Goal: Task Accomplishment & Management: Manage account settings

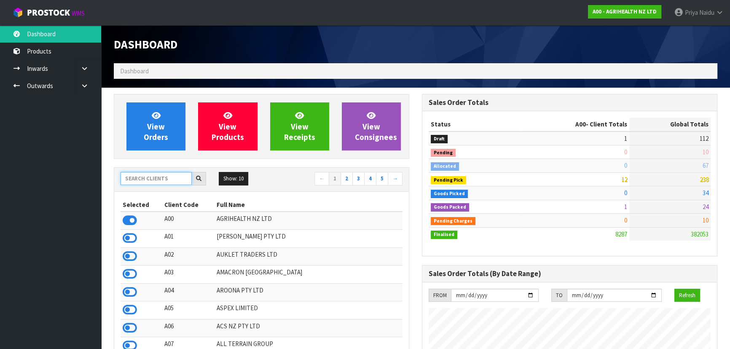
click at [138, 177] on input "text" at bounding box center [155, 178] width 71 height 13
click at [154, 174] on input "text" at bounding box center [155, 178] width 71 height 13
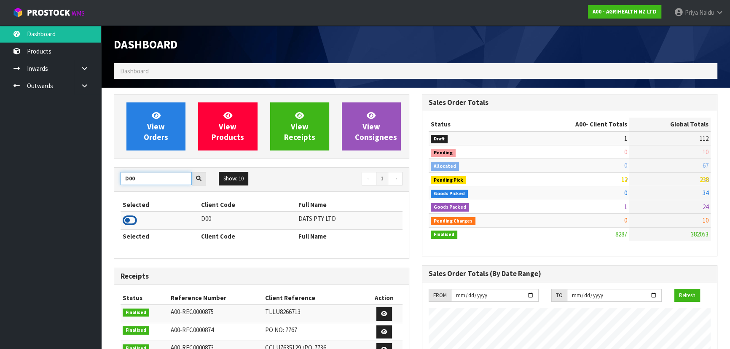
type input "D00"
click at [126, 219] on icon at bounding box center [130, 220] width 14 height 13
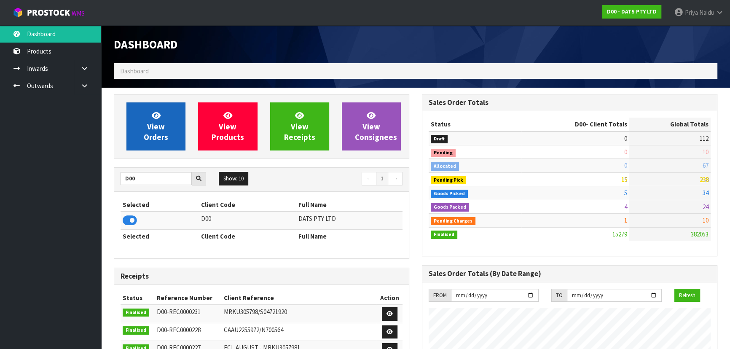
scroll to position [655, 308]
click at [152, 134] on span "View Orders" at bounding box center [156, 126] width 24 height 32
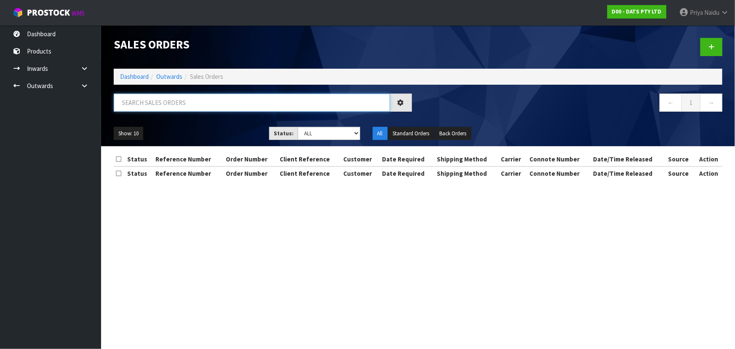
click at [170, 104] on input "text" at bounding box center [252, 103] width 276 height 18
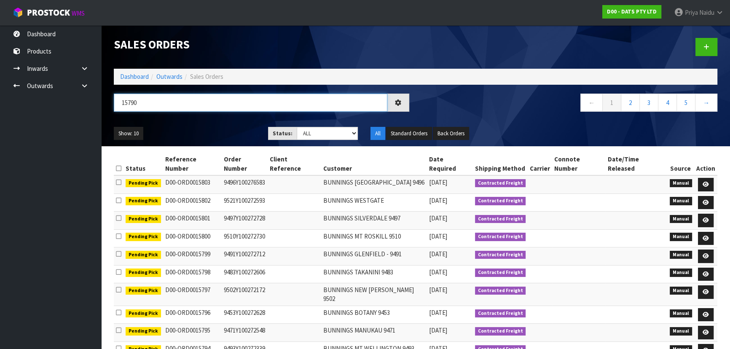
type input "15790"
click at [313, 125] on div "Show: 10 5 10 25 50 Status: Draft Pending Allocated Pending Pick Goods Picked G…" at bounding box center [415, 133] width 616 height 26
click at [316, 134] on select "Draft Pending Allocated Pending Pick Goods Picked Goods Packed Pending Charges …" at bounding box center [328, 133] width 62 height 13
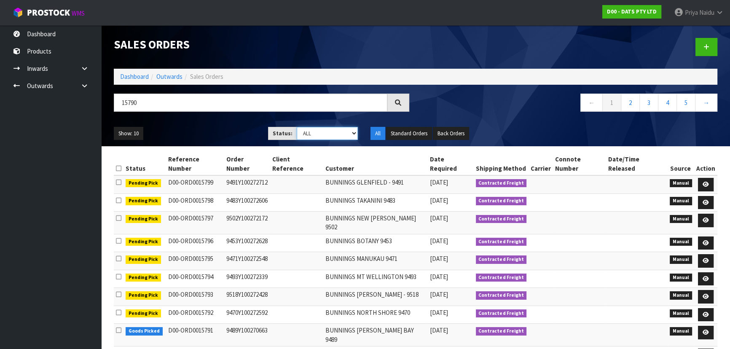
select select "string:5"
click at [297, 127] on select "Draft Pending Allocated Pending Pick Goods Picked Goods Packed Pending Charges …" at bounding box center [328, 133] width 62 height 13
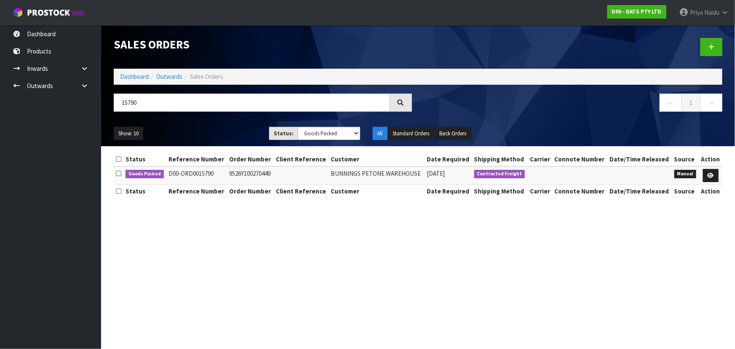
click at [228, 131] on ul "Show: 10 5 10 25 50" at bounding box center [185, 133] width 143 height 13
click at [227, 131] on ul "Show: 10 5 10 25 50" at bounding box center [185, 133] width 143 height 13
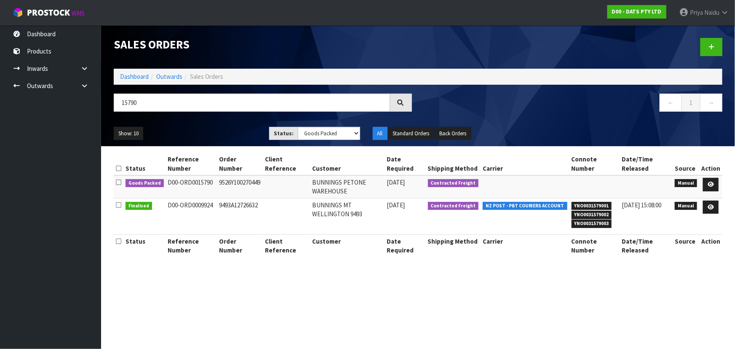
click at [227, 131] on ul "Show: 10 5 10 25 50" at bounding box center [185, 133] width 143 height 13
click at [216, 132] on ul "Show: 10 5 10 25 50" at bounding box center [185, 133] width 143 height 13
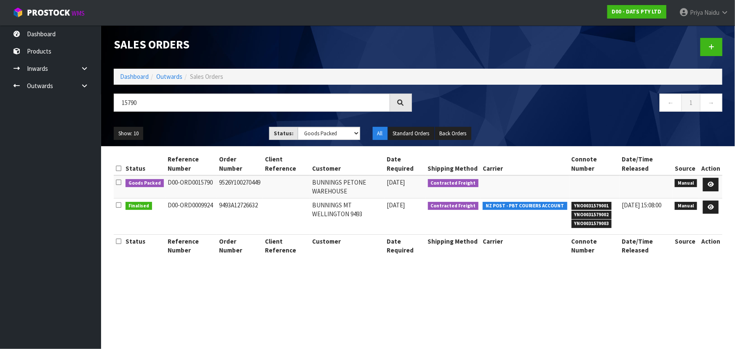
click at [216, 132] on ul "Show: 10 5 10 25 50" at bounding box center [185, 133] width 143 height 13
click at [214, 132] on ul "Show: 10 5 10 25 50" at bounding box center [185, 133] width 143 height 13
click at [210, 131] on ul "Show: 10 5 10 25 50" at bounding box center [185, 133] width 143 height 13
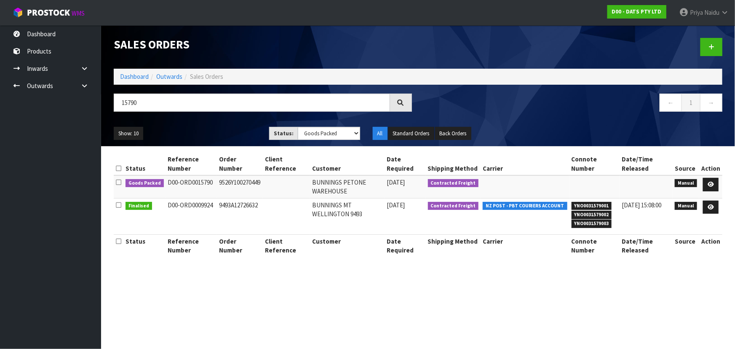
click at [204, 123] on div "Show: 10 5 10 25 50 Status: Draft Pending Allocated Pending Pick Goods Picked G…" at bounding box center [417, 133] width 621 height 26
click at [204, 134] on ul "Show: 10 5 10 25 50" at bounding box center [185, 133] width 143 height 13
click at [215, 126] on div "Show: 10 5 10 25 50 Status: Draft Pending Allocated Pending Pick Goods Picked G…" at bounding box center [417, 133] width 621 height 26
click at [218, 134] on ul "Show: 10 5 10 25 50" at bounding box center [185, 133] width 143 height 13
click at [219, 134] on ul "Show: 10 5 10 25 50" at bounding box center [185, 133] width 143 height 13
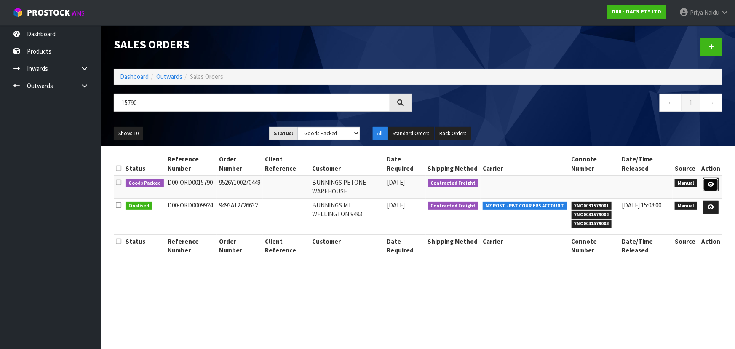
click at [710, 182] on icon at bounding box center [711, 184] width 6 height 5
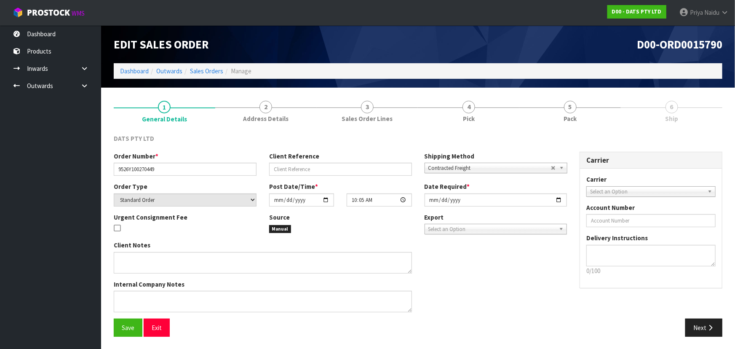
click at [546, 72] on ol "Dashboard Outwards Sales Orders Manage" at bounding box center [418, 71] width 609 height 16
click at [560, 105] on link "5 Pack" at bounding box center [570, 110] width 102 height 33
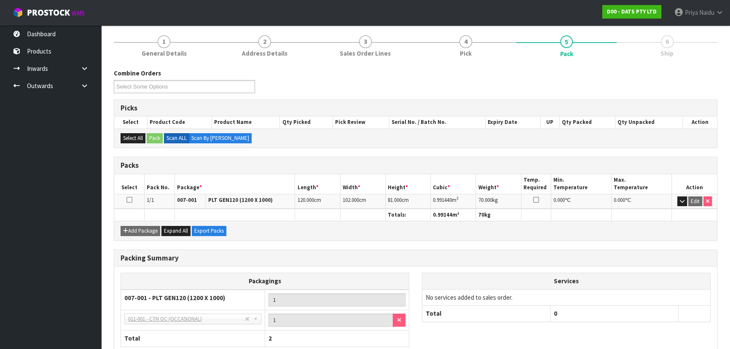
scroll to position [116, 0]
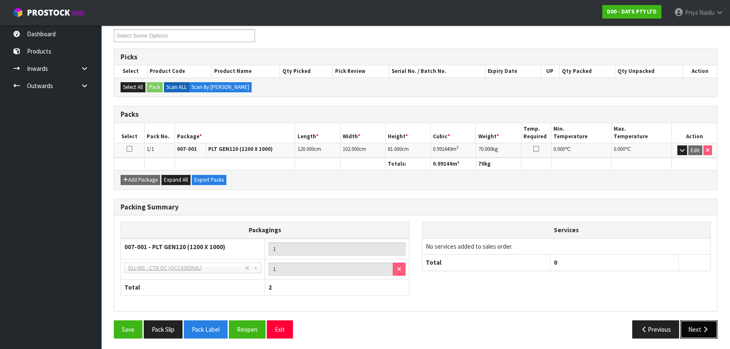
click at [691, 324] on button "Next" at bounding box center [698, 329] width 37 height 18
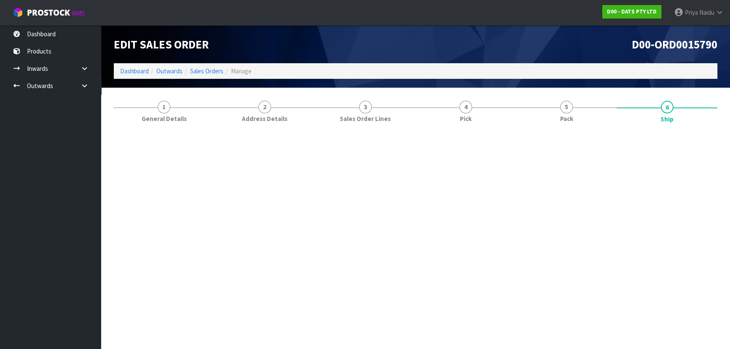
scroll to position [0, 0]
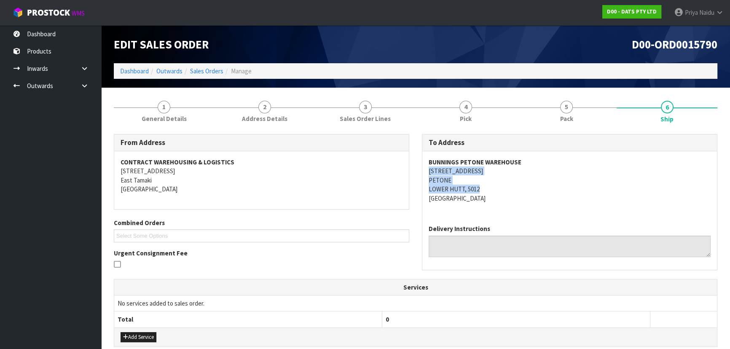
drag, startPoint x: 420, startPoint y: 171, endPoint x: 490, endPoint y: 187, distance: 71.9
click at [490, 187] on div "To Address BUNNINGS PETONE WAREHOUSE 48 HUTT ROAD PETONE LOWER HUTT, 5012 New Z…" at bounding box center [569, 206] width 308 height 145
copy address "48 HUTT ROAD PETONE LOWER HUTT, 5012"
copy strong "BUNNINGS PETONE WAREHOUSE"
drag, startPoint x: 425, startPoint y: 161, endPoint x: 531, endPoint y: 165, distance: 106.7
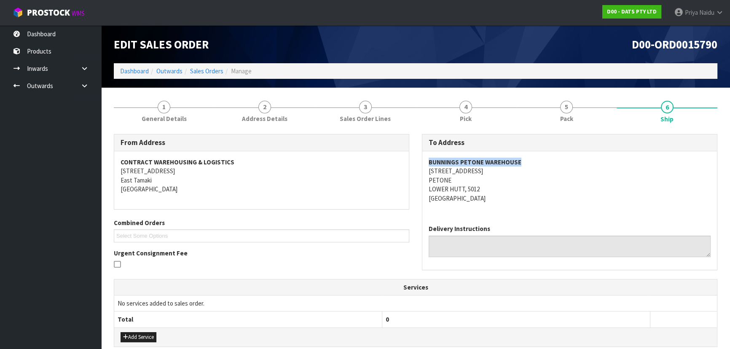
click at [531, 165] on div "BUNNINGS PETONE WAREHOUSE 48 HUTT ROAD PETONE LOWER HUTT, 5012 New Zealand" at bounding box center [569, 184] width 295 height 67
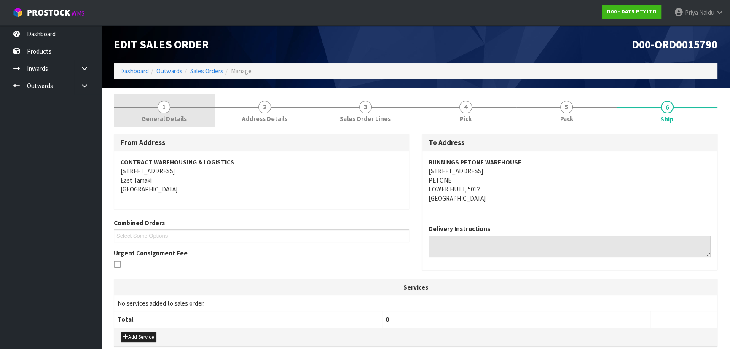
click at [147, 113] on link "1 General Details" at bounding box center [164, 110] width 101 height 33
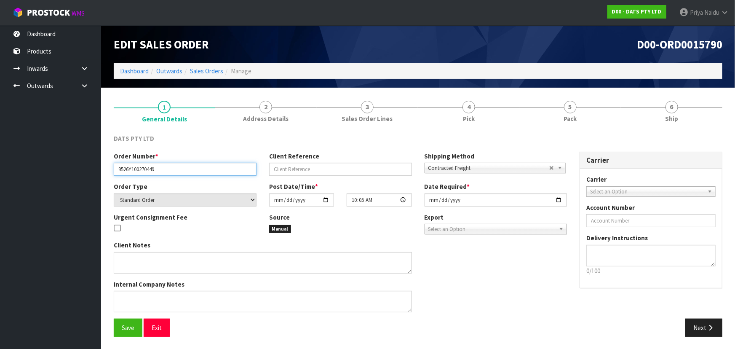
drag, startPoint x: 114, startPoint y: 169, endPoint x: 170, endPoint y: 167, distance: 56.1
click at [170, 167] on input "9526Y100270449" at bounding box center [185, 169] width 143 height 13
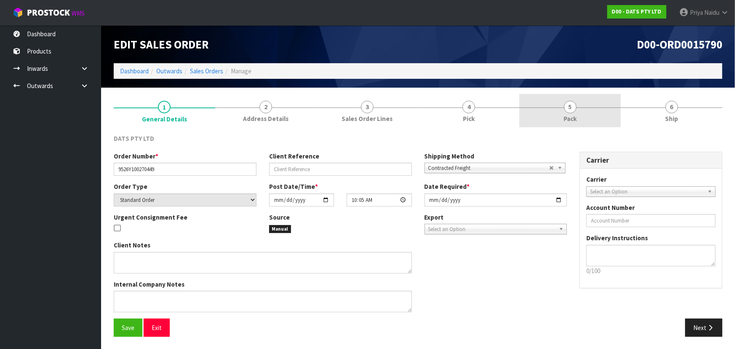
click at [548, 108] on link "5 Pack" at bounding box center [570, 110] width 102 height 33
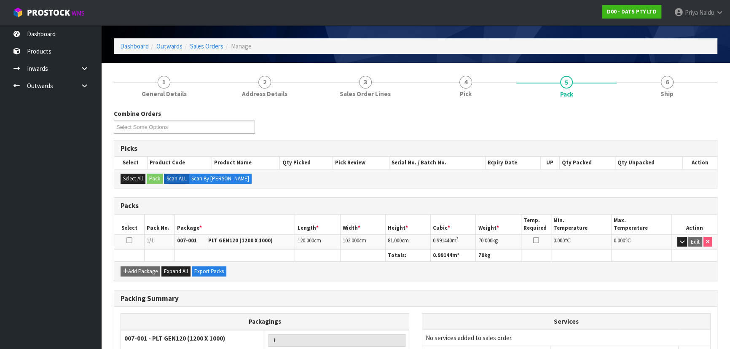
scroll to position [38, 0]
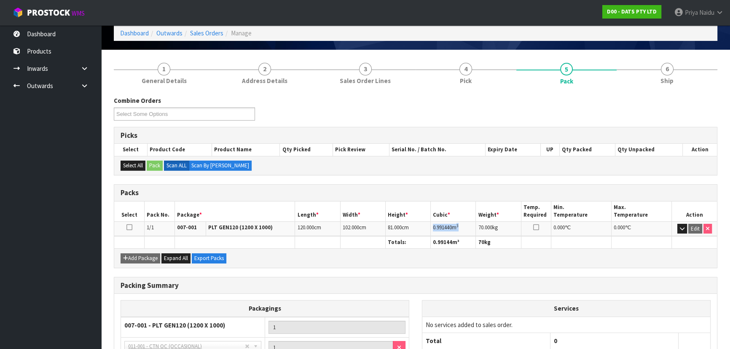
copy td "0.991440 m 3"
drag, startPoint x: 432, startPoint y: 227, endPoint x: 465, endPoint y: 222, distance: 32.8
click at [465, 222] on td "0.991440 m 3" at bounding box center [453, 228] width 45 height 15
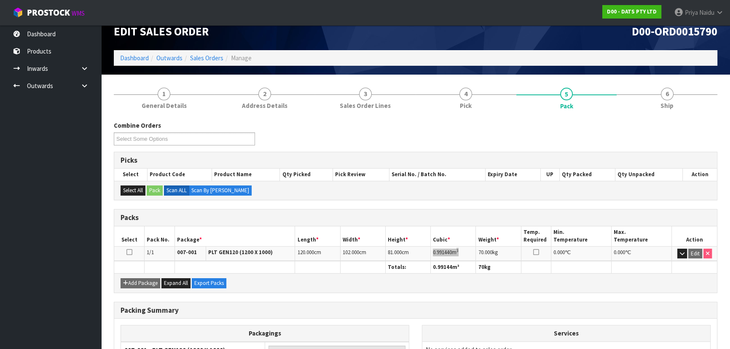
scroll to position [0, 0]
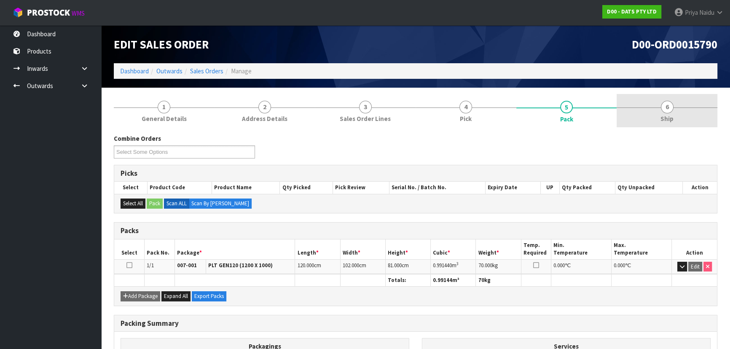
click at [658, 111] on link "6 Ship" at bounding box center [666, 110] width 101 height 33
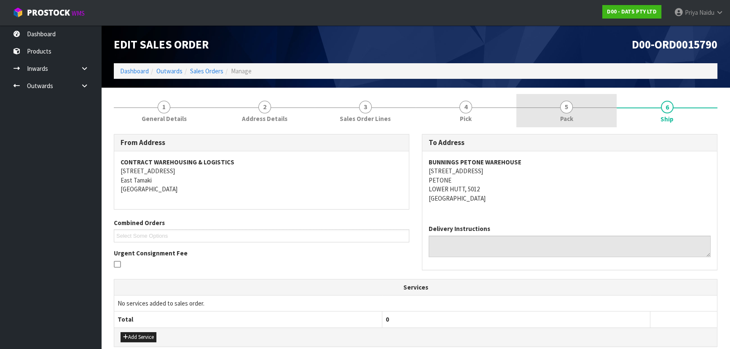
click at [582, 118] on link "5 Pack" at bounding box center [566, 110] width 101 height 33
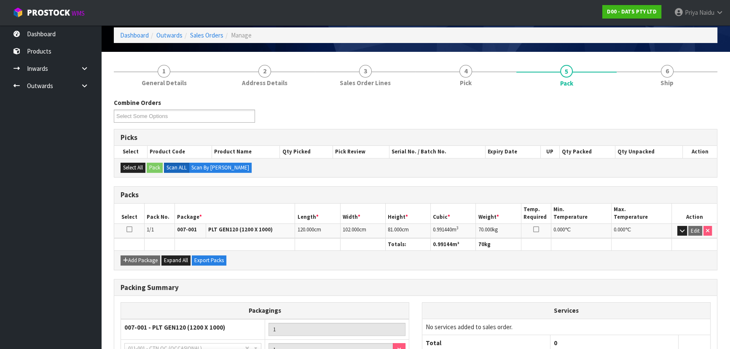
scroll to position [76, 0]
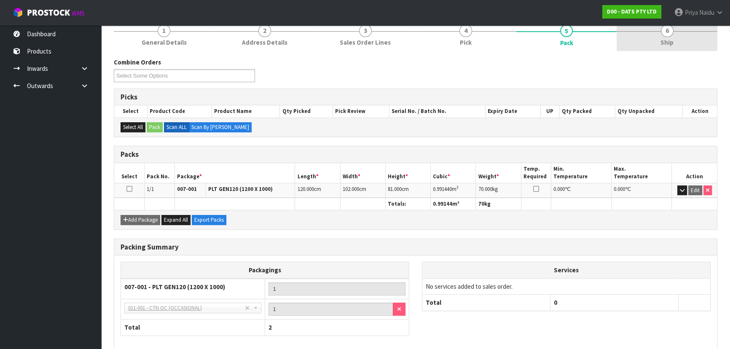
click at [672, 38] on span "Ship" at bounding box center [666, 42] width 13 height 9
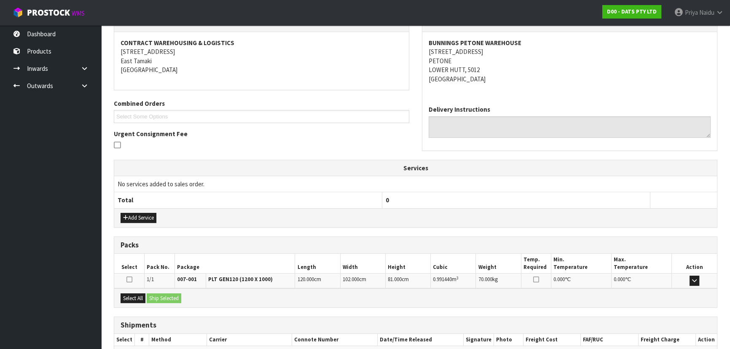
scroll to position [167, 0]
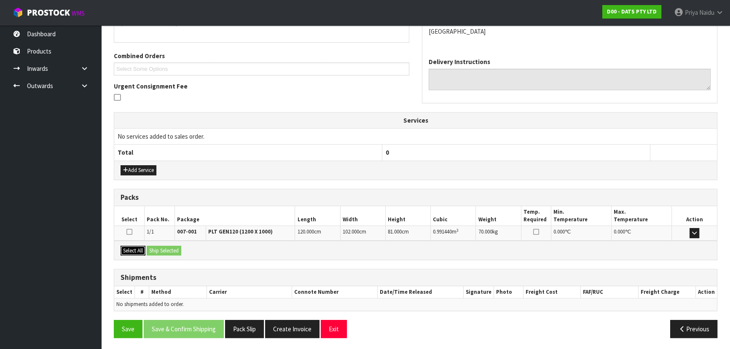
drag, startPoint x: 135, startPoint y: 249, endPoint x: 157, endPoint y: 249, distance: 21.9
click at [135, 249] on button "Select All" at bounding box center [132, 251] width 25 height 10
drag, startPoint x: 160, startPoint y: 249, endPoint x: 168, endPoint y: 249, distance: 8.0
click at [161, 249] on button "Ship Selected" at bounding box center [164, 251] width 35 height 10
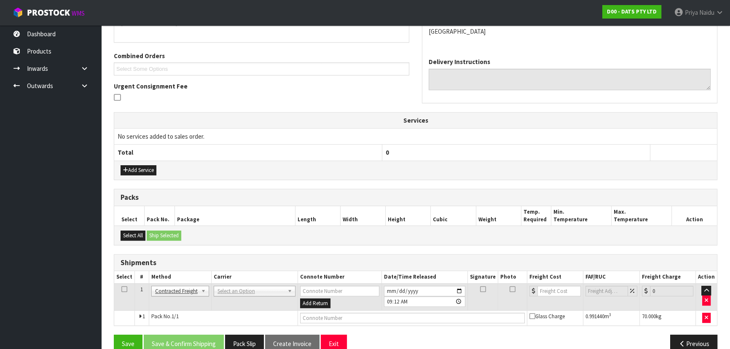
scroll to position [182, 0]
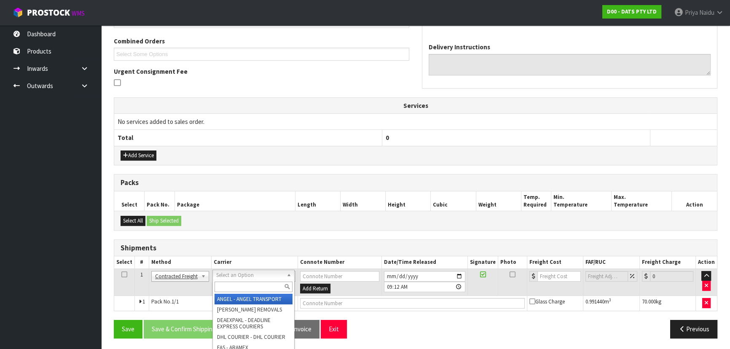
click at [236, 286] on input "text" at bounding box center [253, 286] width 78 height 11
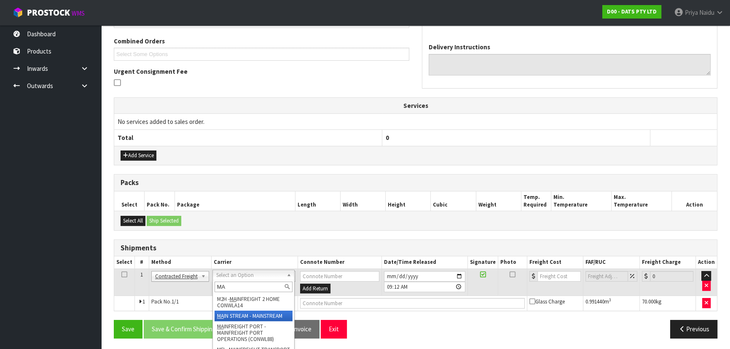
type input "MA"
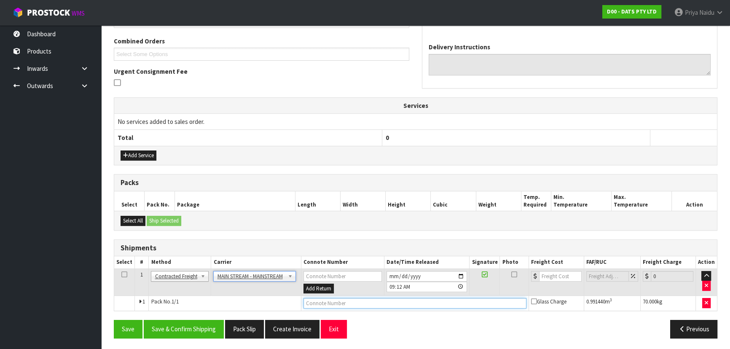
click at [321, 302] on input "text" at bounding box center [414, 303] width 223 height 11
paste input "CWL7726024"
type input "CWL7726024"
click at [551, 273] on input "number" at bounding box center [560, 276] width 43 height 11
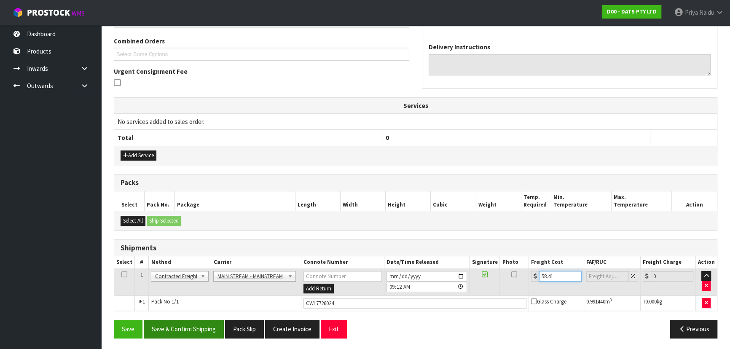
type input "58.41"
click at [187, 324] on button "Save & Confirm Shipping" at bounding box center [184, 329] width 80 height 18
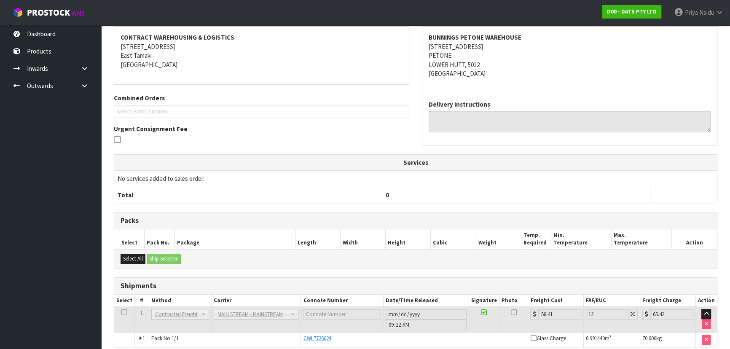
scroll to position [0, 0]
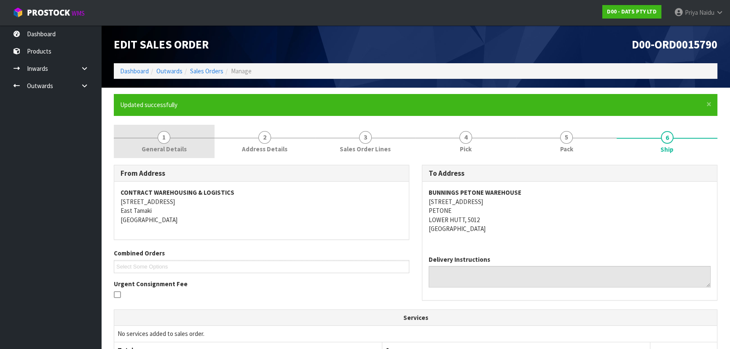
click at [166, 134] on span "1" at bounding box center [164, 137] width 13 height 13
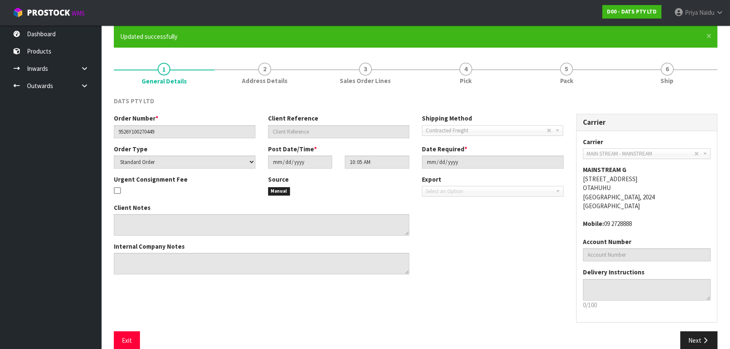
scroll to position [81, 0]
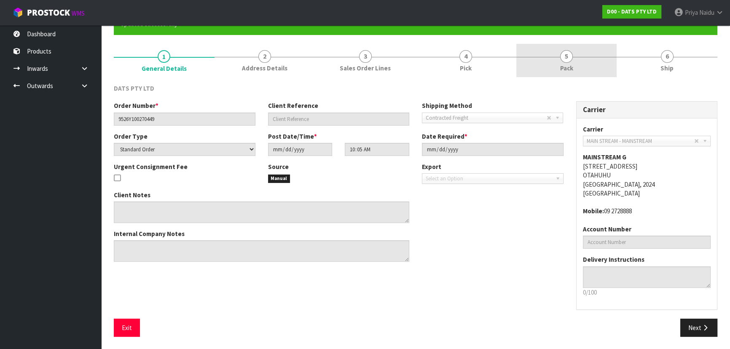
drag, startPoint x: 631, startPoint y: 63, endPoint x: 590, endPoint y: 70, distance: 41.0
click at [631, 62] on link "6 Ship" at bounding box center [666, 60] width 101 height 33
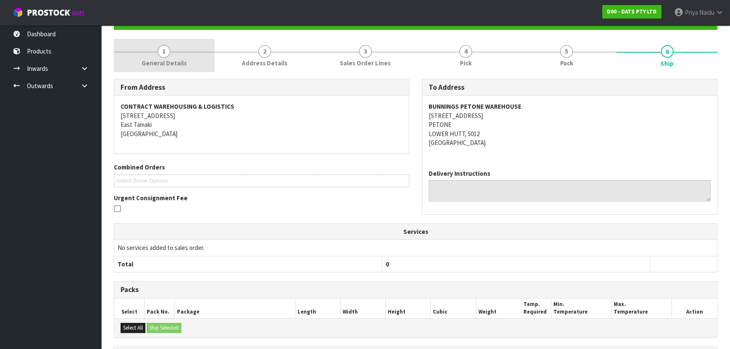
scroll to position [0, 0]
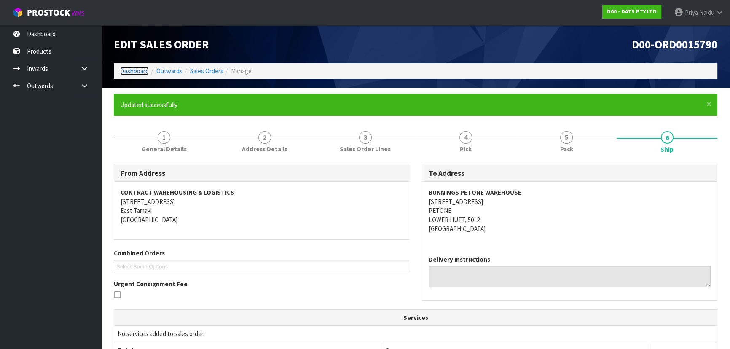
click at [137, 71] on link "Dashboard" at bounding box center [134, 71] width 29 height 8
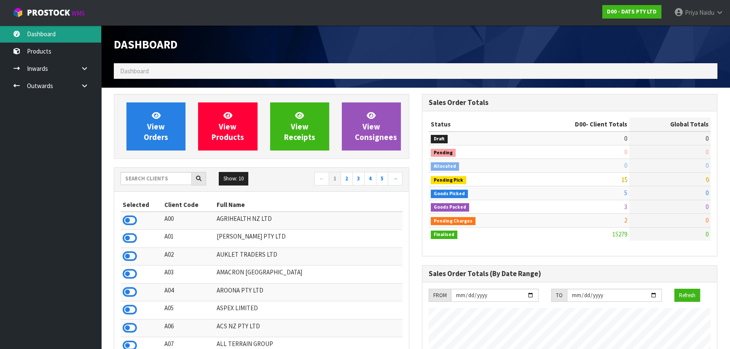
scroll to position [655, 308]
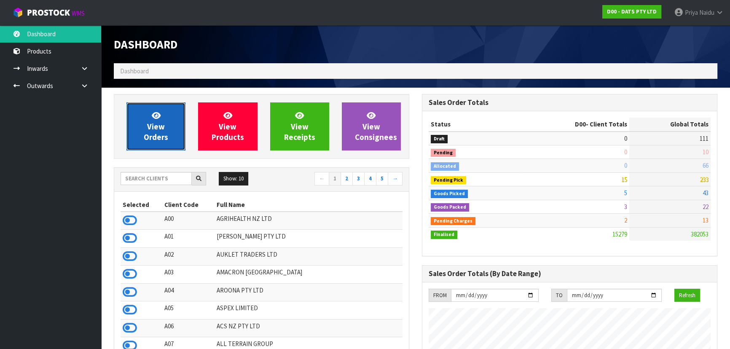
click at [161, 139] on span "View Orders" at bounding box center [156, 126] width 24 height 32
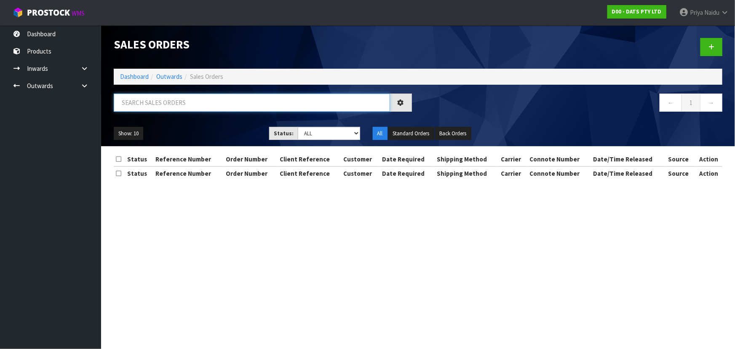
click at [173, 109] on input "text" at bounding box center [252, 103] width 276 height 18
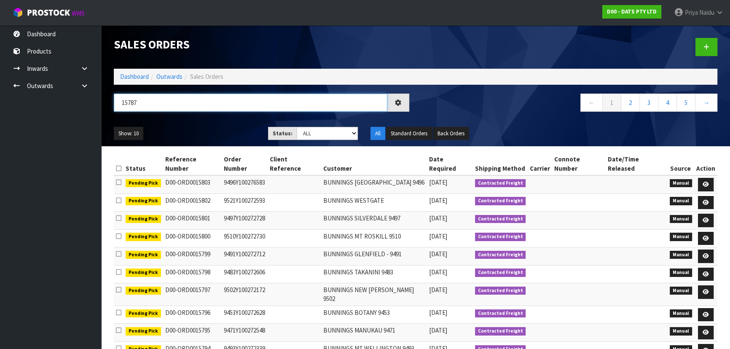
type input "15787"
click at [329, 140] on div "Show: 10 5 10 25 50 Status: Draft Pending Allocated Pending Pick Goods Picked G…" at bounding box center [415, 133] width 616 height 26
click at [320, 133] on select "Draft Pending Allocated Pending Pick Goods Picked Goods Packed Pending Charges …" at bounding box center [328, 133] width 62 height 13
select select "string:5"
click at [297, 127] on select "Draft Pending Allocated Pending Pick Goods Picked Goods Packed Pending Charges …" at bounding box center [328, 133] width 62 height 13
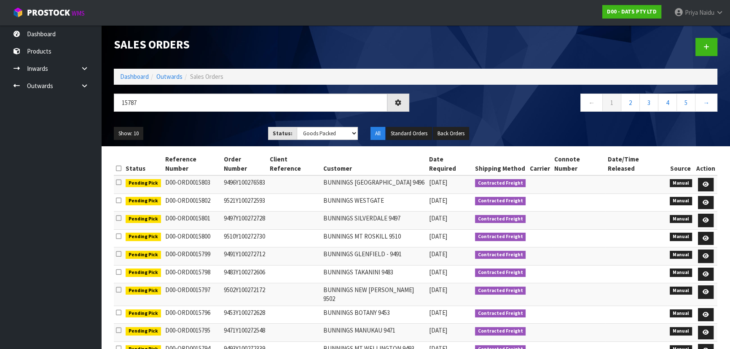
click at [236, 131] on ul "Show: 10 5 10 25 50" at bounding box center [185, 133] width 142 height 13
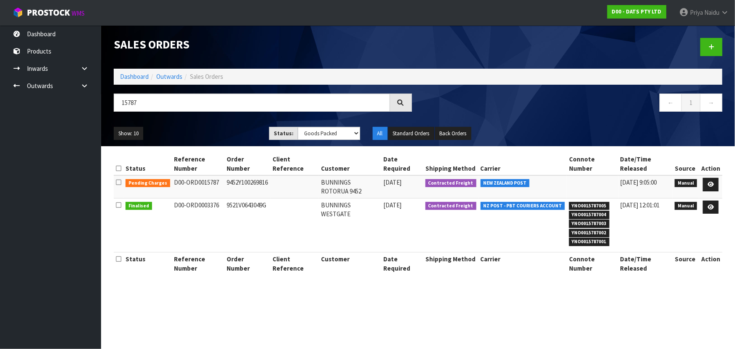
click at [214, 237] on td "D00-ORD0003376" at bounding box center [198, 225] width 53 height 54
click at [711, 182] on icon at bounding box center [711, 184] width 6 height 5
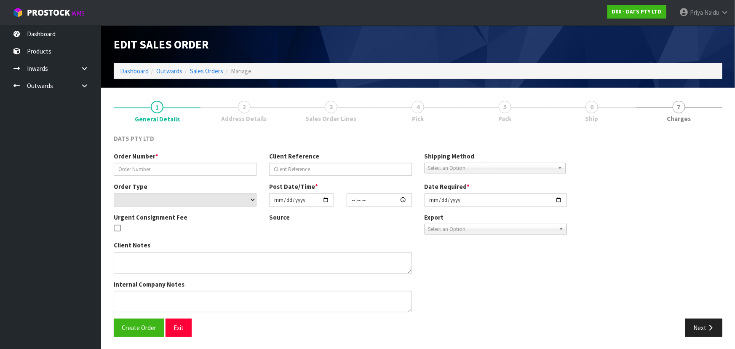
type input "9452Y100269816"
select select "number:0"
type input "[DATE]"
type input "09:55:00.000"
type input "[DATE]"
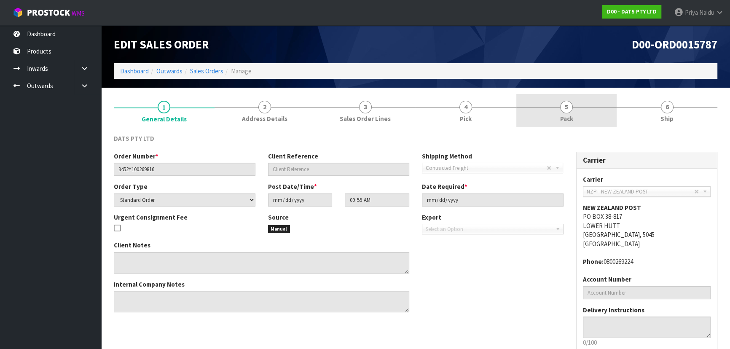
click at [556, 110] on link "5 Pack" at bounding box center [566, 110] width 101 height 33
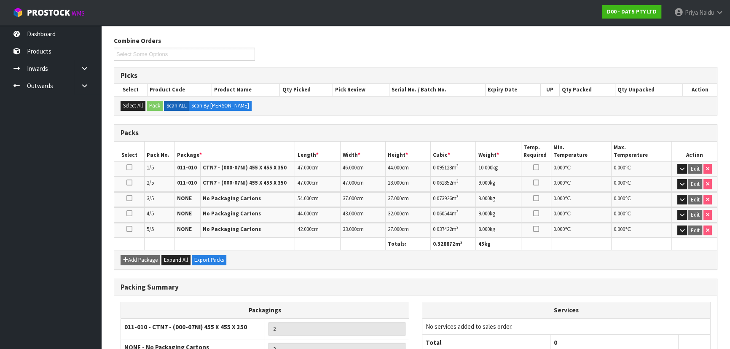
scroll to position [177, 0]
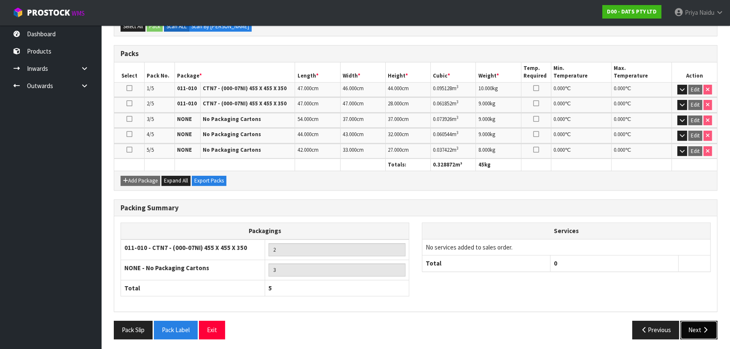
click at [691, 327] on button "Next" at bounding box center [698, 330] width 37 height 18
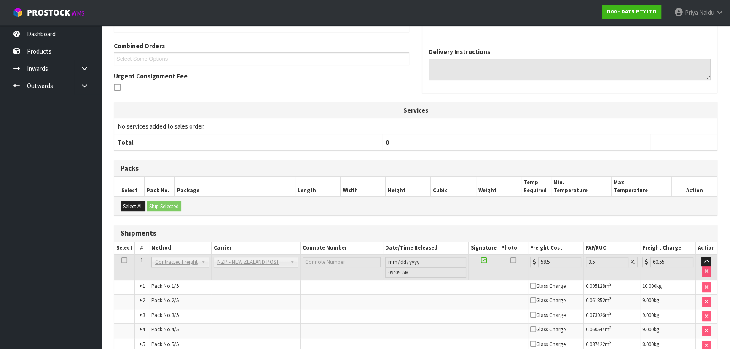
scroll to position [0, 0]
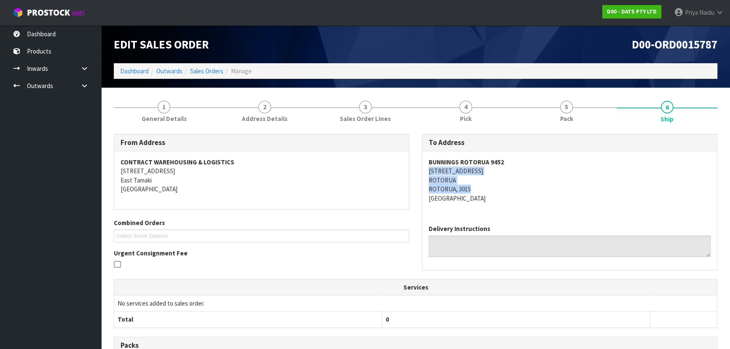
copy address "24-48 OLD TAUPO ROAD ROTORUA ROTORUA, 3015"
drag, startPoint x: 427, startPoint y: 172, endPoint x: 476, endPoint y: 187, distance: 51.0
click at [476, 187] on div "BUNNINGS ROTORUA 9452 24-48 OLD TAUPO ROAD ROTORUA ROTORUA, 3015 New Zealand" at bounding box center [569, 184] width 295 height 67
copy strong "BUNNINGS ROTORUA 9452"
drag, startPoint x: 421, startPoint y: 164, endPoint x: 503, endPoint y: 154, distance: 82.8
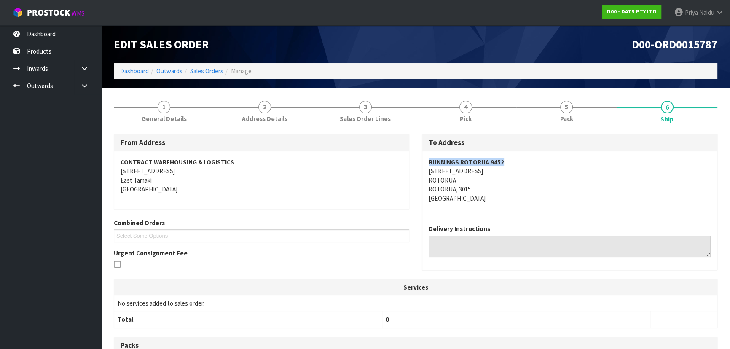
click at [510, 157] on div "To Address BUNNINGS ROTORUA 9452 24-48 OLD TAUPO ROAD ROTORUA ROTORUA, 3015 New…" at bounding box center [569, 202] width 295 height 136
copy address "24-48 OLD TAUPO ROAD"
drag, startPoint x: 426, startPoint y: 172, endPoint x: 483, endPoint y: 168, distance: 57.9
click at [500, 167] on div "BUNNINGS ROTORUA 9452 24-48 OLD TAUPO ROAD ROTORUA ROTORUA, 3015 New Zealand" at bounding box center [569, 184] width 295 height 67
drag, startPoint x: 158, startPoint y: 120, endPoint x: 155, endPoint y: 126, distance: 7.4
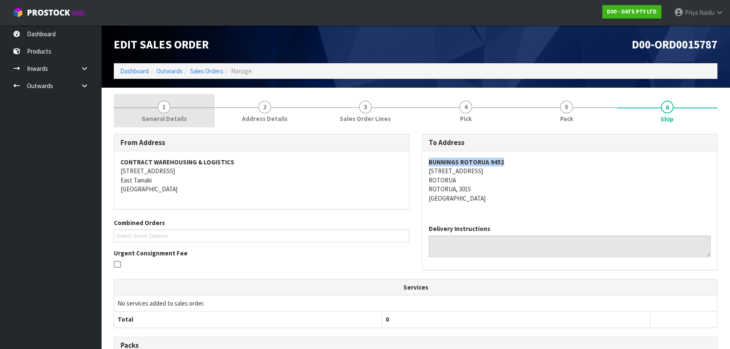
click at [158, 120] on span "General Details" at bounding box center [164, 118] width 45 height 9
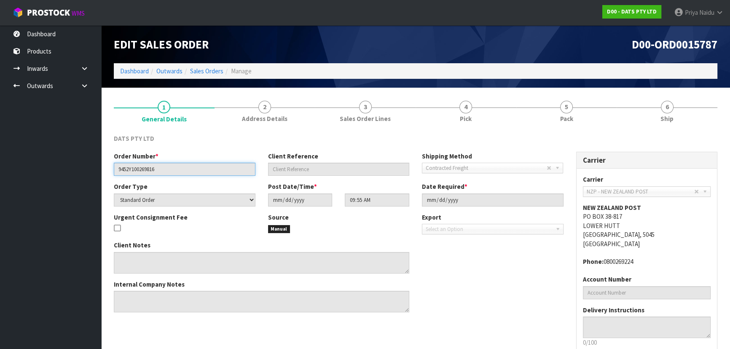
drag, startPoint x: 116, startPoint y: 169, endPoint x: 174, endPoint y: 169, distance: 57.3
click at [174, 169] on input "9452Y100269816" at bounding box center [185, 169] width 142 height 13
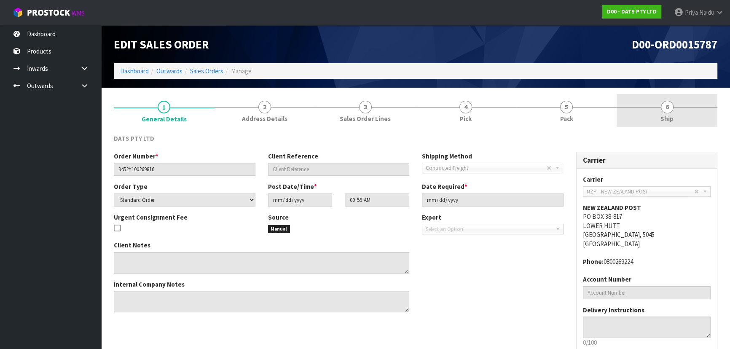
click at [691, 106] on link "6 Ship" at bounding box center [666, 110] width 101 height 33
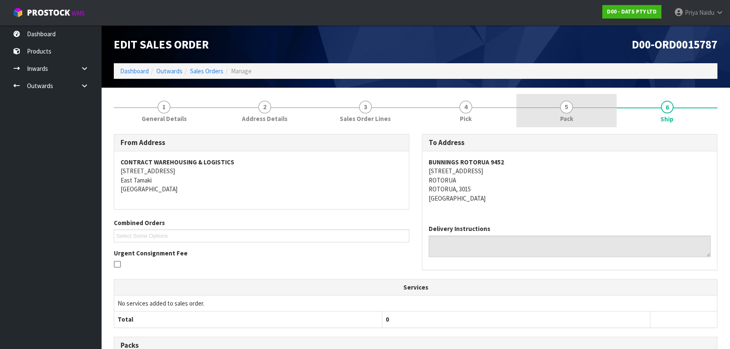
click at [565, 118] on span "Pack" at bounding box center [566, 118] width 13 height 9
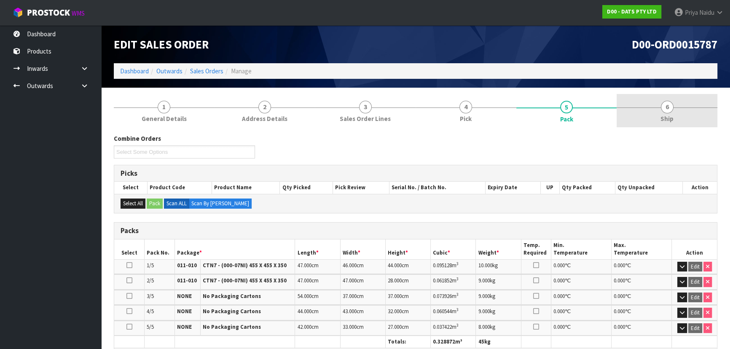
click at [669, 118] on span "Ship" at bounding box center [666, 118] width 13 height 9
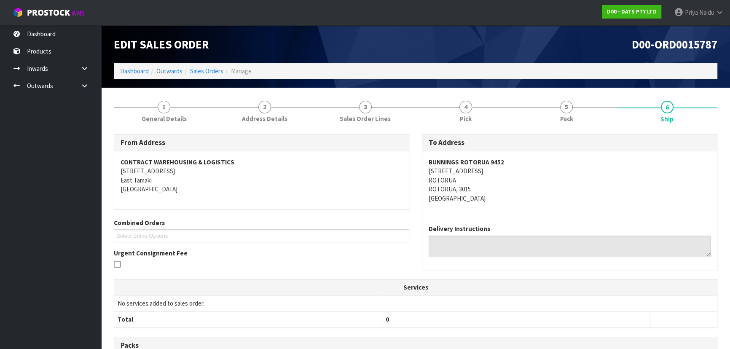
click at [538, 185] on address "BUNNINGS ROTORUA 9452 24-48 OLD TAUPO ROAD ROTORUA ROTORUA, 3015 New Zealand" at bounding box center [569, 180] width 282 height 45
click at [583, 107] on link "5 Pack" at bounding box center [566, 110] width 101 height 33
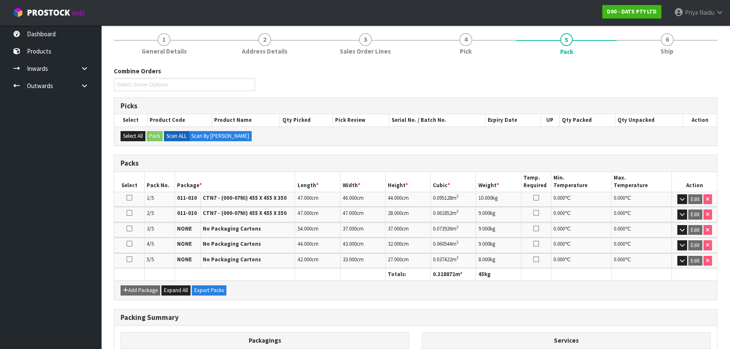
scroll to position [76, 0]
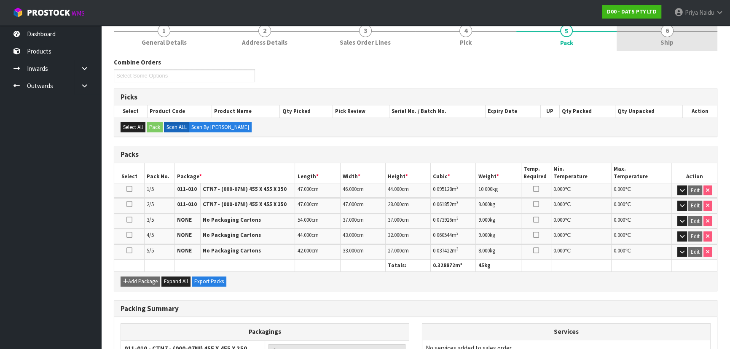
click at [669, 38] on span "Ship" at bounding box center [666, 42] width 13 height 9
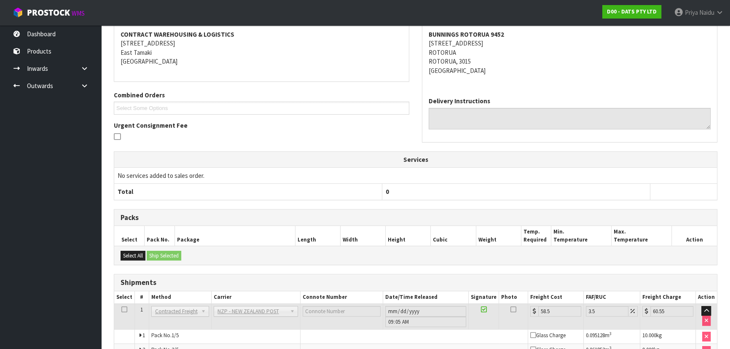
scroll to position [219, 0]
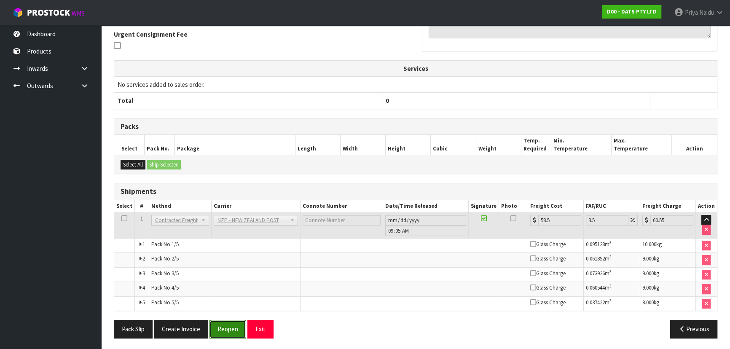
click at [222, 328] on button "Reopen" at bounding box center [227, 329] width 37 height 18
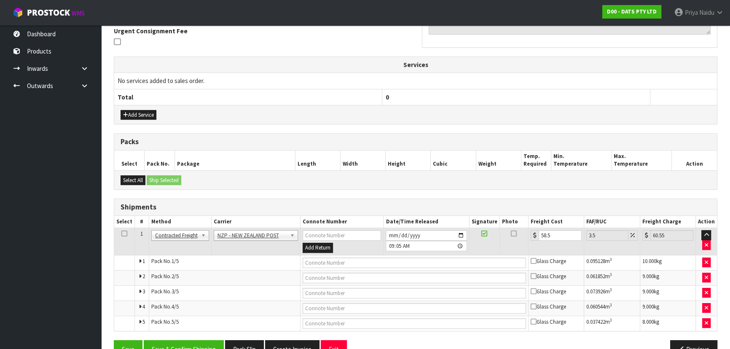
scroll to position [273, 0]
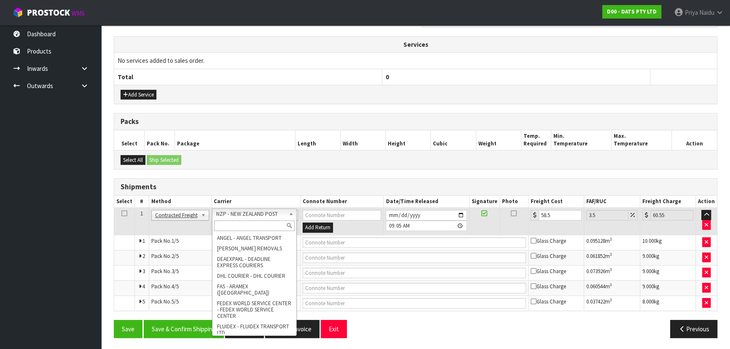
click at [240, 222] on input "text" at bounding box center [254, 225] width 80 height 11
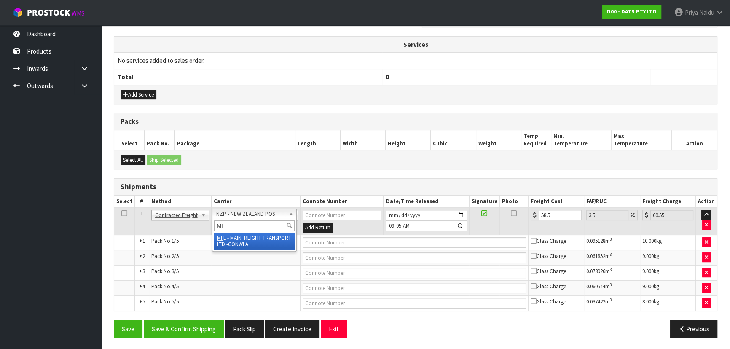
type input "MF"
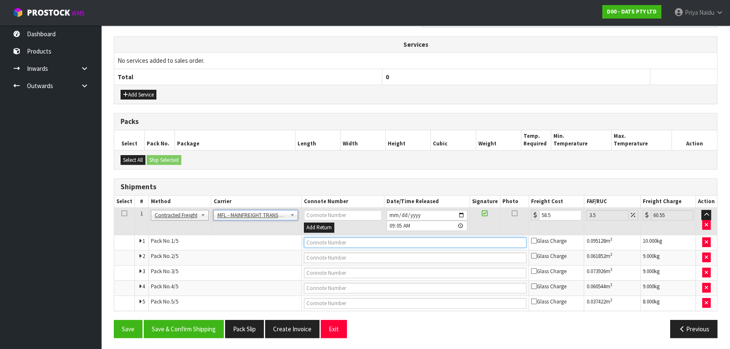
click at [328, 241] on input "text" at bounding box center [415, 242] width 223 height 11
paste input "FWM58770727"
type input "FWM58770727"
click at [552, 214] on input "58.5" at bounding box center [560, 215] width 43 height 11
type input "58"
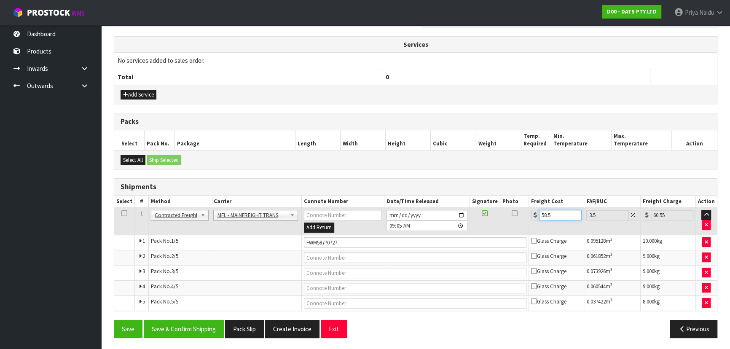
type input "60.03"
type input "5"
type input "5.17"
type input "0"
type input "4"
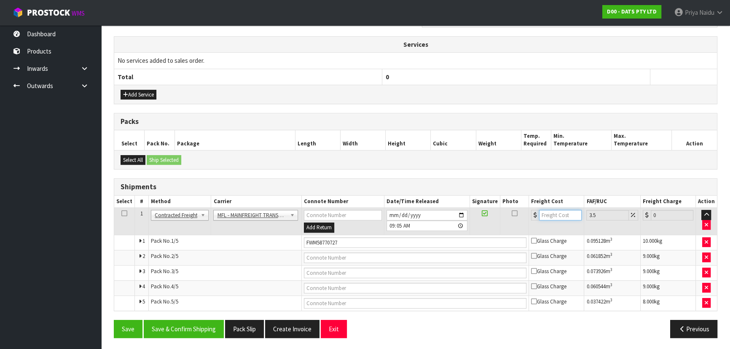
type input "4.14"
type input "46"
type input "47.61"
type input "46"
click at [185, 320] on button "Save & Confirm Shipping" at bounding box center [184, 329] width 80 height 18
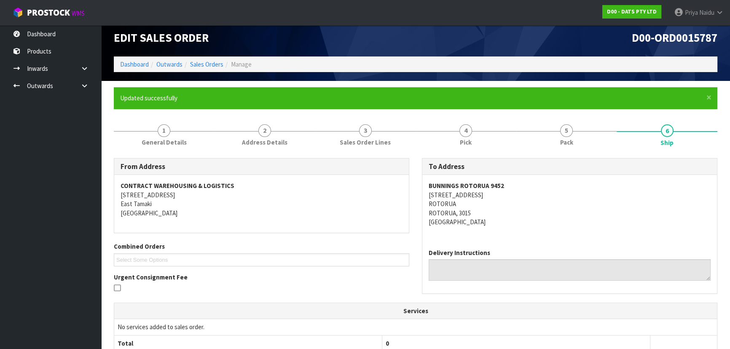
scroll to position [0, 0]
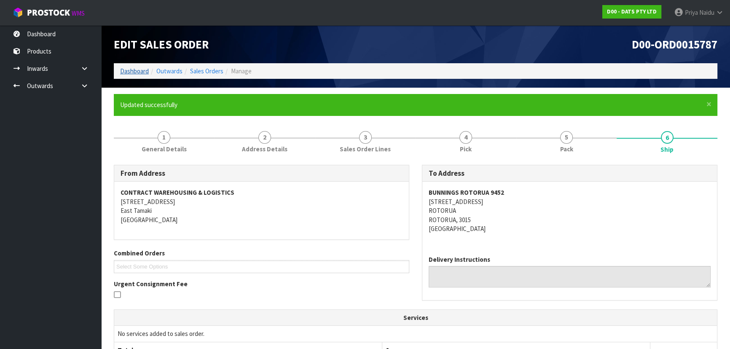
click at [130, 64] on div "Edit Sales Order D00-ORD0015787 Dashboard Outwards Sales Orders Manage" at bounding box center [415, 56] width 616 height 62
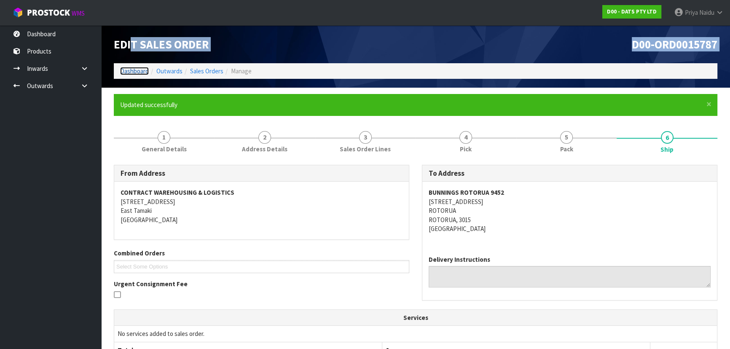
click at [130, 71] on link "Dashboard" at bounding box center [134, 71] width 29 height 8
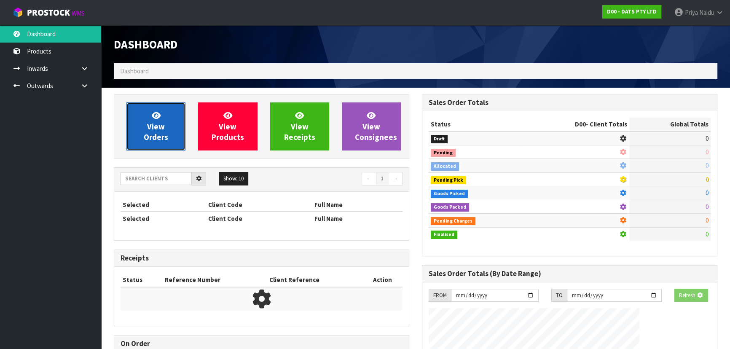
click at [146, 120] on link "View Orders" at bounding box center [155, 126] width 59 height 48
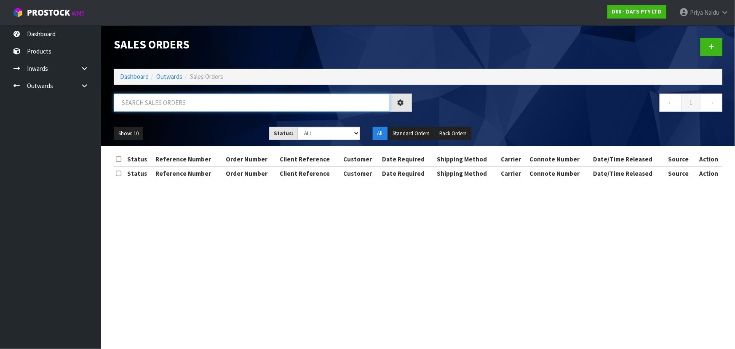
click at [157, 98] on input "text" at bounding box center [252, 103] width 276 height 18
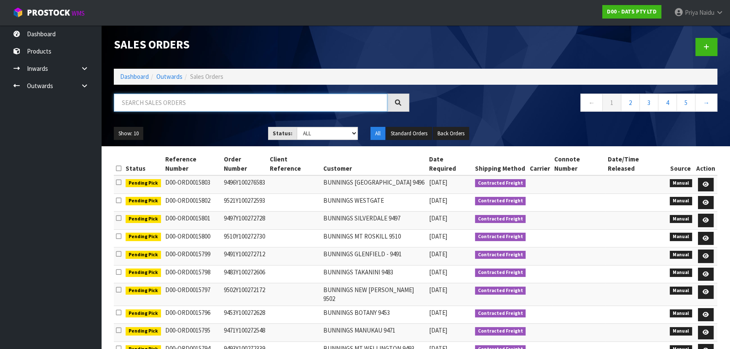
click at [199, 101] on input "text" at bounding box center [250, 103] width 273 height 18
type input "15786"
click at [319, 129] on select "Draft Pending Allocated Pending Pick Goods Picked Goods Packed Pending Charges …" at bounding box center [328, 133] width 62 height 13
select select "string:5"
click at [297, 127] on select "Draft Pending Allocated Pending Pick Goods Picked Goods Packed Pending Charges …" at bounding box center [328, 133] width 62 height 13
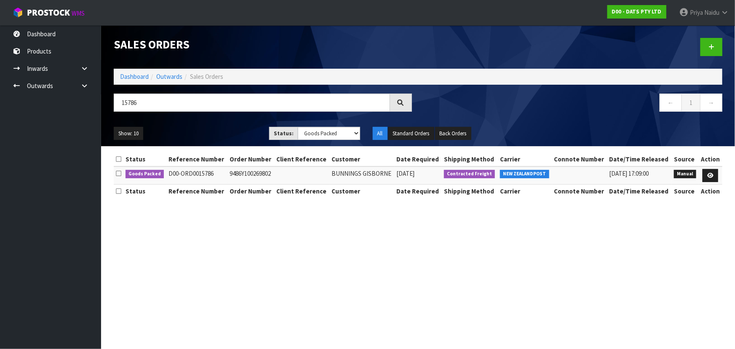
click at [211, 131] on ul "Show: 10 5 10 25 50" at bounding box center [185, 133] width 143 height 13
click at [213, 127] on ul "Show: 10 5 10 25 50" at bounding box center [185, 133] width 143 height 13
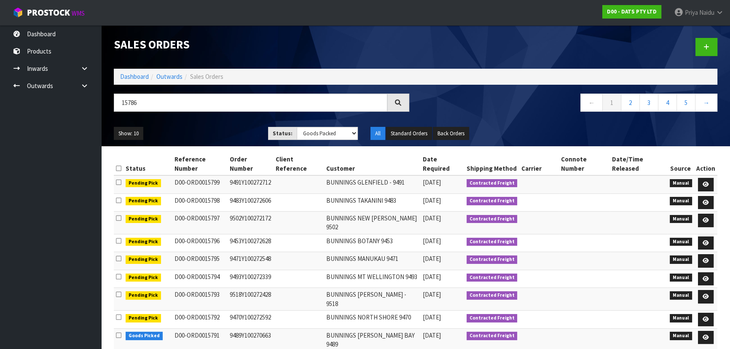
click at [213, 126] on div "Show: 10 5 10 25 50 Status: Draft Pending Allocated Pending Pick Goods Picked G…" at bounding box center [415, 133] width 616 height 26
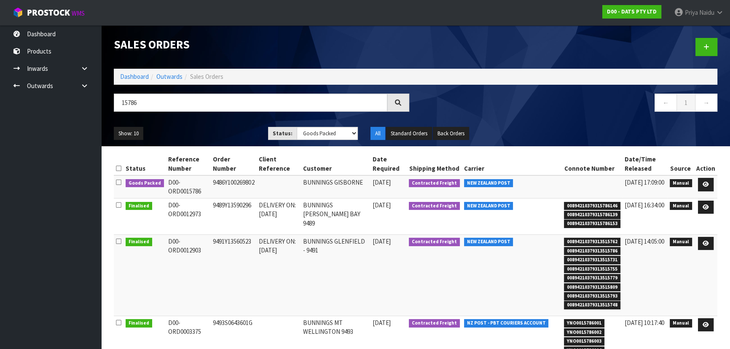
click at [213, 126] on div "Show: 10 5 10 25 50 Status: Draft Pending Allocated Pending Pick Goods Picked G…" at bounding box center [415, 133] width 616 height 26
click at [216, 123] on div "Show: 10 5 10 25 50 Status: Draft Pending Allocated Pending Pick Goods Picked G…" at bounding box center [415, 133] width 616 height 26
click at [224, 130] on ul "Show: 10 5 10 25 50" at bounding box center [185, 133] width 142 height 13
click at [704, 182] on icon at bounding box center [705, 184] width 6 height 5
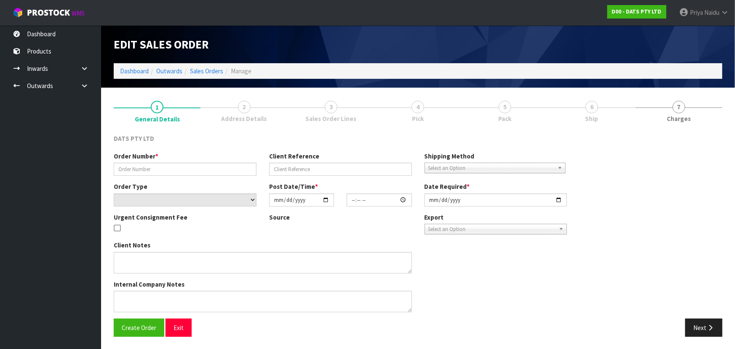
type input "9486Y100269802"
select select "number:0"
type input "[DATE]"
type input "09:53:00.000"
type input "[DATE]"
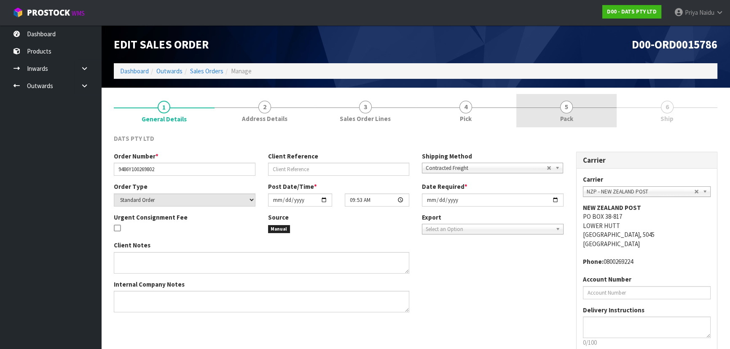
click at [573, 112] on link "5 Pack" at bounding box center [566, 110] width 101 height 33
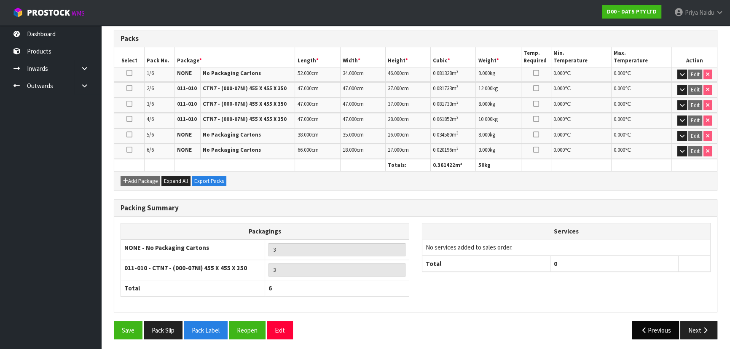
scroll to position [193, 0]
click at [689, 321] on button "Next" at bounding box center [698, 330] width 37 height 18
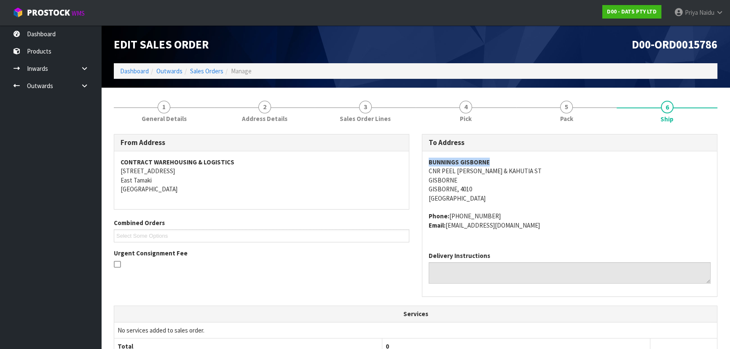
copy strong "BUNNINGS GISBORNE"
drag, startPoint x: 426, startPoint y: 156, endPoint x: 507, endPoint y: 153, distance: 81.4
click at [507, 153] on div "BUNNINGS GISBORNE CNR PEEL LOWE & KAHUTIA ST GISBORNE GISBORNE, 4010 New Zealan…" at bounding box center [569, 198] width 295 height 94
click at [595, 187] on address "BUNNINGS GISBORNE CNR PEEL LOWE & KAHUTIA ST GISBORNE GISBORNE, 4010 New Zealand" at bounding box center [569, 180] width 282 height 45
copy address "CNR PEEL LOWE & KAHUTIA ST"
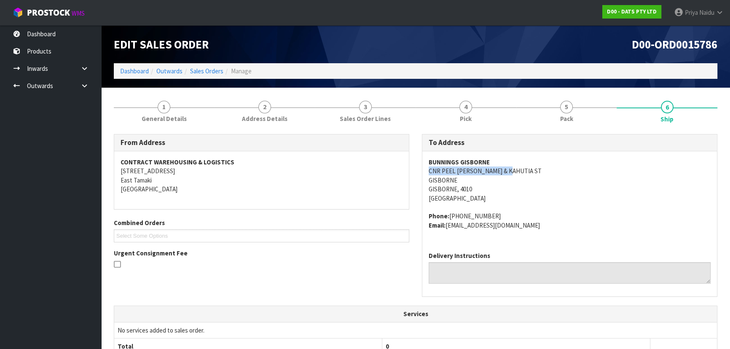
drag, startPoint x: 422, startPoint y: 171, endPoint x: 523, endPoint y: 170, distance: 100.7
click at [523, 170] on div "BUNNINGS GISBORNE CNR PEEL LOWE & KAHUTIA ST GISBORNE GISBORNE, 4010 New Zealan…" at bounding box center [569, 198] width 295 height 94
copy address "+64 6-869 0741"
drag, startPoint x: 450, startPoint y: 214, endPoint x: 360, endPoint y: 243, distance: 94.1
click at [491, 206] on span "BUNNINGS GISBORNE CNR PEEL LOWE & KAHUTIA ST GISBORNE GISBORNE, 4010 New Zealan…" at bounding box center [569, 194] width 282 height 72
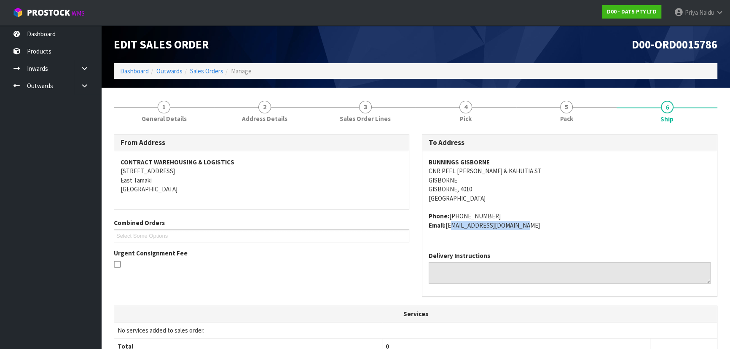
copy address "gisborne@bunnings.co.nz"
drag, startPoint x: 448, startPoint y: 227, endPoint x: 527, endPoint y: 229, distance: 79.7
click at [527, 229] on address "Phone: +64 6-869 0741 Email: gisborne@bunnings.co.nz" at bounding box center [569, 221] width 282 height 18
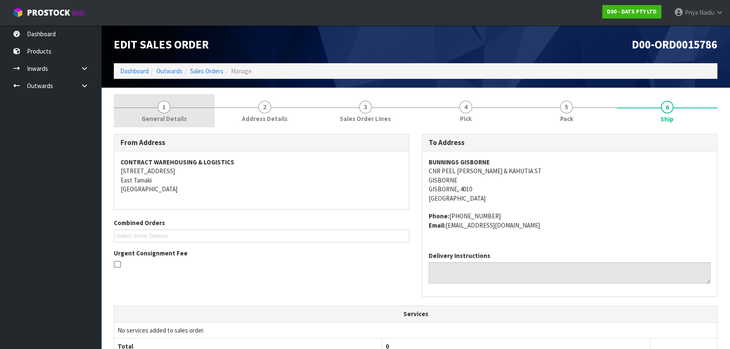
click at [165, 123] on link "1 General Details" at bounding box center [164, 110] width 101 height 33
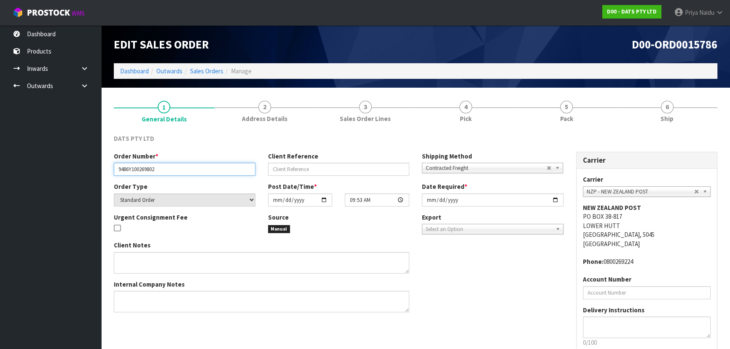
drag, startPoint x: 116, startPoint y: 171, endPoint x: 185, endPoint y: 176, distance: 68.9
click at [185, 176] on div "Order Number * 9486Y100269802 Client Reference Shipping Method Client Local Pic…" at bounding box center [338, 167] width 462 height 30
drag, startPoint x: 550, startPoint y: 106, endPoint x: 483, endPoint y: 151, distance: 80.5
click at [550, 106] on link "5 Pack" at bounding box center [566, 110] width 101 height 33
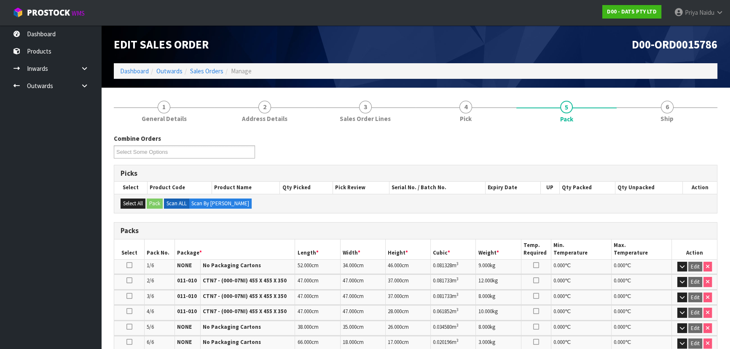
scroll to position [76, 0]
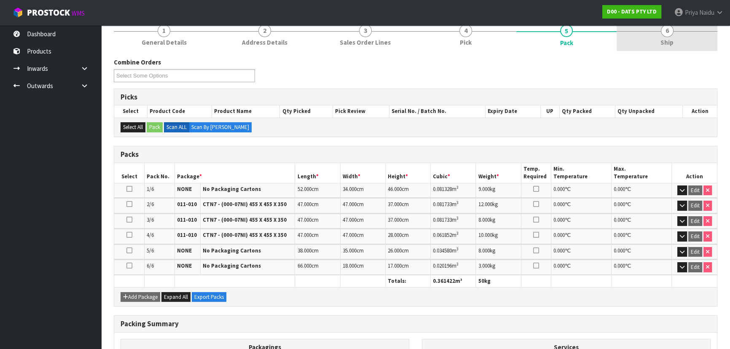
click at [668, 42] on span "Ship" at bounding box center [666, 42] width 13 height 9
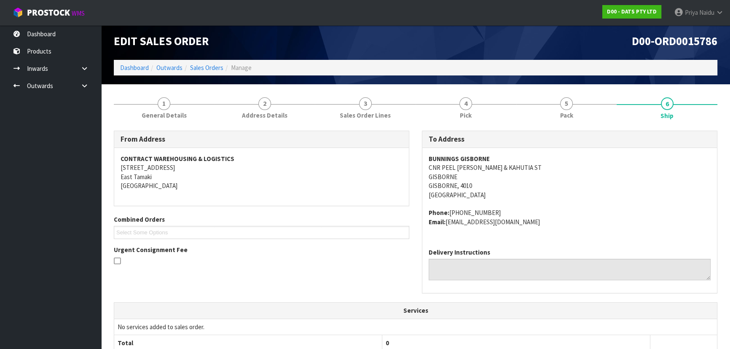
scroll to position [0, 0]
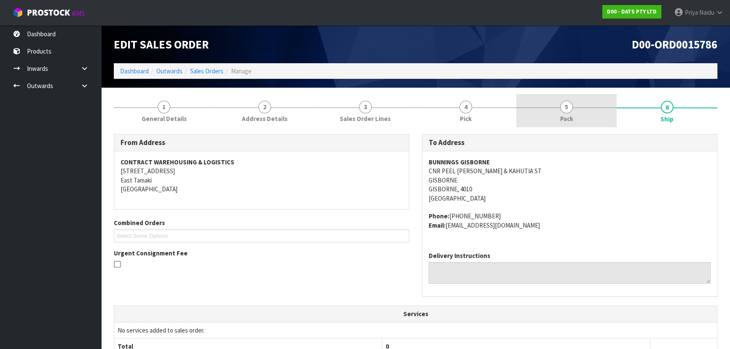
click at [549, 116] on link "5 Pack" at bounding box center [566, 110] width 101 height 33
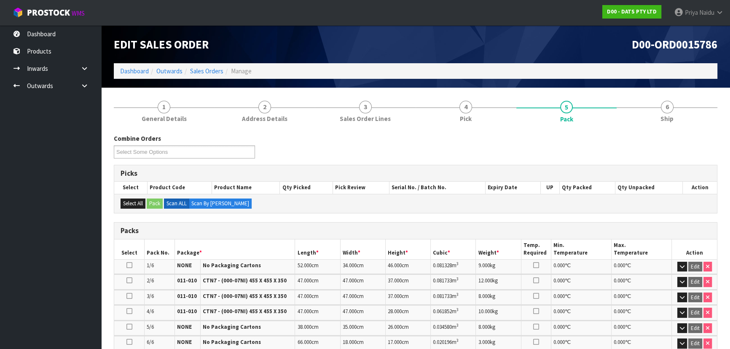
drag, startPoint x: 675, startPoint y: 110, endPoint x: 624, endPoint y: 130, distance: 55.5
click at [675, 110] on link "6 Ship" at bounding box center [666, 110] width 101 height 33
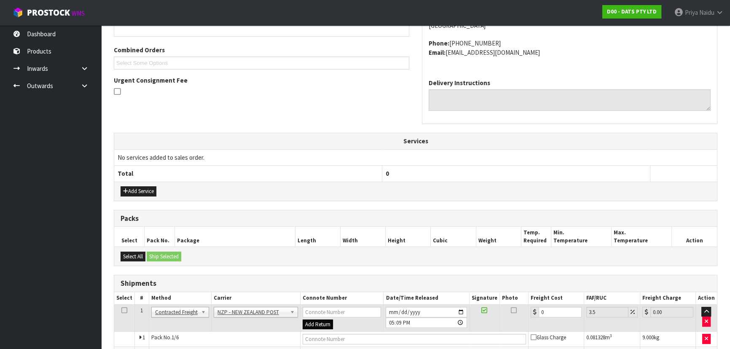
scroll to position [268, 0]
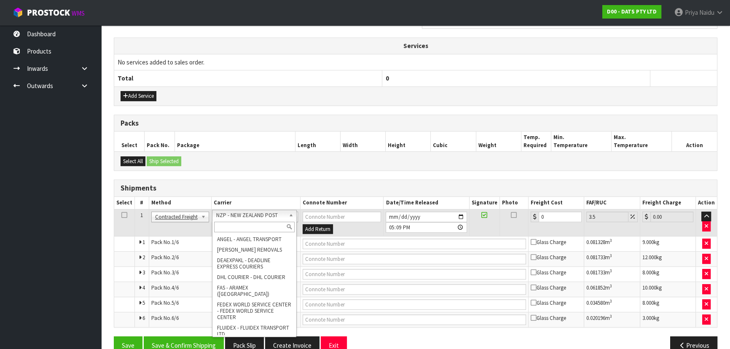
click at [232, 226] on input "text" at bounding box center [254, 227] width 80 height 11
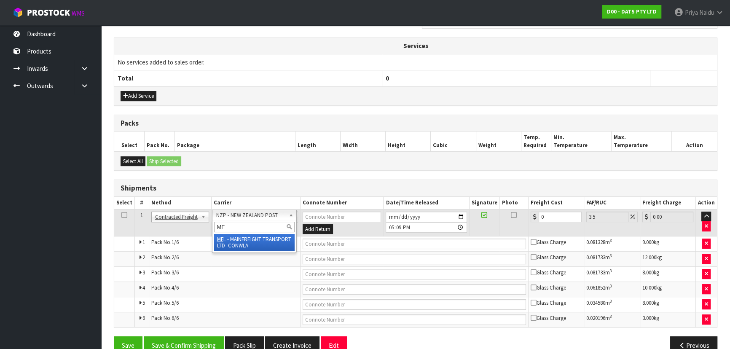
type input "MF"
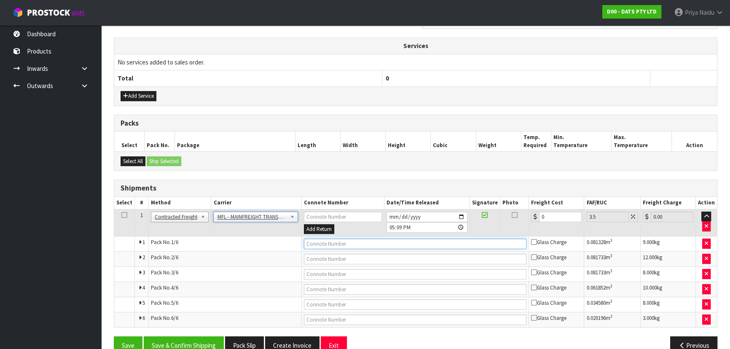
click at [335, 246] on input "text" at bounding box center [415, 243] width 223 height 11
paste input "FWM58771310"
type input "FWM58771310"
click at [556, 219] on input "0" at bounding box center [560, 217] width 43 height 11
type input "0"
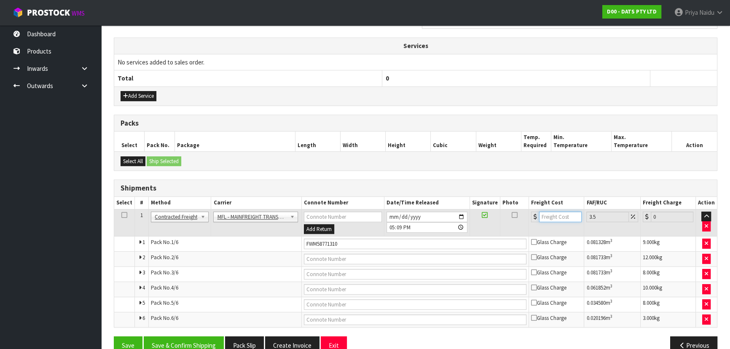
type input "4"
type input "4.14"
type input "46"
type input "47.61"
type input "46"
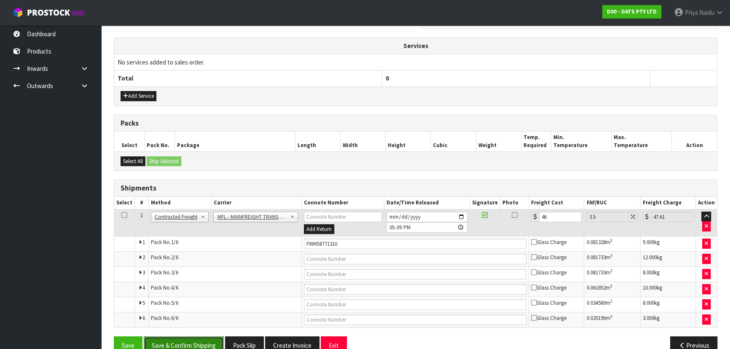
click at [192, 339] on button "Save & Confirm Shipping" at bounding box center [184, 345] width 80 height 18
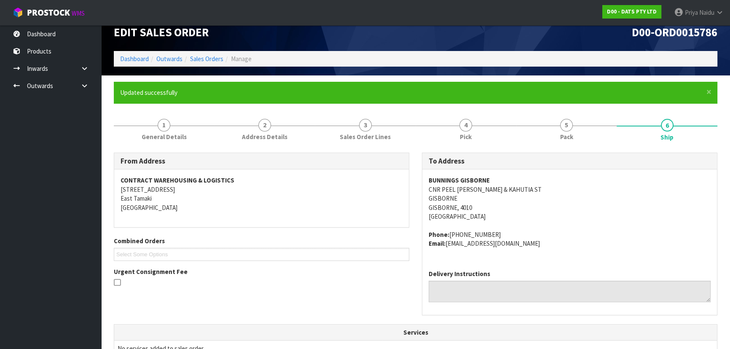
scroll to position [0, 0]
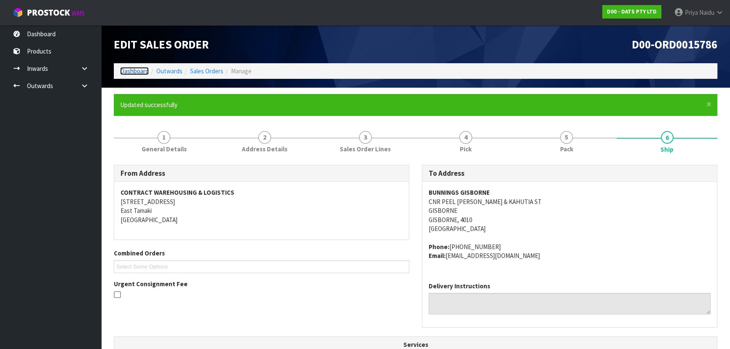
click at [133, 70] on link "Dashboard" at bounding box center [134, 71] width 29 height 8
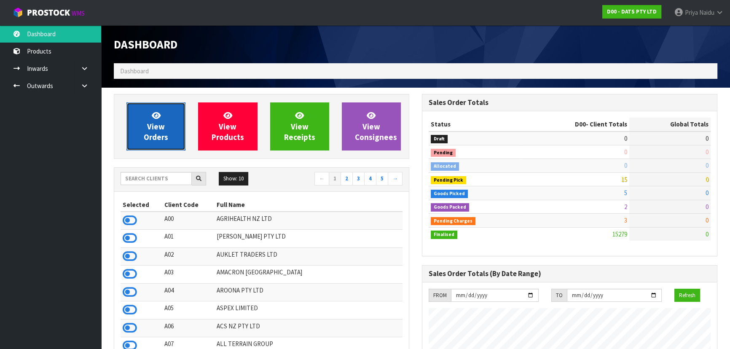
click at [164, 119] on link "View Orders" at bounding box center [155, 126] width 59 height 48
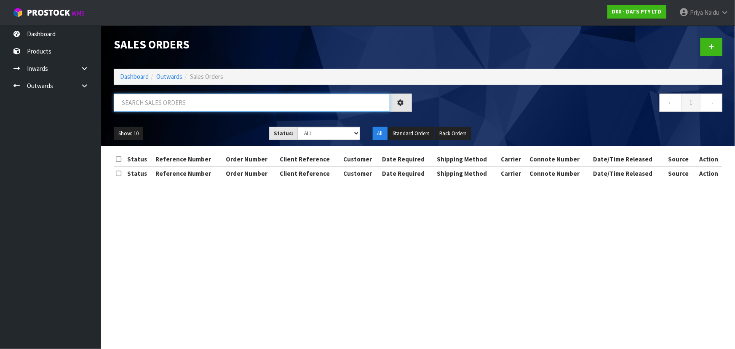
click at [178, 104] on input "text" at bounding box center [252, 103] width 276 height 18
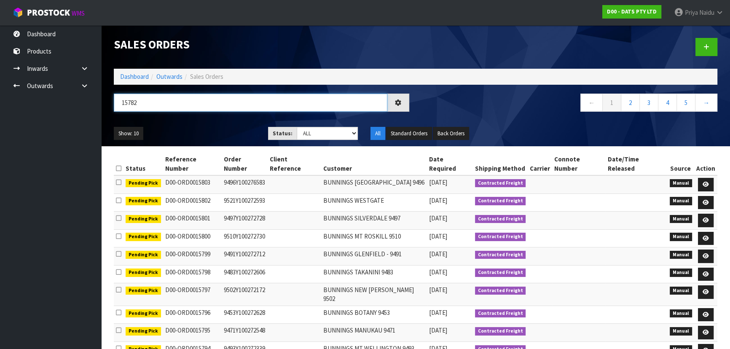
type input "15782"
drag, startPoint x: 320, startPoint y: 131, endPoint x: 320, endPoint y: 137, distance: 5.5
click at [320, 131] on select "Draft Pending Allocated Pending Pick Goods Picked Goods Packed Pending Charges …" at bounding box center [328, 133] width 62 height 13
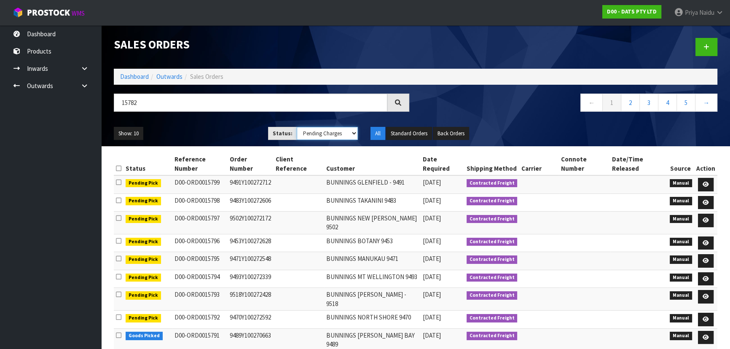
click at [297, 127] on select "Draft Pending Allocated Pending Pick Goods Picked Goods Packed Pending Charges …" at bounding box center [328, 133] width 62 height 13
click at [320, 139] on select "Draft Pending Allocated Pending Pick Goods Picked Goods Packed Pending Charges …" at bounding box center [328, 133] width 62 height 13
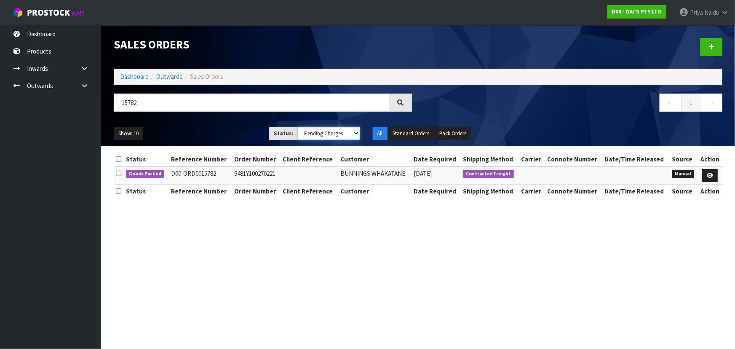
select select "string:5"
click at [298, 127] on select "Draft Pending Allocated Pending Pick Goods Picked Goods Packed Pending Charges …" at bounding box center [329, 133] width 62 height 13
click at [240, 119] on div "15782 ← 1 →" at bounding box center [417, 107] width 621 height 27
click at [223, 129] on ul "Show: 10 5 10 25 50" at bounding box center [185, 133] width 143 height 13
click at [223, 131] on ul "Show: 10 5 10 25 50" at bounding box center [185, 133] width 143 height 13
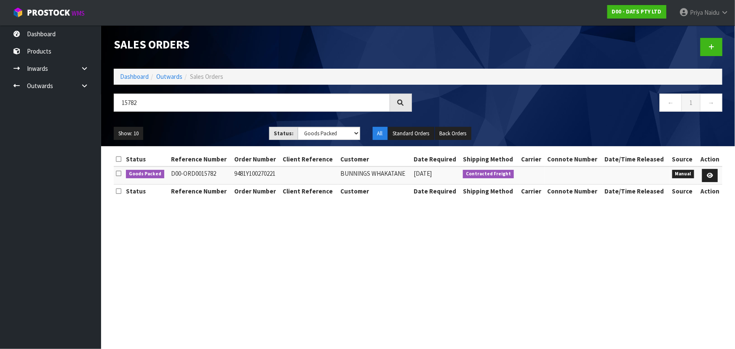
click at [198, 128] on ul "Show: 10 5 10 25 50" at bounding box center [185, 133] width 143 height 13
click at [704, 175] on link at bounding box center [710, 175] width 16 height 13
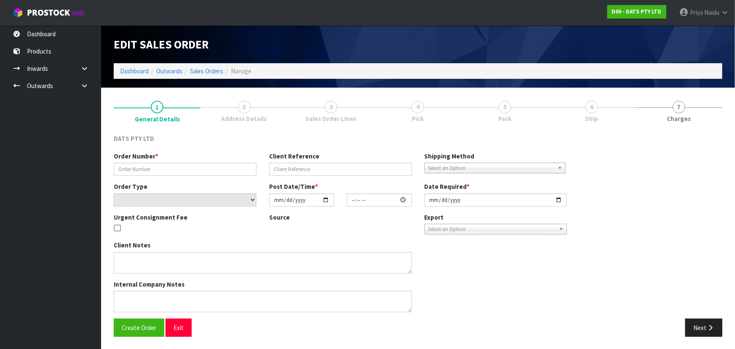
type input "9481Y100270221"
select select "number:0"
type input "[DATE]"
type input "09:42:00.000"
type input "[DATE]"
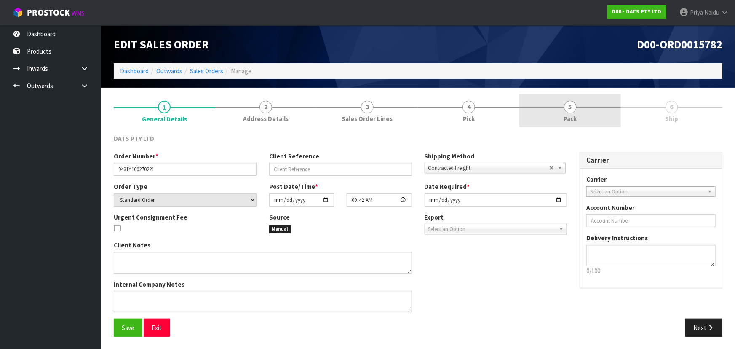
click at [564, 118] on span "Pack" at bounding box center [570, 118] width 13 height 9
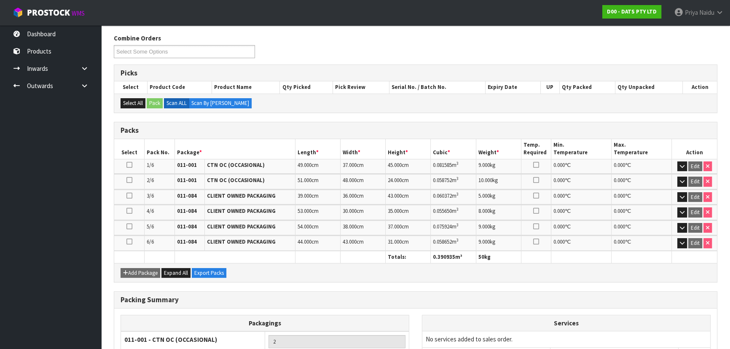
scroll to position [193, 0]
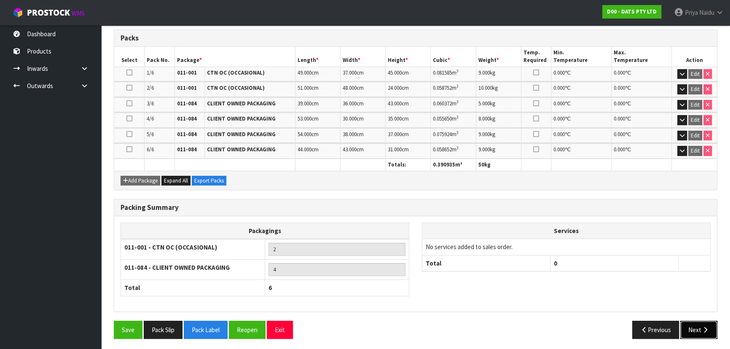
click at [689, 332] on button "Next" at bounding box center [698, 330] width 37 height 18
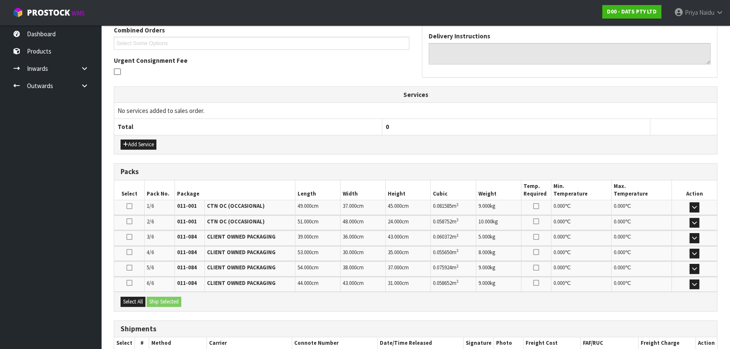
scroll to position [0, 0]
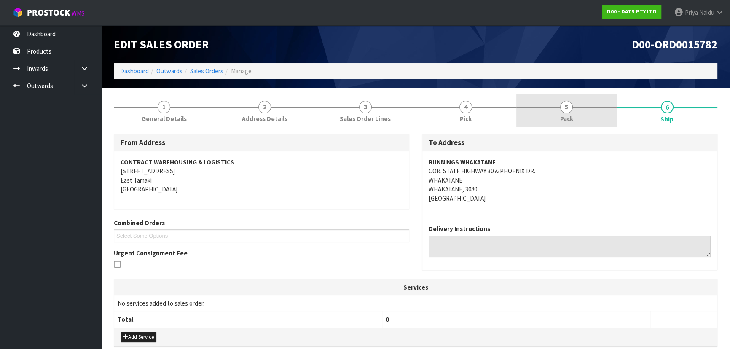
click at [551, 110] on link "5 Pack" at bounding box center [566, 110] width 101 height 33
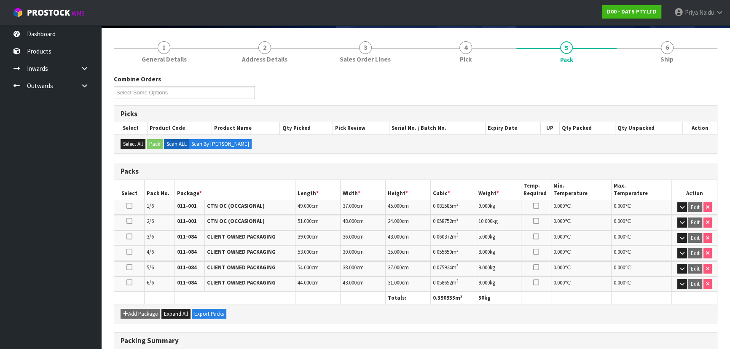
scroll to position [76, 0]
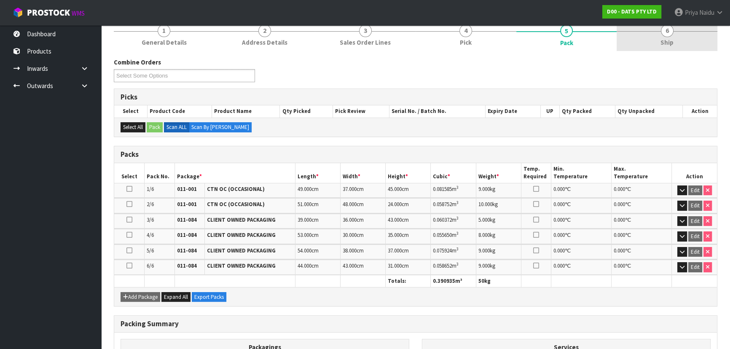
click at [664, 48] on link "6 Ship" at bounding box center [666, 34] width 101 height 33
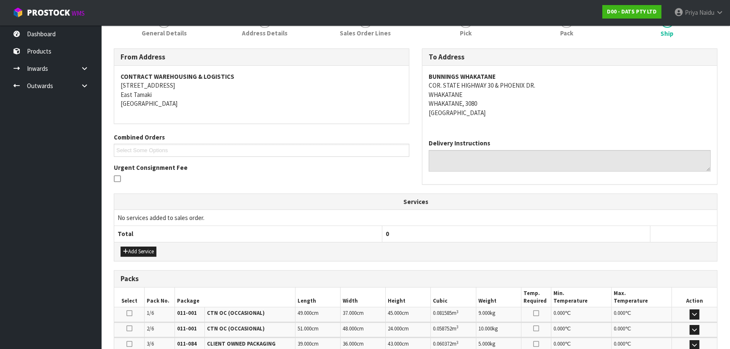
scroll to position [243, 0]
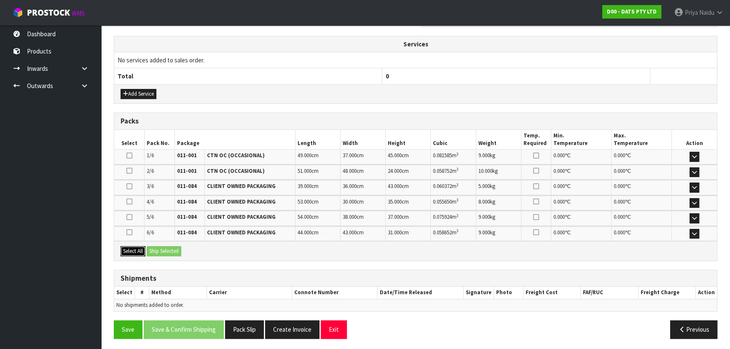
click at [142, 248] on button "Select All" at bounding box center [132, 251] width 25 height 10
drag, startPoint x: 155, startPoint y: 248, endPoint x: 164, endPoint y: 249, distance: 9.4
click at [155, 248] on button "Ship Selected" at bounding box center [164, 251] width 35 height 10
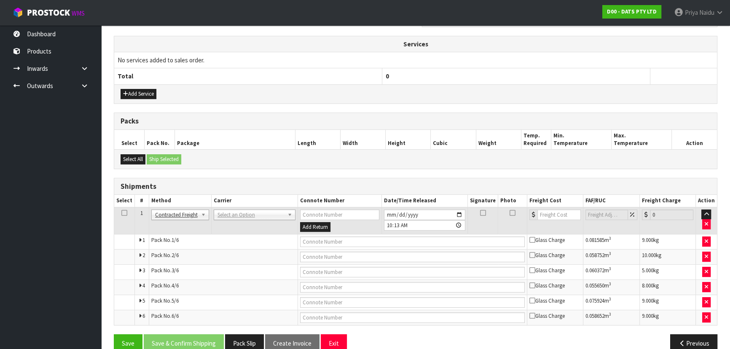
scroll to position [257, 0]
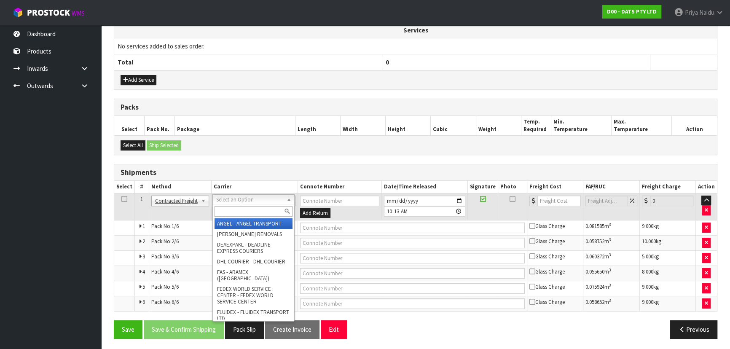
click at [223, 213] on input "text" at bounding box center [253, 211] width 78 height 11
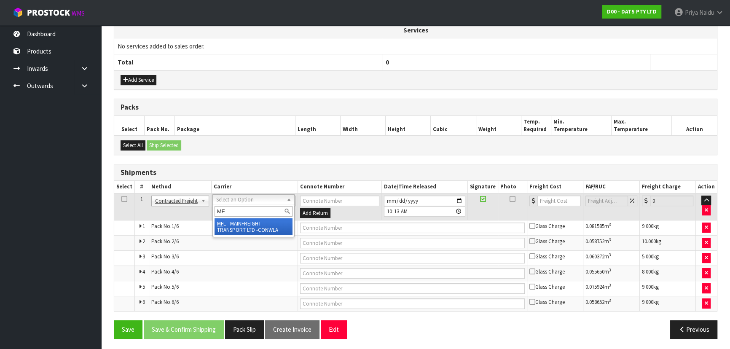
type input "MF"
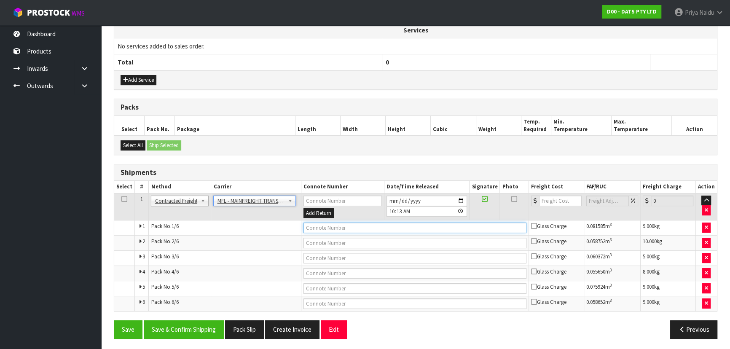
click at [322, 223] on input "text" at bounding box center [414, 227] width 223 height 11
paste input "FWM58772389"
type input "FWM58772389"
click at [556, 198] on input "number" at bounding box center [560, 200] width 43 height 11
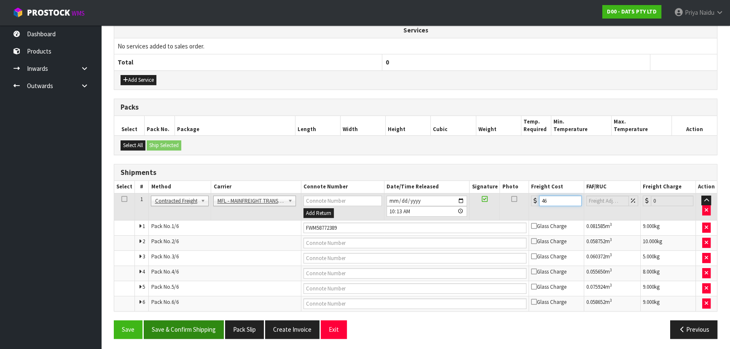
type input "46"
click at [198, 331] on button "Save & Confirm Shipping" at bounding box center [184, 329] width 80 height 18
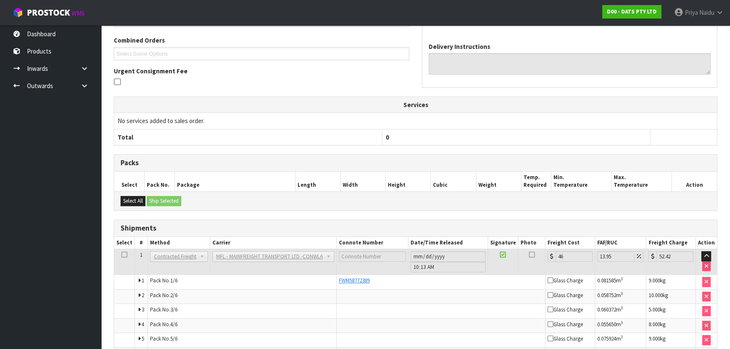
scroll to position [0, 0]
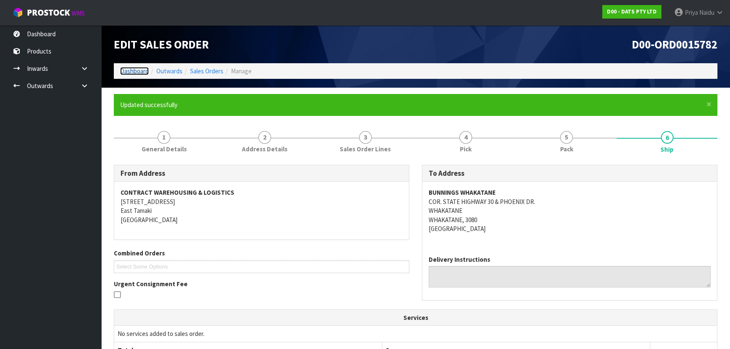
click at [137, 71] on link "Dashboard" at bounding box center [134, 71] width 29 height 8
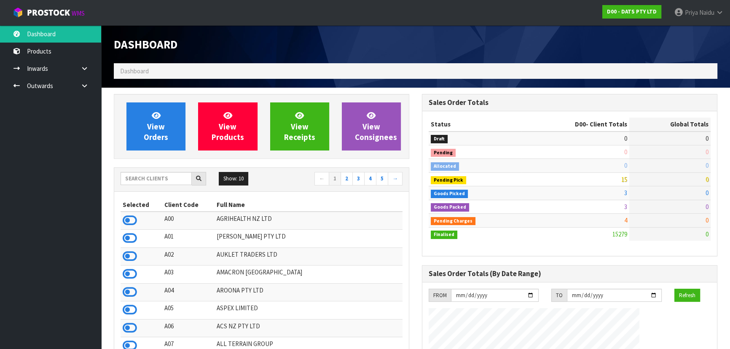
click at [161, 185] on div at bounding box center [163, 178] width 86 height 13
click at [171, 176] on input "text" at bounding box center [155, 178] width 71 height 13
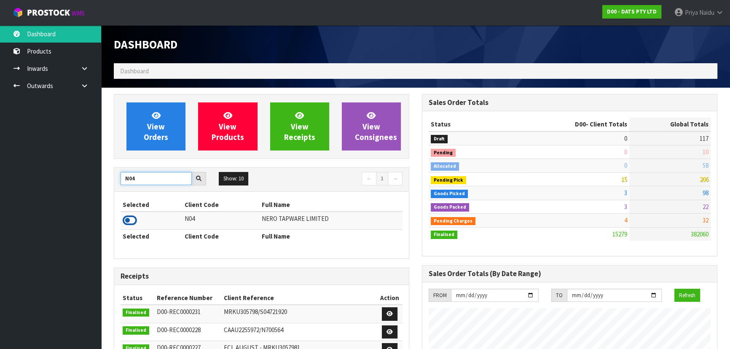
type input "N04"
click at [131, 225] on icon at bounding box center [130, 220] width 14 height 13
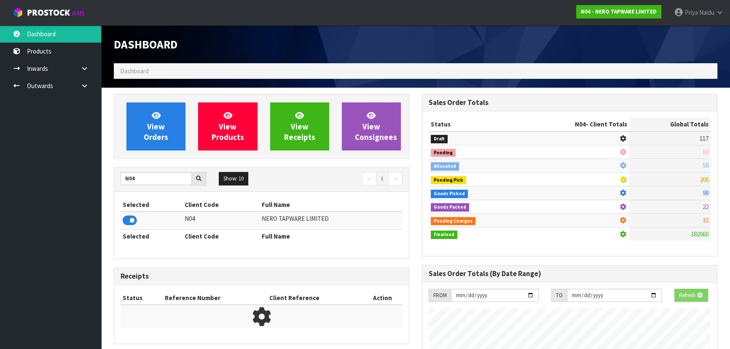
scroll to position [525, 308]
click at [163, 139] on span "View Orders" at bounding box center [156, 126] width 24 height 32
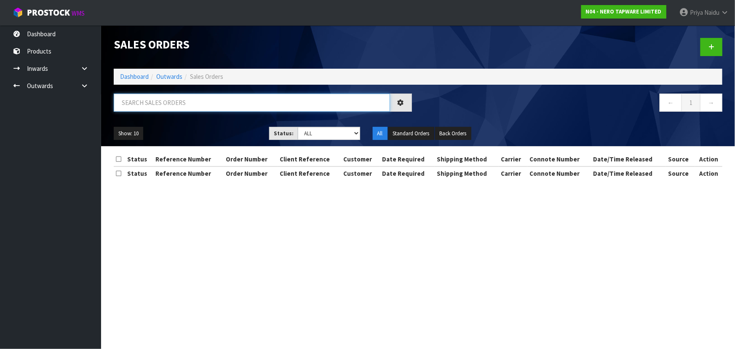
click at [175, 110] on input "text" at bounding box center [252, 103] width 276 height 18
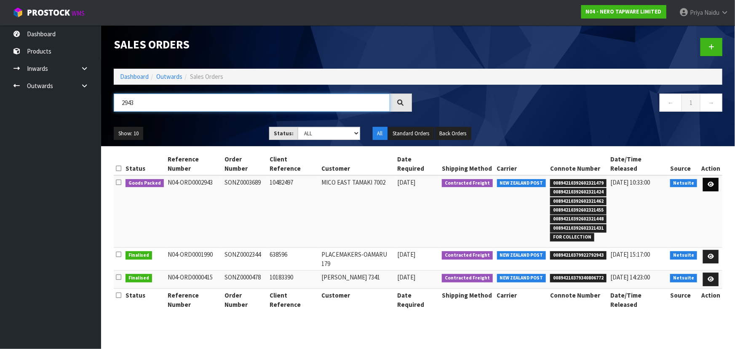
type input "2943"
click at [710, 182] on icon at bounding box center [711, 184] width 6 height 5
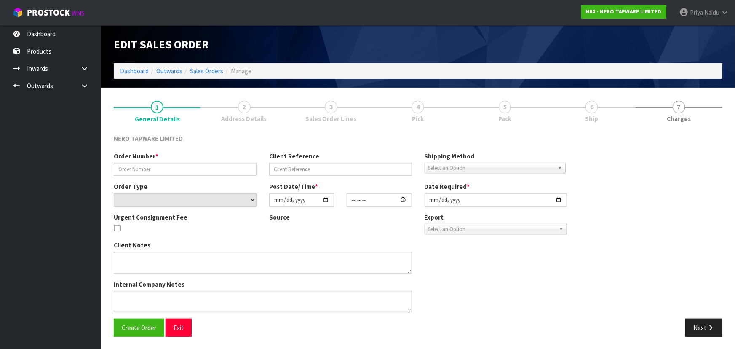
type input "SONZ0003689"
type input "10482497"
select select "number:0"
type input "[DATE]"
type input "08:00:06.000"
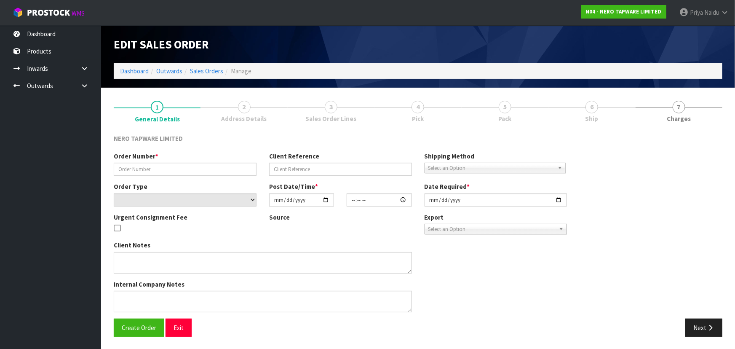
type input "[DATE]"
type textarea "CUSTOMER PICK UP 22/09 PLEASE PACK THIS SEPARATELY ANRFW009BG, CUSTOMER WILL CO…"
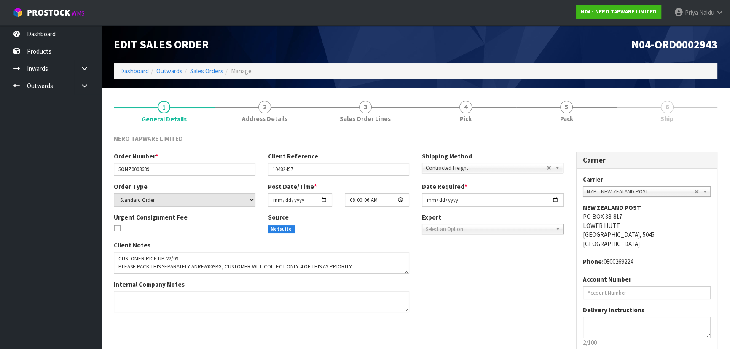
click at [674, 119] on link "6 Ship" at bounding box center [666, 110] width 101 height 33
click at [604, 116] on link "5 Pack" at bounding box center [566, 110] width 101 height 33
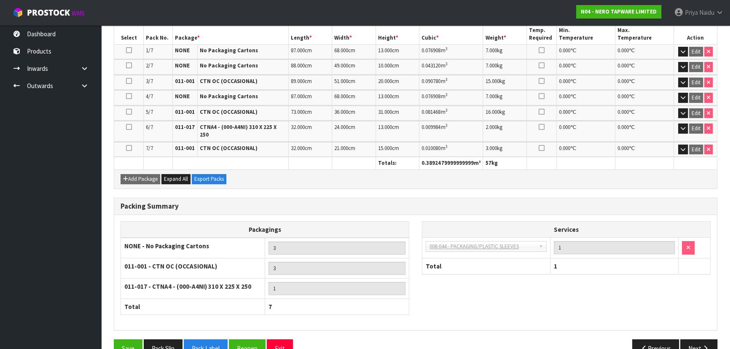
scroll to position [228, 0]
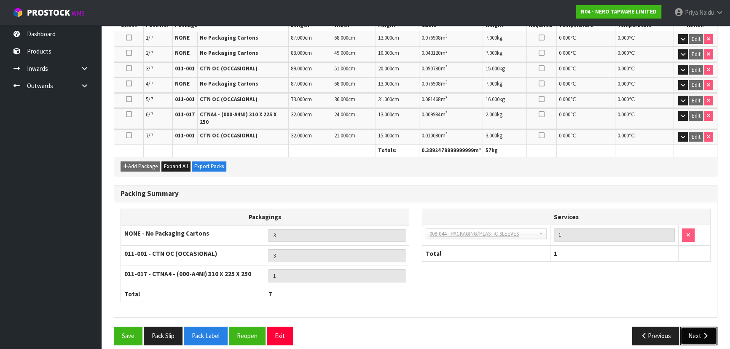
click at [691, 327] on button "Next" at bounding box center [698, 336] width 37 height 18
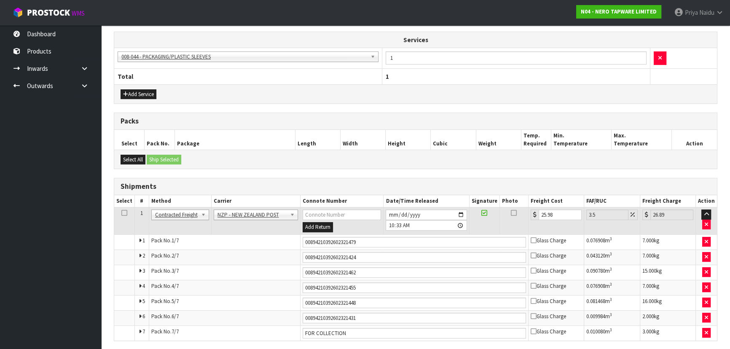
scroll to position [295, 0]
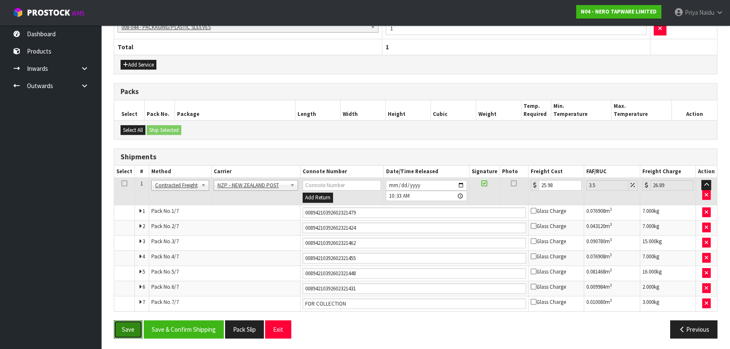
click at [129, 323] on button "Save" at bounding box center [128, 329] width 29 height 18
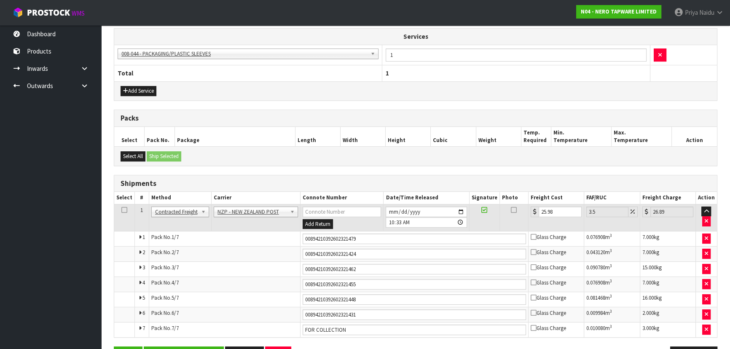
scroll to position [325, 0]
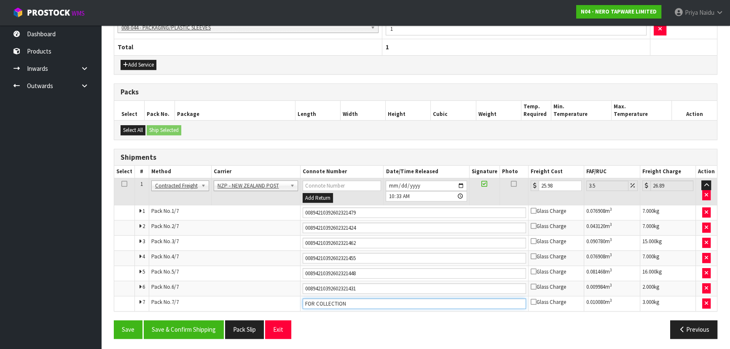
click at [362, 304] on input "FOR COLLECTION" at bounding box center [414, 303] width 223 height 11
type input "FOR COLLECTION WE WILL CONFIRM WHEN THIS IS PICKED"
click at [133, 328] on button "Save" at bounding box center [128, 329] width 29 height 18
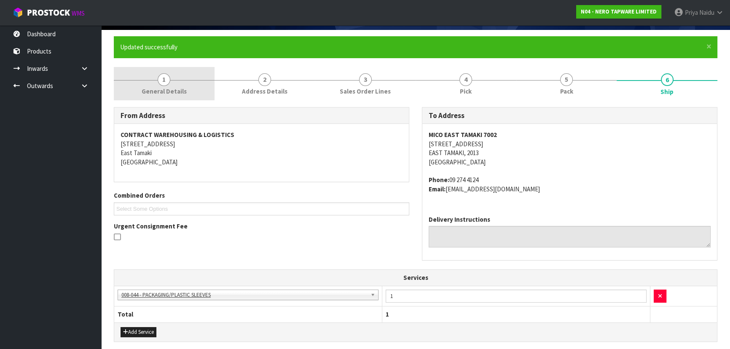
scroll to position [0, 0]
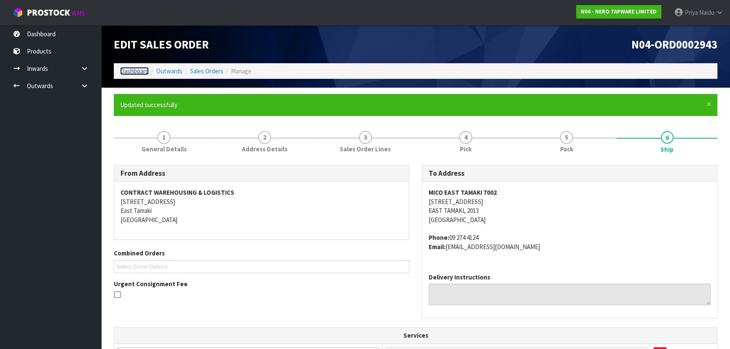
click at [139, 70] on link "Dashboard" at bounding box center [134, 71] width 29 height 8
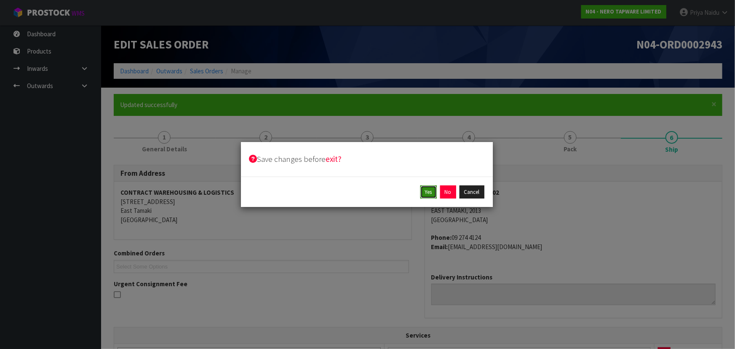
click at [430, 192] on button "Yes" at bounding box center [428, 191] width 16 height 13
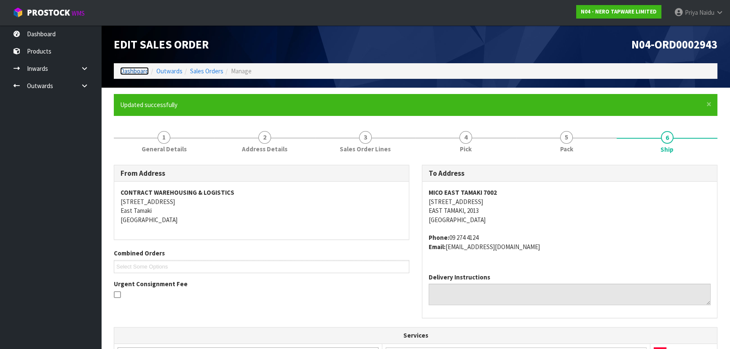
click at [137, 71] on link "Dashboard" at bounding box center [134, 71] width 29 height 8
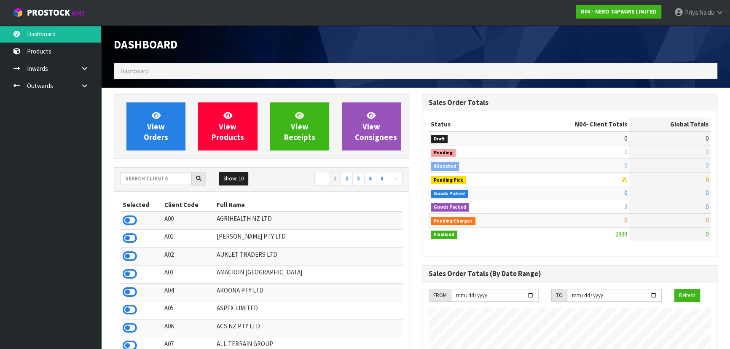
scroll to position [673, 308]
click at [169, 185] on input "text" at bounding box center [155, 178] width 71 height 13
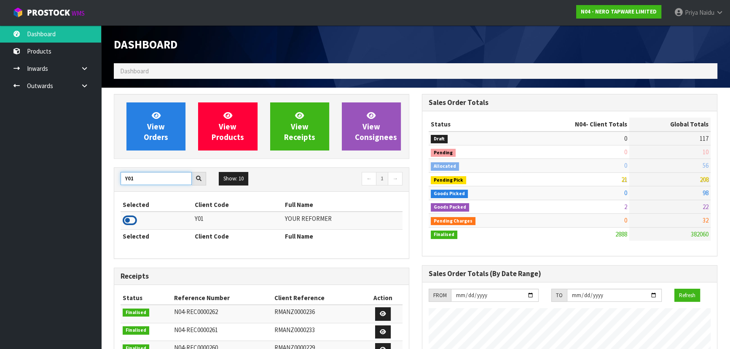
type input "Y01"
click at [127, 219] on icon at bounding box center [130, 220] width 14 height 13
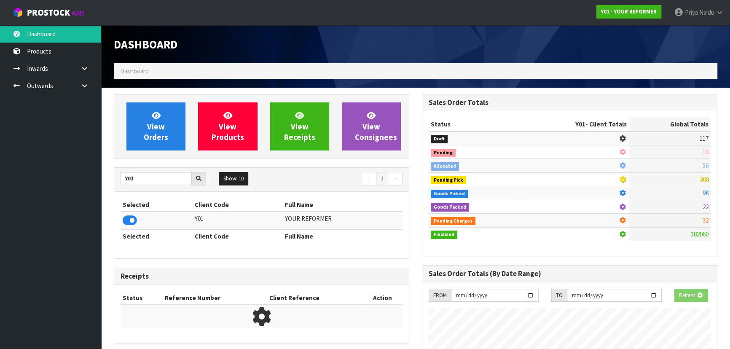
scroll to position [525, 308]
click at [155, 126] on span "View Orders" at bounding box center [156, 126] width 24 height 32
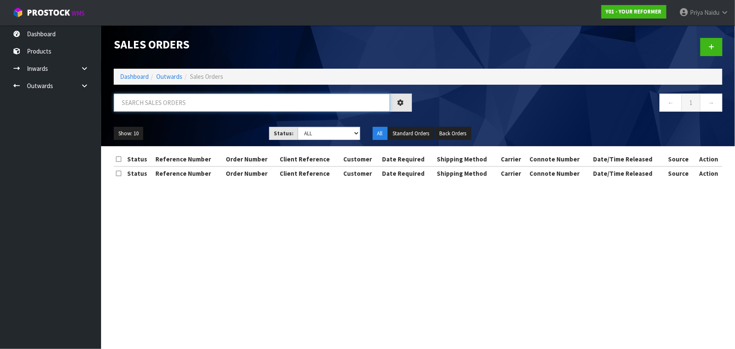
click at [169, 103] on input "text" at bounding box center [252, 103] width 276 height 18
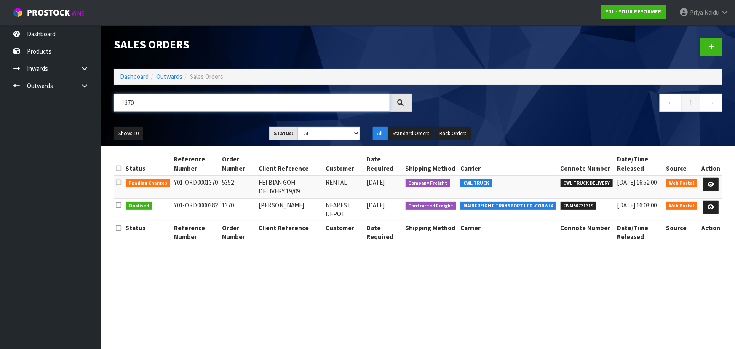
type input "1370"
click at [208, 129] on ul "Show: 10 5 10 25 50" at bounding box center [185, 133] width 143 height 13
click at [712, 184] on icon at bounding box center [711, 184] width 6 height 5
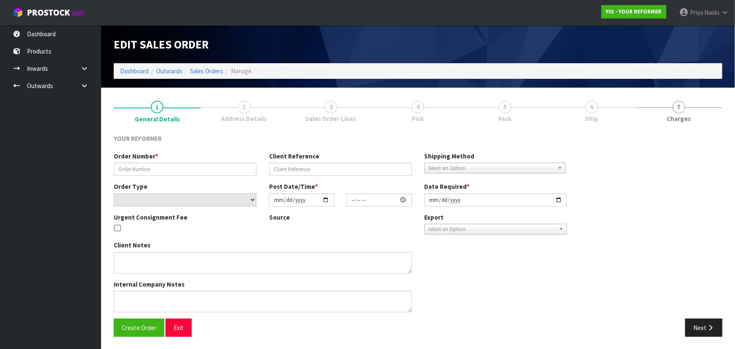
type input "5352"
type input "FEI BIAN GOH -DELIVERY 19/09"
select select "number:0"
type input "2025-09-15"
type input "12:53:00.000"
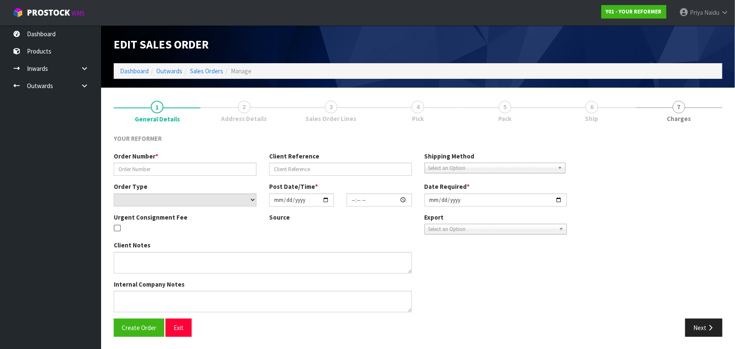
type input "2025-09-16"
type textarea "SU ANN LEW 18 PENEHARETI RISE STONEFIELDS AUK AUCKLAND 1072 NEW ZEALAND +64 21 …"
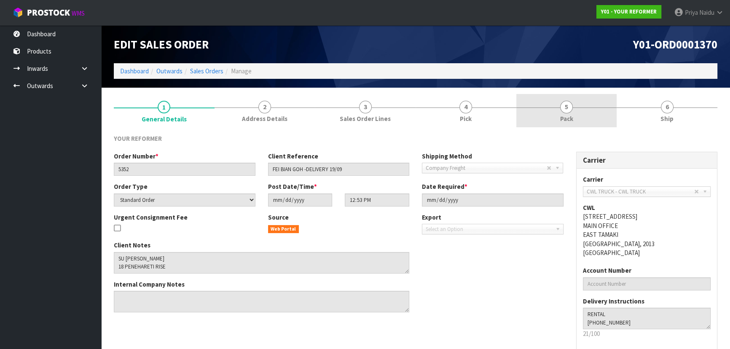
click at [589, 107] on link "5 Pack" at bounding box center [566, 110] width 101 height 33
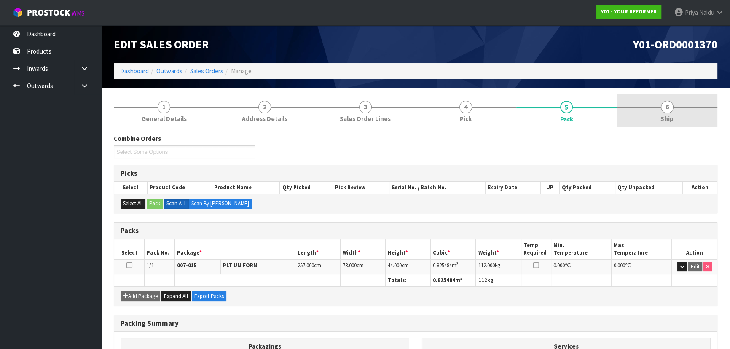
click at [670, 106] on span "6" at bounding box center [667, 107] width 13 height 13
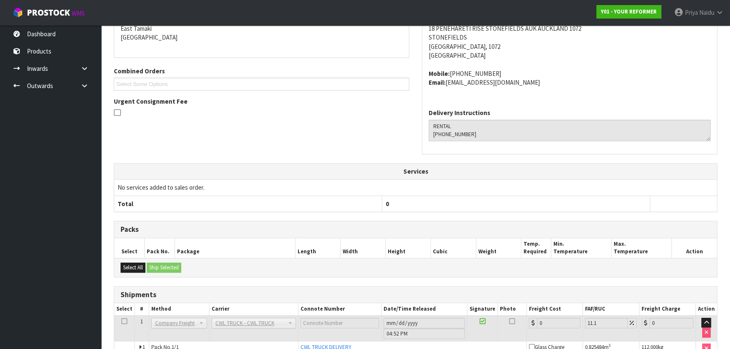
scroll to position [191, 0]
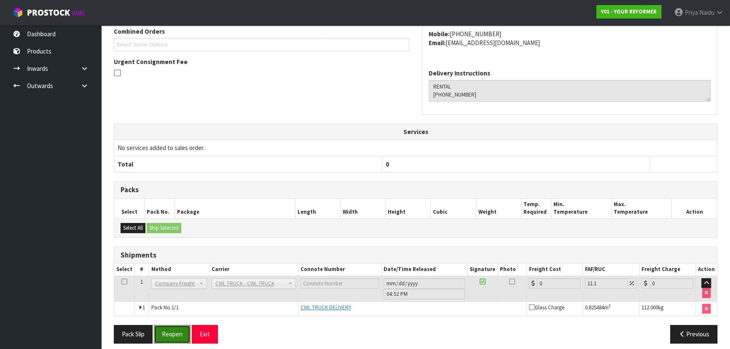
click at [174, 335] on button "Reopen" at bounding box center [172, 334] width 37 height 18
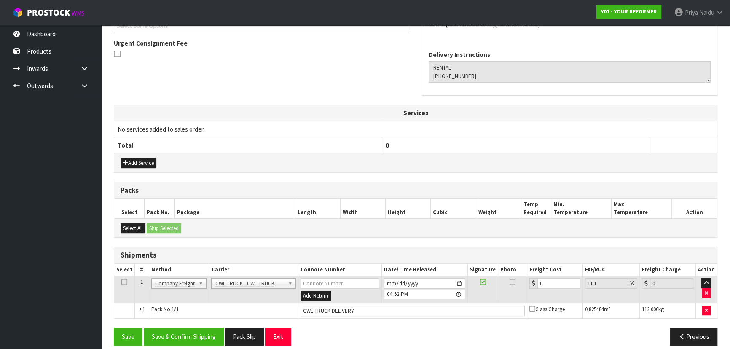
scroll to position [248, 0]
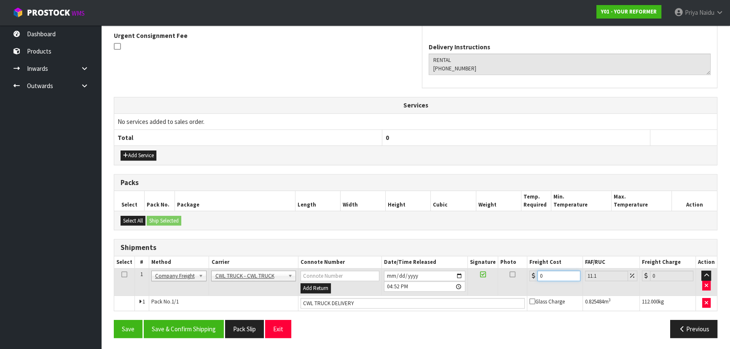
click at [552, 271] on input "0" at bounding box center [558, 275] width 43 height 11
type input "1"
type input "1.11"
type input "16"
type input "17.78"
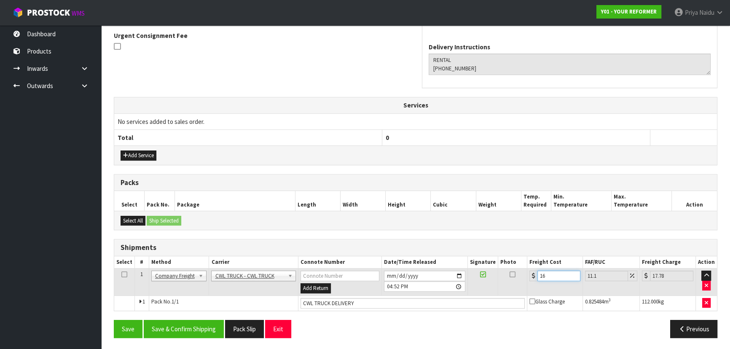
type input "168"
type input "186.65"
type input "168.5"
type input "187.2"
type input "168.50"
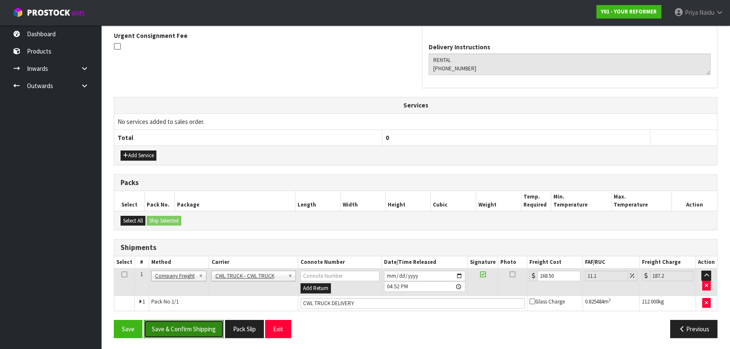
click at [193, 332] on button "Save & Confirm Shipping" at bounding box center [184, 329] width 80 height 18
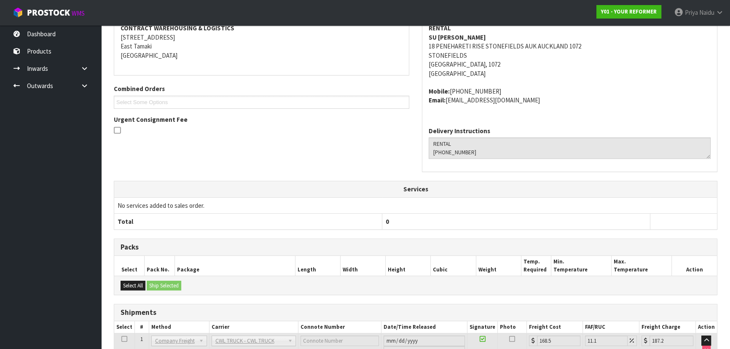
scroll to position [0, 0]
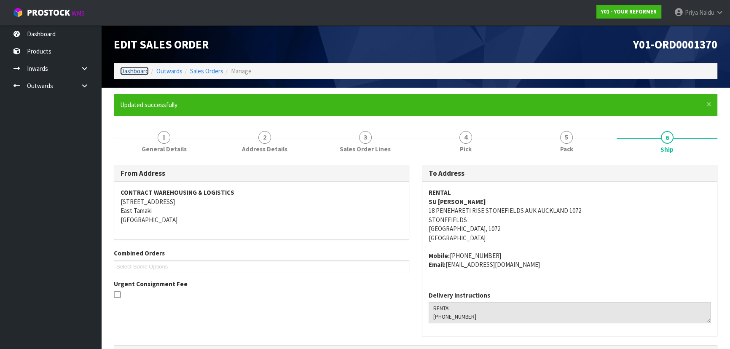
click at [133, 67] on link "Dashboard" at bounding box center [134, 71] width 29 height 8
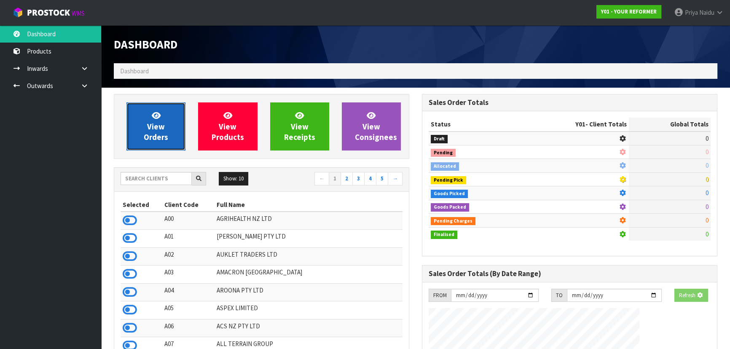
click at [158, 117] on icon at bounding box center [156, 115] width 9 height 8
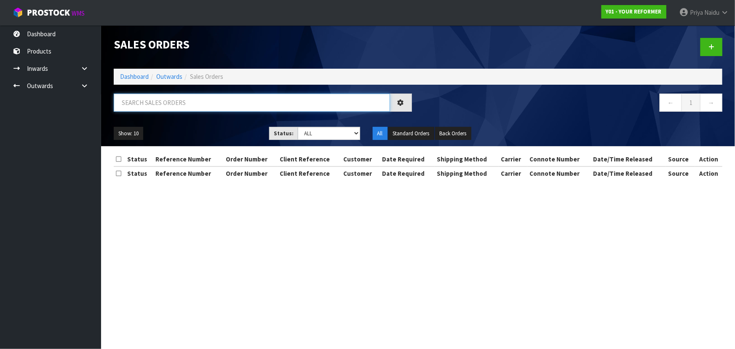
click at [158, 100] on input "text" at bounding box center [252, 103] width 276 height 18
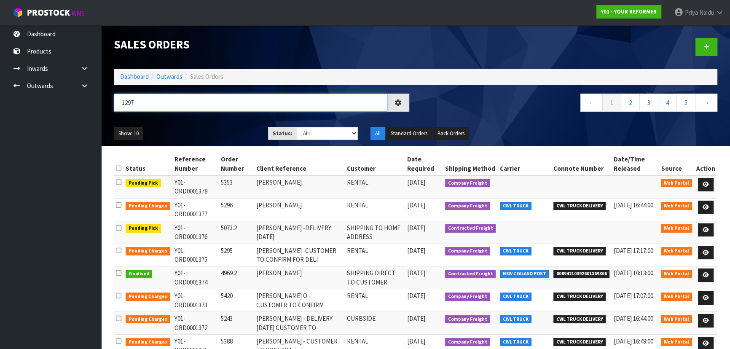
type input "1297"
click at [224, 137] on ul "Show: 10 5 10 25 50" at bounding box center [185, 133] width 142 height 13
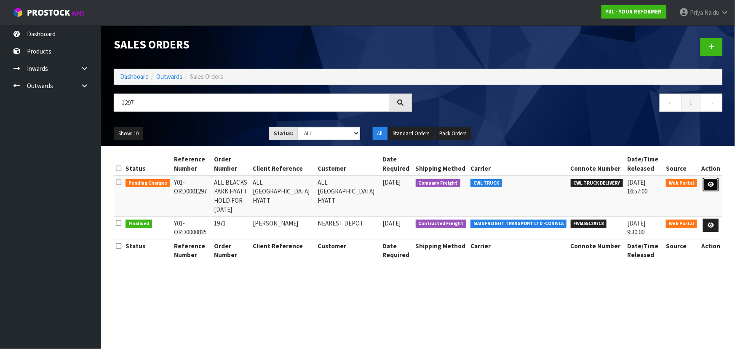
click at [713, 184] on icon at bounding box center [711, 184] width 6 height 5
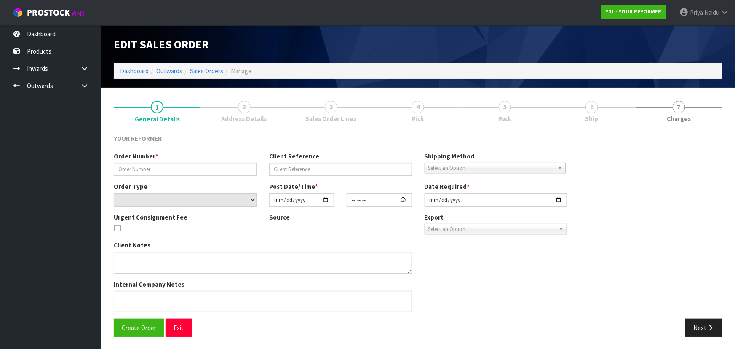
type input "ALL BLACKS PARK HYATT HOLD FOR 20 SEPTEMBER"
type input "ALL BLACKS PARK HYATT"
select select "number:0"
type input "2025-08-13"
type input "16:28:00.000"
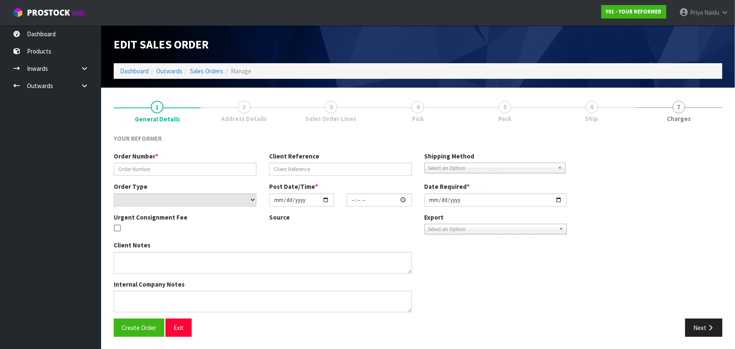
type input "2025-09-20"
type textarea "EVERYTHING SET UP FOR THEM 7 ALMA STREET, HAMILTON CENTRAL, HAMILTON 3244"
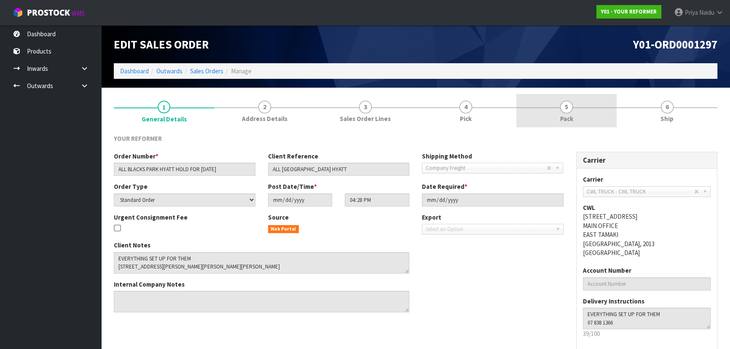
click at [570, 106] on span "5" at bounding box center [566, 107] width 13 height 13
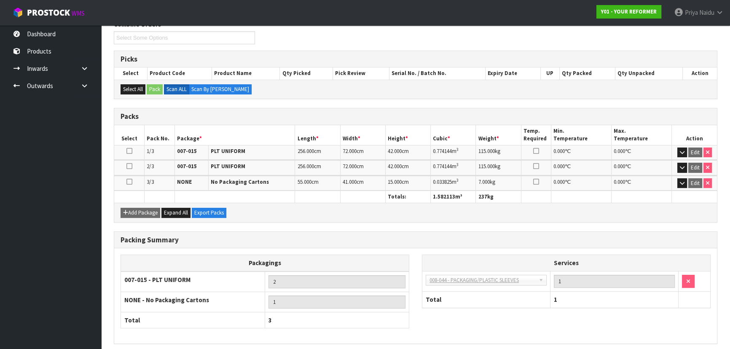
scroll to position [147, 0]
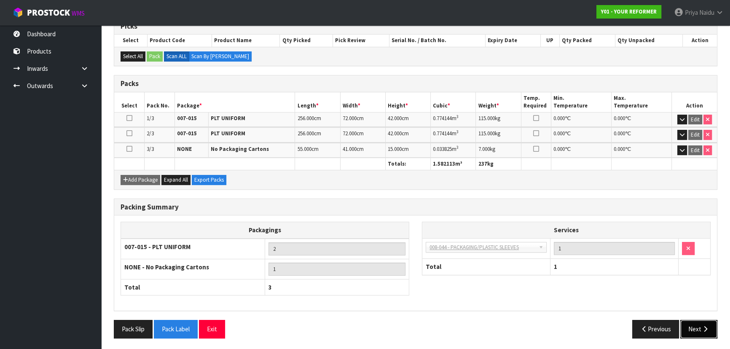
click at [695, 328] on button "Next" at bounding box center [698, 329] width 37 height 18
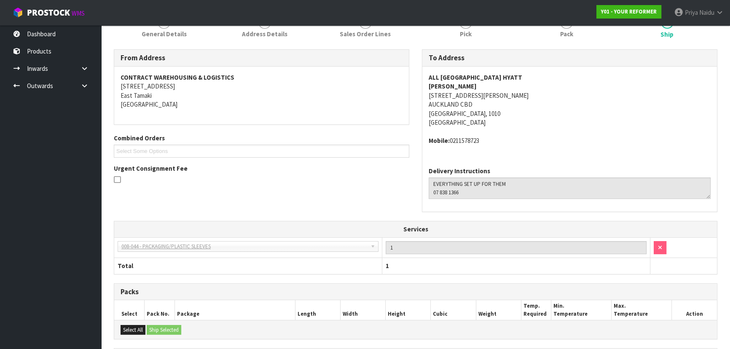
scroll to position [221, 0]
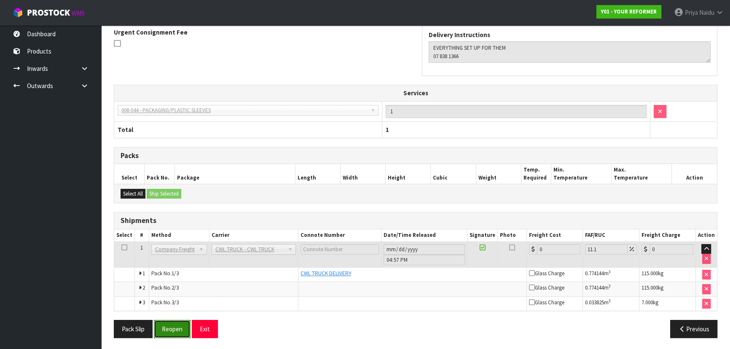
click at [170, 330] on button "Reopen" at bounding box center [172, 329] width 37 height 18
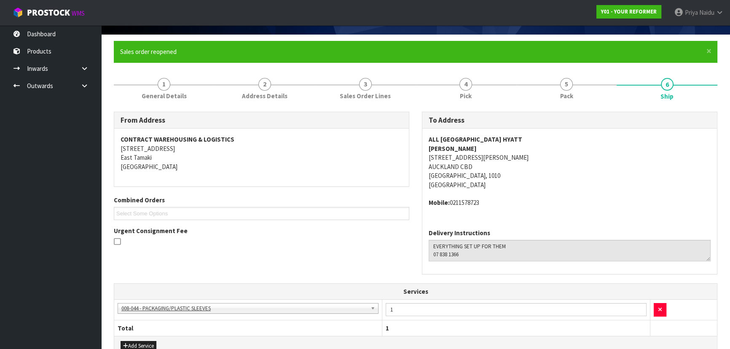
scroll to position [274, 0]
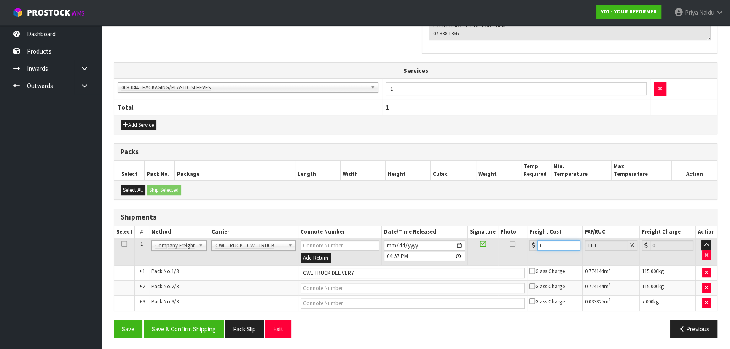
click at [555, 244] on input "0" at bounding box center [558, 245] width 43 height 11
type input "3"
type input "3.33"
type input "35"
type input "38.88"
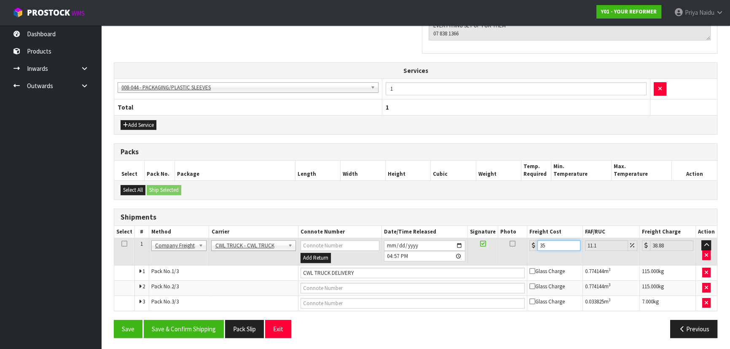
type input "351"
type input "389.96"
type input "351"
click at [180, 320] on button "Save & Confirm Shipping" at bounding box center [184, 329] width 80 height 18
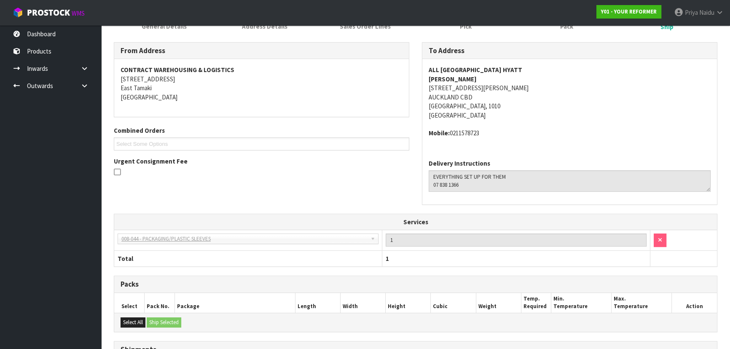
scroll to position [0, 0]
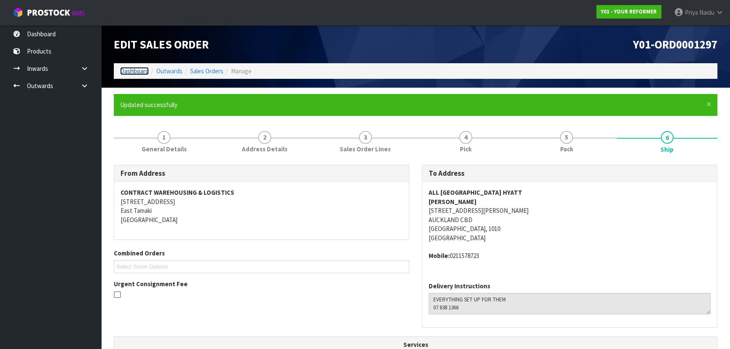
drag, startPoint x: 131, startPoint y: 72, endPoint x: 137, endPoint y: 72, distance: 5.9
click at [131, 72] on link "Dashboard" at bounding box center [134, 71] width 29 height 8
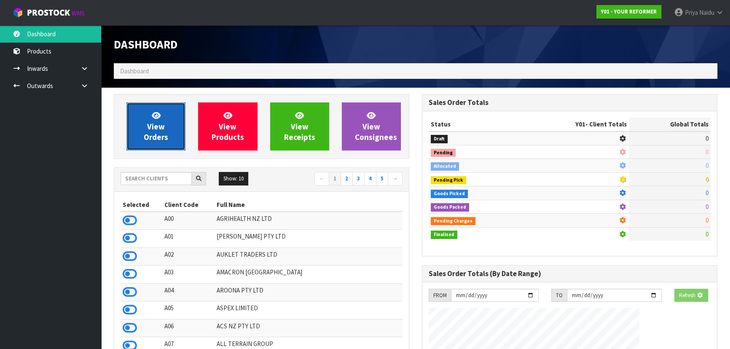
click at [151, 121] on span "View Orders" at bounding box center [156, 126] width 24 height 32
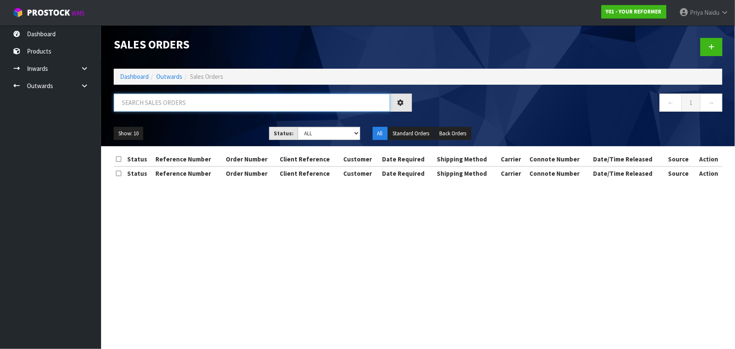
click at [160, 100] on input "text" at bounding box center [252, 103] width 276 height 18
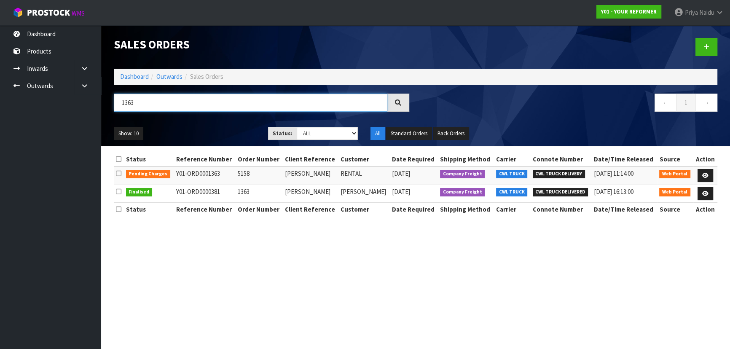
type input "1363"
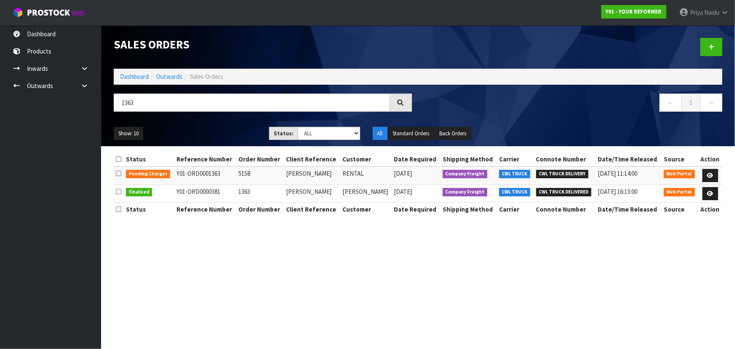
click at [178, 121] on div "Show: 10 5 10 25 50 Status: Draft Pending Allocated Pending Pick Goods Picked G…" at bounding box center [417, 133] width 621 height 26
click at [712, 173] on icon at bounding box center [710, 175] width 6 height 5
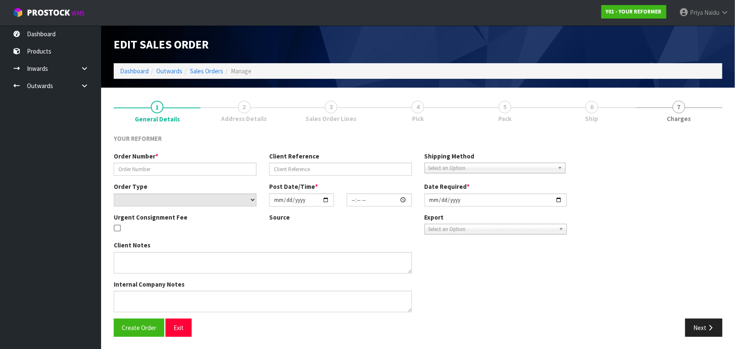
type input "5158"
type input "ARANI CUTHBERT"
select select "number:0"
type input "2025-09-11"
type input "11:45:00.000"
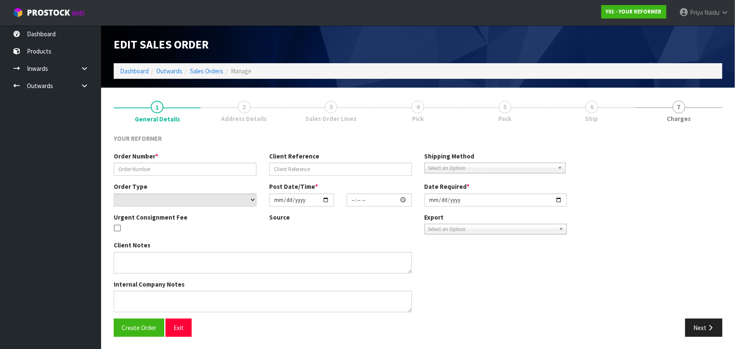
type input "2025-09-11"
type textarea "ARANI CUTHBERT 166A RIMMER ROAD AUK HELENSVILLE 0875 NEW ZEALAND +64 274 586 780"
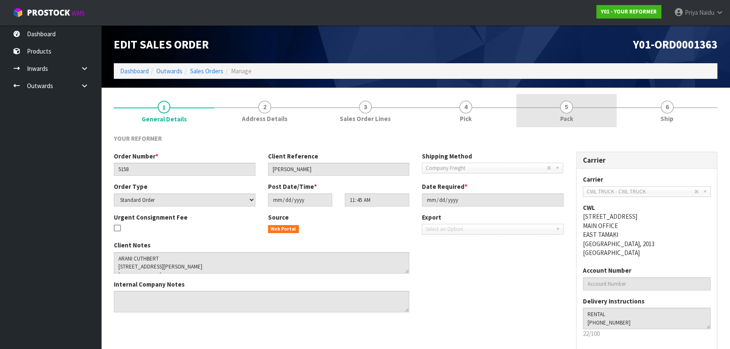
click at [575, 114] on link "5 Pack" at bounding box center [566, 110] width 101 height 33
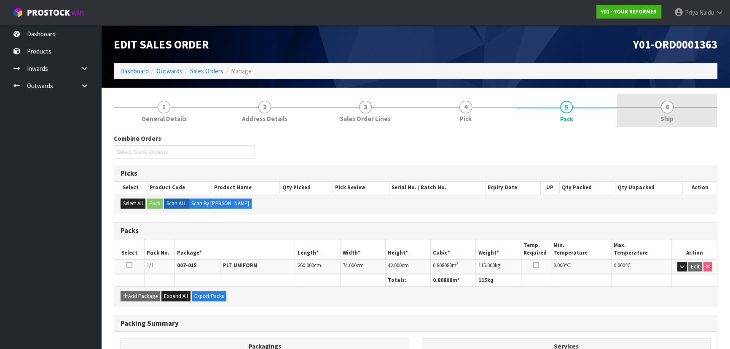
click at [661, 114] on span "Ship" at bounding box center [666, 118] width 13 height 9
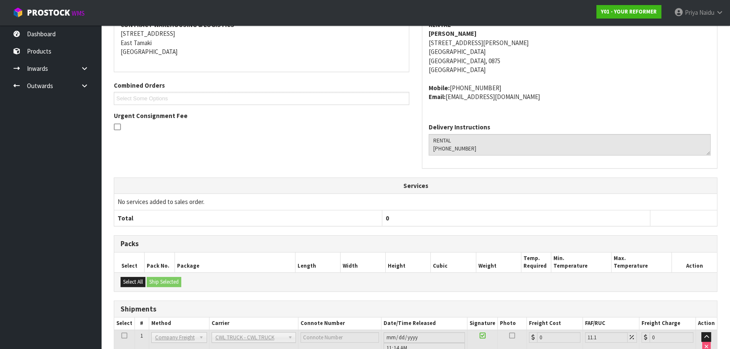
scroll to position [197, 0]
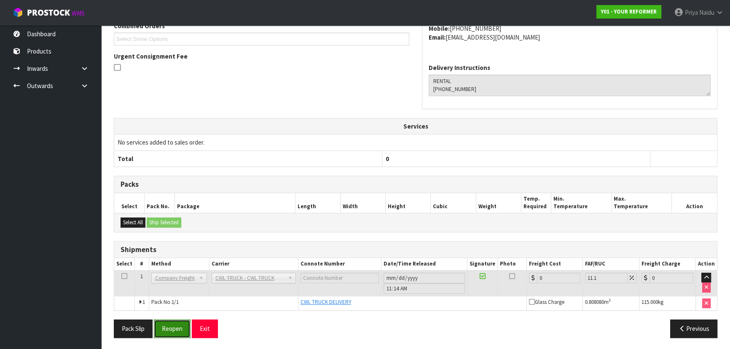
click at [169, 325] on button "Reopen" at bounding box center [172, 328] width 37 height 18
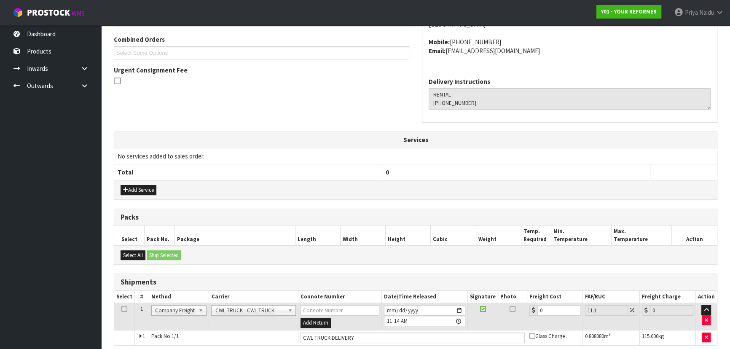
scroll to position [248, 0]
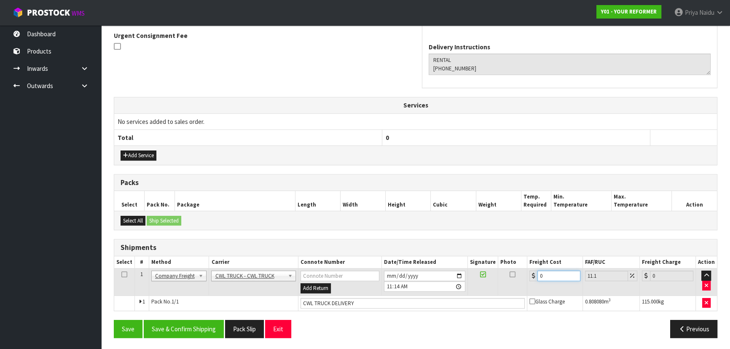
click at [549, 278] on input "0" at bounding box center [558, 275] width 43 height 11
type input "2"
type input "2.22"
type input "24"
type input "26.66"
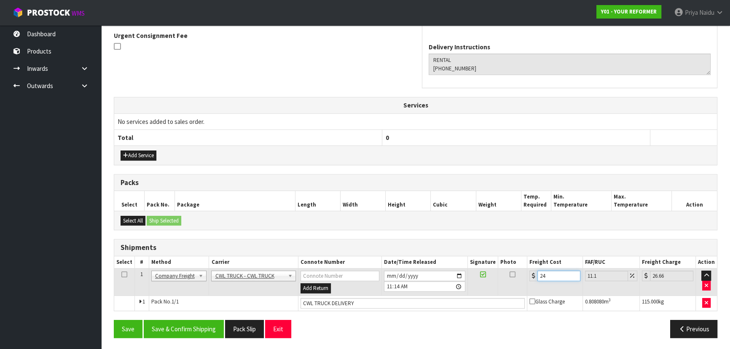
type input "243"
type input "269.97"
type input "243.5"
type input "270.53"
type input "243.50"
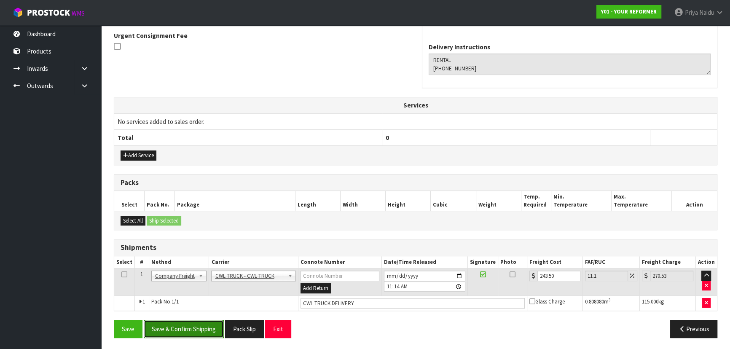
click at [179, 320] on button "Save & Confirm Shipping" at bounding box center [184, 329] width 80 height 18
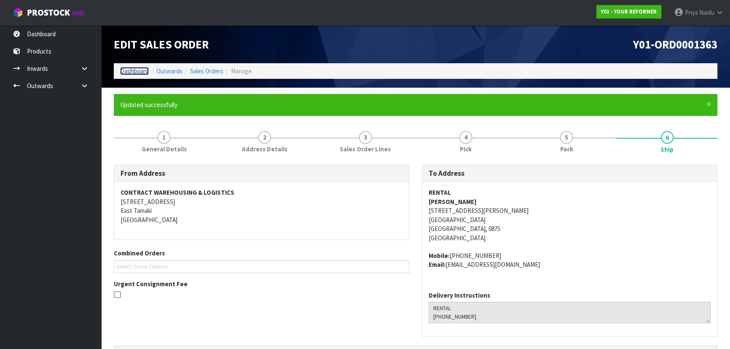
click at [140, 68] on link "Dashboard" at bounding box center [134, 71] width 29 height 8
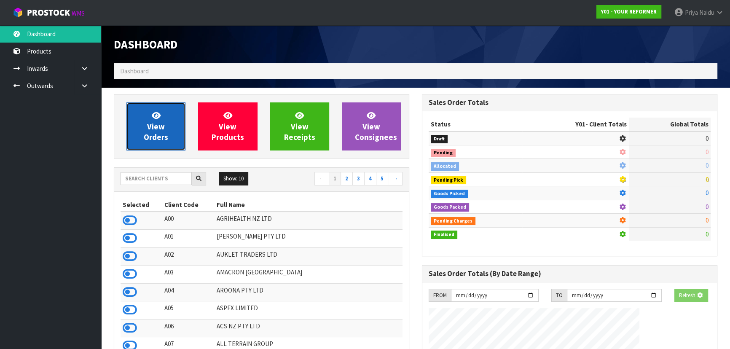
click at [151, 111] on span "View Orders" at bounding box center [156, 126] width 24 height 32
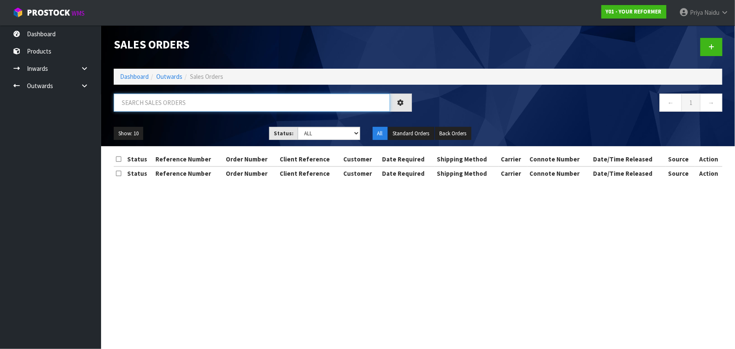
click at [169, 101] on input "text" at bounding box center [252, 103] width 276 height 18
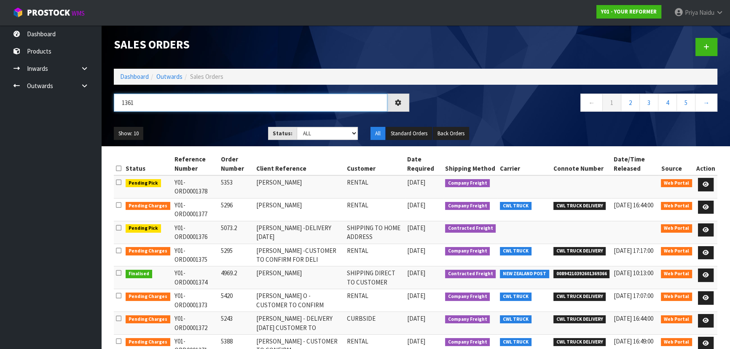
type input "1361"
click at [198, 137] on ul "Show: 10 5 10 25 50" at bounding box center [185, 133] width 142 height 13
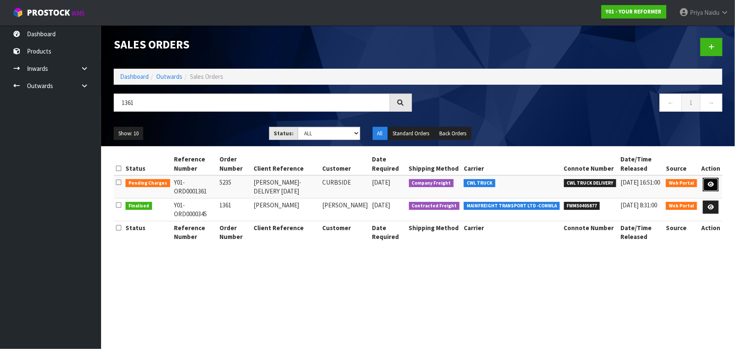
click at [710, 185] on icon at bounding box center [711, 184] width 6 height 5
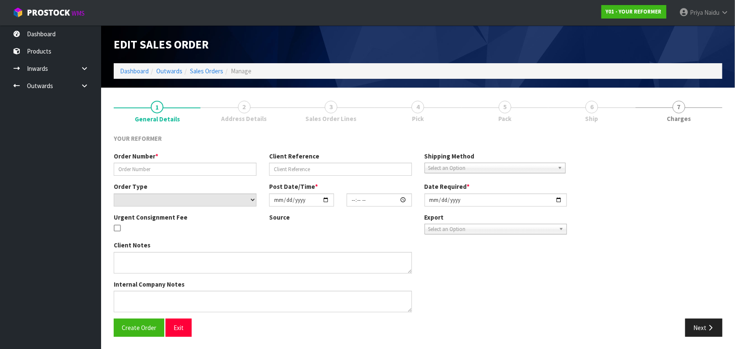
type input "5235"
type input "PETRINA COUPER- DELIVERY 19/9/2025"
select select "number:0"
type input "2025-09-08"
type input "09:35:00.000"
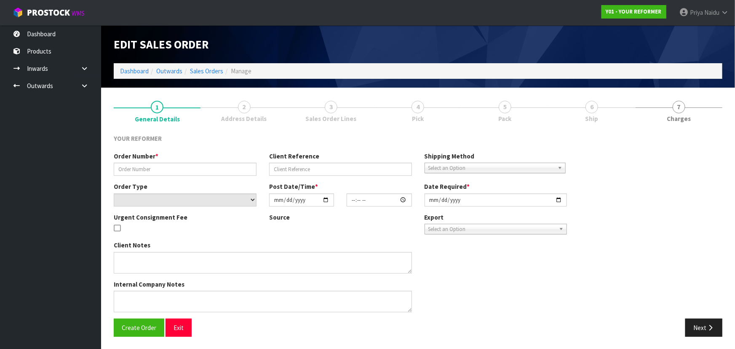
type input "2025-09-19"
type textarea "PETRINA COUPER 236 SUNNYSIDE ROAD AUK COATESVILLE 0793 NEW ZEALAND +64 27 296 4…"
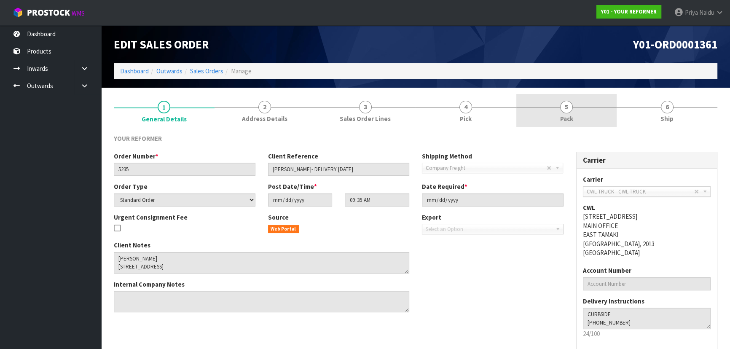
click at [576, 118] on link "5 Pack" at bounding box center [566, 110] width 101 height 33
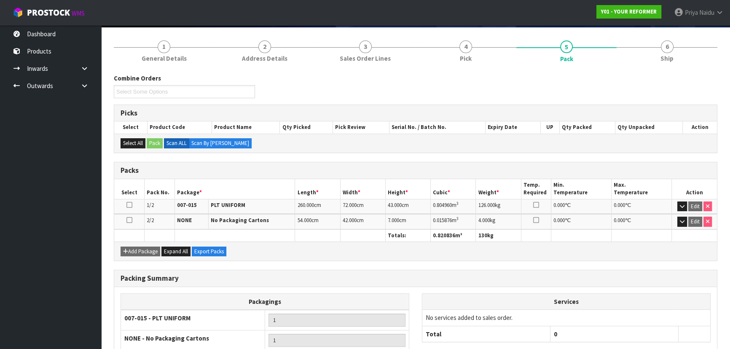
scroll to position [131, 0]
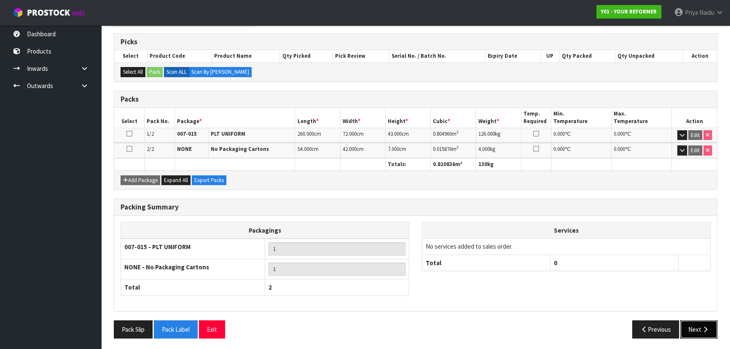
click at [689, 327] on button "Next" at bounding box center [698, 329] width 37 height 18
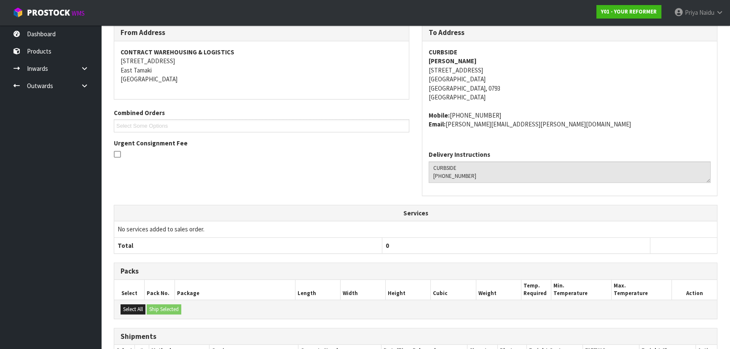
scroll to position [211, 0]
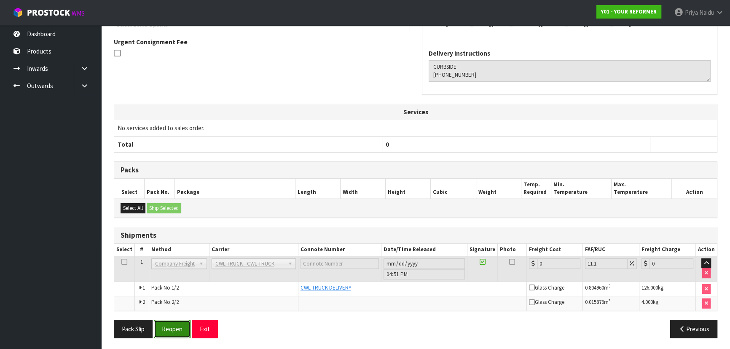
click at [175, 327] on button "Reopen" at bounding box center [172, 329] width 37 height 18
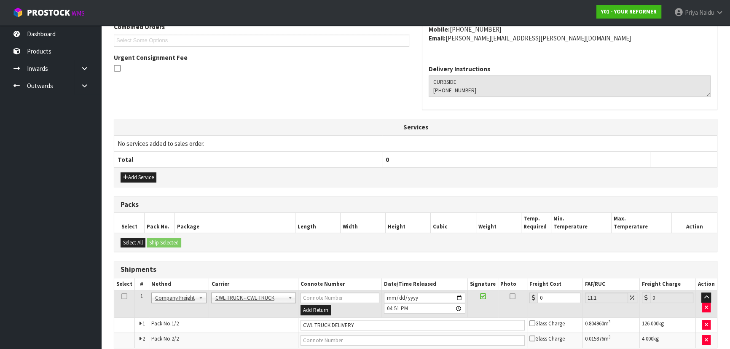
scroll to position [242, 0]
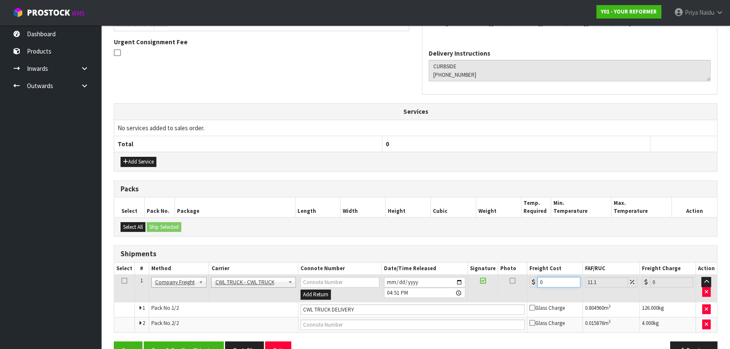
click at [554, 284] on input "0" at bounding box center [558, 282] width 43 height 11
type input "1"
type input "1.11"
type input "18"
type input "20"
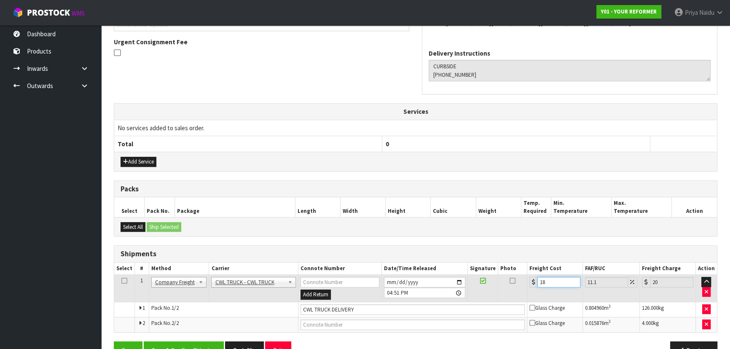
type input "188"
type input "208.87"
type input "188.5"
type input "209.42"
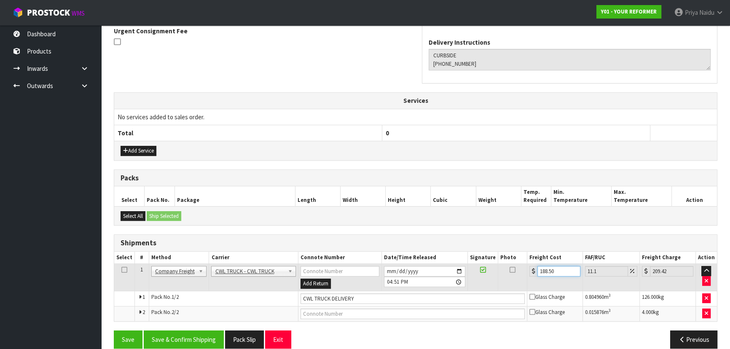
scroll to position [263, 0]
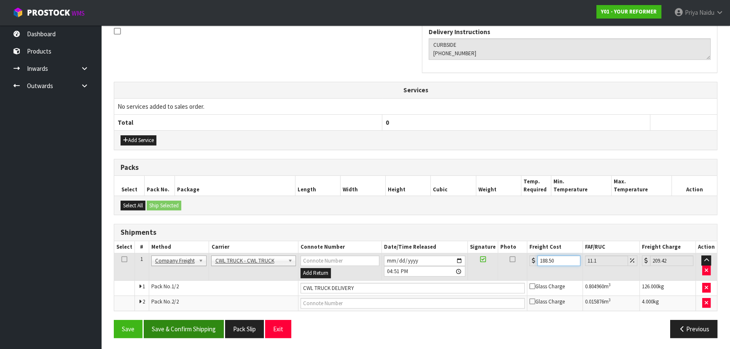
type input "188.50"
click at [196, 325] on button "Save & Confirm Shipping" at bounding box center [184, 329] width 80 height 18
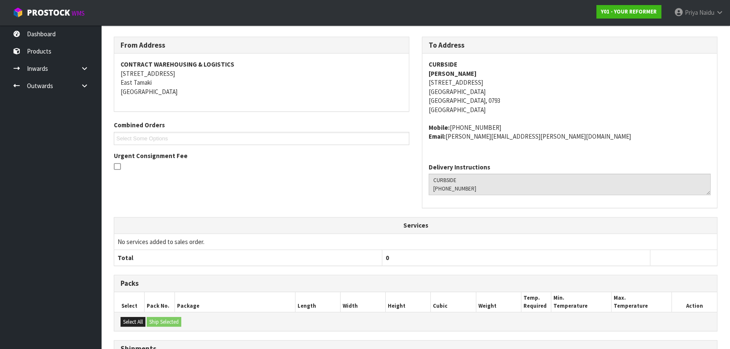
scroll to position [0, 0]
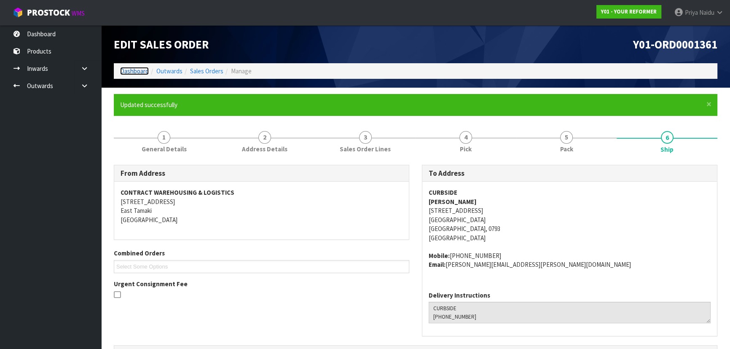
click at [136, 72] on link "Dashboard" at bounding box center [134, 71] width 29 height 8
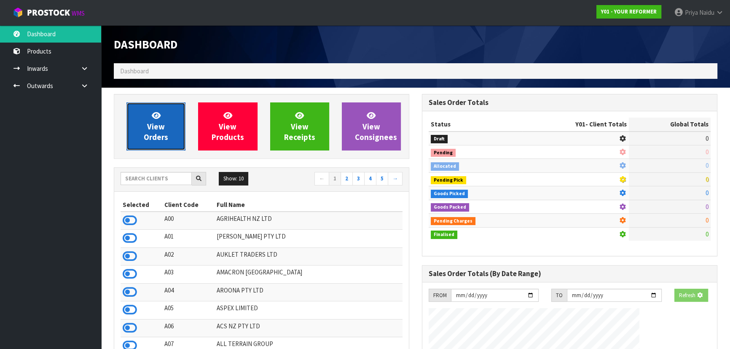
click at [158, 129] on span "View Orders" at bounding box center [156, 126] width 24 height 32
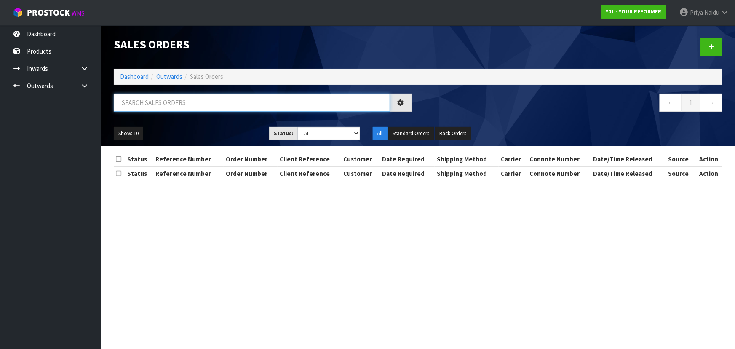
click at [168, 106] on input "text" at bounding box center [252, 103] width 276 height 18
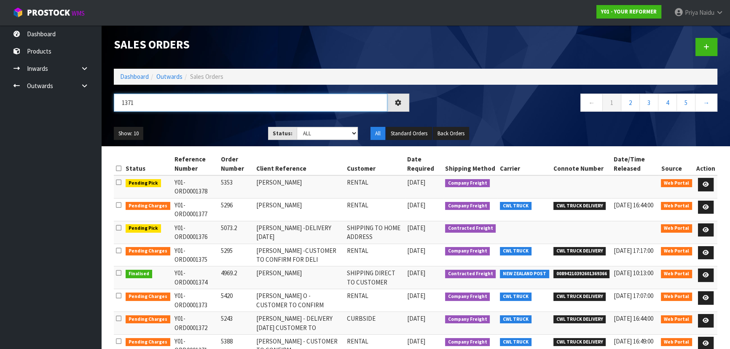
type input "1371"
click at [216, 127] on ul "Show: 10 5 10 25 50" at bounding box center [185, 133] width 142 height 13
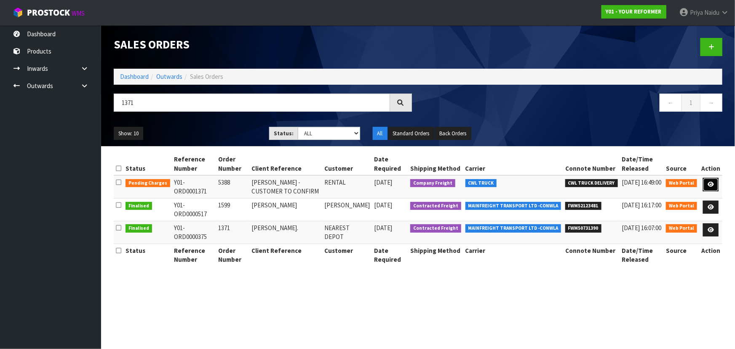
click at [712, 182] on icon at bounding box center [711, 184] width 6 height 5
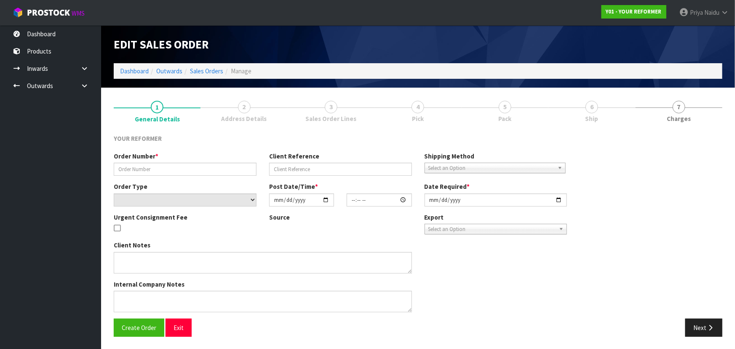
type input "5388"
type input "SUSAN BROWNE - CUSTOMER TO CONFIRM"
select select "number:0"
type input "2025-09-15"
type input "12:54:00.000"
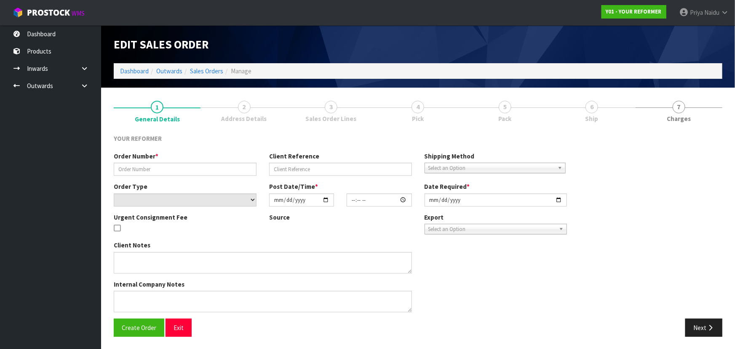
type input "2025-09-16"
type textarea "SUSAN BROWNE 127 GREEN ROAD AUK DAIRY FLAT 0792 NEW ZEALAND +64 21 940 157"
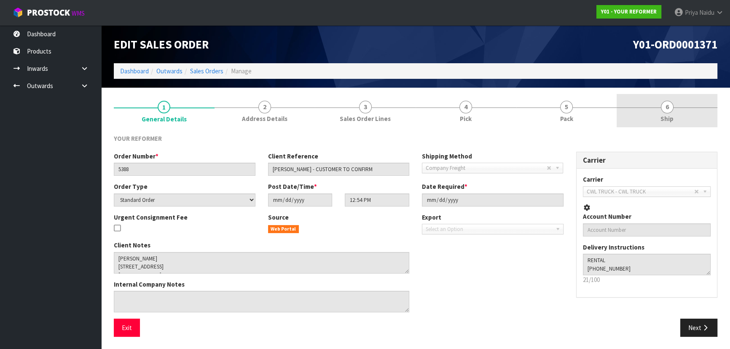
click at [663, 116] on span "Ship" at bounding box center [666, 118] width 13 height 9
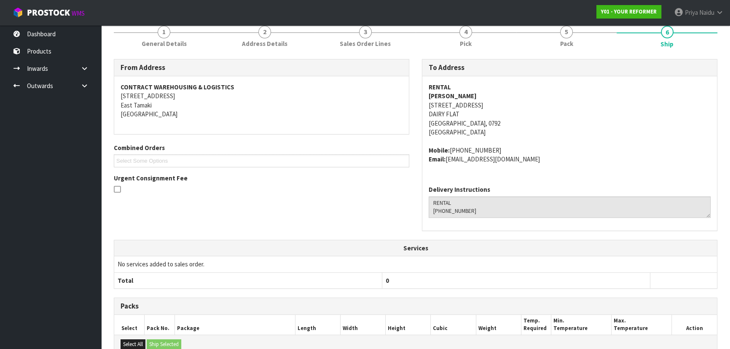
scroll to position [197, 0]
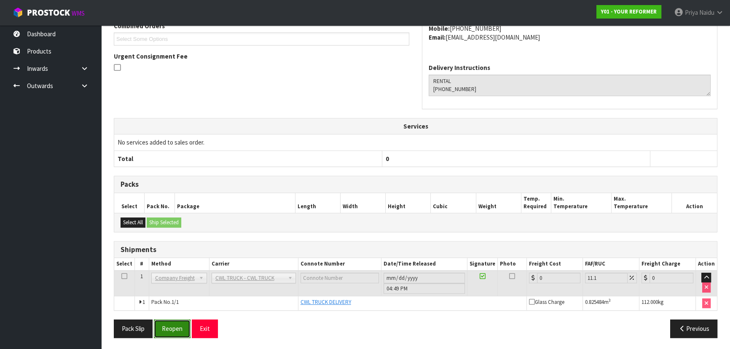
click at [175, 332] on button "Reopen" at bounding box center [172, 328] width 37 height 18
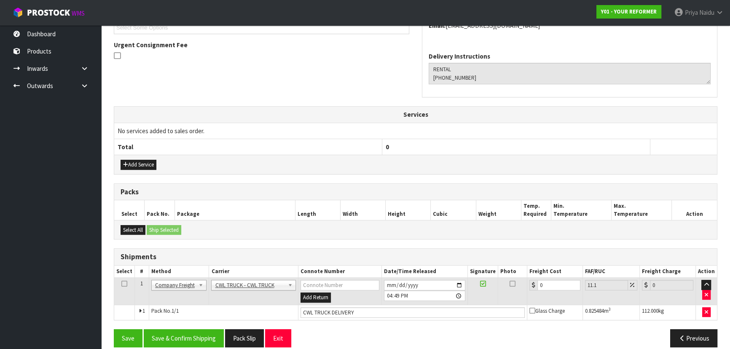
scroll to position [248, 0]
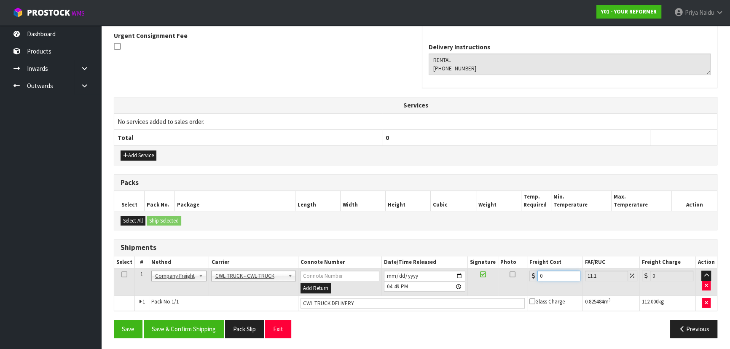
click at [560, 276] on input "0" at bounding box center [558, 275] width 43 height 11
type input "2"
type input "2.22"
type input "24"
type input "26.66"
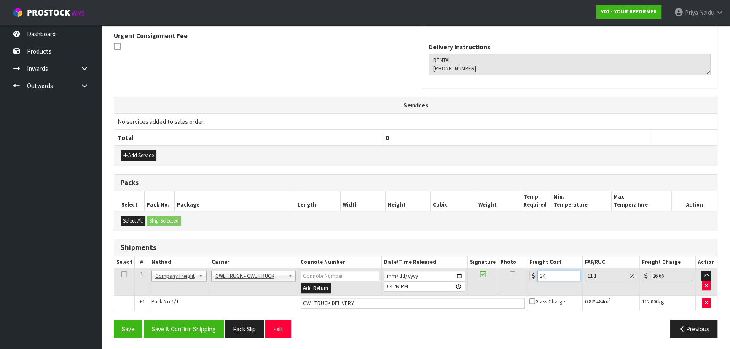
type input "243"
type input "269.97"
type input "243.5"
type input "270.53"
type input "243.50"
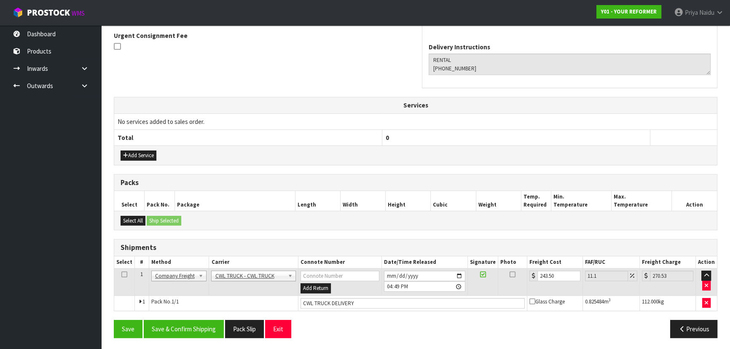
click at [209, 316] on div "From Address CONTRACT WAREHOUSING & LOGISTICS 17 Allens Road East Tamaki Auckla…" at bounding box center [415, 131] width 603 height 428
click at [206, 335] on button "Save & Confirm Shipping" at bounding box center [184, 329] width 80 height 18
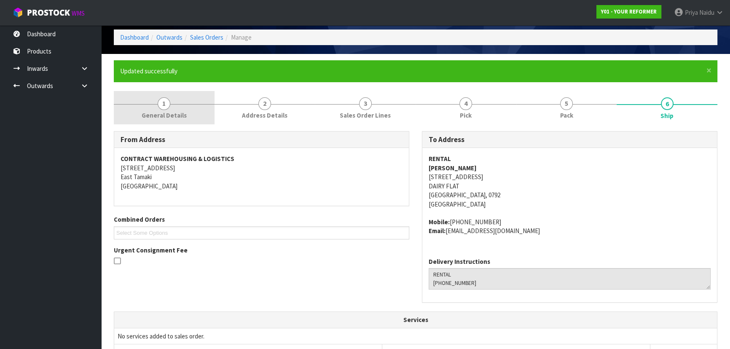
scroll to position [0, 0]
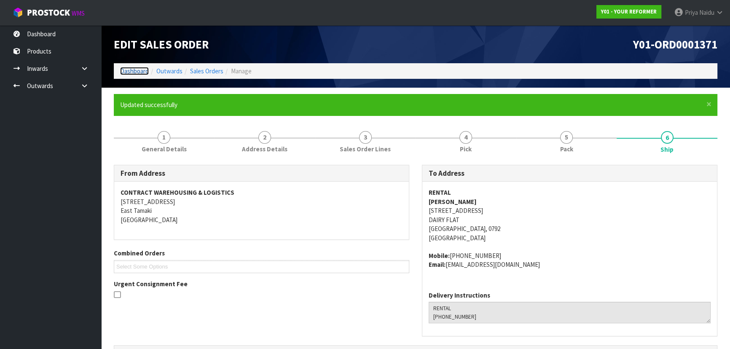
click at [143, 72] on link "Dashboard" at bounding box center [134, 71] width 29 height 8
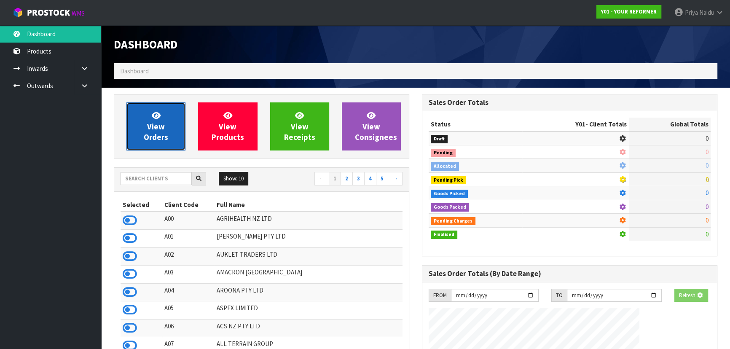
click at [174, 123] on link "View Orders" at bounding box center [155, 126] width 59 height 48
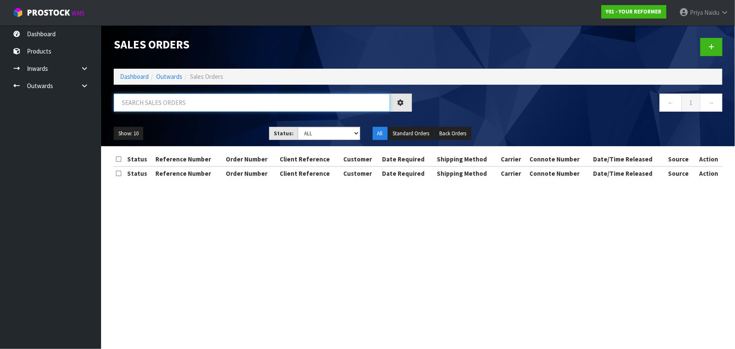
click at [182, 101] on input "text" at bounding box center [252, 103] width 276 height 18
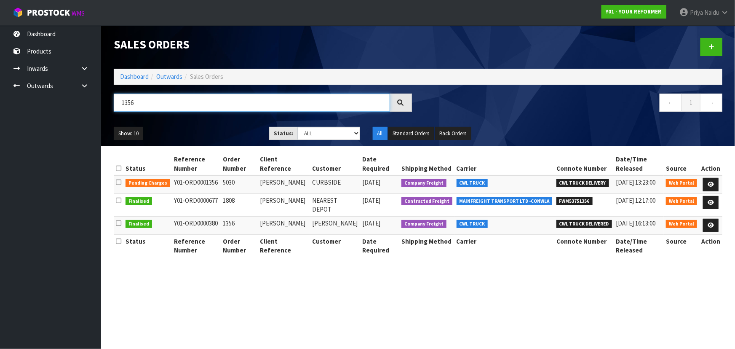
type input "1356"
click at [214, 131] on ul "Show: 10 5 10 25 50" at bounding box center [185, 133] width 143 height 13
click at [713, 179] on link at bounding box center [711, 184] width 16 height 13
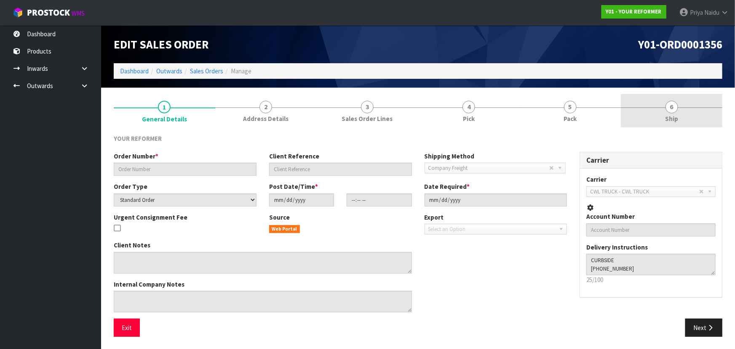
type input "5030"
type input "STEPHANIE LANE"
select select "number:0"
type input "2025-09-04"
type input "13:13:00.000"
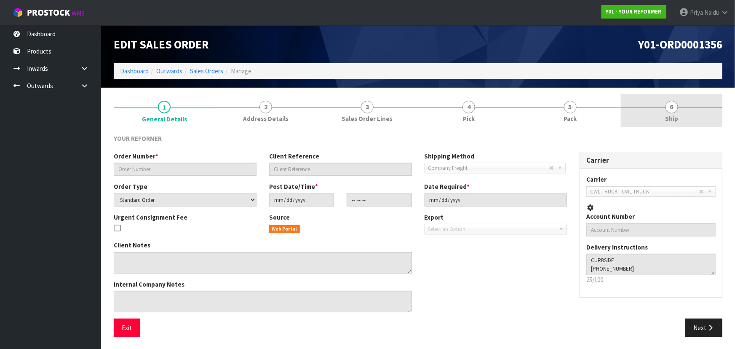
type input "2025-09-12"
type textarea "STEPHANIE LANE 88 DEEP CREEK ROAD TORBAY AUK AUCKLAND 0630 NEW ZEALAND +64 274 …"
type textarea "ON HOLD UNTIL 12TH SEP"
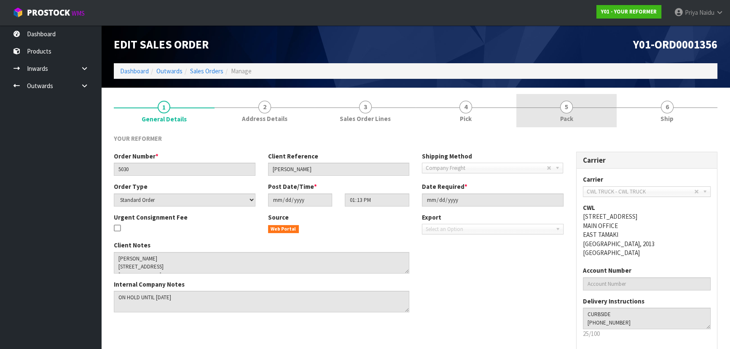
click at [573, 112] on link "5 Pack" at bounding box center [566, 110] width 101 height 33
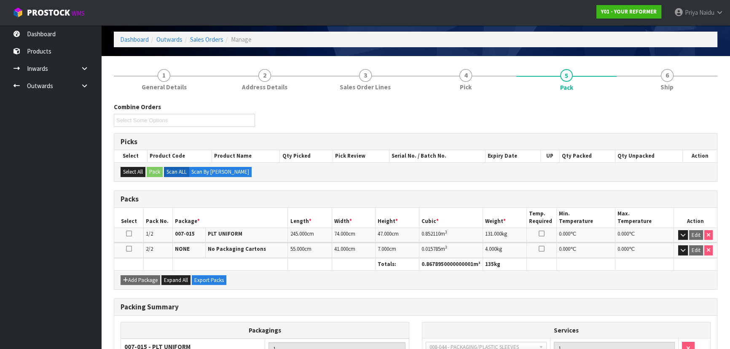
scroll to position [131, 0]
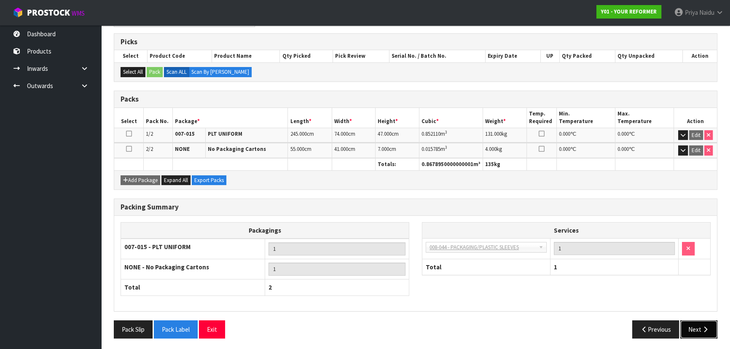
click at [693, 328] on button "Next" at bounding box center [698, 329] width 37 height 18
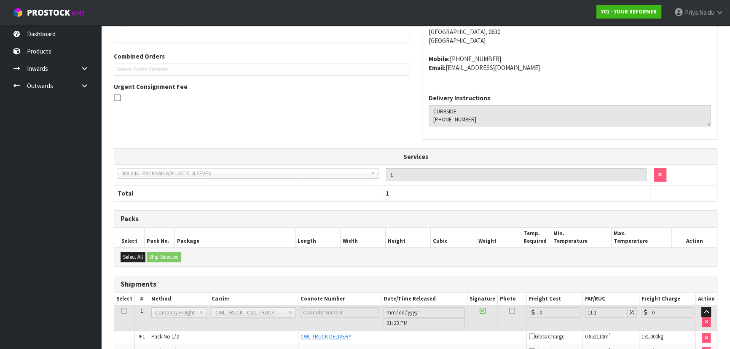
scroll to position [215, 0]
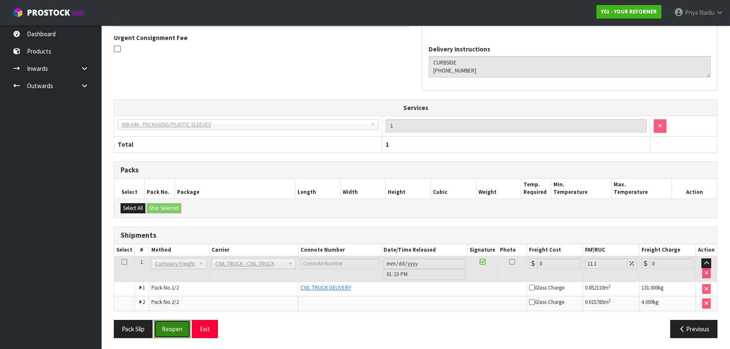
click at [170, 329] on button "Reopen" at bounding box center [172, 329] width 37 height 18
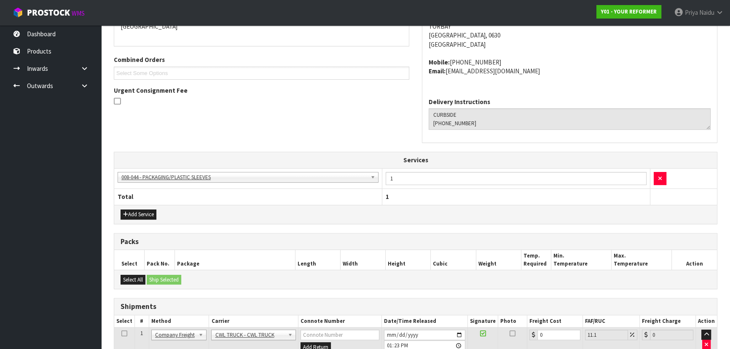
scroll to position [230, 0]
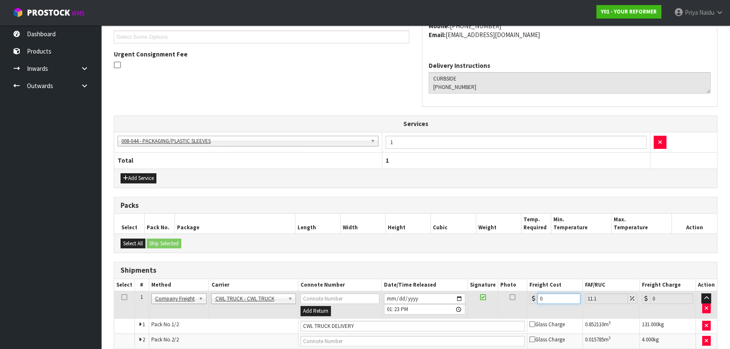
click at [552, 300] on input "0" at bounding box center [558, 298] width 43 height 11
type input "1"
type input "1.11"
type input "14"
type input "15.55"
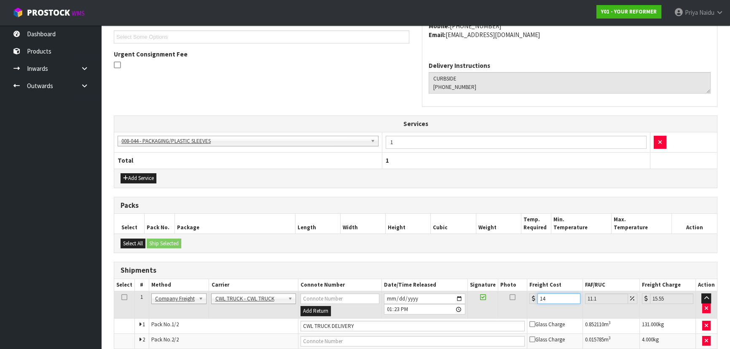
type input "149"
type input "165.54"
type input "149.5"
type input "166.09"
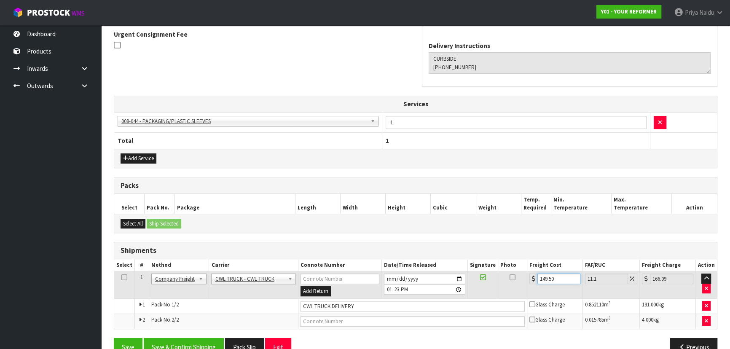
scroll to position [268, 0]
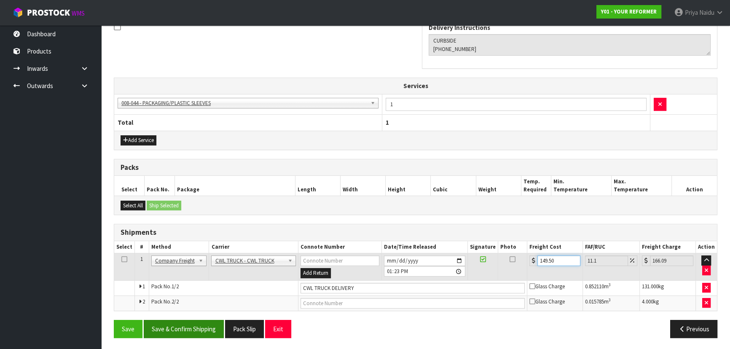
type input "149.50"
click at [179, 320] on button "Save & Confirm Shipping" at bounding box center [184, 329] width 80 height 18
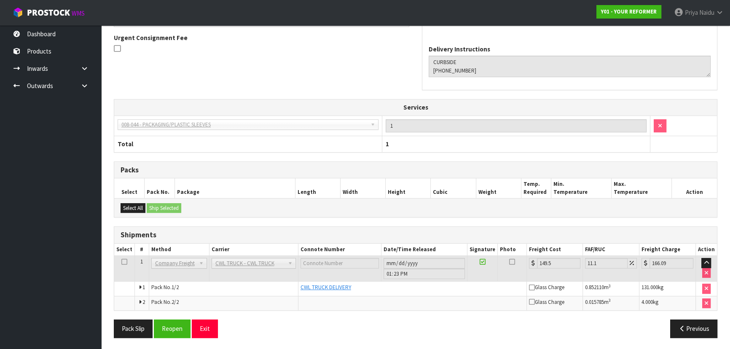
scroll to position [0, 0]
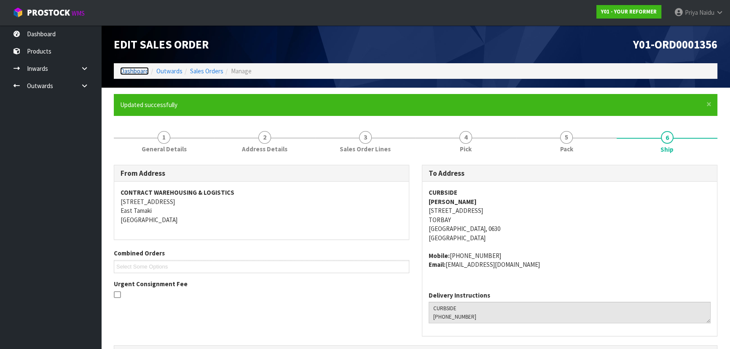
click at [135, 69] on link "Dashboard" at bounding box center [134, 71] width 29 height 8
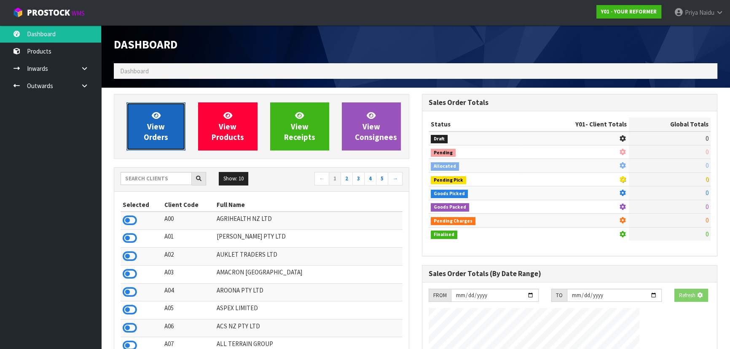
click at [153, 116] on icon at bounding box center [156, 115] width 9 height 8
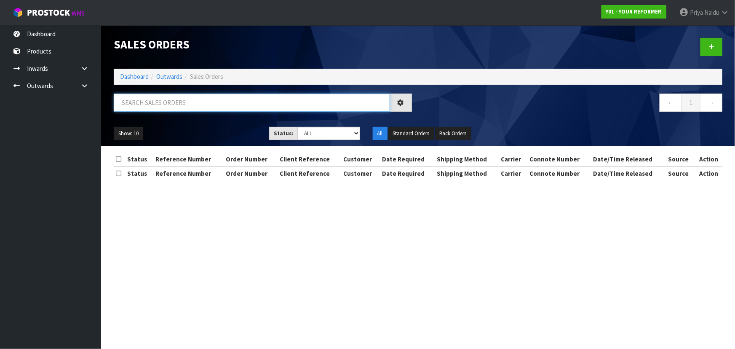
click at [170, 107] on input "text" at bounding box center [252, 103] width 276 height 18
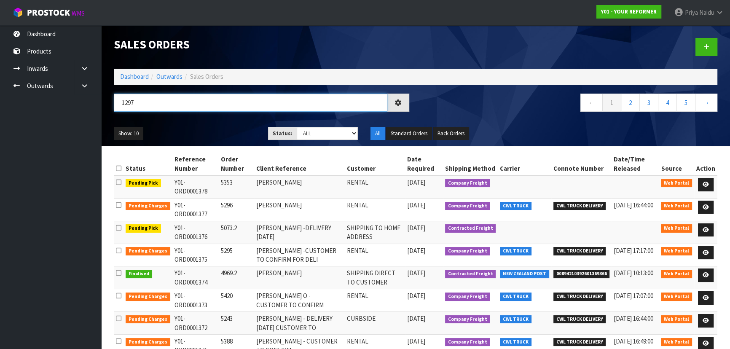
type input "1297"
click at [195, 128] on ul "Show: 10 5 10 25 50" at bounding box center [185, 133] width 142 height 13
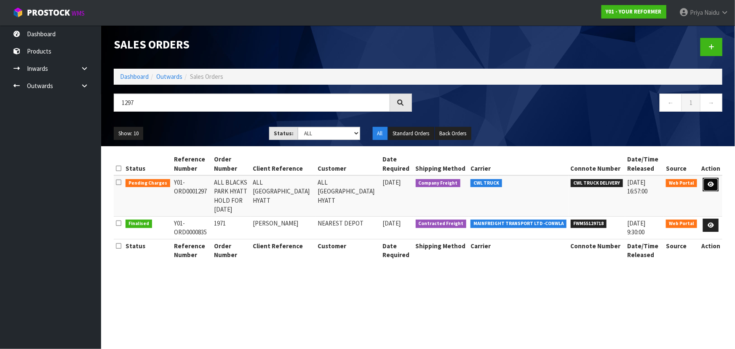
click at [708, 179] on link at bounding box center [711, 184] width 16 height 13
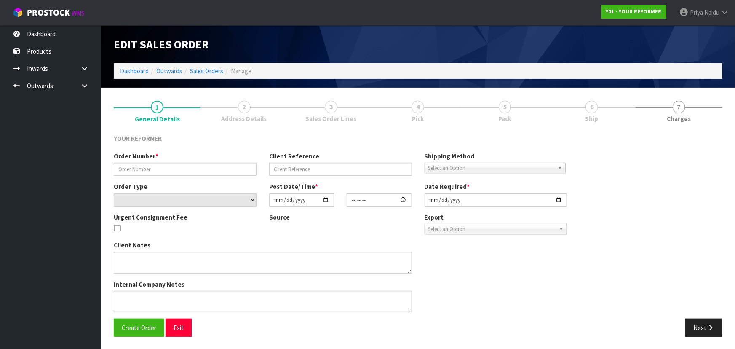
type input "ALL BLACKS PARK HYATT HOLD FOR 20 SEPTEMBER"
type input "ALL BLACKS PARK HYATT"
select select "number:0"
type input "2025-08-13"
type input "16:28:00.000"
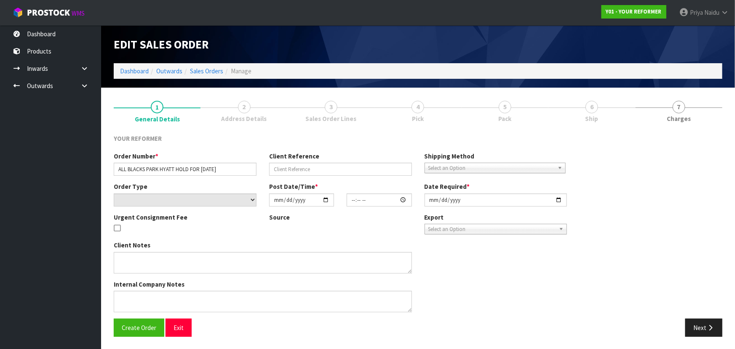
type input "2025-09-20"
type textarea "EVERYTHING SET UP FOR THEM 7 ALMA STREET, HAMILTON CENTRAL, HAMILTON 3244"
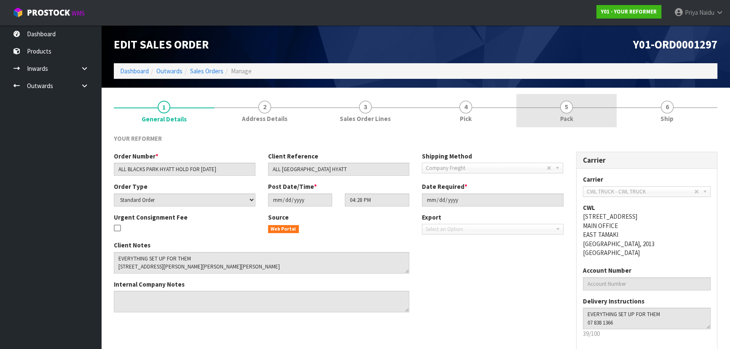
click at [572, 111] on link "5 Pack" at bounding box center [566, 110] width 101 height 33
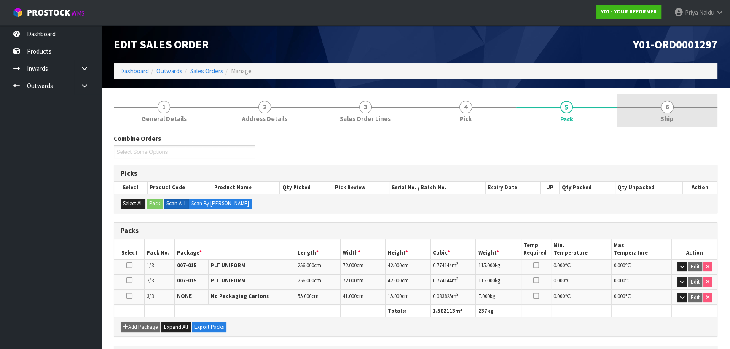
click at [682, 114] on link "6 Ship" at bounding box center [666, 110] width 101 height 33
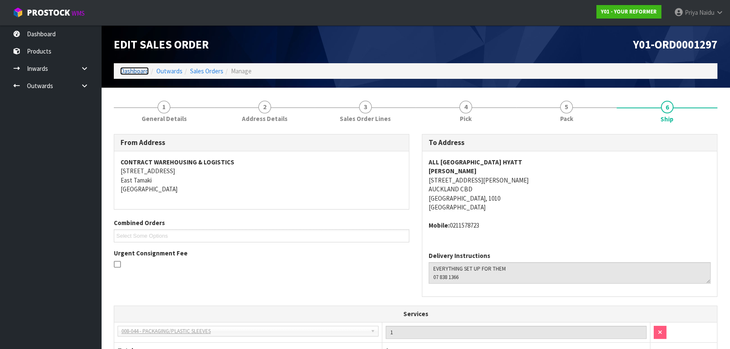
drag, startPoint x: 143, startPoint y: 69, endPoint x: 148, endPoint y: 75, distance: 7.8
click at [143, 70] on link "Dashboard" at bounding box center [134, 71] width 29 height 8
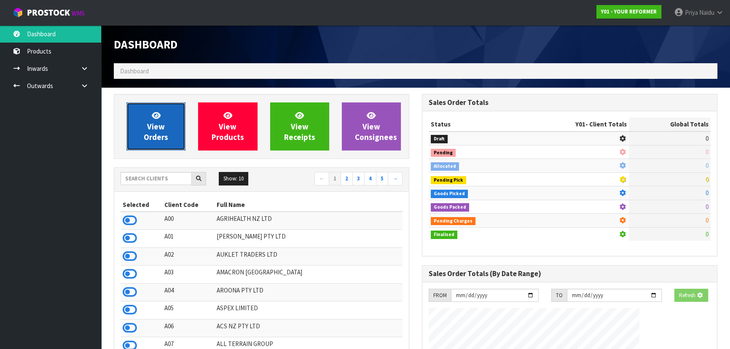
click at [158, 125] on span "View Orders" at bounding box center [156, 126] width 24 height 32
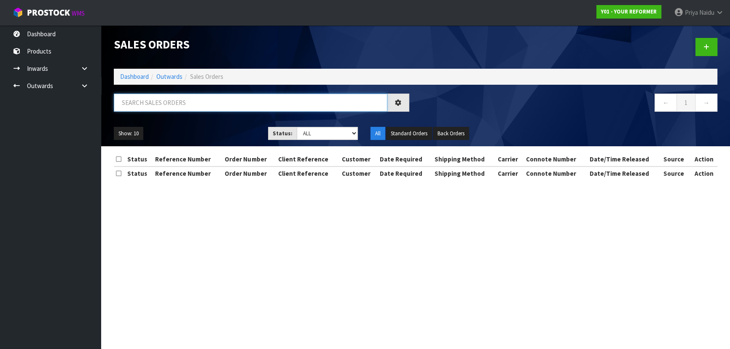
click at [176, 100] on input "text" at bounding box center [250, 103] width 273 height 18
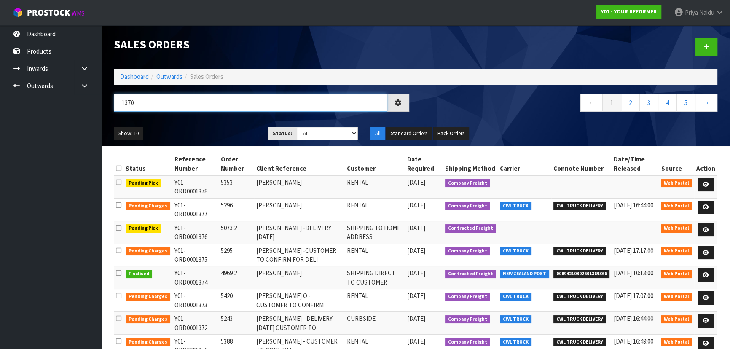
type input "1370"
click at [206, 126] on div "Show: 10 5 10 25 50 Status: Draft Pending Allocated Pending Pick Goods Picked G…" at bounding box center [415, 133] width 616 height 26
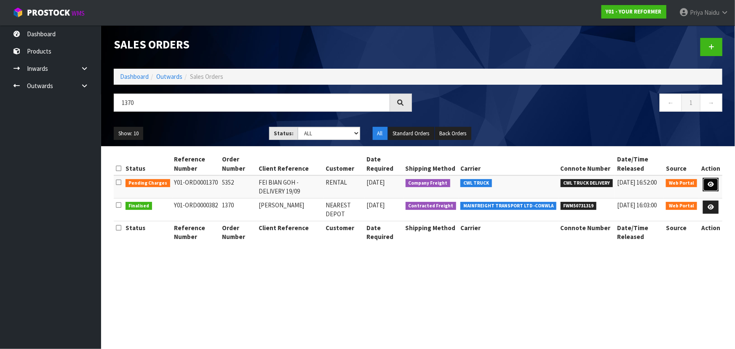
click at [712, 181] on link at bounding box center [711, 184] width 16 height 13
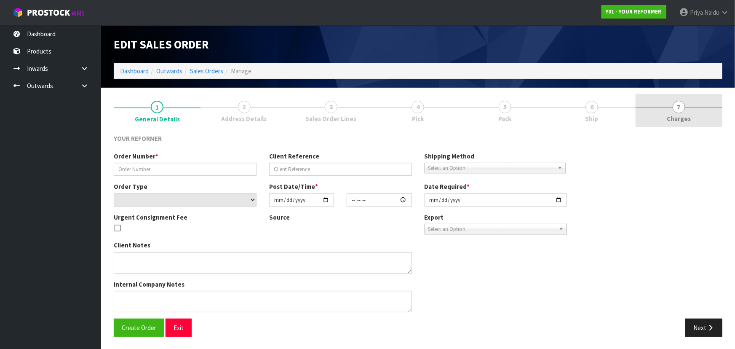
type input "5352"
type input "FEI BIAN GOH -DELIVERY 19/09"
select select "number:0"
type input "2025-09-15"
type input "12:53:00.000"
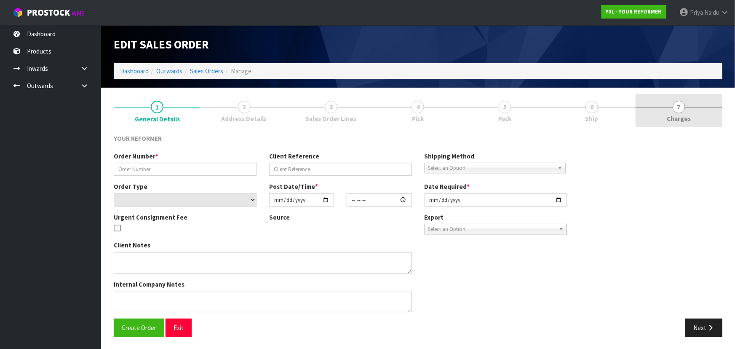
type input "2025-09-16"
type textarea "SU ANN LEW 18 PENEHARETI RISE STONEFIELDS AUK AUCKLAND 1072 NEW ZEALAND +64 21 …"
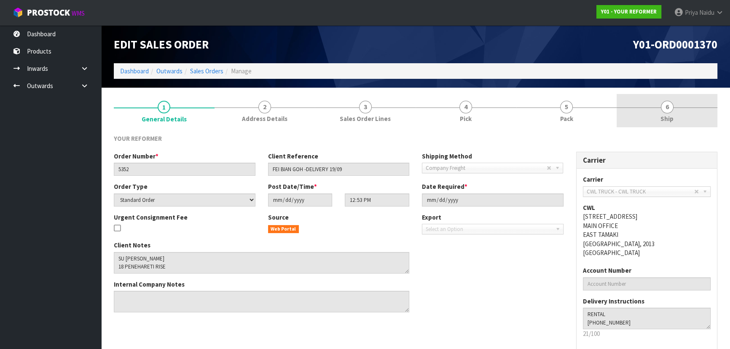
click at [672, 106] on span "6" at bounding box center [667, 107] width 13 height 13
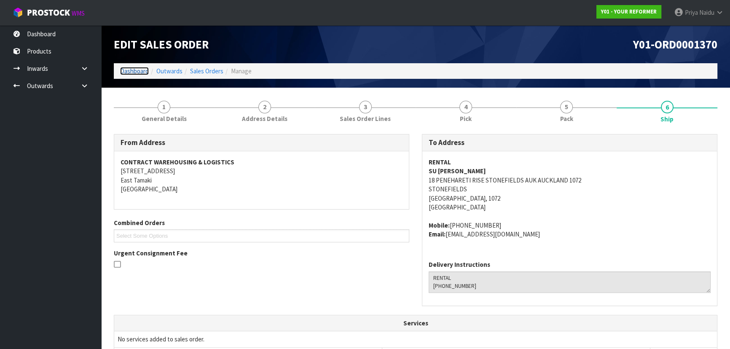
click at [138, 73] on link "Dashboard" at bounding box center [134, 71] width 29 height 8
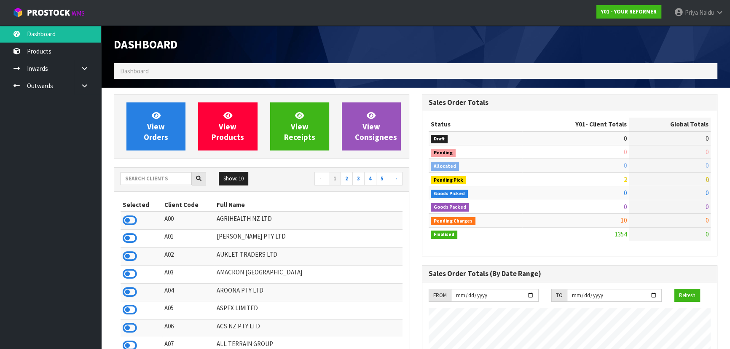
scroll to position [582, 308]
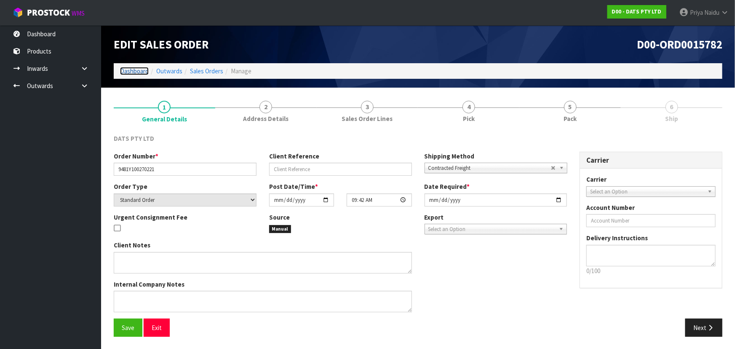
click at [135, 68] on link "Dashboard" at bounding box center [134, 71] width 29 height 8
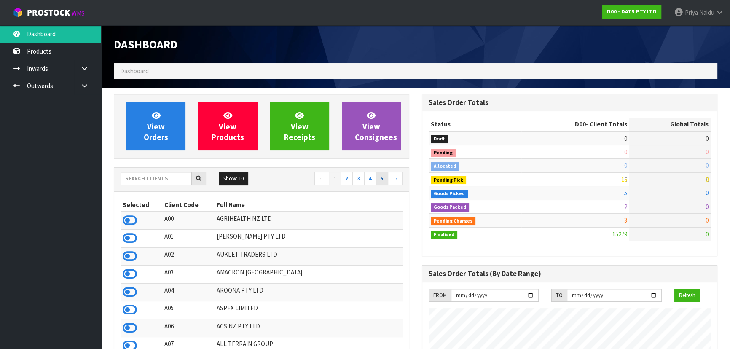
scroll to position [655, 308]
click at [148, 177] on input "text" at bounding box center [155, 178] width 71 height 13
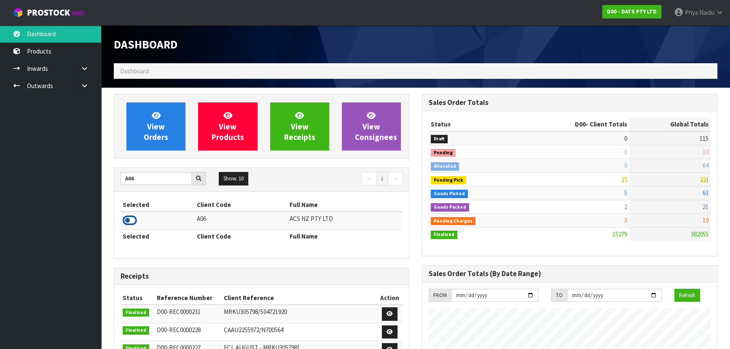
click at [136, 219] on icon at bounding box center [130, 220] width 14 height 13
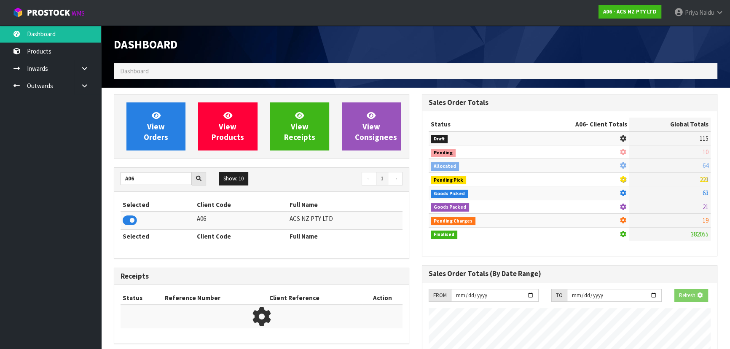
scroll to position [637, 308]
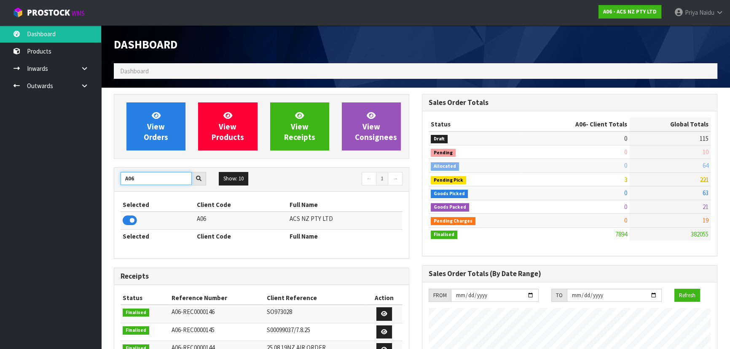
click at [155, 174] on input "A06" at bounding box center [155, 178] width 71 height 13
type input "A"
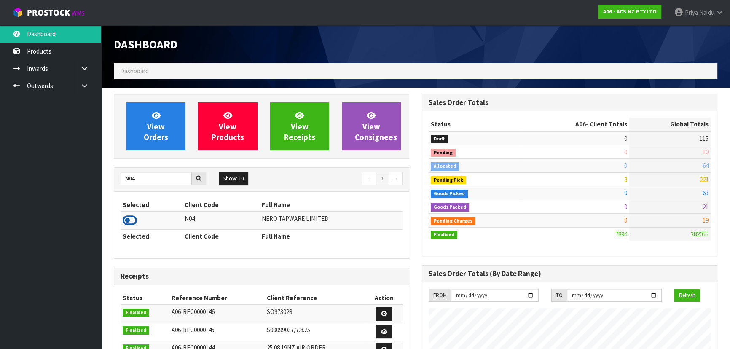
click at [133, 218] on icon at bounding box center [130, 220] width 14 height 13
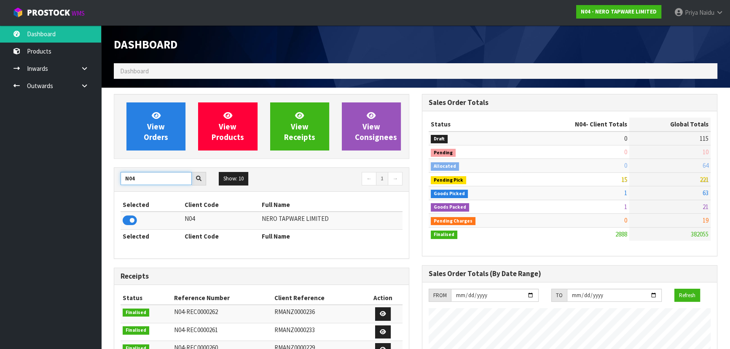
click at [155, 181] on input "N04" at bounding box center [155, 178] width 71 height 13
click at [133, 219] on icon at bounding box center [130, 220] width 14 height 13
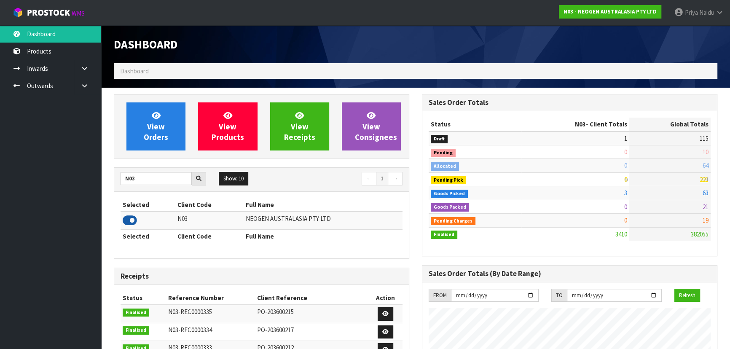
scroll to position [655, 308]
click at [141, 179] on input "N03" at bounding box center [155, 178] width 71 height 13
type input "N"
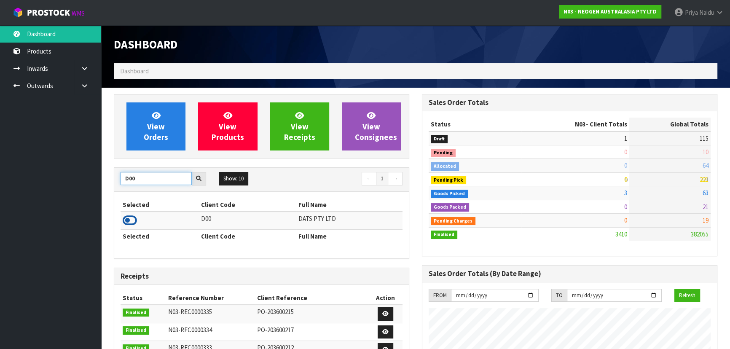
type input "D00"
click at [129, 219] on icon at bounding box center [130, 220] width 14 height 13
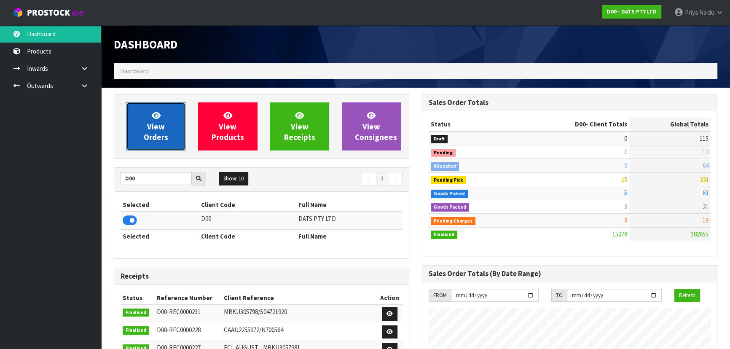
click at [157, 131] on span "View Orders" at bounding box center [156, 126] width 24 height 32
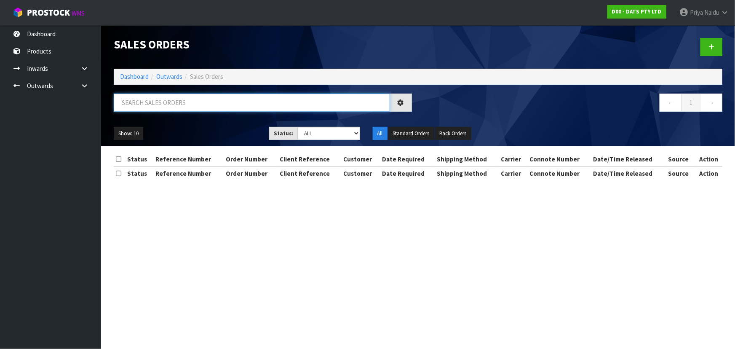
click at [177, 99] on input "text" at bounding box center [252, 103] width 276 height 18
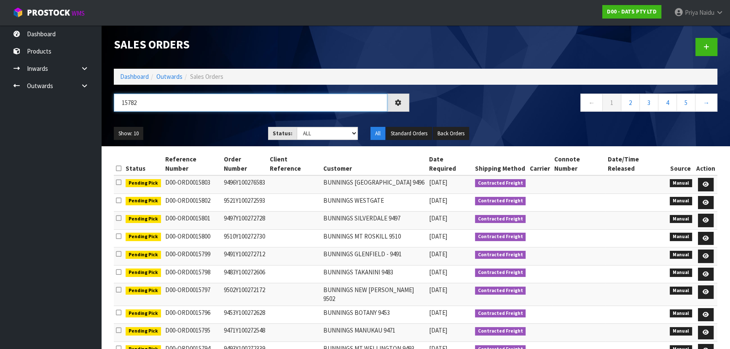
type input "15782"
click at [317, 135] on select "Draft Pending Allocated Pending Pick Goods Picked Goods Packed Pending Charges …" at bounding box center [328, 133] width 62 height 13
select select "string:5"
click at [297, 127] on select "Draft Pending Allocated Pending Pick Goods Picked Goods Packed Pending Charges …" at bounding box center [328, 133] width 62 height 13
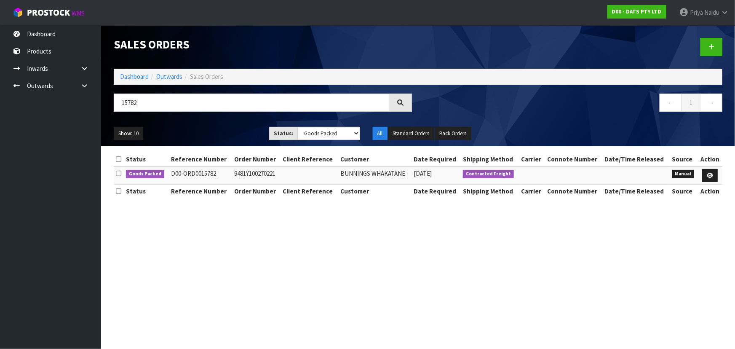
click at [217, 126] on div "Show: 10 5 10 25 50 Status: Draft Pending Allocated Pending Pick Goods Picked G…" at bounding box center [417, 133] width 621 height 26
click at [217, 127] on ul "Show: 10 5 10 25 50" at bounding box center [185, 133] width 143 height 13
click at [214, 130] on ul "Show: 10 5 10 25 50" at bounding box center [185, 133] width 143 height 13
click at [221, 128] on ul "Show: 10 5 10 25 50" at bounding box center [185, 133] width 143 height 13
click at [217, 127] on ul "Show: 10 5 10 25 50" at bounding box center [185, 133] width 143 height 13
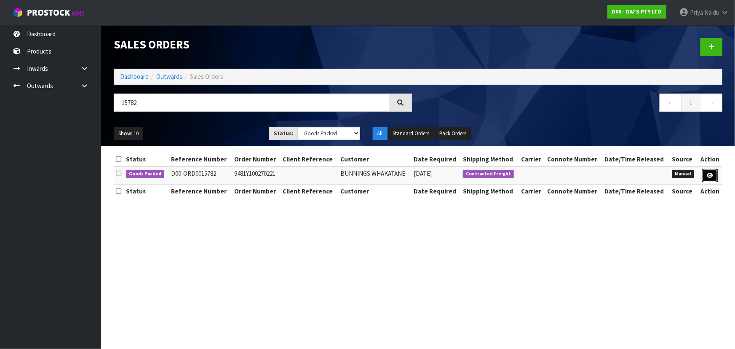
click at [712, 173] on icon at bounding box center [710, 175] width 6 height 5
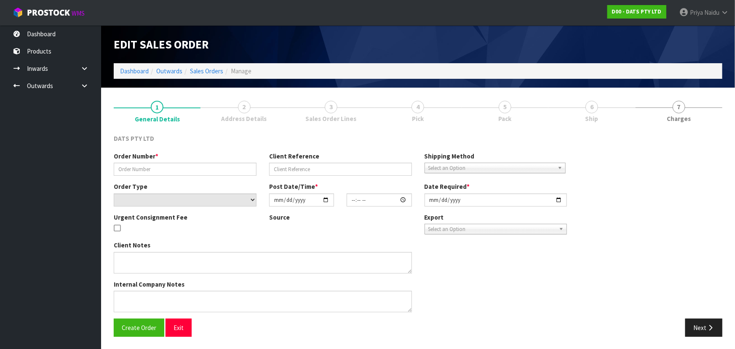
type input "9481Y100270221"
select select "number:0"
type input "[DATE]"
type input "09:42:00.000"
type input "[DATE]"
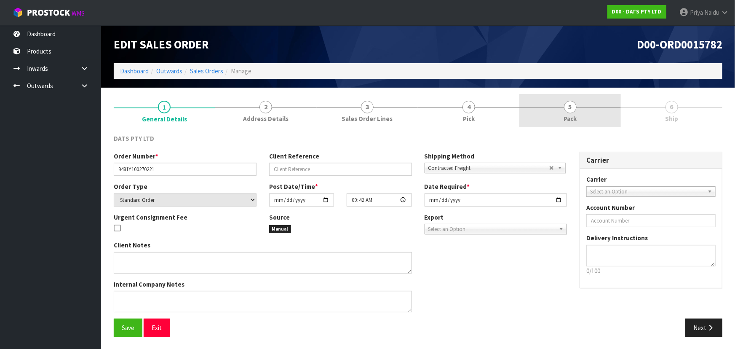
click at [571, 110] on span "5" at bounding box center [570, 107] width 13 height 13
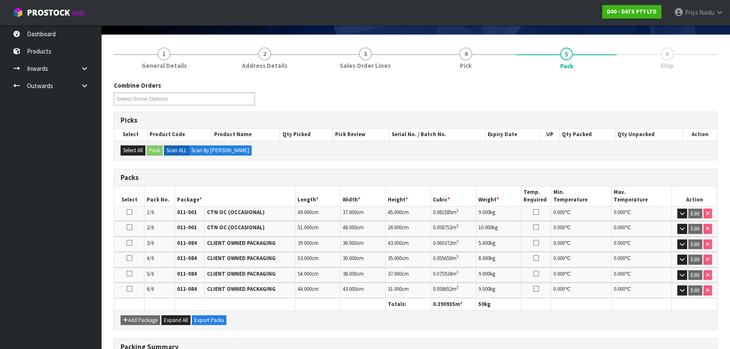
scroll to position [191, 0]
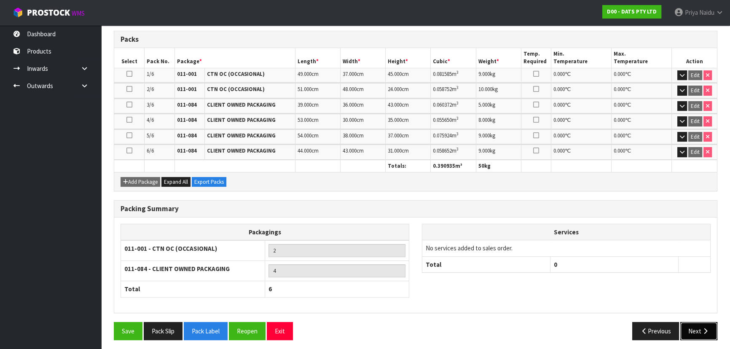
click at [695, 332] on button "Next" at bounding box center [698, 331] width 37 height 18
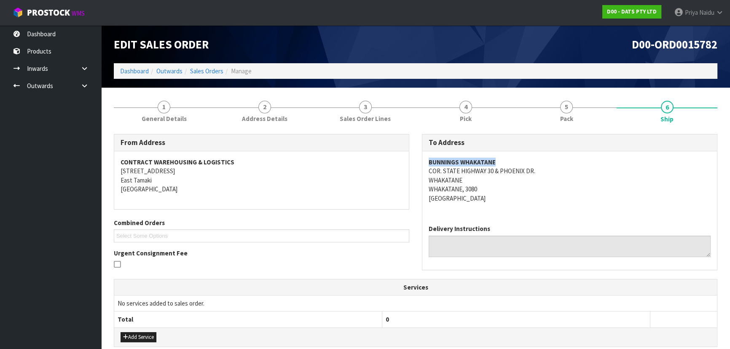
copy strong "BUNNINGS WHAKATANE"
drag, startPoint x: 430, startPoint y: 156, endPoint x: 497, endPoint y: 156, distance: 67.0
click at [497, 156] on div "To Address BUNNINGS WHAKATANE COR. STATE HIGHWAY 30 & PHOENIX DR. WHAKATANE WHA…" at bounding box center [569, 206] width 308 height 145
click at [564, 186] on address "BUNNINGS WHAKATANE COR. STATE HIGHWAY 30 & PHOENIX DR. WHAKATANE WHAKATANE, 308…" at bounding box center [569, 180] width 282 height 45
copy address "COR. STATE HIGHWAY 30 & PHOENIX DR."
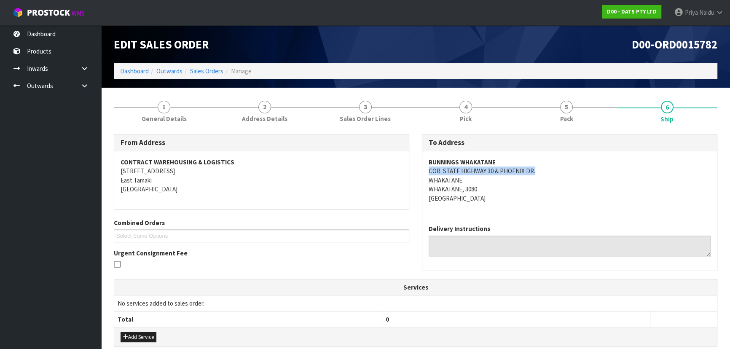
drag, startPoint x: 420, startPoint y: 173, endPoint x: 539, endPoint y: 171, distance: 119.3
click at [539, 171] on div "To Address BUNNINGS WHAKATANE COR. STATE HIGHWAY 30 & PHOENIX DR. WHAKATANE WHA…" at bounding box center [569, 206] width 308 height 145
click at [621, 194] on address "BUNNINGS WHAKATANE COR. STATE HIGHWAY 30 & PHOENIX DR. WHAKATANE WHAKATANE, 308…" at bounding box center [569, 180] width 282 height 45
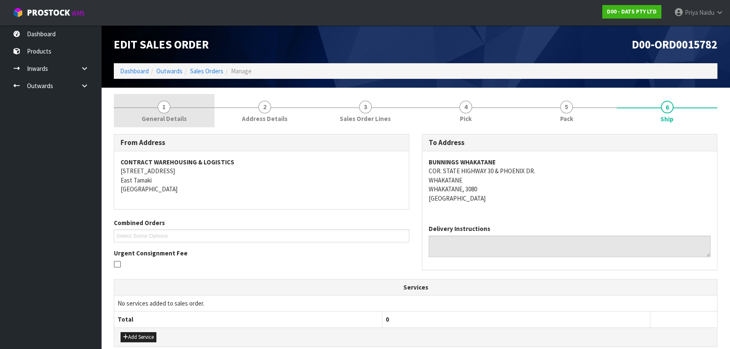
click at [178, 122] on span "General Details" at bounding box center [164, 118] width 45 height 9
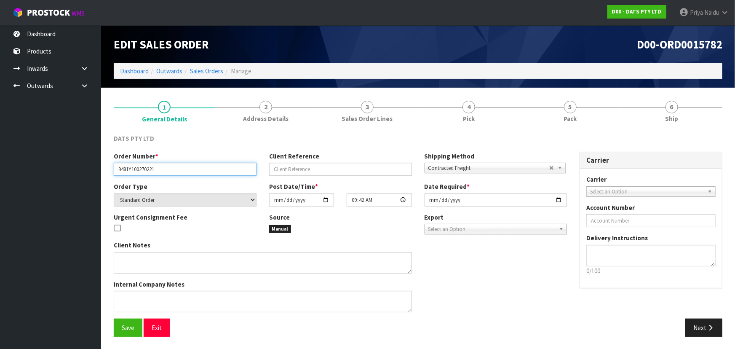
drag, startPoint x: 118, startPoint y: 171, endPoint x: 185, endPoint y: 167, distance: 67.2
click at [185, 167] on input "9481Y100270221" at bounding box center [185, 169] width 143 height 13
drag, startPoint x: 576, startPoint y: 117, endPoint x: 547, endPoint y: 133, distance: 33.0
click at [576, 117] on span "Pack" at bounding box center [570, 118] width 13 height 9
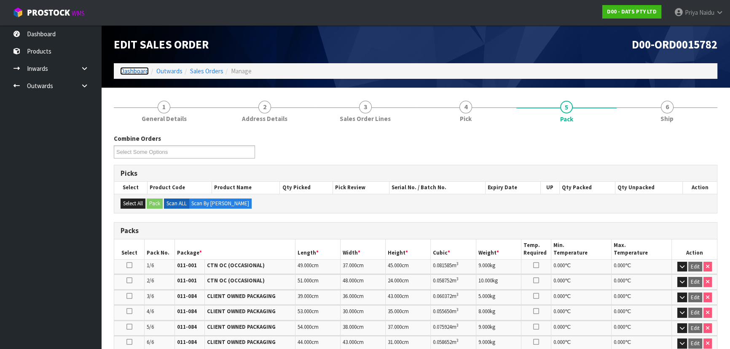
click at [140, 67] on link "Dashboard" at bounding box center [134, 71] width 29 height 8
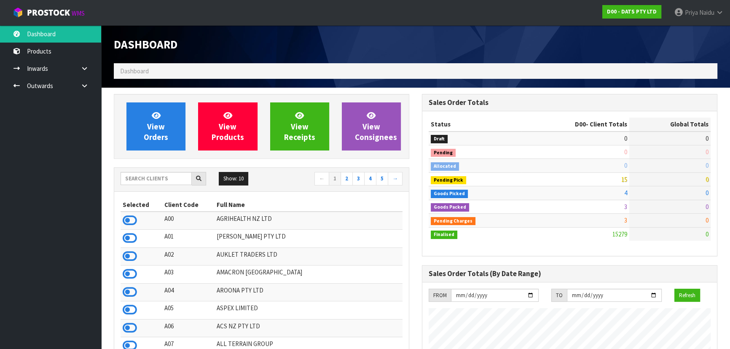
scroll to position [655, 308]
click at [164, 180] on input "text" at bounding box center [155, 178] width 71 height 13
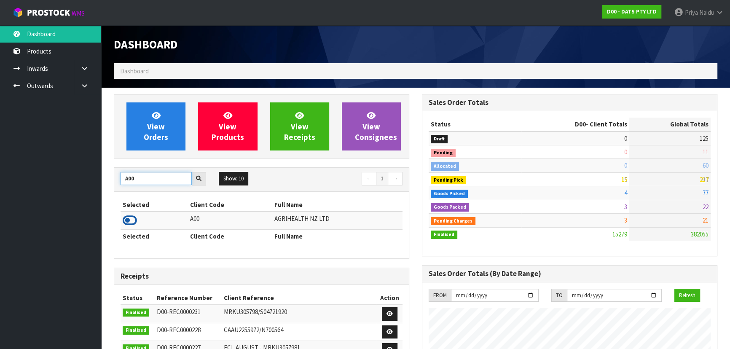
type input "A00"
click at [129, 217] on icon at bounding box center [130, 220] width 14 height 13
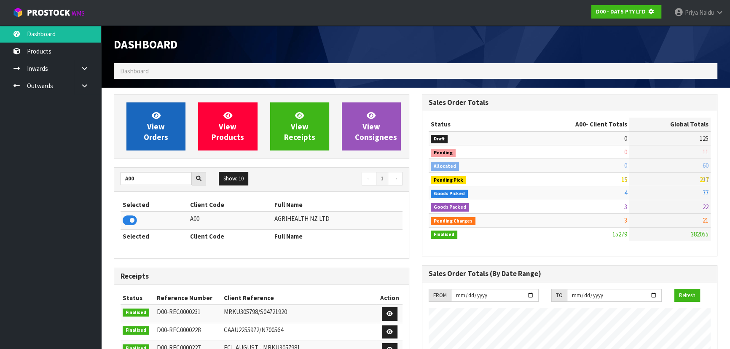
scroll to position [420797, 421014]
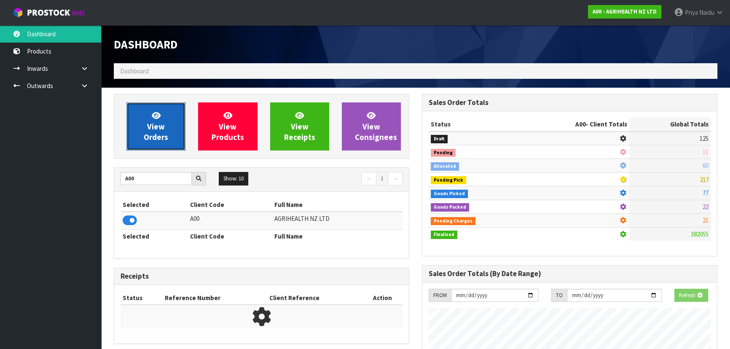
click at [163, 140] on span "View Orders" at bounding box center [156, 126] width 24 height 32
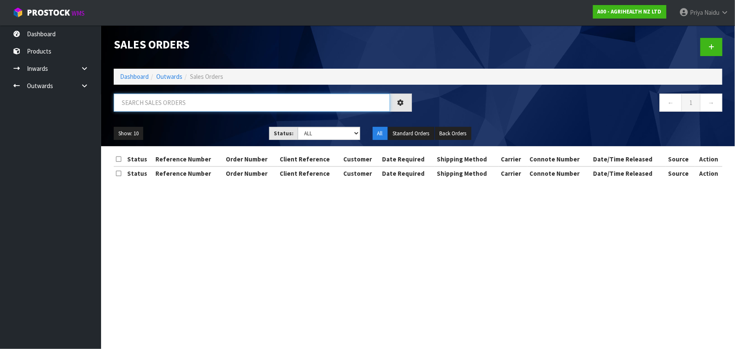
click at [173, 102] on input "text" at bounding box center [252, 103] width 276 height 18
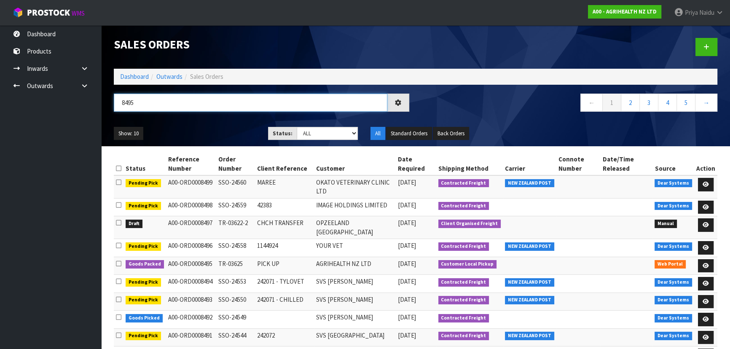
type input "8495"
drag, startPoint x: 311, startPoint y: 132, endPoint x: 313, endPoint y: 139, distance: 7.1
click at [311, 132] on select "Draft Pending Allocated Pending Pick Goods Picked Goods Packed Pending Charges …" at bounding box center [328, 133] width 62 height 13
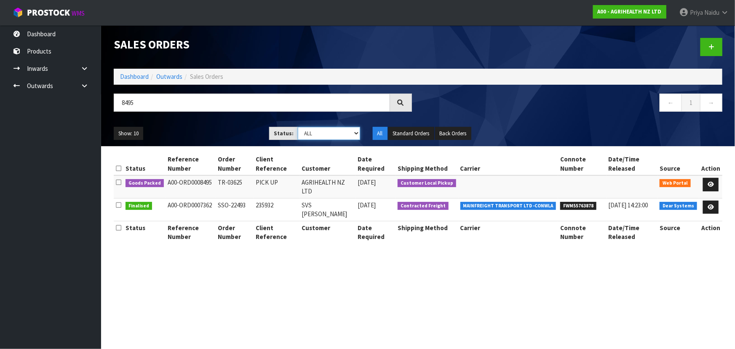
select select "string:5"
click at [298, 127] on select "Draft Pending Allocated Pending Pick Goods Picked Goods Packed Pending Charges …" at bounding box center [329, 133] width 62 height 13
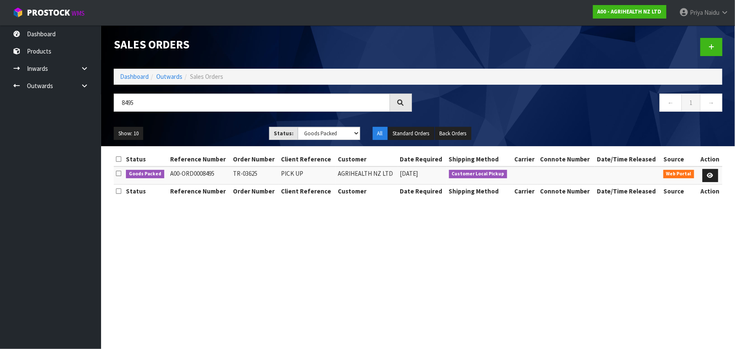
click at [211, 127] on ul "Show: 10 5 10 25 50" at bounding box center [185, 133] width 143 height 13
click at [228, 232] on section "Sales Orders Dashboard Outwards Sales Orders 8495 ← 1 → Show: 10 5 10 25 50 Sta…" at bounding box center [367, 174] width 735 height 349
click at [240, 228] on section "Sales Orders Dashboard Outwards Sales Orders 8495 ← 1 → Show: 10 5 10 25 50 Sta…" at bounding box center [367, 174] width 735 height 349
click at [708, 173] on icon at bounding box center [710, 175] width 6 height 5
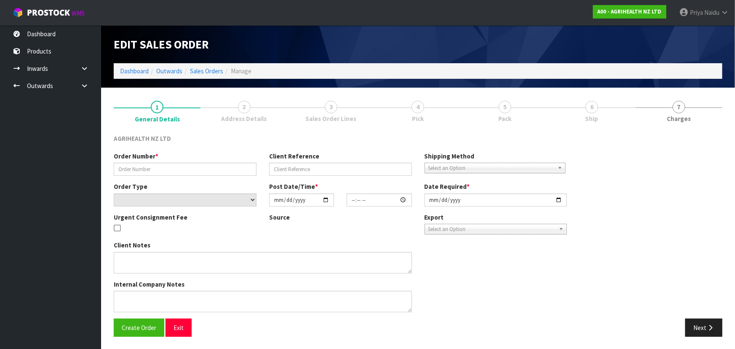
type input "TR-03625"
type input "PICK UP"
select select "number:0"
type input "[DATE]"
type input "12:00:00.000"
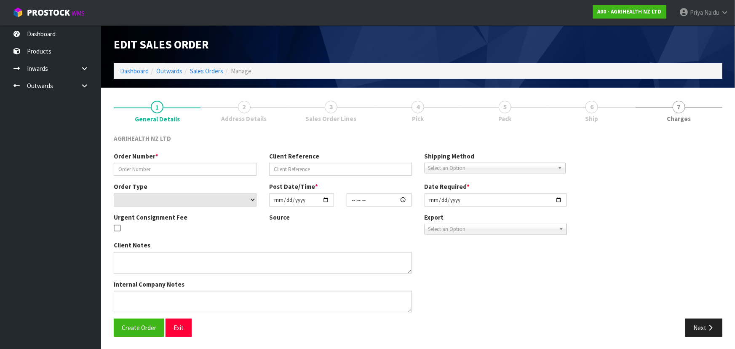
type input "[DATE]"
type textarea "PICK UP 9AM MONDAY"
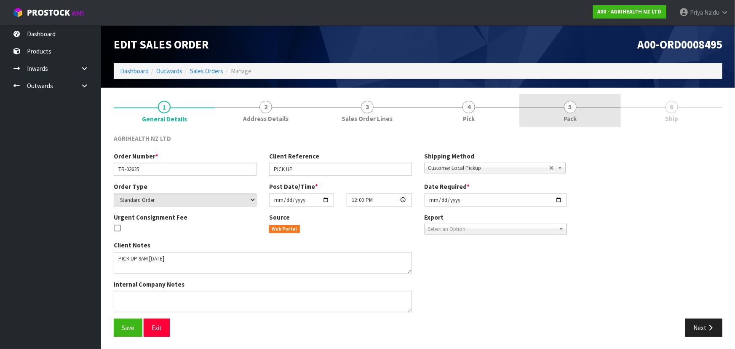
click at [576, 96] on link "5 Pack" at bounding box center [570, 110] width 102 height 33
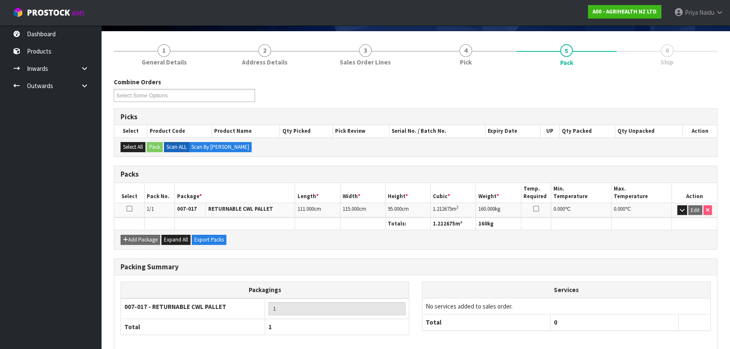
scroll to position [96, 0]
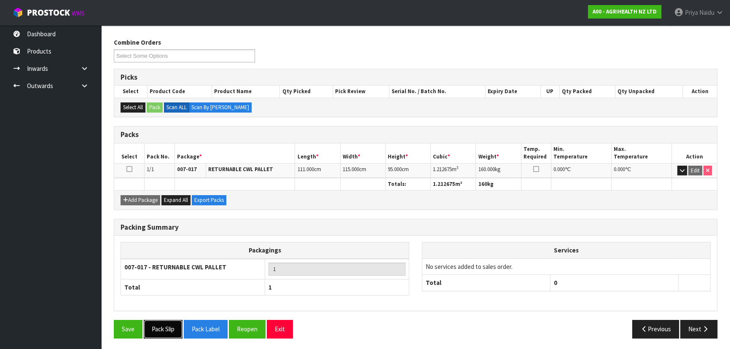
click at [163, 330] on button "Pack Slip" at bounding box center [163, 329] width 39 height 18
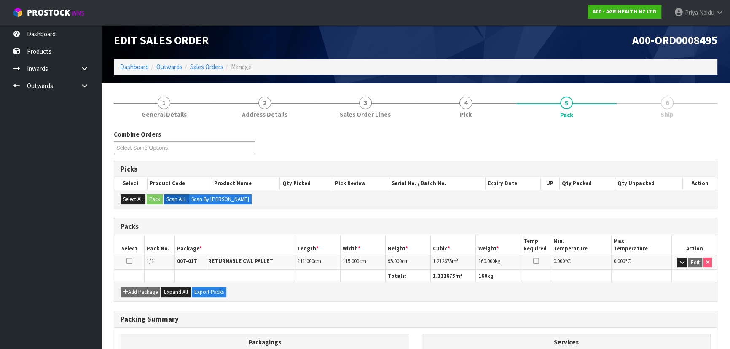
scroll to position [0, 0]
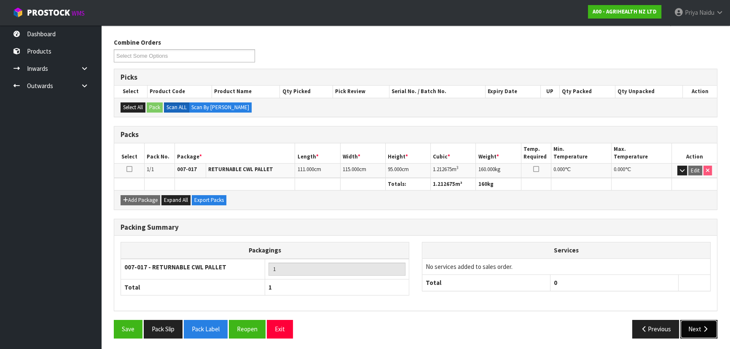
click at [690, 320] on button "Next" at bounding box center [698, 329] width 37 height 18
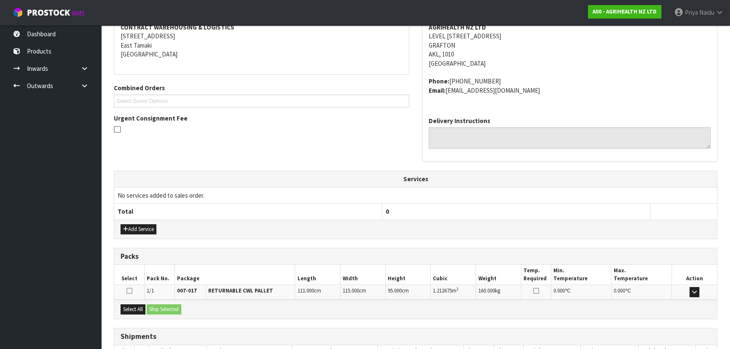
scroll to position [194, 0]
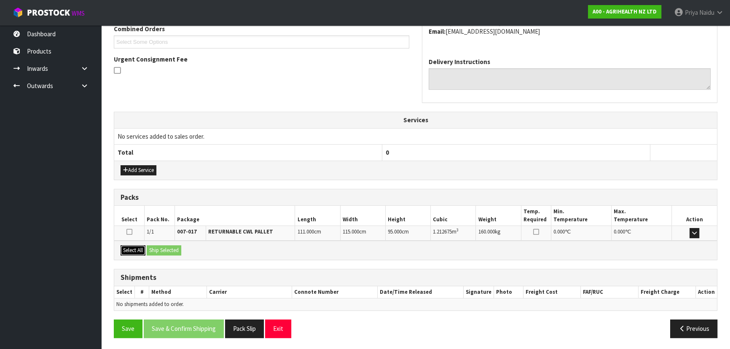
click at [137, 248] on button "Select All" at bounding box center [132, 250] width 25 height 10
click at [174, 247] on button "Ship Selected" at bounding box center [164, 250] width 35 height 10
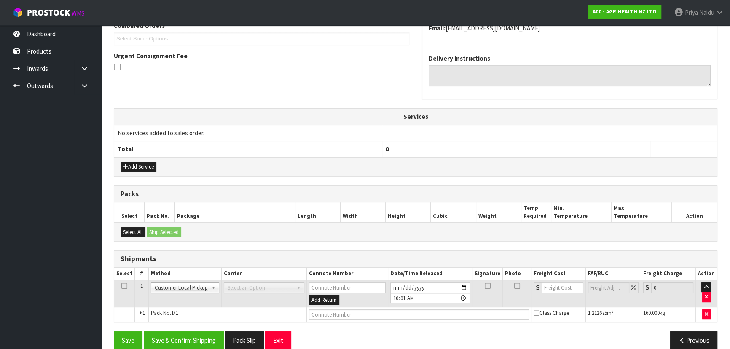
scroll to position [209, 0]
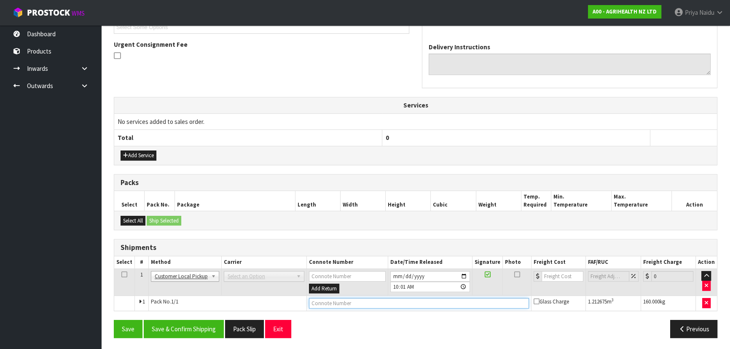
click at [335, 303] on input "text" at bounding box center [419, 303] width 220 height 11
type input "CUSTOMER COLLECTED"
click at [200, 327] on button "Save & Confirm Shipping" at bounding box center [184, 329] width 80 height 18
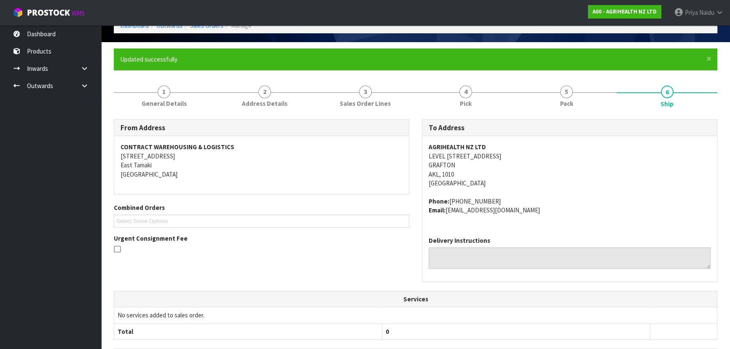
scroll to position [218, 0]
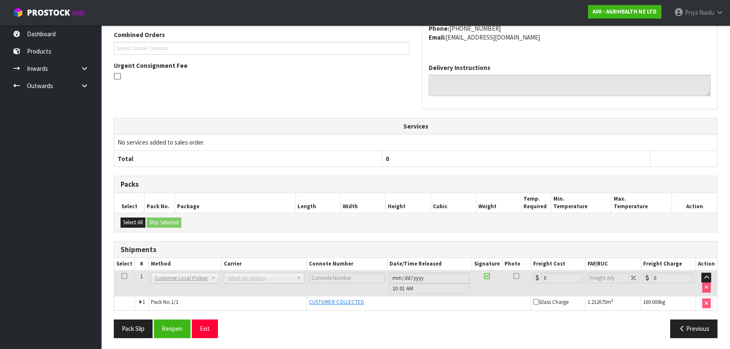
click at [274, 275] on span "Select an Option" at bounding box center [260, 278] width 65 height 10
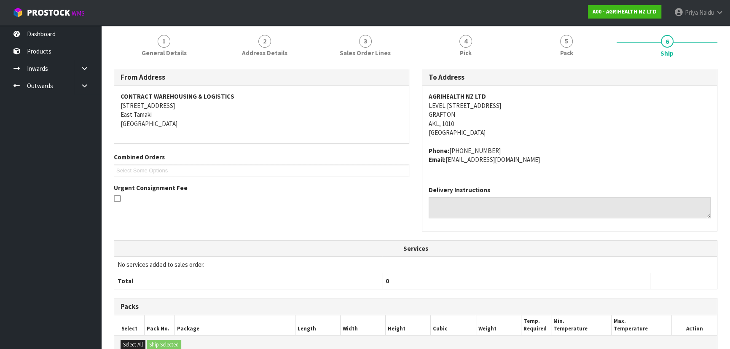
scroll to position [0, 0]
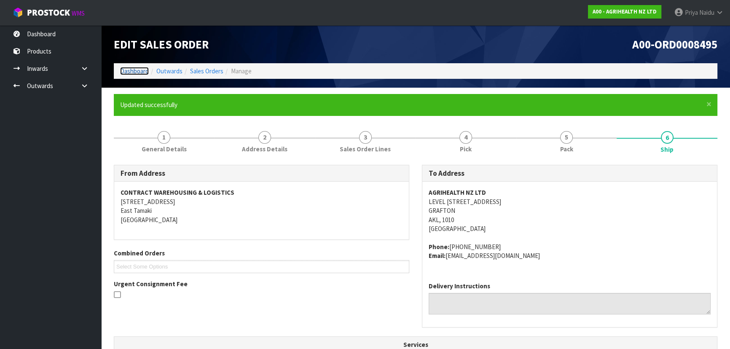
drag, startPoint x: 140, startPoint y: 69, endPoint x: 149, endPoint y: 69, distance: 8.9
click at [140, 69] on link "Dashboard" at bounding box center [134, 71] width 29 height 8
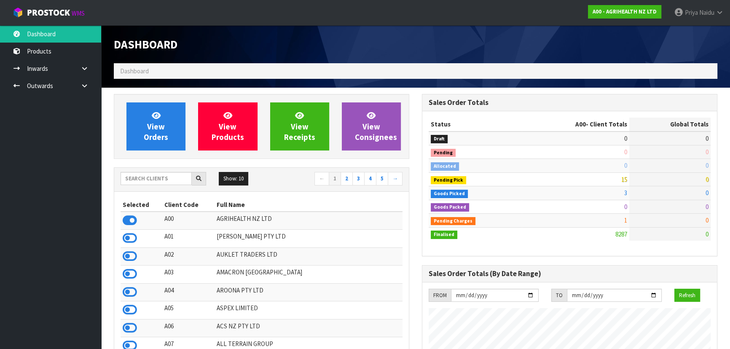
scroll to position [637, 308]
click at [149, 180] on input "text" at bounding box center [155, 178] width 71 height 13
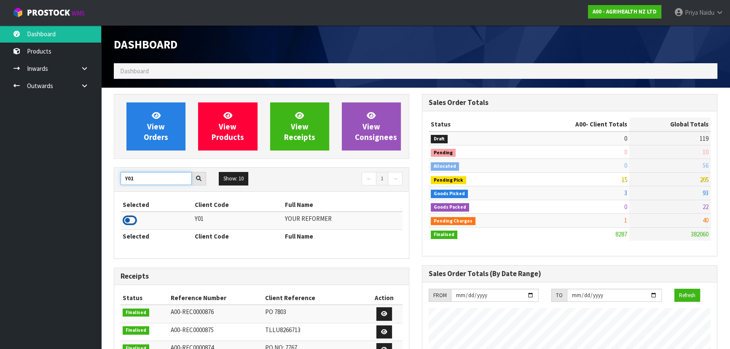
type input "Y01"
click at [128, 217] on icon at bounding box center [130, 220] width 14 height 13
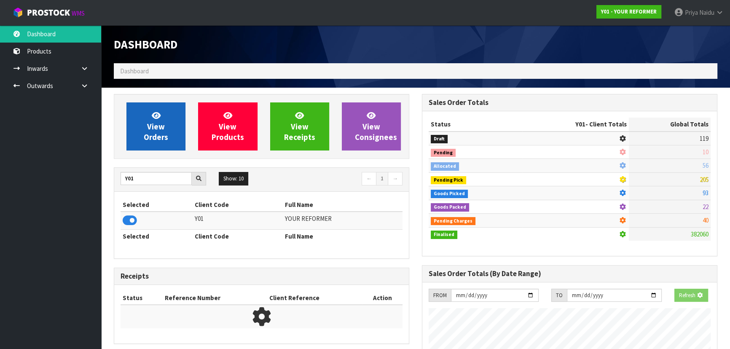
scroll to position [420797, 421014]
click at [151, 120] on link "View Orders" at bounding box center [155, 126] width 59 height 48
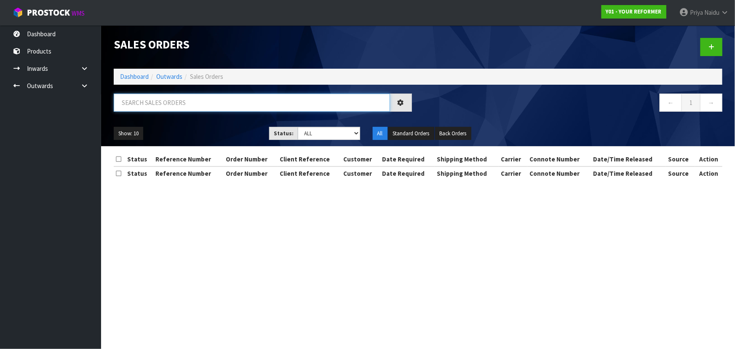
click at [189, 110] on input "text" at bounding box center [252, 103] width 276 height 18
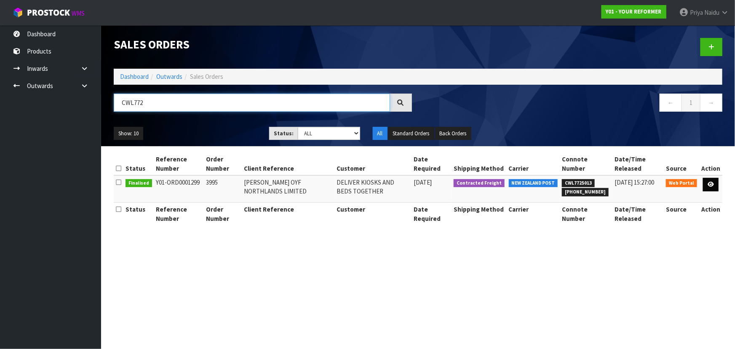
type input "CWL772"
click at [713, 183] on icon at bounding box center [711, 184] width 6 height 5
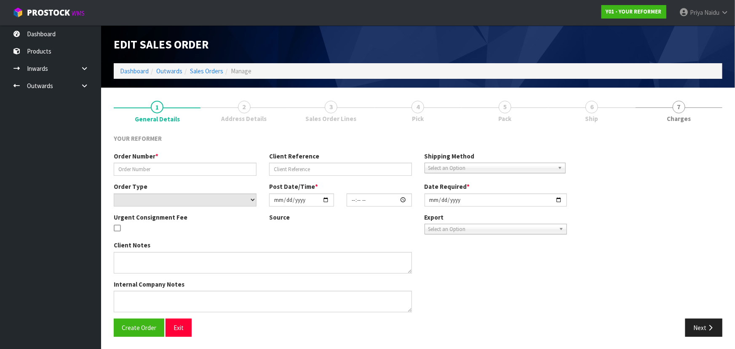
type input "3995"
type input "WILLIAM COLE OYF NORTHLANDS LIMITED"
select select "number:0"
type input "2025-08-13"
type input "21:36:00.000"
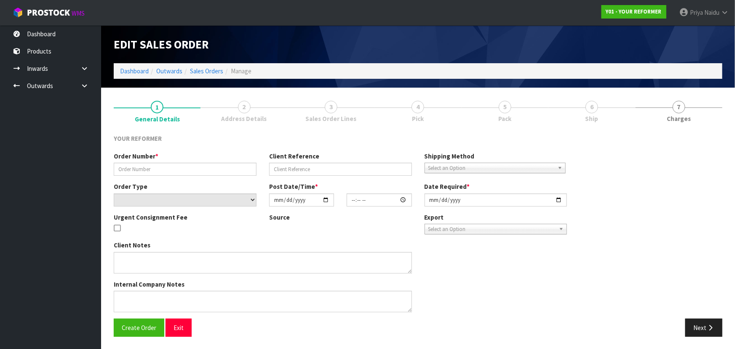
type input "2025-09-17"
type textarea "REFORMERS TO ARRIVE TO NZ 7/SEP BEFORE 8AM OR AFTER 6PM (THURS, FRI AND SAT IS …"
type textarea "FREIGHT QUOTE WILL BE AS FOLLOWS. AKL / CHH FREIGHT CHARGE: $1083.72 + HIAB CHA…"
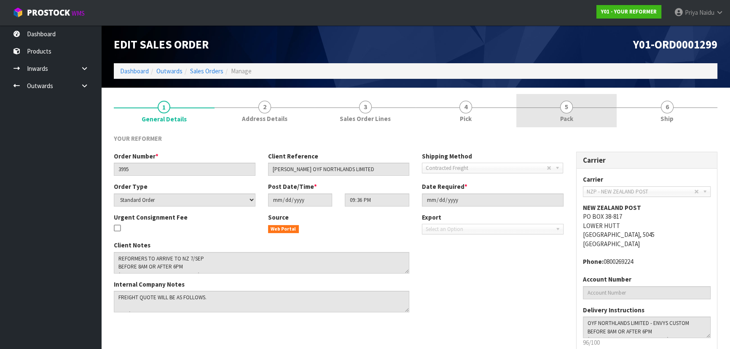
click at [579, 109] on link "5 Pack" at bounding box center [566, 110] width 101 height 33
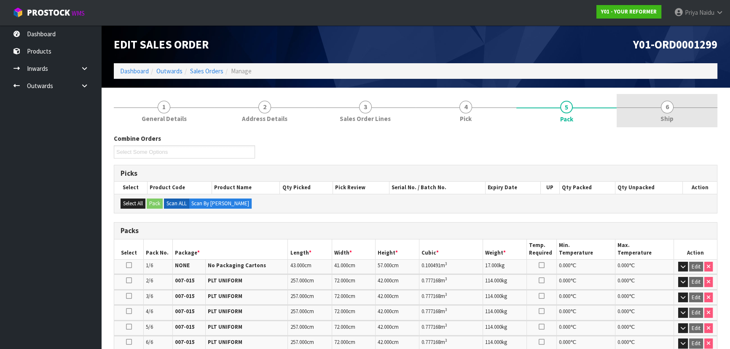
click at [675, 102] on link "6 Ship" at bounding box center [666, 110] width 101 height 33
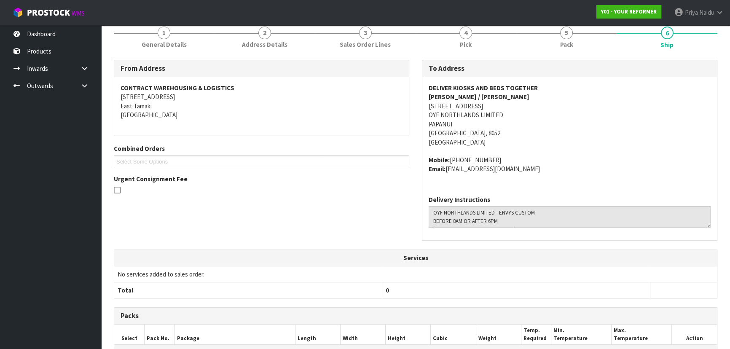
scroll to position [36, 0]
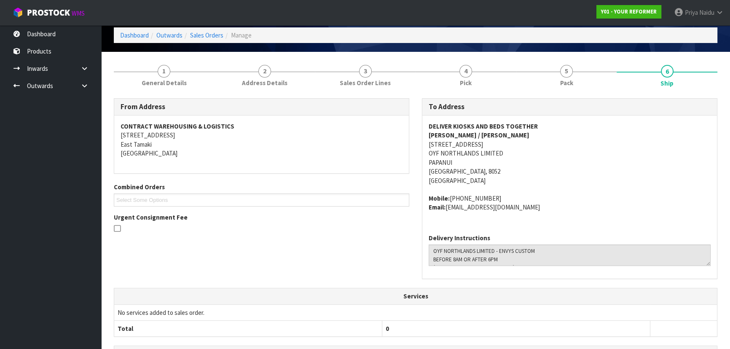
click at [619, 173] on address "DELIVER KIOSKS AND BEDS TOGETHER WILLIAM COLE / RACHEL 71 MAIN NORTH ROAD PAPAN…" at bounding box center [569, 153] width 282 height 63
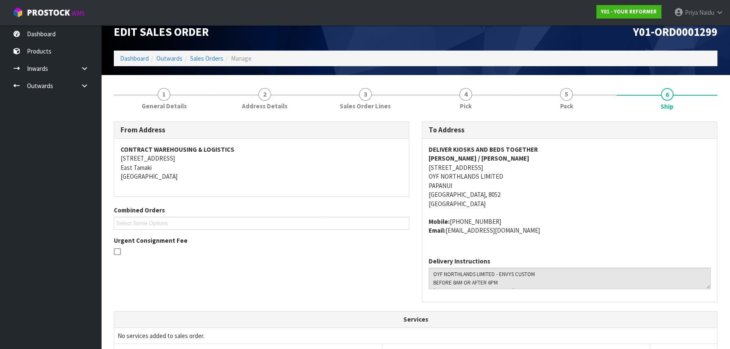
scroll to position [0, 0]
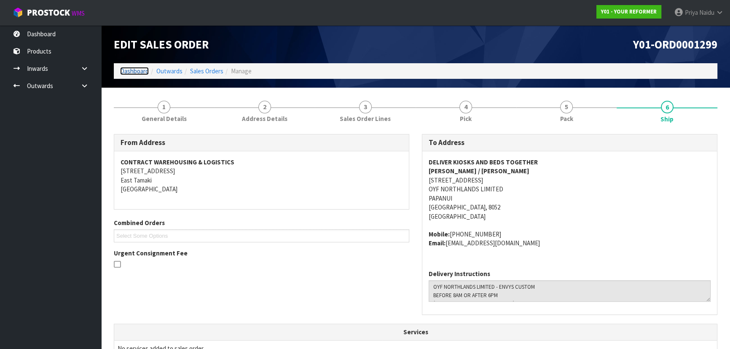
click at [142, 71] on link "Dashboard" at bounding box center [134, 71] width 29 height 8
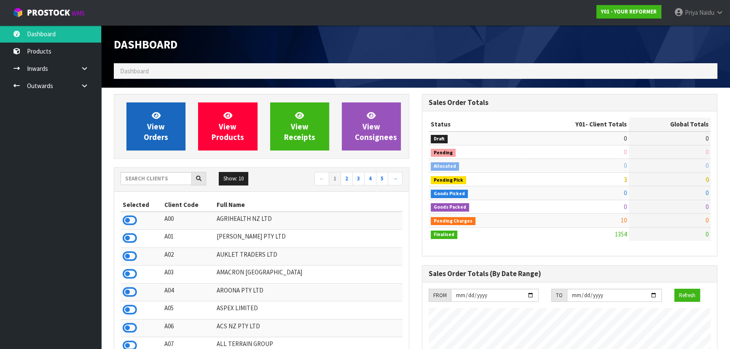
scroll to position [582, 308]
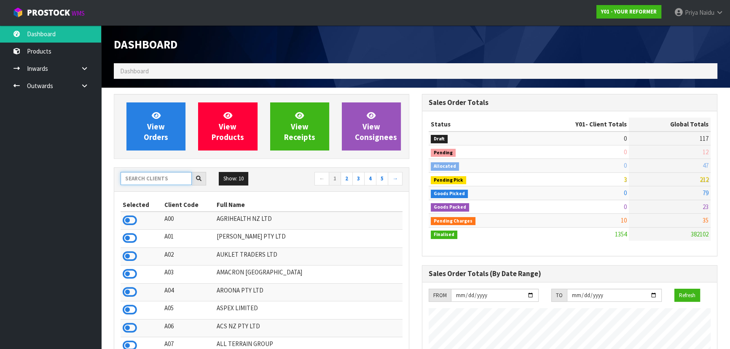
click at [160, 172] on input "text" at bounding box center [155, 178] width 71 height 13
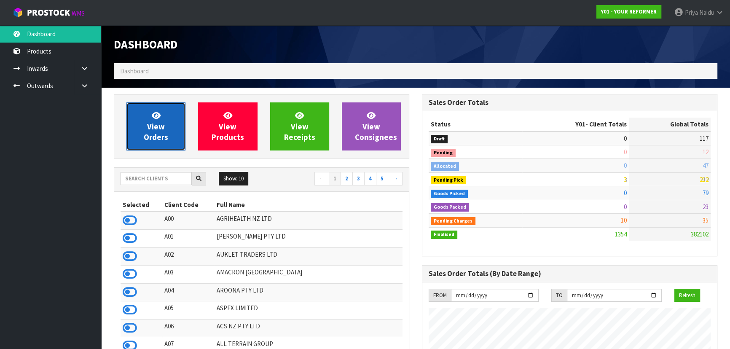
click at [171, 131] on link "View Orders" at bounding box center [155, 126] width 59 height 48
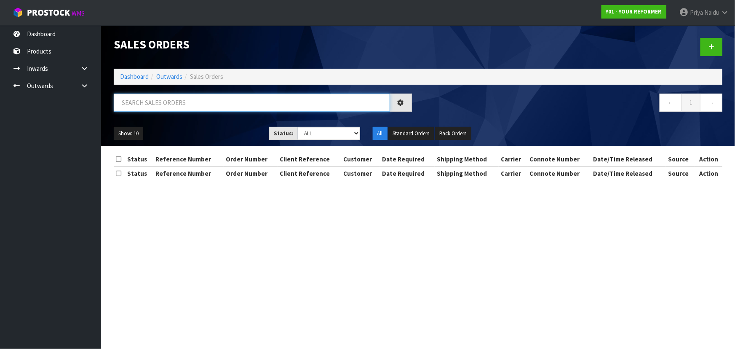
click at [184, 108] on input "text" at bounding box center [252, 103] width 276 height 18
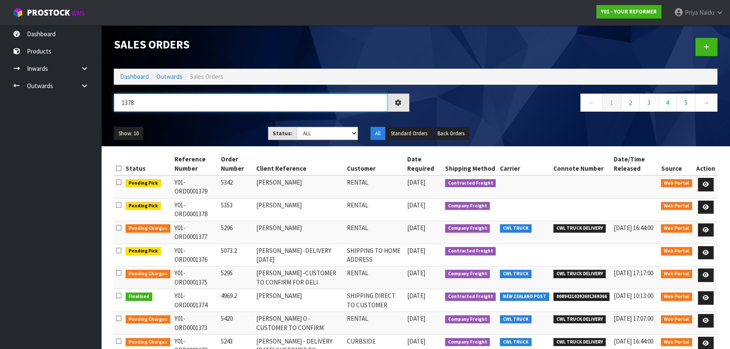
type input "1378"
click at [214, 116] on div "1378" at bounding box center [261, 106] width 308 height 24
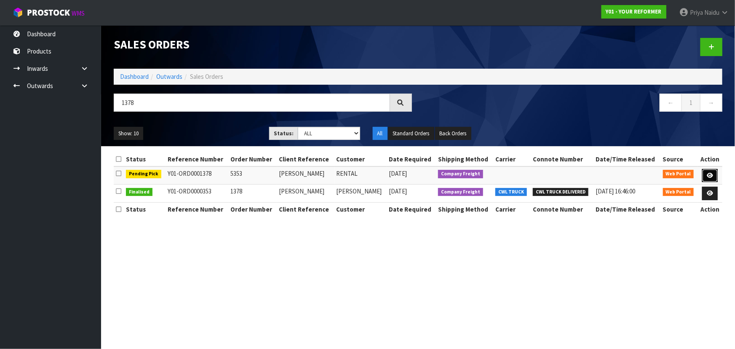
click at [714, 177] on link at bounding box center [710, 175] width 16 height 13
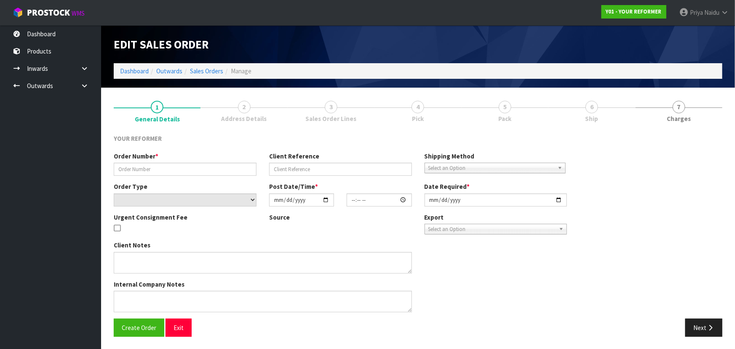
type input "5353"
type input "ANGELA PAITI - URGENT"
select select "number:0"
type input "[DATE]"
type input "09:53:00.000"
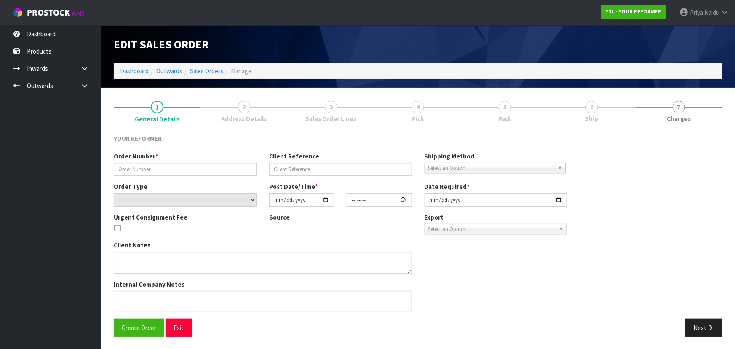
type input "[DATE]"
type textarea "ANGELA PAITI 108 WEST END ROAD WESTMERE AUK AUCKLAND 1022 NEW ZEALAND +64 28 85…"
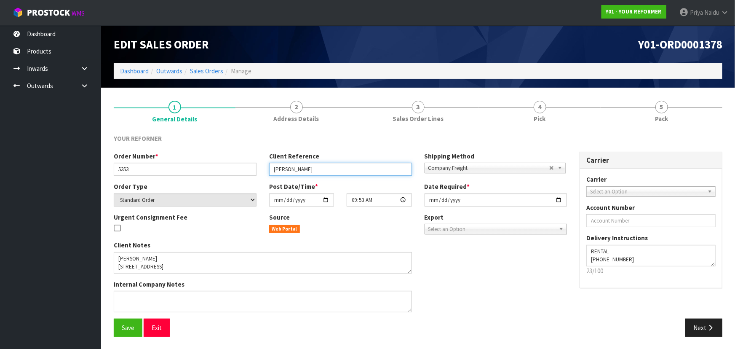
click at [343, 173] on input "ANGELA PAITI - URGENT" at bounding box center [340, 169] width 143 height 13
click at [380, 177] on div "Order Number * 5353 Client Reference ANGELA PAITI - URGENT - DELIVERY FRIDAY Sh…" at bounding box center [340, 167] width 466 height 30
click at [380, 173] on input "ANGELA PAITI - URGENT - DELIVERY FRIDAY" at bounding box center [340, 169] width 143 height 13
type input "ANGELA PAITI - URGENT - DELIVERY FRIDAY 26/09/25"
click at [120, 323] on button "Save" at bounding box center [128, 328] width 29 height 18
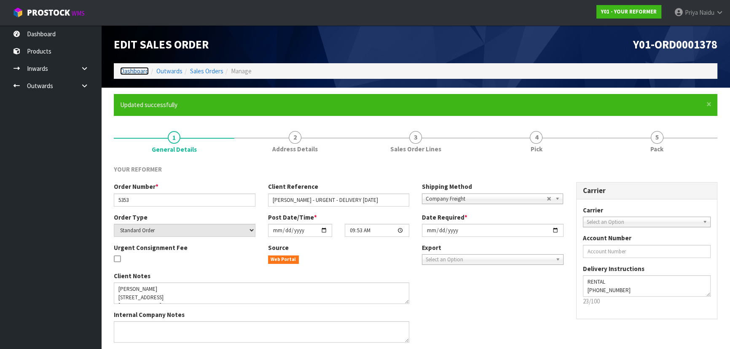
drag, startPoint x: 129, startPoint y: 69, endPoint x: 134, endPoint y: 83, distance: 15.1
click at [129, 69] on link "Dashboard" at bounding box center [134, 71] width 29 height 8
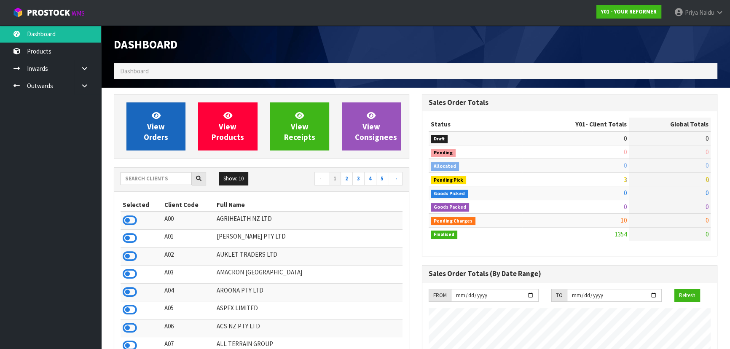
scroll to position [582, 308]
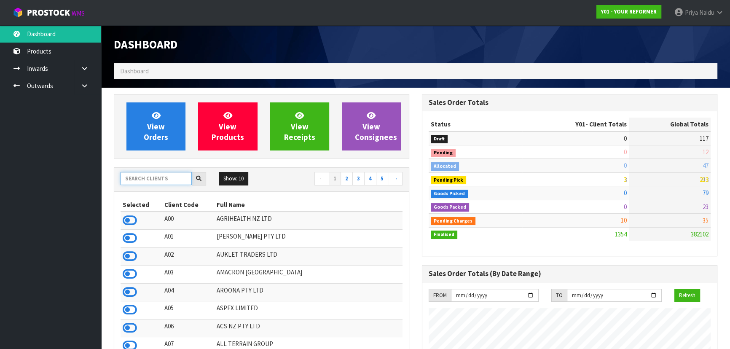
click at [144, 182] on input "text" at bounding box center [155, 178] width 71 height 13
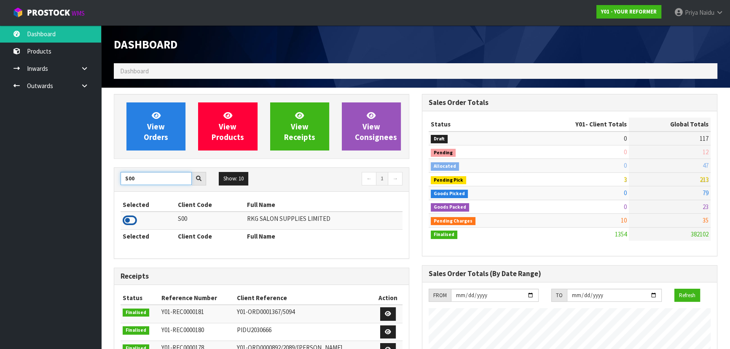
type input "S00"
click at [133, 222] on icon at bounding box center [130, 220] width 14 height 13
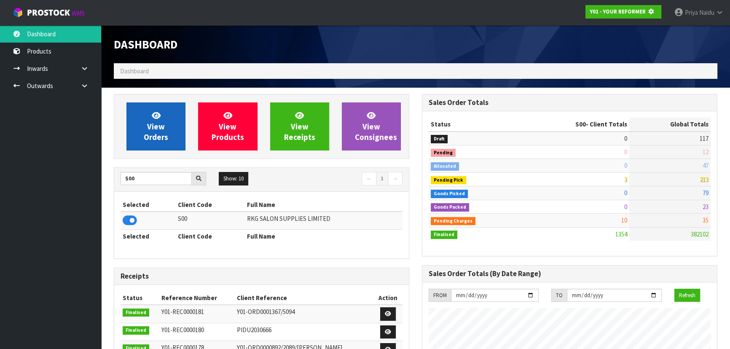
scroll to position [420797, 421014]
click at [168, 139] on link "View Orders" at bounding box center [155, 126] width 59 height 48
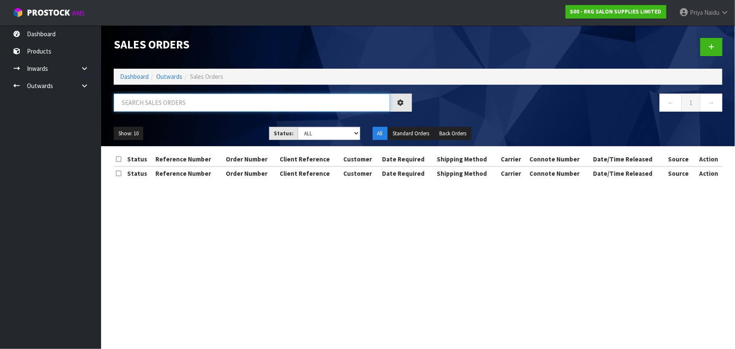
click at [177, 104] on input "text" at bounding box center [252, 103] width 276 height 18
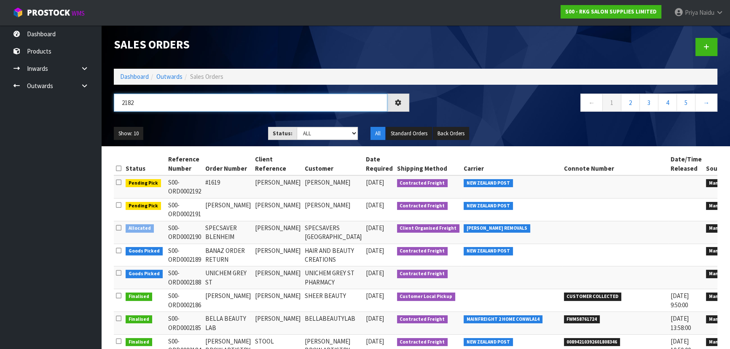
type input "2182"
click at [192, 133] on ul "Show: 10 5 10 25 50" at bounding box center [185, 133] width 142 height 13
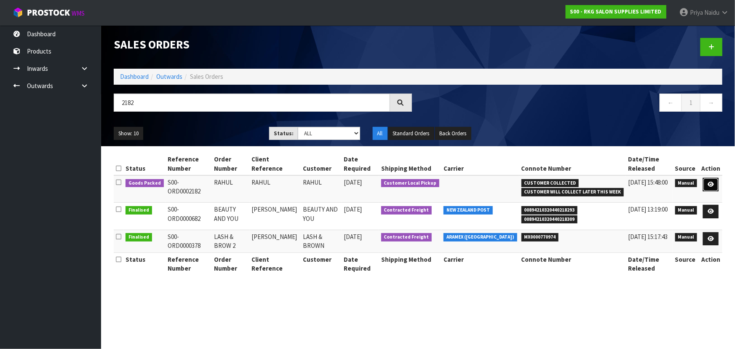
click at [713, 182] on icon at bounding box center [711, 184] width 6 height 5
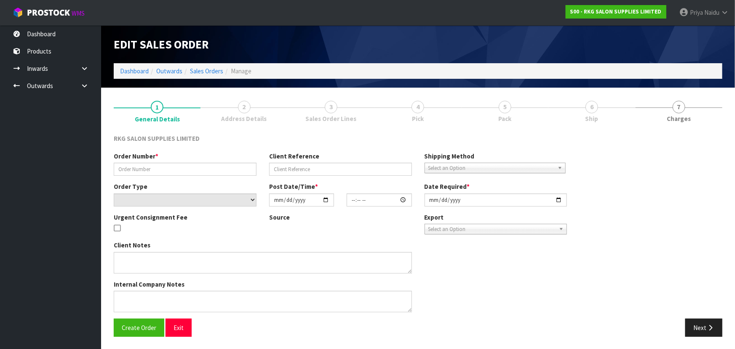
type input "RAHUL"
select select "number:0"
type input "2025-09-17"
type input "13:30:00.000"
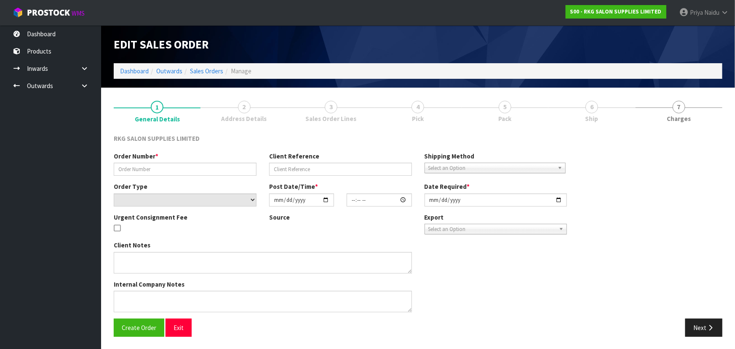
type input "2025-09-17"
type textarea "FOR PICK UP THIS AFTERNOON 3-4PM - PAID"
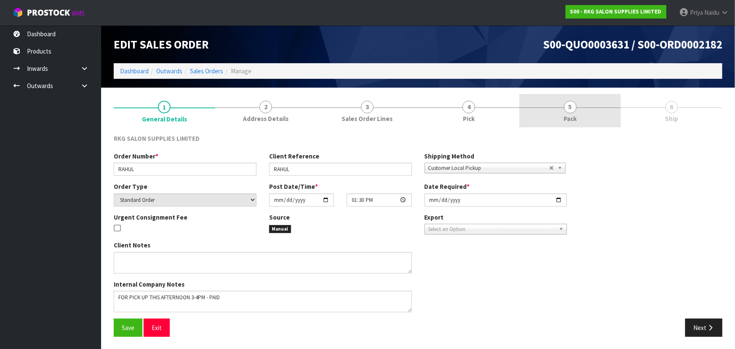
click at [592, 120] on link "5 Pack" at bounding box center [570, 110] width 102 height 33
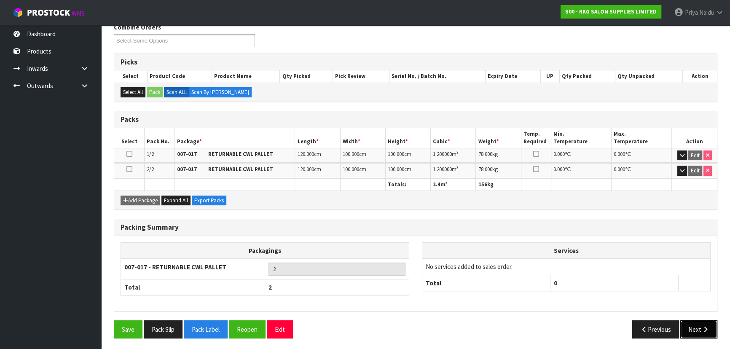
click at [700, 330] on button "Next" at bounding box center [698, 329] width 37 height 18
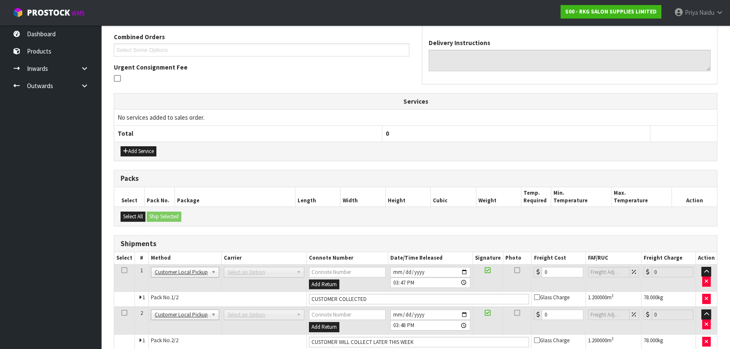
scroll to position [224, 0]
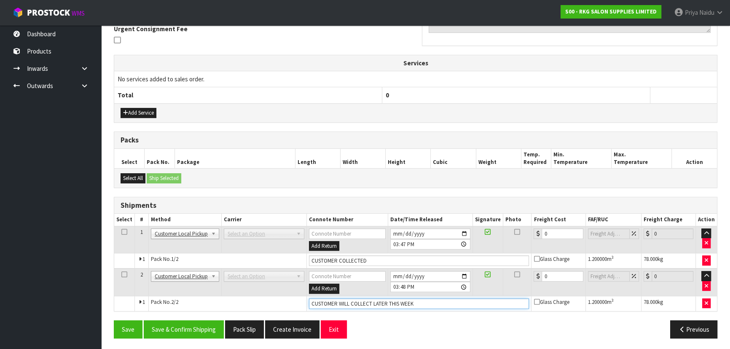
click at [431, 302] on input "CUSTOMER WILL COLLECT LATER THIS WEEK" at bounding box center [419, 303] width 220 height 11
type input "CUSTOMER COLLECTED"
click at [466, 274] on input "2025-09-17" at bounding box center [430, 276] width 80 height 11
type input "[DATE]"
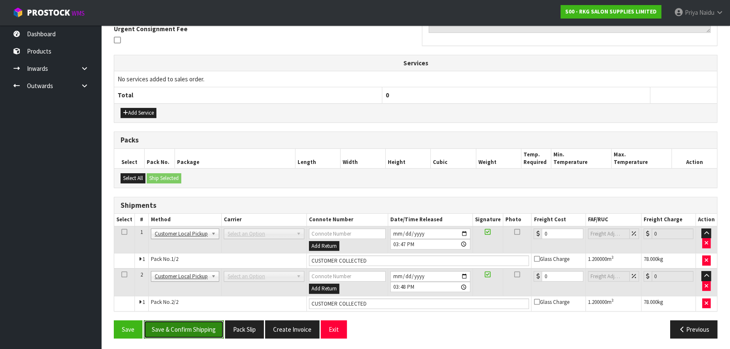
click at [188, 327] on button "Save & Confirm Shipping" at bounding box center [184, 329] width 80 height 18
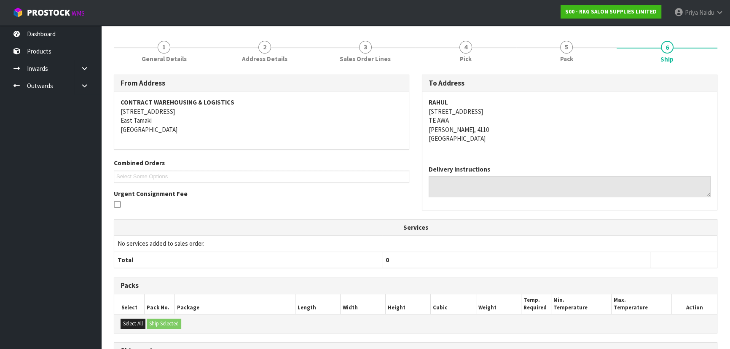
scroll to position [0, 0]
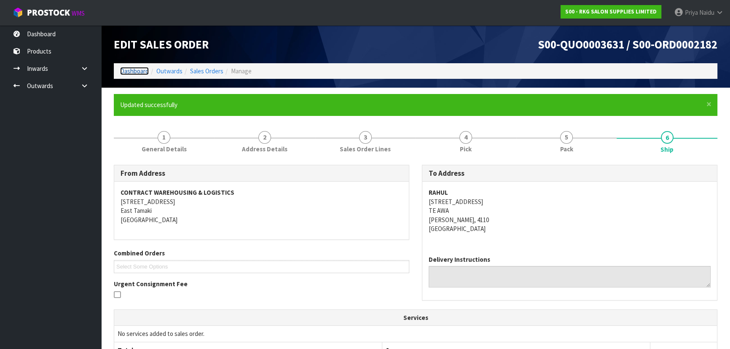
click at [139, 72] on link "Dashboard" at bounding box center [134, 71] width 29 height 8
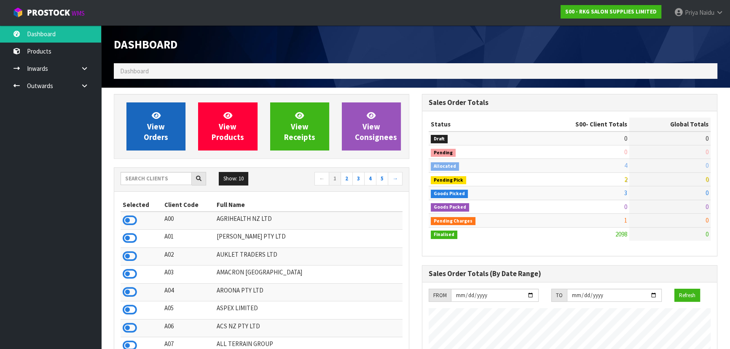
scroll to position [637, 308]
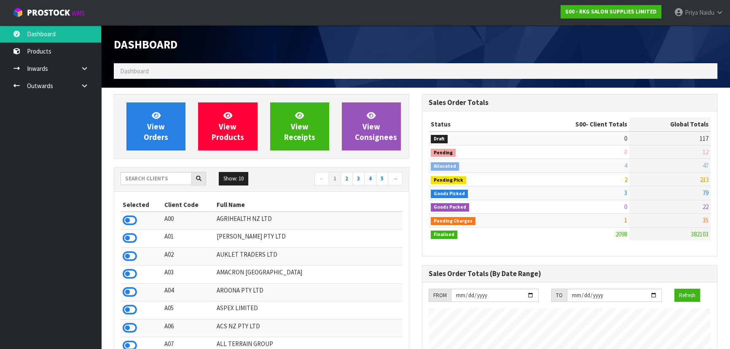
click at [142, 171] on div "Show: 10 5 10 25 50 ← 1 2 3 4 5 →" at bounding box center [261, 180] width 295 height 24
click at [142, 175] on input "text" at bounding box center [155, 178] width 71 height 13
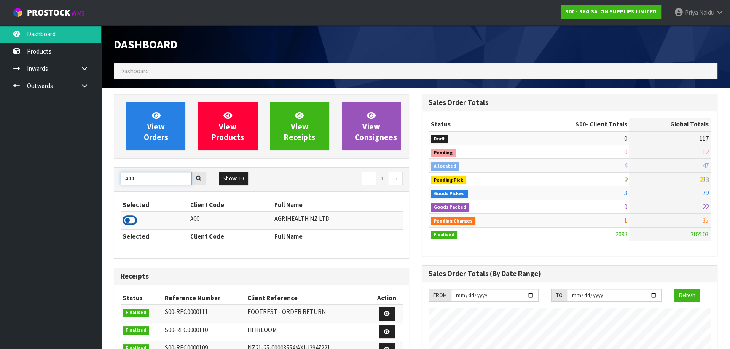
type input "A00"
click at [131, 220] on icon at bounding box center [130, 220] width 14 height 13
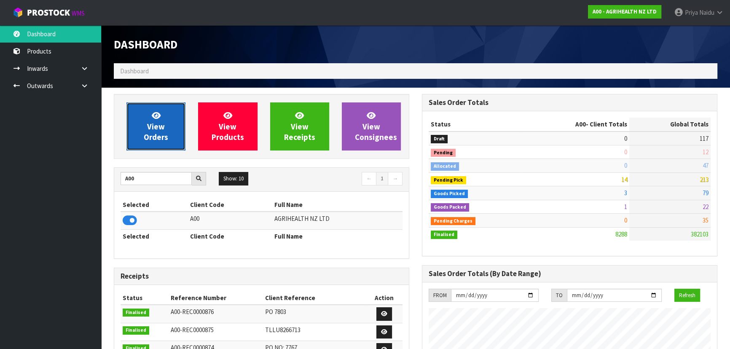
click at [149, 125] on span "View Orders" at bounding box center [156, 126] width 24 height 32
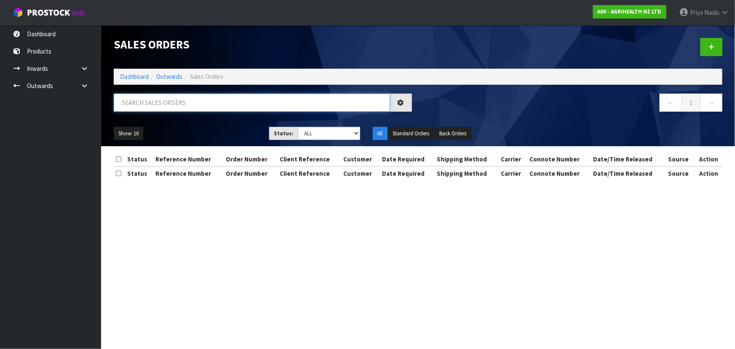
click at [180, 103] on input "text" at bounding box center [252, 103] width 276 height 18
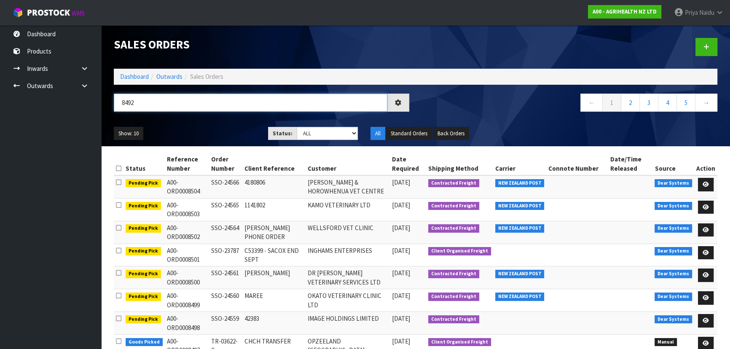
type input "8492"
click at [244, 136] on ul "Show: 10 5 10 25 50" at bounding box center [185, 133] width 142 height 13
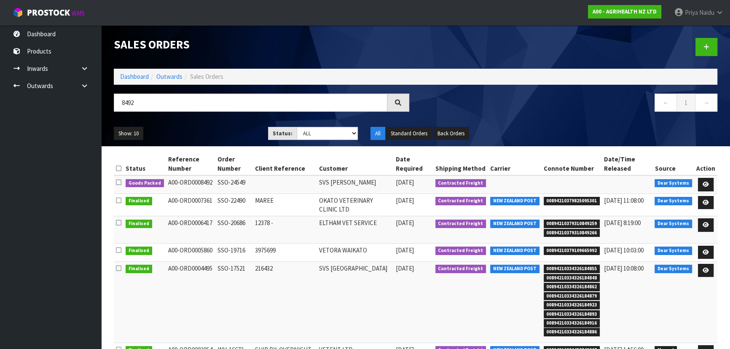
click at [225, 129] on ul "Show: 10 5 10 25 50" at bounding box center [185, 133] width 142 height 13
click at [212, 131] on ul "Show: 10 5 10 25 50" at bounding box center [185, 133] width 142 height 13
click at [214, 130] on ul "Show: 10 5 10 25 50" at bounding box center [185, 133] width 142 height 13
click at [699, 181] on link at bounding box center [706, 184] width 16 height 13
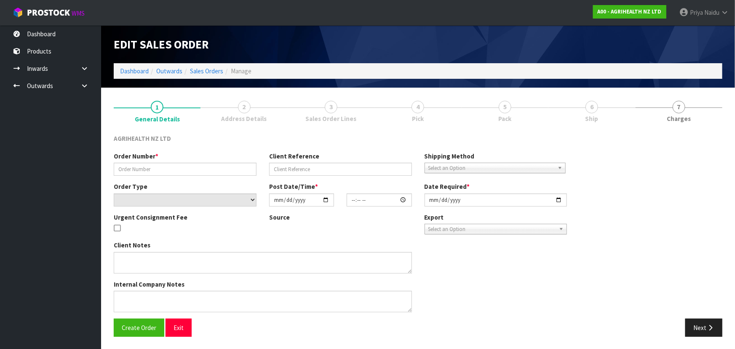
type input "SSO-24549"
select select "number:0"
type input "[DATE]"
type input "11:39:25.000"
type input "[DATE]"
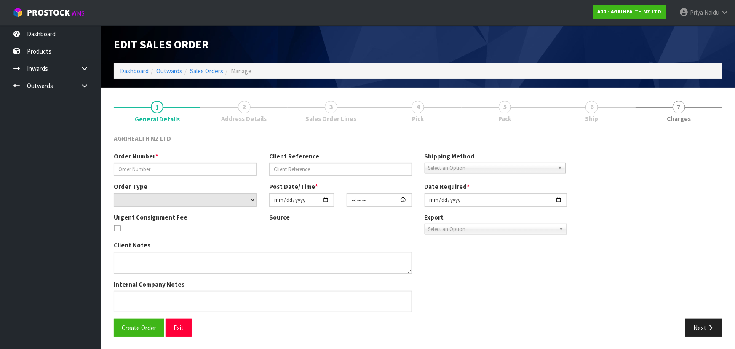
type textarea "CHILLED GOODS SENT SEPARATELY PREGBOOST COW PACK ADN PREGBOOST PLUS SENT EARLY …"
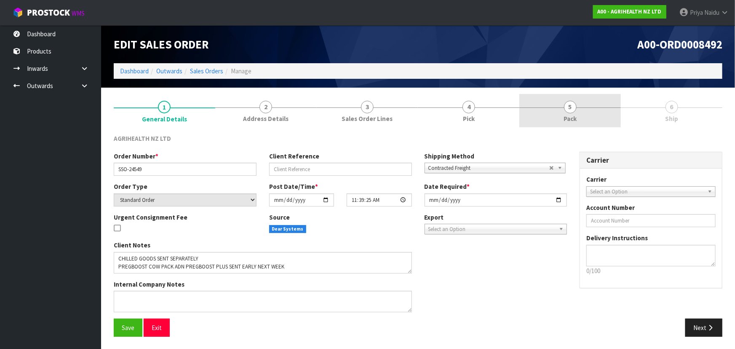
click at [574, 120] on span "Pack" at bounding box center [570, 118] width 13 height 9
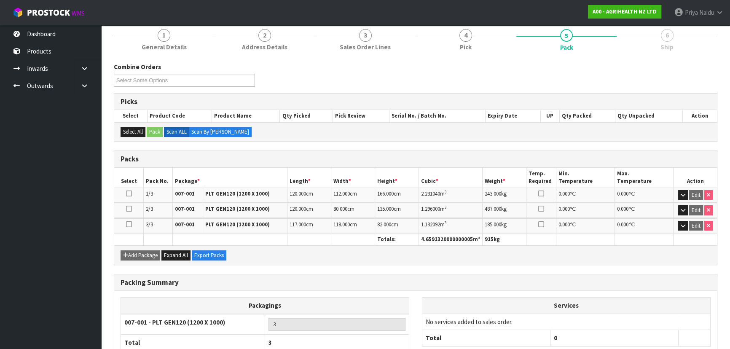
scroll to position [126, 0]
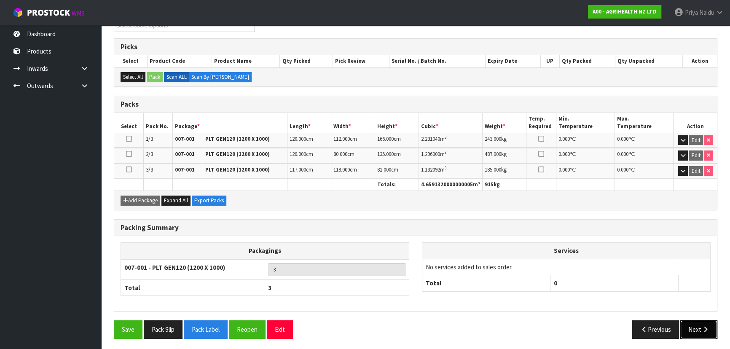
click at [692, 327] on button "Next" at bounding box center [698, 329] width 37 height 18
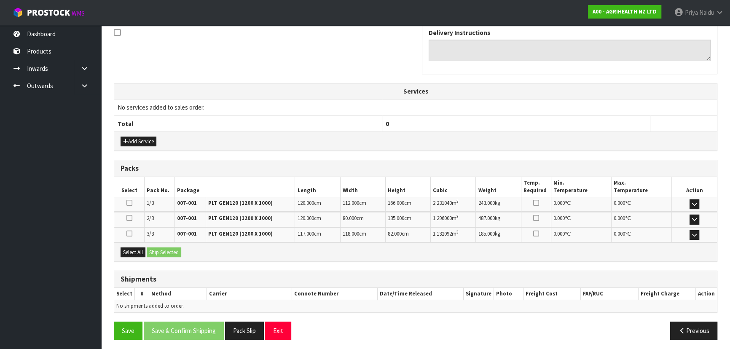
scroll to position [233, 0]
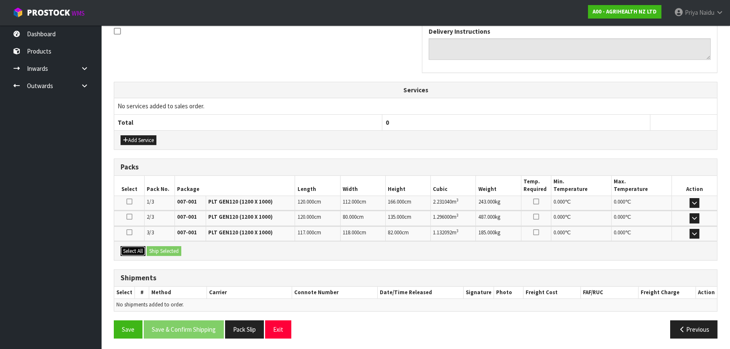
click at [132, 246] on button "Select All" at bounding box center [132, 251] width 25 height 10
click at [156, 248] on button "Ship Selected" at bounding box center [164, 251] width 35 height 10
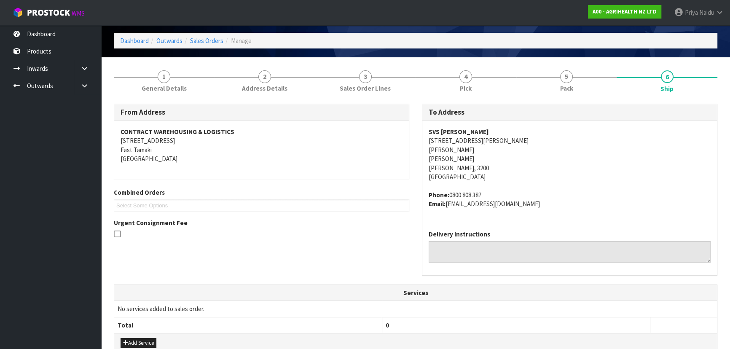
scroll to position [0, 0]
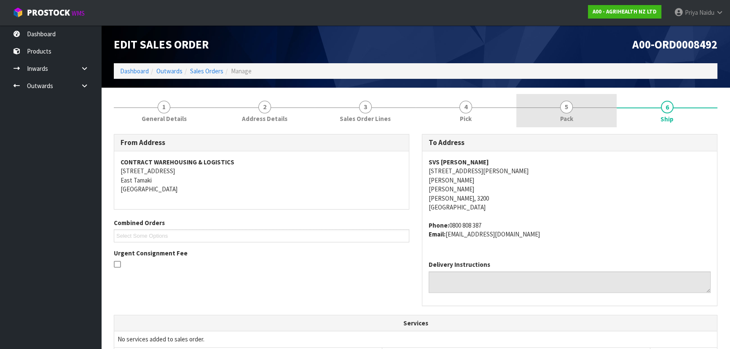
click at [580, 107] on link "5 Pack" at bounding box center [566, 110] width 101 height 33
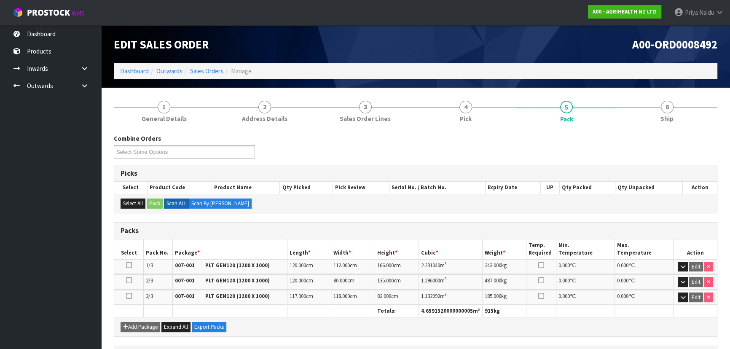
drag, startPoint x: 690, startPoint y: 129, endPoint x: 622, endPoint y: 127, distance: 67.4
click at [690, 129] on div "Combine Orders A00-ORD0008483 A00-ORD0008487 A00-ORD0008488 A00-ORD0008489 A00-…" at bounding box center [415, 299] width 603 height 343
click at [666, 90] on section "1 General Details 2 Address Details 3 Sales Order Lines 4 Pick 5 Pack 6 Ship Co…" at bounding box center [415, 283] width 629 height 390
click at [663, 118] on span "Ship" at bounding box center [666, 118] width 13 height 9
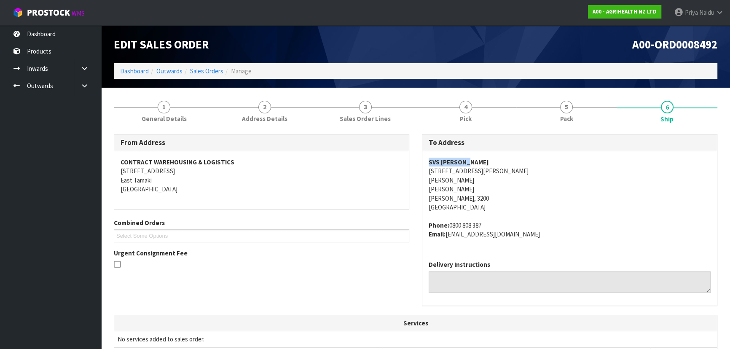
copy strong "SVS [PERSON_NAME]"
drag, startPoint x: 424, startPoint y: 159, endPoint x: 135, endPoint y: 173, distance: 289.4
click at [464, 164] on div "SVS HAMILTON 535 TE RAPA RD TE RAPA TE RAPA HAMILTON, 3200 New Zealand Phone: 0…" at bounding box center [569, 202] width 295 height 102
drag, startPoint x: 175, startPoint y: 110, endPoint x: 167, endPoint y: 119, distance: 12.2
click at [174, 110] on link "1 General Details" at bounding box center [164, 110] width 101 height 33
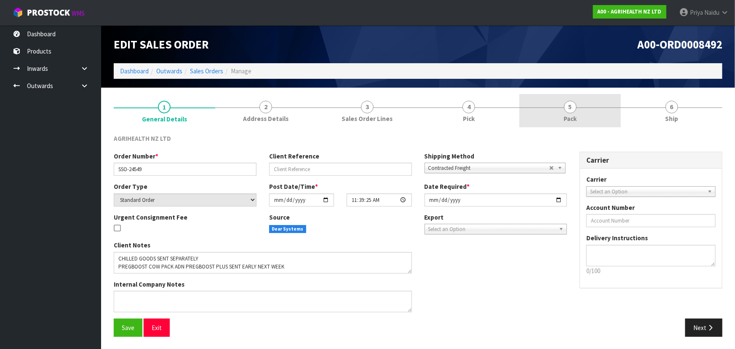
click at [570, 117] on span "Pack" at bounding box center [570, 118] width 13 height 9
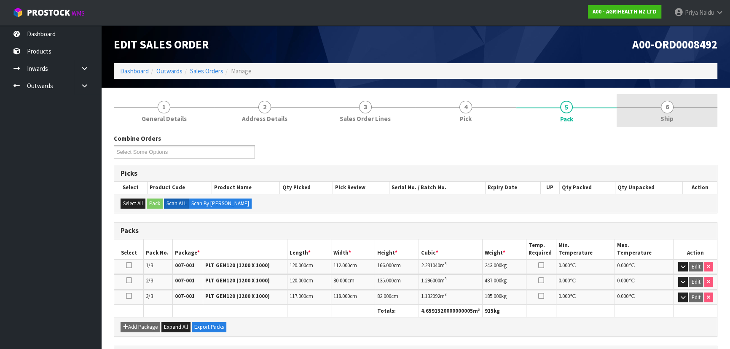
drag, startPoint x: 670, startPoint y: 103, endPoint x: 667, endPoint y: 108, distance: 5.9
click at [670, 103] on span "6" at bounding box center [667, 107] width 13 height 13
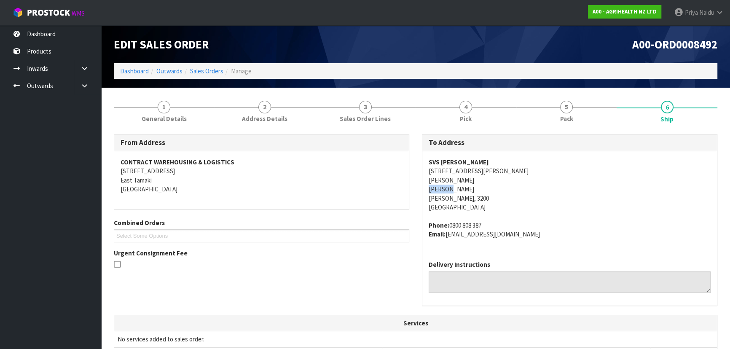
copy address "[PERSON_NAME]"
drag, startPoint x: 420, startPoint y: 191, endPoint x: 455, endPoint y: 189, distance: 35.9
click at [455, 189] on div "To Address SVS HAMILTON 535 TE RAPA RD TE RAPA TE RAPA HAMILTON, 3200 New Zeala…" at bounding box center [569, 224] width 308 height 180
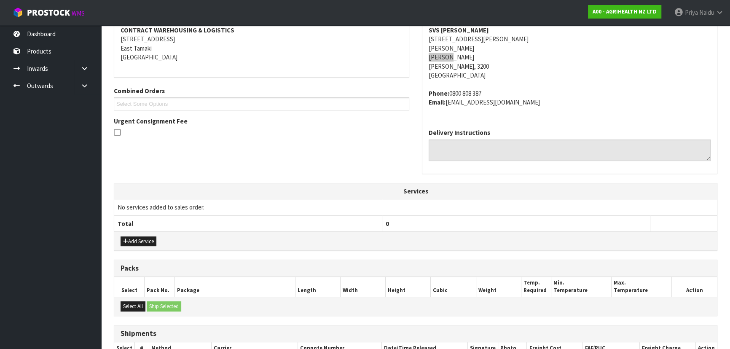
scroll to position [248, 0]
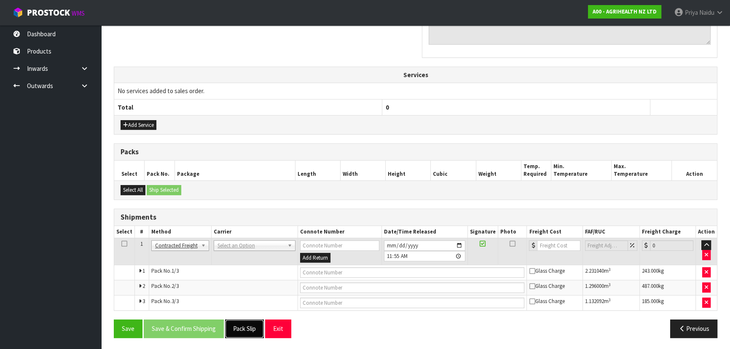
click at [249, 328] on button "Pack Slip" at bounding box center [244, 328] width 39 height 18
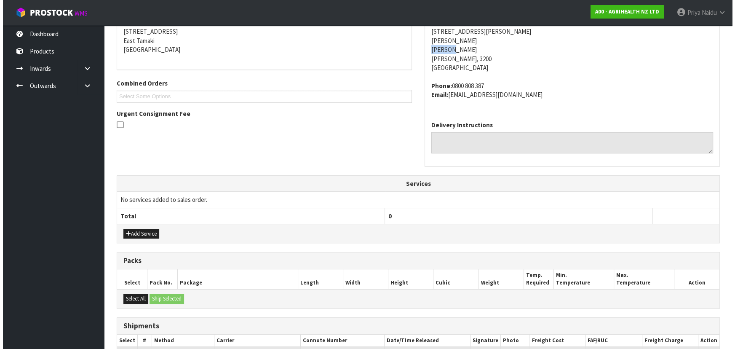
scroll to position [0, 0]
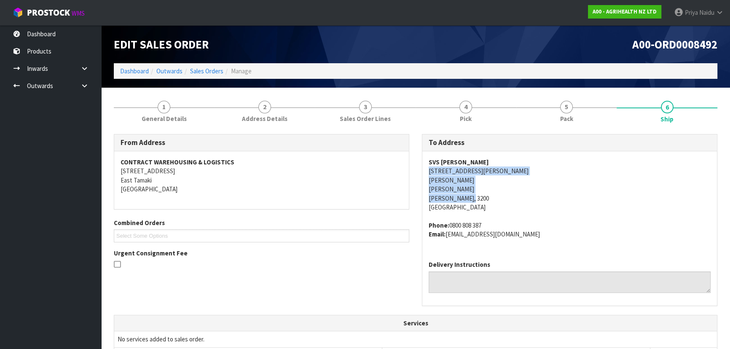
copy address "535 TE RAPA RD TE RAPA TE RAPA HAMILTON, 3200"
drag, startPoint x: 422, startPoint y: 175, endPoint x: 485, endPoint y: 197, distance: 66.1
click at [485, 197] on div "SVS HAMILTON 535 TE RAPA RD TE RAPA TE RAPA HAMILTON, 3200 New Zealand Phone: 0…" at bounding box center [569, 202] width 295 height 102
copy strong "SVS [PERSON_NAME]"
drag, startPoint x: 424, startPoint y: 159, endPoint x: 477, endPoint y: 164, distance: 52.9
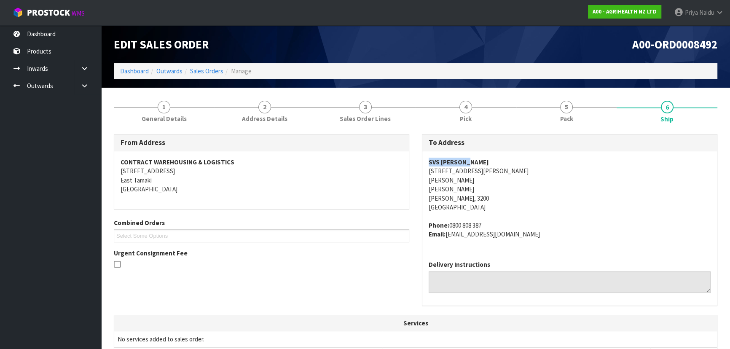
click at [489, 164] on div "SVS HAMILTON 535 TE RAPA RD TE RAPA TE RAPA HAMILTON, 3200 New Zealand Phone: 0…" at bounding box center [569, 202] width 295 height 102
copy address "Phone: 0800 808 387 Email: accounts@svs.co.nz"
drag, startPoint x: 453, startPoint y: 228, endPoint x: 523, endPoint y: 241, distance: 71.6
click at [523, 241] on div "SVS HAMILTON 535 TE RAPA RD TE RAPA TE RAPA HAMILTON, 3200 New Zealand Phone: 0…" at bounding box center [569, 202] width 295 height 102
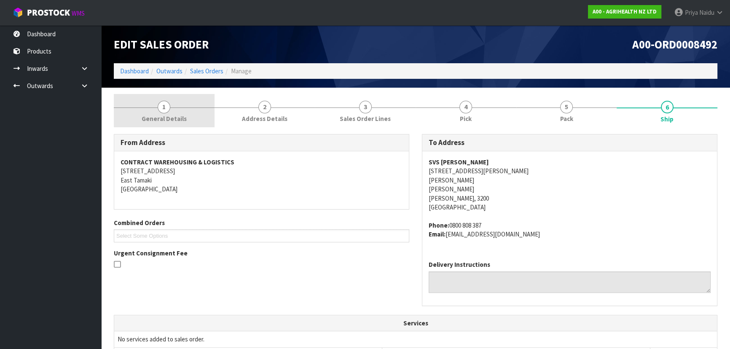
click at [185, 117] on span "General Details" at bounding box center [164, 118] width 45 height 9
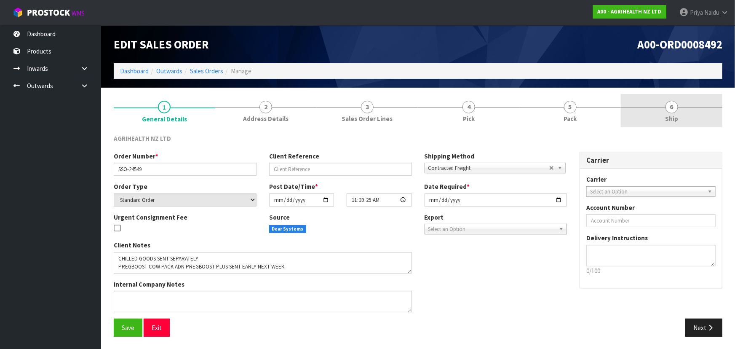
click at [659, 106] on link "6 Ship" at bounding box center [672, 110] width 102 height 33
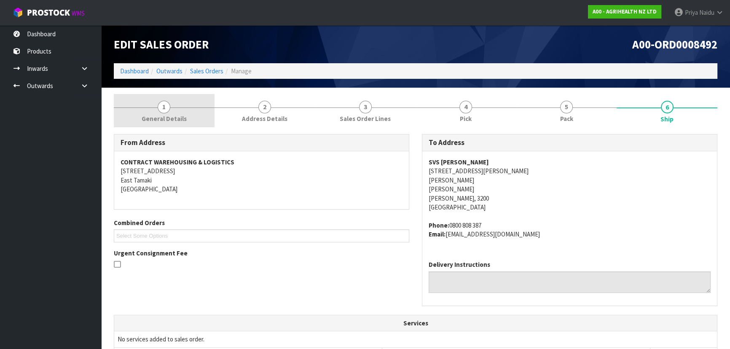
drag, startPoint x: 136, startPoint y: 101, endPoint x: 142, endPoint y: 111, distance: 11.6
click at [136, 101] on link "1 General Details" at bounding box center [164, 110] width 101 height 33
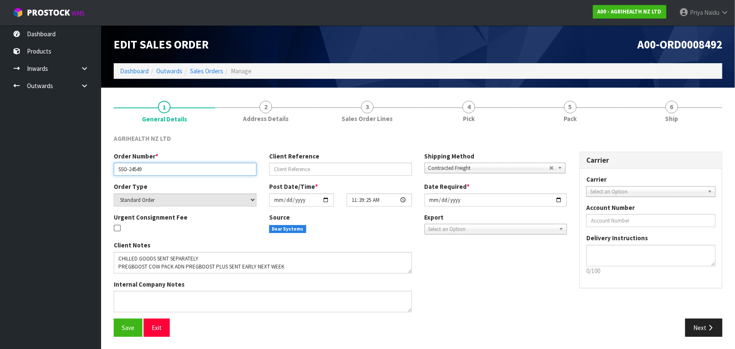
drag, startPoint x: 114, startPoint y: 171, endPoint x: 159, endPoint y: 171, distance: 45.1
click at [159, 171] on input "SSO-24549" at bounding box center [185, 169] width 143 height 13
drag, startPoint x: 289, startPoint y: 152, endPoint x: 379, endPoint y: 152, distance: 90.6
click at [379, 152] on div "Client Reference" at bounding box center [340, 164] width 155 height 24
click at [135, 69] on link "Dashboard" at bounding box center [134, 71] width 29 height 8
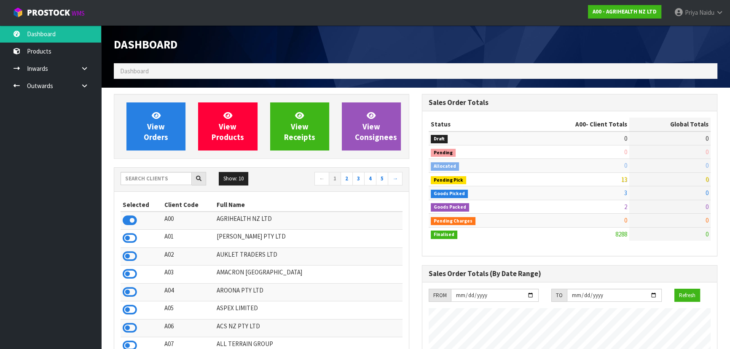
scroll to position [637, 308]
click at [163, 172] on input "text" at bounding box center [155, 178] width 71 height 13
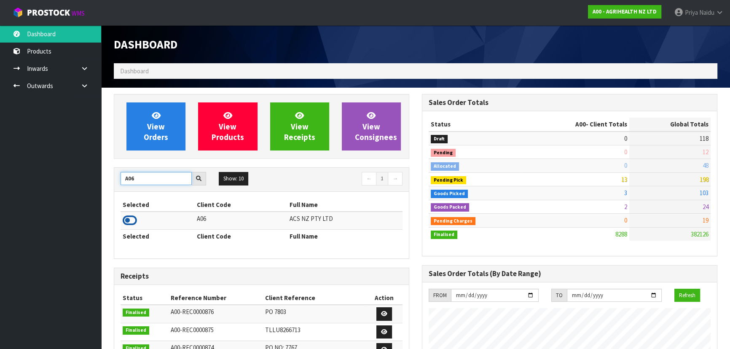
type input "A06"
drag, startPoint x: 129, startPoint y: 219, endPoint x: 137, endPoint y: 218, distance: 8.5
click at [129, 219] on icon at bounding box center [130, 220] width 14 height 13
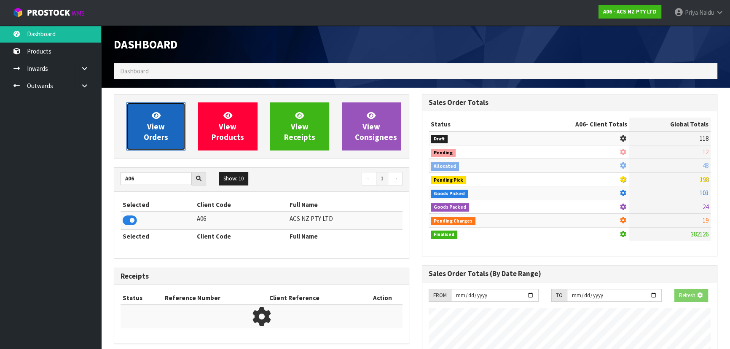
click at [141, 138] on link "View Orders" at bounding box center [155, 126] width 59 height 48
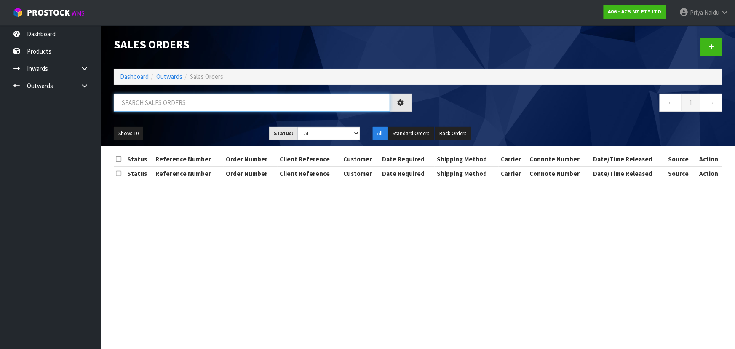
click at [175, 106] on input "text" at bounding box center [252, 103] width 276 height 18
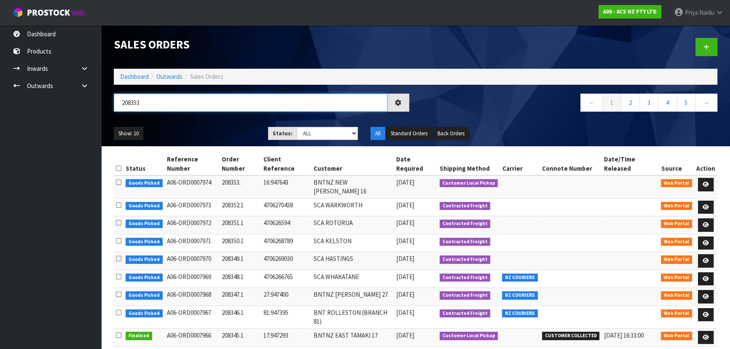
type input "208353"
click at [257, 127] on div "Show: 10 5 10 25 50" at bounding box center [184, 133] width 154 height 13
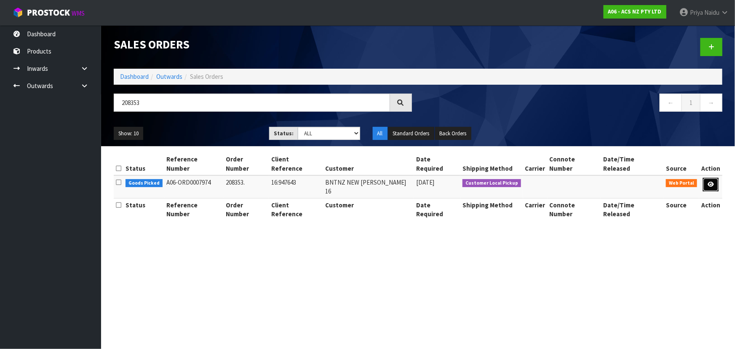
click at [708, 182] on icon at bounding box center [711, 184] width 6 height 5
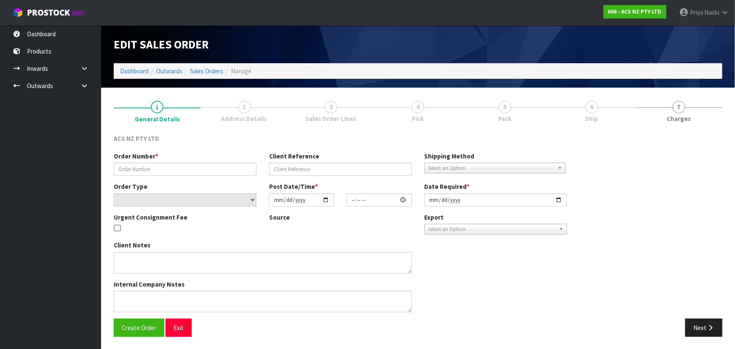
type input "208353."
type input "16:947643"
select select "number:0"
type input "[DATE]"
type input "11:34:00.000"
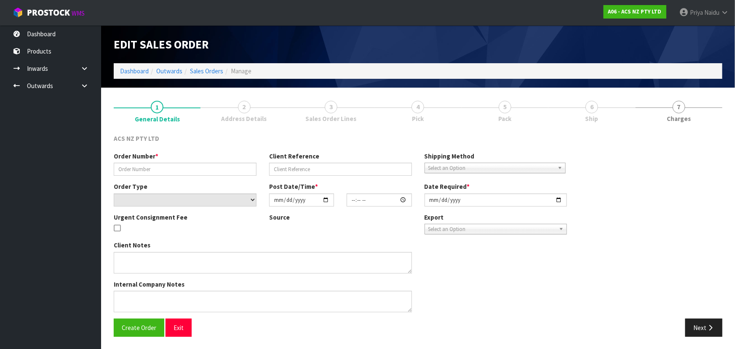
type input "[DATE]"
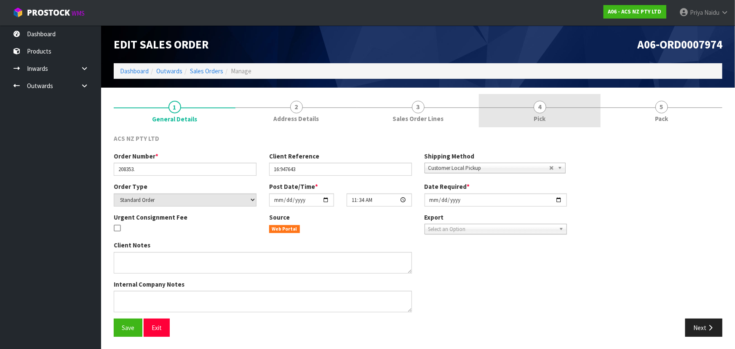
click at [549, 106] on link "4 Pick" at bounding box center [540, 110] width 122 height 33
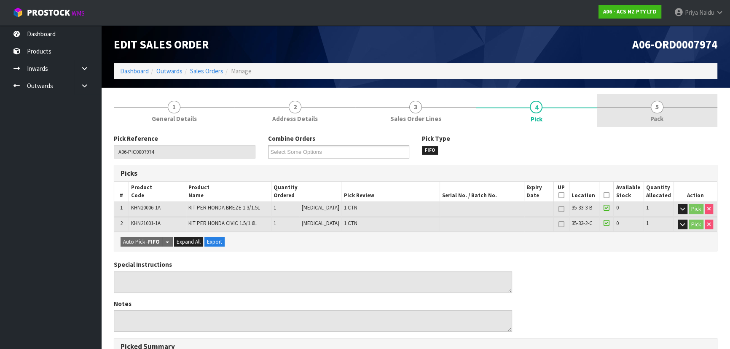
click at [667, 115] on link "5 Pack" at bounding box center [657, 110] width 120 height 33
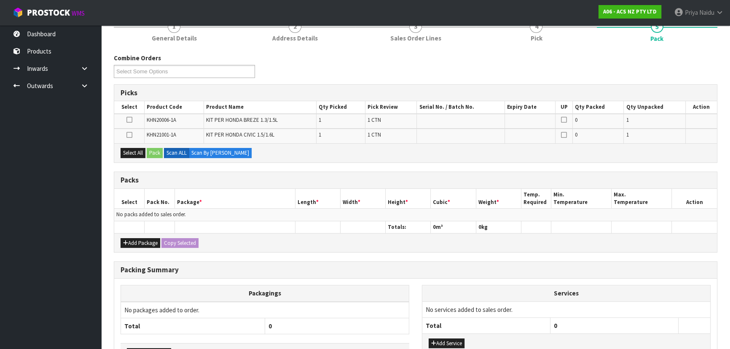
scroll to position [138, 0]
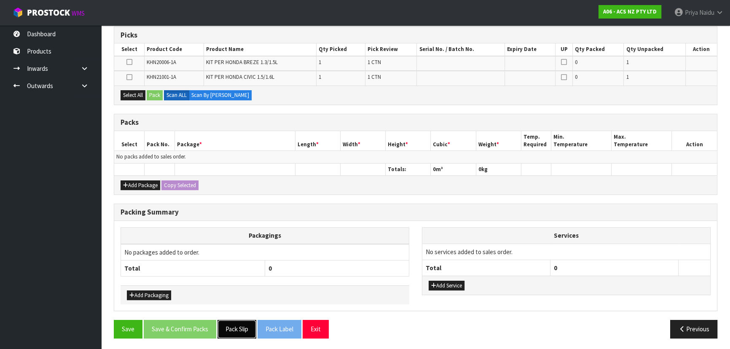
click at [240, 326] on button "Pack Slip" at bounding box center [236, 329] width 39 height 18
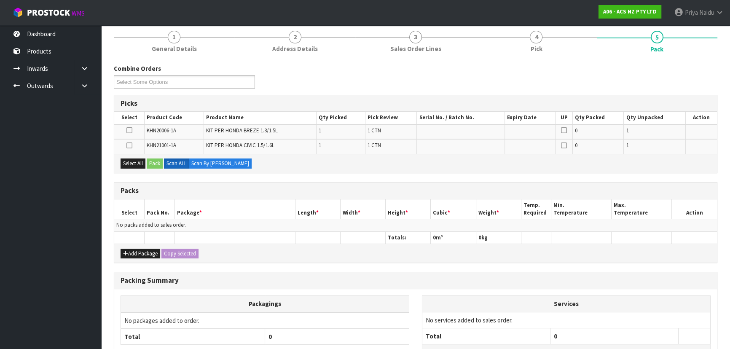
scroll to position [0, 0]
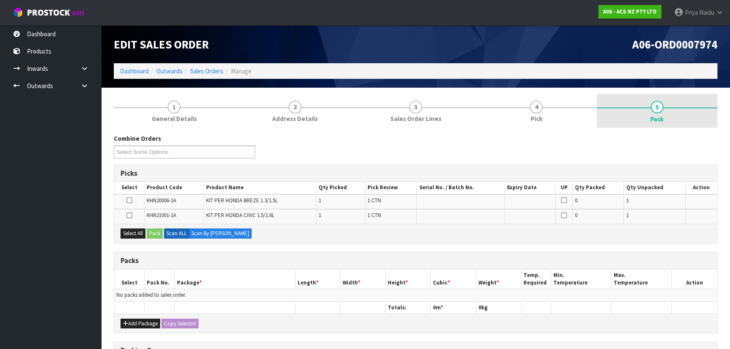
click at [648, 115] on link "5 Pack" at bounding box center [657, 111] width 120 height 34
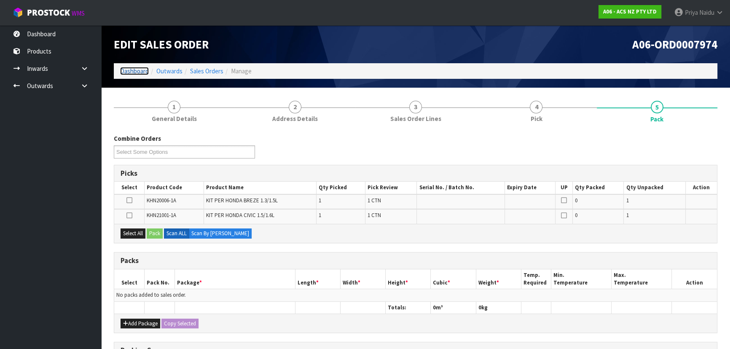
click at [130, 70] on link "Dashboard" at bounding box center [134, 71] width 29 height 8
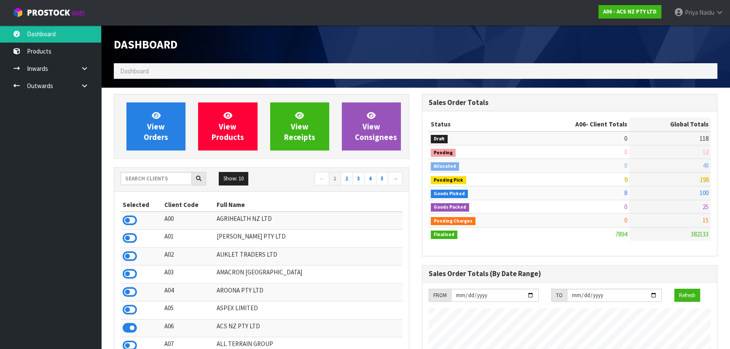
scroll to position [637, 308]
click at [164, 179] on input "text" at bounding box center [155, 178] width 71 height 13
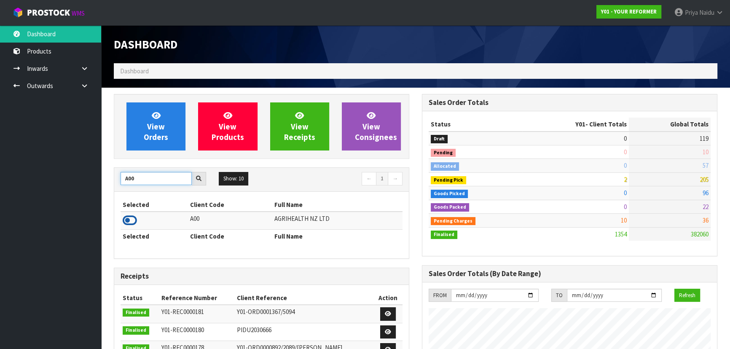
type input "A00"
click at [135, 215] on icon at bounding box center [130, 220] width 14 height 13
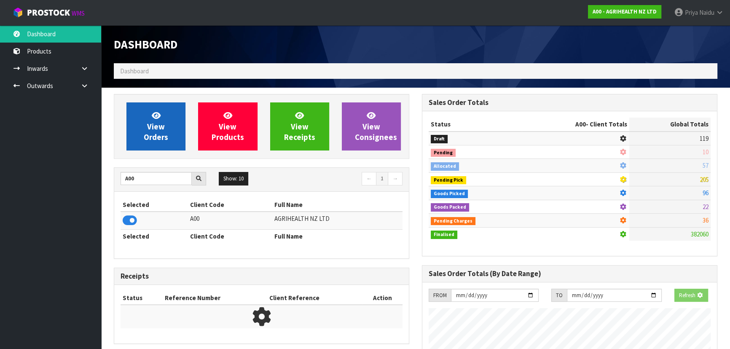
scroll to position [420797, 421014]
click at [143, 118] on link "View Orders" at bounding box center [155, 126] width 59 height 48
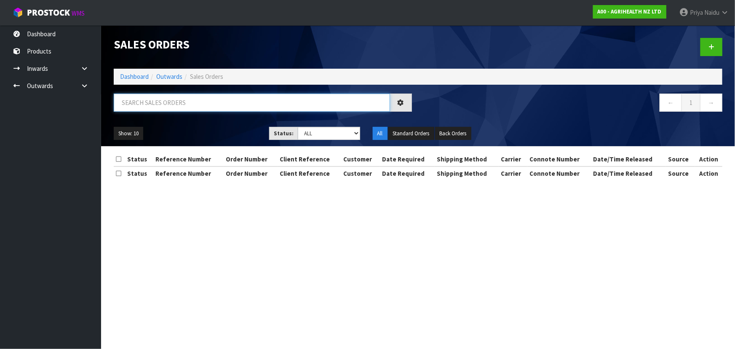
click at [160, 106] on input "text" at bounding box center [252, 103] width 276 height 18
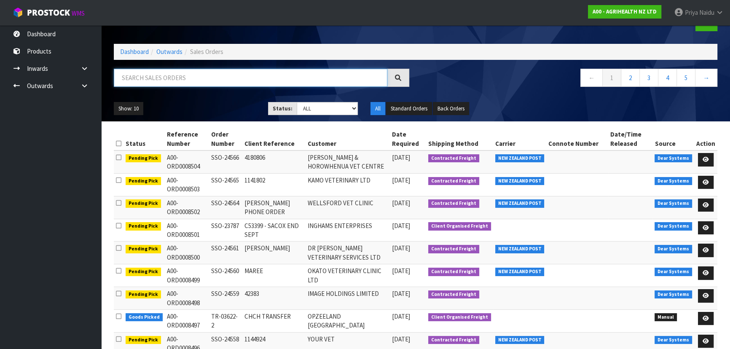
scroll to position [38, 0]
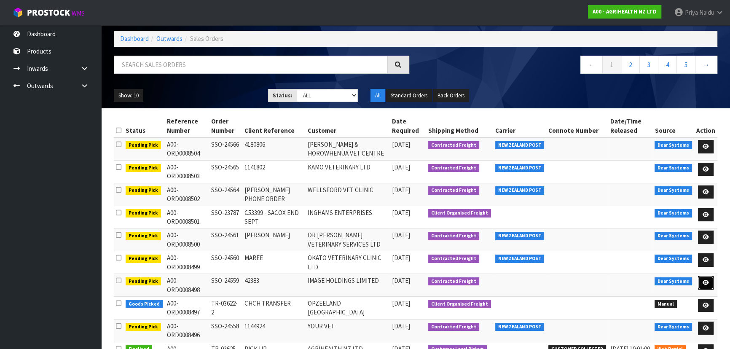
drag, startPoint x: 704, startPoint y: 281, endPoint x: 700, endPoint y: 288, distance: 7.4
click at [704, 281] on icon at bounding box center [705, 282] width 6 height 5
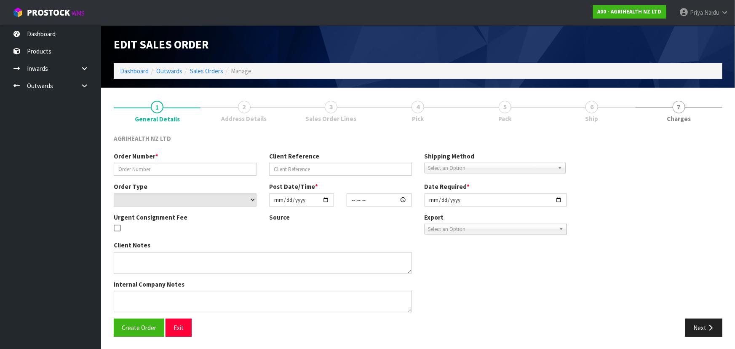
type input "SSO-24559"
type input "42383"
select select "number:0"
type input "[DATE]"
type input "14:45:54.000"
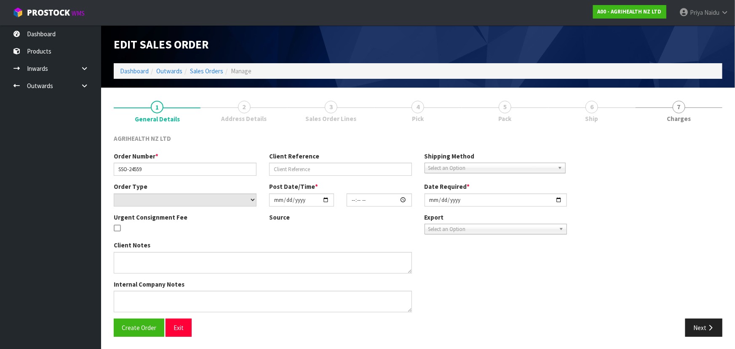
type input "[DATE]"
type textarea "SHIP BY: Freight"
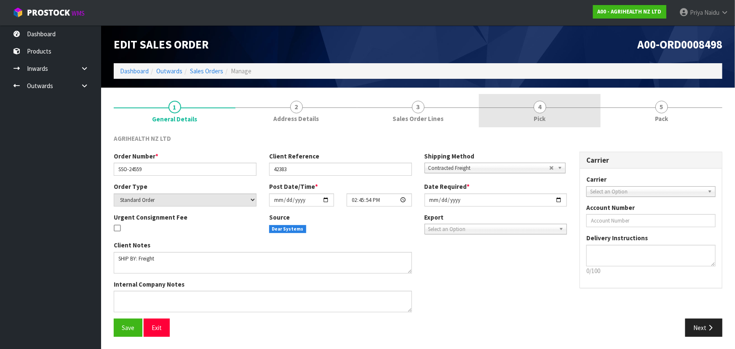
click at [534, 112] on link "4 Pick" at bounding box center [540, 110] width 122 height 33
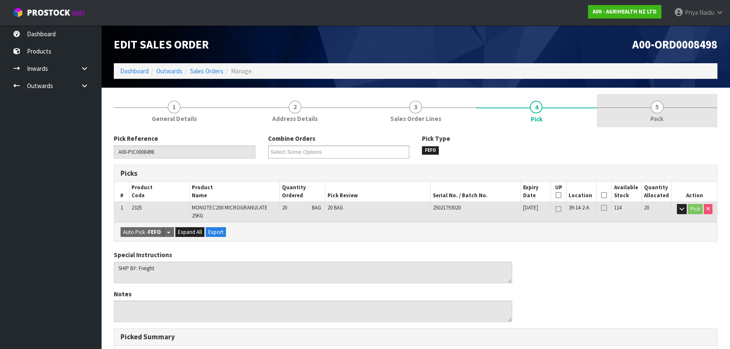
click at [653, 108] on span "5" at bounding box center [657, 107] width 13 height 13
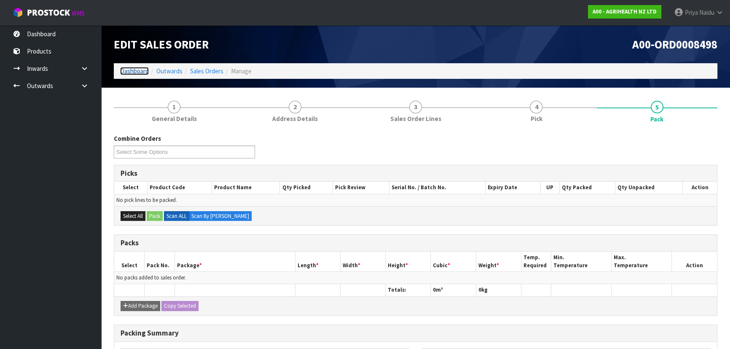
click at [137, 70] on link "Dashboard" at bounding box center [134, 71] width 29 height 8
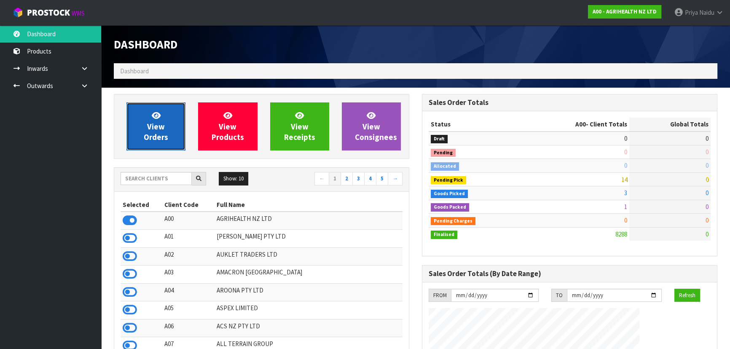
drag, startPoint x: 146, startPoint y: 126, endPoint x: 147, endPoint y: 119, distance: 6.4
click at [147, 125] on link "View Orders" at bounding box center [155, 126] width 59 height 48
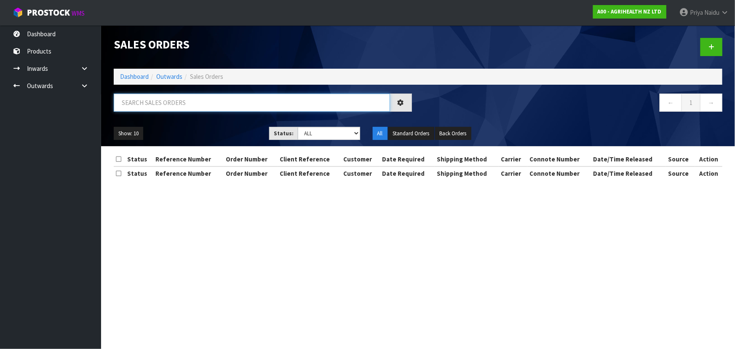
click at [161, 104] on input "text" at bounding box center [252, 103] width 276 height 18
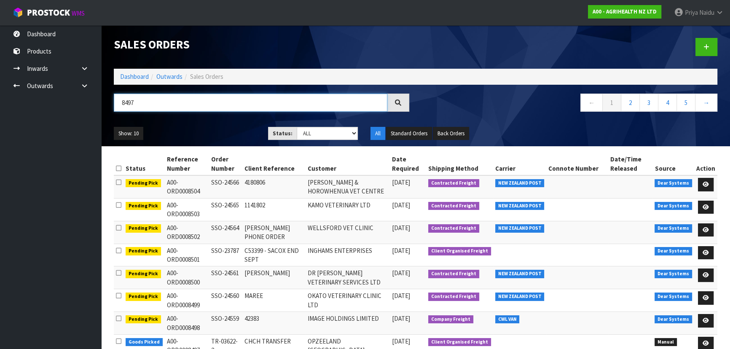
type input "8497"
click at [203, 127] on ul "Show: 10 5 10 25 50" at bounding box center [185, 133] width 142 height 13
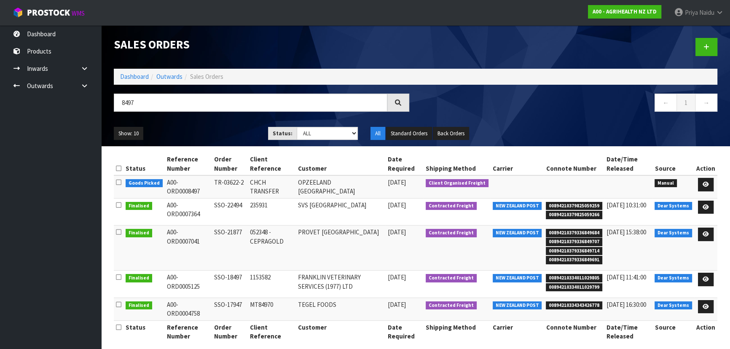
click at [204, 135] on ul "Show: 10 5 10 25 50" at bounding box center [185, 133] width 142 height 13
click at [702, 182] on link at bounding box center [706, 184] width 16 height 13
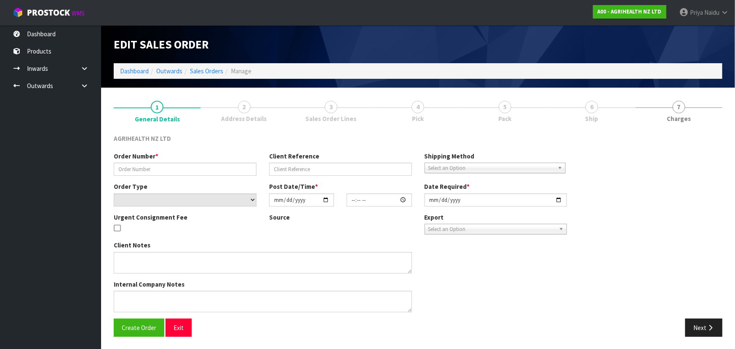
type input "TR-03622-2"
type input "CHCH TRANSFER"
select select "number:0"
type input "[DATE]"
type input "14:37:00.000"
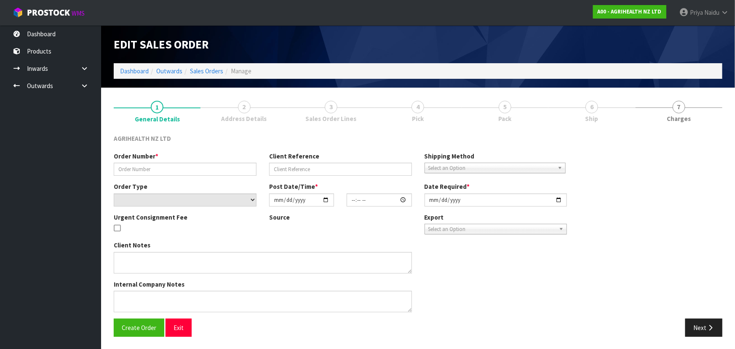
type input "[DATE]"
type textarea "OPZEELAND TO PICK UP [DATE] MORNING"
type textarea "TRANSFER TO CHCH VIA OPZEELAND TRANSPORT - URGENT TO GO [DATE]"
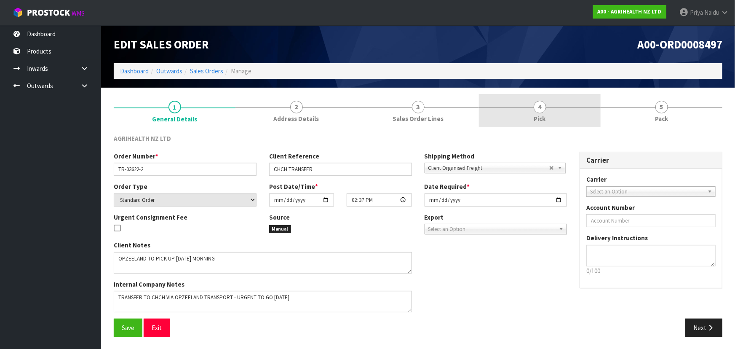
click at [552, 110] on link "4 Pick" at bounding box center [540, 110] width 122 height 33
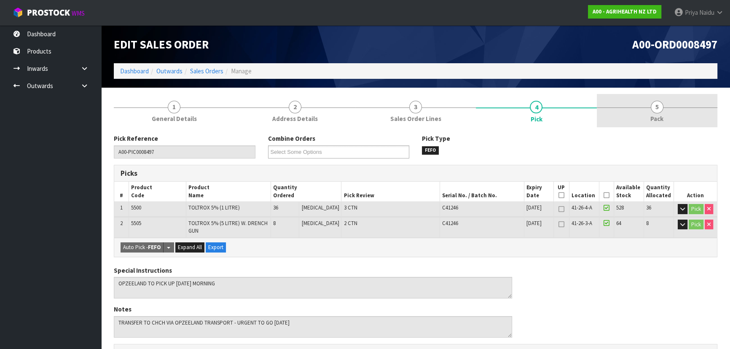
click at [662, 116] on span "Pack" at bounding box center [656, 118] width 13 height 9
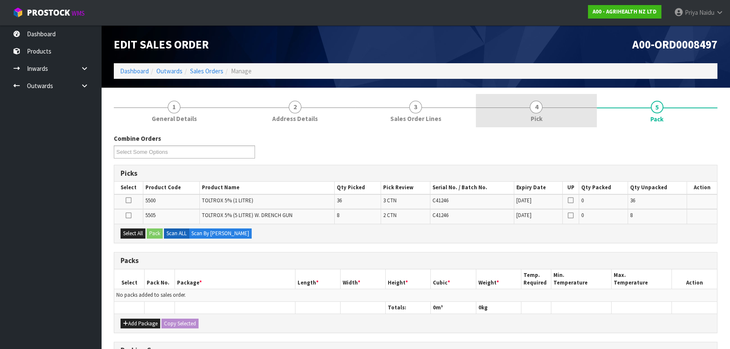
click at [527, 115] on link "4 Pick" at bounding box center [536, 110] width 120 height 33
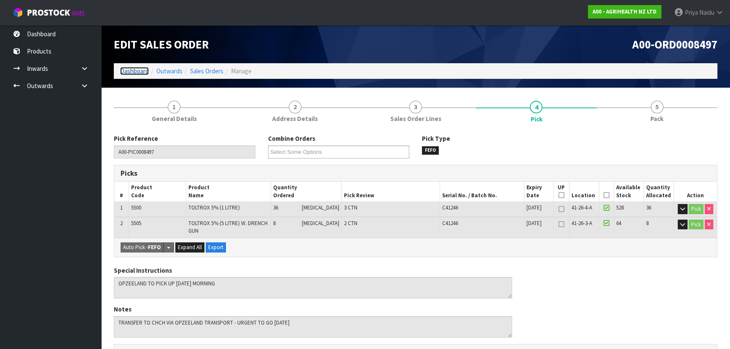
click at [141, 72] on link "Dashboard" at bounding box center [134, 71] width 29 height 8
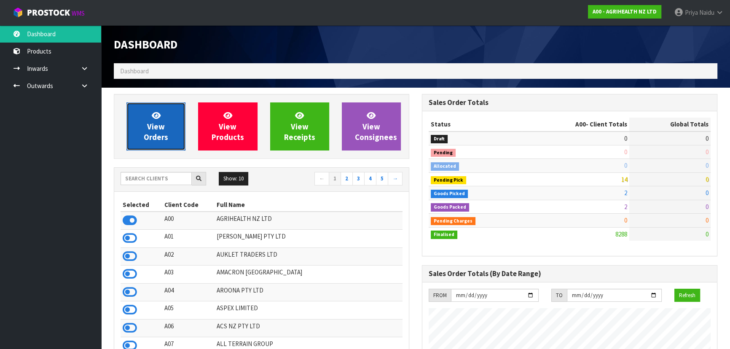
click at [152, 131] on span "View Orders" at bounding box center [156, 126] width 24 height 32
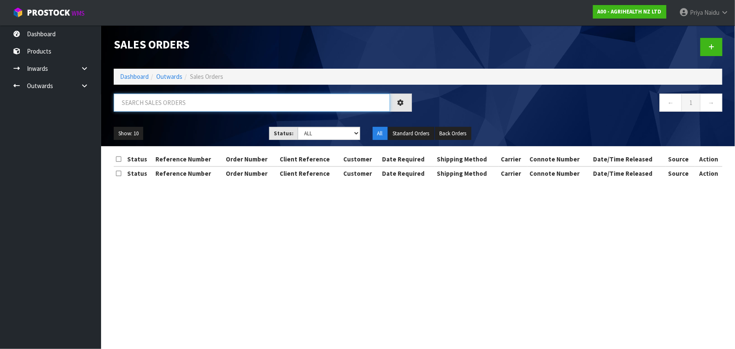
click at [166, 103] on input "text" at bounding box center [252, 103] width 276 height 18
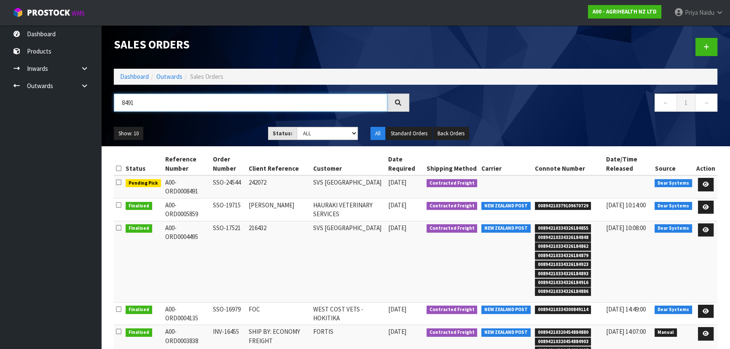
click at [154, 104] on input "8491" at bounding box center [250, 103] width 273 height 18
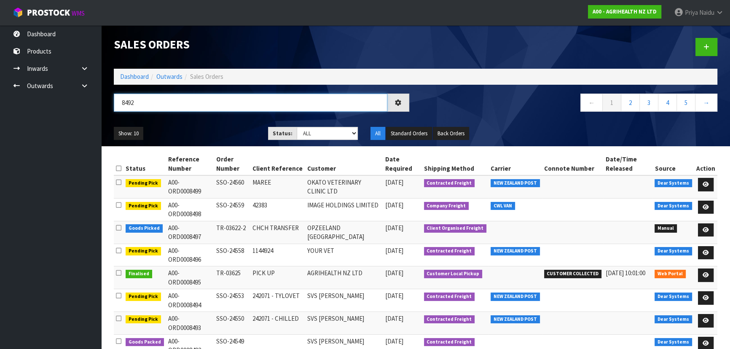
type input "8492"
click at [190, 125] on div "Show: 10 5 10 25 50 Status: Draft Pending Allocated Pending Pick Goods Picked G…" at bounding box center [415, 133] width 616 height 26
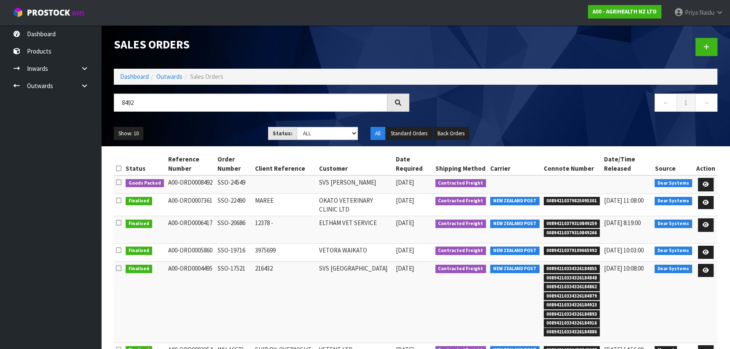
click at [221, 127] on ul "Show: 10 5 10 25 50" at bounding box center [185, 133] width 142 height 13
click at [222, 122] on div "Show: 10 5 10 25 50 Status: Draft Pending Allocated Pending Pick Goods Picked G…" at bounding box center [415, 133] width 616 height 26
click at [211, 139] on ul "Show: 10 5 10 25 50" at bounding box center [185, 133] width 142 height 13
click at [216, 131] on ul "Show: 10 5 10 25 50" at bounding box center [185, 133] width 142 height 13
click at [218, 130] on ul "Show: 10 5 10 25 50" at bounding box center [185, 133] width 142 height 13
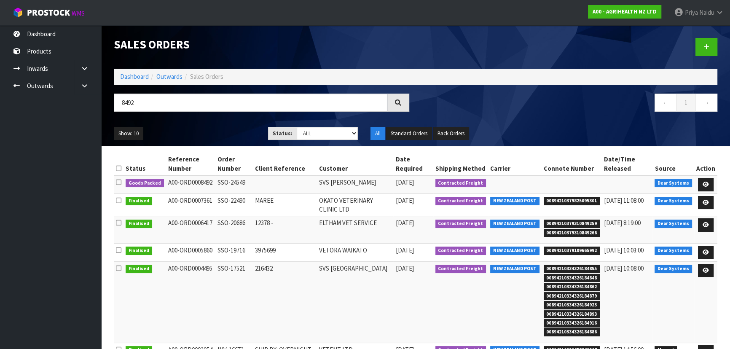
click at [220, 131] on ul "Show: 10 5 10 25 50" at bounding box center [185, 133] width 142 height 13
click at [218, 125] on div "Show: 10 5 10 25 50 Status: Draft Pending Allocated Pending Pick Goods Picked G…" at bounding box center [415, 133] width 616 height 26
click at [218, 122] on div "Show: 10 5 10 25 50 Status: Draft Pending Allocated Pending Pick Goods Picked G…" at bounding box center [415, 133] width 616 height 26
click at [218, 129] on ul "Show: 10 5 10 25 50" at bounding box center [185, 133] width 142 height 13
click at [218, 130] on ul "Show: 10 5 10 25 50" at bounding box center [185, 133] width 142 height 13
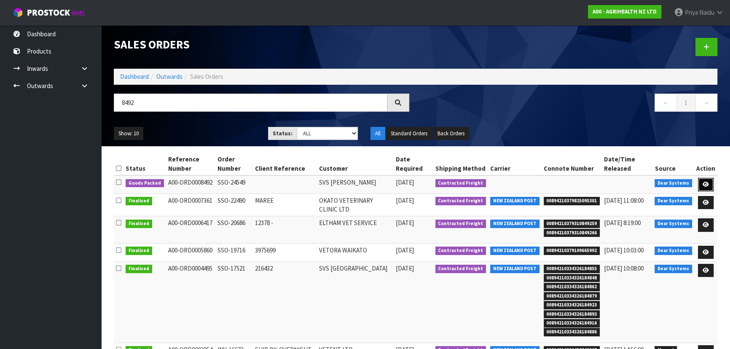
click at [708, 180] on link at bounding box center [706, 184] width 16 height 13
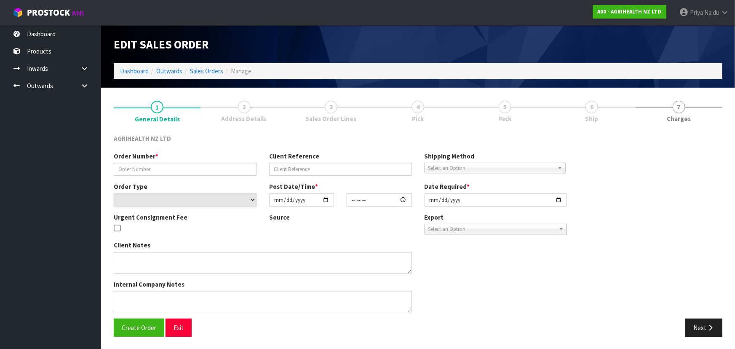
type input "SSO-24549"
select select "number:0"
type input "2025-09-19"
type input "11:39:25.000"
type input "[DATE]"
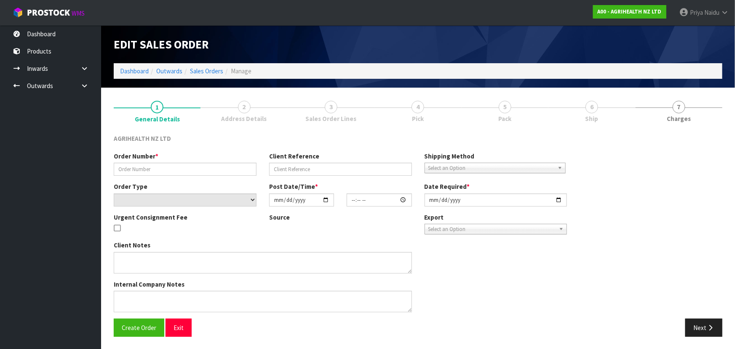
type textarea "CHILLED GOODS SENT SEPARATELY PREGBOOST COW PACK ADN PREGBOOST PLUS SENT EARLY …"
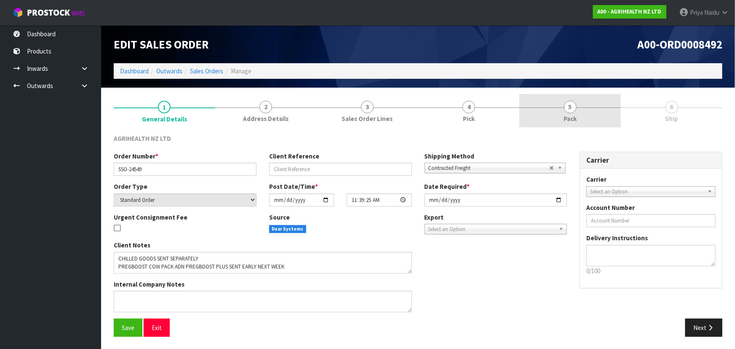
click at [542, 106] on link "5 Pack" at bounding box center [570, 110] width 102 height 33
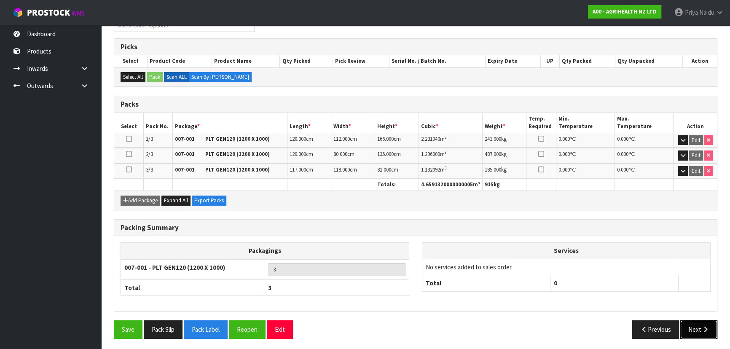
click at [693, 328] on button "Next" at bounding box center [698, 329] width 37 height 18
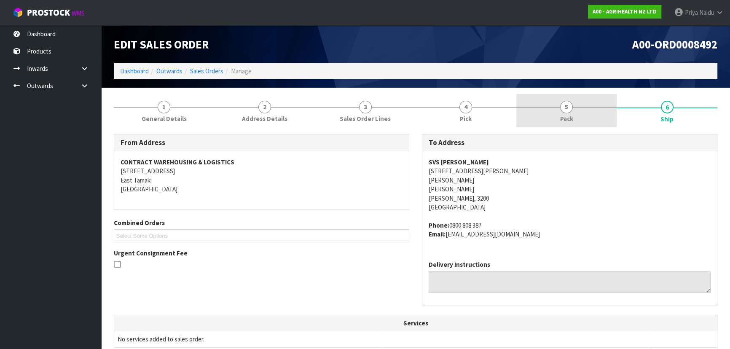
click at [565, 106] on span "5" at bounding box center [566, 107] width 13 height 13
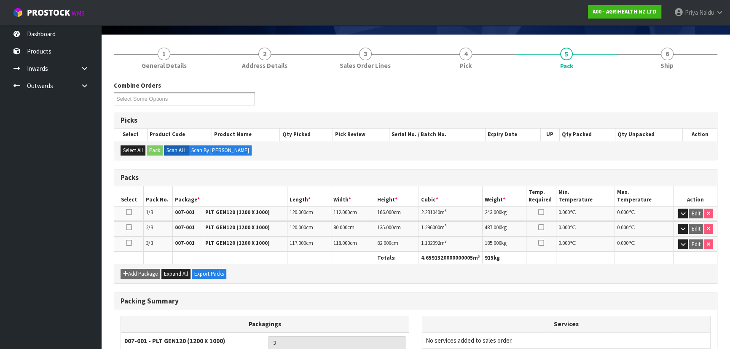
scroll to position [126, 0]
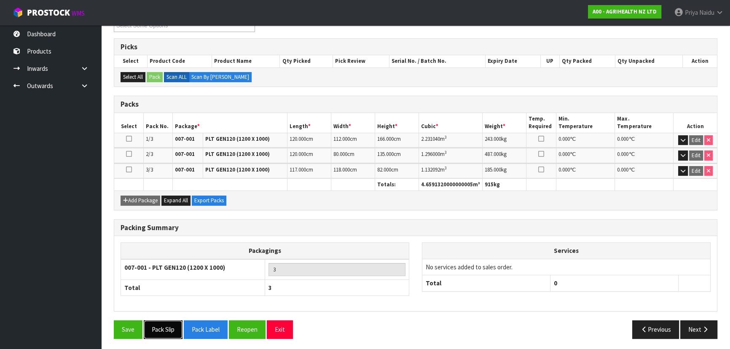
click at [166, 324] on button "Pack Slip" at bounding box center [163, 329] width 39 height 18
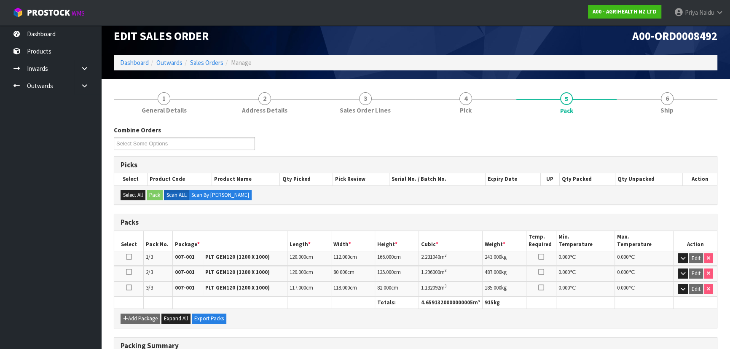
scroll to position [0, 0]
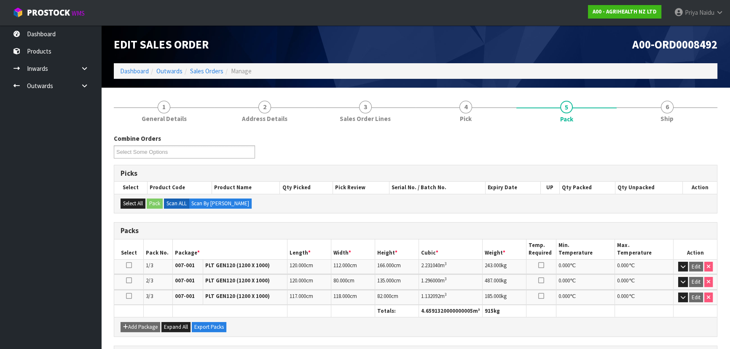
click at [128, 76] on ol "Dashboard Outwards Sales Orders Manage" at bounding box center [415, 71] width 603 height 16
click at [128, 68] on link "Dashboard" at bounding box center [134, 71] width 29 height 8
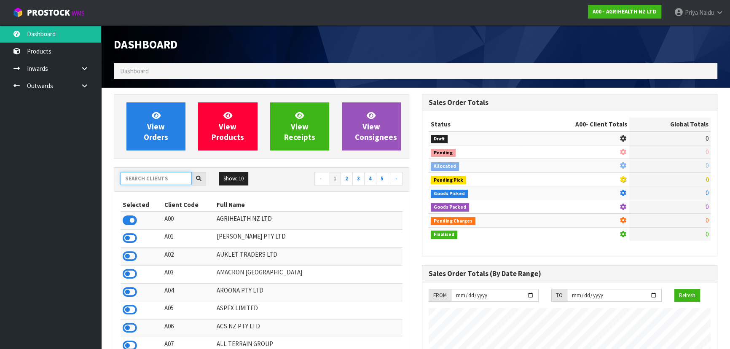
scroll to position [637, 308]
click at [148, 177] on input "text" at bounding box center [155, 178] width 71 height 13
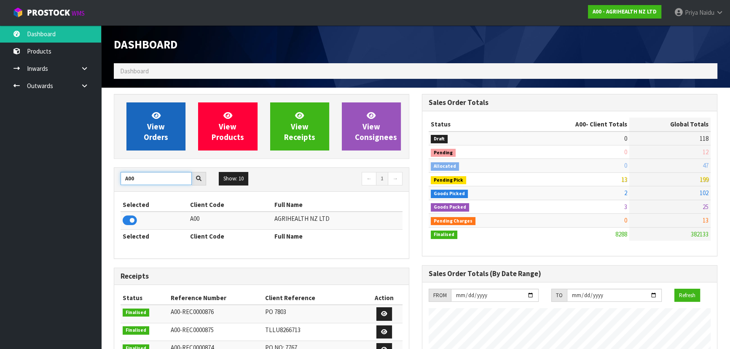
type input "A00"
click at [150, 120] on link "View Orders" at bounding box center [155, 126] width 59 height 48
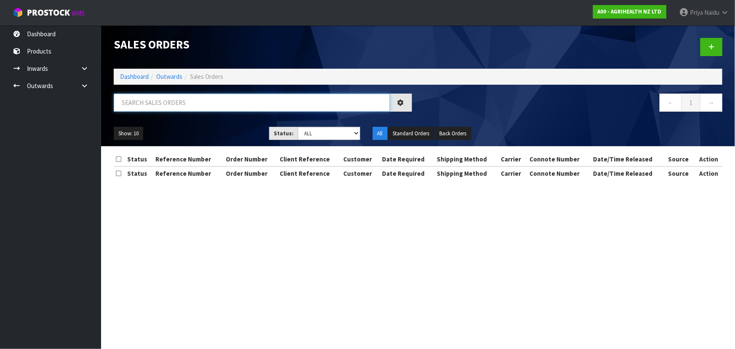
click at [159, 103] on input "text" at bounding box center [252, 103] width 276 height 18
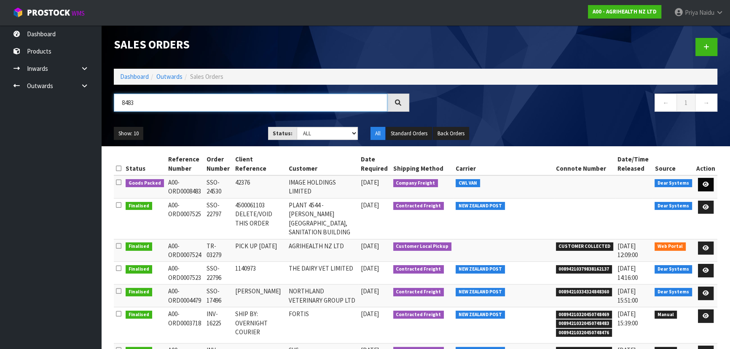
type input "8483"
click at [707, 185] on icon at bounding box center [705, 184] width 6 height 5
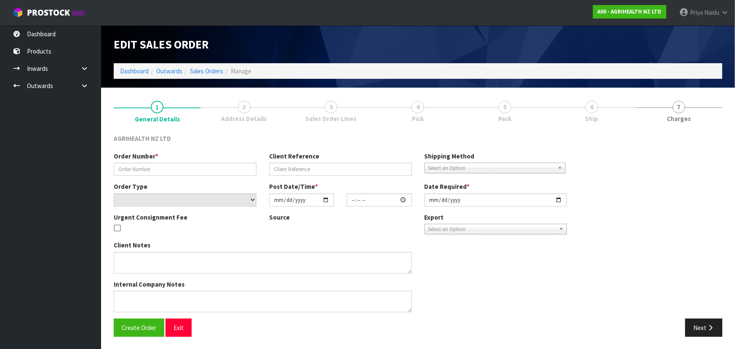
type input "SSO-24530"
type input "42376"
select select "number:0"
type input "[DATE]"
type input "14:53:23.000"
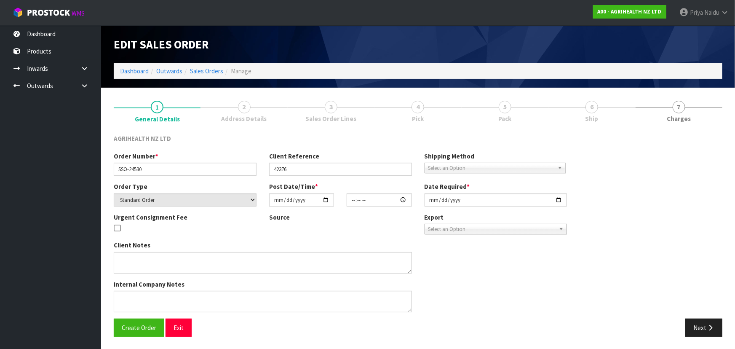
type input "2025-09-19"
type textarea "SHIP BY: Freight"
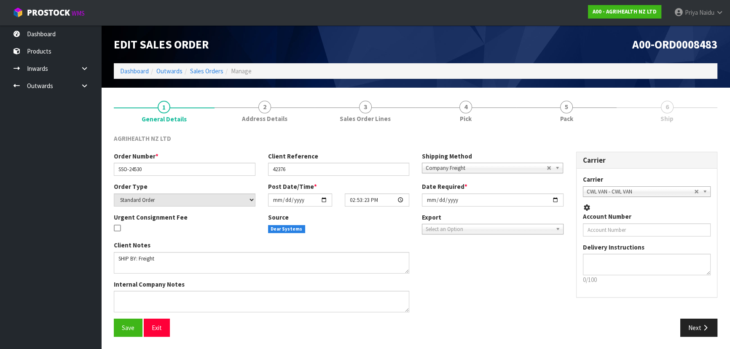
click at [578, 107] on div at bounding box center [566, 107] width 101 height 0
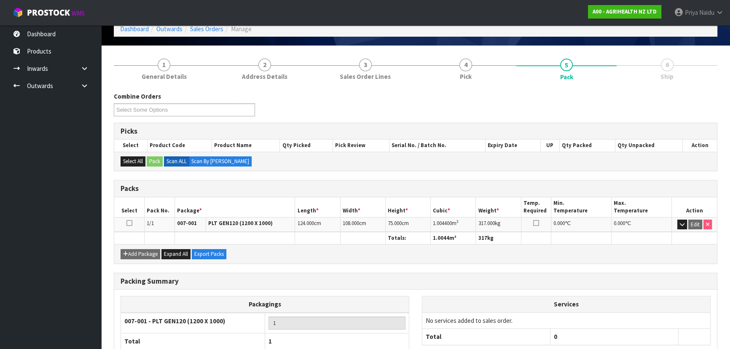
scroll to position [96, 0]
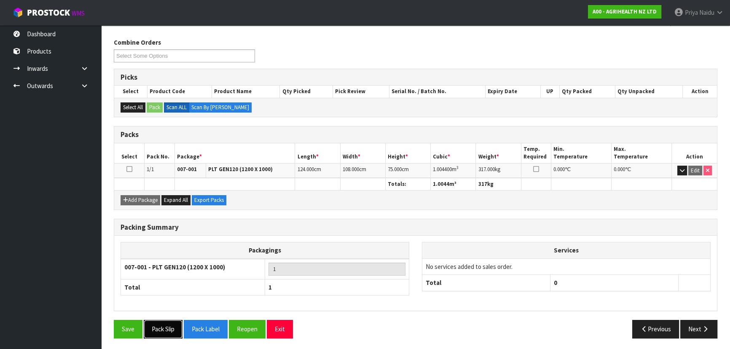
click at [154, 329] on button "Pack Slip" at bounding box center [163, 329] width 39 height 18
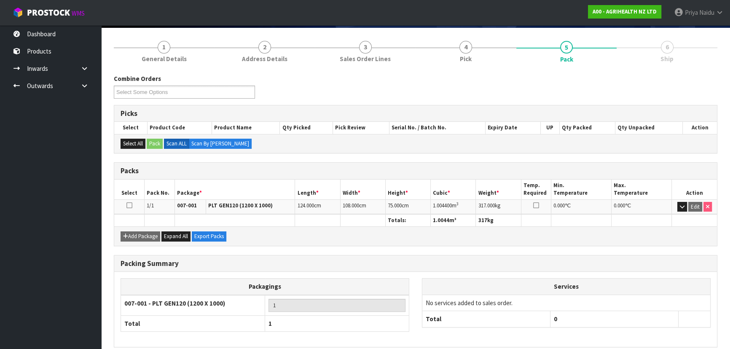
scroll to position [0, 0]
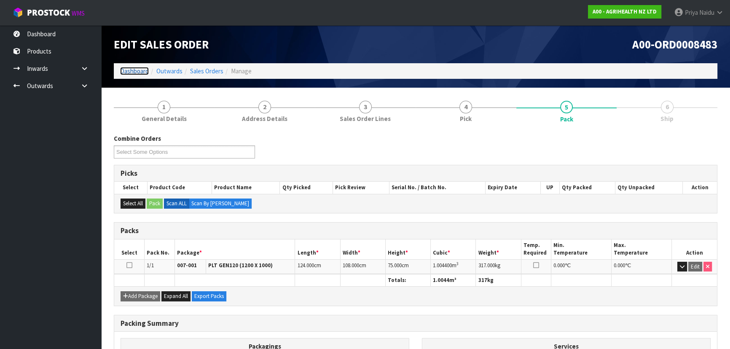
click at [134, 70] on link "Dashboard" at bounding box center [134, 71] width 29 height 8
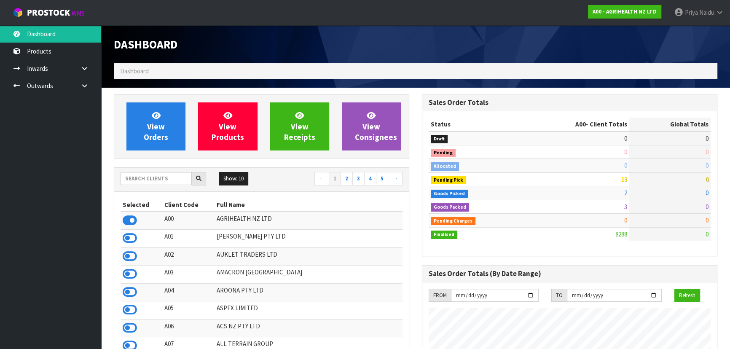
scroll to position [637, 308]
drag, startPoint x: 143, startPoint y: 175, endPoint x: 147, endPoint y: 172, distance: 5.1
click at [145, 174] on input "text" at bounding box center [155, 178] width 71 height 13
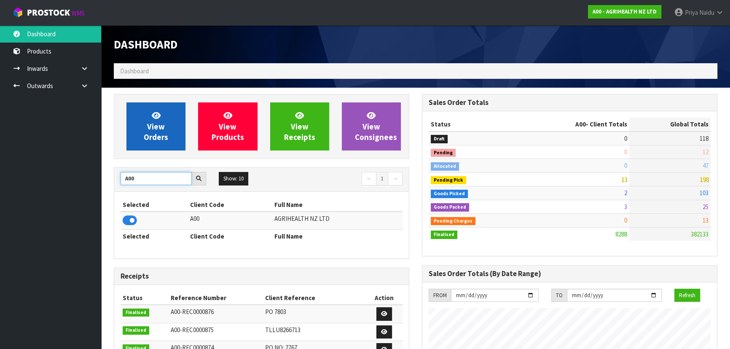
type input "A00"
click at [161, 120] on link "View Orders" at bounding box center [155, 126] width 59 height 48
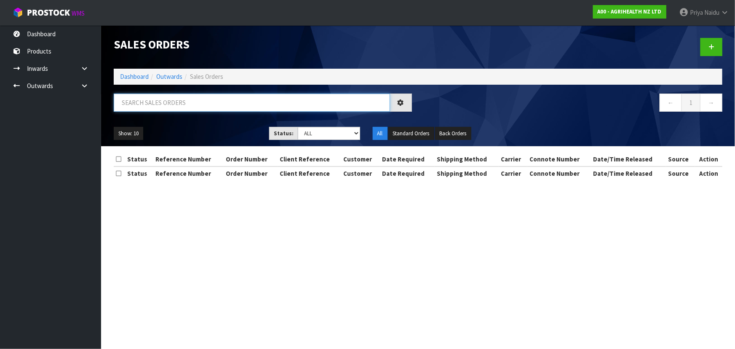
click at [169, 100] on input "text" at bounding box center [252, 103] width 276 height 18
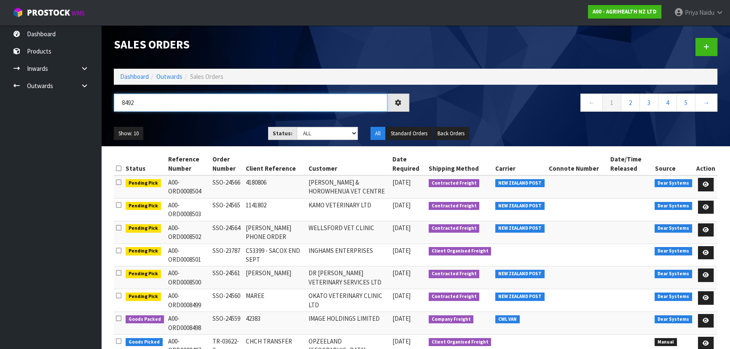
type input "8492"
click at [228, 134] on ul "Show: 10 5 10 25 50" at bounding box center [185, 133] width 142 height 13
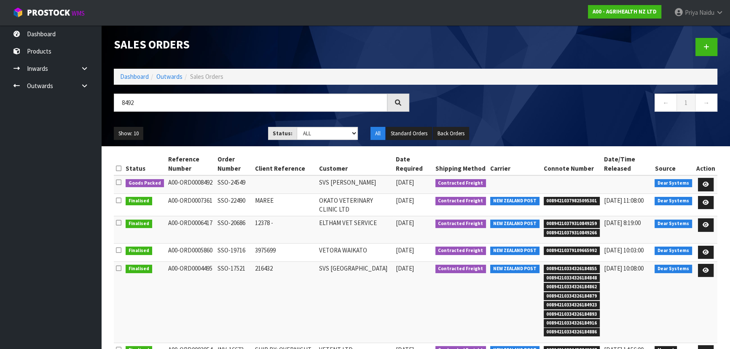
click at [228, 129] on ul "Show: 10 5 10 25 50" at bounding box center [185, 133] width 142 height 13
drag, startPoint x: 233, startPoint y: 116, endPoint x: 228, endPoint y: 123, distance: 7.9
click at [232, 116] on div "8492" at bounding box center [261, 106] width 308 height 24
click at [704, 182] on icon at bounding box center [705, 184] width 6 height 5
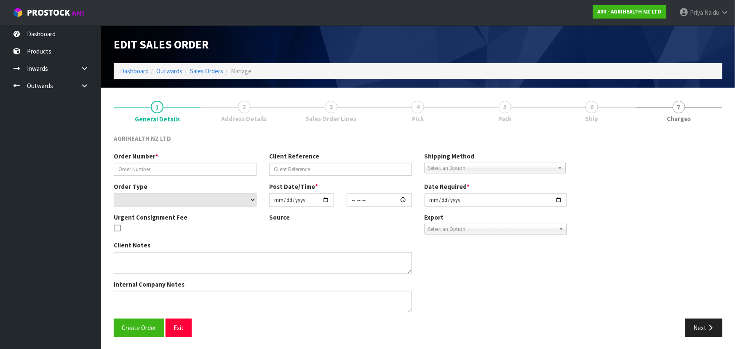
type input "SSO-24549"
select select "number:0"
type input "2025-09-19"
type input "11:39:25.000"
type input "[DATE]"
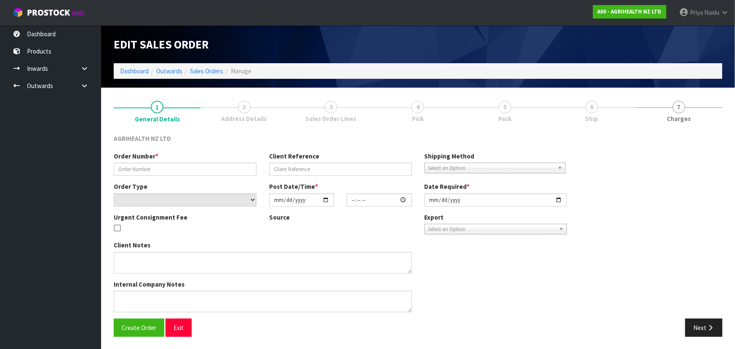
type textarea "CHILLED GOODS SENT SEPARATELY PREGBOOST COW PACK ADN PREGBOOST PLUS SENT EARLY …"
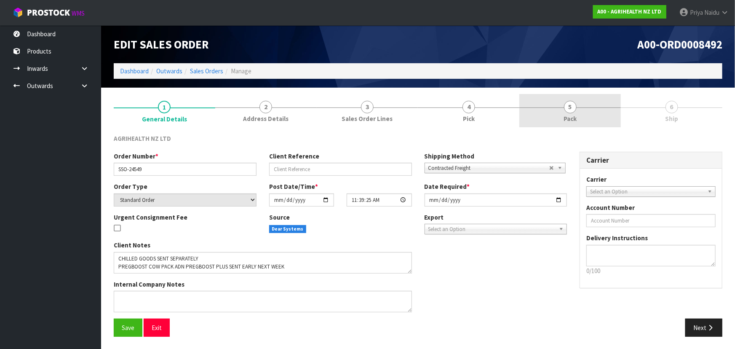
click at [573, 102] on span "5" at bounding box center [570, 107] width 13 height 13
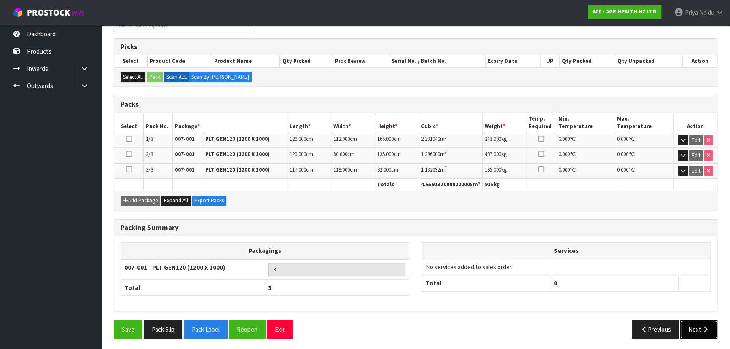
click at [698, 325] on button "Next" at bounding box center [698, 329] width 37 height 18
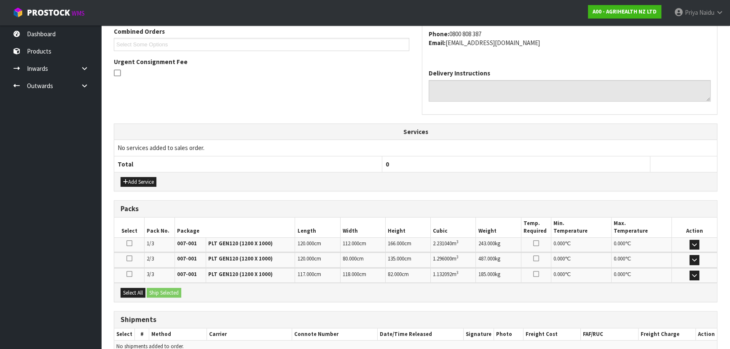
scroll to position [233, 0]
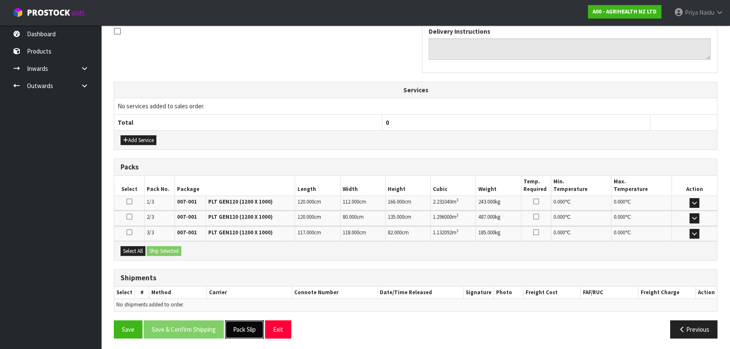
click at [246, 331] on button "Pack Slip" at bounding box center [244, 329] width 39 height 18
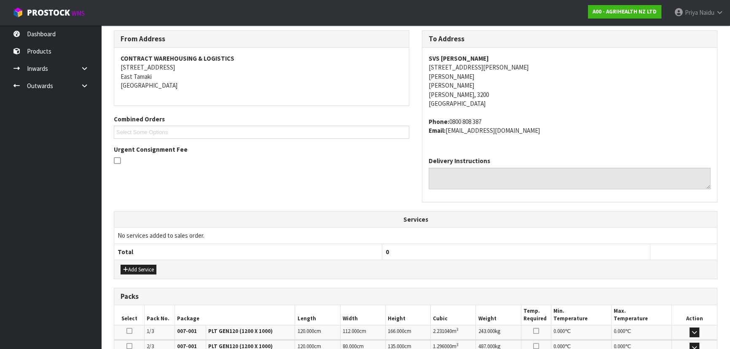
scroll to position [42, 0]
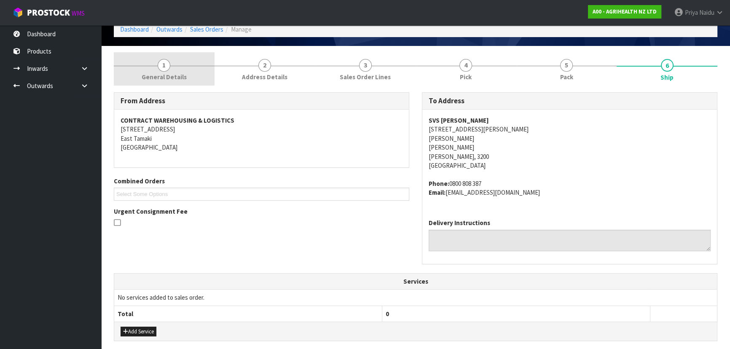
click at [130, 64] on link "1 General Details" at bounding box center [164, 68] width 101 height 33
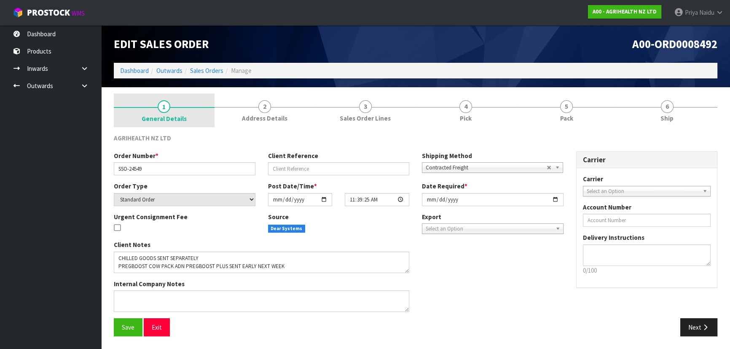
scroll to position [0, 0]
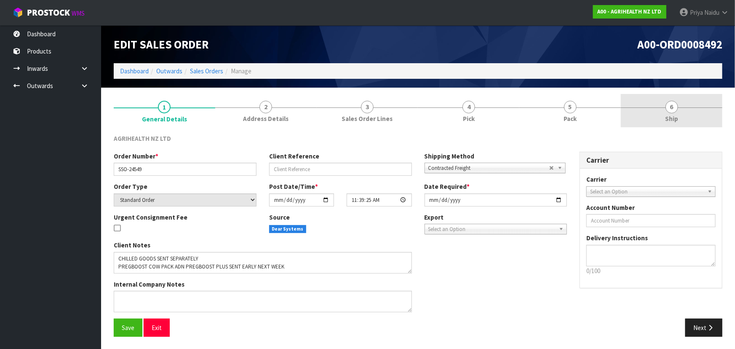
click at [631, 117] on link "6 Ship" at bounding box center [672, 110] width 102 height 33
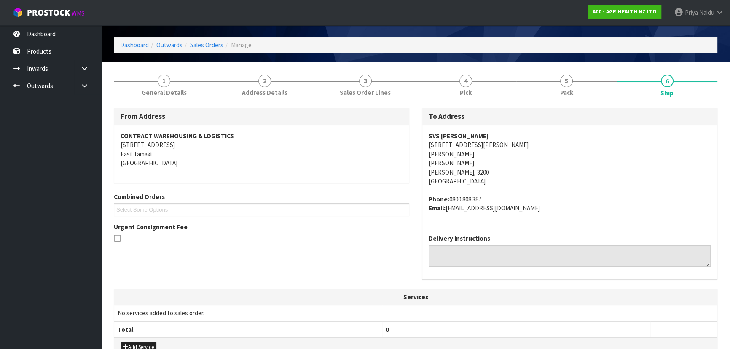
scroll to position [38, 0]
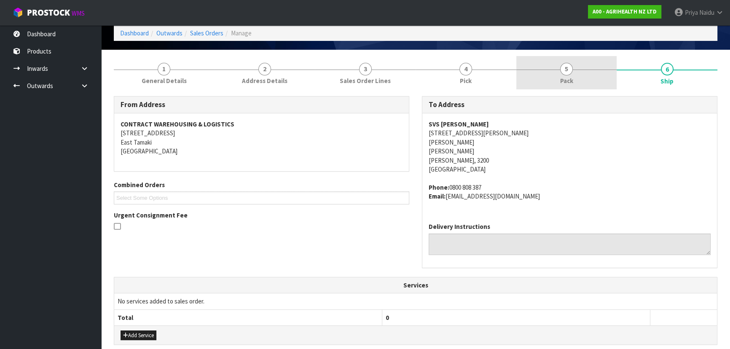
click at [551, 78] on link "5 Pack" at bounding box center [566, 72] width 101 height 33
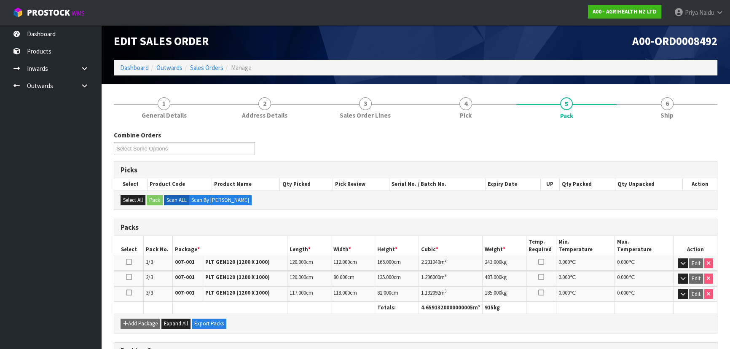
scroll to position [0, 0]
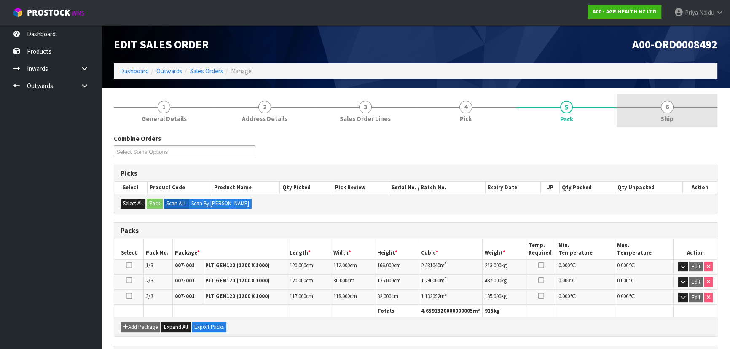
click at [667, 112] on span "6" at bounding box center [667, 107] width 13 height 13
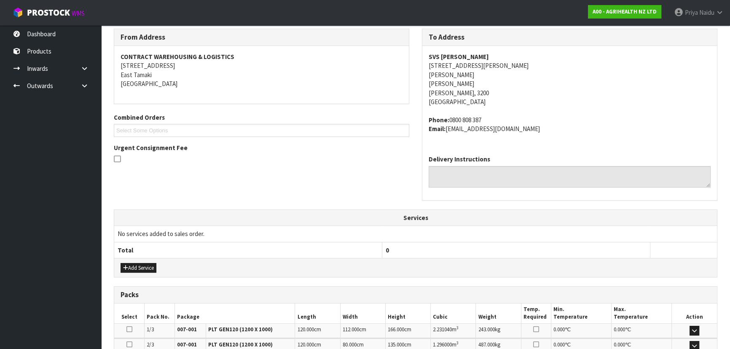
scroll to position [233, 0]
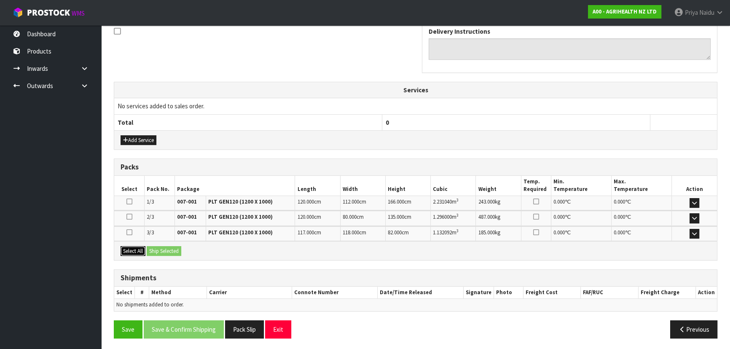
drag, startPoint x: 140, startPoint y: 249, endPoint x: 150, endPoint y: 247, distance: 9.8
click at [141, 248] on button "Select All" at bounding box center [132, 251] width 25 height 10
click at [152, 247] on button "Ship Selected" at bounding box center [164, 251] width 35 height 10
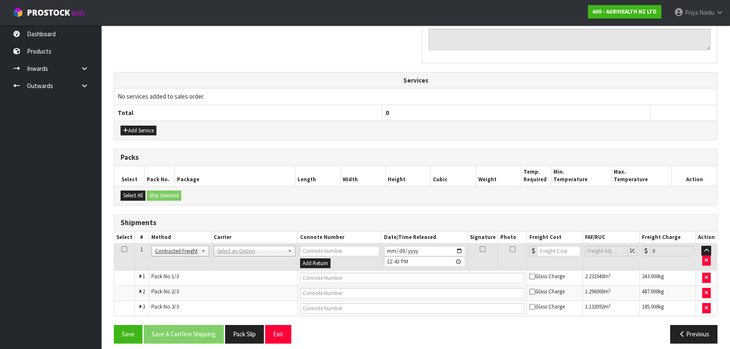
scroll to position [248, 0]
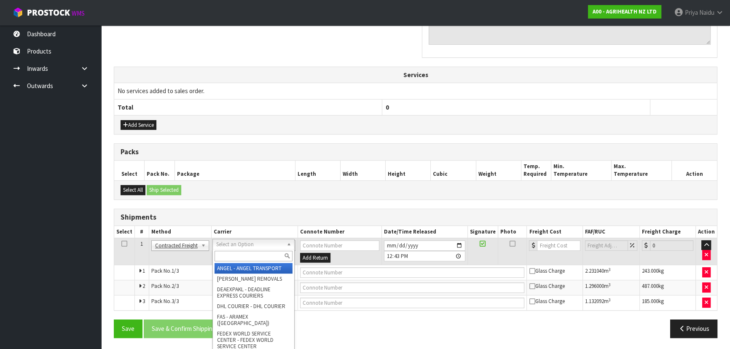
click at [236, 255] on input "text" at bounding box center [253, 256] width 78 height 11
type input "ma"
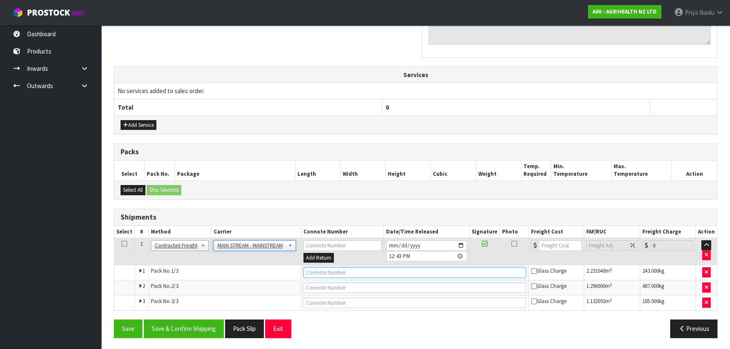
click at [322, 267] on input "text" at bounding box center [414, 272] width 223 height 11
paste input "CWL7726150"
type input "CWL7726150"
click at [556, 241] on input "number" at bounding box center [559, 245] width 43 height 11
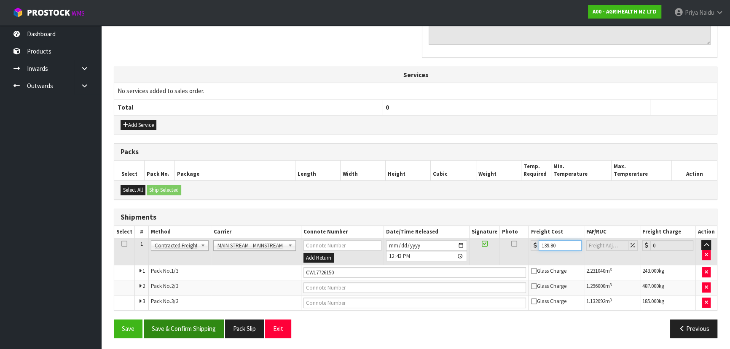
type input "139.80"
click at [192, 333] on button "Save & Confirm Shipping" at bounding box center [184, 328] width 80 height 18
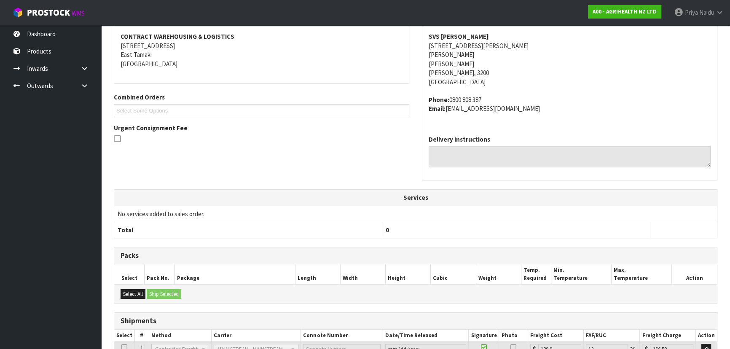
scroll to position [0, 0]
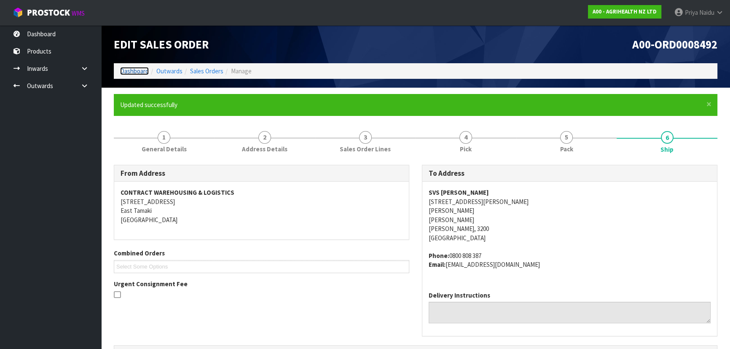
click at [132, 69] on link "Dashboard" at bounding box center [134, 71] width 29 height 8
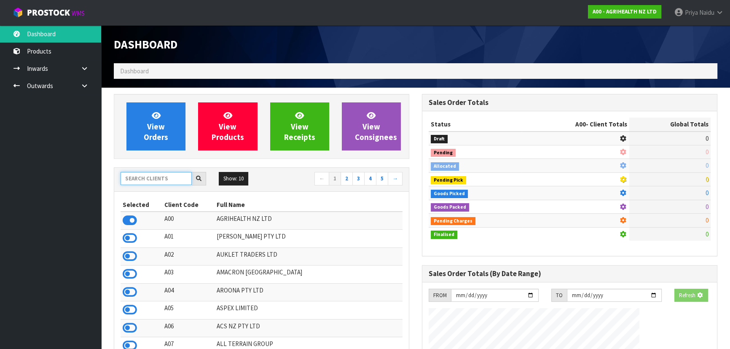
click at [145, 181] on input "text" at bounding box center [155, 178] width 71 height 13
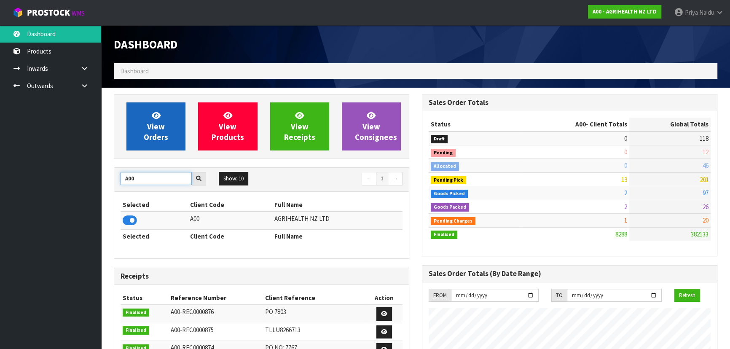
type input "A00"
click at [155, 131] on span "View Orders" at bounding box center [156, 126] width 24 height 32
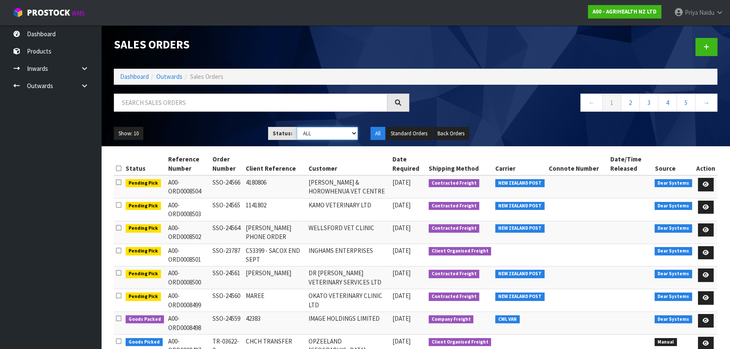
click at [312, 134] on select "Draft Pending Allocated Pending Pick Goods Picked Goods Packed Pending Charges …" at bounding box center [328, 133] width 62 height 13
click at [216, 127] on ul "Show: 10 5 10 25 50" at bounding box center [185, 133] width 142 height 13
click at [310, 136] on select "Draft Pending Allocated Pending Pick Goods Picked Goods Packed Pending Charges …" at bounding box center [328, 133] width 62 height 13
click at [207, 115] on div at bounding box center [261, 106] width 308 height 24
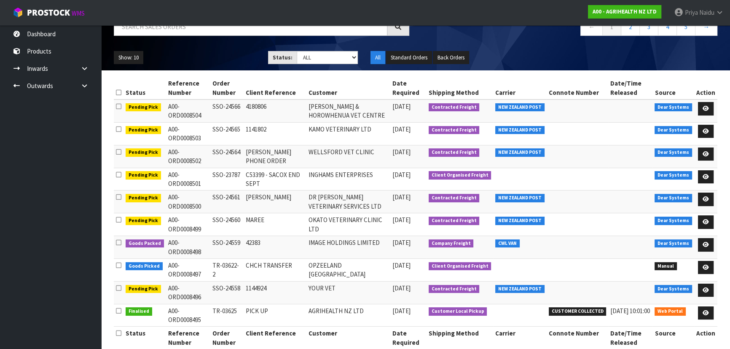
scroll to position [76, 0]
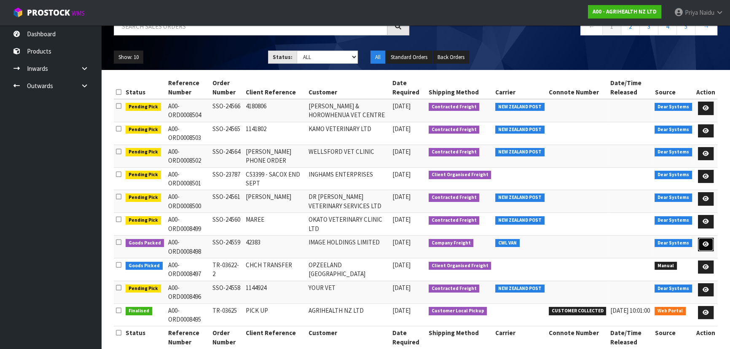
click at [707, 245] on icon at bounding box center [705, 243] width 6 height 5
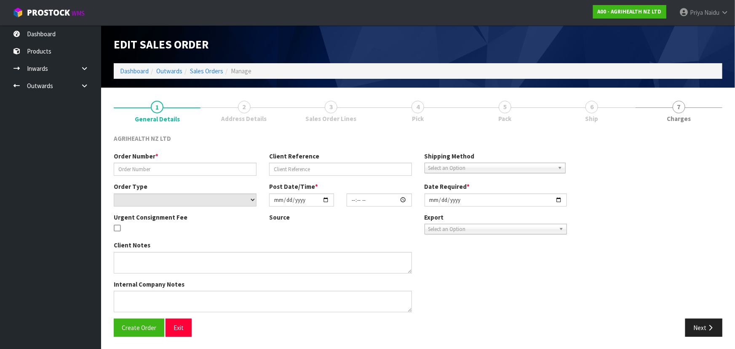
type input "SSO-24559"
type input "42383"
select select "number:0"
type input "2025-09-19"
type input "14:45:54.000"
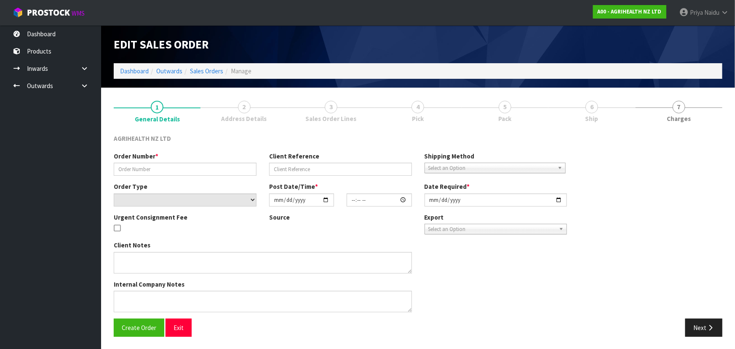
type input "[DATE]"
type textarea "SHIP BY: Freight"
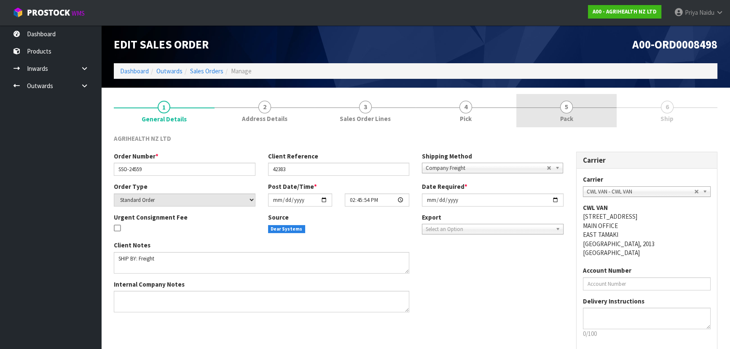
click at [566, 115] on span "Pack" at bounding box center [566, 118] width 13 height 9
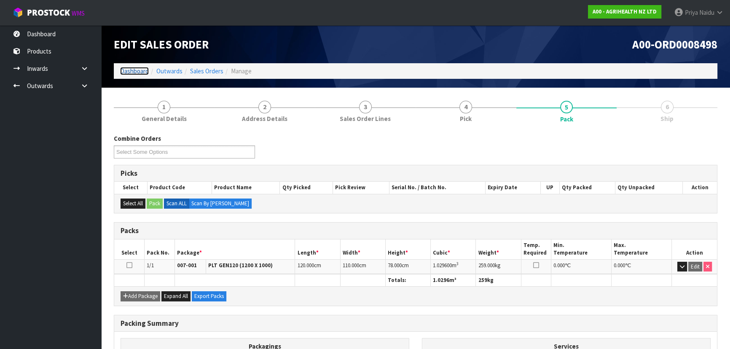
click at [137, 71] on link "Dashboard" at bounding box center [134, 71] width 29 height 8
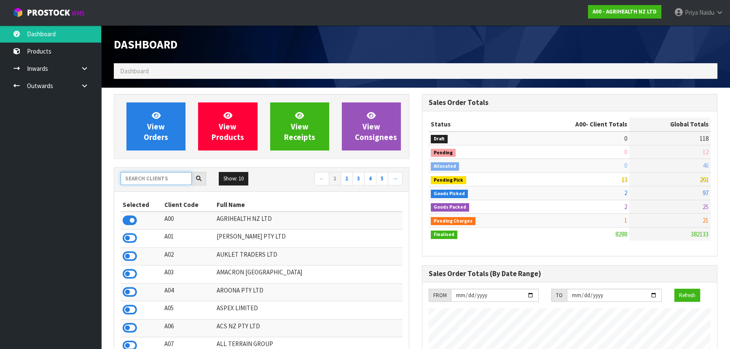
click at [147, 184] on input "text" at bounding box center [155, 178] width 71 height 13
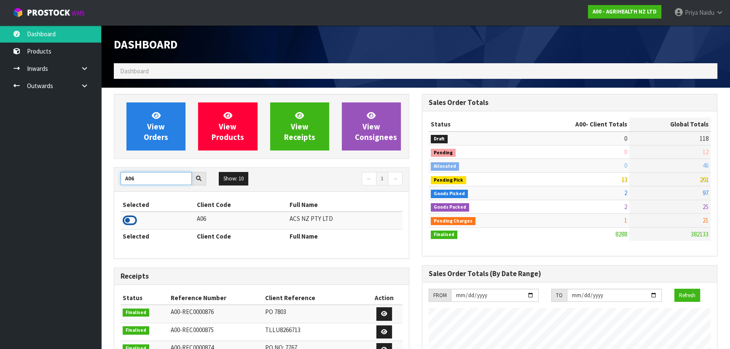
type input "A06"
click at [127, 215] on icon at bounding box center [130, 220] width 14 height 13
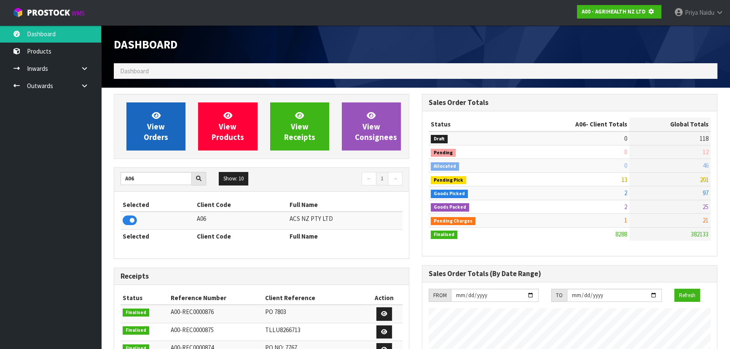
scroll to position [420797, 421014]
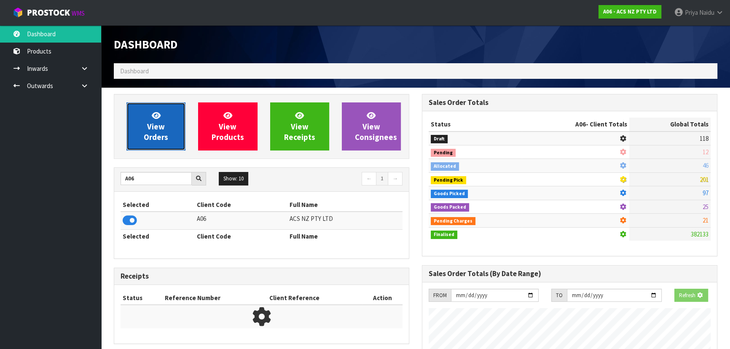
click at [152, 118] on icon at bounding box center [156, 115] width 9 height 8
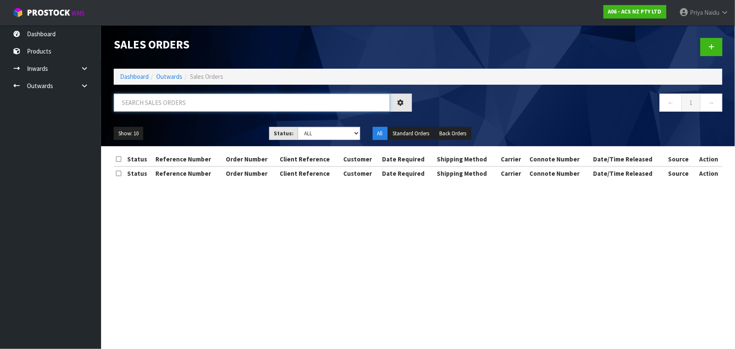
click at [173, 105] on input "text" at bounding box center [252, 103] width 276 height 18
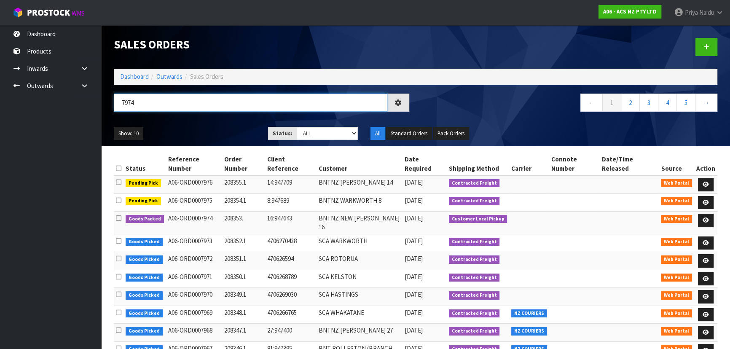
type input "7974"
click at [169, 122] on div "Show: 10 5 10 25 50 Status: Draft Pending Allocated Pending Pick Goods Picked G…" at bounding box center [415, 133] width 616 height 26
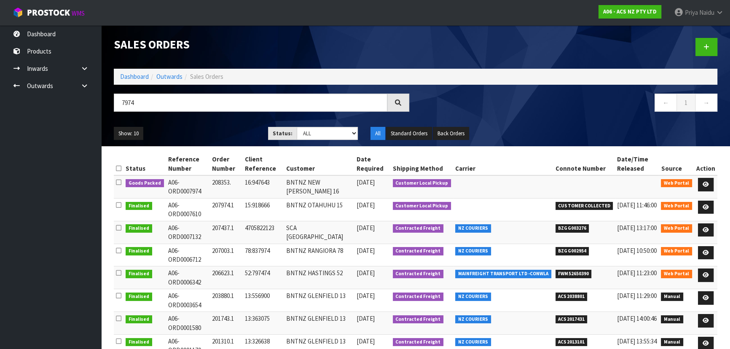
click at [195, 127] on ul "Show: 10 5 10 25 50" at bounding box center [185, 133] width 142 height 13
click at [709, 179] on link at bounding box center [706, 184] width 16 height 13
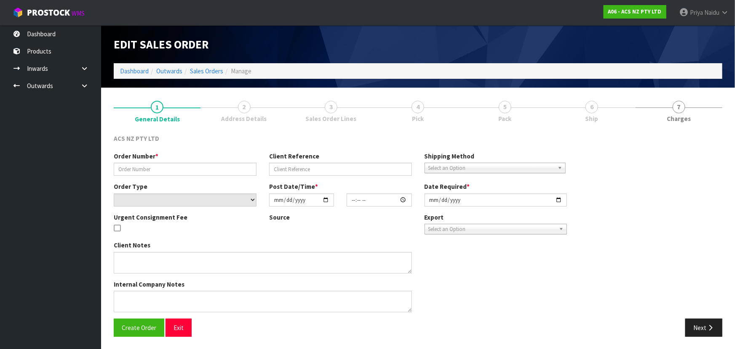
type input "208353."
type input "16:947643"
select select "number:0"
type input "[DATE]"
type input "11:34:00.000"
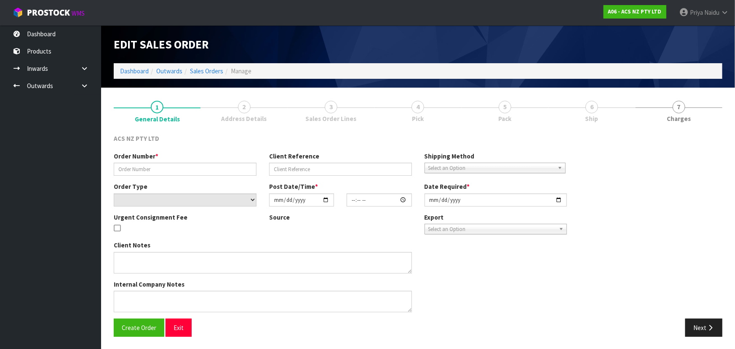
type input "[DATE]"
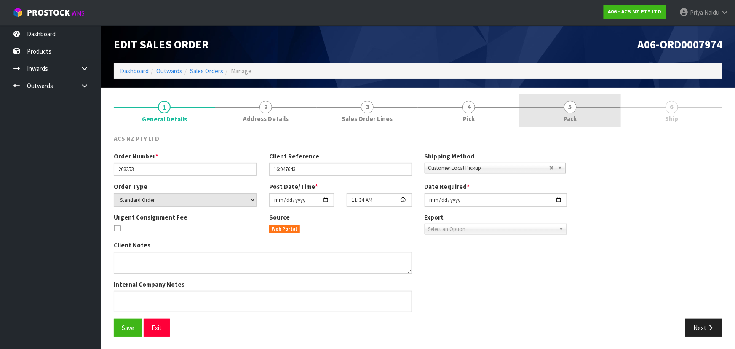
click at [555, 113] on link "5 Pack" at bounding box center [570, 110] width 102 height 33
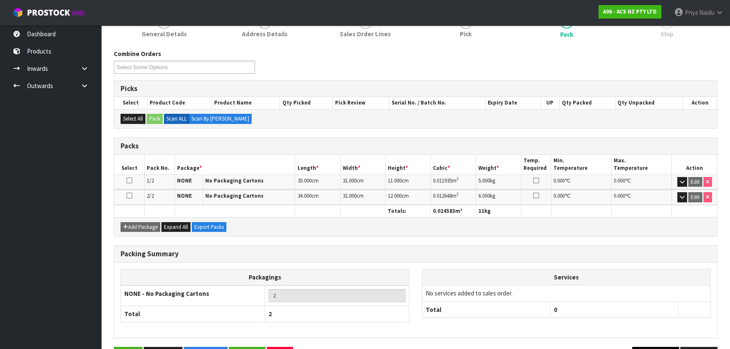
scroll to position [111, 0]
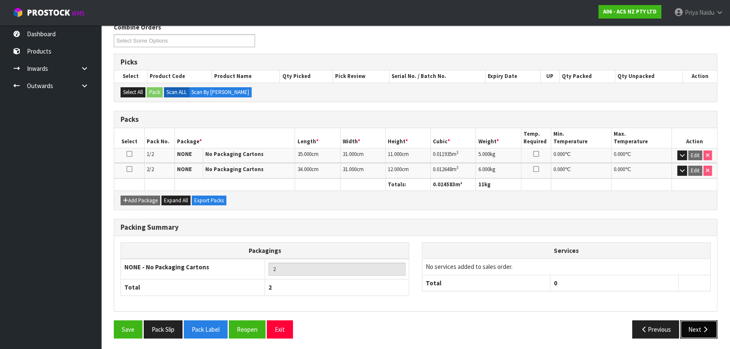
click at [694, 320] on button "Next" at bounding box center [698, 329] width 37 height 18
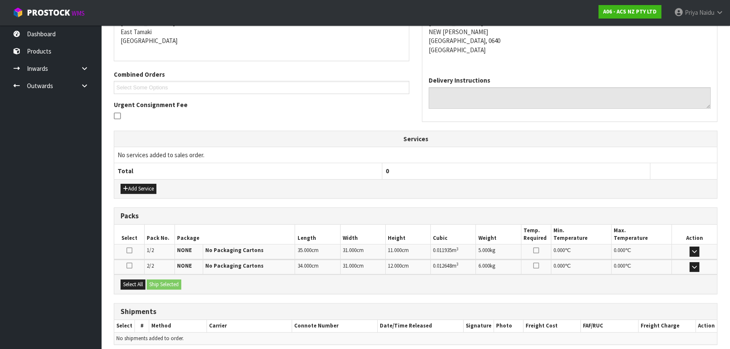
scroll to position [182, 0]
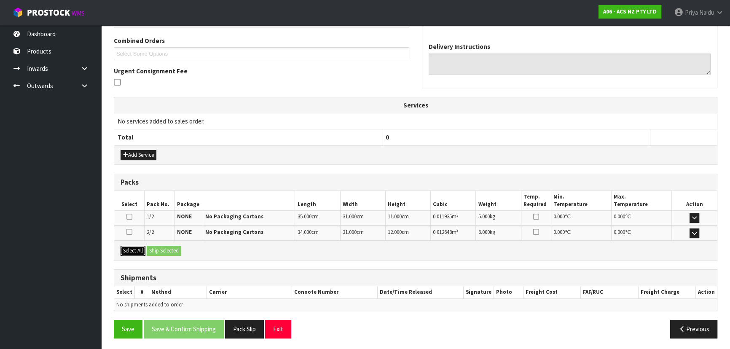
click at [140, 252] on button "Select All" at bounding box center [132, 251] width 25 height 10
drag, startPoint x: 155, startPoint y: 251, endPoint x: 167, endPoint y: 253, distance: 11.6
click at [156, 252] on button "Ship Selected" at bounding box center [164, 251] width 35 height 10
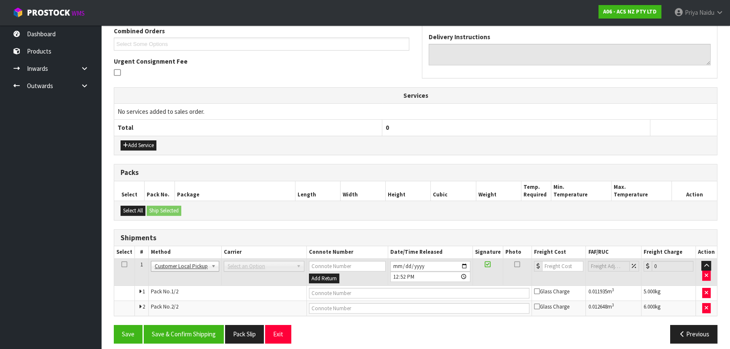
scroll to position [197, 0]
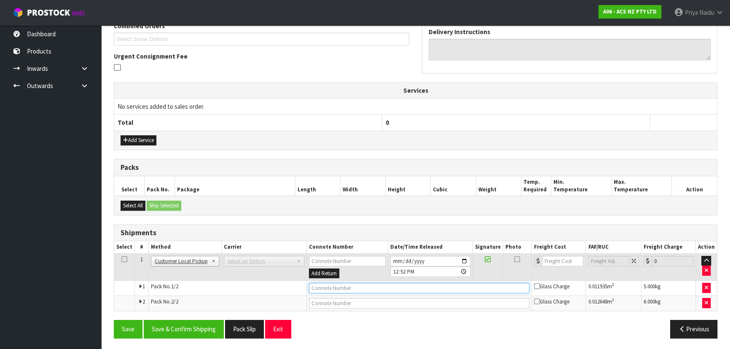
click at [319, 287] on input "text" at bounding box center [419, 288] width 220 height 11
type input "CUSTOMER COLLECTED"
click at [184, 327] on button "Save & Confirm Shipping" at bounding box center [184, 329] width 80 height 18
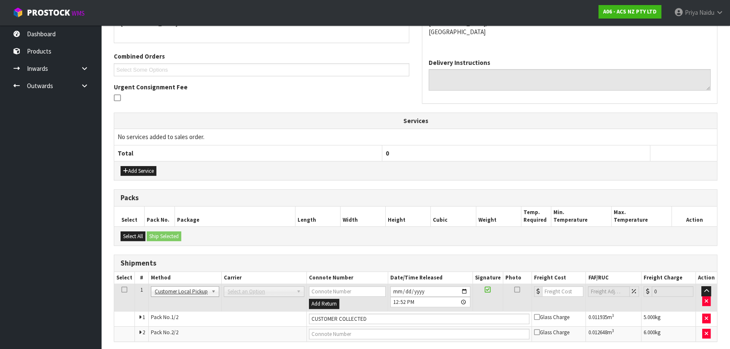
scroll to position [0, 0]
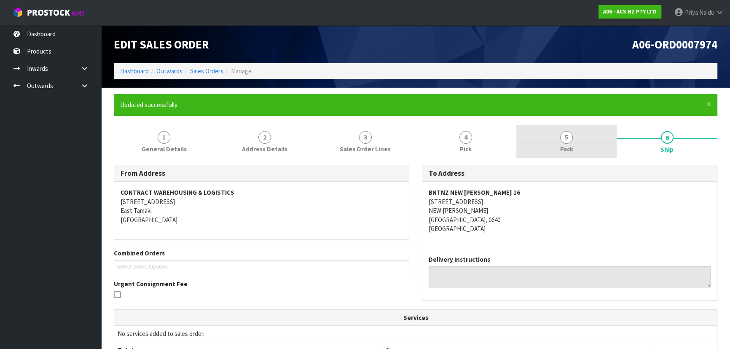
click at [567, 145] on span "Pack" at bounding box center [566, 149] width 13 height 9
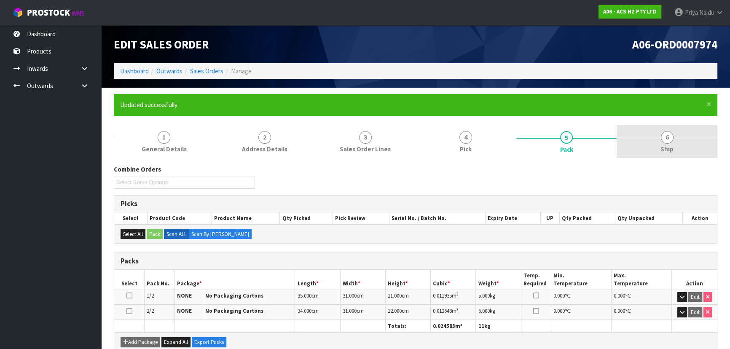
click at [647, 137] on link "6 Ship" at bounding box center [666, 141] width 101 height 33
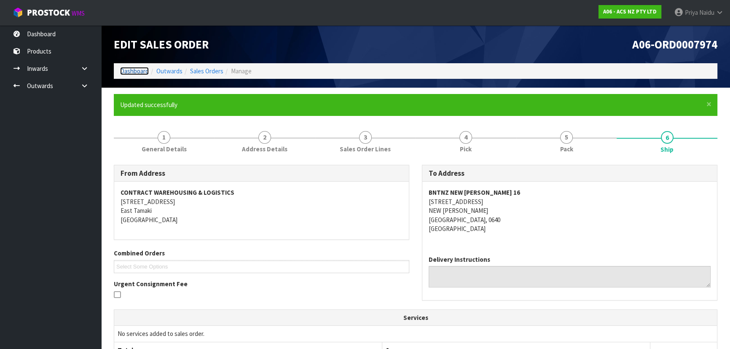
click at [128, 72] on link "Dashboard" at bounding box center [134, 71] width 29 height 8
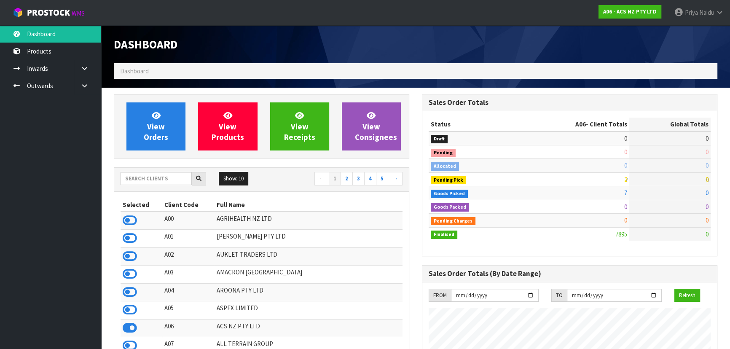
scroll to position [637, 308]
click at [156, 179] on input "text" at bounding box center [155, 178] width 71 height 13
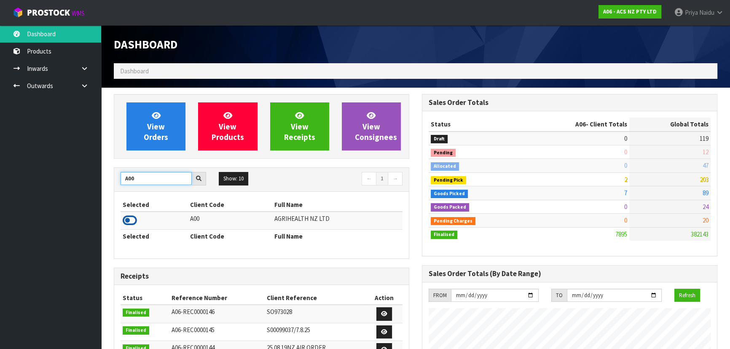
type input "A00"
click at [130, 219] on icon at bounding box center [130, 220] width 14 height 13
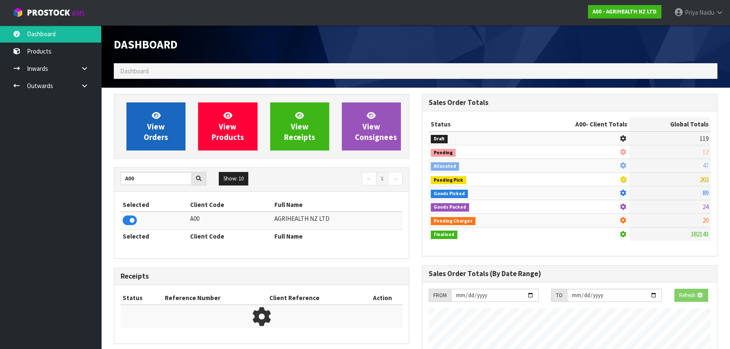
scroll to position [420797, 421014]
click at [161, 136] on span "View Orders" at bounding box center [156, 126] width 24 height 32
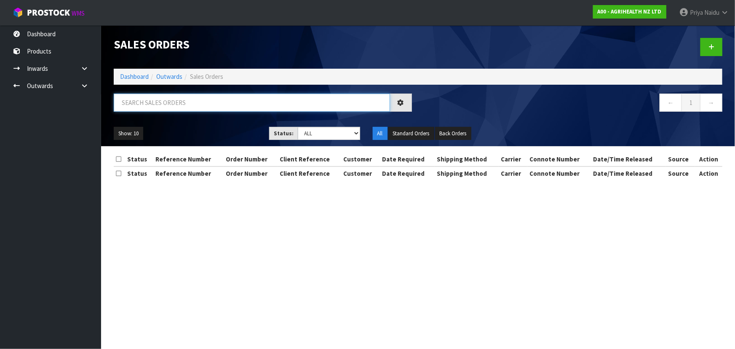
click at [168, 106] on input "text" at bounding box center [252, 103] width 276 height 18
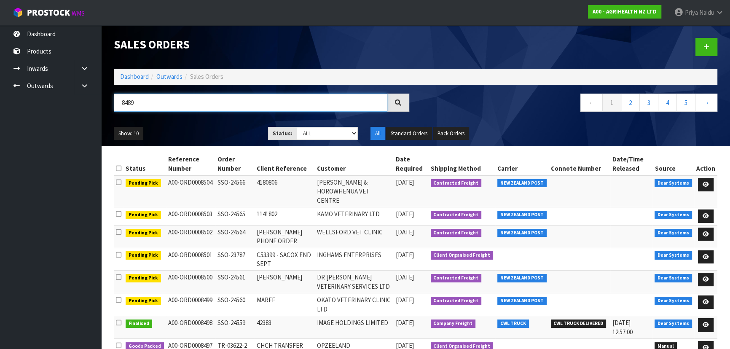
type input "8489"
click at [312, 130] on select "Draft Pending Allocated Pending Pick Goods Picked Goods Packed Pending Charges …" at bounding box center [328, 133] width 62 height 13
select select "string:5"
click at [297, 127] on select "Draft Pending Allocated Pending Pick Goods Picked Goods Packed Pending Charges …" at bounding box center [328, 133] width 62 height 13
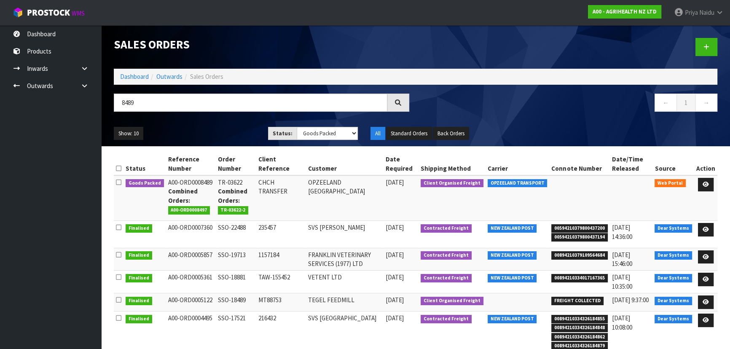
click at [199, 119] on div "8489 ← 1 →" at bounding box center [415, 107] width 616 height 27
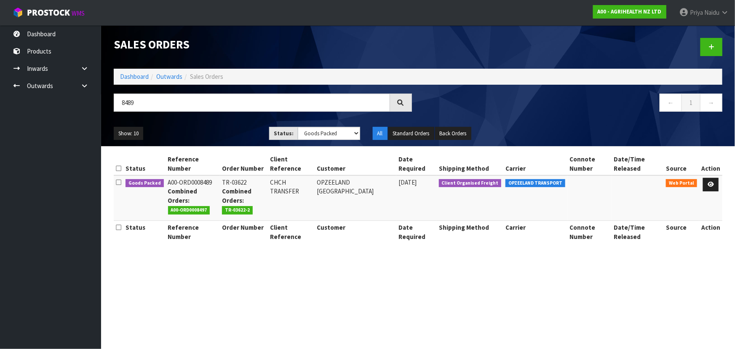
click at [199, 119] on div "8489 ← 1 →" at bounding box center [417, 107] width 621 height 27
click at [709, 182] on icon at bounding box center [711, 184] width 6 height 5
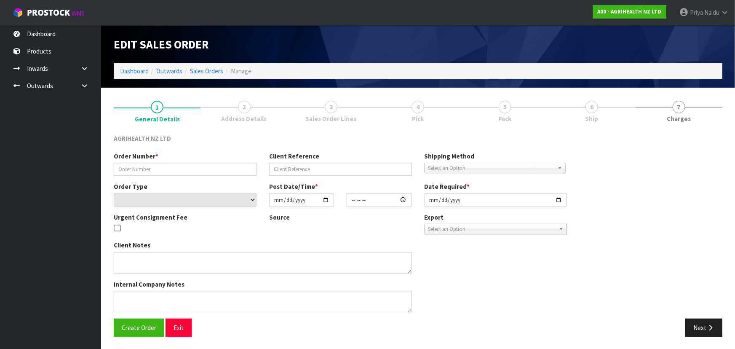
type input "TR-03622"
type input "CHCH TRANSFER"
select select "number:0"
type input "2025-09-19"
type input "11:04:00.000"
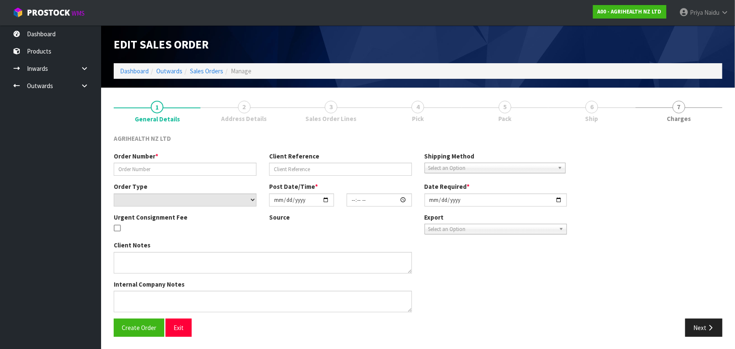
type input "[DATE]"
type textarea "OPZEELAND TO PICK UP MONDAY MORNING 2 CODES: 5500 AND 5505 SPLINT IN TR-03622-2"
type textarea "TRANSFER TO CHCH VIA OPZEELAND TRANSPORT - URGENT TO GO MONDAY"
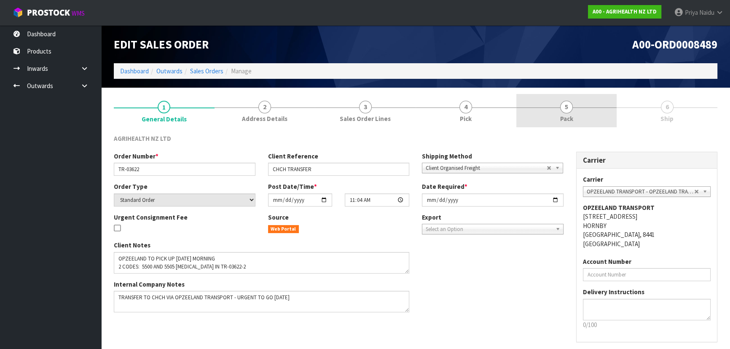
click at [573, 106] on link "5 Pack" at bounding box center [566, 110] width 101 height 33
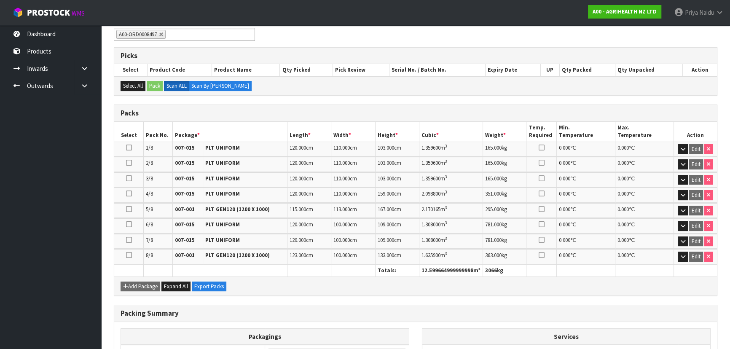
scroll to position [223, 0]
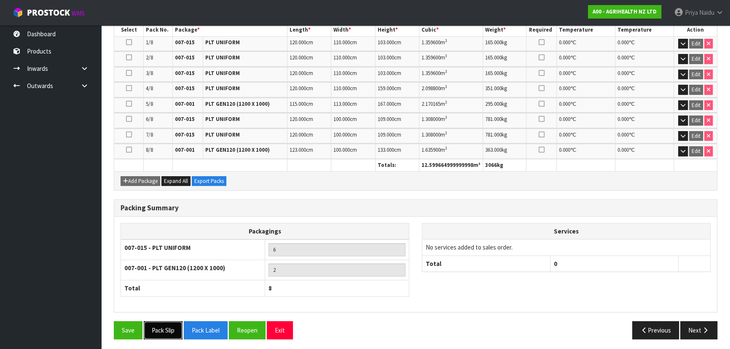
click at [164, 326] on button "Pack Slip" at bounding box center [163, 330] width 39 height 18
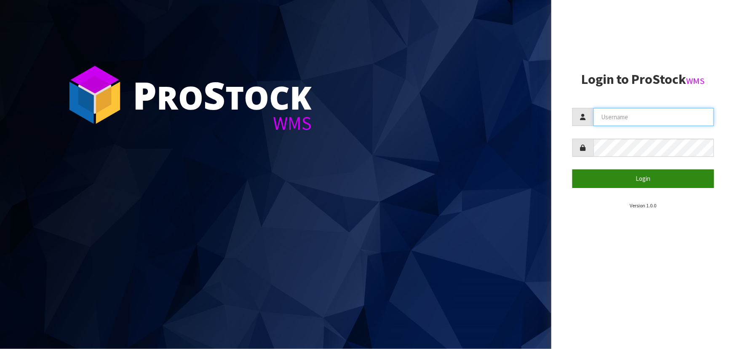
type input "priya"
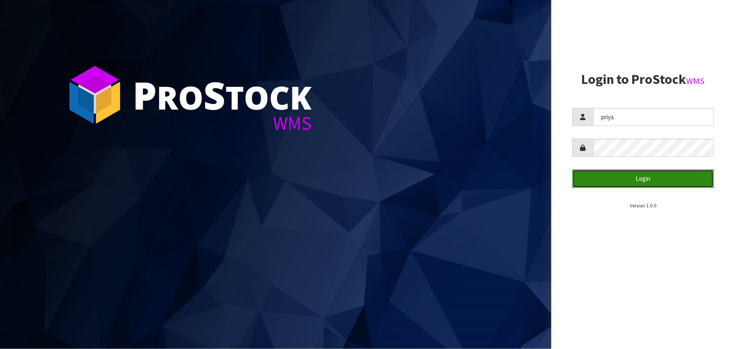
click at [605, 172] on button "Login" at bounding box center [644, 178] width 142 height 18
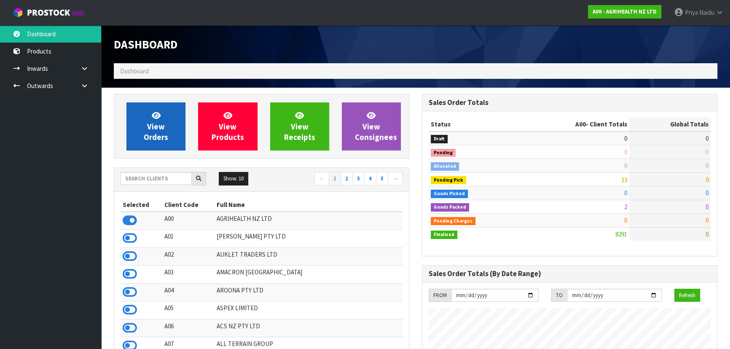
scroll to position [637, 308]
click at [166, 132] on span "View Orders" at bounding box center [156, 126] width 24 height 32
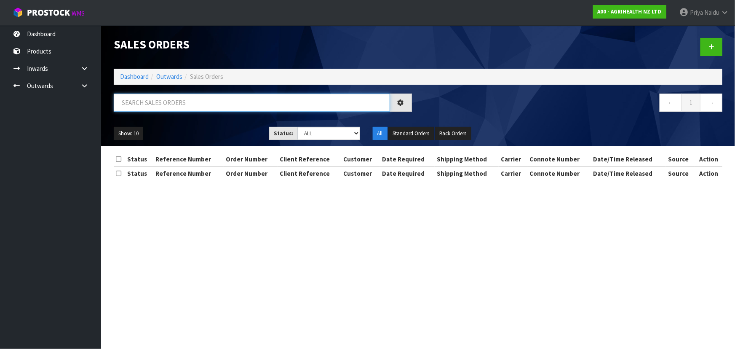
click at [169, 104] on input "text" at bounding box center [252, 103] width 276 height 18
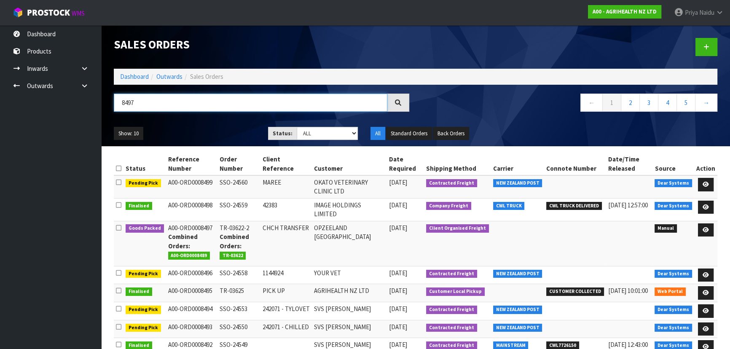
type input "8497"
click at [311, 132] on select "Draft Pending Allocated Pending Pick Goods Picked Goods Packed Pending Charges …" at bounding box center [328, 133] width 62 height 13
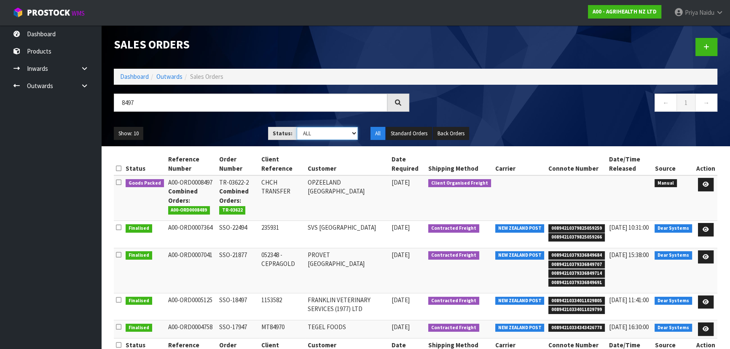
select select "string:5"
click at [297, 127] on select "Draft Pending Allocated Pending Pick Goods Picked Goods Packed Pending Charges …" at bounding box center [328, 133] width 62 height 13
click at [229, 125] on div "Show: 10 5 10 25 50 Status: Draft Pending Allocated Pending Pick Goods Picked G…" at bounding box center [415, 133] width 616 height 26
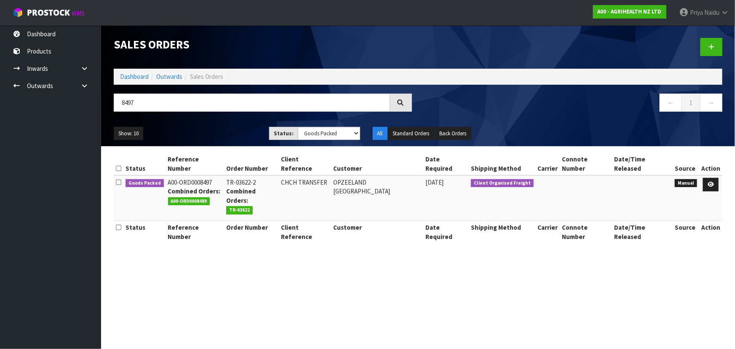
click at [229, 125] on div "Show: 10 5 10 25 50 Status: Draft Pending Allocated Pending Pick Goods Picked G…" at bounding box center [417, 133] width 621 height 26
click at [712, 182] on icon at bounding box center [711, 184] width 6 height 5
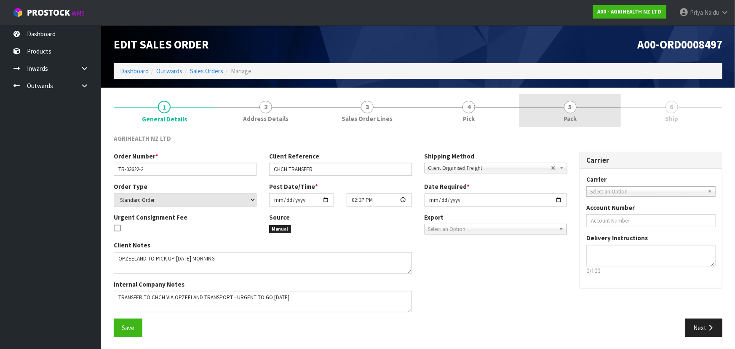
click at [559, 114] on link "5 Pack" at bounding box center [570, 110] width 102 height 33
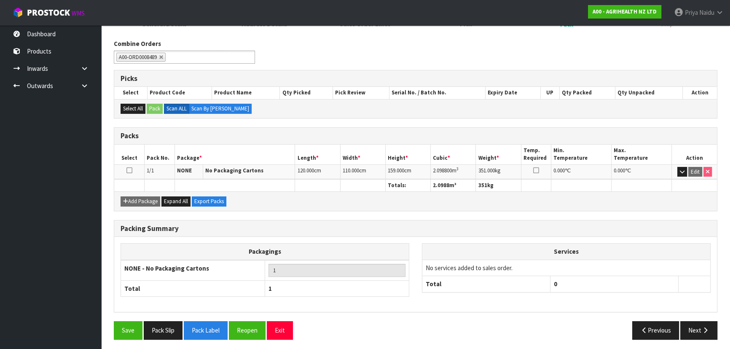
scroll to position [96, 0]
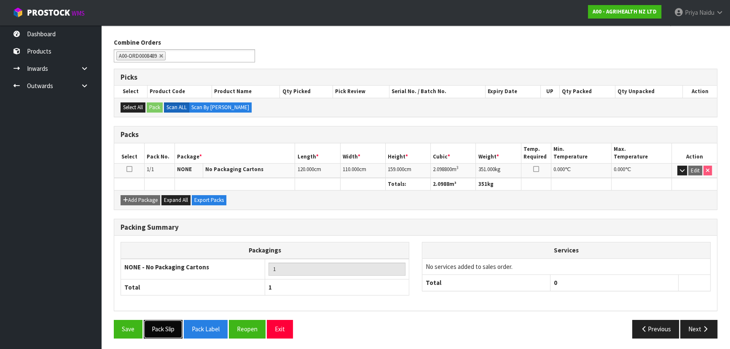
click at [163, 325] on button "Pack Slip" at bounding box center [163, 329] width 39 height 18
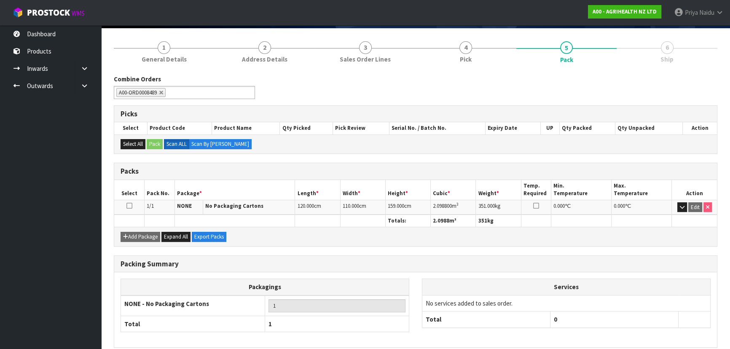
scroll to position [0, 0]
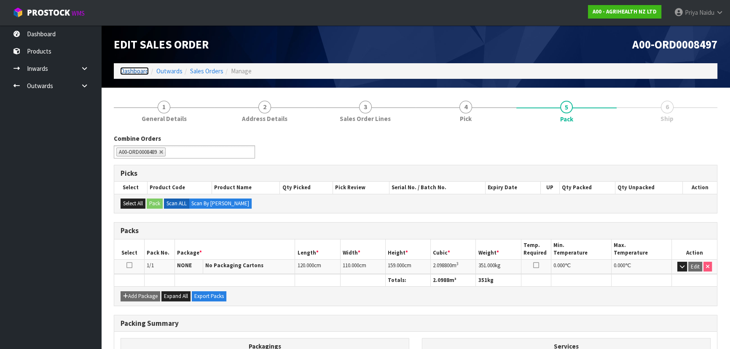
click at [139, 70] on link "Dashboard" at bounding box center [134, 71] width 29 height 8
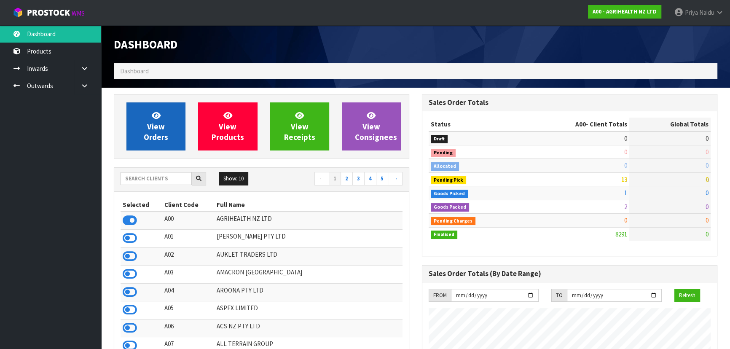
scroll to position [637, 308]
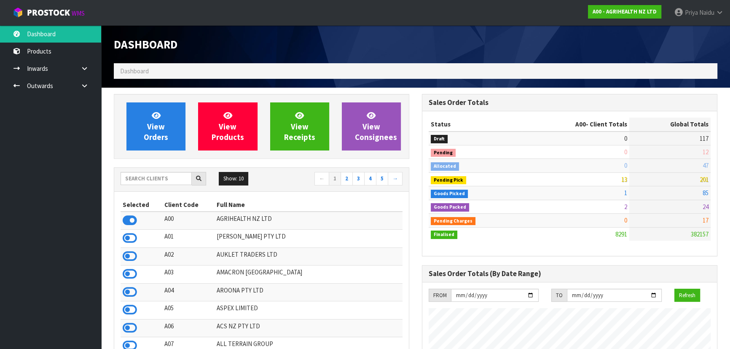
click at [178, 186] on div "Show: 10 5 10 25 50 ← 1 2 3 4 5 →" at bounding box center [261, 179] width 295 height 15
click at [179, 185] on input "text" at bounding box center [155, 178] width 71 height 13
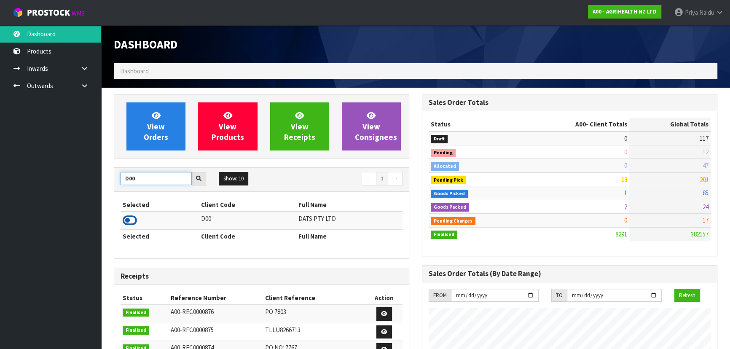
type input "D00"
drag, startPoint x: 128, startPoint y: 226, endPoint x: 141, endPoint y: 205, distance: 24.8
click at [129, 226] on icon at bounding box center [130, 220] width 14 height 13
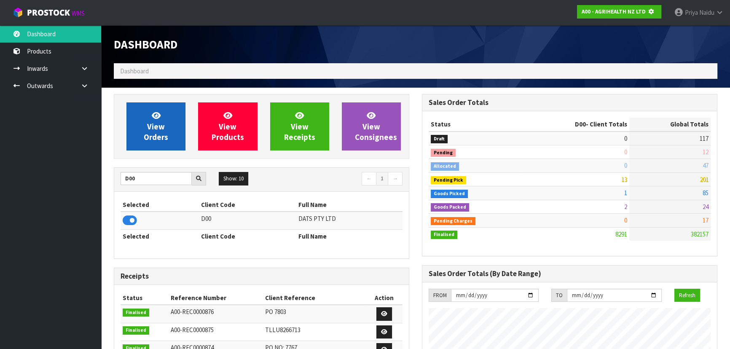
scroll to position [420797, 421014]
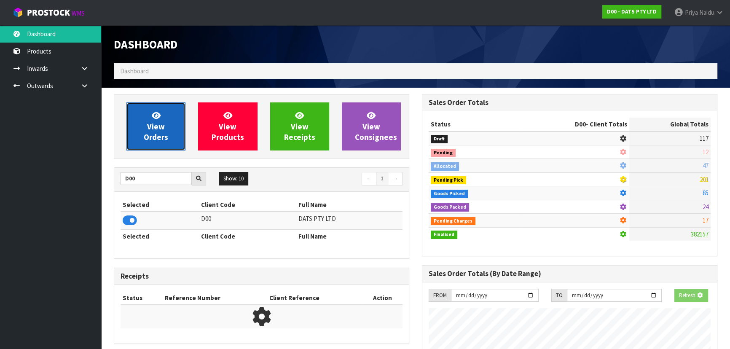
click at [165, 147] on link "View Orders" at bounding box center [155, 126] width 59 height 48
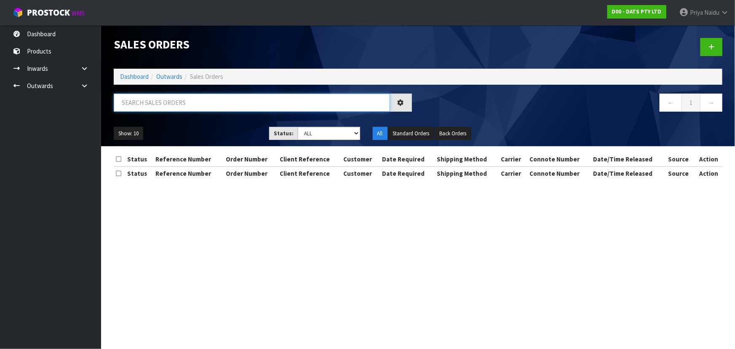
click at [165, 99] on input "text" at bounding box center [252, 103] width 276 height 18
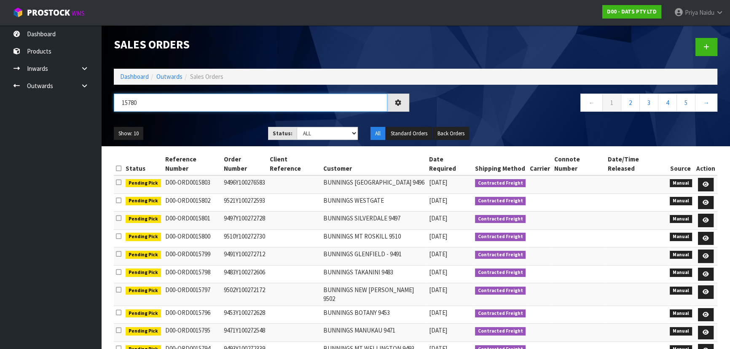
type input "15780"
click at [306, 130] on select "Draft Pending Allocated Pending Pick Goods Picked Goods Packed Pending Charges …" at bounding box center [328, 133] width 62 height 13
select select "string:5"
click at [297, 127] on select "Draft Pending Allocated Pending Pick Goods Picked Goods Packed Pending Charges …" at bounding box center [328, 133] width 62 height 13
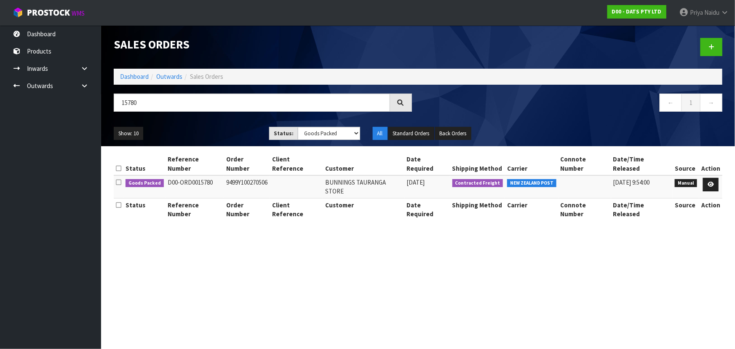
click at [224, 133] on ul "Show: 10 5 10 25 50" at bounding box center [185, 133] width 143 height 13
click at [224, 130] on ul "Show: 10 5 10 25 50" at bounding box center [185, 133] width 143 height 13
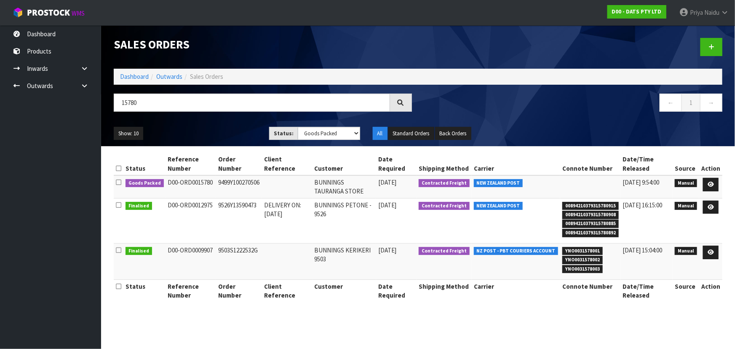
click at [216, 131] on ul "Show: 10 5 10 25 50" at bounding box center [185, 133] width 143 height 13
click at [708, 183] on link at bounding box center [711, 184] width 16 height 13
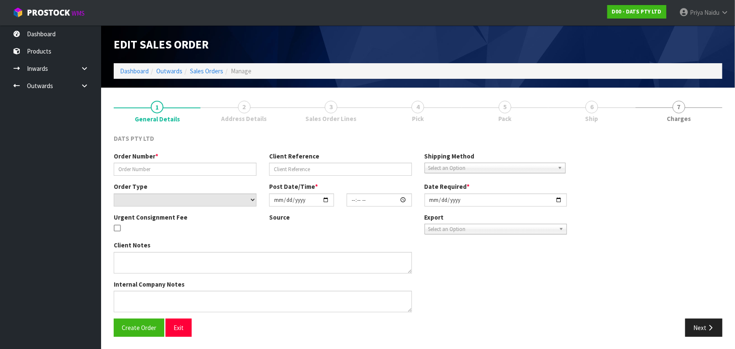
type input "9499Y100270506"
select select "number:0"
type input "[DATE]"
type input "09:34:00.000"
type input "[DATE]"
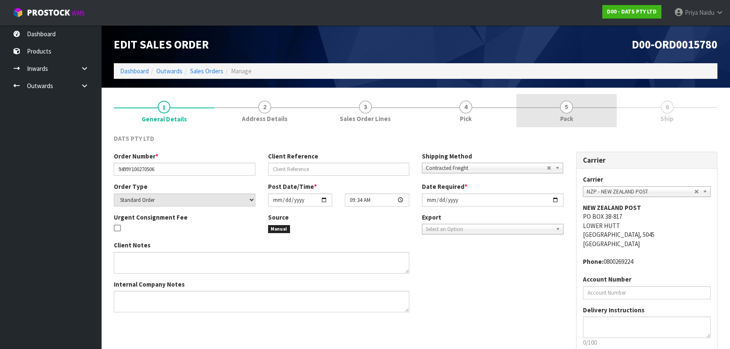
click at [547, 107] on link "5 Pack" at bounding box center [566, 110] width 101 height 33
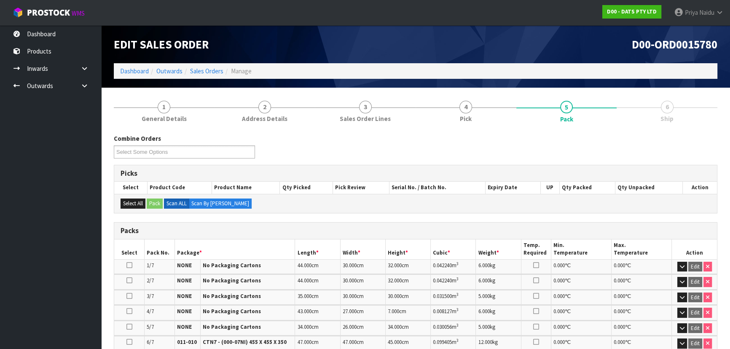
scroll to position [208, 0]
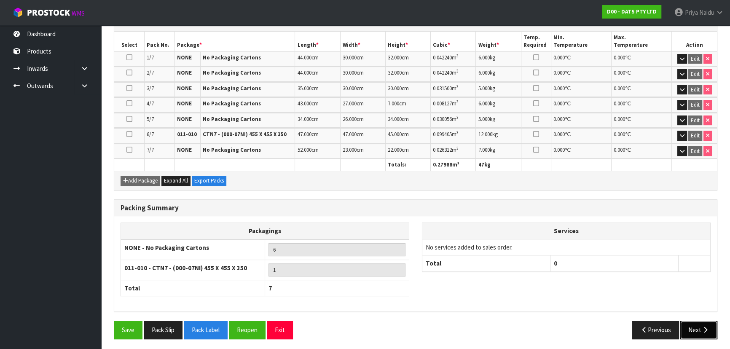
drag, startPoint x: 695, startPoint y: 323, endPoint x: 631, endPoint y: 279, distance: 77.6
click at [695, 323] on button "Next" at bounding box center [698, 330] width 37 height 18
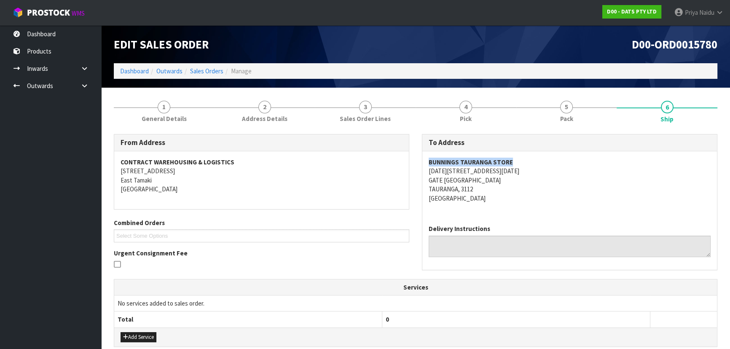
copy strong "BUNNINGS TAURANGA STORE"
drag, startPoint x: 439, startPoint y: 161, endPoint x: 525, endPoint y: 159, distance: 86.4
click at [525, 159] on div "BUNNINGS TAURANGA STORE [DATE][STREET_ADDRESS][DATE]" at bounding box center [569, 184] width 295 height 67
copy address "[DATE][STREET_ADDRESS][DATE]"
drag, startPoint x: 420, startPoint y: 169, endPoint x: 508, endPoint y: 188, distance: 90.1
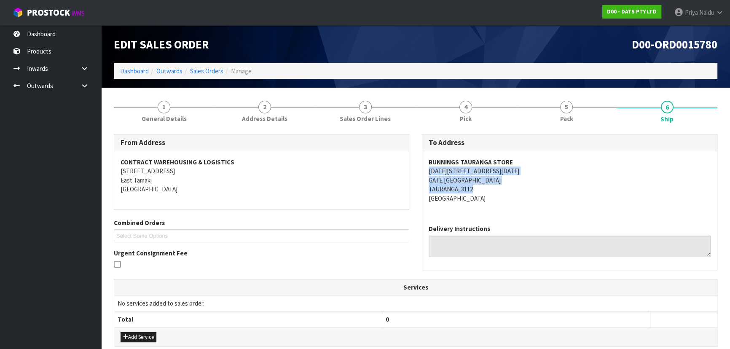
click at [508, 188] on div "To Address [GEOGRAPHIC_DATA] STORE [DATE][STREET_ADDRESS][DATE] Delivery Instru…" at bounding box center [569, 206] width 308 height 145
drag, startPoint x: 529, startPoint y: 191, endPoint x: 523, endPoint y: 189, distance: 6.4
click at [529, 191] on address "BUNNINGS TAURANGA STORE [DATE][STREET_ADDRESS][DATE]" at bounding box center [569, 180] width 282 height 45
copy address "[DATE][STREET_ADDRESS][DATE]"
drag, startPoint x: 417, startPoint y: 169, endPoint x: 514, endPoint y: 169, distance: 97.3
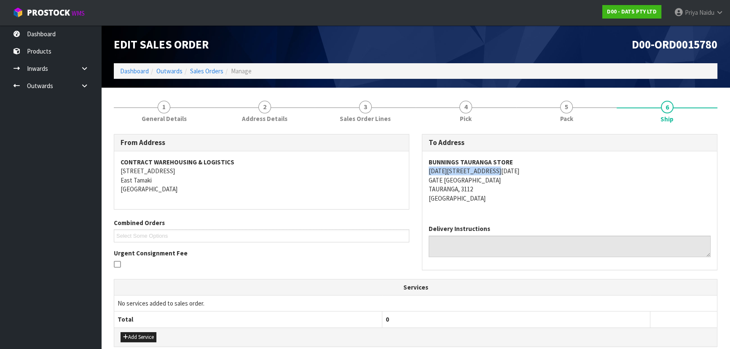
click at [514, 169] on div "To Address [GEOGRAPHIC_DATA] STORE [DATE][STREET_ADDRESS][DATE] Delivery Instru…" at bounding box center [569, 206] width 308 height 145
copy strong "BUNNINGS TAURANGA STORE"
drag, startPoint x: 429, startPoint y: 161, endPoint x: 530, endPoint y: 160, distance: 101.5
click at [530, 160] on address "BUNNINGS TAURANGA STORE [DATE][STREET_ADDRESS][DATE]" at bounding box center [569, 180] width 282 height 45
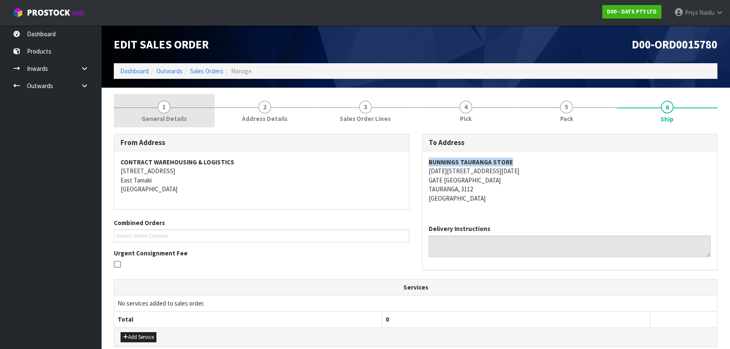
drag, startPoint x: 164, startPoint y: 114, endPoint x: 155, endPoint y: 118, distance: 9.6
click at [164, 114] on span "General Details" at bounding box center [164, 118] width 45 height 9
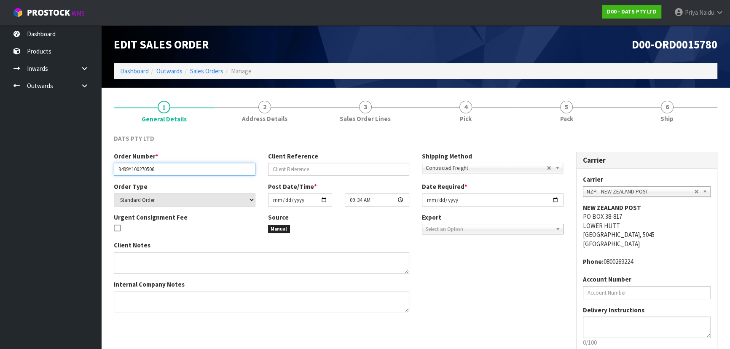
drag, startPoint x: 116, startPoint y: 169, endPoint x: 173, endPoint y: 173, distance: 56.6
click at [173, 173] on input "9499Y100270506" at bounding box center [185, 169] width 142 height 13
click at [573, 129] on div "DATS PTY LTD Order Number * 9499Y100270506 Client Reference Shipping Method Cli…" at bounding box center [415, 261] width 603 height 266
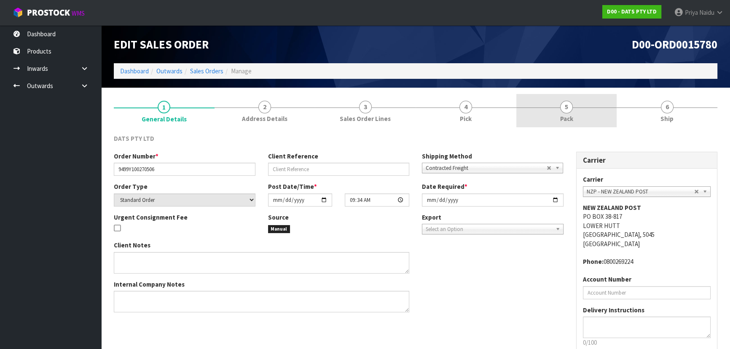
click at [570, 126] on link "5 Pack" at bounding box center [566, 110] width 101 height 33
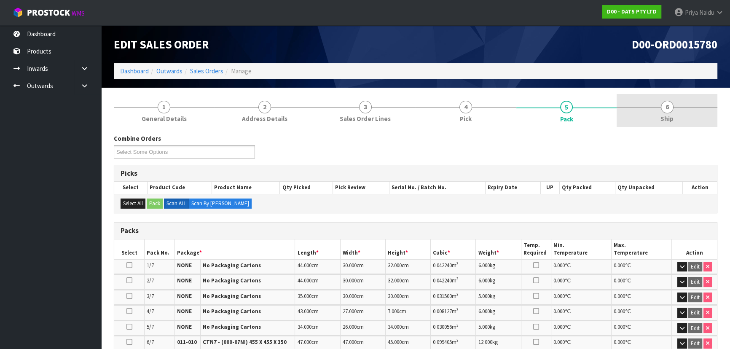
click at [668, 121] on span "Ship" at bounding box center [666, 118] width 13 height 9
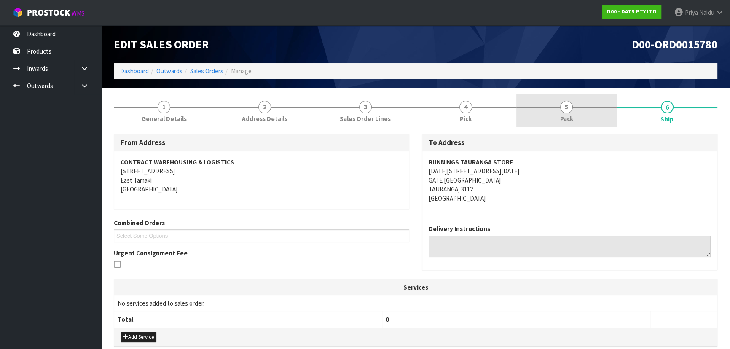
click at [560, 105] on link "5 Pack" at bounding box center [566, 110] width 101 height 33
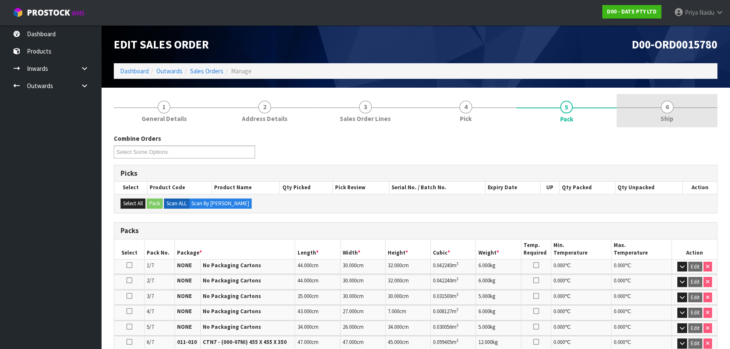
drag, startPoint x: 671, startPoint y: 103, endPoint x: 611, endPoint y: 118, distance: 62.0
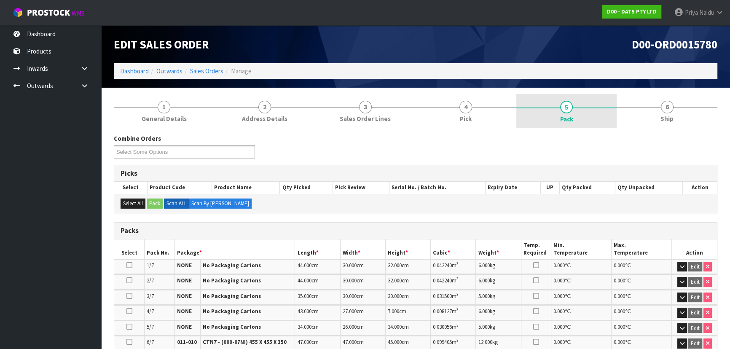
click at [671, 103] on span "6" at bounding box center [667, 107] width 13 height 13
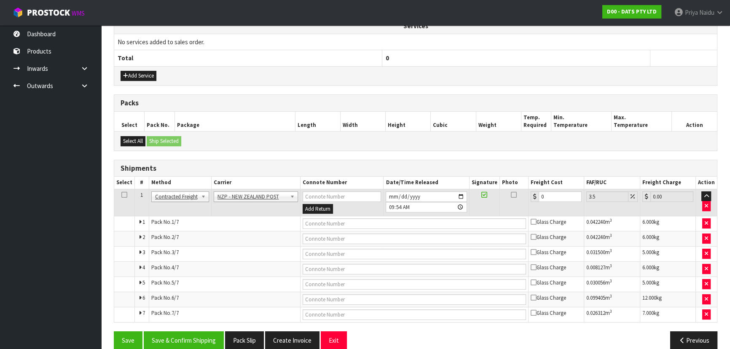
scroll to position [268, 0]
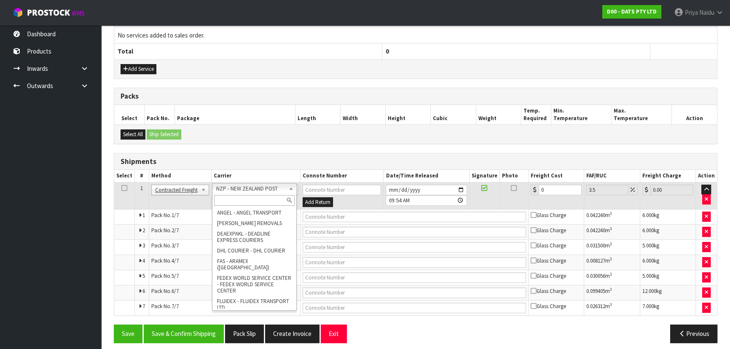
click at [238, 198] on input "text" at bounding box center [254, 200] width 80 height 11
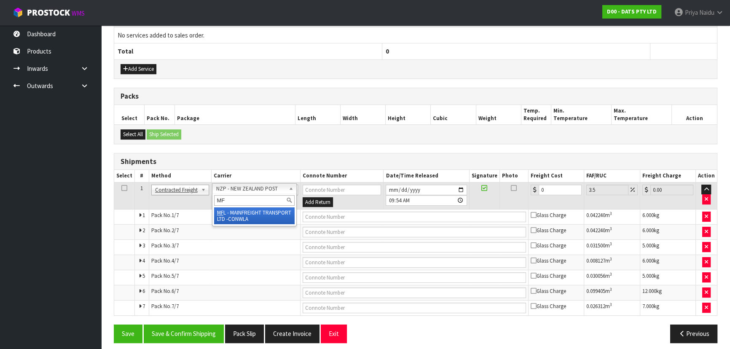
type input "MF"
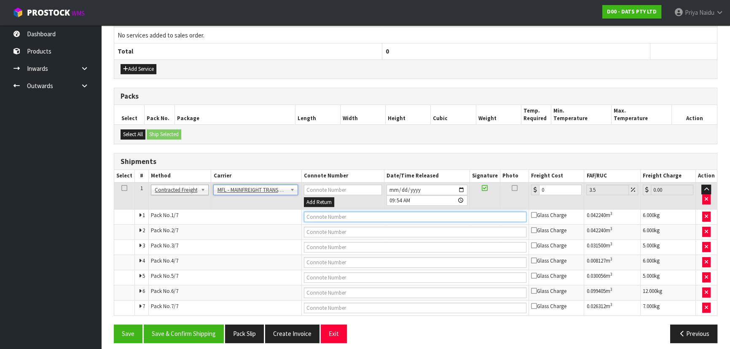
click at [331, 216] on input "text" at bounding box center [415, 217] width 223 height 11
paste input "FWM58780029"
type input "FWM58780029"
click at [549, 188] on input "0" at bounding box center [560, 190] width 43 height 11
type input "0"
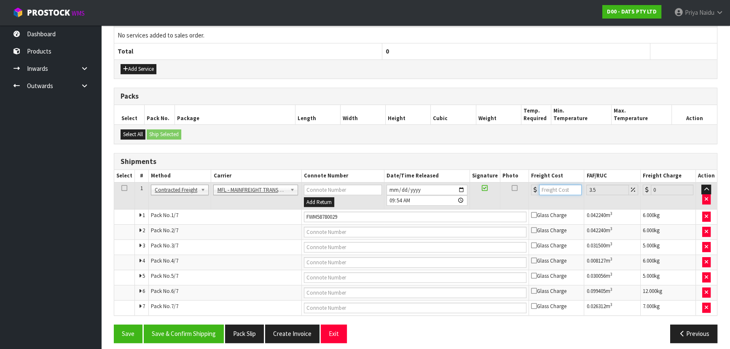
type input "4"
type input "4.14"
type input "46"
type input "47.61"
type input "46"
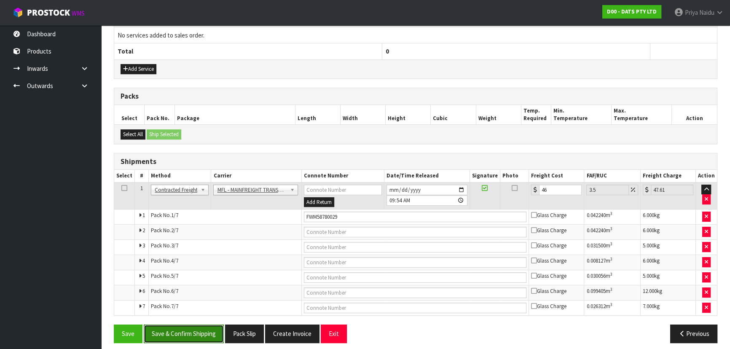
click at [195, 330] on button "Save & Confirm Shipping" at bounding box center [184, 333] width 80 height 18
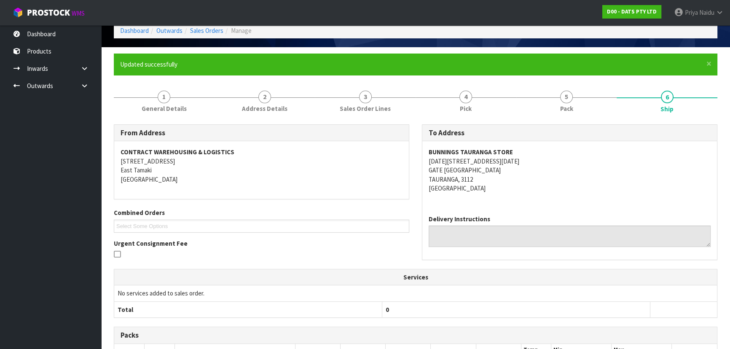
scroll to position [10, 0]
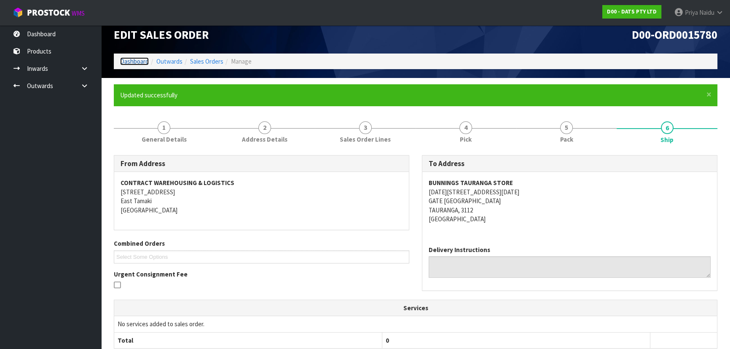
click at [126, 63] on link "Dashboard" at bounding box center [134, 61] width 29 height 8
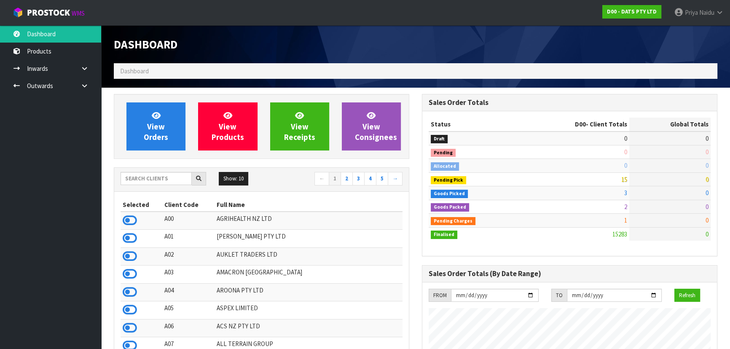
scroll to position [655, 308]
click at [148, 185] on div at bounding box center [163, 178] width 86 height 13
click at [151, 185] on div "Show: 10 5 10 25 50 ← 1 2 3 4 5 →" at bounding box center [261, 179] width 295 height 15
click at [153, 181] on input "text" at bounding box center [155, 178] width 71 height 13
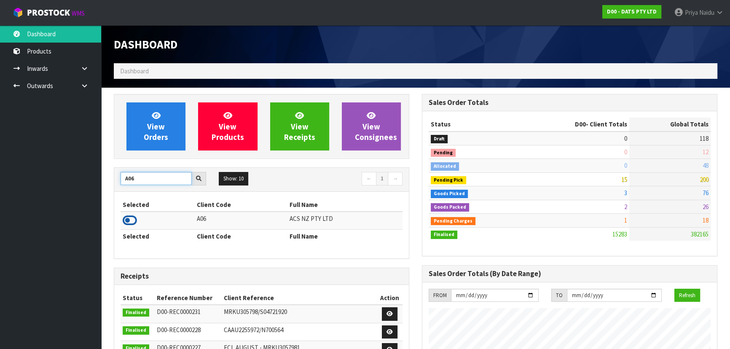
type input "A06"
click at [133, 223] on icon at bounding box center [130, 220] width 14 height 13
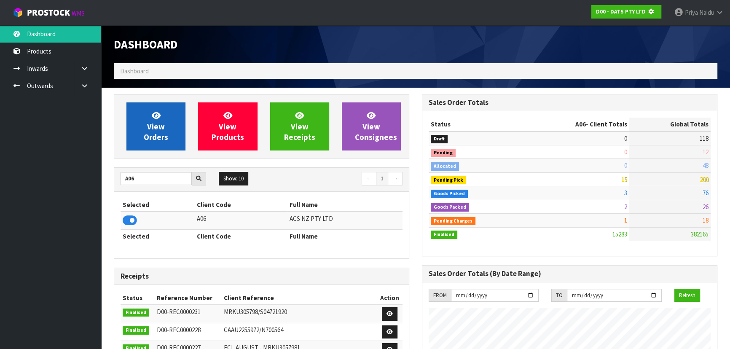
scroll to position [525, 308]
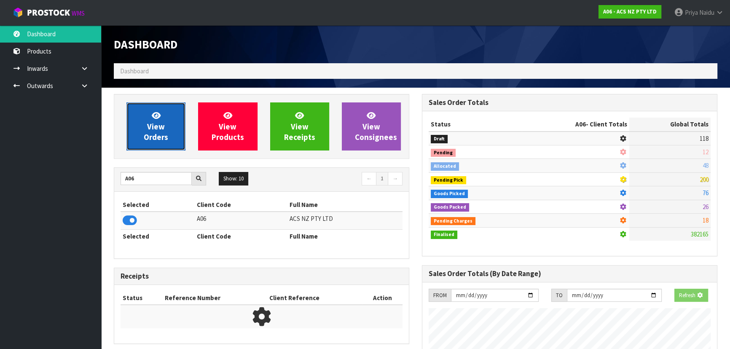
click at [155, 142] on link "View Orders" at bounding box center [155, 126] width 59 height 48
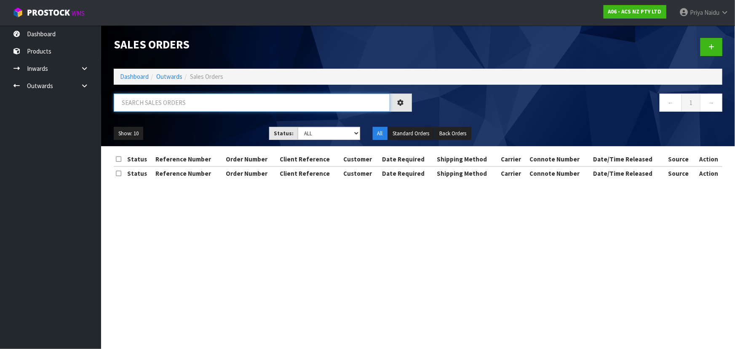
click at [160, 109] on input "text" at bounding box center [252, 103] width 276 height 18
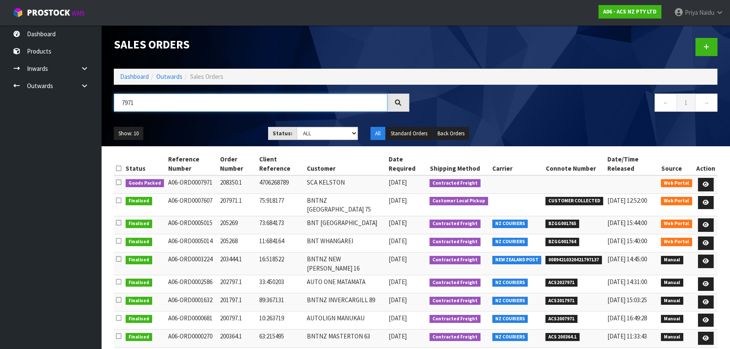
type input "7971"
click at [222, 127] on ul "Show: 10 5 10 25 50" at bounding box center [185, 133] width 142 height 13
click at [706, 182] on icon at bounding box center [705, 184] width 6 height 5
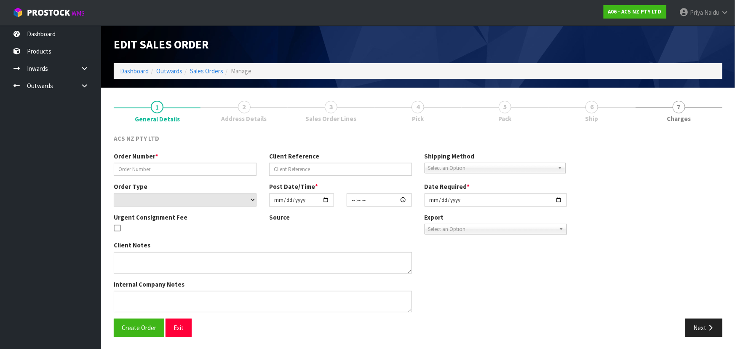
type input "208350.1"
type input "4706268789"
select select "number:0"
type input "[DATE]"
type input "10:15:00.000"
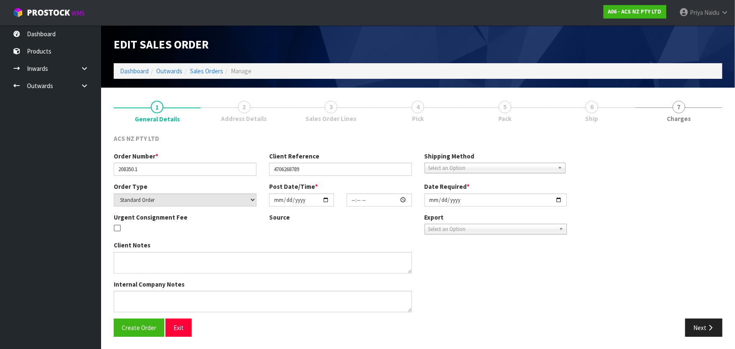
type input "[DATE]"
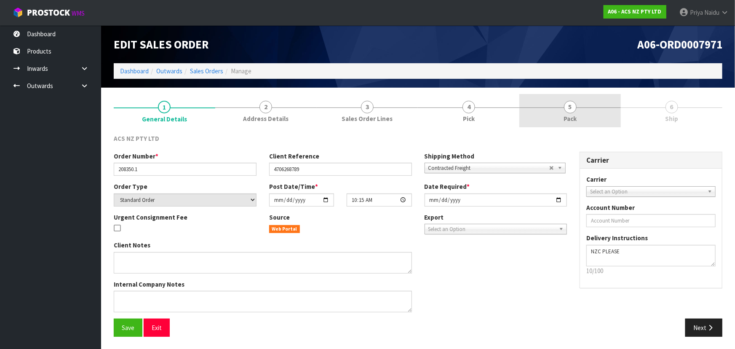
click at [568, 115] on span "Pack" at bounding box center [570, 118] width 13 height 9
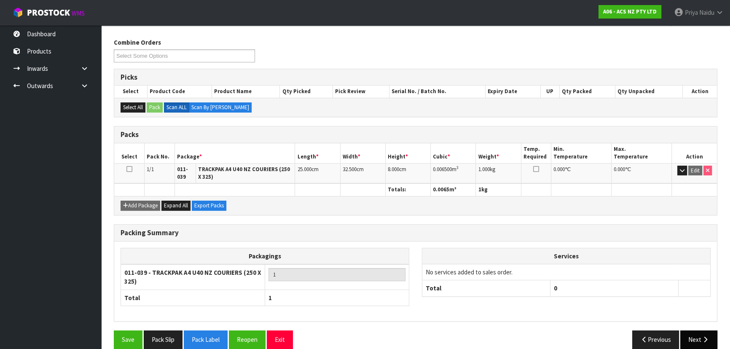
scroll to position [107, 0]
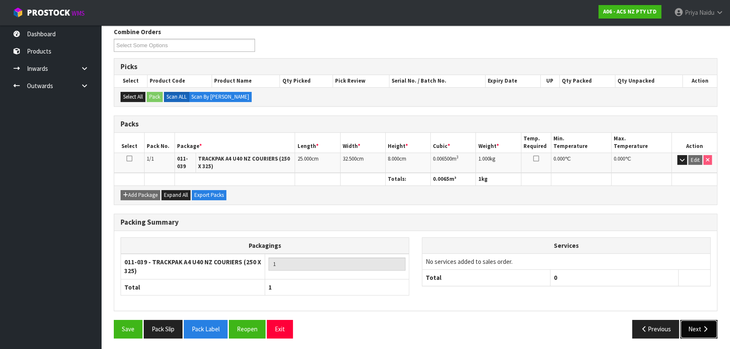
click at [694, 329] on button "Next" at bounding box center [698, 329] width 37 height 18
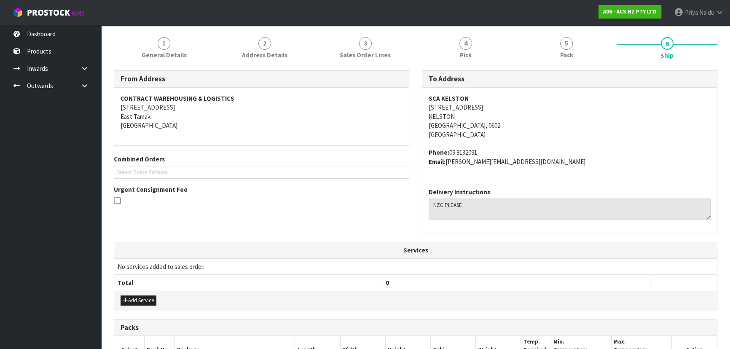
scroll to position [0, 0]
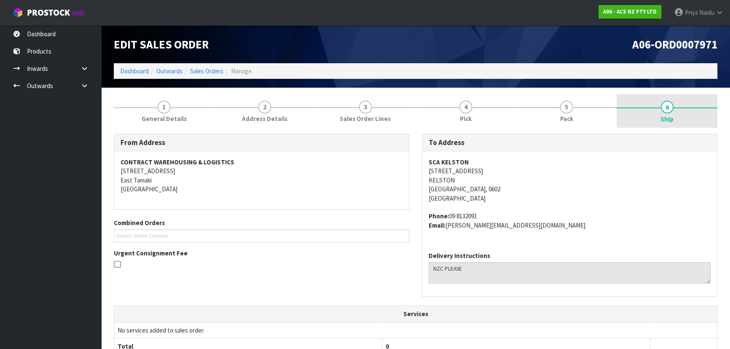
click at [619, 121] on link "6 Ship" at bounding box center [666, 111] width 101 height 34
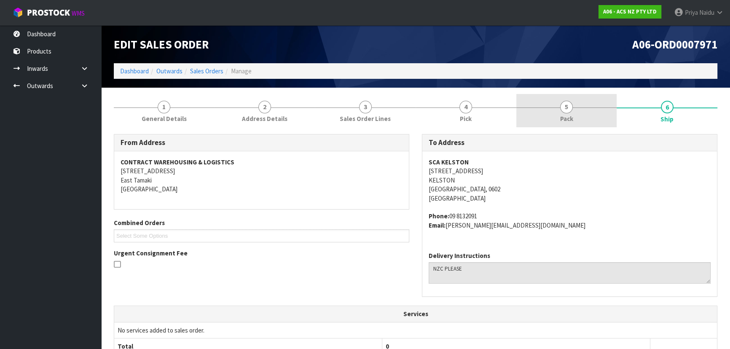
click at [573, 114] on link "5 Pack" at bounding box center [566, 110] width 101 height 33
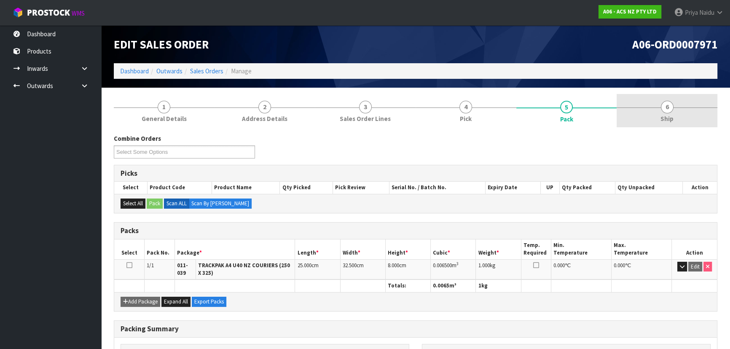
click at [656, 115] on link "6 Ship" at bounding box center [666, 110] width 101 height 33
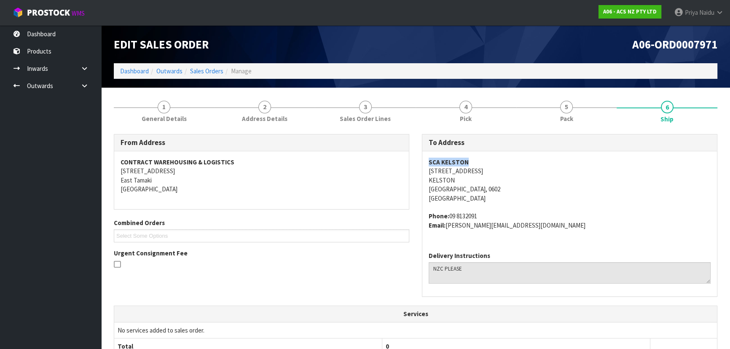
copy strong "SCA KELSTON"
drag, startPoint x: 427, startPoint y: 160, endPoint x: 486, endPoint y: 160, distance: 59.4
click at [486, 160] on div "SCA KELSTON [STREET_ADDRESS] Phone: [PHONE_NUMBER] Email: [EMAIL_ADDRESS][DOMAI…" at bounding box center [569, 198] width 295 height 94
copy address "[STREET_ADDRESS]"
drag, startPoint x: 420, startPoint y: 169, endPoint x: 423, endPoint y: 201, distance: 31.7
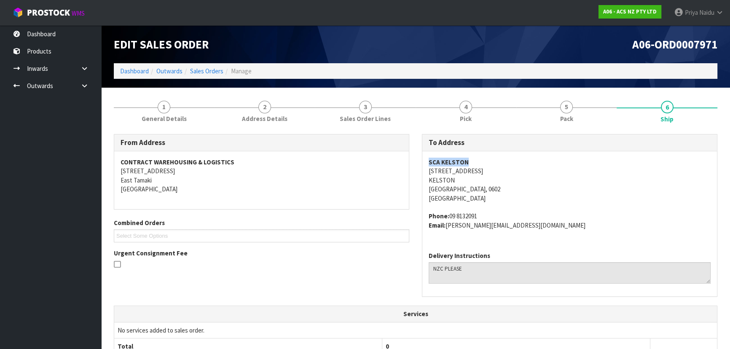
click at [533, 174] on div "To Address SCA KELSTON [STREET_ADDRESS] Phone: [PHONE_NUMBER] Email: [EMAIL_ADD…" at bounding box center [569, 219] width 308 height 171
copy address "KELSTON"
drag, startPoint x: 423, startPoint y: 182, endPoint x: 457, endPoint y: 178, distance: 33.6
click at [457, 178] on div "SCA KELSTON [STREET_ADDRESS] Phone: [PHONE_NUMBER] Email: [EMAIL_ADDRESS][DOMAI…" at bounding box center [569, 198] width 295 height 94
copy address "09 8132091"
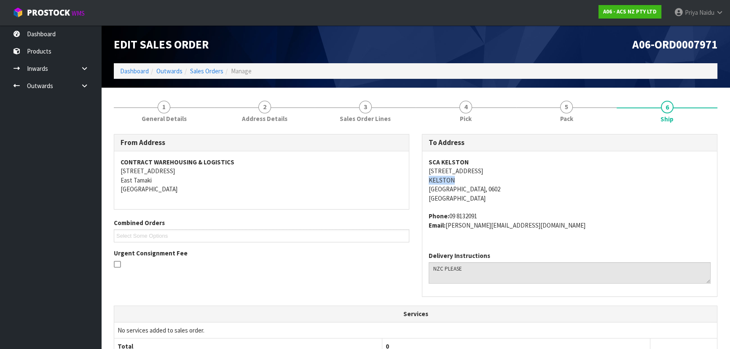
drag, startPoint x: 450, startPoint y: 216, endPoint x: 483, endPoint y: 211, distance: 32.9
click at [483, 212] on address "Phone: [PHONE_NUMBER] Email: [PERSON_NAME][EMAIL_ADDRESS][DOMAIN_NAME]" at bounding box center [569, 221] width 282 height 18
copy address "[PERSON_NAME][EMAIL_ADDRESS][DOMAIN_NAME]"
drag, startPoint x: 447, startPoint y: 227, endPoint x: 563, endPoint y: 239, distance: 116.9
click at [563, 239] on div "SCA KELSTON [STREET_ADDRESS] Phone: [PHONE_NUMBER] Email: [EMAIL_ADDRESS][DOMAI…" at bounding box center [569, 198] width 295 height 94
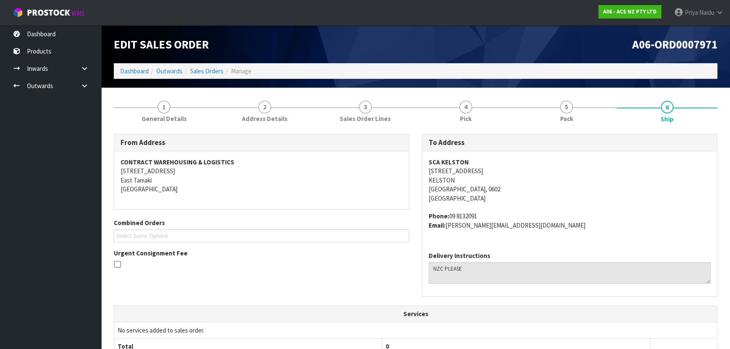
click at [166, 120] on span "General Details" at bounding box center [164, 118] width 45 height 9
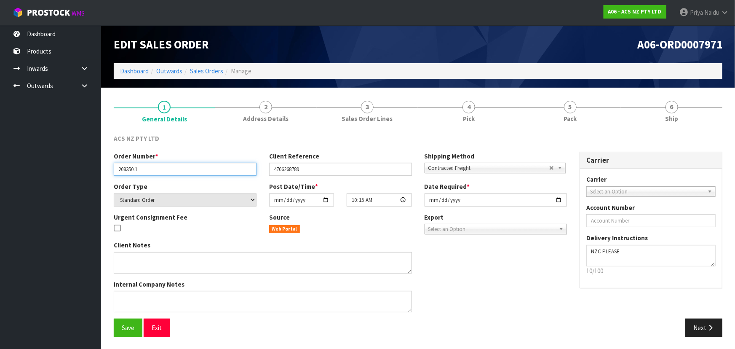
click at [117, 168] on input "208350.1" at bounding box center [185, 169] width 143 height 13
drag, startPoint x: 117, startPoint y: 168, endPoint x: 150, endPoint y: 174, distance: 33.9
click at [150, 174] on input "208350.1" at bounding box center [185, 169] width 143 height 13
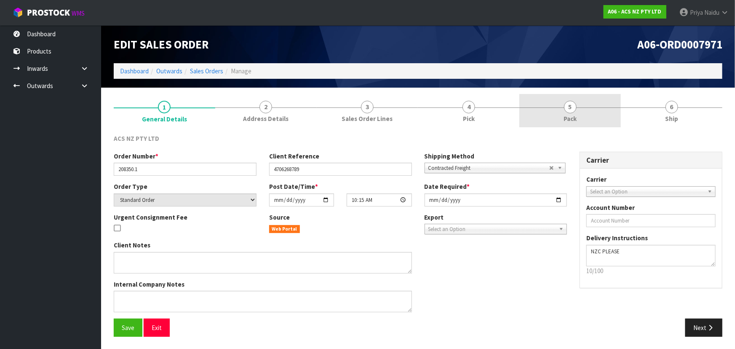
drag, startPoint x: 570, startPoint y: 118, endPoint x: 560, endPoint y: 125, distance: 12.2
click at [570, 118] on span "Pack" at bounding box center [570, 118] width 13 height 9
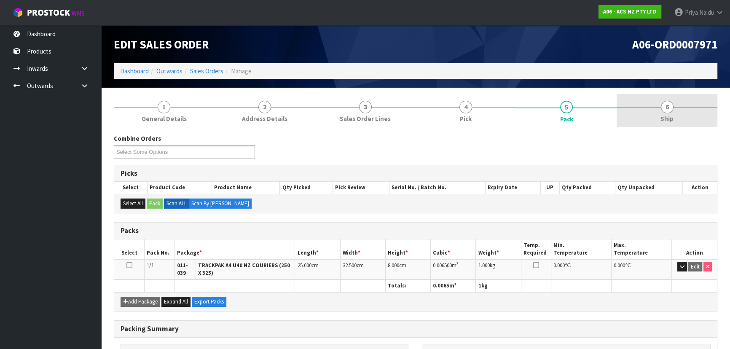
click at [669, 107] on span "6" at bounding box center [667, 107] width 13 height 13
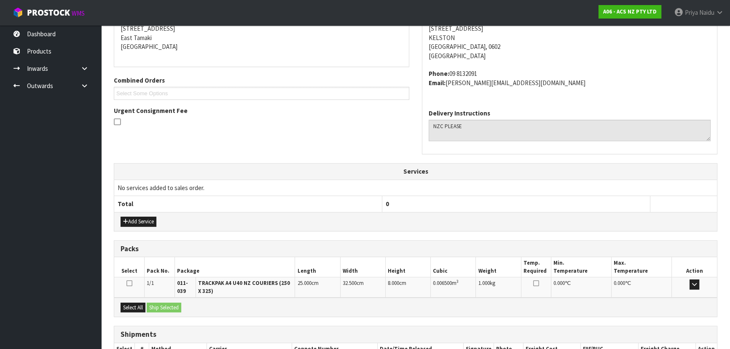
scroll to position [199, 0]
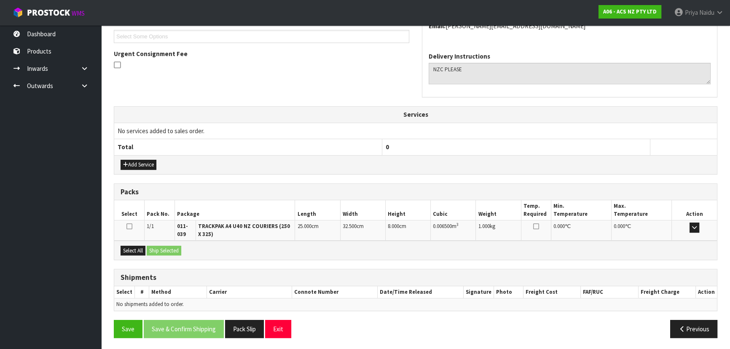
click at [128, 241] on div "Select All Ship Selected" at bounding box center [415, 250] width 602 height 19
click at [138, 246] on button "Select All" at bounding box center [132, 251] width 25 height 10
click at [160, 250] on button "Ship Selected" at bounding box center [164, 251] width 35 height 10
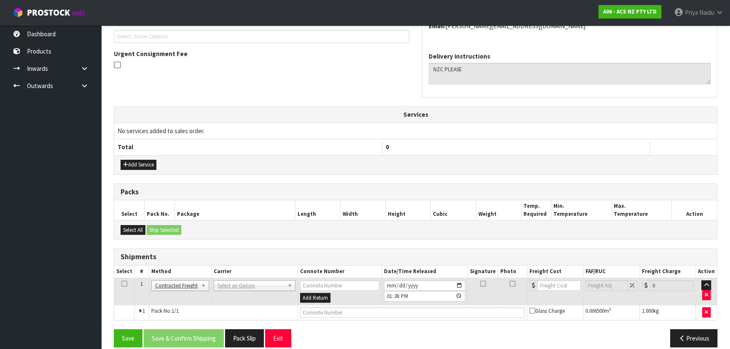
scroll to position [209, 0]
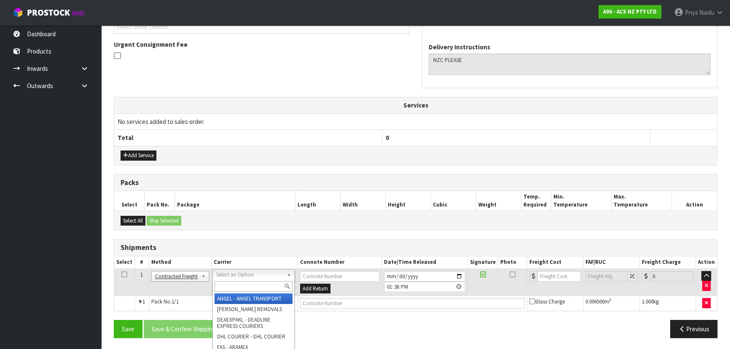
click at [236, 287] on input "text" at bounding box center [253, 286] width 78 height 11
type input "NZC"
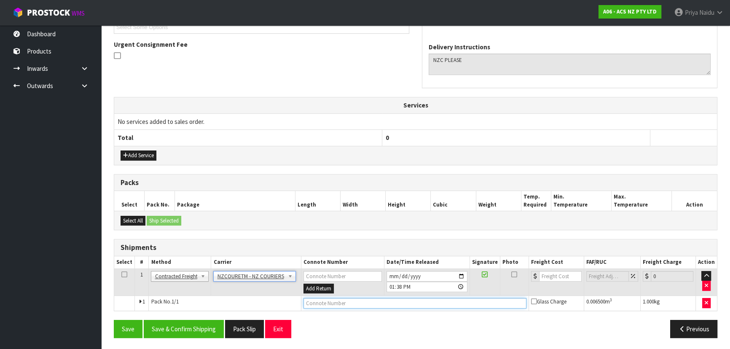
click at [327, 303] on input "text" at bounding box center [414, 303] width 223 height 11
paste input "BZGG004001"
type input "BZGG004001"
click at [559, 273] on input "number" at bounding box center [560, 276] width 43 height 11
type input "10.32"
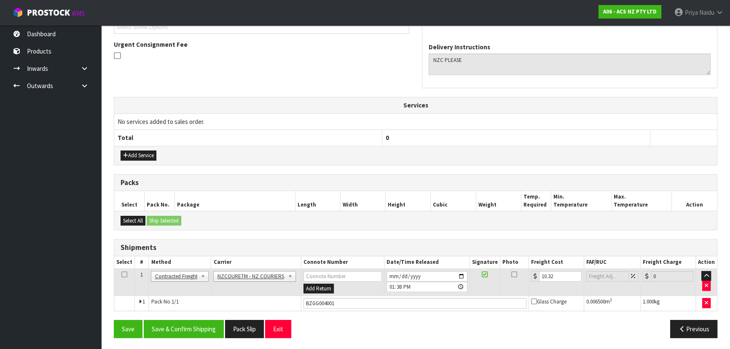
click at [186, 317] on div "From Address CONTRACT WAREHOUSING & LOGISTICS [STREET_ADDRESS] Combined Orders …" at bounding box center [415, 134] width 603 height 419
click at [187, 324] on button "Save & Confirm Shipping" at bounding box center [184, 329] width 80 height 18
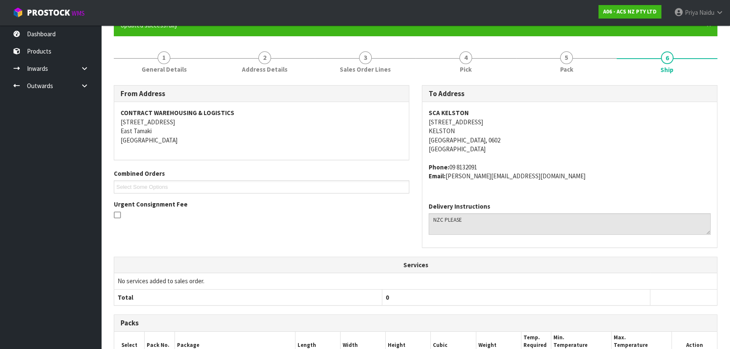
scroll to position [0, 0]
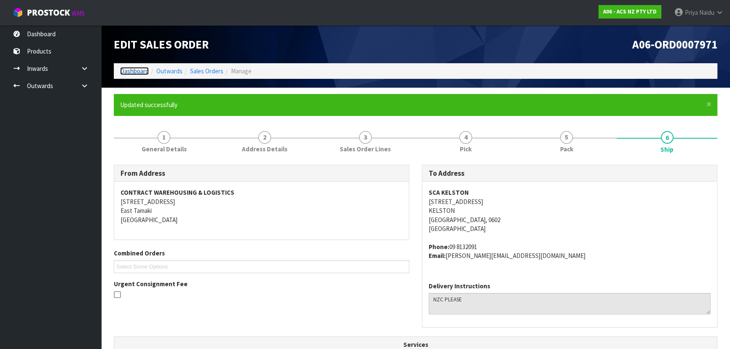
click at [129, 72] on link "Dashboard" at bounding box center [134, 71] width 29 height 8
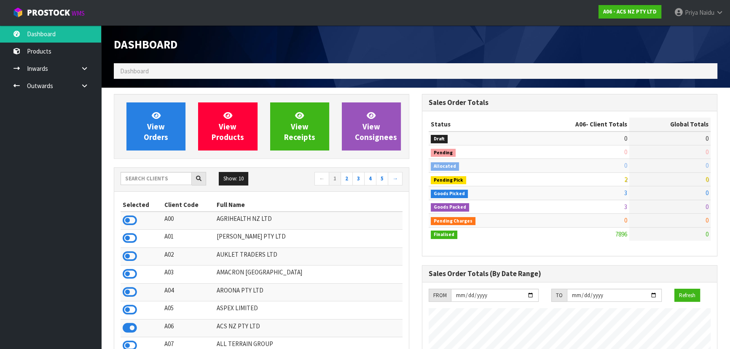
scroll to position [637, 308]
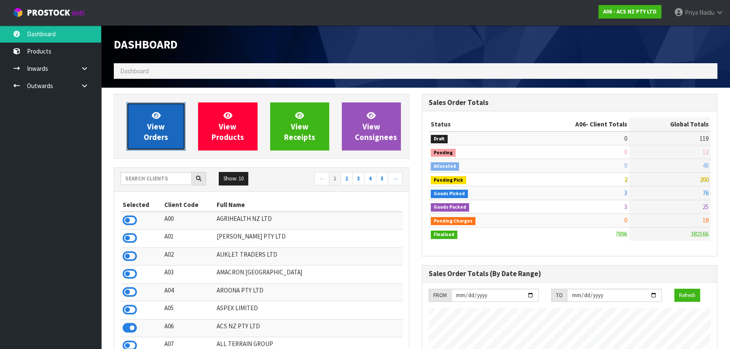
click at [158, 128] on span "View Orders" at bounding box center [156, 126] width 24 height 32
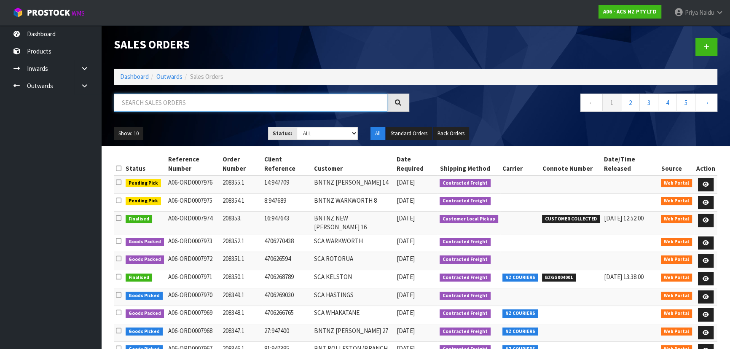
click at [172, 99] on input "text" at bounding box center [250, 103] width 273 height 18
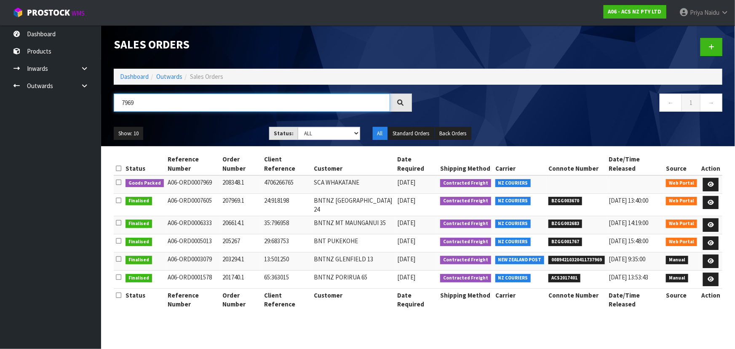
type input "7969"
click at [175, 127] on ul "Show: 10 5 10 25 50" at bounding box center [185, 133] width 143 height 13
click at [179, 129] on ul "Show: 10 5 10 25 50" at bounding box center [185, 133] width 143 height 13
click at [214, 131] on ul "Show: 10 5 10 25 50" at bounding box center [185, 133] width 143 height 13
click at [212, 134] on ul "Show: 10 5 10 25 50" at bounding box center [185, 133] width 143 height 13
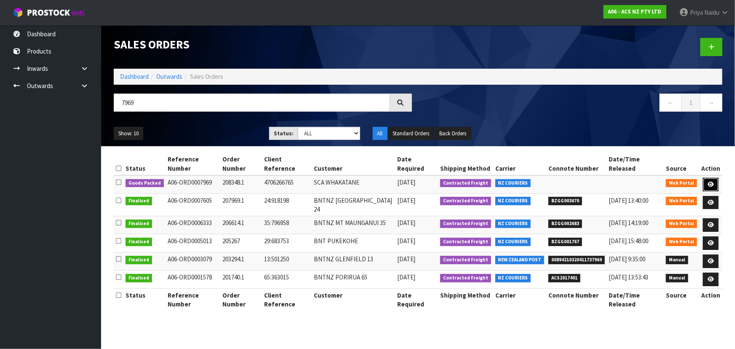
click at [711, 182] on icon at bounding box center [711, 184] width 6 height 5
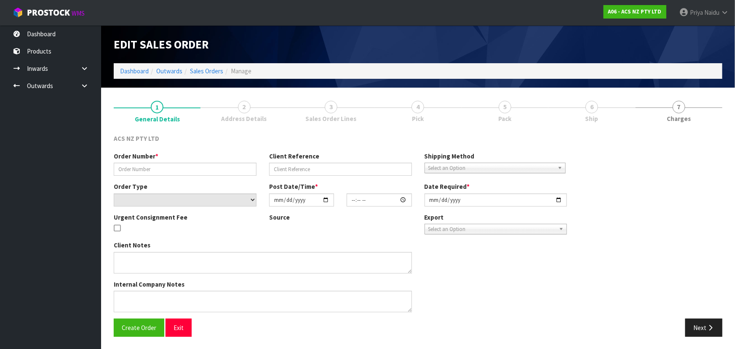
type input "208348.1"
type input "4706266765"
select select "number:0"
type input "[DATE]"
type input "18:02:00.000"
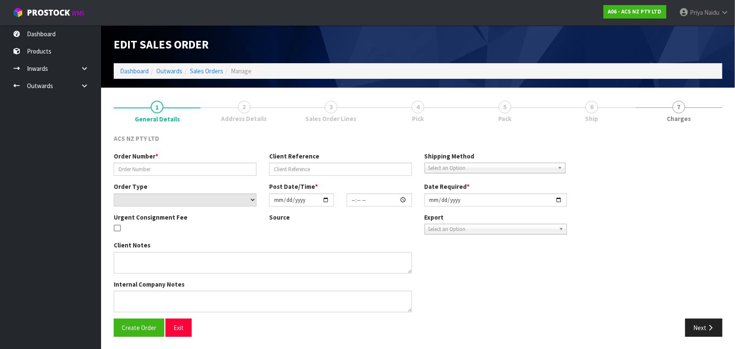
type input "[DATE]"
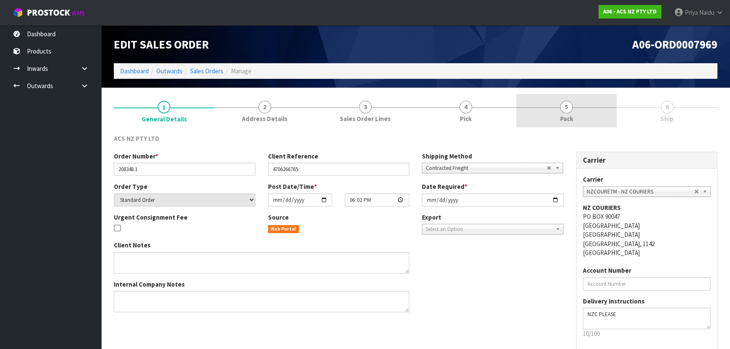
click at [576, 116] on link "5 Pack" at bounding box center [566, 110] width 101 height 33
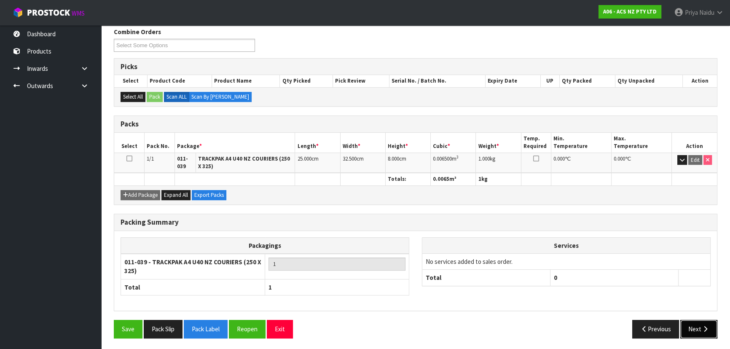
click at [691, 320] on button "Next" at bounding box center [698, 329] width 37 height 18
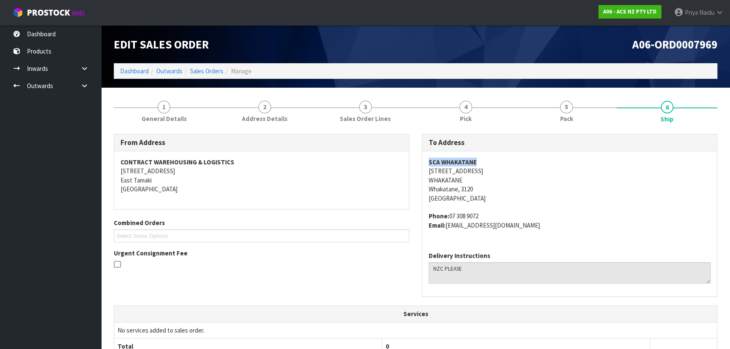
copy strong "SCA WHAKATANE"
drag, startPoint x: 427, startPoint y: 164, endPoint x: 486, endPoint y: 155, distance: 60.1
click at [486, 155] on div "SCA [GEOGRAPHIC_DATA][STREET_ADDRESS] Phone: [PHONE_NUMBER] Email: [EMAIL_ADDRE…" at bounding box center [569, 198] width 295 height 94
drag, startPoint x: 422, startPoint y: 171, endPoint x: 511, endPoint y: 171, distance: 89.3
click at [511, 171] on div "SCA [GEOGRAPHIC_DATA][STREET_ADDRESS] Phone: [PHONE_NUMBER] Email: [EMAIL_ADDRE…" at bounding box center [569, 198] width 295 height 94
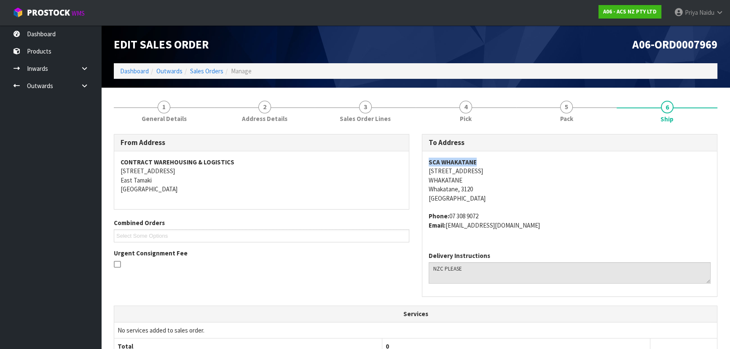
drag, startPoint x: 449, startPoint y: 215, endPoint x: 512, endPoint y: 208, distance: 64.0
click at [512, 208] on span "SCA [GEOGRAPHIC_DATA][STREET_ADDRESS] Phone: [PHONE_NUMBER] Email: [EMAIL_ADDRE…" at bounding box center [569, 194] width 282 height 72
drag, startPoint x: 449, startPoint y: 226, endPoint x: 559, endPoint y: 232, distance: 110.1
click at [559, 232] on div "SCA [GEOGRAPHIC_DATA][STREET_ADDRESS] Phone: [PHONE_NUMBER] Email: [EMAIL_ADDRE…" at bounding box center [569, 198] width 295 height 94
drag, startPoint x: 170, startPoint y: 113, endPoint x: 170, endPoint y: 126, distance: 13.5
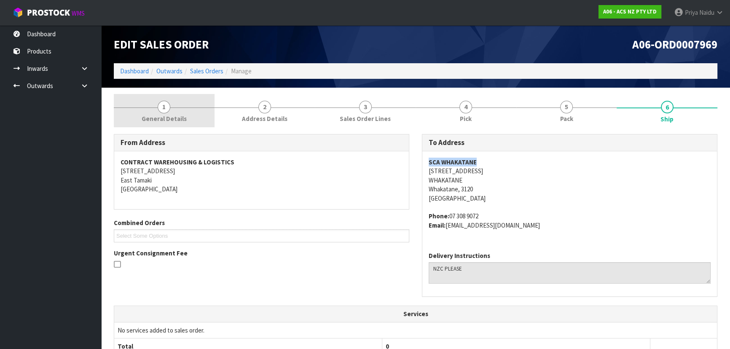
click at [170, 113] on link "1 General Details" at bounding box center [164, 110] width 101 height 33
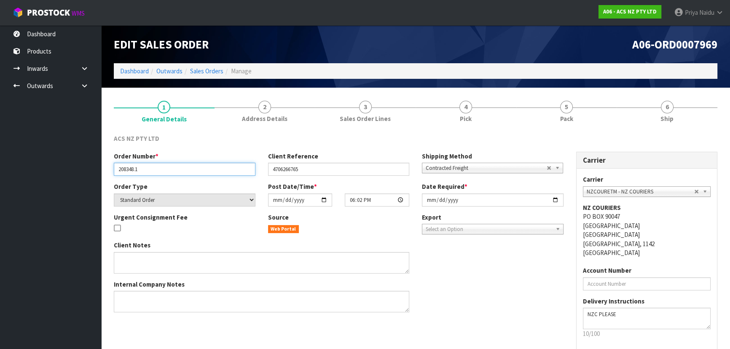
drag, startPoint x: 119, startPoint y: 169, endPoint x: 160, endPoint y: 169, distance: 40.9
click at [160, 169] on input "208348.1" at bounding box center [185, 169] width 142 height 13
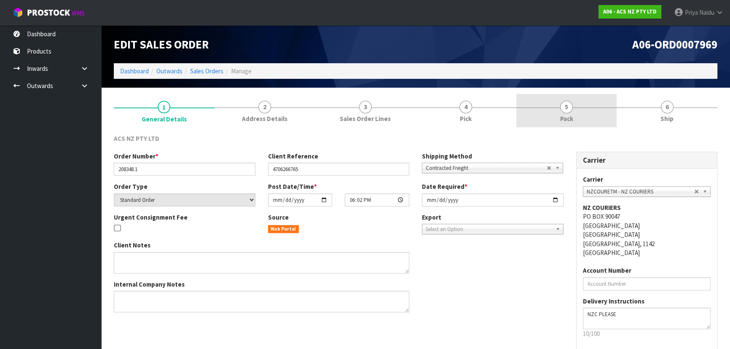
click at [572, 117] on span "Pack" at bounding box center [566, 118] width 13 height 9
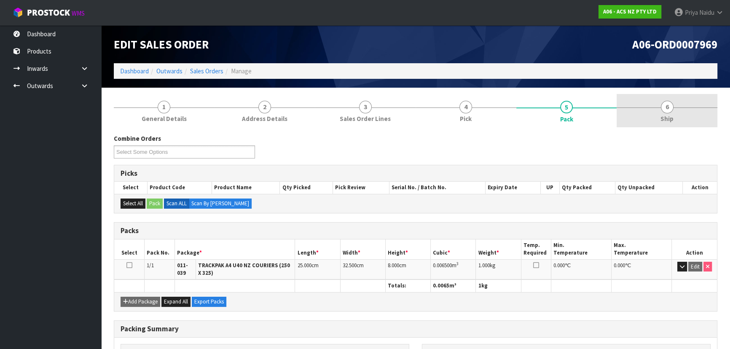
drag, startPoint x: 657, startPoint y: 120, endPoint x: 646, endPoint y: 120, distance: 10.6
click at [657, 120] on link "6 Ship" at bounding box center [666, 110] width 101 height 33
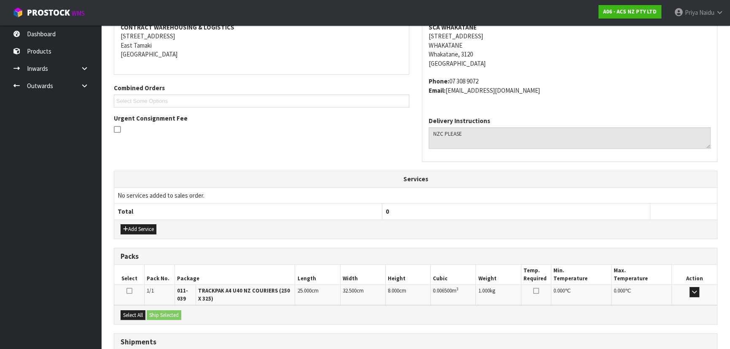
scroll to position [199, 0]
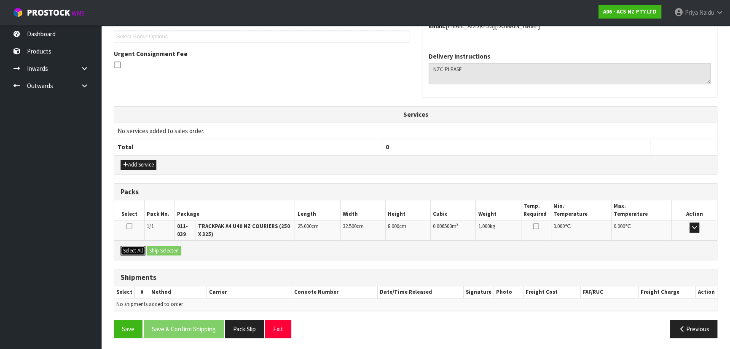
drag, startPoint x: 134, startPoint y: 246, endPoint x: 156, endPoint y: 247, distance: 22.3
click at [134, 246] on button "Select All" at bounding box center [132, 251] width 25 height 10
click at [161, 248] on button "Ship Selected" at bounding box center [164, 251] width 35 height 10
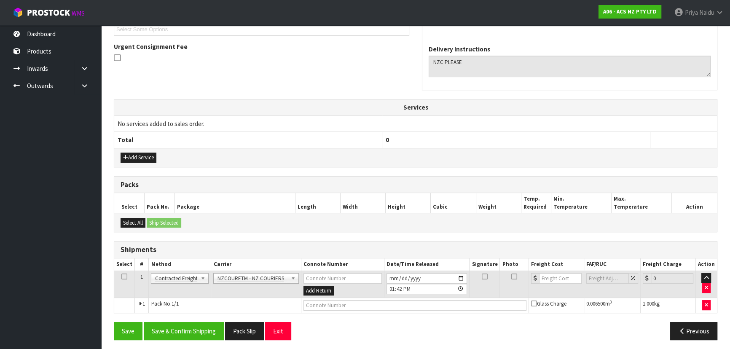
scroll to position [209, 0]
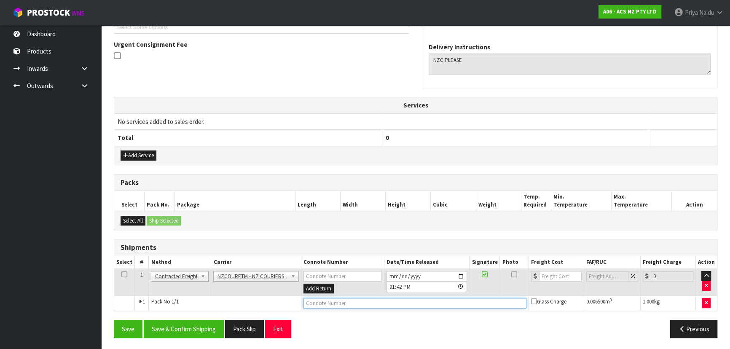
click at [315, 304] on input "text" at bounding box center [414, 303] width 223 height 11
paste input "BZGG004002"
type input "BZGG004002"
click at [546, 273] on input "number" at bounding box center [560, 276] width 43 height 11
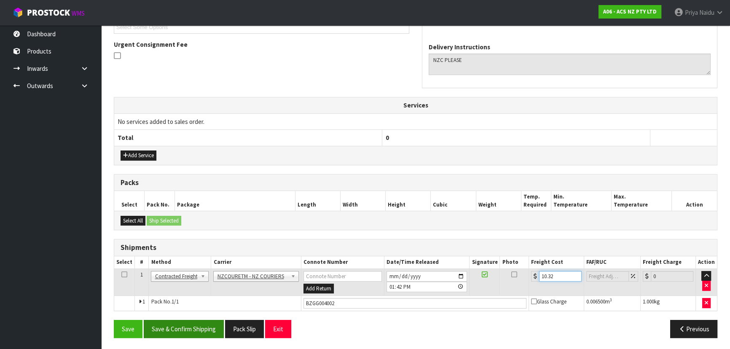
type input "10.32"
click at [196, 324] on button "Save & Confirm Shipping" at bounding box center [184, 329] width 80 height 18
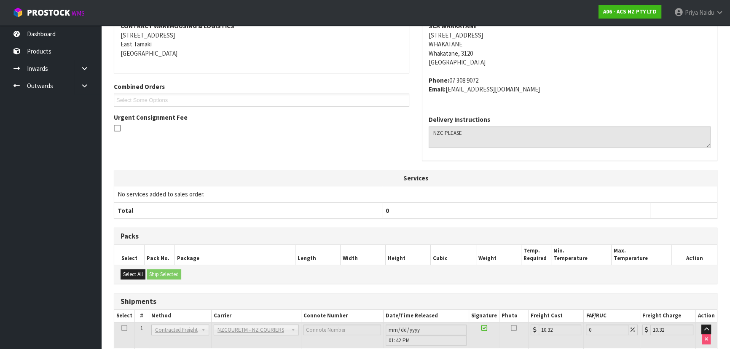
scroll to position [0, 0]
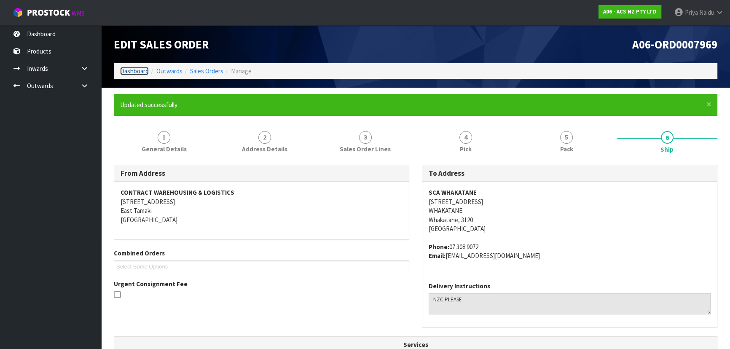
click at [131, 69] on link "Dashboard" at bounding box center [134, 71] width 29 height 8
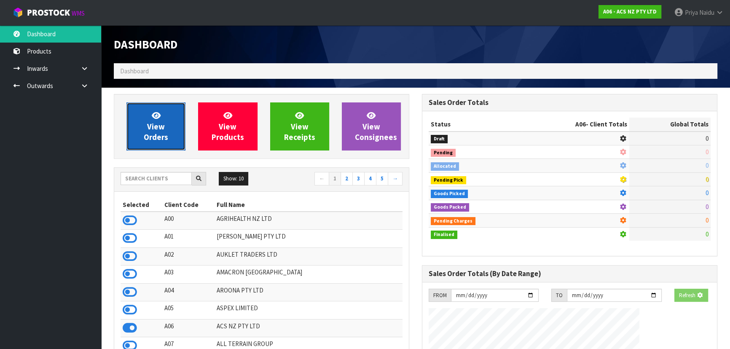
click at [146, 112] on link "View Orders" at bounding box center [155, 126] width 59 height 48
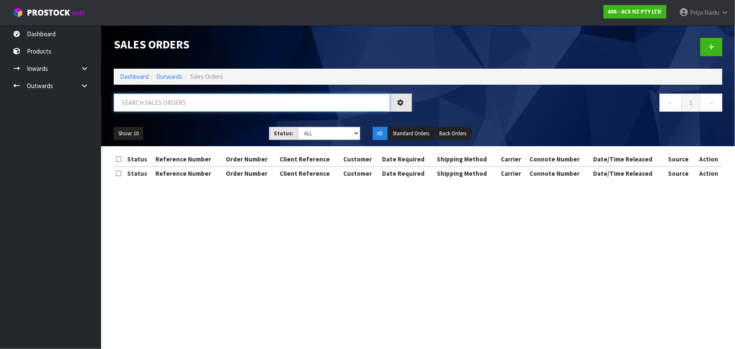
click at [171, 96] on input "text" at bounding box center [252, 103] width 276 height 18
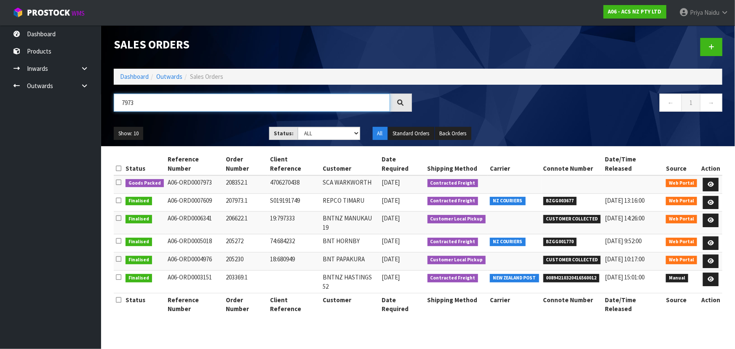
type input "7973"
click at [215, 124] on div "Show: 10 5 10 25 50 Status: Draft Pending Allocated Pending Pick Goods Picked G…" at bounding box center [417, 133] width 621 height 26
click at [227, 124] on div "Show: 10 5 10 25 50 Status: Draft Pending Allocated Pending Pick Goods Picked G…" at bounding box center [417, 133] width 621 height 26
click at [223, 125] on div "Show: 10 5 10 25 50 Status: Draft Pending Allocated Pending Pick Goods Picked G…" at bounding box center [417, 133] width 621 height 26
click at [219, 131] on ul "Show: 10 5 10 25 50" at bounding box center [185, 133] width 143 height 13
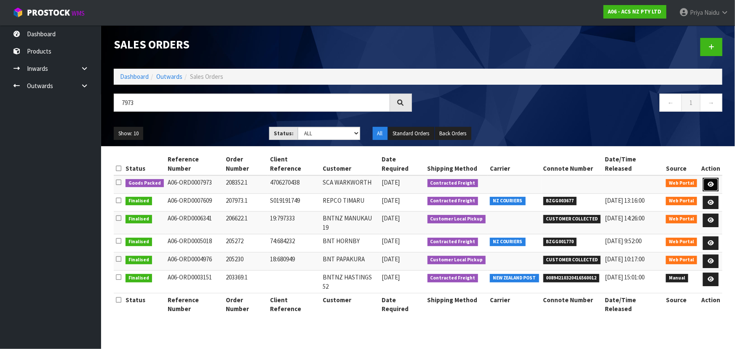
click at [713, 182] on icon at bounding box center [711, 184] width 6 height 5
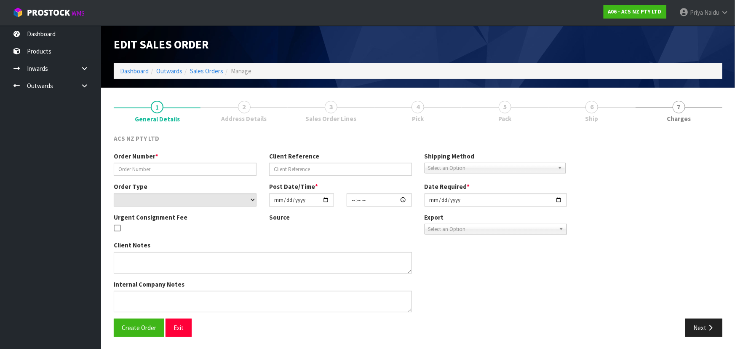
type input "208352.1"
type input "4706270438"
select select "number:0"
type input "[DATE]"
type input "12:48:00.000"
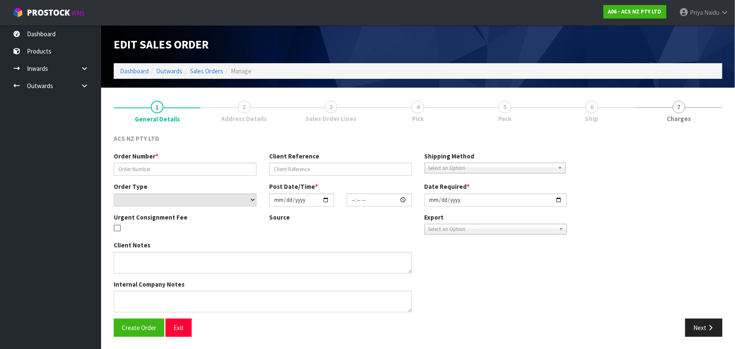
type input "[DATE]"
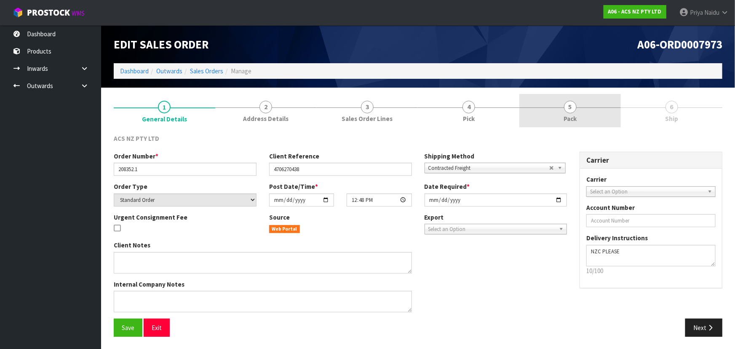
click at [579, 110] on link "5 Pack" at bounding box center [570, 110] width 102 height 33
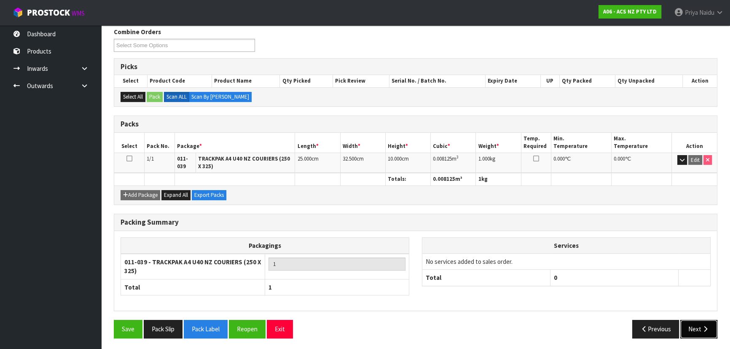
click at [695, 327] on button "Next" at bounding box center [698, 329] width 37 height 18
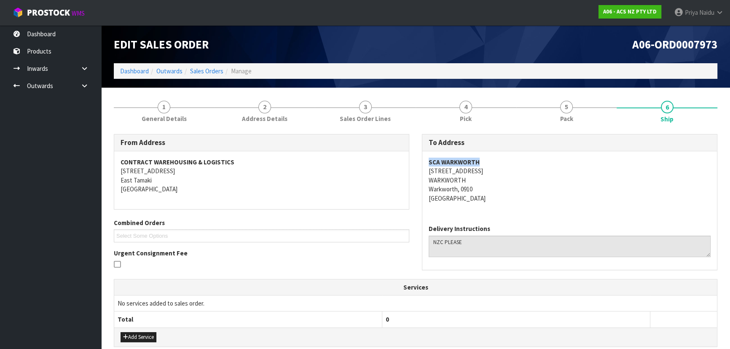
drag, startPoint x: 423, startPoint y: 159, endPoint x: 496, endPoint y: 160, distance: 72.9
click at [496, 160] on div "SCA WARKWORTH [STREET_ADDRESS]" at bounding box center [569, 184] width 295 height 67
drag, startPoint x: 426, startPoint y: 173, endPoint x: 506, endPoint y: 169, distance: 80.2
click at [506, 169] on div "SCA WARKWORTH [STREET_ADDRESS]" at bounding box center [569, 184] width 295 height 67
click at [164, 107] on span "1" at bounding box center [164, 107] width 13 height 13
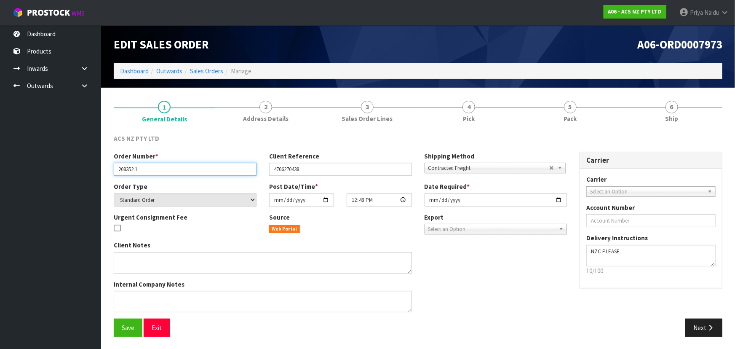
drag, startPoint x: 117, startPoint y: 169, endPoint x: 169, endPoint y: 174, distance: 52.9
click at [169, 174] on input "208352.1" at bounding box center [185, 169] width 143 height 13
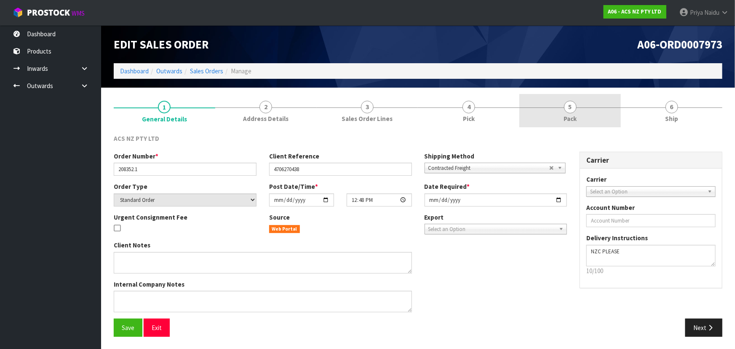
click at [567, 123] on link "5 Pack" at bounding box center [570, 110] width 102 height 33
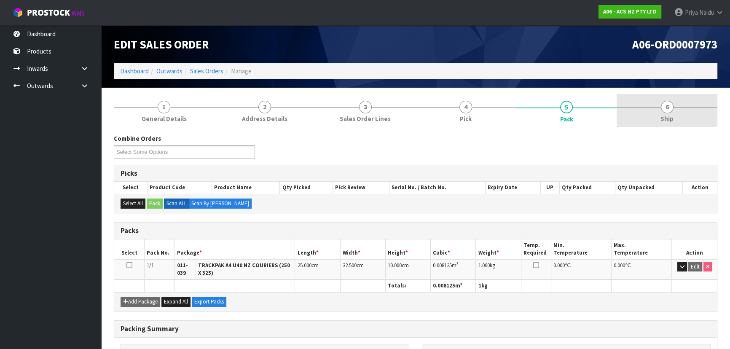
click at [674, 105] on link "6 Ship" at bounding box center [666, 110] width 101 height 33
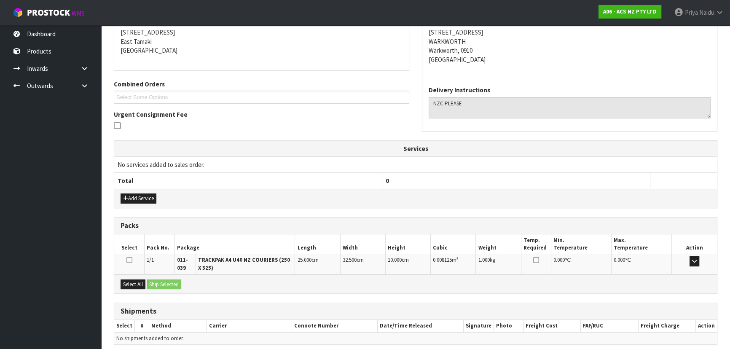
scroll to position [173, 0]
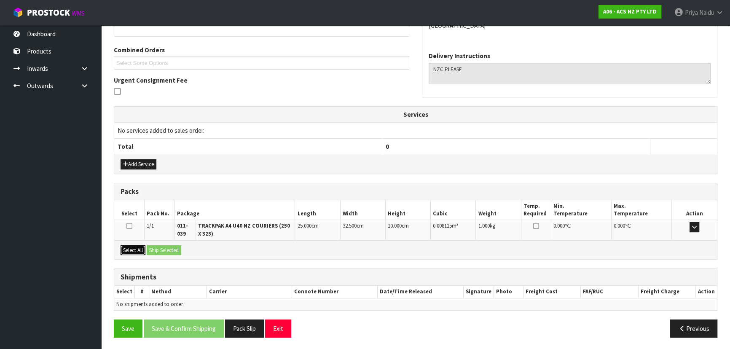
drag, startPoint x: 137, startPoint y: 246, endPoint x: 142, endPoint y: 246, distance: 5.1
click at [137, 246] on button "Select All" at bounding box center [132, 250] width 25 height 10
click at [162, 249] on button "Ship Selected" at bounding box center [164, 250] width 35 height 10
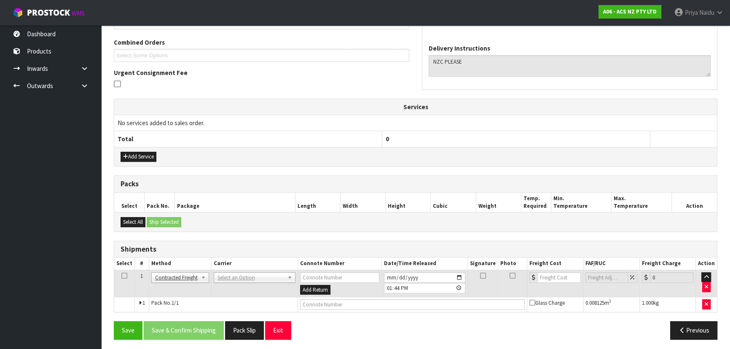
scroll to position [182, 0]
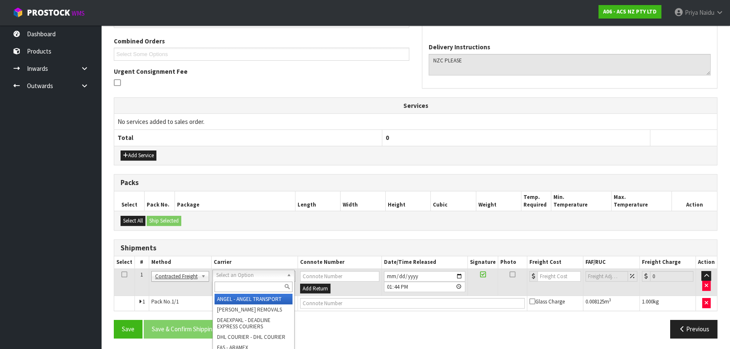
click at [228, 283] on input "text" at bounding box center [253, 286] width 78 height 11
type input "NZC"
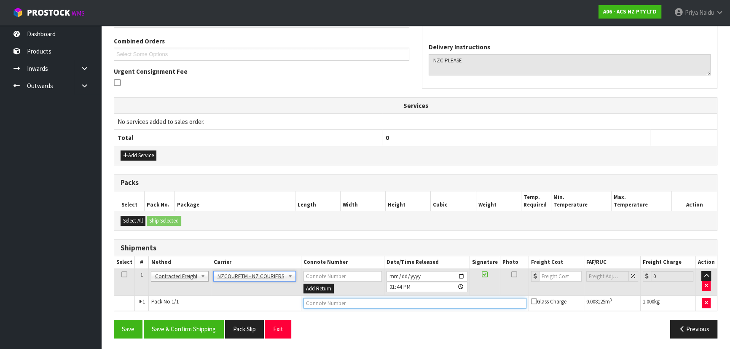
click at [329, 298] on input "text" at bounding box center [414, 303] width 223 height 11
paste input "BZGG004003"
type input "BZGG004003"
click at [552, 273] on input "number" at bounding box center [560, 276] width 43 height 11
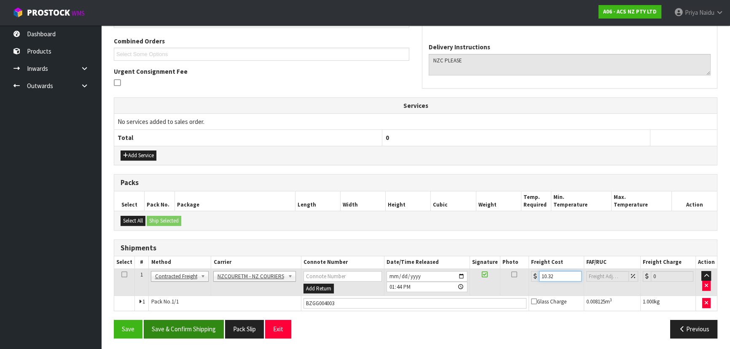
type input "10.32"
click at [215, 329] on button "Save & Confirm Shipping" at bounding box center [184, 329] width 80 height 18
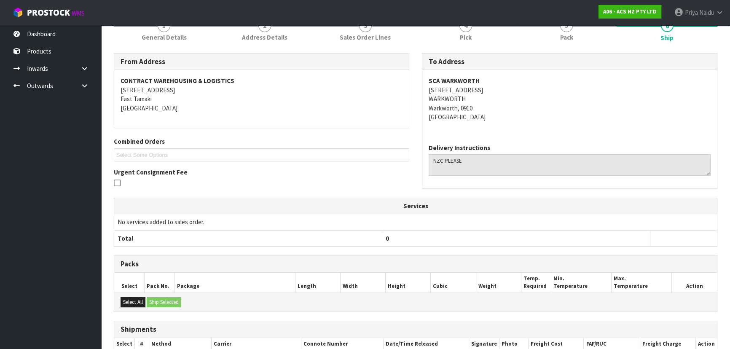
scroll to position [0, 0]
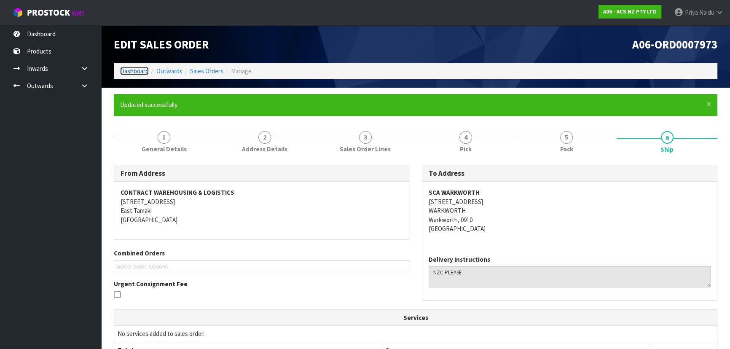
click at [131, 75] on link "Dashboard" at bounding box center [134, 71] width 29 height 8
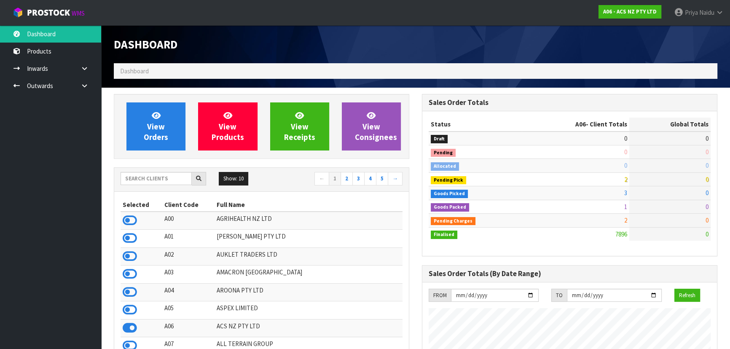
scroll to position [637, 308]
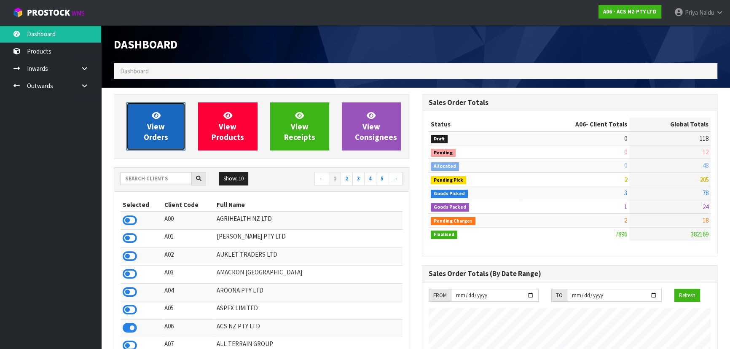
click at [152, 131] on span "View Orders" at bounding box center [156, 126] width 24 height 32
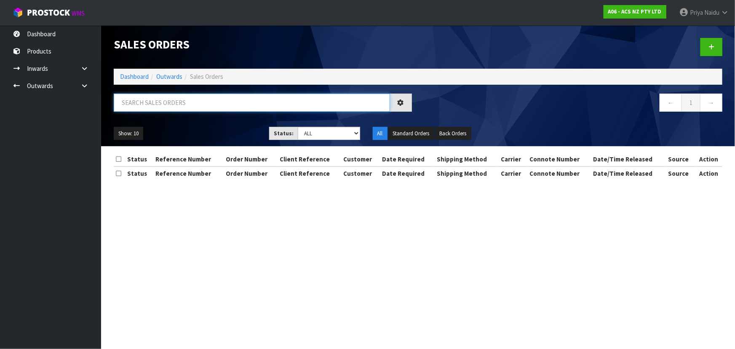
click at [167, 106] on input "text" at bounding box center [252, 103] width 276 height 18
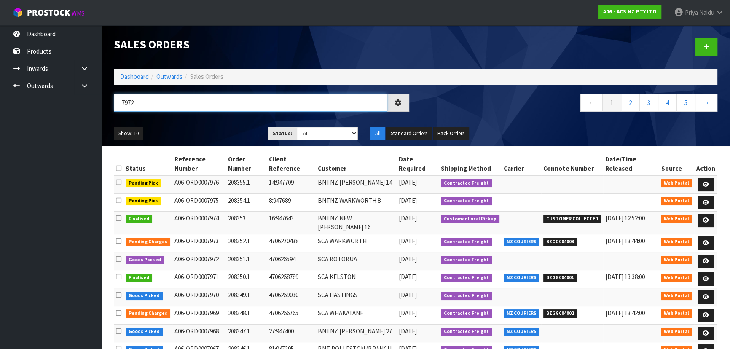
type input "7972"
click at [194, 136] on ul "Show: 10 5 10 25 50" at bounding box center [185, 133] width 142 height 13
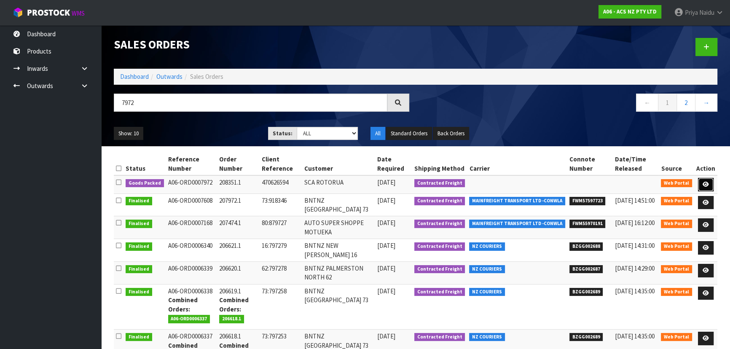
click at [706, 182] on icon at bounding box center [705, 184] width 6 height 5
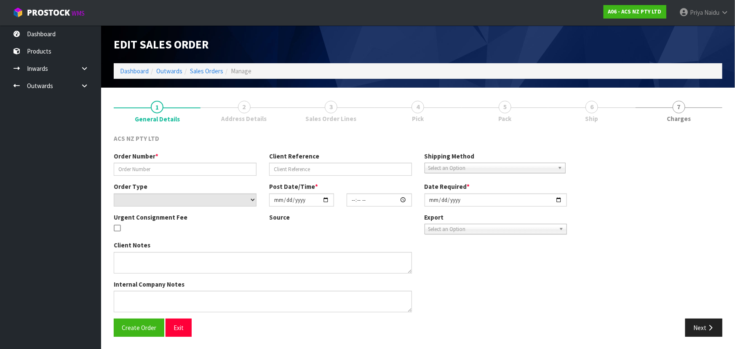
click at [584, 114] on link "6 Ship" at bounding box center [592, 110] width 87 height 33
type input "208351.1"
type input "470626594"
select select "number:0"
type input "[DATE]"
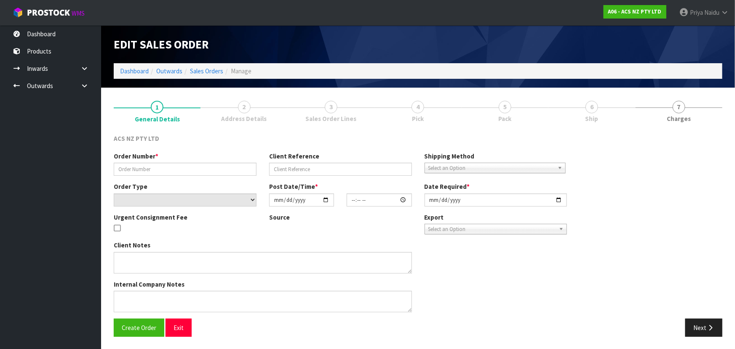
type input "10:17:00.000"
type input "[DATE]"
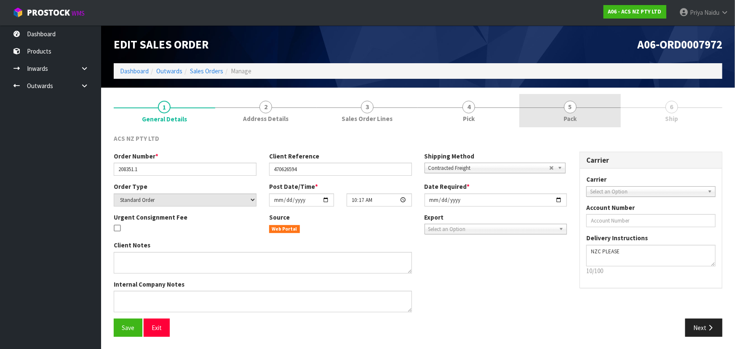
click at [578, 114] on link "5 Pack" at bounding box center [570, 110] width 102 height 33
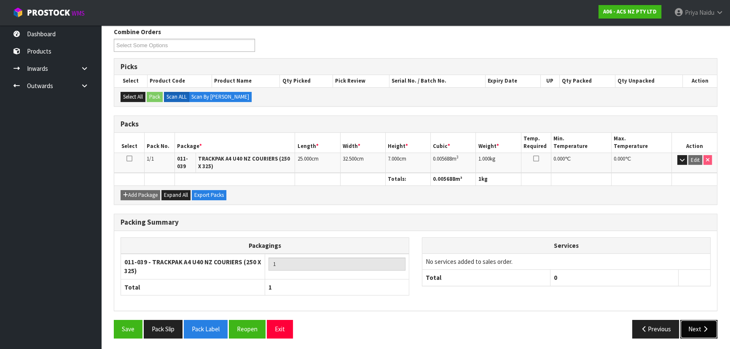
click at [687, 328] on button "Next" at bounding box center [698, 329] width 37 height 18
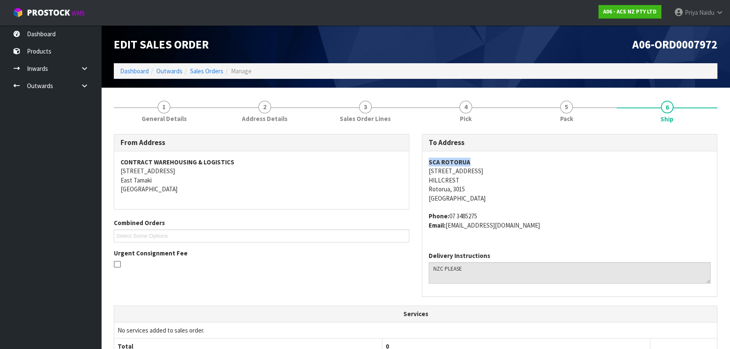
drag, startPoint x: 420, startPoint y: 162, endPoint x: 483, endPoint y: 159, distance: 63.3
click at [483, 159] on div "To Address SCA ROTORUA [STREET_ADDRESS] Phone: [PHONE_NUMBER] Email: [EMAIL_ADD…" at bounding box center [569, 219] width 308 height 171
drag, startPoint x: 423, startPoint y: 173, endPoint x: 546, endPoint y: 173, distance: 122.6
click at [546, 173] on div "SCA ROTORUA UNIT [GEOGRAPHIC_DATA][STREET_ADDRESS] Phone: [PHONE_NUMBER] Email:…" at bounding box center [569, 198] width 295 height 94
drag, startPoint x: 421, startPoint y: 179, endPoint x: 471, endPoint y: 182, distance: 50.7
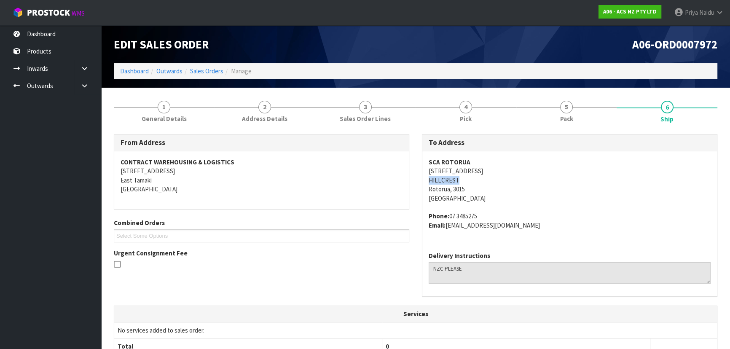
click at [471, 182] on div "To Address SCA ROTORUA [STREET_ADDRESS] Phone: [PHONE_NUMBER] Email: [EMAIL_ADD…" at bounding box center [569, 219] width 308 height 171
drag, startPoint x: 451, startPoint y: 216, endPoint x: 503, endPoint y: 212, distance: 52.4
click at [503, 212] on address "Phone: [PHONE_NUMBER] Email: [EMAIL_ADDRESS][DOMAIN_NAME]" at bounding box center [569, 221] width 282 height 18
drag, startPoint x: 449, startPoint y: 228, endPoint x: 545, endPoint y: 239, distance: 97.1
click at [545, 239] on div "SCA ROTORUA UNIT [GEOGRAPHIC_DATA][STREET_ADDRESS] Phone: [PHONE_NUMBER] Email:…" at bounding box center [569, 198] width 295 height 94
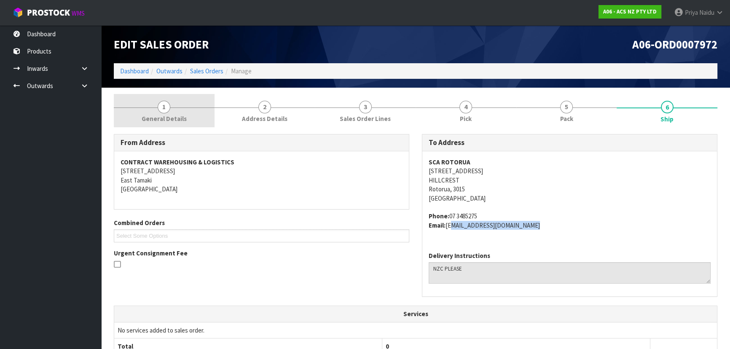
click at [162, 112] on span "1" at bounding box center [164, 107] width 13 height 13
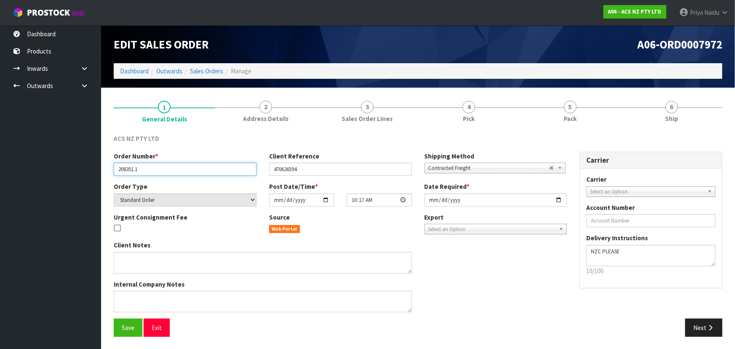
paste input "[EMAIL_ADDRESS][DOMAIN_NAME]"
drag, startPoint x: 118, startPoint y: 171, endPoint x: 173, endPoint y: 168, distance: 55.7
click at [160, 171] on input "[EMAIL_ADDRESS][DOMAIN_NAME]" at bounding box center [185, 169] width 143 height 13
type input "[EMAIL_ADDRESS][DOMAIN_NAME]"
click at [136, 70] on link "Dashboard" at bounding box center [134, 71] width 29 height 8
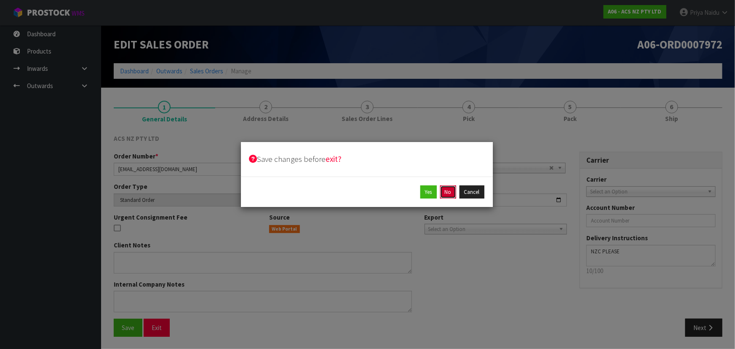
click at [448, 195] on button "No" at bounding box center [448, 191] width 16 height 13
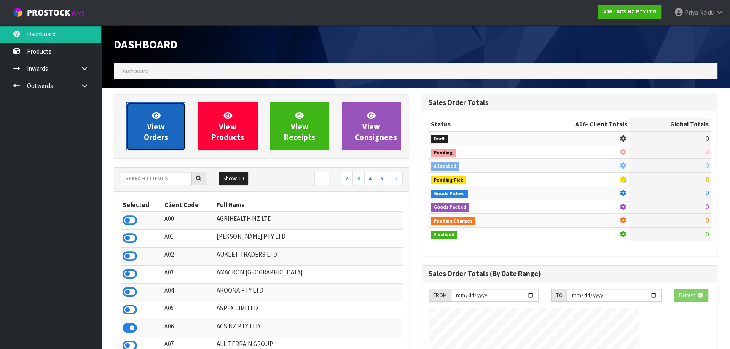
click at [152, 112] on icon at bounding box center [156, 115] width 9 height 8
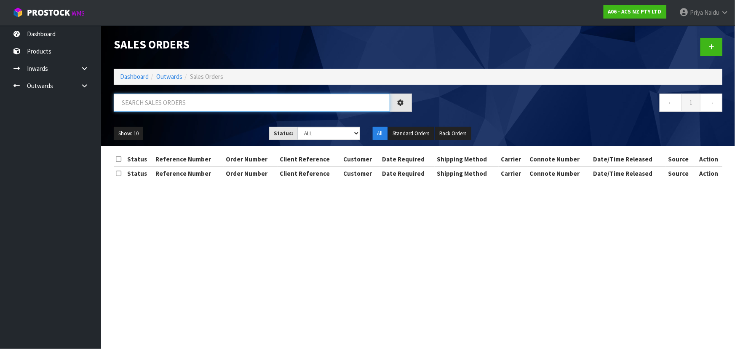
click at [157, 102] on input "text" at bounding box center [252, 103] width 276 height 18
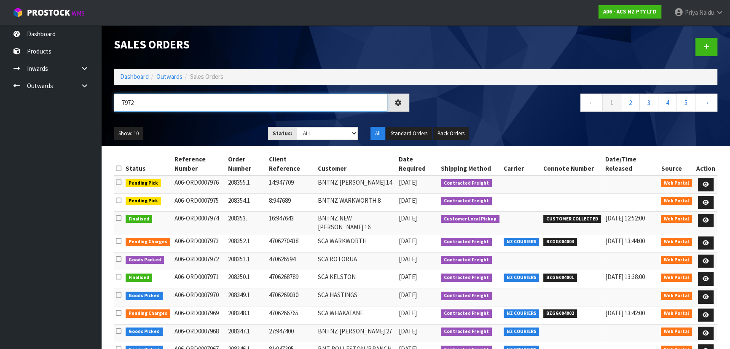
type input "7972"
click at [185, 127] on ul "Show: 10 5 10 25 50" at bounding box center [185, 133] width 142 height 13
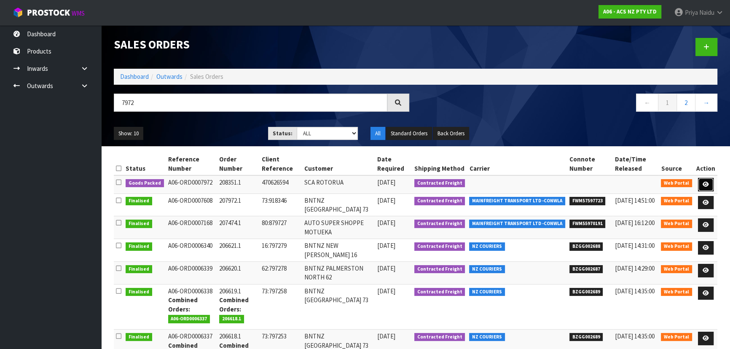
click at [705, 183] on icon at bounding box center [705, 184] width 6 height 5
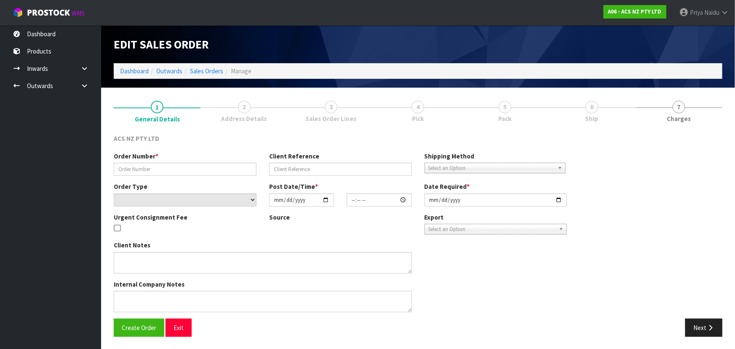
type input "208351.1"
type input "470626594"
select select "number:0"
type input "[DATE]"
type input "10:17:00.000"
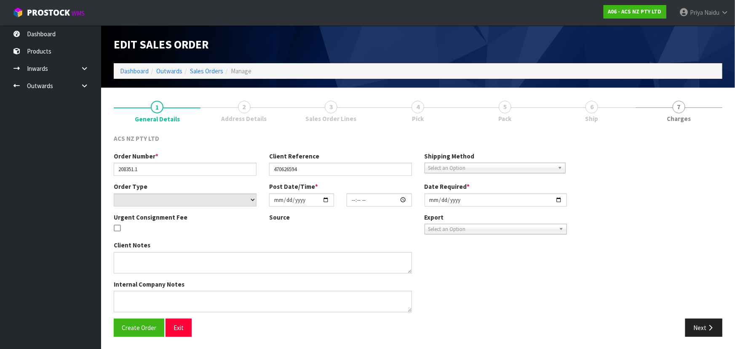
type input "[DATE]"
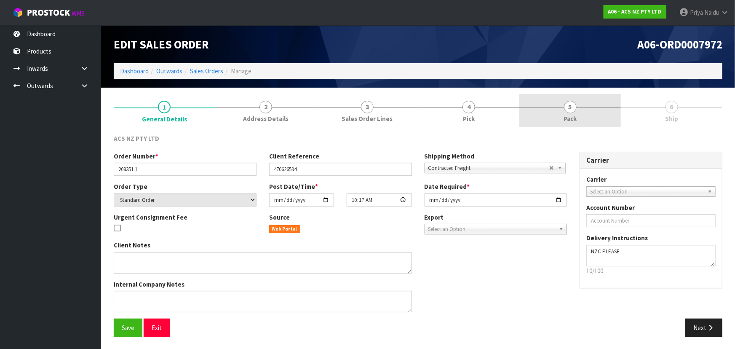
click at [594, 109] on link "5 Pack" at bounding box center [570, 110] width 102 height 33
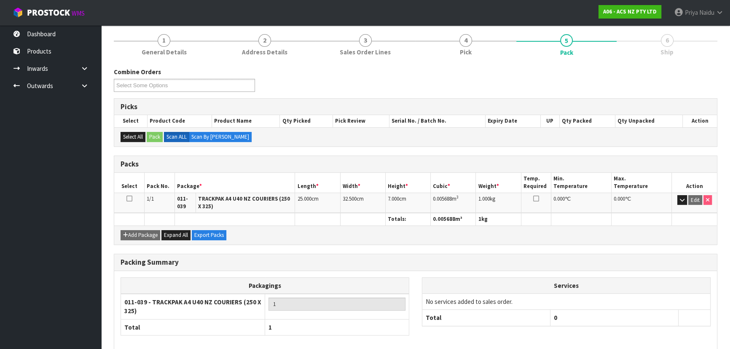
scroll to position [107, 0]
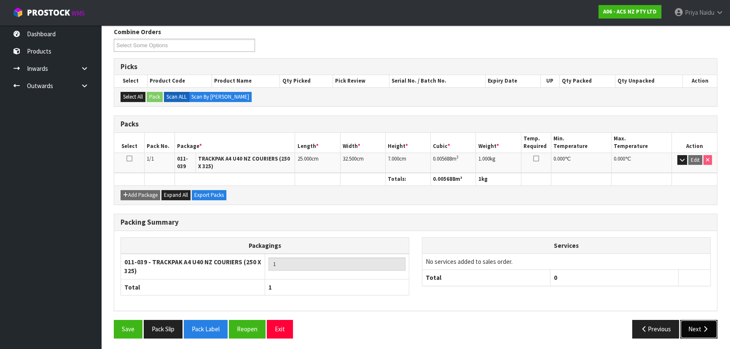
click at [688, 323] on button "Next" at bounding box center [698, 329] width 37 height 18
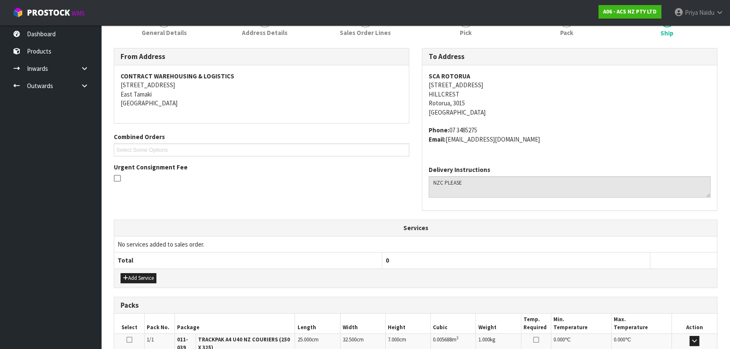
scroll to position [0, 0]
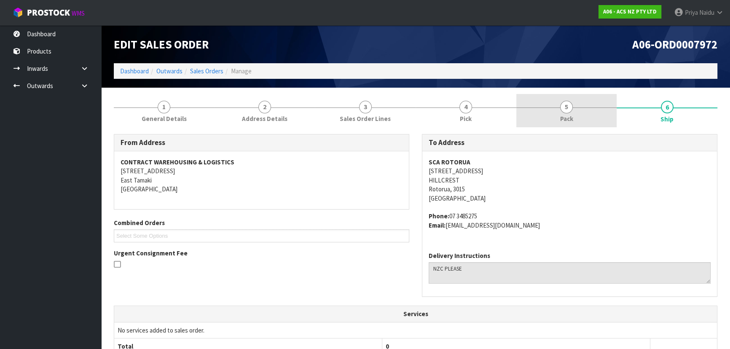
click at [559, 109] on link "5 Pack" at bounding box center [566, 110] width 101 height 33
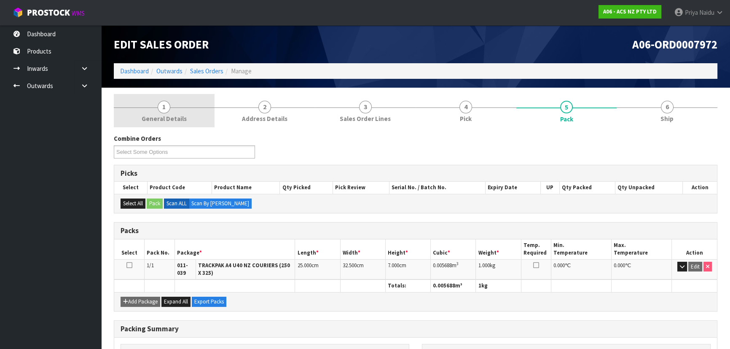
click at [185, 110] on link "1 General Details" at bounding box center [164, 110] width 101 height 33
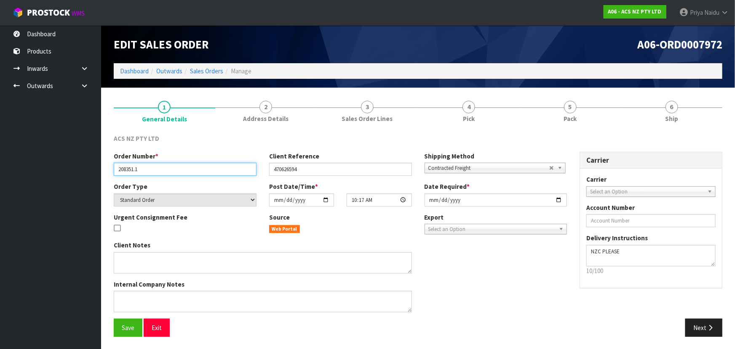
drag, startPoint x: 118, startPoint y: 169, endPoint x: 147, endPoint y: 169, distance: 28.6
click at [147, 169] on input "208351.1" at bounding box center [185, 169] width 143 height 13
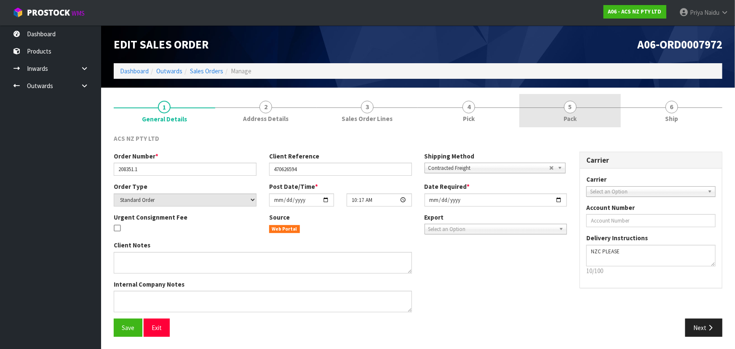
click at [571, 109] on span "5" at bounding box center [570, 107] width 13 height 13
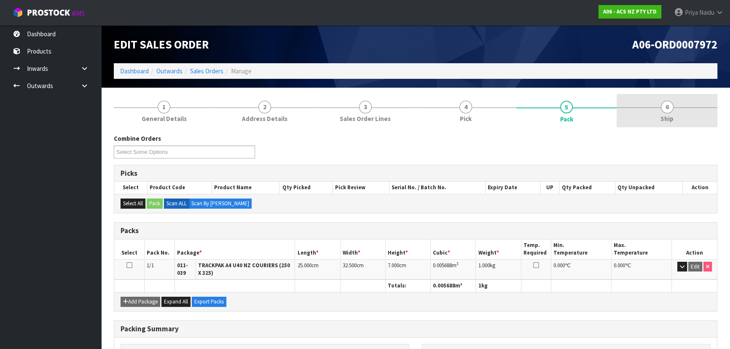
click at [681, 120] on link "6 Ship" at bounding box center [666, 110] width 101 height 33
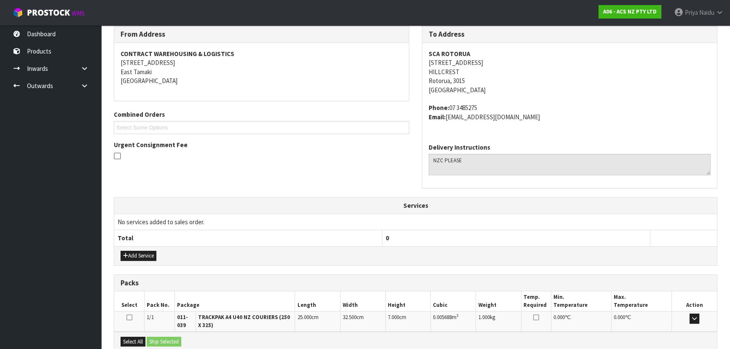
scroll to position [199, 0]
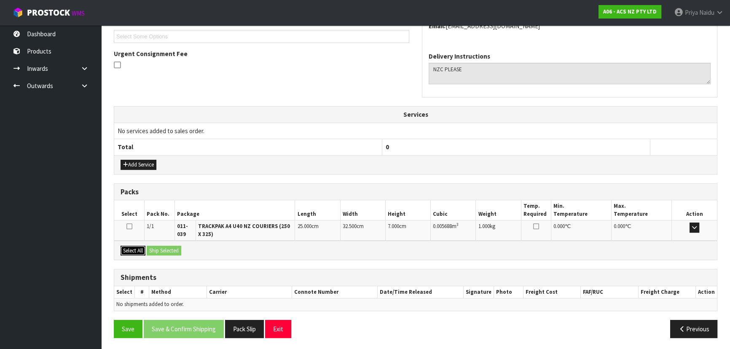
click at [143, 248] on button "Select All" at bounding box center [132, 251] width 25 height 10
click at [167, 248] on button "Ship Selected" at bounding box center [164, 251] width 35 height 10
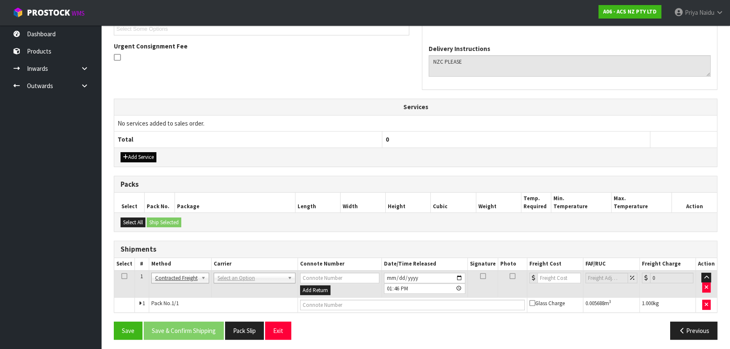
scroll to position [209, 0]
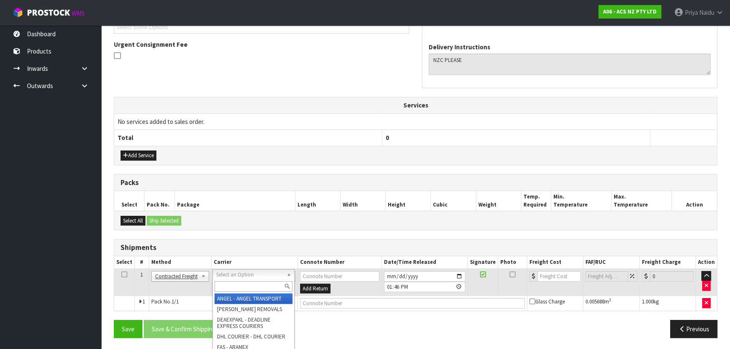
click at [224, 283] on input "text" at bounding box center [253, 286] width 78 height 11
type input "NZC"
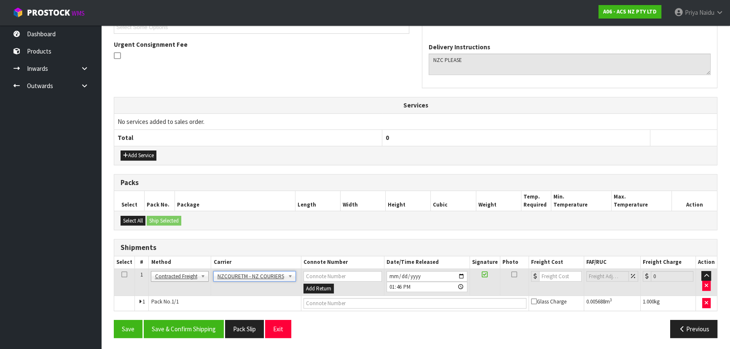
drag, startPoint x: 300, startPoint y: 298, endPoint x: 314, endPoint y: 305, distance: 15.5
click at [306, 302] on td at bounding box center [415, 303] width 228 height 15
click at [352, 299] on input "text" at bounding box center [414, 303] width 223 height 11
paste input "BZGG004004"
type input "BZGG004004"
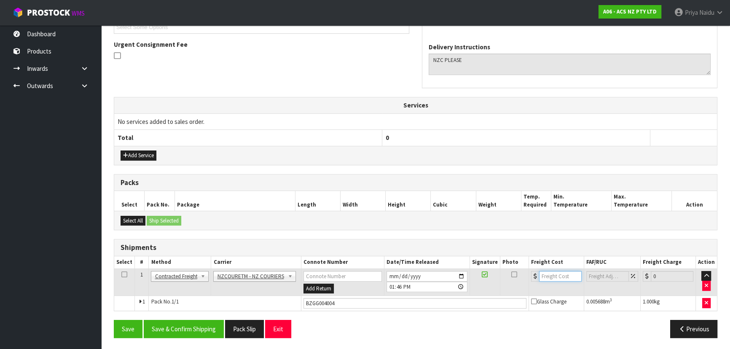
click at [553, 274] on input "number" at bounding box center [560, 276] width 43 height 11
type input "10.32"
click at [192, 324] on button "Save & Confirm Shipping" at bounding box center [184, 329] width 80 height 18
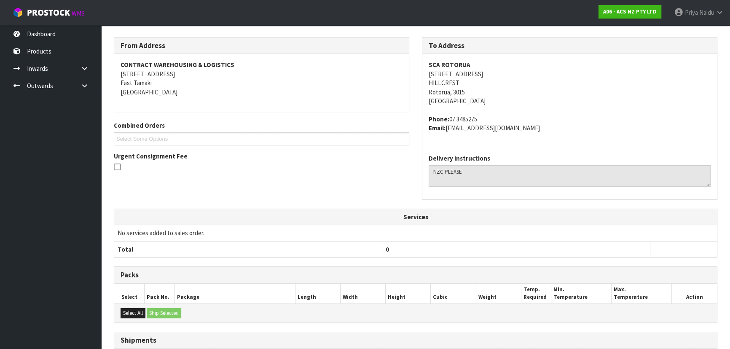
scroll to position [0, 0]
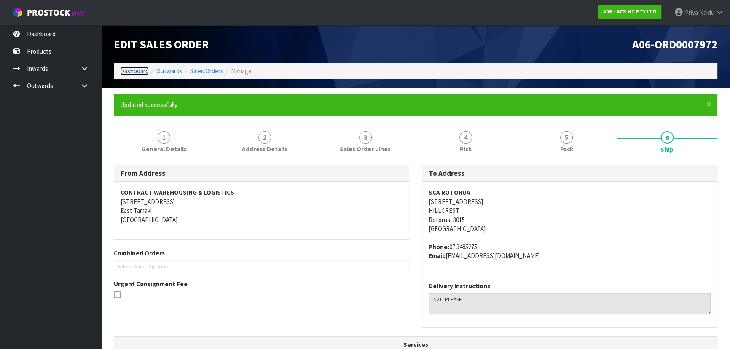
click at [135, 70] on link "Dashboard" at bounding box center [134, 71] width 29 height 8
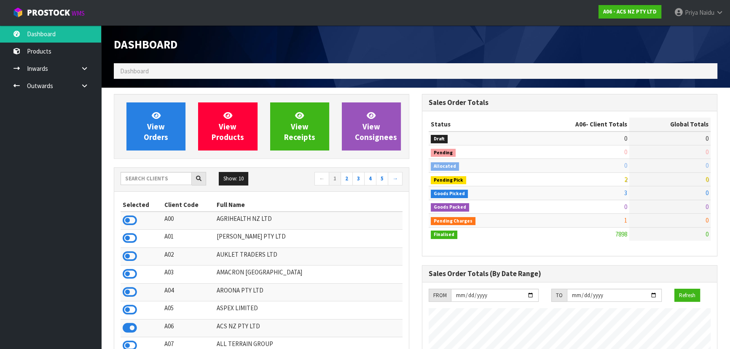
scroll to position [637, 308]
click at [134, 174] on input "text" at bounding box center [155, 178] width 71 height 13
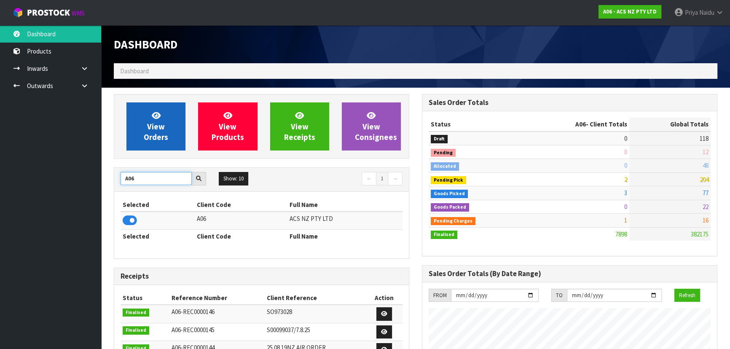
type input "A06"
click at [148, 123] on span "View Orders" at bounding box center [156, 126] width 24 height 32
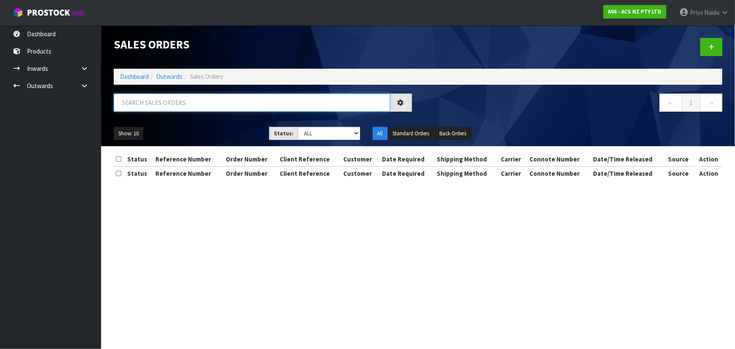
click at [169, 106] on input "text" at bounding box center [252, 103] width 276 height 18
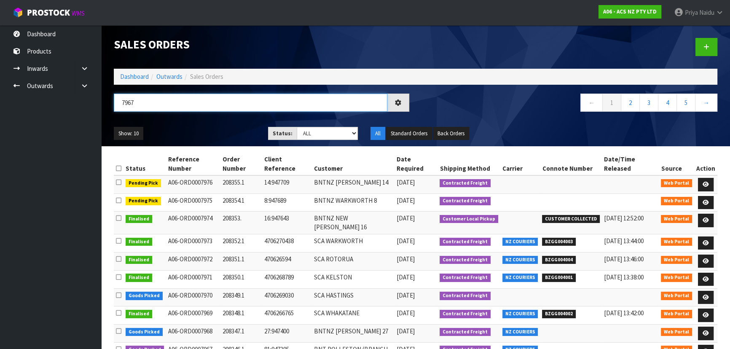
type input "7967"
click at [189, 118] on div "7967 ← 1 2 3 4 5 →" at bounding box center [415, 107] width 616 height 27
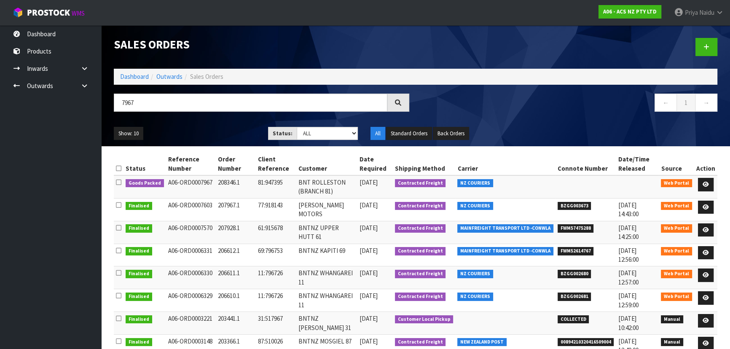
click at [209, 118] on div "7967 ← 1 →" at bounding box center [415, 107] width 616 height 27
click at [213, 118] on div "7967 ← 1 →" at bounding box center [415, 107] width 616 height 27
click at [705, 183] on icon at bounding box center [705, 184] width 6 height 5
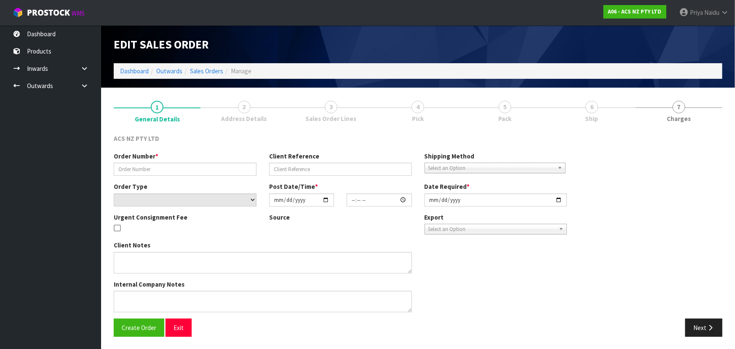
type input "208346.1"
type input "81:947395"
select select "number:0"
type input "[DATE]"
type input "16:52:00.000"
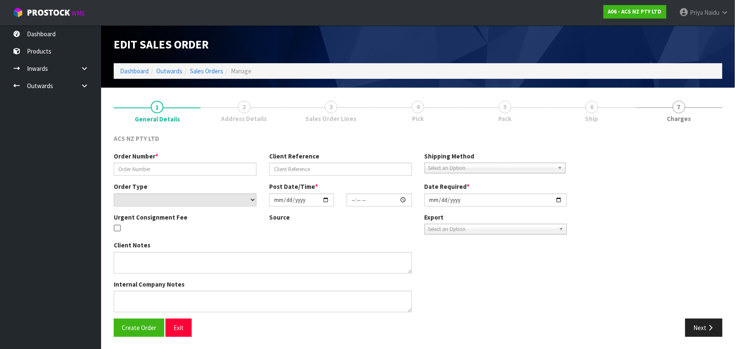
type input "[DATE]"
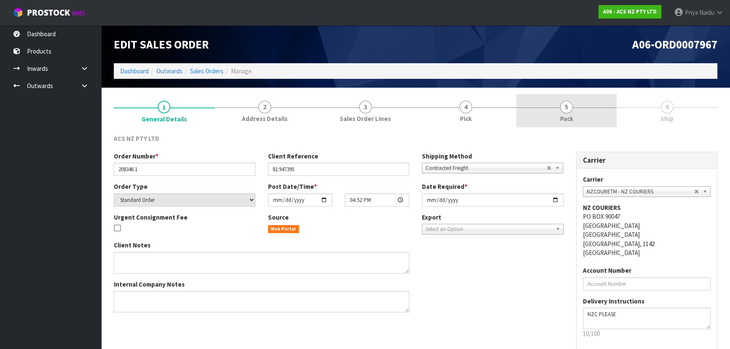
click at [582, 114] on link "5 Pack" at bounding box center [566, 110] width 101 height 33
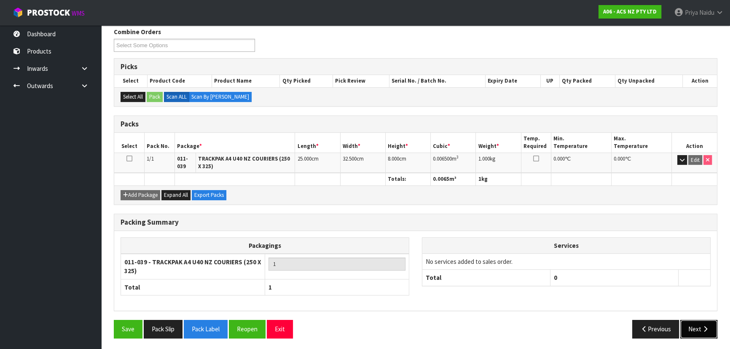
click at [698, 330] on button "Next" at bounding box center [698, 329] width 37 height 18
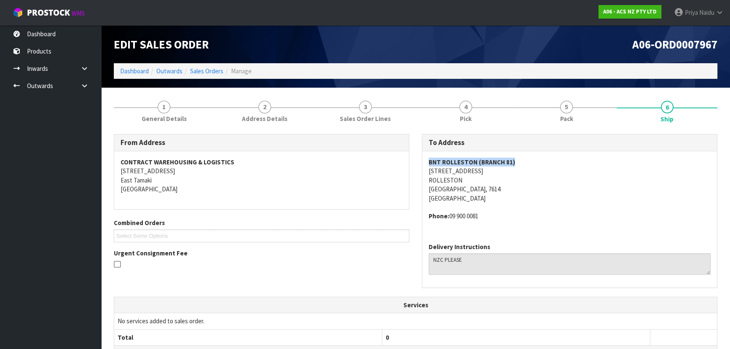
drag, startPoint x: 426, startPoint y: 161, endPoint x: 524, endPoint y: 155, distance: 98.3
click at [524, 155] on div "To Address [GEOGRAPHIC_DATA] (BRANCH 81) [STREET_ADDRESS] Phone: [PHONE_NUMBER]…" at bounding box center [569, 215] width 308 height 163
drag, startPoint x: 427, startPoint y: 170, endPoint x: 487, endPoint y: 173, distance: 59.9
click at [531, 173] on div "BNT ROLLESTON (BRANCH 81) [STREET_ADDRESS] Phone: [PHONE_NUMBER]" at bounding box center [569, 193] width 295 height 85
drag, startPoint x: 425, startPoint y: 179, endPoint x: 476, endPoint y: 178, distance: 51.4
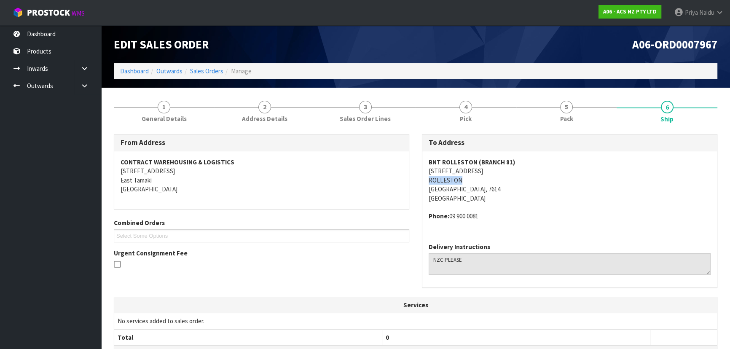
click at [476, 178] on div "BNT ROLLESTON (BRANCH 81) [STREET_ADDRESS] Phone: [PHONE_NUMBER]" at bounding box center [569, 193] width 295 height 85
drag, startPoint x: 421, startPoint y: 189, endPoint x: 458, endPoint y: 188, distance: 36.7
click at [458, 188] on div "To Address [GEOGRAPHIC_DATA] (BRANCH 81) [STREET_ADDRESS] Phone: [PHONE_NUMBER]…" at bounding box center [569, 215] width 308 height 163
drag, startPoint x: 450, startPoint y: 216, endPoint x: 487, endPoint y: 213, distance: 37.6
click at [487, 213] on address "Phone: [PHONE_NUMBER]" at bounding box center [569, 216] width 282 height 9
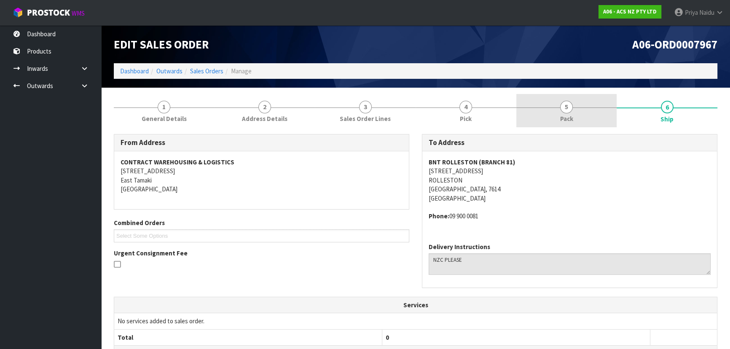
click at [525, 104] on link "5 Pack" at bounding box center [566, 110] width 101 height 33
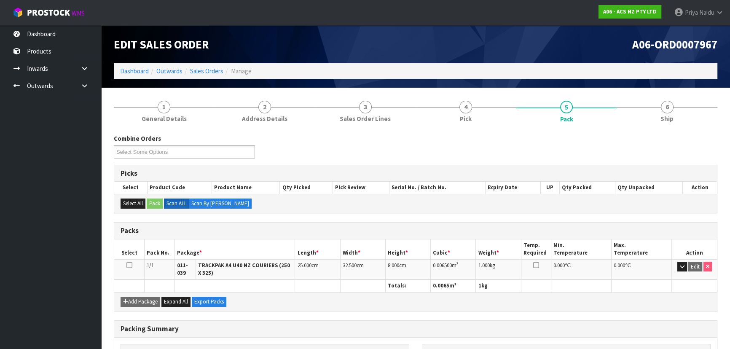
scroll to position [38, 0]
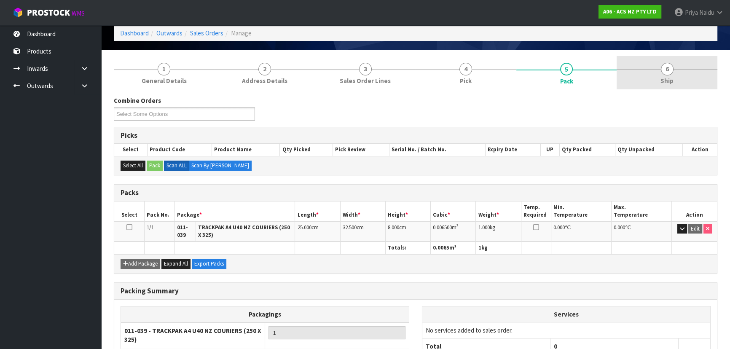
drag, startPoint x: 671, startPoint y: 57, endPoint x: 660, endPoint y: 77, distance: 22.5
click at [671, 57] on link "6 Ship" at bounding box center [666, 72] width 101 height 33
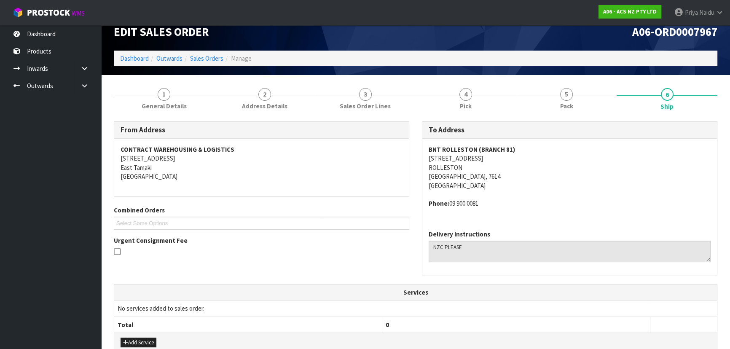
scroll to position [0, 0]
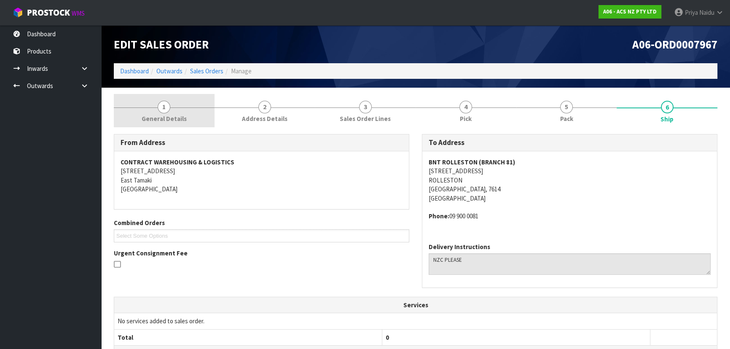
click at [173, 116] on span "General Details" at bounding box center [164, 118] width 45 height 9
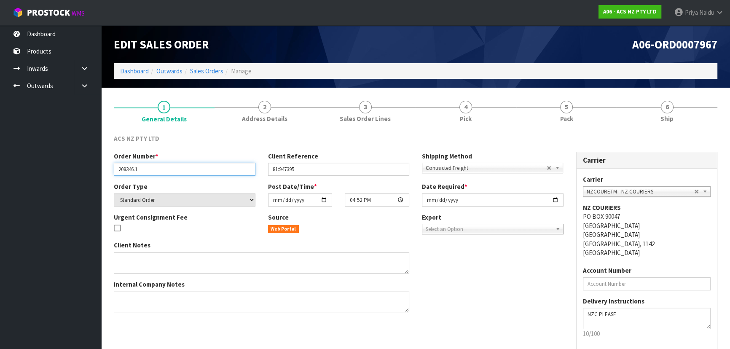
drag, startPoint x: 118, startPoint y: 169, endPoint x: 142, endPoint y: 169, distance: 24.9
click at [142, 169] on input "208346.1" at bounding box center [185, 169] width 142 height 13
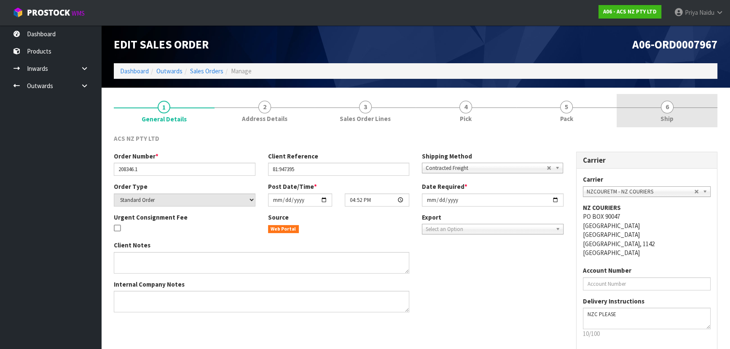
drag, startPoint x: 688, startPoint y: 119, endPoint x: 684, endPoint y: 118, distance: 4.3
click at [688, 119] on link "6 Ship" at bounding box center [666, 110] width 101 height 33
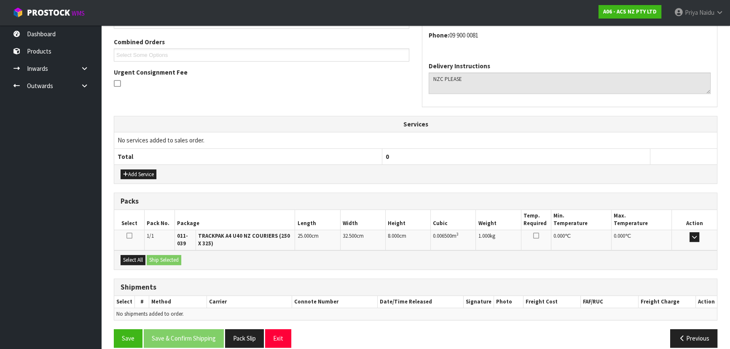
scroll to position [190, 0]
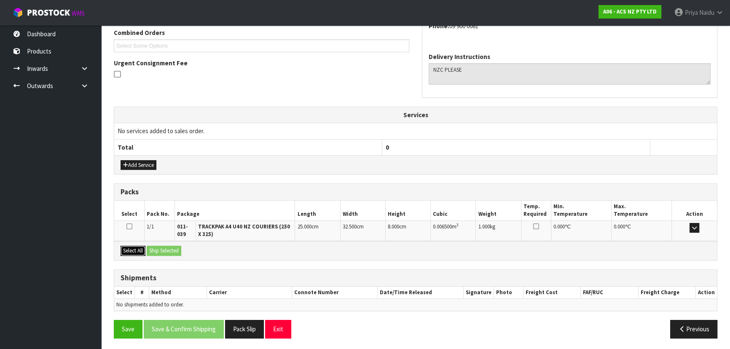
click at [133, 246] on button "Select All" at bounding box center [132, 251] width 25 height 10
drag, startPoint x: 143, startPoint y: 246, endPoint x: 156, endPoint y: 250, distance: 13.7
click at [155, 250] on div "Select All Ship Selected" at bounding box center [415, 250] width 602 height 19
click at [158, 250] on button "Ship Selected" at bounding box center [164, 251] width 35 height 10
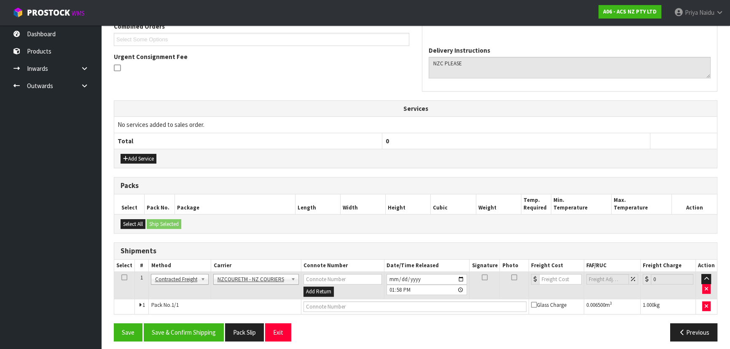
scroll to position [200, 0]
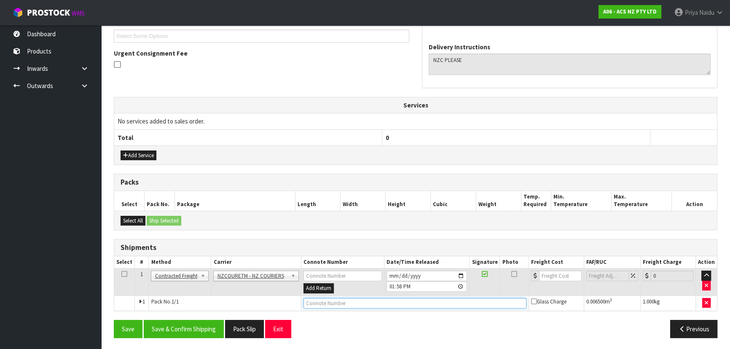
click at [316, 303] on input "text" at bounding box center [414, 303] width 223 height 11
paste input "BZGG004005"
type input "BZGG004005"
click at [555, 276] on input "number" at bounding box center [560, 275] width 43 height 11
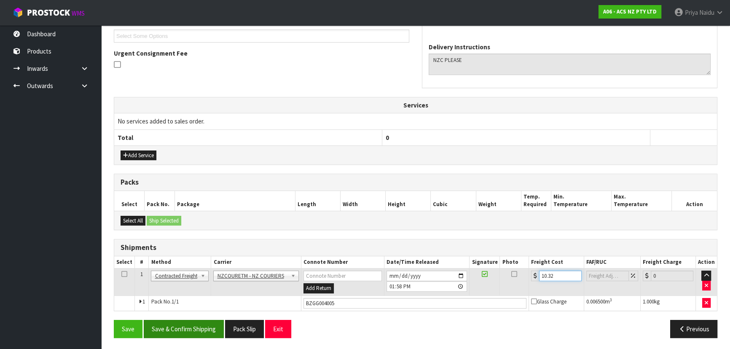
type input "10.32"
click at [189, 325] on button "Save & Confirm Shipping" at bounding box center [184, 329] width 80 height 18
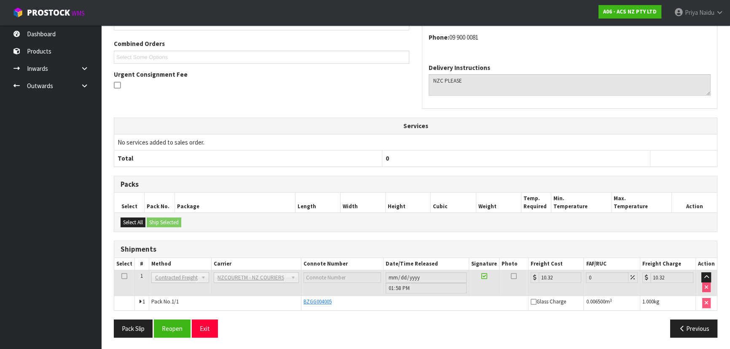
scroll to position [0, 0]
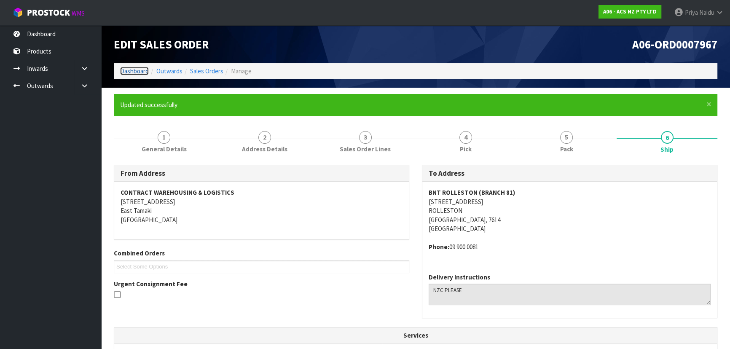
click at [120, 71] on link "Dashboard" at bounding box center [134, 71] width 29 height 8
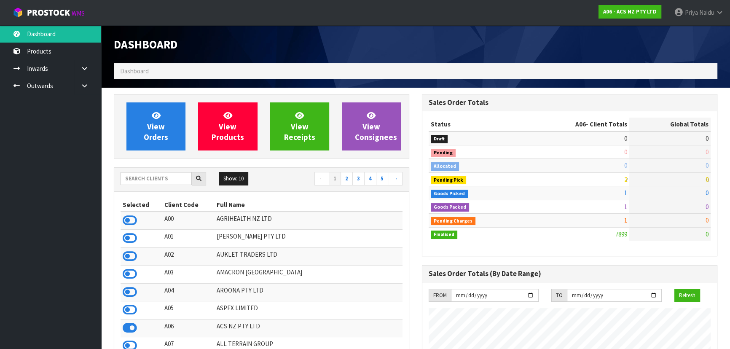
scroll to position [637, 308]
click at [154, 182] on input "text" at bounding box center [155, 178] width 71 height 13
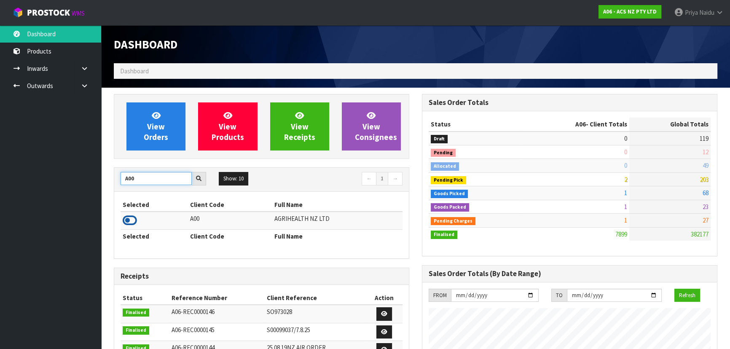
type input "A00"
drag, startPoint x: 131, startPoint y: 225, endPoint x: 136, endPoint y: 207, distance: 19.2
click at [131, 225] on icon at bounding box center [130, 220] width 14 height 13
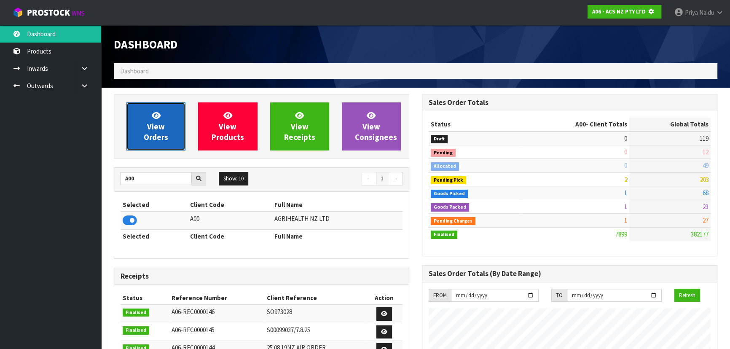
scroll to position [420797, 421014]
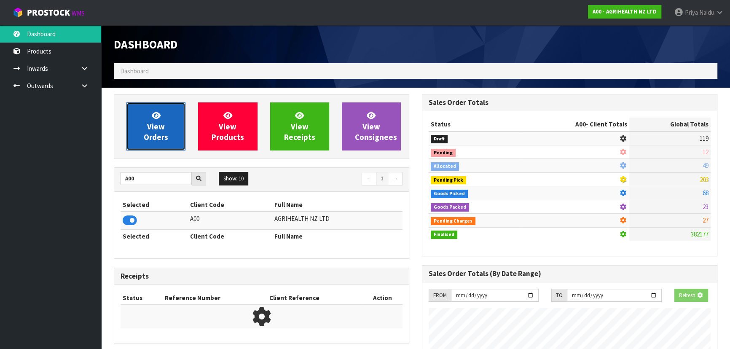
click at [165, 143] on link "View Orders" at bounding box center [155, 126] width 59 height 48
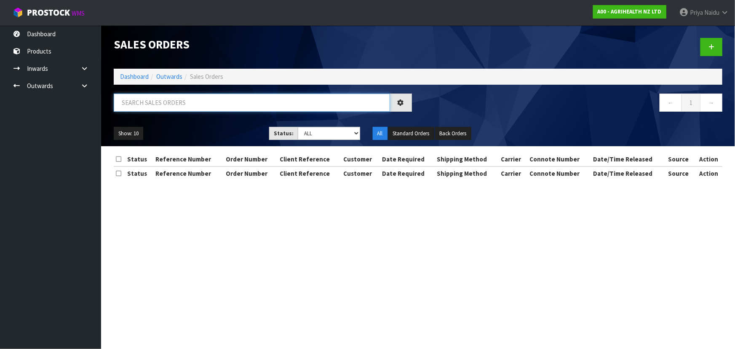
click at [169, 97] on input "text" at bounding box center [252, 103] width 276 height 18
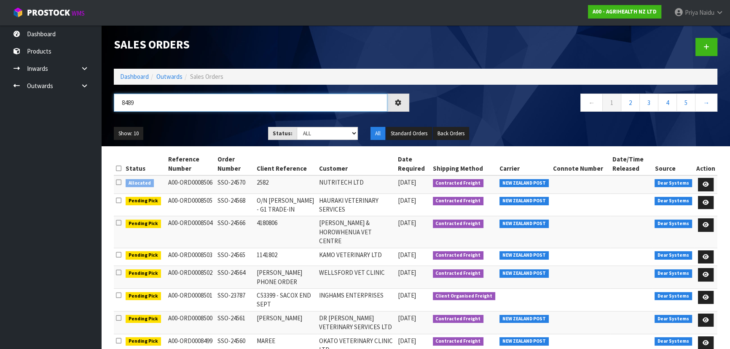
type input "8489"
click at [203, 131] on ul "Show: 10 5 10 25 50" at bounding box center [185, 133] width 142 height 13
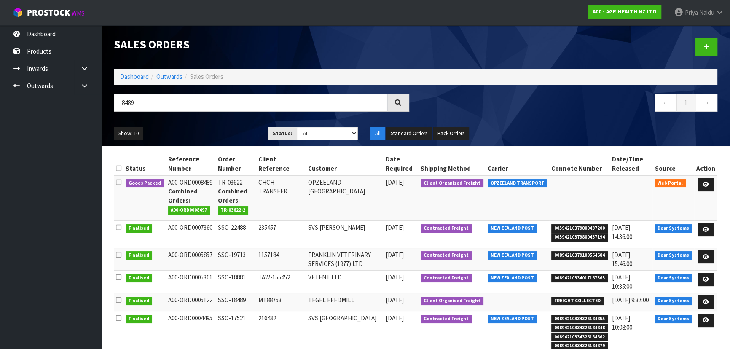
click at [215, 127] on ul "Show: 10 5 10 25 50" at bounding box center [185, 133] width 142 height 13
click at [707, 184] on icon at bounding box center [705, 184] width 6 height 5
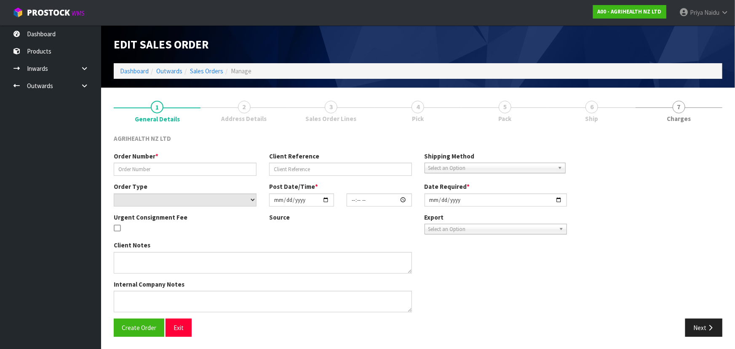
type input "TR-03622"
type input "CHCH TRANSFER"
select select "number:0"
type input "2025-09-19"
type input "11:04:00.000"
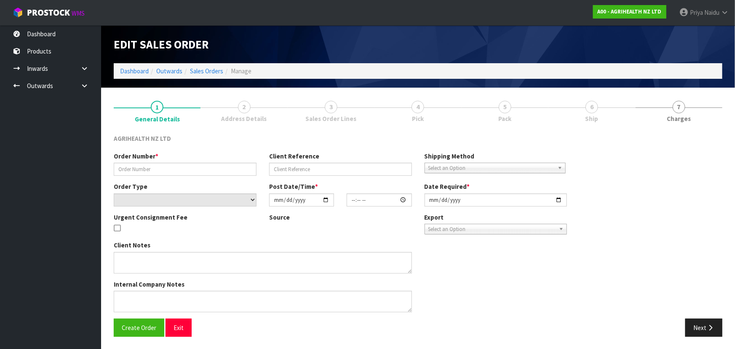
type input "[DATE]"
type textarea "OPZEELAND TO PICK UP MONDAY MORNING 2 CODES: 5500 AND 5505 SPLINT IN TR-03622-2"
type textarea "TRANSFER TO CHCH VIA OPZEELAND TRANSPORT - URGENT TO GO MONDAY"
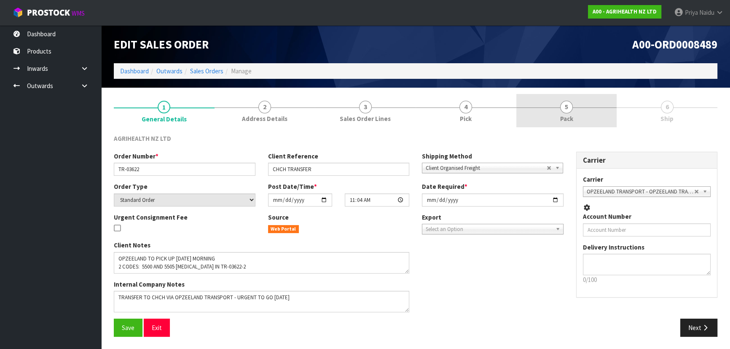
click at [577, 112] on link "5 Pack" at bounding box center [566, 110] width 101 height 33
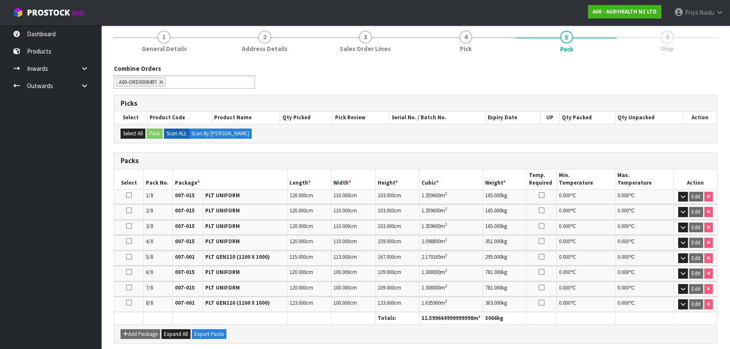
scroll to position [223, 0]
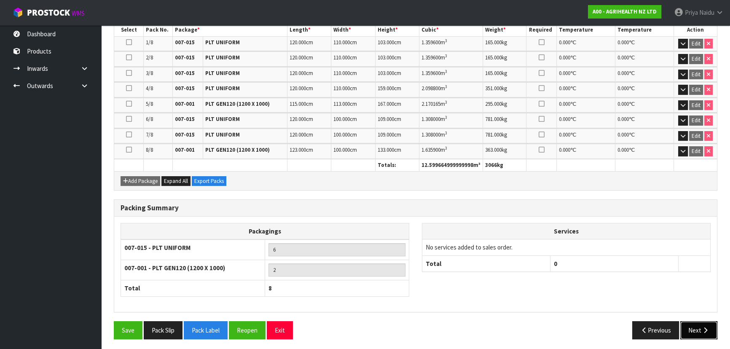
click at [696, 325] on button "Next" at bounding box center [698, 330] width 37 height 18
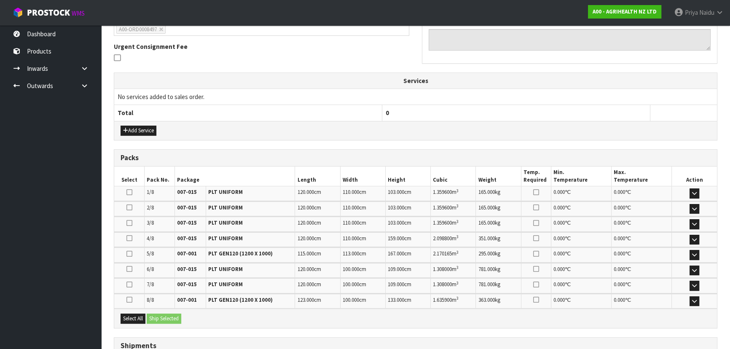
scroll to position [268, 0]
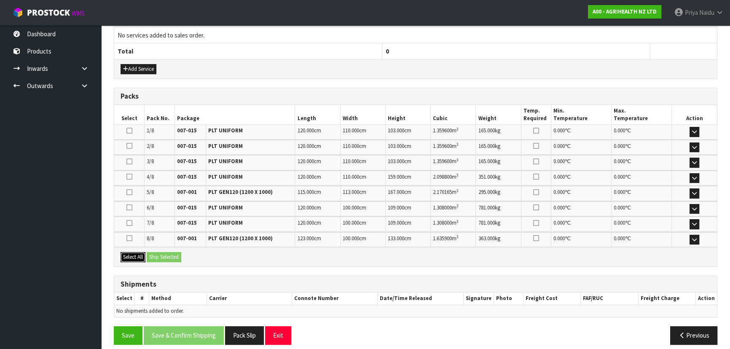
click at [138, 255] on button "Select All" at bounding box center [132, 257] width 25 height 10
drag, startPoint x: 155, startPoint y: 254, endPoint x: 160, endPoint y: 253, distance: 4.7
click at [156, 254] on button "Ship Selected" at bounding box center [164, 257] width 35 height 10
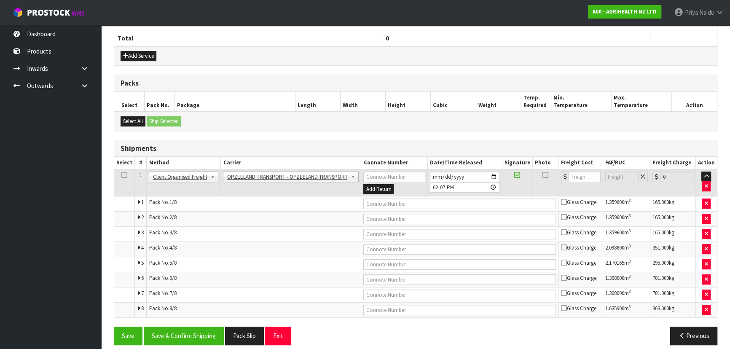
scroll to position [287, 0]
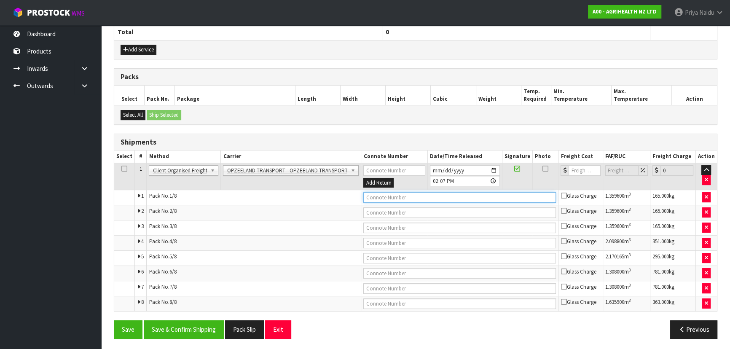
click at [380, 197] on input "text" at bounding box center [459, 197] width 193 height 11
type input "OPZEELAND COLLECTED"
click at [187, 330] on button "Save & Confirm Shipping" at bounding box center [184, 329] width 80 height 18
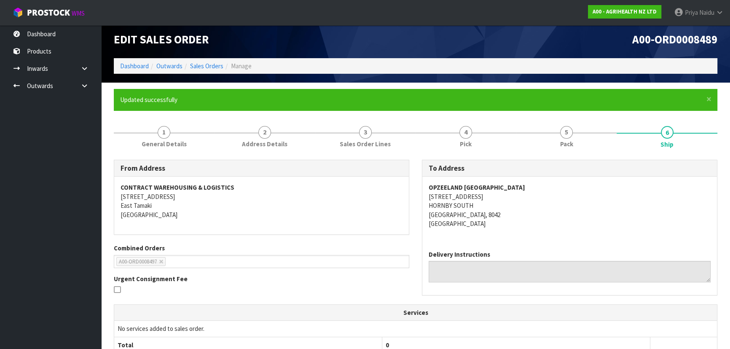
scroll to position [0, 0]
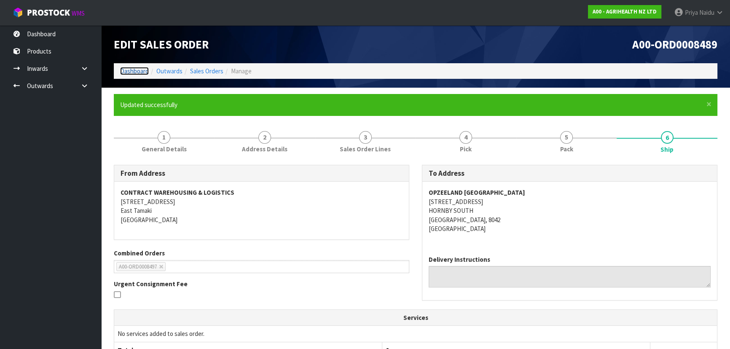
click at [139, 72] on link "Dashboard" at bounding box center [134, 71] width 29 height 8
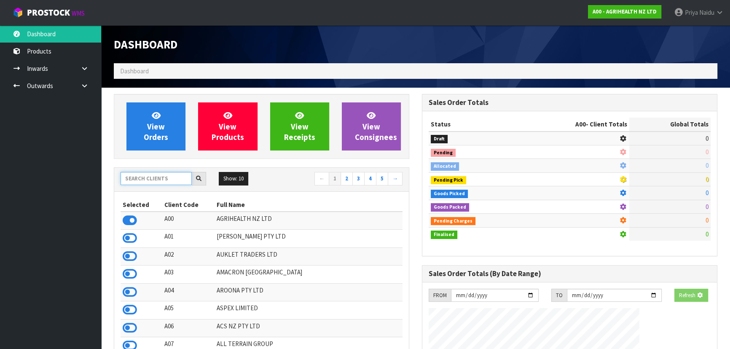
click at [142, 181] on input "text" at bounding box center [155, 178] width 71 height 13
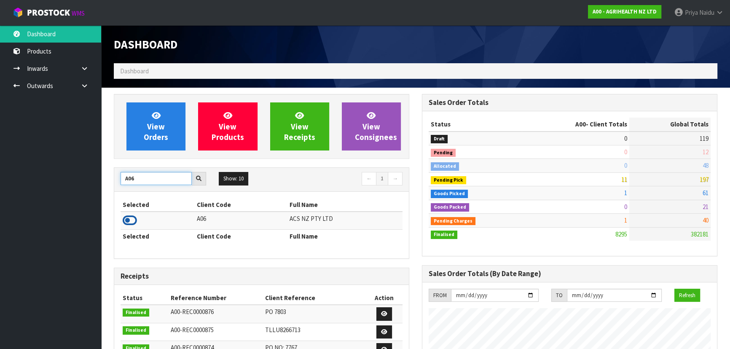
type input "A06"
click at [130, 218] on icon at bounding box center [130, 220] width 14 height 13
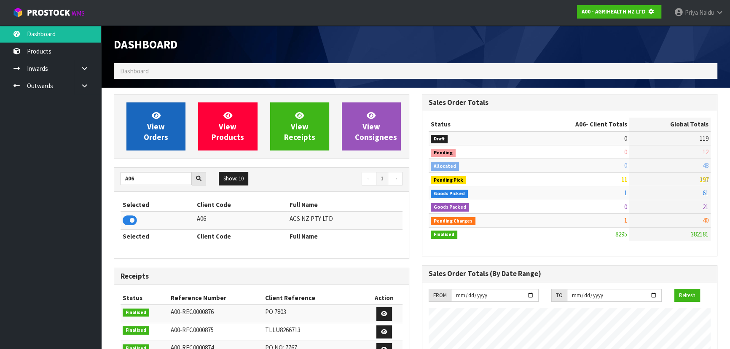
scroll to position [420797, 421014]
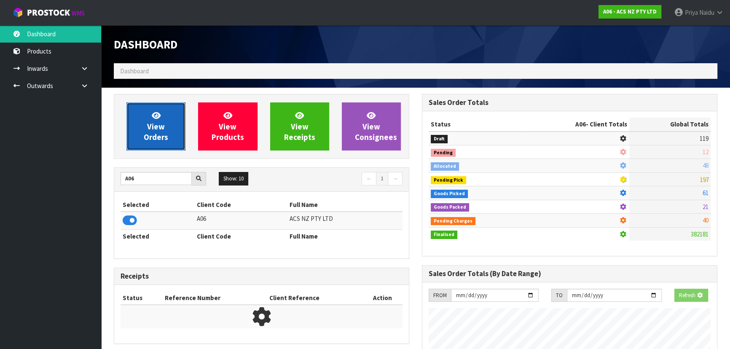
click at [168, 127] on link "View Orders" at bounding box center [155, 126] width 59 height 48
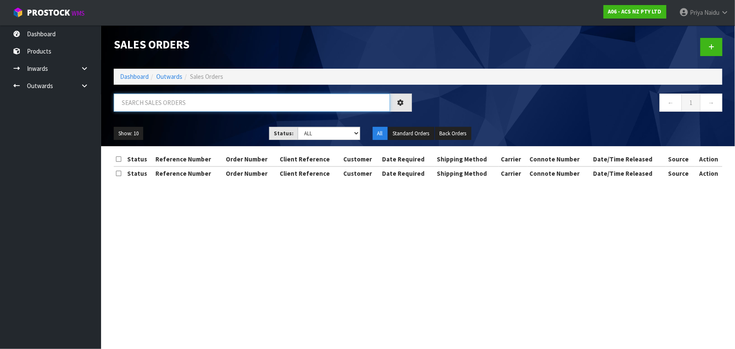
click at [177, 105] on input "text" at bounding box center [252, 103] width 276 height 18
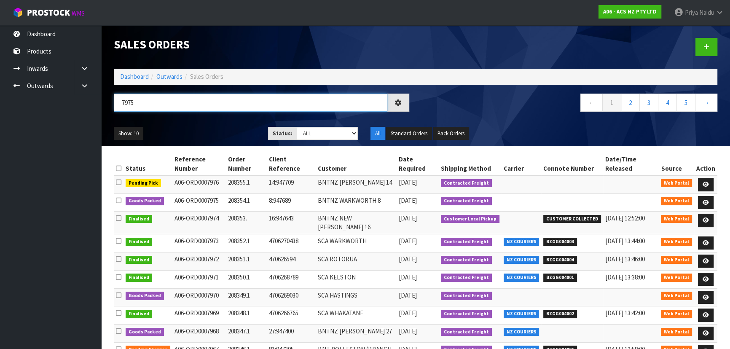
type input "7975"
click at [189, 130] on ul "Show: 10 5 10 25 50" at bounding box center [185, 133] width 142 height 13
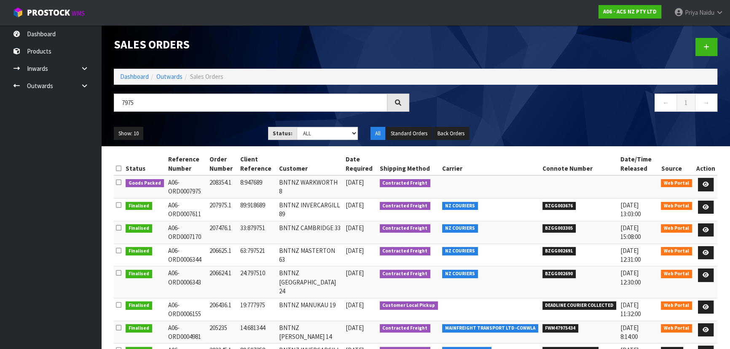
click at [211, 124] on div "Show: 10 5 10 25 50 Status: Draft Pending Allocated Pending Pick Goods Picked G…" at bounding box center [415, 133] width 616 height 26
click at [707, 182] on icon at bounding box center [705, 184] width 6 height 5
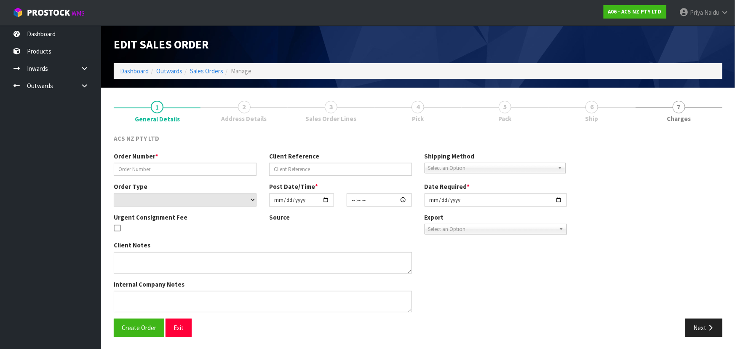
type input "208354.1"
type input "8:947689"
select select "number:0"
type input "[DATE]"
type input "12:44:00.000"
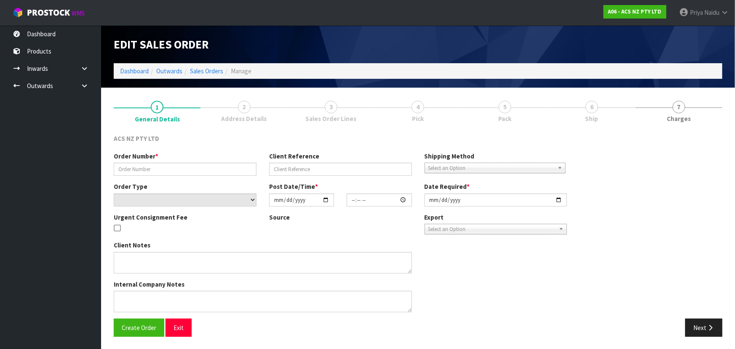
type input "[DATE]"
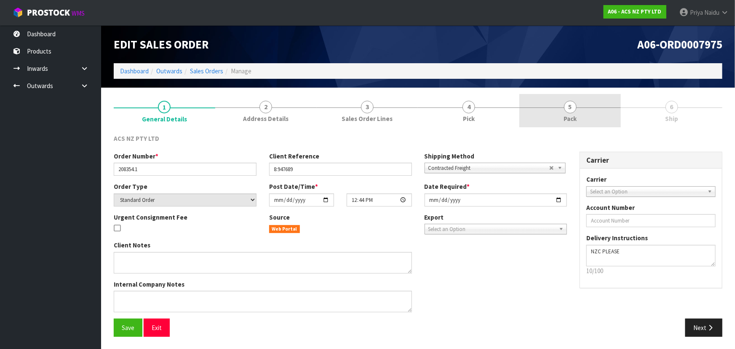
click at [573, 111] on span "5" at bounding box center [570, 107] width 13 height 13
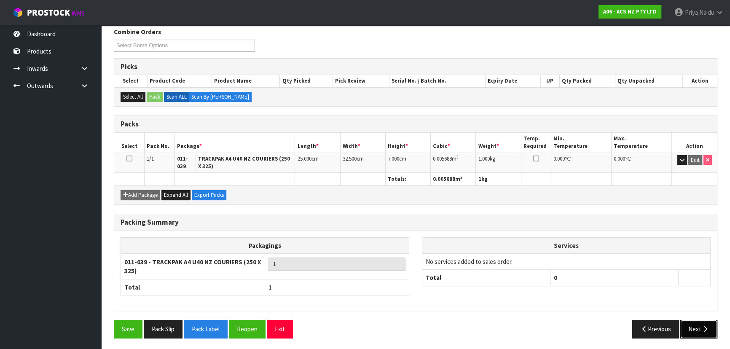
click at [692, 322] on button "Next" at bounding box center [698, 329] width 37 height 18
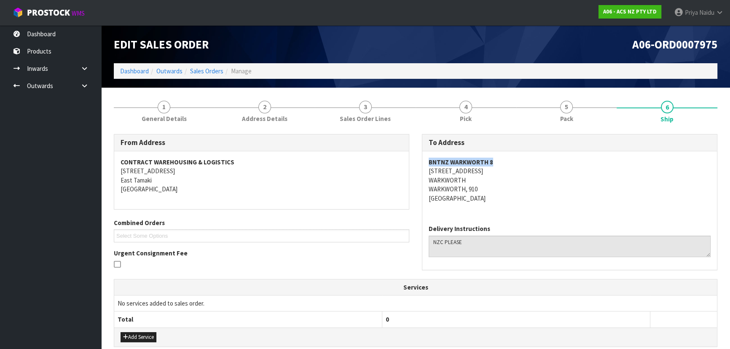
drag, startPoint x: 428, startPoint y: 160, endPoint x: 509, endPoint y: 160, distance: 80.5
click at [509, 160] on address "BNTNZ WARKWORTH 8 33 WOODCOCKS ROAD WARKWORTH WARKWORTH, 910 New Zealand" at bounding box center [569, 180] width 282 height 45
drag, startPoint x: 427, startPoint y: 173, endPoint x: 499, endPoint y: 174, distance: 72.1
click at [499, 174] on div "BNTNZ WARKWORTH 8 33 WOODCOCKS ROAD WARKWORTH WARKWORTH, 910 New Zealand" at bounding box center [569, 184] width 295 height 67
click at [179, 118] on span "General Details" at bounding box center [164, 118] width 45 height 9
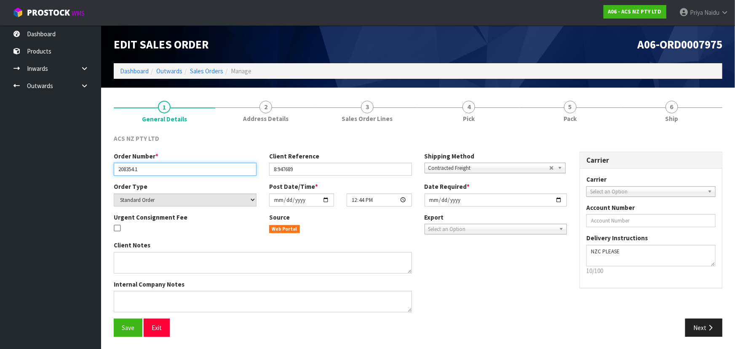
drag, startPoint x: 117, startPoint y: 170, endPoint x: 166, endPoint y: 165, distance: 49.5
click at [166, 165] on input "208354.1" at bounding box center [185, 169] width 143 height 13
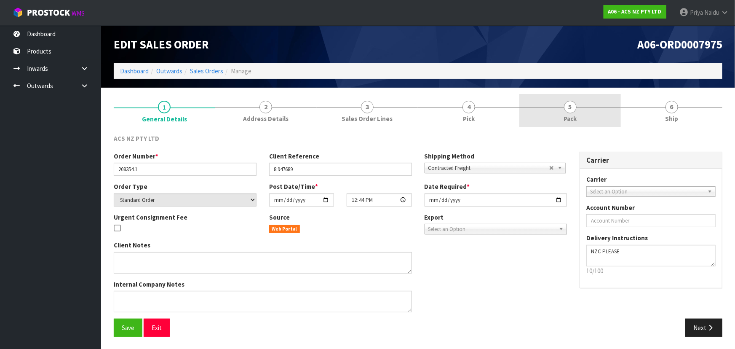
click at [604, 118] on link "5 Pack" at bounding box center [570, 110] width 102 height 33
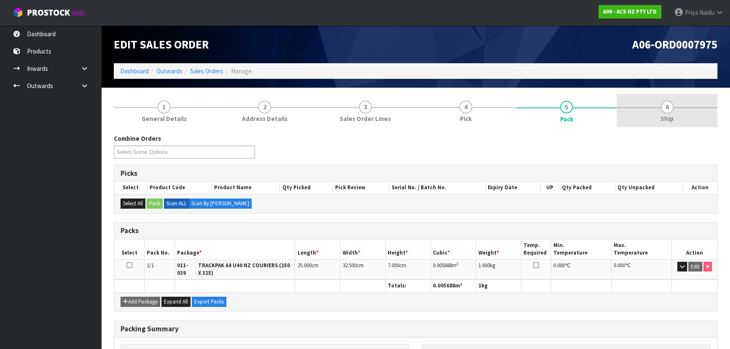
click at [668, 114] on span "Ship" at bounding box center [666, 118] width 13 height 9
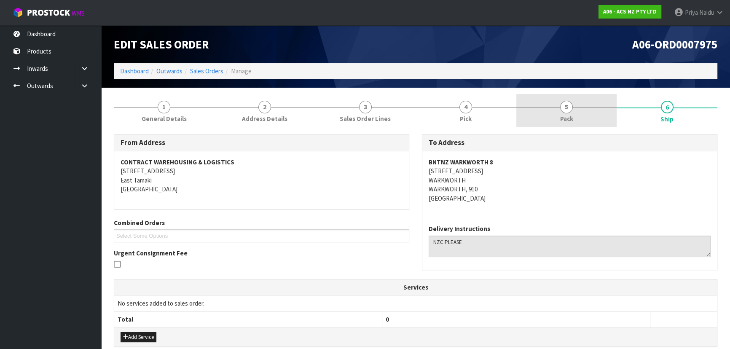
click at [577, 116] on link "5 Pack" at bounding box center [566, 110] width 101 height 33
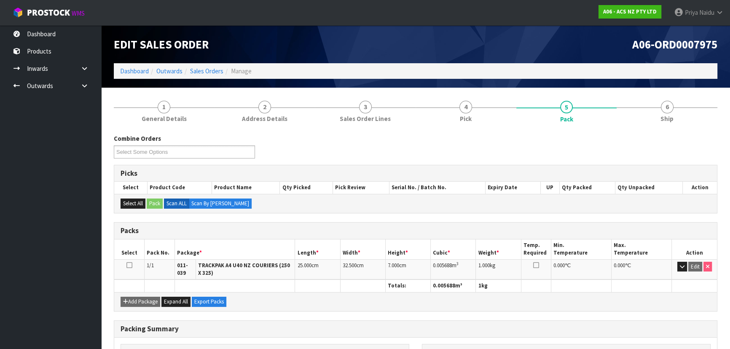
click at [679, 130] on div "Combine Orders A06-ORD0007968 A06-ORD0007970 A06-ORD0007975 A06-ORD0007976 Sele…" at bounding box center [415, 289] width 603 height 323
click at [632, 113] on link "6 Ship" at bounding box center [666, 110] width 101 height 33
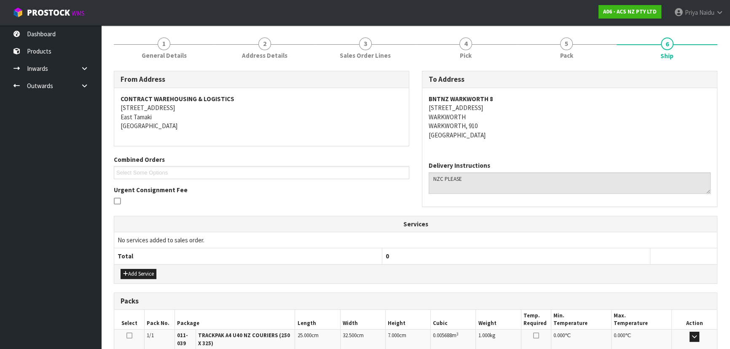
scroll to position [173, 0]
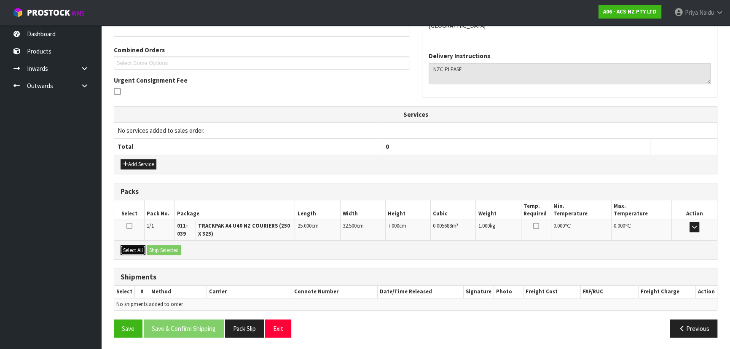
click at [142, 249] on button "Select All" at bounding box center [132, 250] width 25 height 10
click at [181, 253] on button "Ship Selected" at bounding box center [164, 250] width 35 height 10
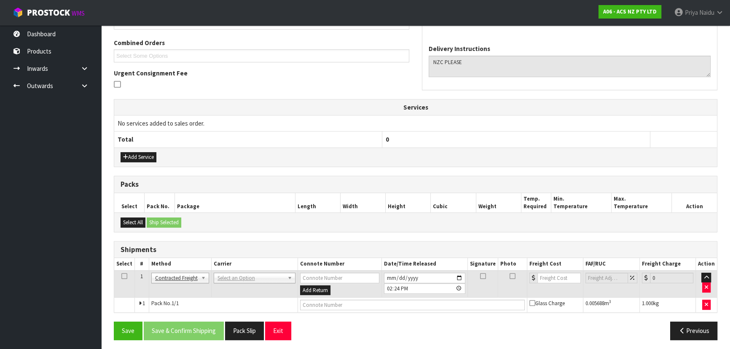
scroll to position [182, 0]
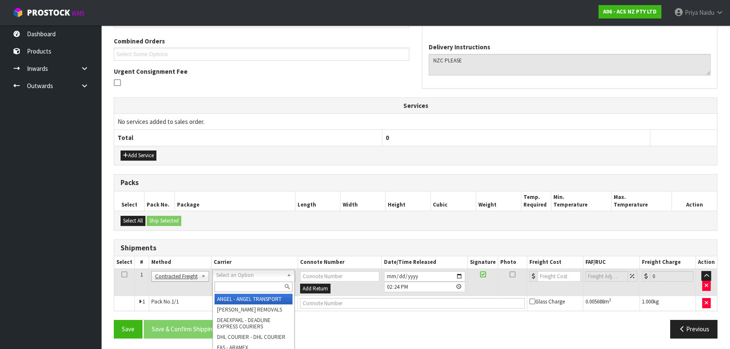
click at [233, 285] on input "text" at bounding box center [253, 286] width 78 height 11
type input "NZC"
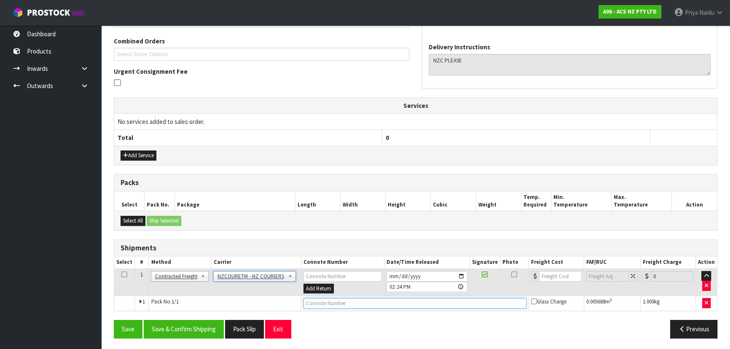
click at [316, 305] on input "text" at bounding box center [414, 303] width 223 height 11
paste input "BZGG004006"
type input "BZGG004006"
click at [552, 276] on input "number" at bounding box center [560, 276] width 43 height 11
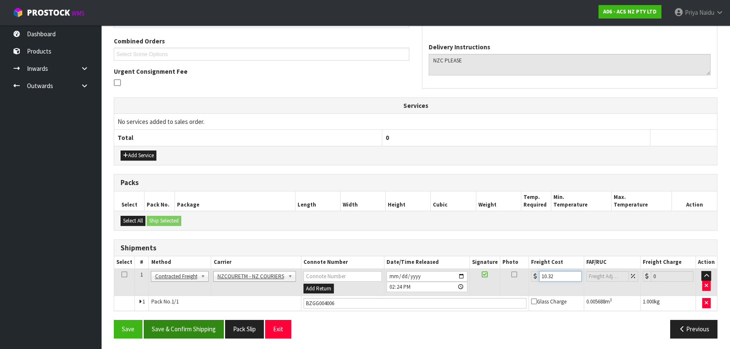
type input "10.32"
click at [190, 331] on button "Save & Confirm Shipping" at bounding box center [184, 329] width 80 height 18
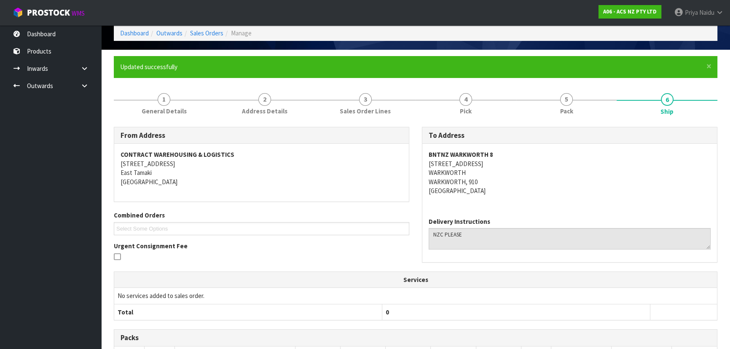
scroll to position [0, 0]
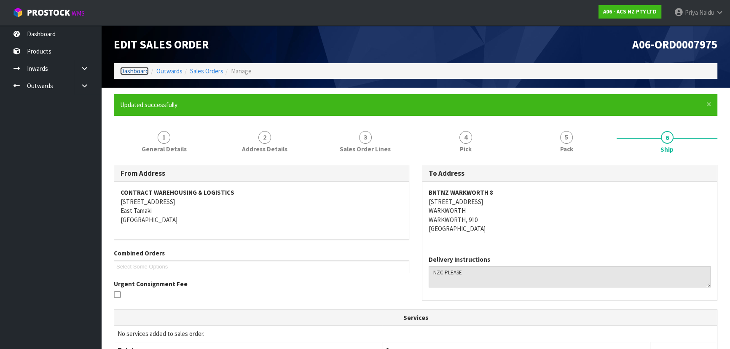
click at [131, 72] on link "Dashboard" at bounding box center [134, 71] width 29 height 8
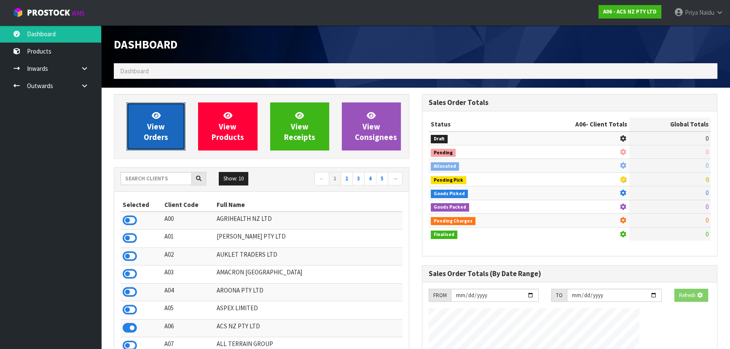
drag, startPoint x: 142, startPoint y: 129, endPoint x: 149, endPoint y: 123, distance: 8.8
click at [143, 129] on link "View Orders" at bounding box center [155, 126] width 59 height 48
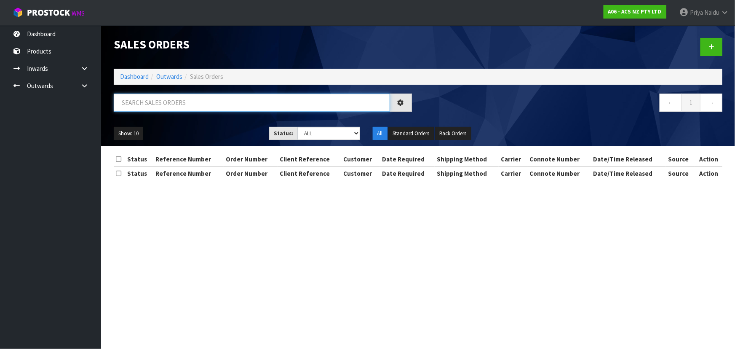
click at [166, 104] on input "text" at bounding box center [252, 103] width 276 height 18
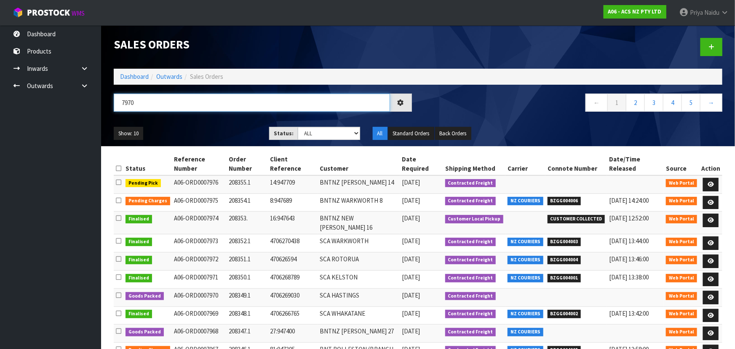
type input "7970"
click at [210, 126] on div "Show: 10 5 10 25 50 Status: Draft Pending Allocated Pending Pick Goods Picked G…" at bounding box center [417, 133] width 621 height 26
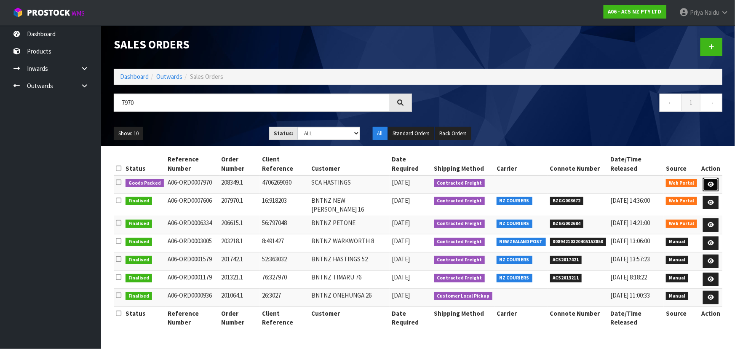
click at [705, 178] on link at bounding box center [711, 184] width 16 height 13
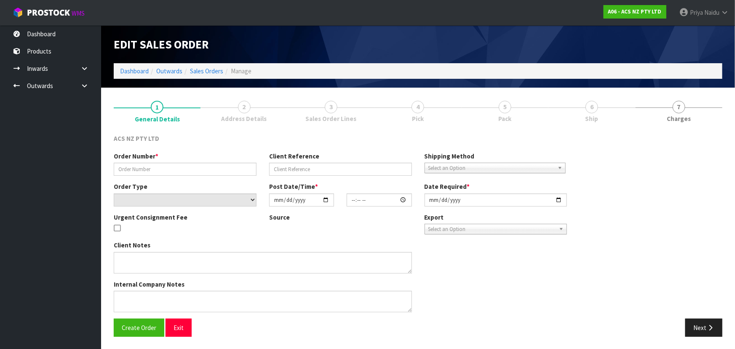
type input "208349.1"
type input "4706269030"
select select "number:0"
type input "[DATE]"
type input "10:15:00.000"
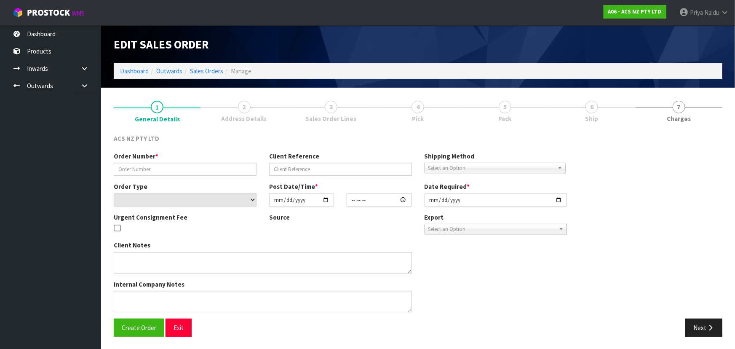
type input "[DATE]"
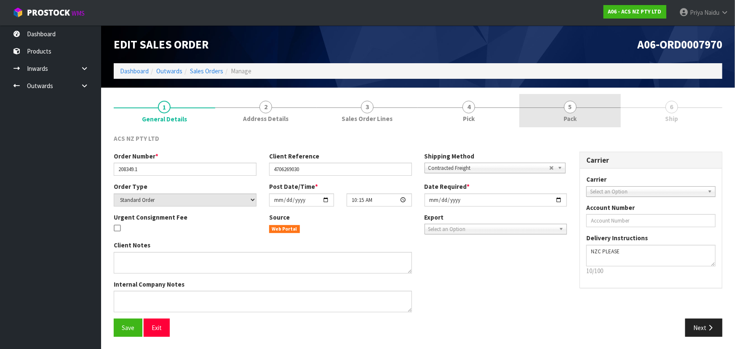
click at [560, 112] on link "5 Pack" at bounding box center [570, 110] width 102 height 33
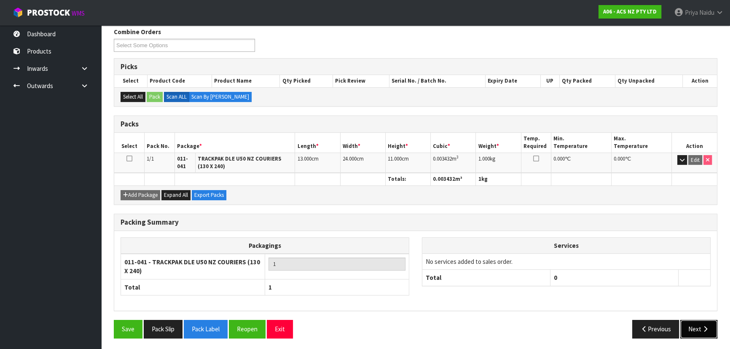
click at [693, 335] on button "Next" at bounding box center [698, 329] width 37 height 18
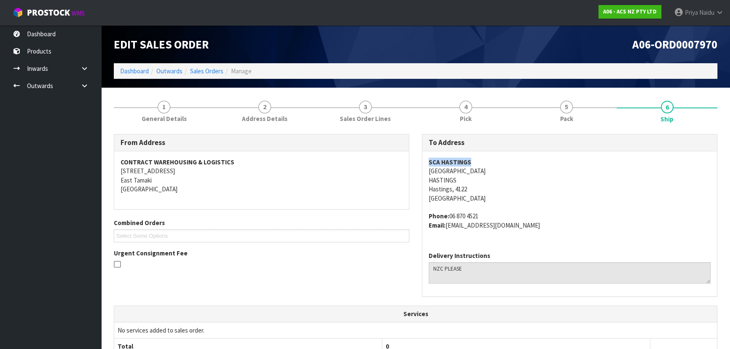
drag, startPoint x: 423, startPoint y: 160, endPoint x: 478, endPoint y: 161, distance: 54.4
click at [478, 161] on div "SCA HASTINGS 300 ST AUBYN ST E HASTINGS Hastings, 4122 New Zealand Phone: 06 87…" at bounding box center [569, 198] width 295 height 94
drag, startPoint x: 424, startPoint y: 169, endPoint x: 46, endPoint y: 165, distance: 378.0
click at [497, 169] on div "SCA HASTINGS 300 ST AUBYN ST E HASTINGS Hastings, 4122 New Zealand Phone: 06 87…" at bounding box center [569, 198] width 295 height 94
drag, startPoint x: 449, startPoint y: 218, endPoint x: 483, endPoint y: 212, distance: 34.7
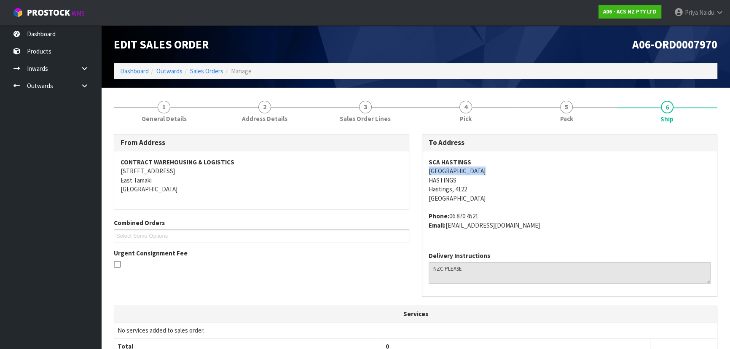
click at [483, 212] on address "Phone: 06 870 4521 Email: HASTINGS@supercheapauto.com" at bounding box center [569, 221] width 282 height 18
drag, startPoint x: 448, startPoint y: 225, endPoint x: 577, endPoint y: 237, distance: 130.0
click at [577, 237] on div "SCA HASTINGS 300 ST AUBYN ST E HASTINGS Hastings, 4122 New Zealand Phone: 06 87…" at bounding box center [569, 198] width 295 height 94
drag, startPoint x: 425, startPoint y: 172, endPoint x: 485, endPoint y: 172, distance: 59.8
click at [485, 172] on div "SCA HASTINGS 300 ST AUBYN ST E HASTINGS Hastings, 4122 New Zealand Phone: 06 87…" at bounding box center [569, 198] width 295 height 94
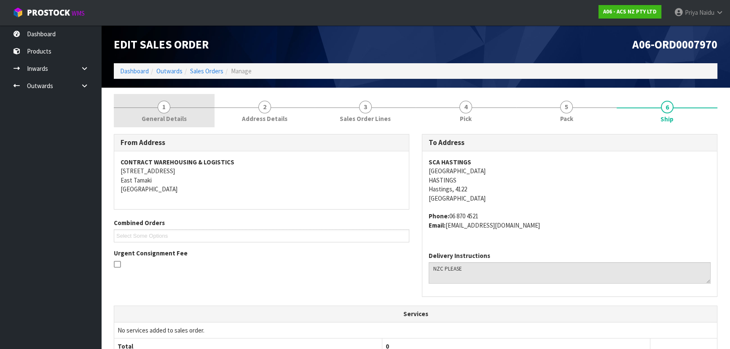
drag, startPoint x: 159, startPoint y: 106, endPoint x: 147, endPoint y: 127, distance: 24.4
click at [159, 106] on span "1" at bounding box center [164, 107] width 13 height 13
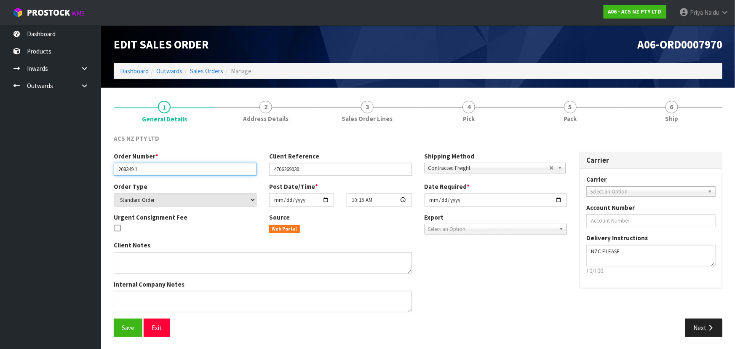
drag, startPoint x: 114, startPoint y: 169, endPoint x: 163, endPoint y: 171, distance: 49.3
click at [163, 171] on input "208349.1" at bounding box center [185, 169] width 143 height 13
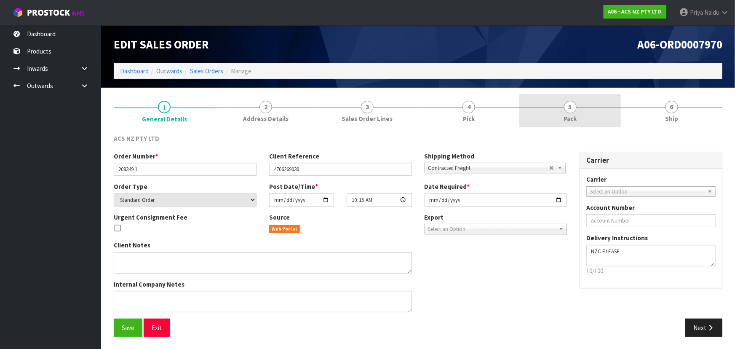
drag, startPoint x: 561, startPoint y: 110, endPoint x: 553, endPoint y: 118, distance: 11.3
click at [562, 111] on link "5 Pack" at bounding box center [570, 110] width 102 height 33
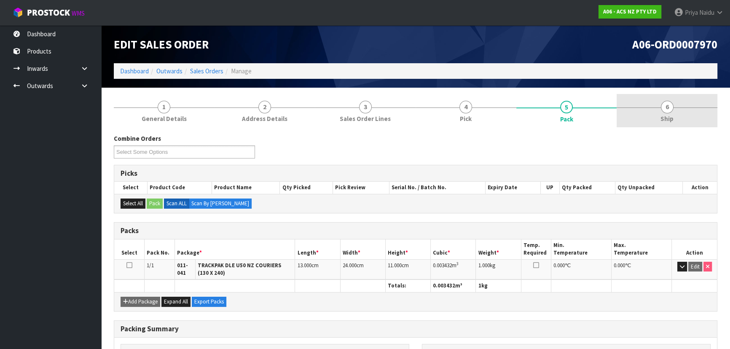
click at [653, 115] on link "6 Ship" at bounding box center [666, 110] width 101 height 33
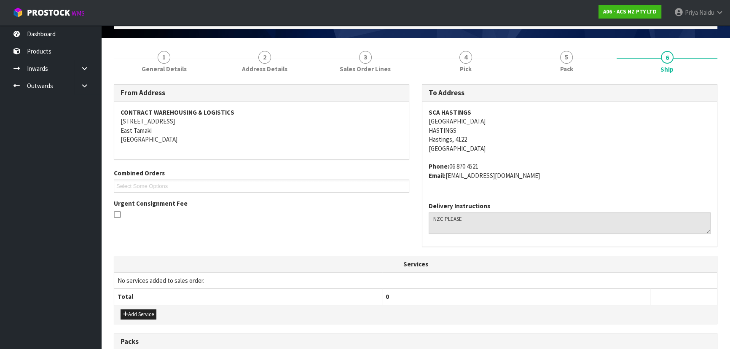
scroll to position [191, 0]
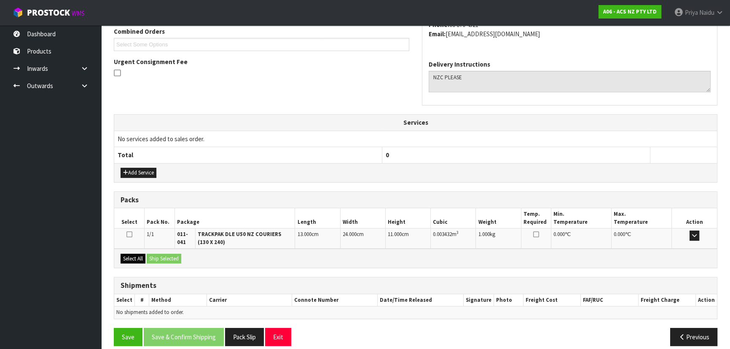
drag, startPoint x: 137, startPoint y: 250, endPoint x: 143, endPoint y: 253, distance: 6.2
click at [137, 250] on div "Select All Ship Selected" at bounding box center [415, 258] width 602 height 19
click at [143, 254] on button "Select All" at bounding box center [132, 259] width 25 height 10
drag, startPoint x: 150, startPoint y: 255, endPoint x: 171, endPoint y: 267, distance: 23.4
click at [151, 255] on button "Ship Selected" at bounding box center [164, 259] width 35 height 10
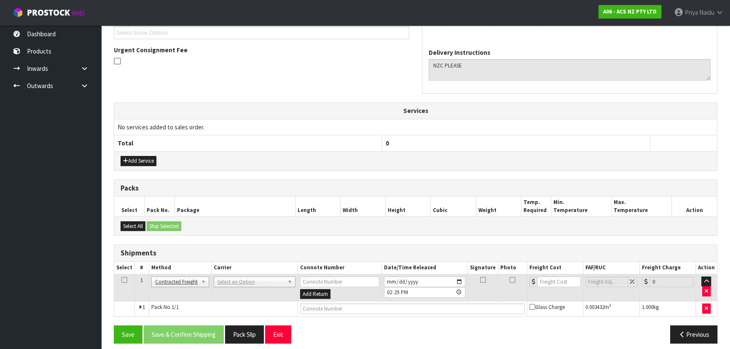
scroll to position [209, 0]
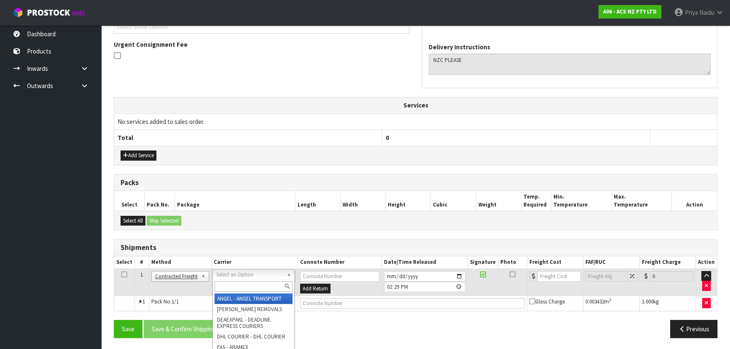
click at [228, 286] on input "text" at bounding box center [253, 286] width 78 height 11
type input "NZC"
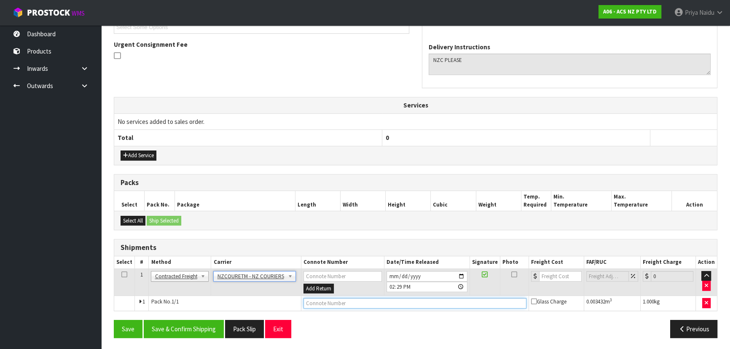
click at [318, 300] on input "text" at bounding box center [414, 303] width 223 height 11
click at [380, 303] on input "text" at bounding box center [414, 303] width 223 height 11
paste input "BZGG004007"
type input "BZGG004007"
click at [557, 275] on input "number" at bounding box center [560, 276] width 43 height 11
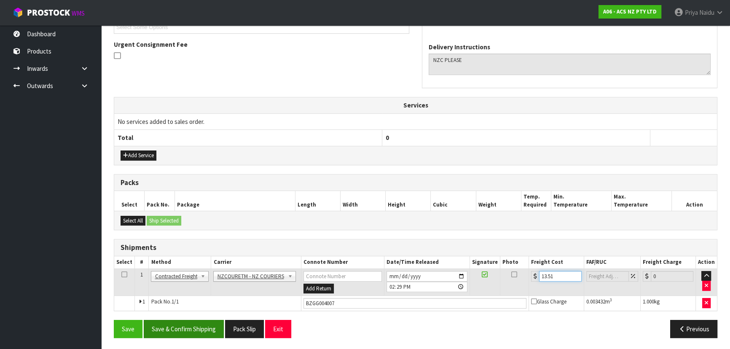
type input "13.51"
click at [179, 324] on button "Save & Confirm Shipping" at bounding box center [184, 329] width 80 height 18
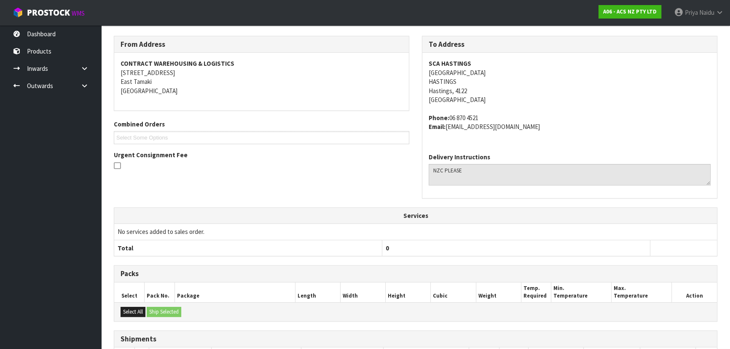
scroll to position [0, 0]
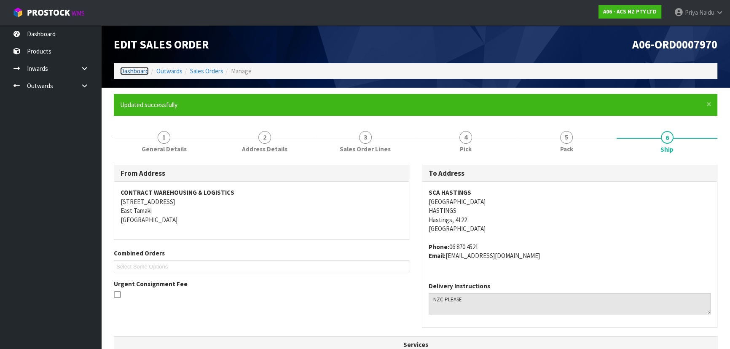
click at [129, 69] on link "Dashboard" at bounding box center [134, 71] width 29 height 8
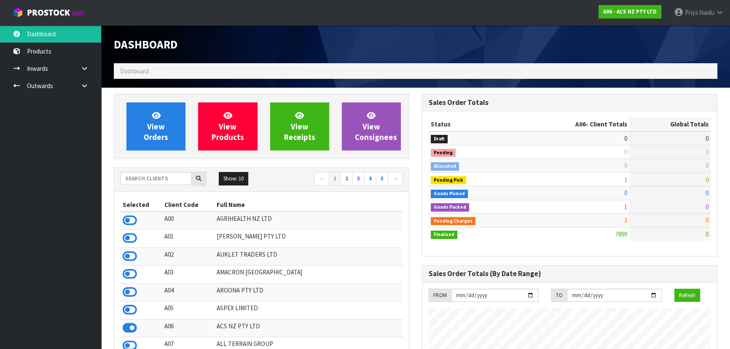
scroll to position [637, 308]
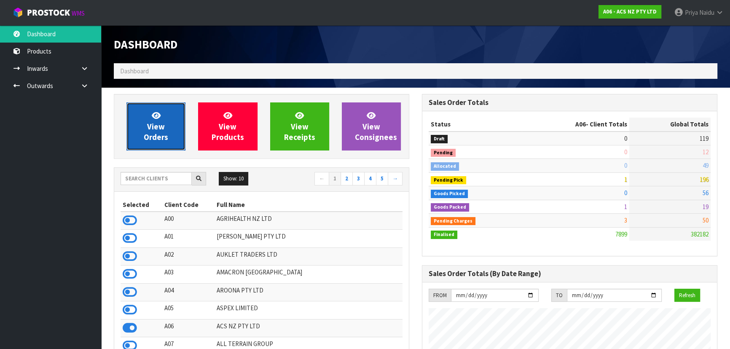
click at [160, 139] on span "View Orders" at bounding box center [156, 126] width 24 height 32
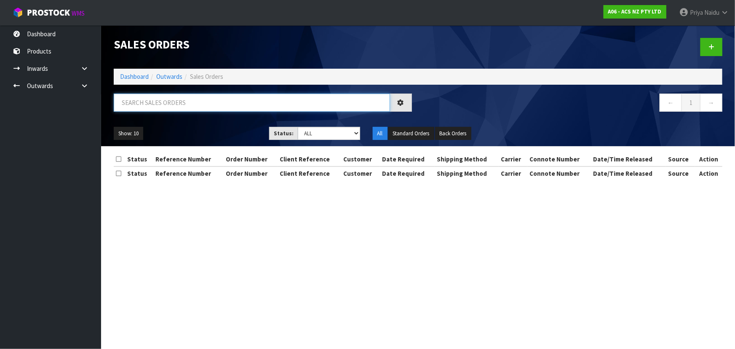
click at [181, 102] on input "text" at bounding box center [252, 103] width 276 height 18
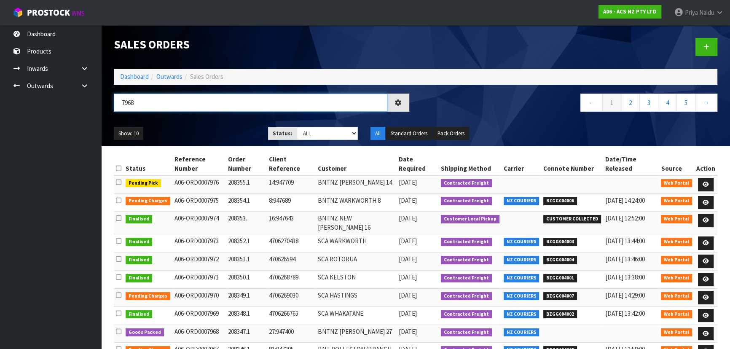
type input "7968"
click at [213, 126] on div "Show: 10 5 10 25 50 Status: Draft Pending Allocated Pending Pick Goods Picked G…" at bounding box center [415, 133] width 616 height 26
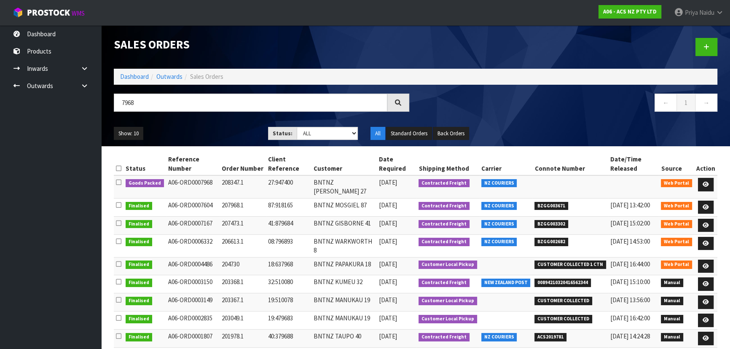
click at [214, 119] on div "7968 ← 1 →" at bounding box center [415, 107] width 616 height 27
click at [208, 125] on div "Show: 10 5 10 25 50 Status: Draft Pending Allocated Pending Pick Goods Picked G…" at bounding box center [415, 133] width 616 height 26
click at [211, 124] on div "Show: 10 5 10 25 50 Status: Draft Pending Allocated Pending Pick Goods Picked G…" at bounding box center [415, 133] width 616 height 26
click at [212, 124] on div "Show: 10 5 10 25 50 Status: Draft Pending Allocated Pending Pick Goods Picked G…" at bounding box center [415, 133] width 616 height 26
click at [703, 182] on icon at bounding box center [705, 184] width 6 height 5
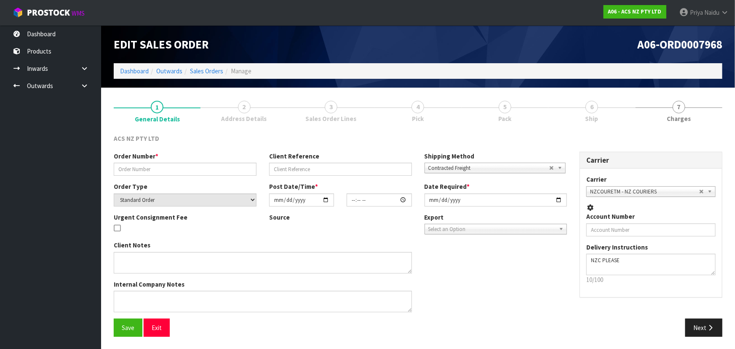
type input "208347.1"
type input "27:947400"
select select "number:0"
type input "2025-09-19"
type input "16:53:00.000"
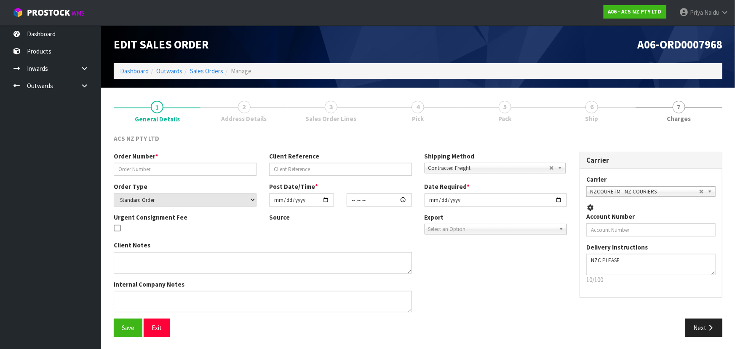
type input "[DATE]"
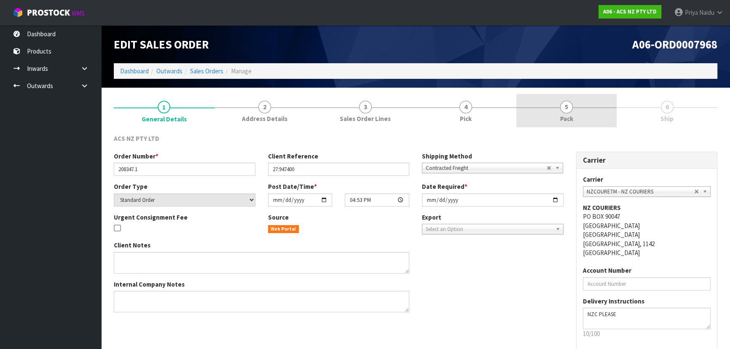
click at [552, 117] on link "5 Pack" at bounding box center [566, 110] width 101 height 33
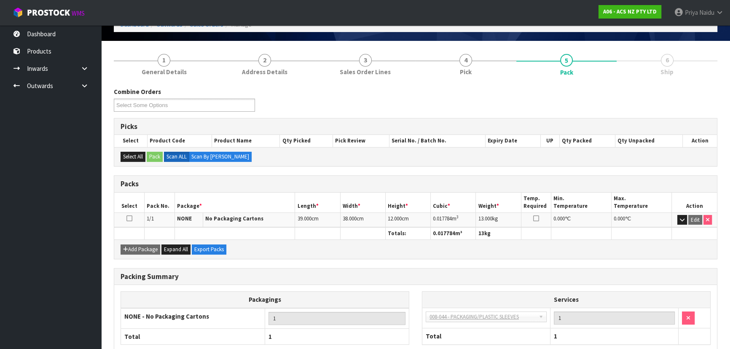
scroll to position [96, 0]
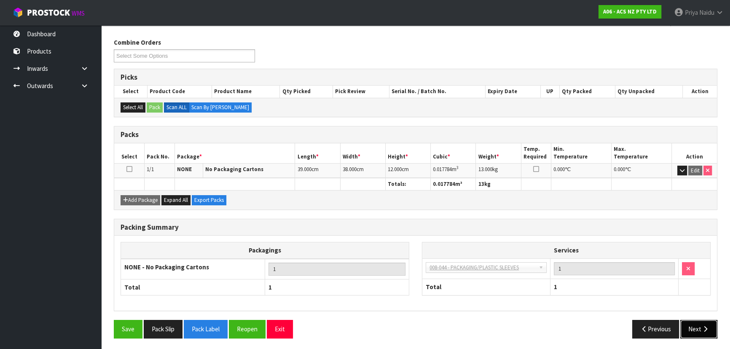
click at [692, 328] on button "Next" at bounding box center [698, 329] width 37 height 18
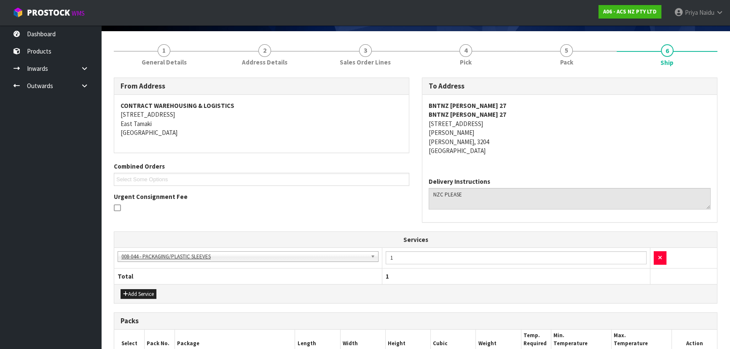
scroll to position [0, 0]
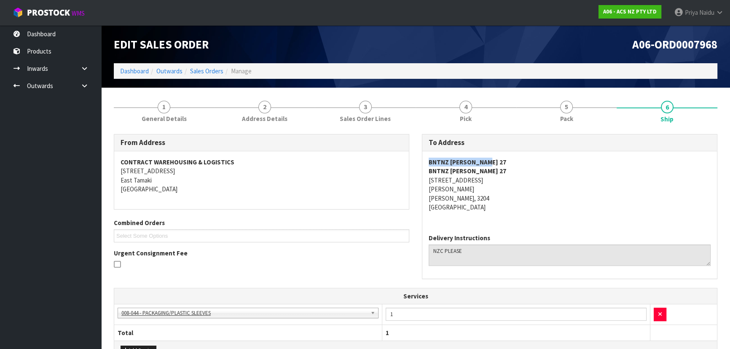
drag, startPoint x: 422, startPoint y: 162, endPoint x: 509, endPoint y: 162, distance: 86.8
click at [509, 162] on div "BNTNZ HAMILTON 27 BNTNZ HAMILTON 27 14 SOMERSET STREET FRANKLIN HAMILTON, 3204 …" at bounding box center [569, 189] width 295 height 76
drag, startPoint x: 425, startPoint y: 179, endPoint x: 537, endPoint y: 177, distance: 112.1
click at [537, 177] on div "BNTNZ HAMILTON 27 BNTNZ HAMILTON 27 14 SOMERSET STREET FRANKLIN HAMILTON, 3204 …" at bounding box center [569, 189] width 295 height 76
drag, startPoint x: 421, startPoint y: 188, endPoint x: 457, endPoint y: 190, distance: 36.3
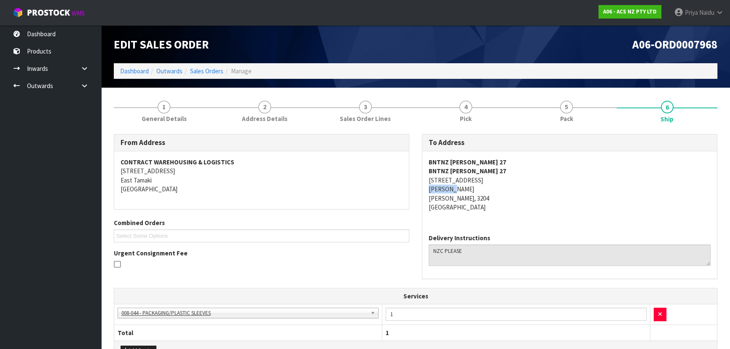
click at [457, 190] on div "To Address BNTNZ HAMILTON 27 BNTNZ HAMILTON 27 14 SOMERSET STREET FRANKLIN HAMI…" at bounding box center [569, 211] width 308 height 154
drag, startPoint x: 426, startPoint y: 198, endPoint x: 455, endPoint y: 201, distance: 29.2
click at [455, 201] on div "BNTNZ HAMILTON 27 BNTNZ HAMILTON 27 14 SOMERSET STREET FRANKLIN HAMILTON, 3204 …" at bounding box center [569, 189] width 295 height 76
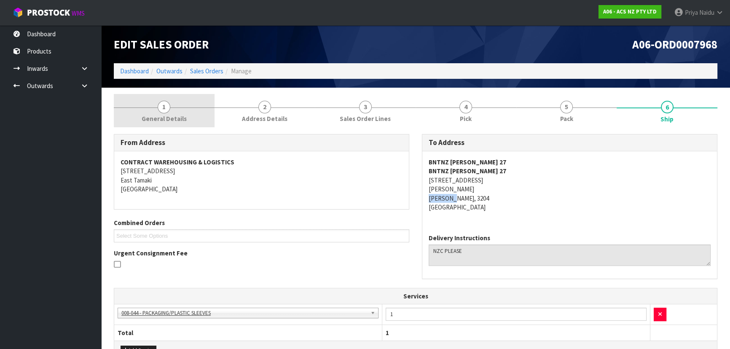
click at [163, 111] on span "1" at bounding box center [164, 107] width 13 height 13
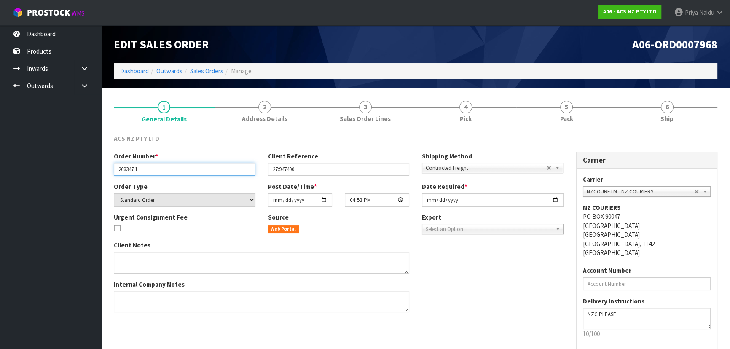
drag, startPoint x: 136, startPoint y: 169, endPoint x: 155, endPoint y: 169, distance: 19.4
click at [155, 169] on input "208347.1" at bounding box center [185, 169] width 142 height 13
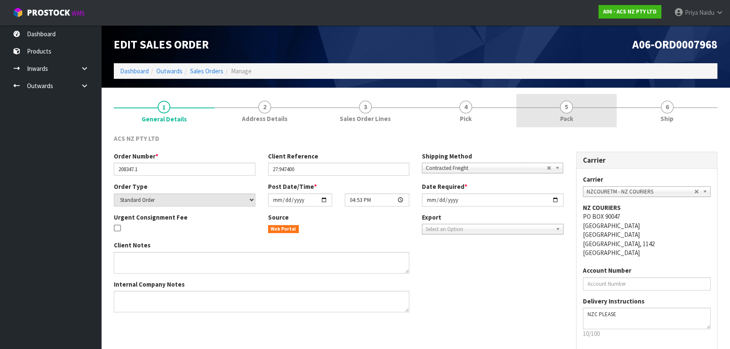
click at [581, 107] on div at bounding box center [566, 107] width 101 height 0
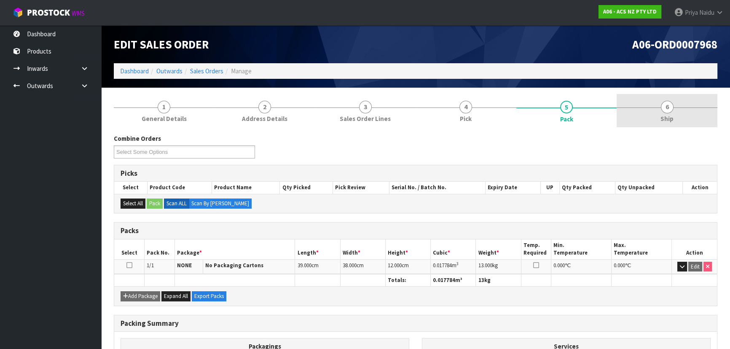
drag, startPoint x: 651, startPoint y: 115, endPoint x: 639, endPoint y: 126, distance: 16.4
click at [651, 115] on link "6 Ship" at bounding box center [666, 110] width 101 height 33
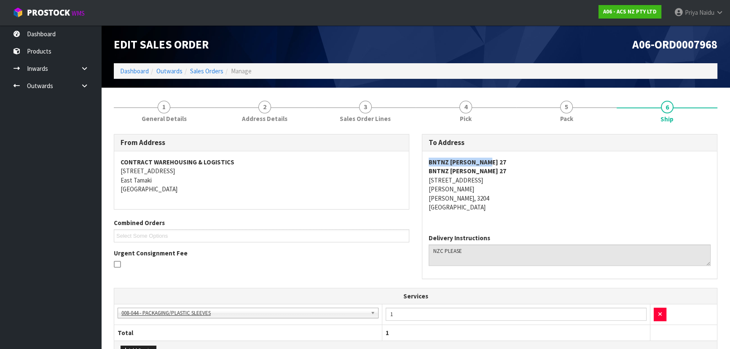
drag, startPoint x: 421, startPoint y: 163, endPoint x: 500, endPoint y: 159, distance: 78.9
click at [500, 159] on div "To Address BNTNZ HAMILTON 27 BNTNZ HAMILTON 27 14 SOMERSET STREET FRANKLIN HAMI…" at bounding box center [569, 211] width 308 height 154
drag, startPoint x: 426, startPoint y: 180, endPoint x: 509, endPoint y: 198, distance: 84.9
click at [509, 198] on div "BNTNZ HAMILTON 27 BNTNZ HAMILTON 27 14 SOMERSET STREET FRANKLIN HAMILTON, 3204 …" at bounding box center [569, 189] width 295 height 76
click at [544, 195] on address "BNTNZ HAMILTON 27 BNTNZ HAMILTON 27 14 SOMERSET STREET FRANKLIN HAMILTON, 3204 …" at bounding box center [569, 185] width 282 height 54
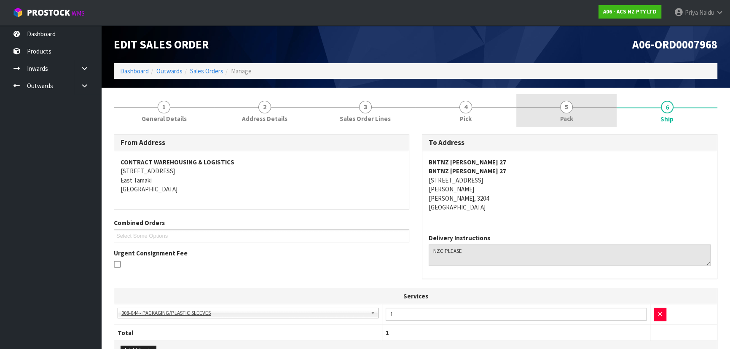
click at [552, 117] on link "5 Pack" at bounding box center [566, 110] width 101 height 33
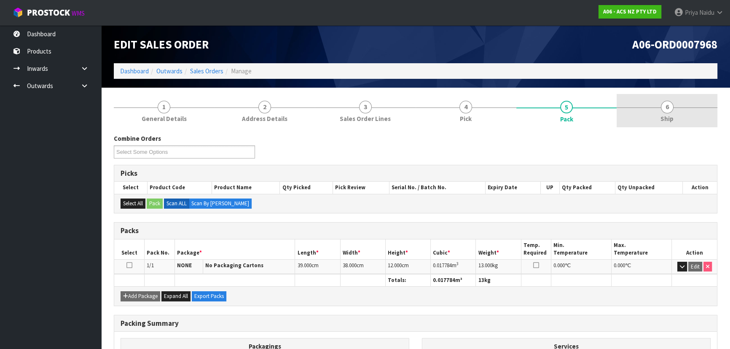
click at [686, 114] on link "6 Ship" at bounding box center [666, 110] width 101 height 33
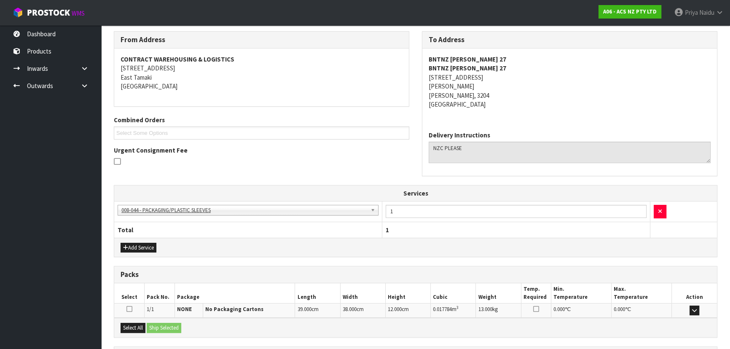
scroll to position [180, 0]
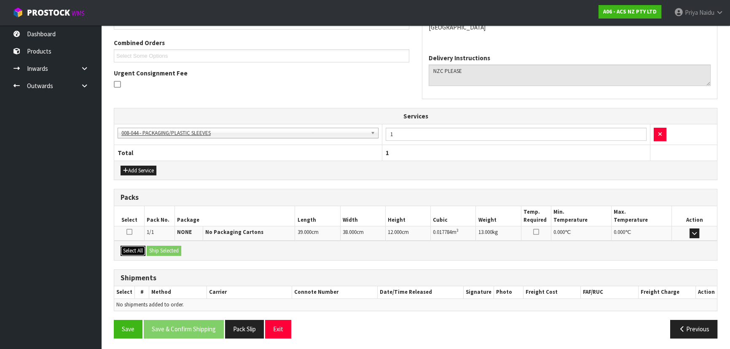
click at [134, 247] on button "Select All" at bounding box center [132, 251] width 25 height 10
click at [161, 255] on div "Select All Ship Selected" at bounding box center [415, 250] width 602 height 19
click at [169, 253] on button "Ship Selected" at bounding box center [164, 251] width 35 height 10
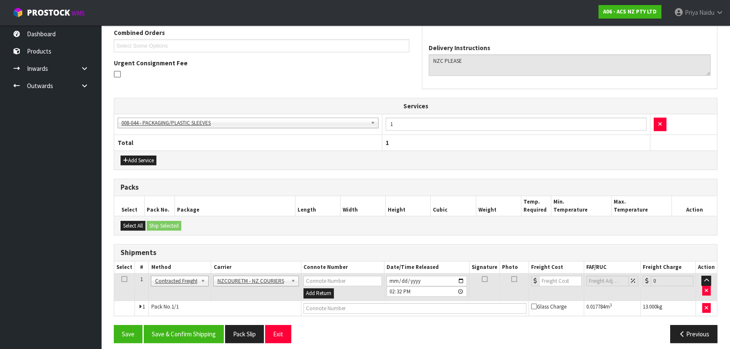
scroll to position [195, 0]
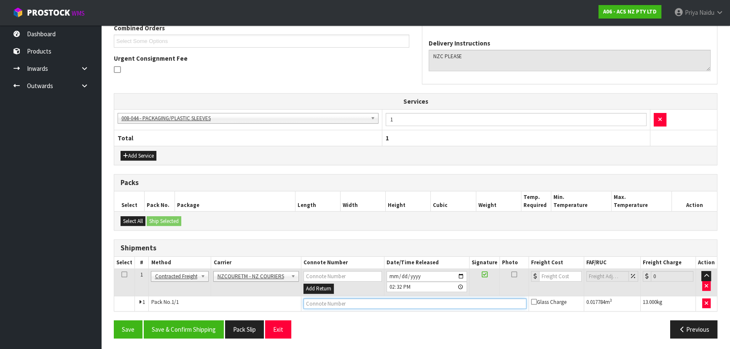
click at [312, 303] on input "text" at bounding box center [414, 303] width 223 height 11
paste input "BZGG004008"
type input "BZGG004008"
click at [551, 271] on input "number" at bounding box center [560, 276] width 43 height 11
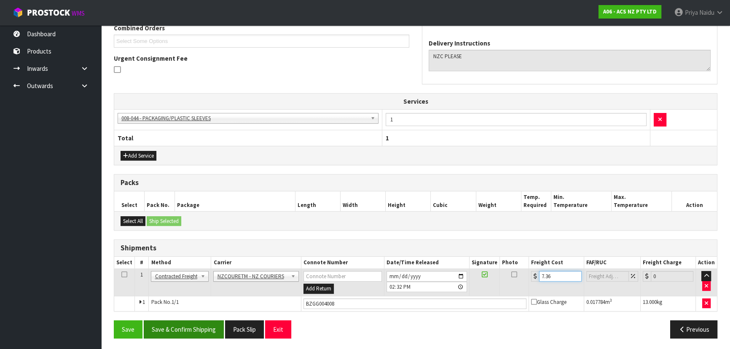
type input "7.36"
click at [199, 326] on button "Save & Confirm Shipping" at bounding box center [184, 329] width 80 height 18
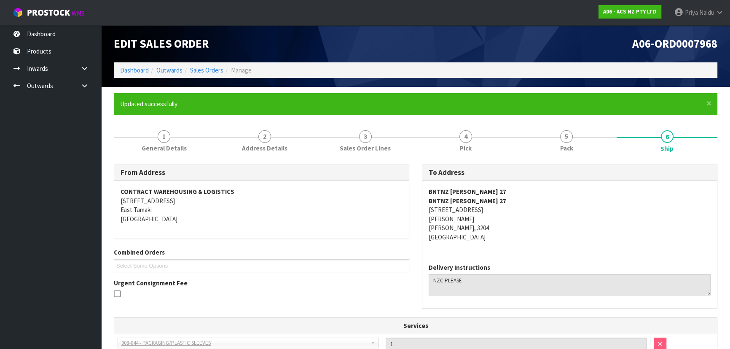
scroll to position [0, 0]
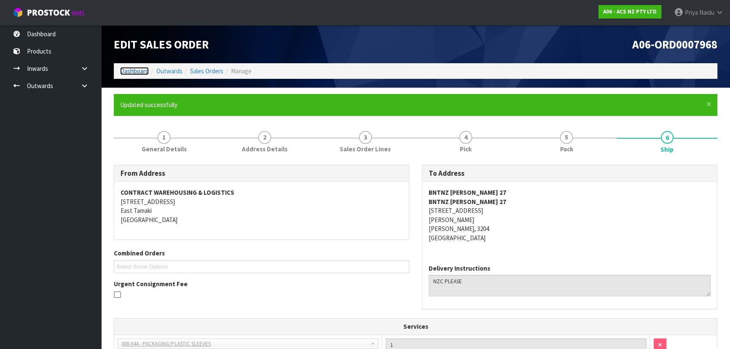
click at [129, 68] on link "Dashboard" at bounding box center [134, 71] width 29 height 8
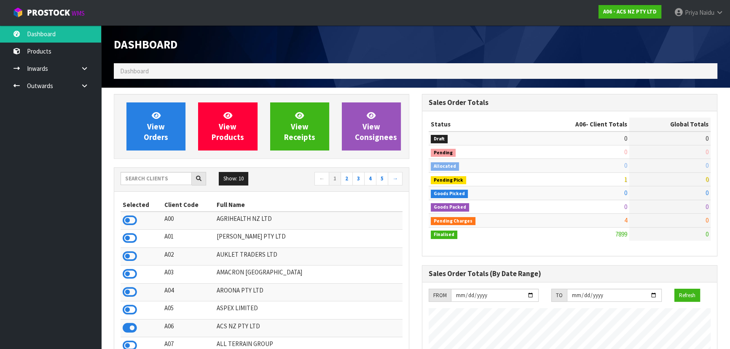
scroll to position [637, 308]
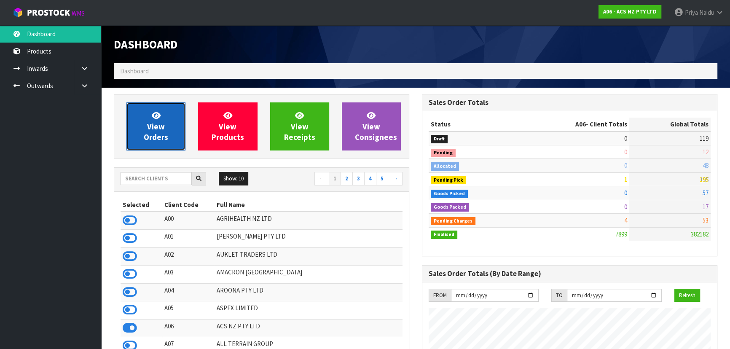
click at [161, 132] on span "View Orders" at bounding box center [156, 126] width 24 height 32
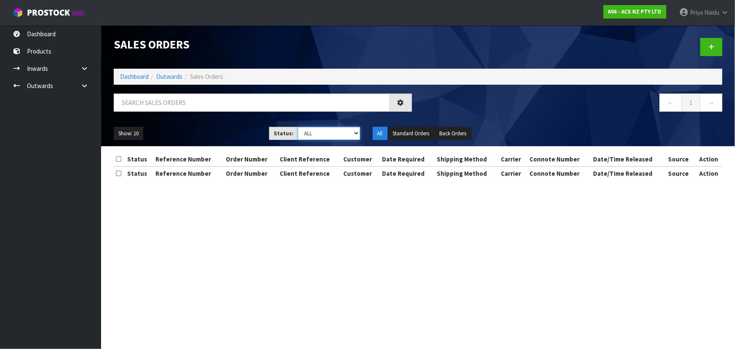
click at [305, 134] on select "Draft Pending Allocated Pending Pick Goods Picked Goods Packed Pending Charges …" at bounding box center [329, 133] width 62 height 13
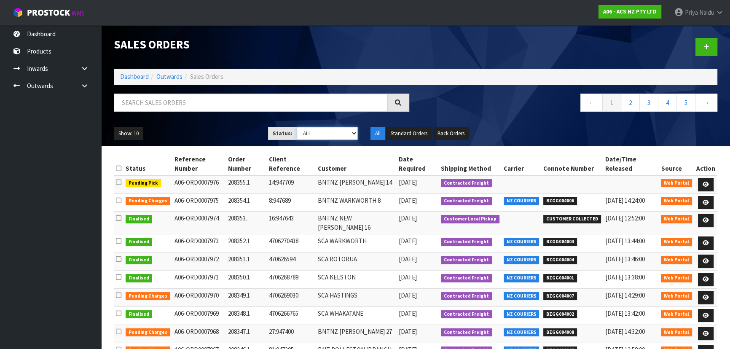
select select "string:3"
click at [297, 127] on select "Draft Pending Allocated Pending Pick Goods Picked Goods Packed Pending Charges …" at bounding box center [328, 133] width 62 height 13
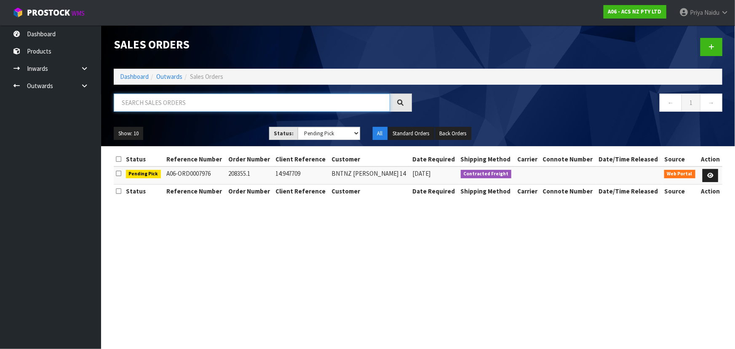
drag, startPoint x: 142, startPoint y: 103, endPoint x: 142, endPoint y: 98, distance: 4.6
click at [142, 103] on input "text" at bounding box center [252, 103] width 276 height 18
click at [131, 74] on link "Dashboard" at bounding box center [134, 76] width 29 height 8
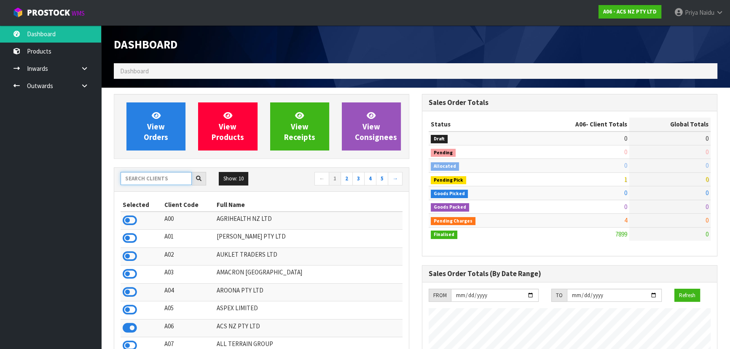
scroll to position [637, 308]
click at [142, 181] on input "text" at bounding box center [155, 178] width 71 height 13
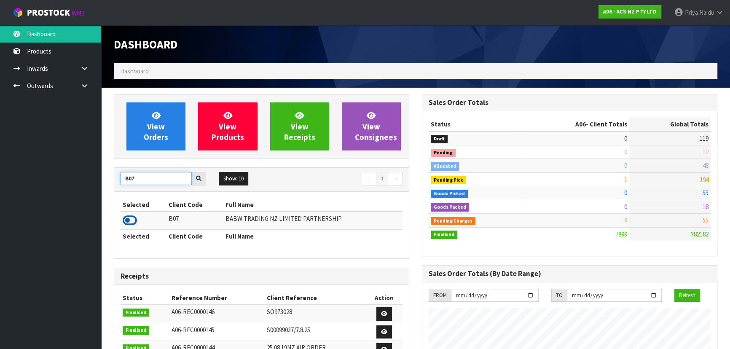
type input "B07"
click at [135, 217] on icon at bounding box center [130, 220] width 14 height 13
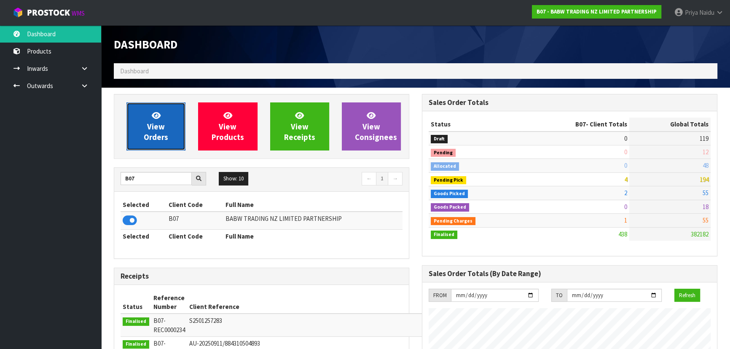
click at [160, 126] on span "View Orders" at bounding box center [156, 126] width 24 height 32
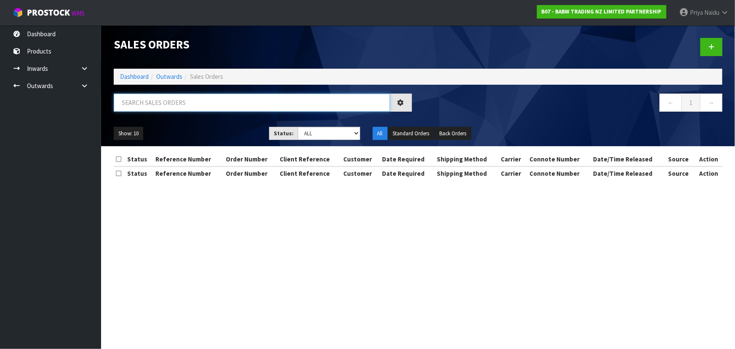
click at [162, 103] on input "text" at bounding box center [252, 103] width 276 height 18
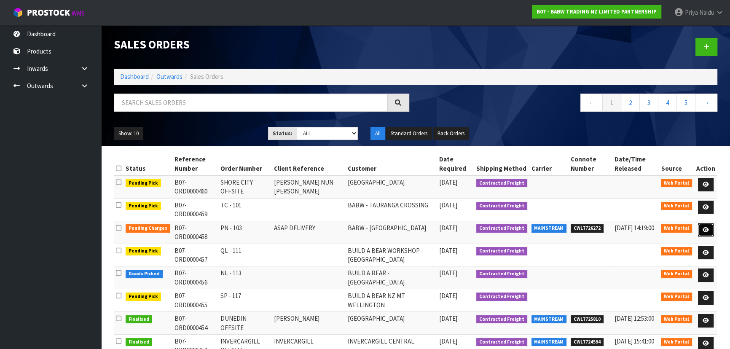
click at [704, 227] on icon at bounding box center [705, 229] width 6 height 5
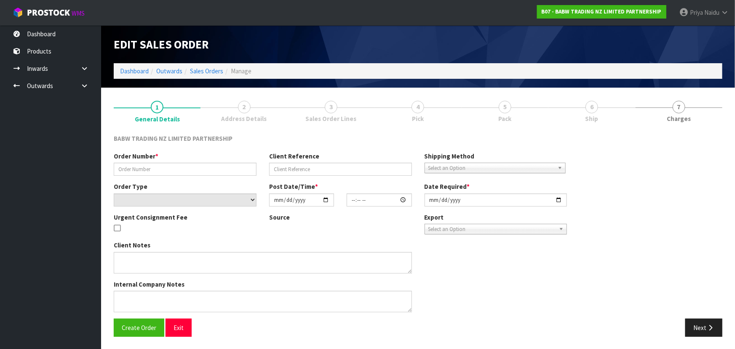
type input "PN - 103"
type input "ASAP DELIVERY"
select select "number:0"
type input "[DATE]"
type input "13:28:00.000"
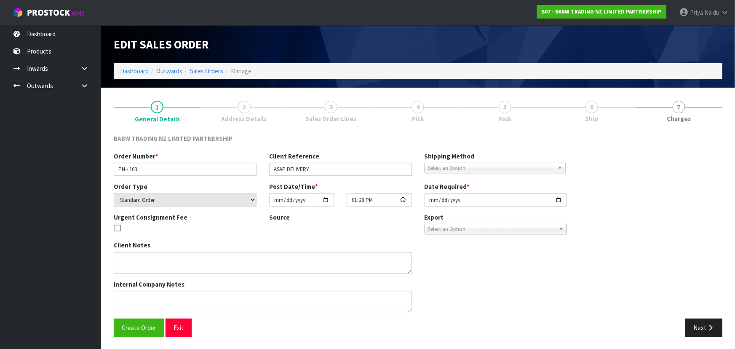
type input "[DATE]"
type textarea "CONTACT AS FOLLOWS: TE ARAWA AKURANGI [PHONE_NUMBER] URGENT"
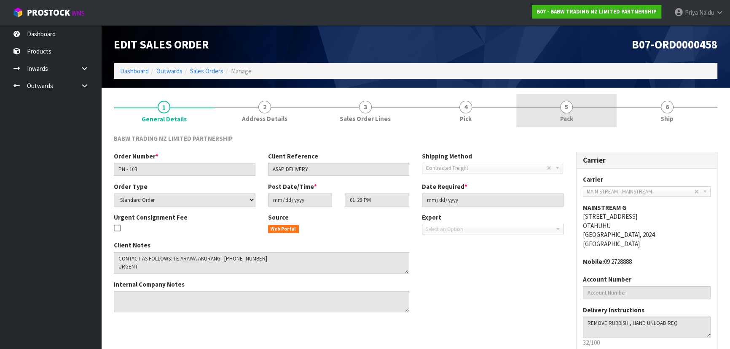
click at [588, 110] on link "5 Pack" at bounding box center [566, 110] width 101 height 33
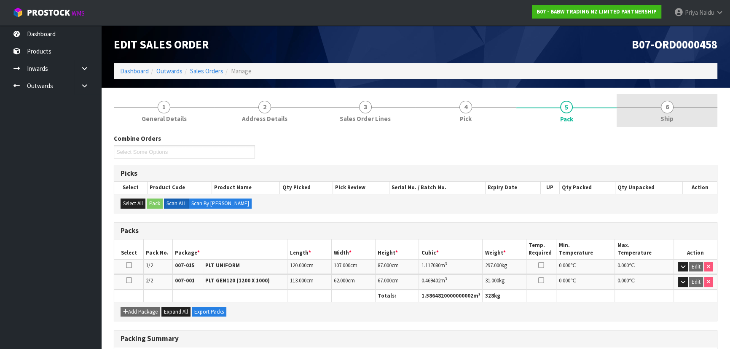
click at [674, 112] on link "6 Ship" at bounding box center [666, 110] width 101 height 33
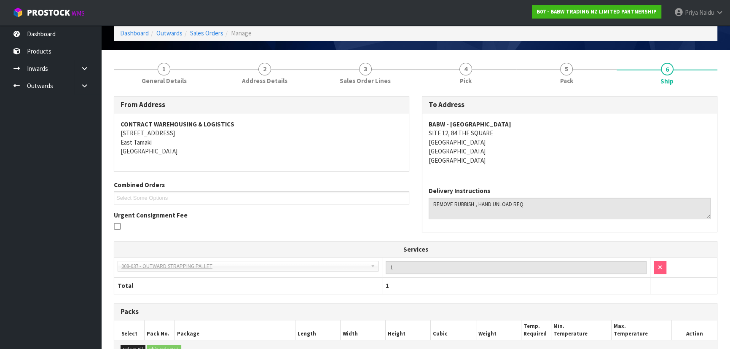
scroll to position [26, 0]
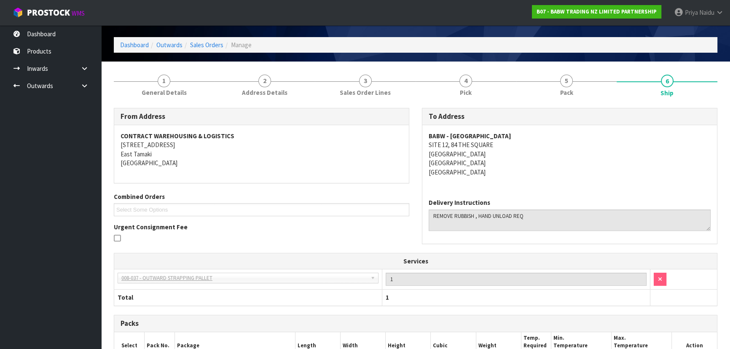
drag, startPoint x: 421, startPoint y: 132, endPoint x: 538, endPoint y: 163, distance: 121.0
click at [538, 163] on div "To Address BABW - PALMERSTON NORTH SITE 12, 84 THE SQUARE PALMERSTON NORTH CENT…" at bounding box center [569, 176] width 295 height 136
drag, startPoint x: 171, startPoint y: 90, endPoint x: 168, endPoint y: 96, distance: 6.6
click at [170, 90] on span "General Details" at bounding box center [164, 92] width 45 height 9
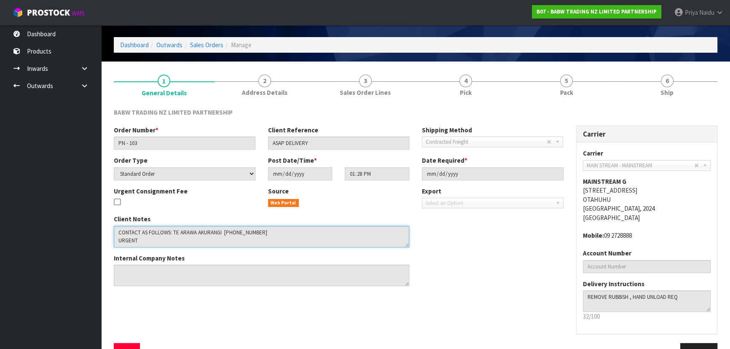
drag, startPoint x: 173, startPoint y: 232, endPoint x: 220, endPoint y: 234, distance: 47.6
click at [220, 234] on textarea at bounding box center [261, 236] width 295 height 21
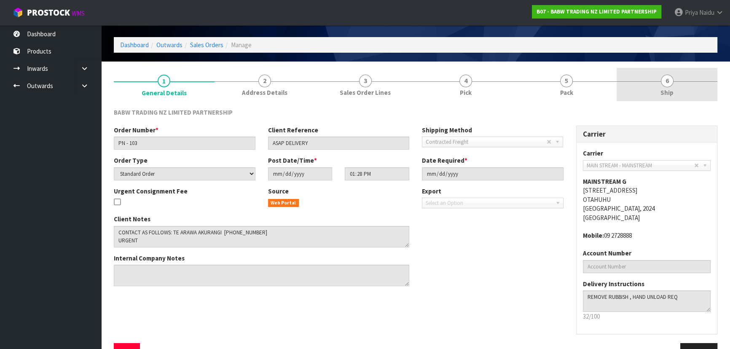
click at [699, 94] on link "6 Ship" at bounding box center [666, 84] width 101 height 33
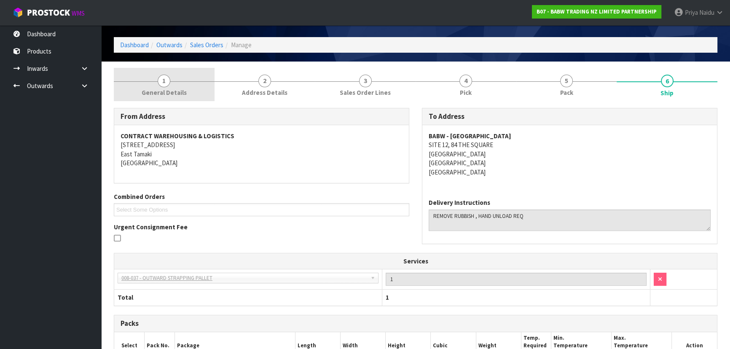
click at [177, 90] on span "General Details" at bounding box center [164, 92] width 45 height 9
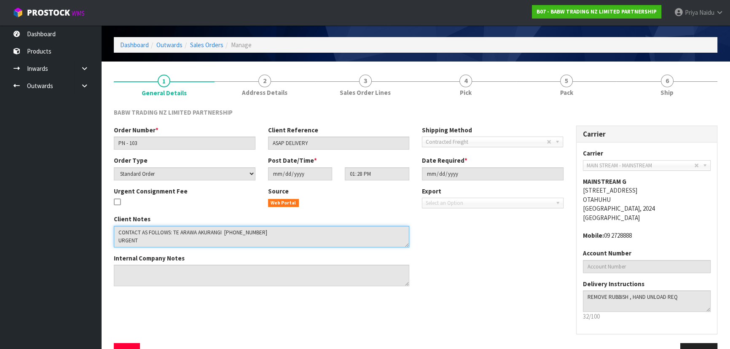
drag, startPoint x: 223, startPoint y: 233, endPoint x: 272, endPoint y: 234, distance: 48.9
click at [272, 234] on textarea at bounding box center [261, 236] width 295 height 21
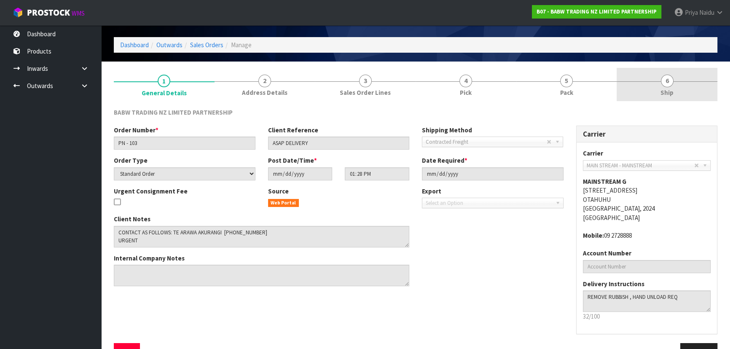
click at [688, 97] on link "6 Ship" at bounding box center [666, 84] width 101 height 33
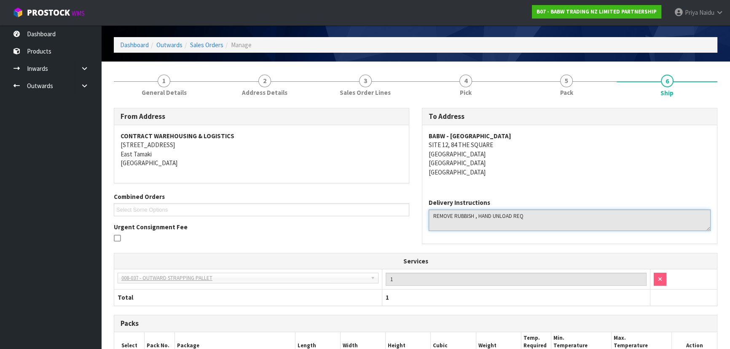
drag, startPoint x: 432, startPoint y: 214, endPoint x: 527, endPoint y: 212, distance: 95.3
click at [532, 209] on textarea at bounding box center [569, 219] width 282 height 21
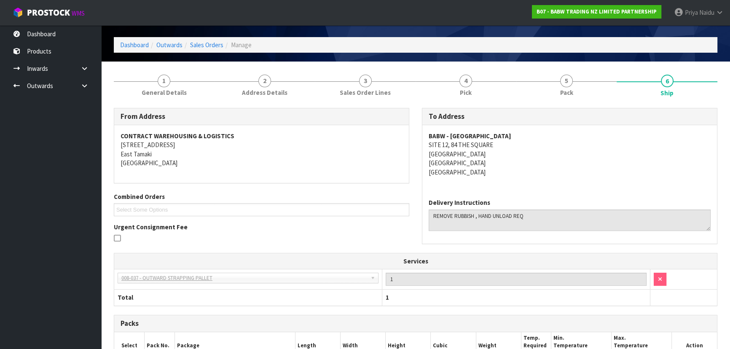
scroll to position [0, 0]
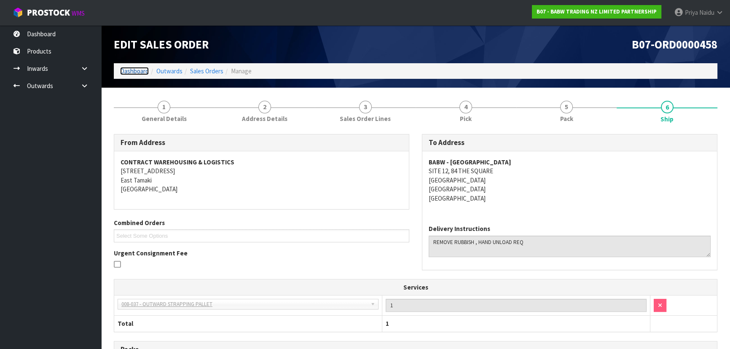
drag, startPoint x: 135, startPoint y: 73, endPoint x: 133, endPoint y: 77, distance: 4.3
click at [135, 73] on link "Dashboard" at bounding box center [134, 71] width 29 height 8
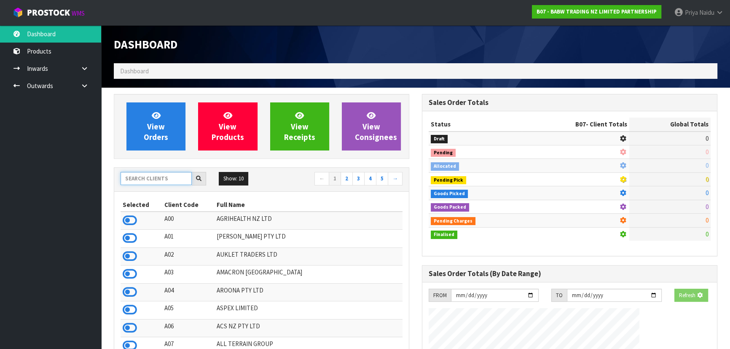
click at [151, 175] on input "text" at bounding box center [155, 178] width 71 height 13
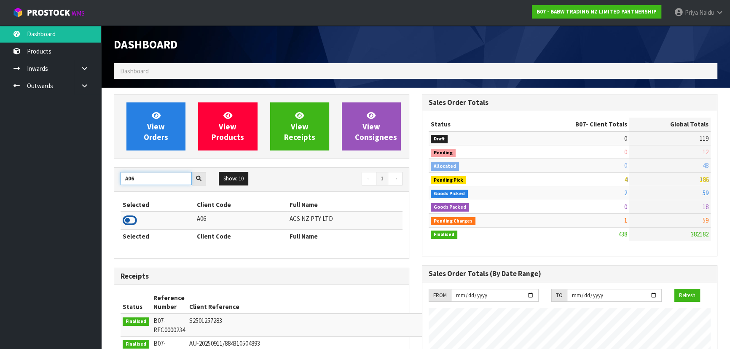
type input "A06"
click at [128, 222] on icon at bounding box center [130, 220] width 14 height 13
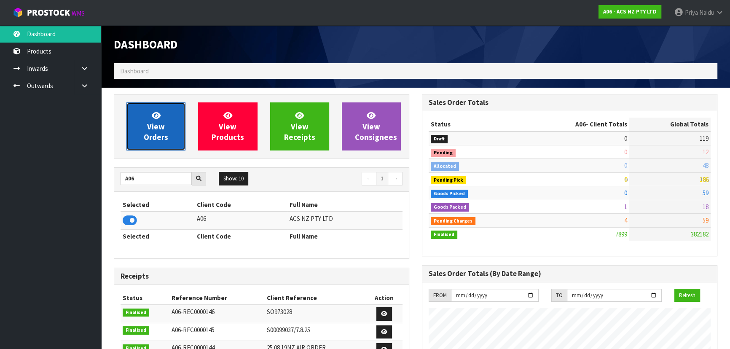
click at [156, 119] on icon at bounding box center [156, 115] width 9 height 8
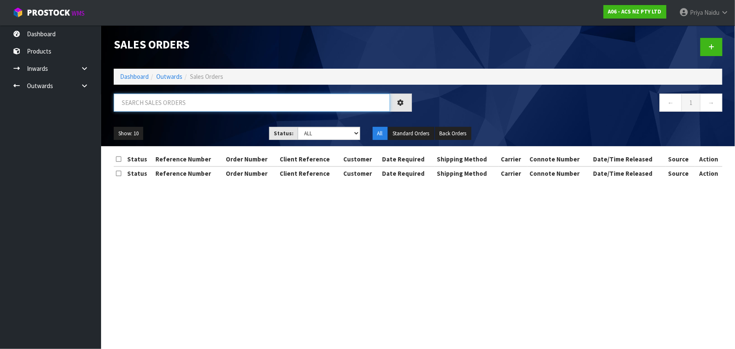
click at [172, 108] on input "text" at bounding box center [252, 103] width 276 height 18
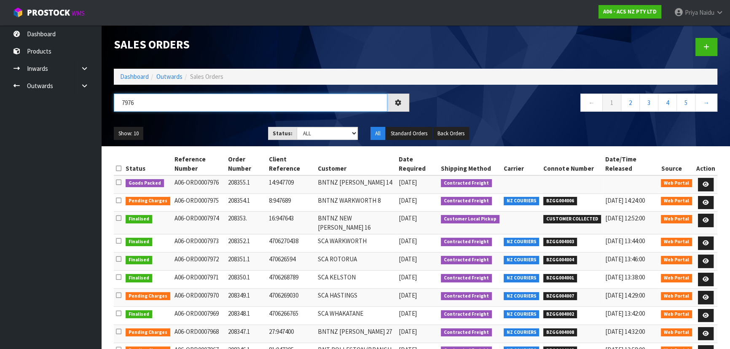
type input "7976"
click at [168, 126] on div "Show: 10 5 10 25 50 Status: Draft Pending Allocated Pending Pick Goods Picked G…" at bounding box center [415, 133] width 616 height 26
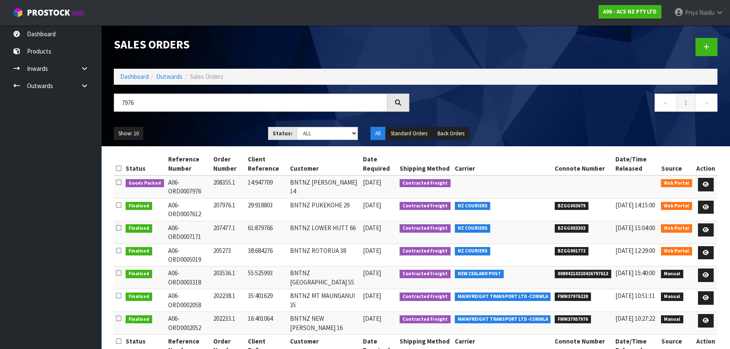
click at [215, 126] on div "Show: 10 5 10 25 50 Status: Draft Pending Allocated Pending Pick Goods Picked G…" at bounding box center [415, 133] width 616 height 26
click at [707, 186] on link at bounding box center [706, 184] width 16 height 13
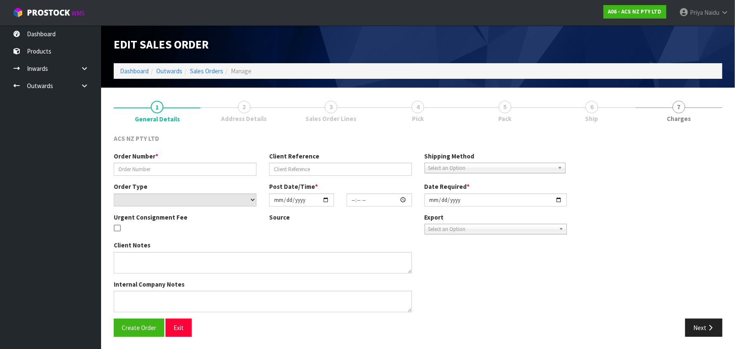
type input "208355.1"
type input "14:947709"
select select "number:0"
type input "[DATE]"
type input "12:45:00.000"
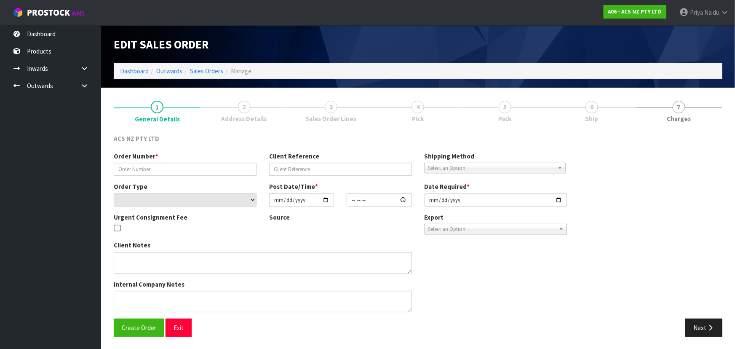
type input "[DATE]"
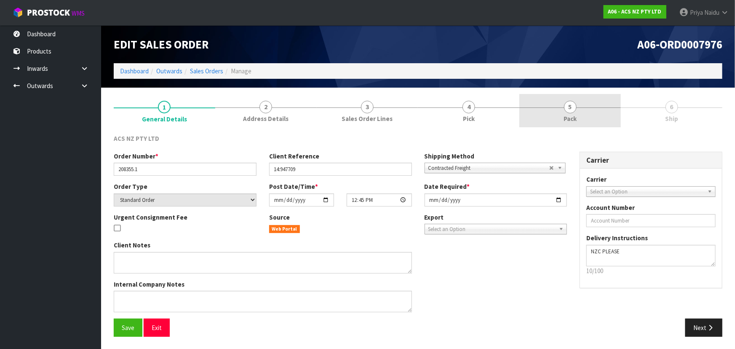
click at [549, 98] on link "5 Pack" at bounding box center [570, 110] width 102 height 33
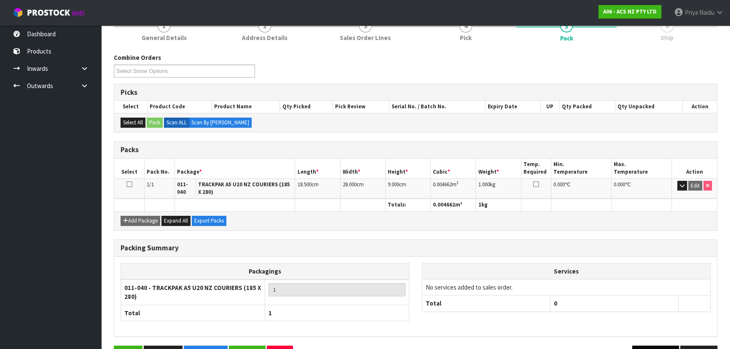
scroll to position [107, 0]
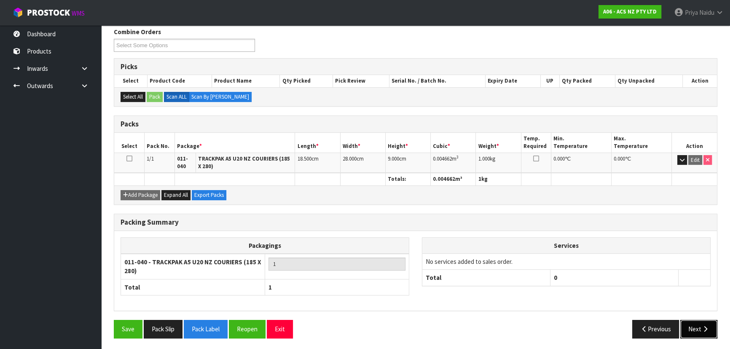
click at [693, 332] on button "Next" at bounding box center [698, 329] width 37 height 18
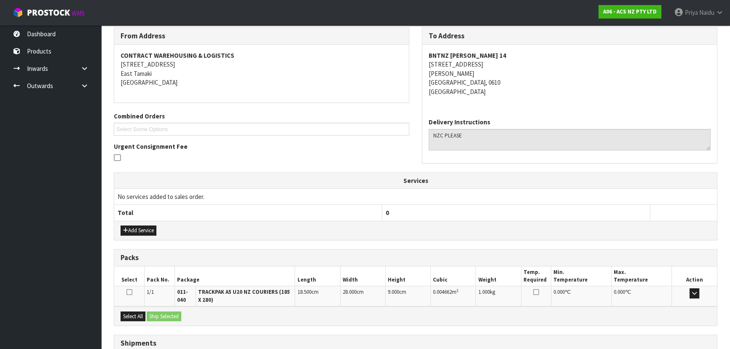
scroll to position [0, 0]
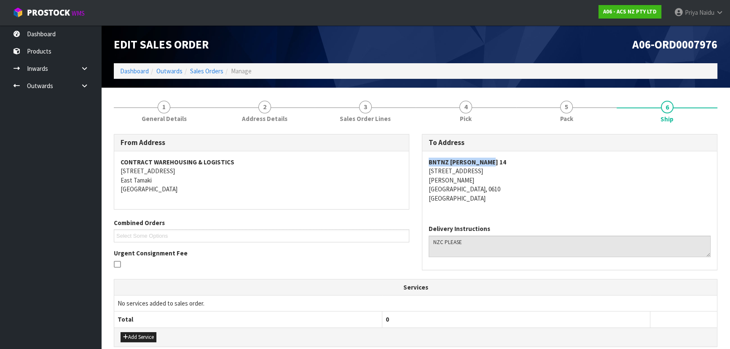
drag, startPoint x: 423, startPoint y: 161, endPoint x: 510, endPoint y: 161, distance: 86.4
click at [510, 161] on div "BNTNZ HENDERSON 14 3 WAIPAREIRA AVENUE HENDERSON AUCKLAND, 0610 New Zealand" at bounding box center [569, 184] width 295 height 67
drag, startPoint x: 427, startPoint y: 169, endPoint x: 67, endPoint y: 171, distance: 359.4
click at [495, 173] on div "BNTNZ HENDERSON 14 3 WAIPAREIRA AVENUE HENDERSON AUCKLAND, 0610 New Zealand" at bounding box center [569, 184] width 295 height 67
drag, startPoint x: 175, startPoint y: 115, endPoint x: 149, endPoint y: 127, distance: 28.8
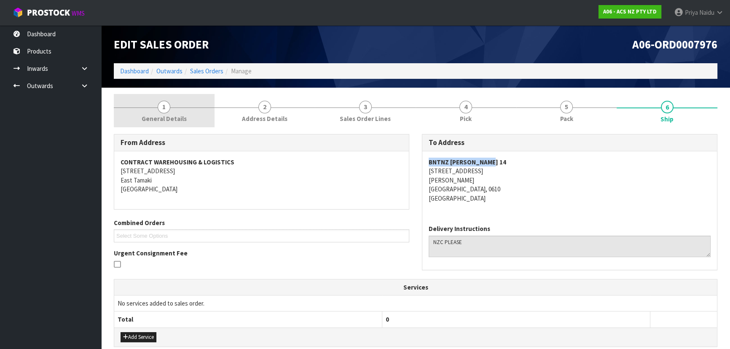
click at [175, 115] on span "General Details" at bounding box center [164, 118] width 45 height 9
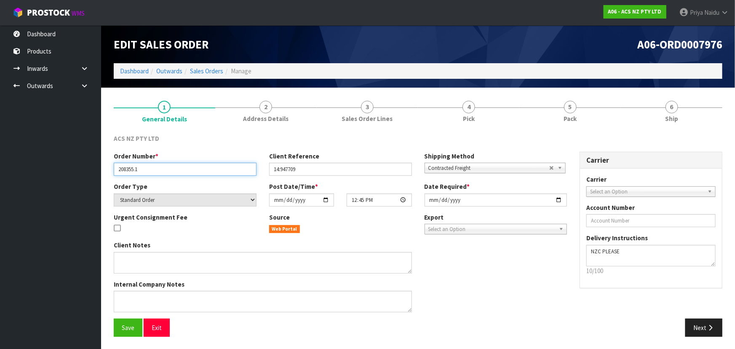
drag, startPoint x: 118, startPoint y: 169, endPoint x: 104, endPoint y: 160, distance: 16.1
click at [170, 163] on input "208355.1" at bounding box center [185, 169] width 143 height 13
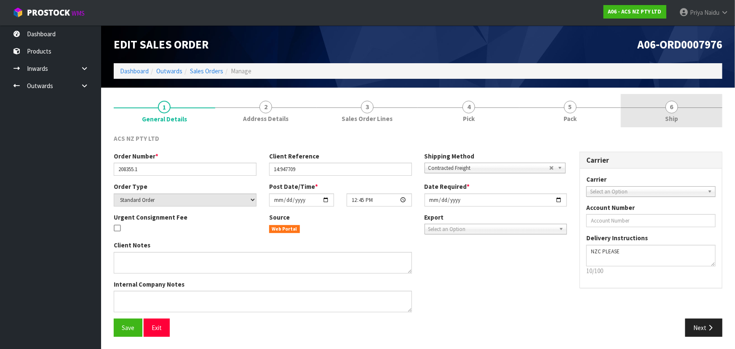
click at [670, 116] on span "Ship" at bounding box center [671, 118] width 13 height 9
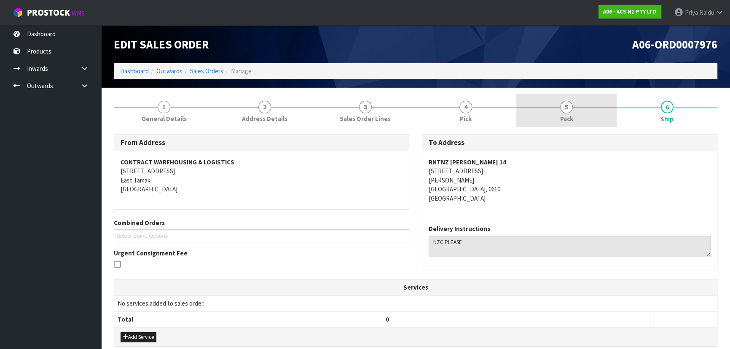
click at [574, 108] on link "5 Pack" at bounding box center [566, 110] width 101 height 33
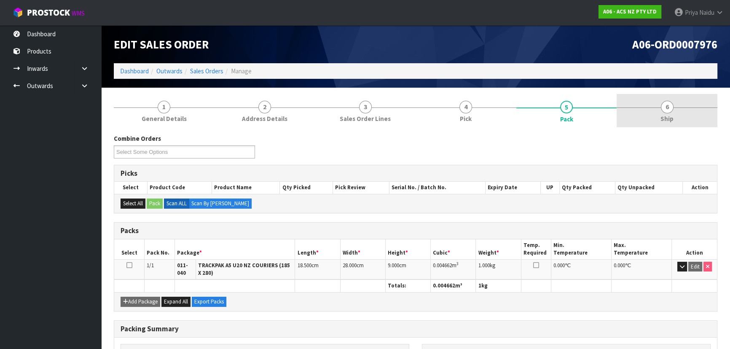
click at [660, 109] on link "6 Ship" at bounding box center [666, 110] width 101 height 33
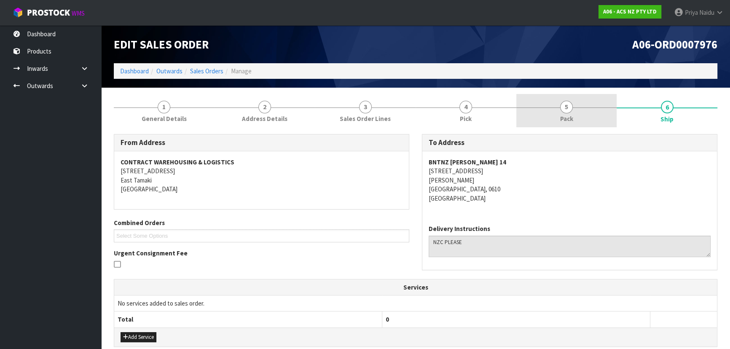
click at [567, 112] on span "5" at bounding box center [566, 107] width 13 height 13
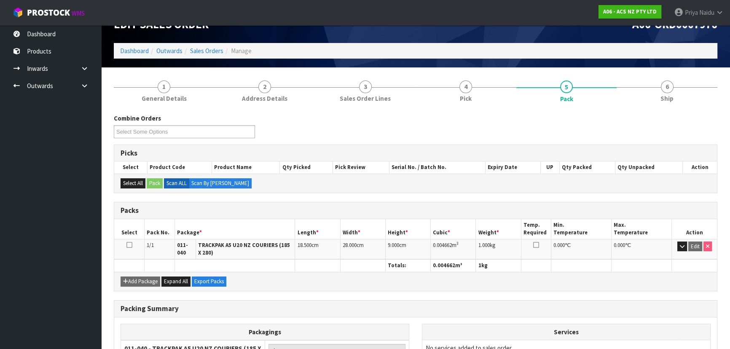
scroll to position [38, 0]
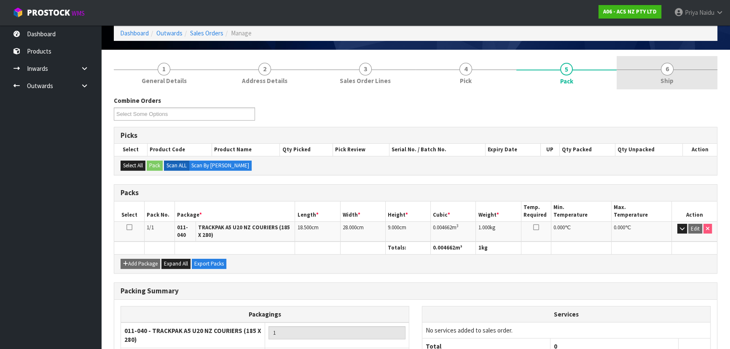
click at [672, 89] on li "6 Ship" at bounding box center [666, 73] width 101 height 34
click at [656, 80] on link "6 Ship" at bounding box center [666, 72] width 101 height 33
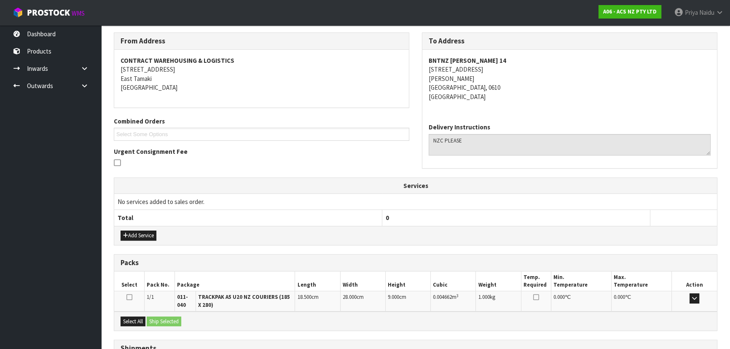
scroll to position [173, 0]
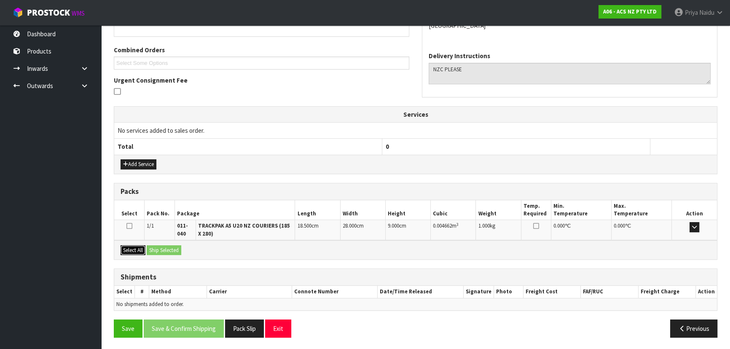
drag, startPoint x: 137, startPoint y: 245, endPoint x: 156, endPoint y: 246, distance: 19.4
click at [137, 246] on button "Select All" at bounding box center [132, 250] width 25 height 10
click at [158, 246] on button "Ship Selected" at bounding box center [164, 250] width 35 height 10
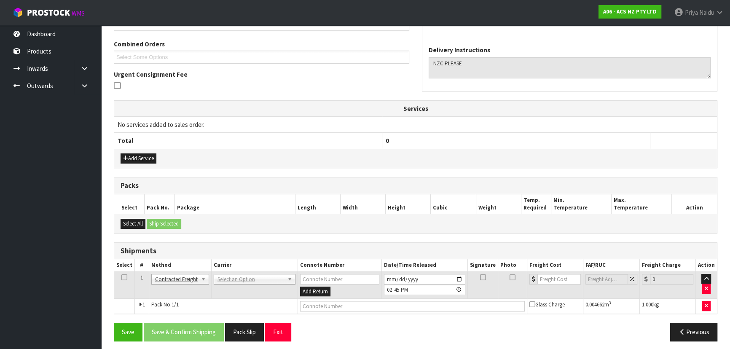
scroll to position [182, 0]
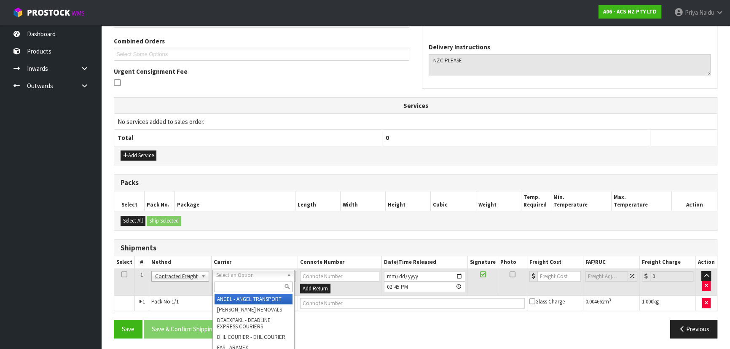
click at [237, 282] on input "text" at bounding box center [253, 286] width 78 height 11
type input "M"
type input "NZC"
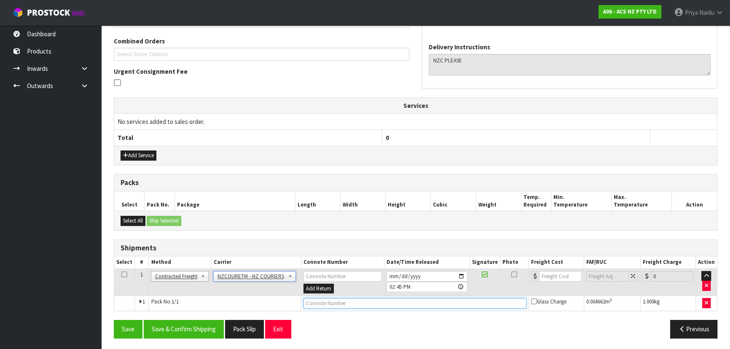
click at [321, 303] on input "text" at bounding box center [414, 303] width 223 height 11
paste input "BZGG004009"
type input "BZGG004009"
click at [544, 275] on input "number" at bounding box center [560, 276] width 43 height 11
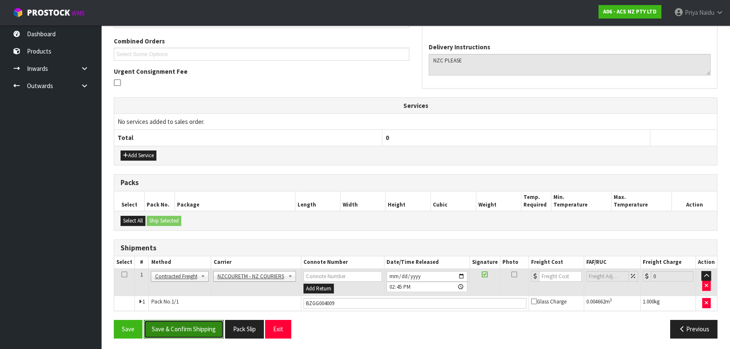
click at [176, 323] on button "Save & Confirm Shipping" at bounding box center [184, 329] width 80 height 18
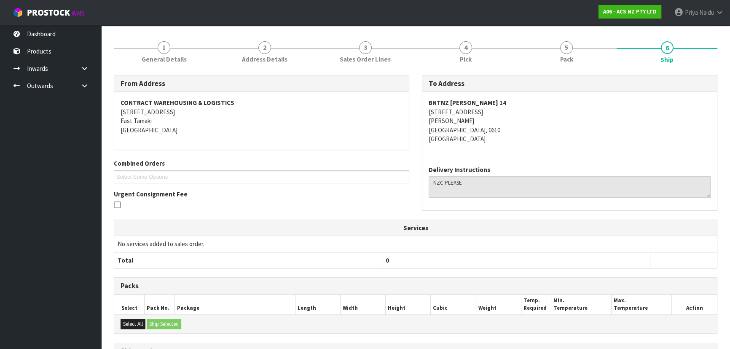
scroll to position [191, 0]
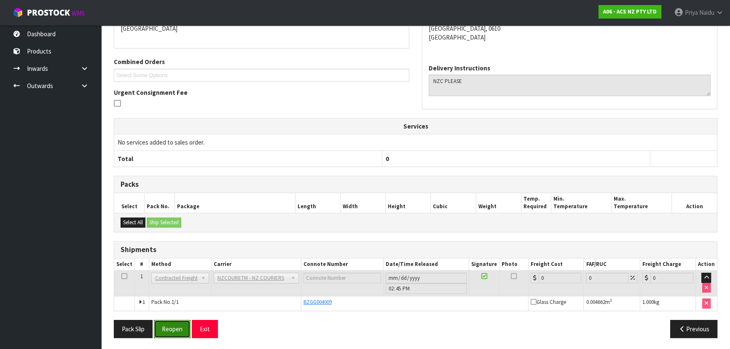
click at [174, 333] on button "Reopen" at bounding box center [172, 329] width 37 height 18
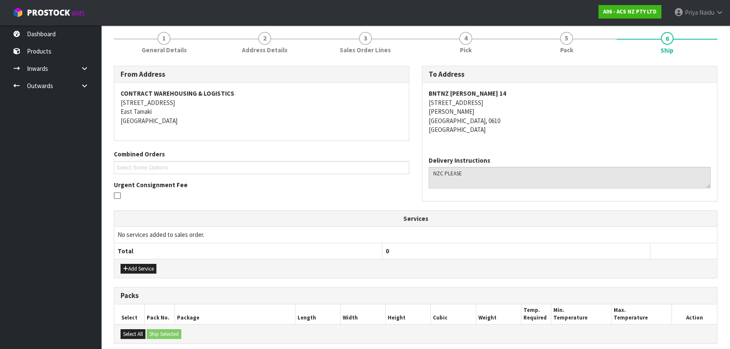
scroll to position [212, 0]
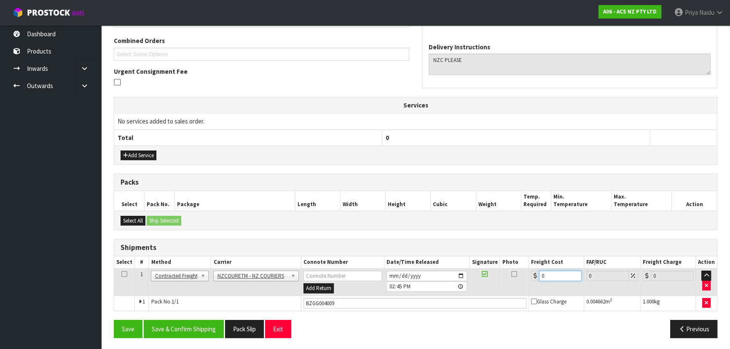
click at [554, 274] on input "0" at bounding box center [560, 275] width 43 height 11
type input "5"
type input "5.4"
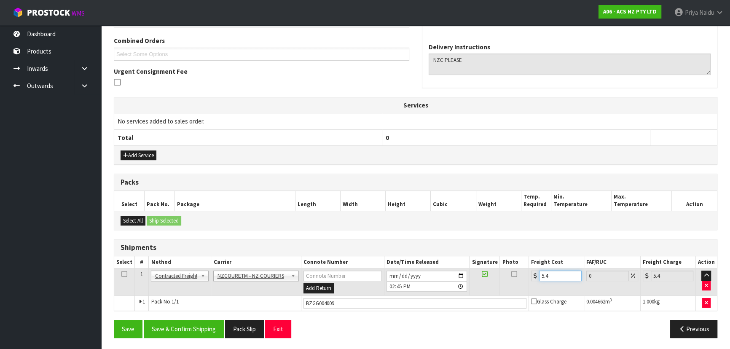
type input "5.46"
click at [201, 329] on button "Save & Confirm Shipping" at bounding box center [184, 329] width 80 height 18
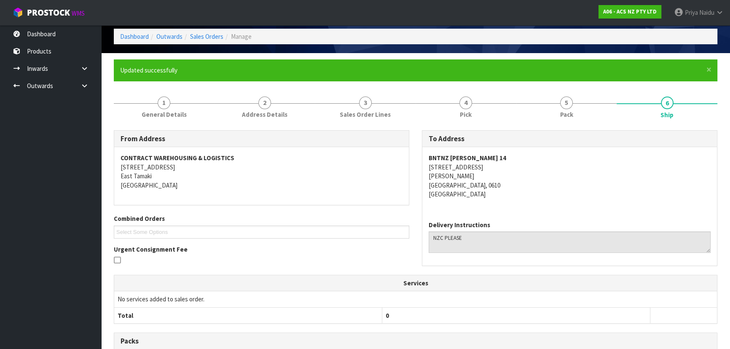
scroll to position [0, 0]
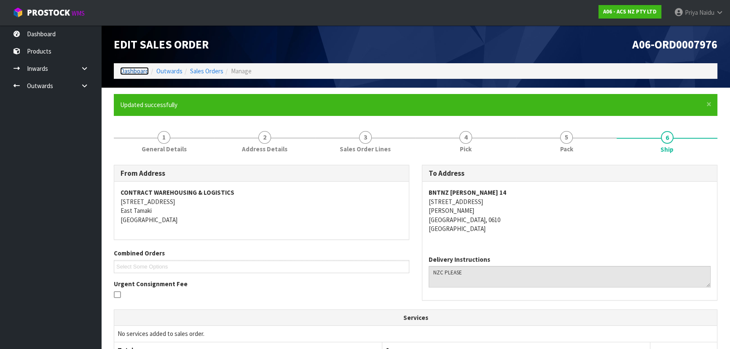
click at [138, 69] on link "Dashboard" at bounding box center [134, 71] width 29 height 8
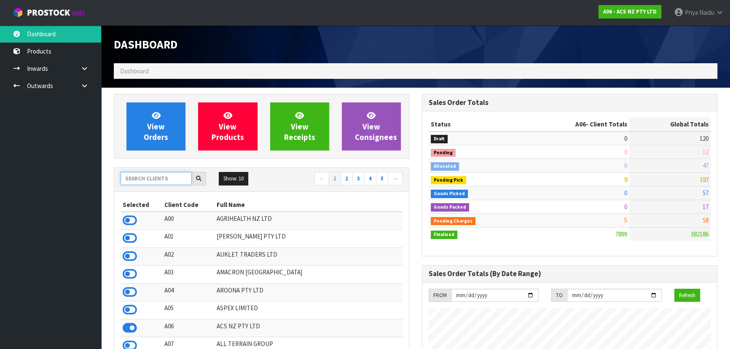
click at [169, 172] on input "text" at bounding box center [155, 178] width 71 height 13
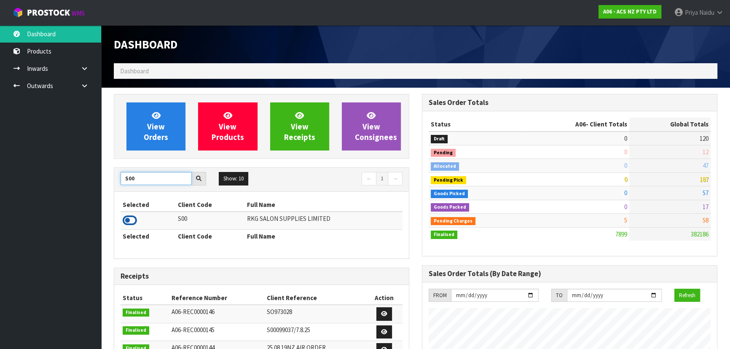
type input "S00"
click at [134, 218] on icon at bounding box center [130, 220] width 14 height 13
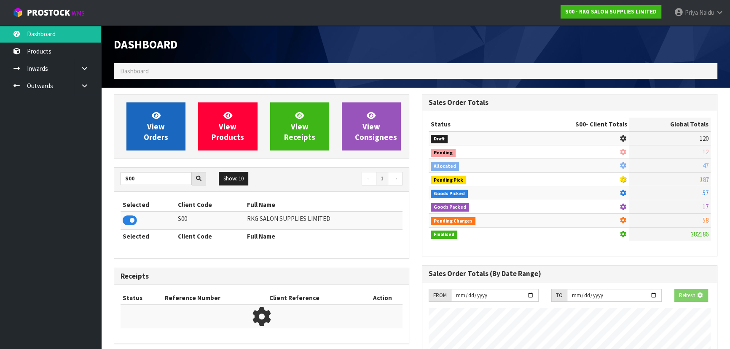
scroll to position [420797, 421014]
click at [165, 134] on span "View Orders" at bounding box center [156, 126] width 24 height 32
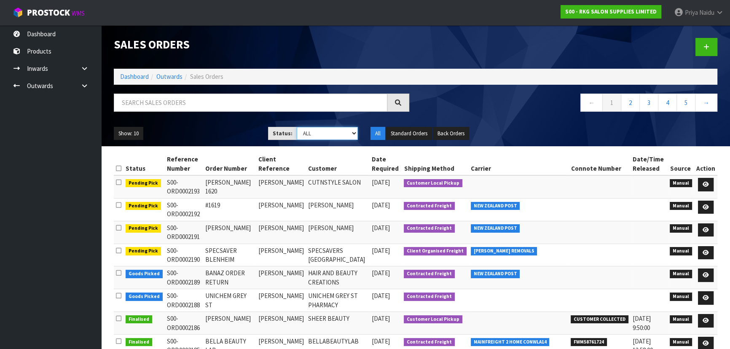
click at [313, 133] on select "Draft Pending Allocated Pending Pick Goods Picked Goods Packed Pending Charges …" at bounding box center [328, 133] width 62 height 13
click at [212, 124] on div "Show: 10 5 10 25 50 Status: Draft Pending Allocated Pending Pick Goods Picked G…" at bounding box center [415, 133] width 616 height 26
click at [158, 289] on td "Goods Picked" at bounding box center [143, 300] width 41 height 23
click at [128, 77] on link "Dashboard" at bounding box center [134, 76] width 29 height 8
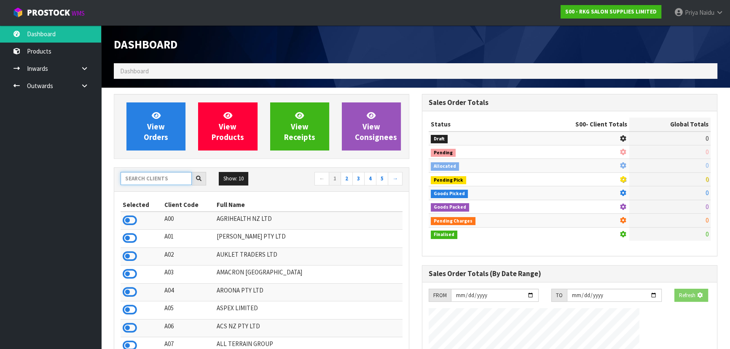
click at [155, 177] on input "text" at bounding box center [155, 178] width 71 height 13
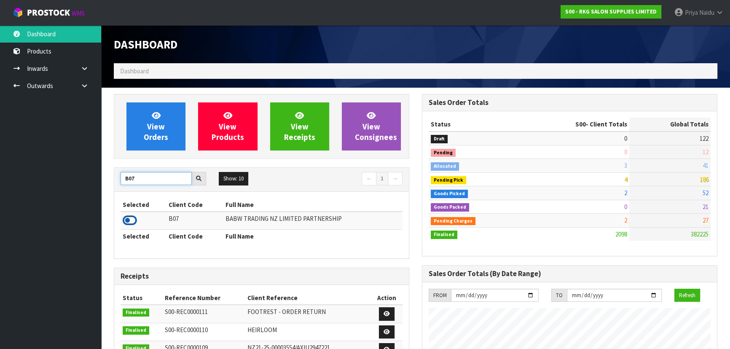
type input "B07"
click at [134, 220] on icon at bounding box center [130, 220] width 14 height 13
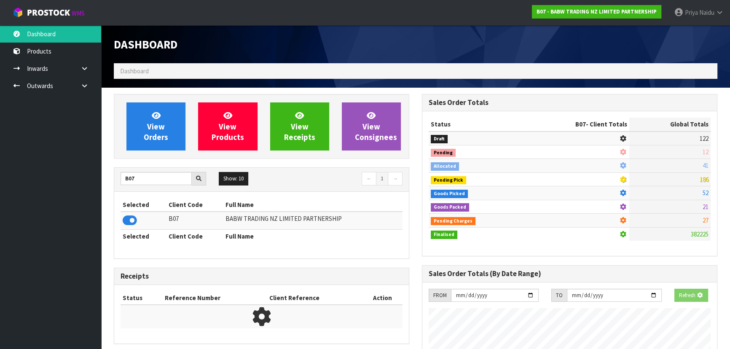
scroll to position [525, 308]
click at [145, 151] on div "View Orders View Products View Receipts View Consignees" at bounding box center [261, 126] width 295 height 65
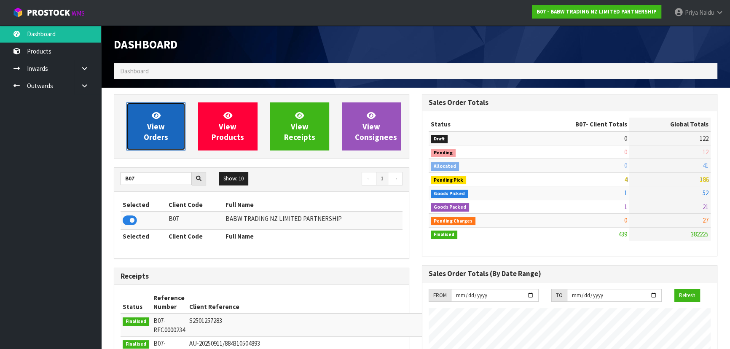
scroll to position [637, 308]
click at [164, 110] on link "View Orders" at bounding box center [155, 126] width 59 height 48
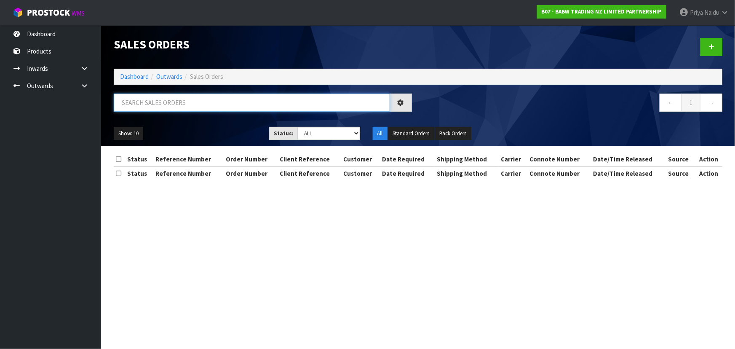
click at [169, 104] on input "text" at bounding box center [252, 103] width 276 height 18
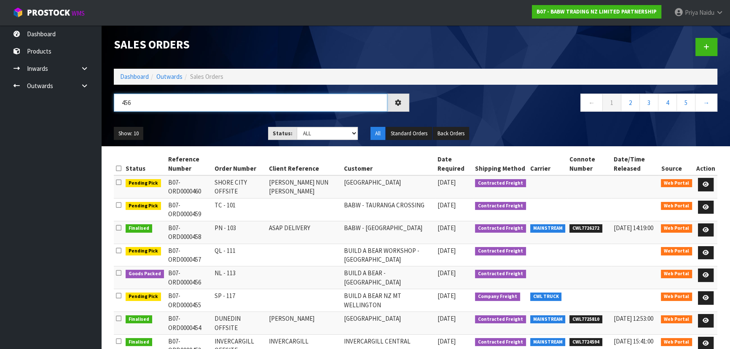
type input "456"
click at [191, 134] on ul "Show: 10 5 10 25 50" at bounding box center [185, 133] width 142 height 13
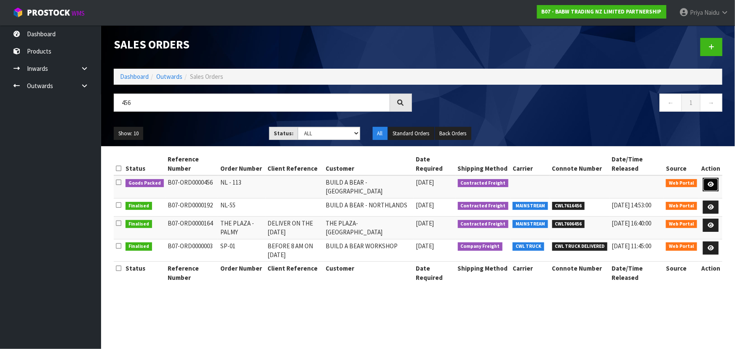
click at [712, 183] on icon at bounding box center [711, 184] width 6 height 5
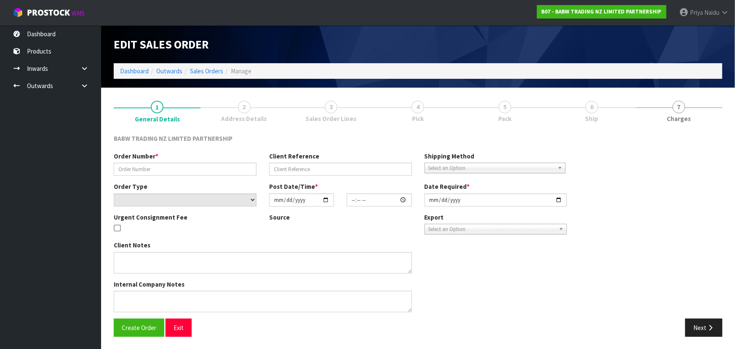
type input "NL - 113"
select select "number:0"
type input "[DATE]"
type input "13:22:00.000"
type input "[DATE]"
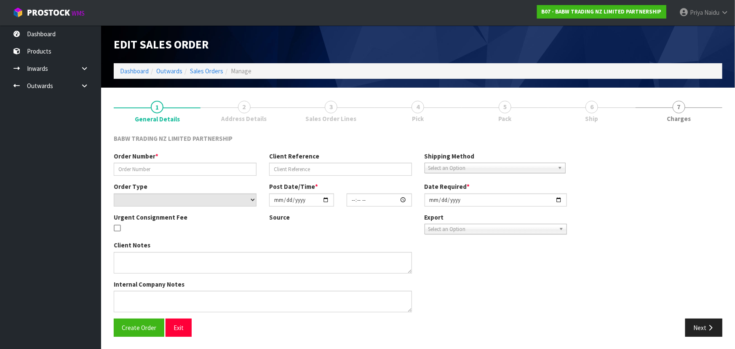
type textarea "DELIVER BETWEEN 8AM AND 8.30AM CALL - SANTANA ON 0221550016 AFTERNOON PRIOR TO …"
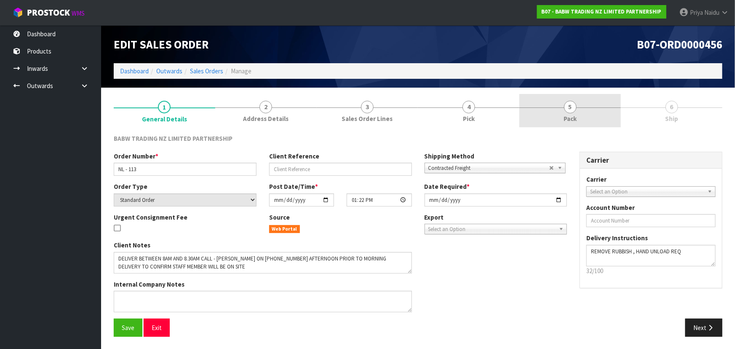
click at [583, 111] on link "5 Pack" at bounding box center [570, 110] width 102 height 33
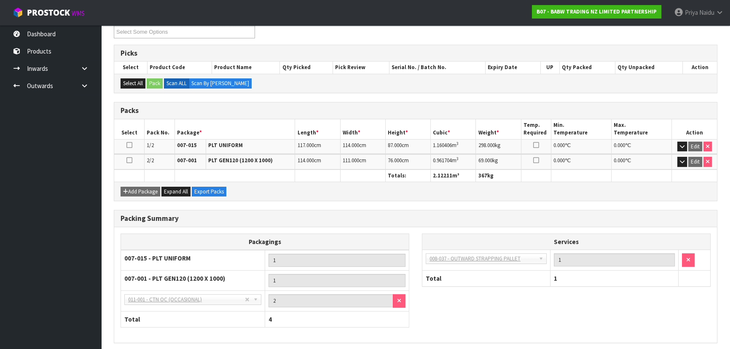
scroll to position [152, 0]
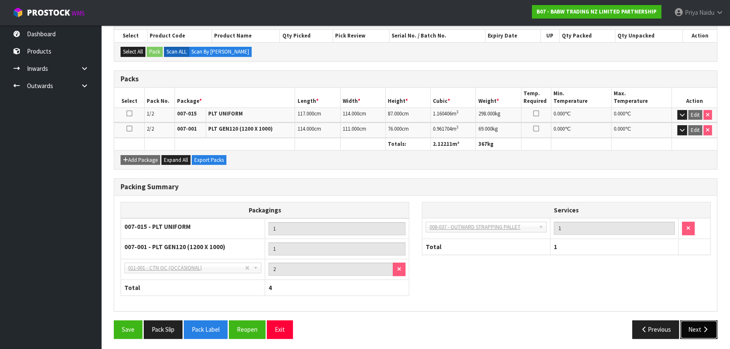
click at [693, 326] on button "Next" at bounding box center [698, 329] width 37 height 18
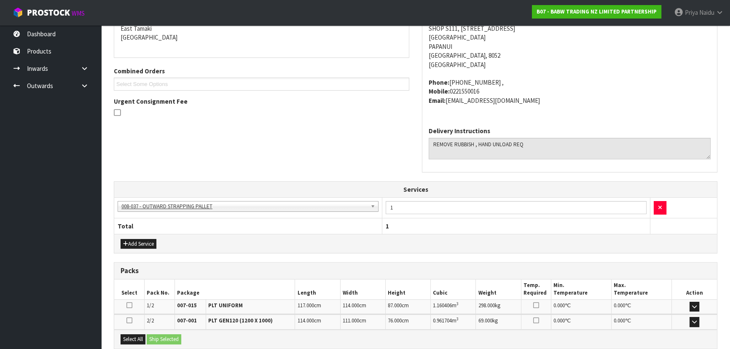
scroll to position [0, 0]
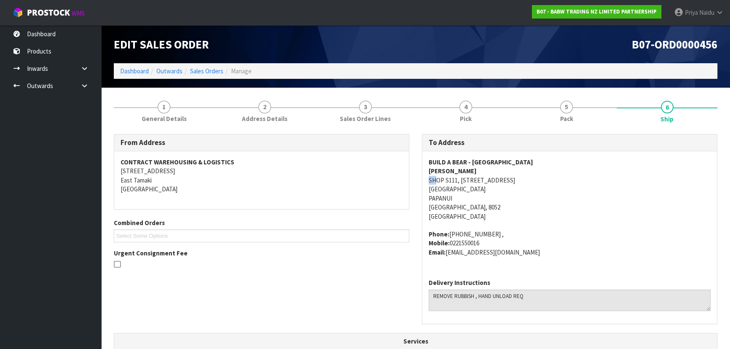
drag, startPoint x: 421, startPoint y: 180, endPoint x: 434, endPoint y: 179, distance: 13.1
click at [434, 179] on div "To Address BUILD A BEAR - CHRISTCHURCH SANTANA SHOP S111, 55 MAIN ROAD NORTHLAN…" at bounding box center [569, 229] width 295 height 190
drag, startPoint x: 458, startPoint y: 177, endPoint x: 522, endPoint y: 206, distance: 70.3
click at [524, 206] on address "BUILD A BEAR - CHRISTCHURCH SANTANA SHOP S111, 55 MAIN ROAD NORTHLANDS SHOPPING…" at bounding box center [569, 189] width 282 height 63
drag, startPoint x: 598, startPoint y: 213, endPoint x: 580, endPoint y: 210, distance: 18.3
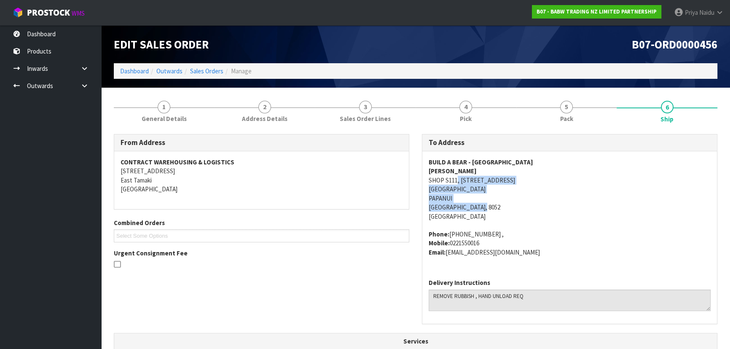
click at [598, 213] on address "BUILD A BEAR - CHRISTCHURCH SANTANA SHOP S111, 55 MAIN ROAD NORTHLANDS SHOPPING…" at bounding box center [569, 189] width 282 height 63
drag, startPoint x: 422, startPoint y: 178, endPoint x: 510, endPoint y: 183, distance: 87.8
click at [510, 183] on div "BUILD A BEAR - CHRISTCHURCH SANTANA SHOP S111, 55 MAIN ROAD NORTHLANDS SHOPPING…" at bounding box center [569, 211] width 295 height 120
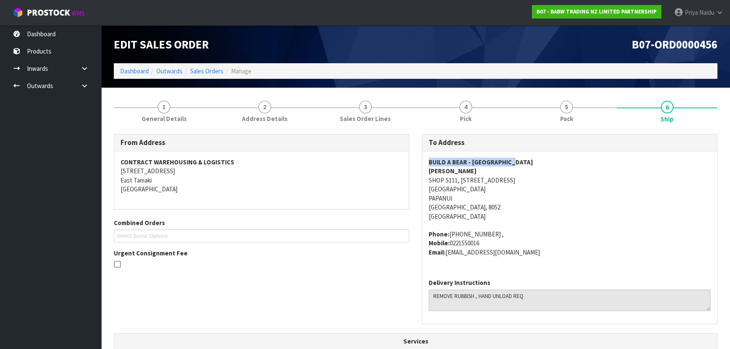
drag, startPoint x: 424, startPoint y: 162, endPoint x: 530, endPoint y: 158, distance: 105.9
click at [530, 158] on div "BUILD A BEAR - CHRISTCHURCH SANTANA SHOP S111, 55 MAIN ROAD NORTHLANDS SHOPPING…" at bounding box center [569, 211] width 295 height 120
drag, startPoint x: 426, startPoint y: 170, endPoint x: 463, endPoint y: 169, distance: 37.1
click at [463, 169] on div "BUILD A BEAR - CHRISTCHURCH SANTANA SHOP S111, 55 MAIN ROAD NORTHLANDS SHOPPING…" at bounding box center [569, 211] width 295 height 120
drag, startPoint x: 422, startPoint y: 238, endPoint x: 96, endPoint y: 199, distance: 328.4
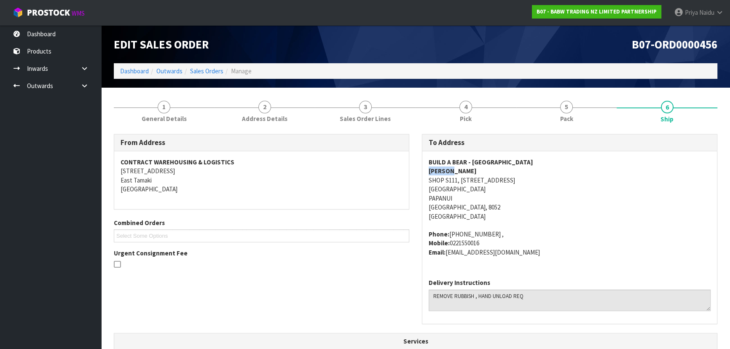
click at [536, 253] on div "BUILD A BEAR - CHRISTCHURCH SANTANA SHOP S111, 55 MAIN ROAD NORTHLANDS SHOPPING…" at bounding box center [569, 211] width 295 height 120
drag, startPoint x: 428, startPoint y: 295, endPoint x: 289, endPoint y: 307, distance: 140.4
click at [539, 300] on textarea at bounding box center [569, 299] width 282 height 21
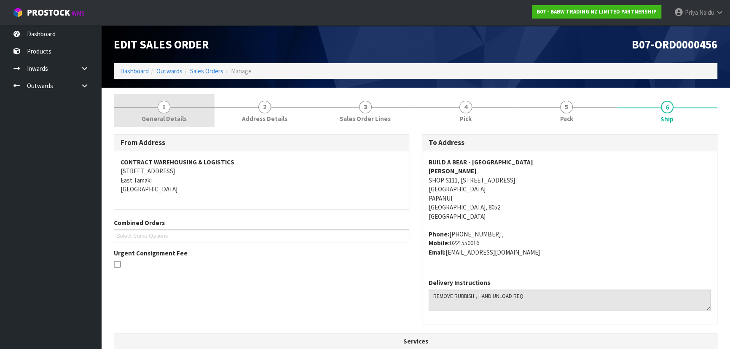
drag, startPoint x: 149, startPoint y: 103, endPoint x: 145, endPoint y: 106, distance: 5.1
click at [149, 103] on link "1 General Details" at bounding box center [164, 110] width 101 height 33
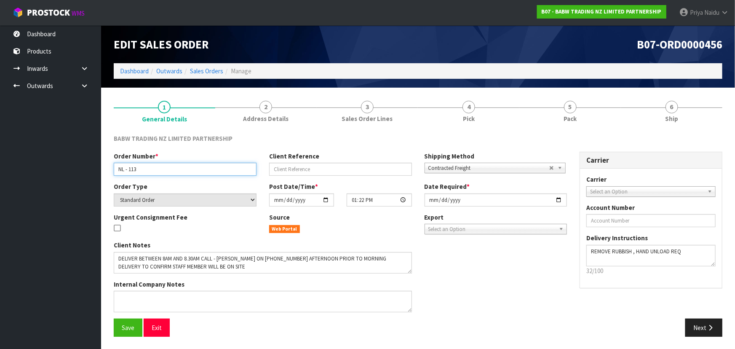
drag, startPoint x: 116, startPoint y: 169, endPoint x: 5, endPoint y: 189, distance: 113.0
click at [156, 169] on input "NL - 113" at bounding box center [185, 169] width 143 height 13
drag, startPoint x: 564, startPoint y: 94, endPoint x: 435, endPoint y: 188, distance: 159.6
click at [564, 94] on link "5 Pack" at bounding box center [570, 110] width 102 height 33
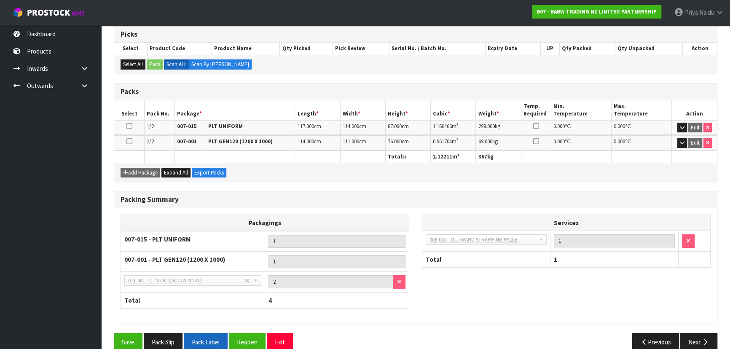
scroll to position [152, 0]
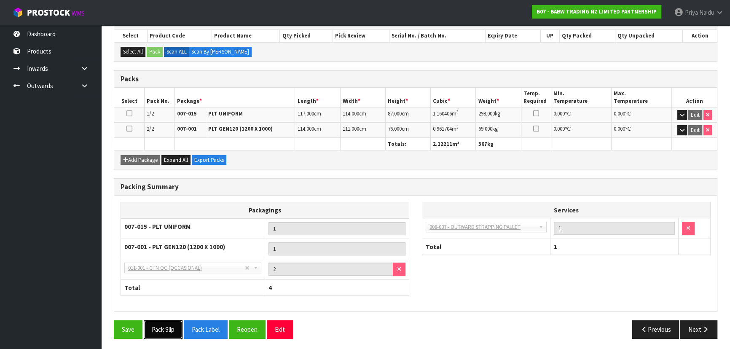
drag, startPoint x: 169, startPoint y: 327, endPoint x: 186, endPoint y: 319, distance: 18.3
click at [169, 327] on button "Pack Slip" at bounding box center [163, 329] width 39 height 18
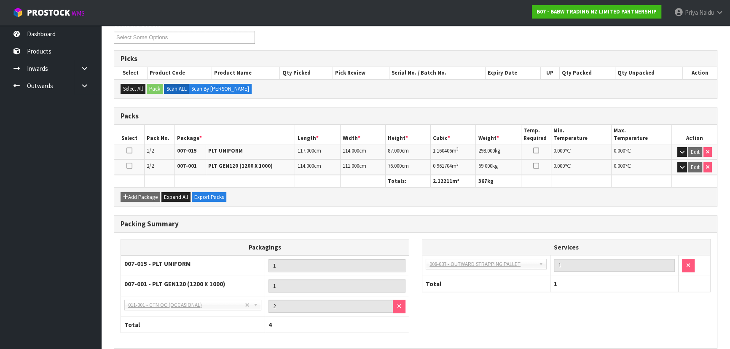
scroll to position [0, 0]
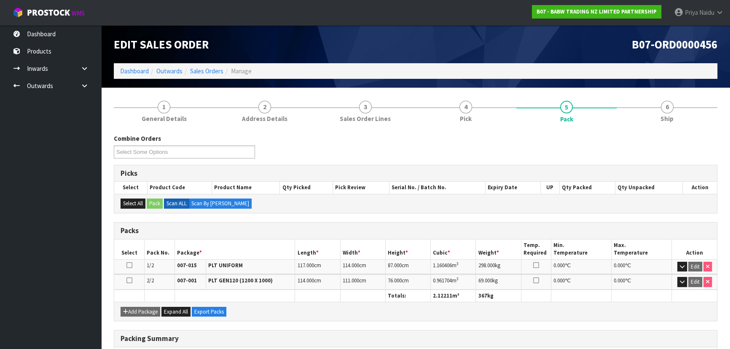
click at [669, 138] on div "Combine Orders B07-ORD0000446 B07-ORD0000455 B07-ORD0000456 B07-ORD0000457 B07-…" at bounding box center [415, 149] width 616 height 30
click at [673, 123] on link "6 Ship" at bounding box center [666, 110] width 101 height 33
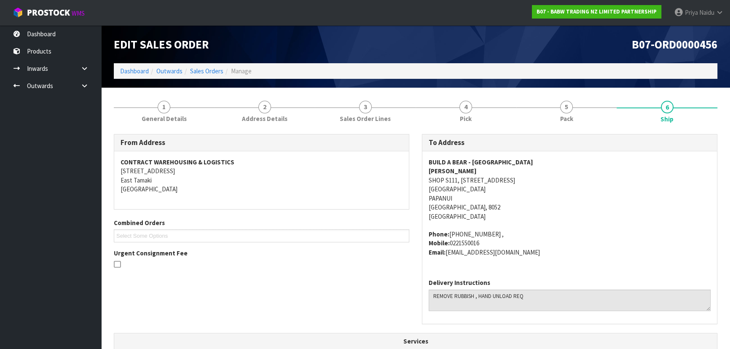
drag, startPoint x: 422, startPoint y: 190, endPoint x: 108, endPoint y: 209, distance: 314.9
click at [542, 187] on div "BUILD A BEAR - CHRISTCHURCH SANTANA SHOP S111, 55 MAIN ROAD NORTHLANDS SHOPPING…" at bounding box center [569, 211] width 295 height 120
click at [577, 115] on link "5 Pack" at bounding box center [566, 110] width 101 height 33
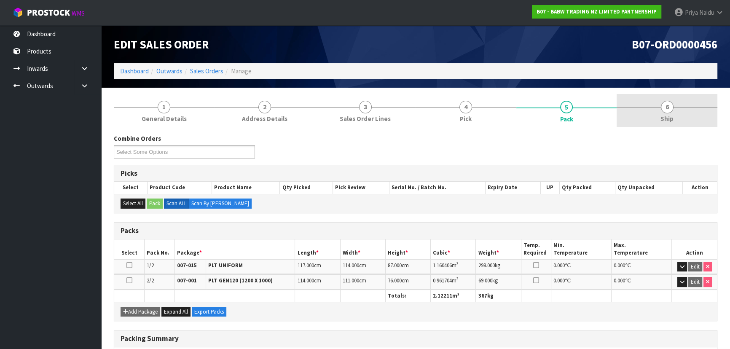
click at [649, 117] on link "6 Ship" at bounding box center [666, 110] width 101 height 33
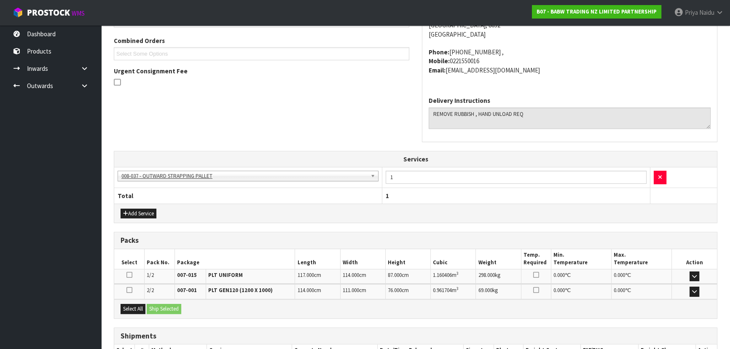
scroll to position [240, 0]
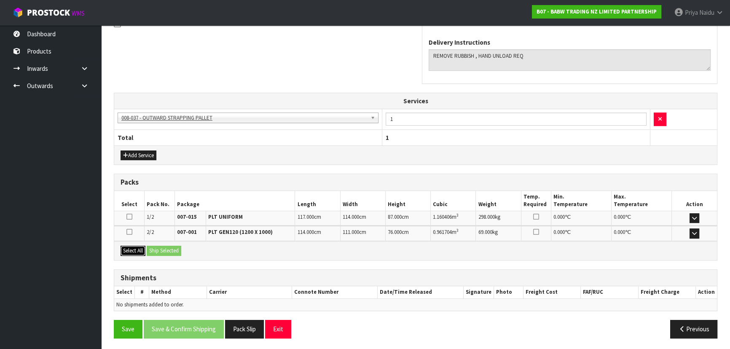
click at [132, 248] on button "Select All" at bounding box center [132, 251] width 25 height 10
click at [163, 248] on button "Ship Selected" at bounding box center [164, 251] width 35 height 10
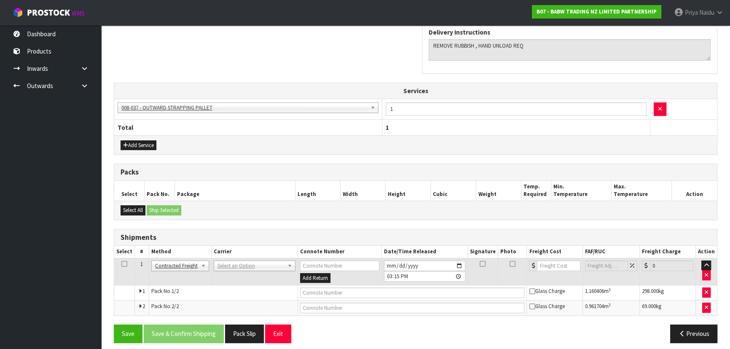
scroll to position [255, 0]
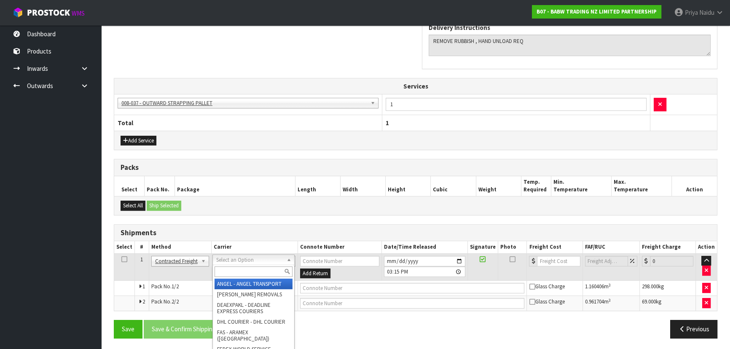
click at [220, 271] on input "text" at bounding box center [253, 271] width 78 height 11
type input "MA"
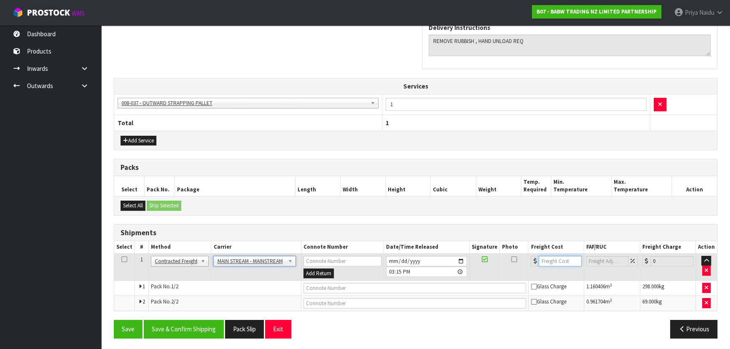
click at [552, 258] on input "number" at bounding box center [559, 261] width 43 height 11
type input "248.04"
click at [317, 285] on input "text" at bounding box center [414, 288] width 223 height 11
paste input "CWL7726276"
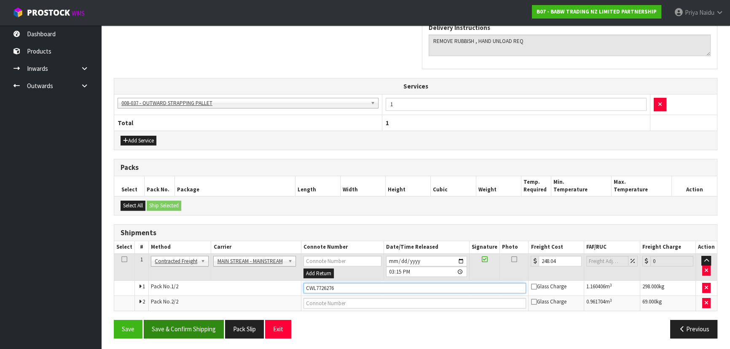
type input "CWL7726276"
click at [194, 326] on button "Save & Confirm Shipping" at bounding box center [184, 329] width 80 height 18
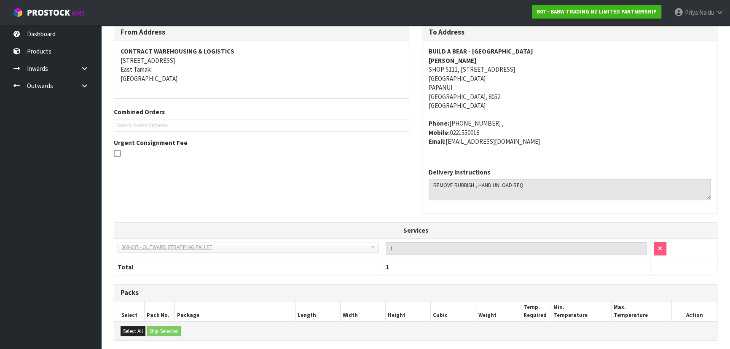
scroll to position [72, 0]
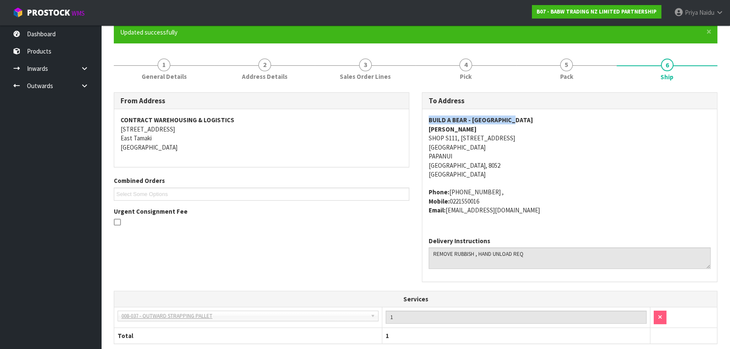
drag, startPoint x: 425, startPoint y: 118, endPoint x: 539, endPoint y: 112, distance: 114.3
click at [540, 112] on div "BUILD A BEAR - CHRISTCHURCH SANTANA SHOP S111, 55 MAIN ROAD NORTHLANDS SHOPPING…" at bounding box center [569, 169] width 295 height 120
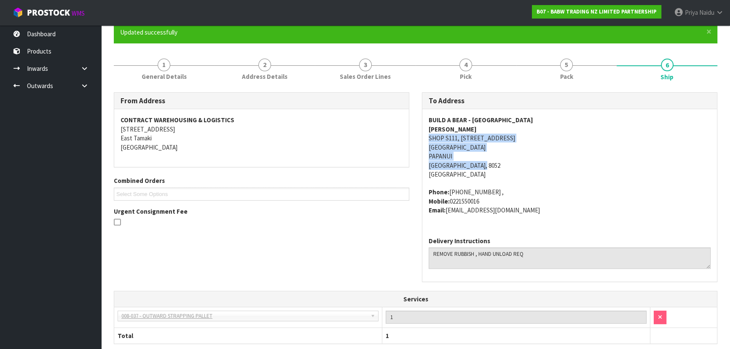
drag, startPoint x: 415, startPoint y: 137, endPoint x: 318, endPoint y: 172, distance: 103.8
click at [529, 163] on div "To Address BUILD A BEAR - CHRISTCHURCH SANTANA SHOP S111, 55 MAIN ROAD NORTHLAN…" at bounding box center [569, 191] width 308 height 198
drag, startPoint x: 435, startPoint y: 127, endPoint x: 284, endPoint y: 147, distance: 152.7
click at [457, 130] on div "BUILD A BEAR - CHRISTCHURCH SANTANA SHOP S111, 55 MAIN ROAD NORTHLANDS SHOPPING…" at bounding box center [569, 169] width 295 height 120
drag, startPoint x: 424, startPoint y: 191, endPoint x: 491, endPoint y: 199, distance: 67.5
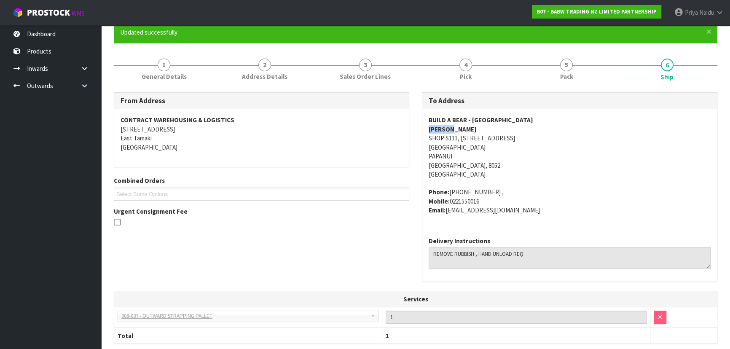
click at [497, 199] on div "BUILD A BEAR - CHRISTCHURCH SANTANA SHOP S111, 55 MAIN ROAD NORTHLANDS SHOPPING…" at bounding box center [569, 169] width 295 height 120
click at [204, 69] on link "1 General Details" at bounding box center [164, 68] width 101 height 33
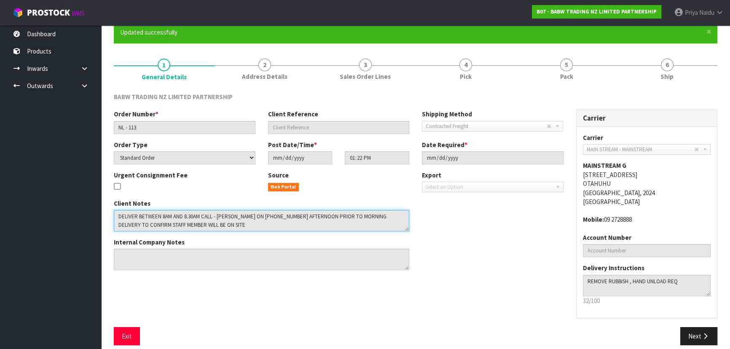
drag, startPoint x: 136, startPoint y: 214, endPoint x: 333, endPoint y: 223, distance: 197.0
click at [346, 230] on textarea at bounding box center [261, 220] width 295 height 21
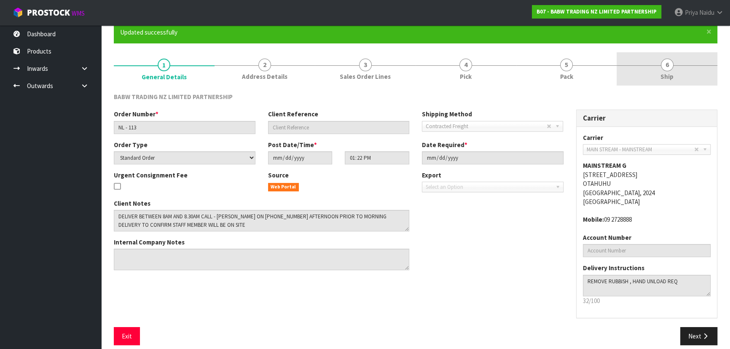
click at [672, 71] on link "6 Ship" at bounding box center [666, 68] width 101 height 33
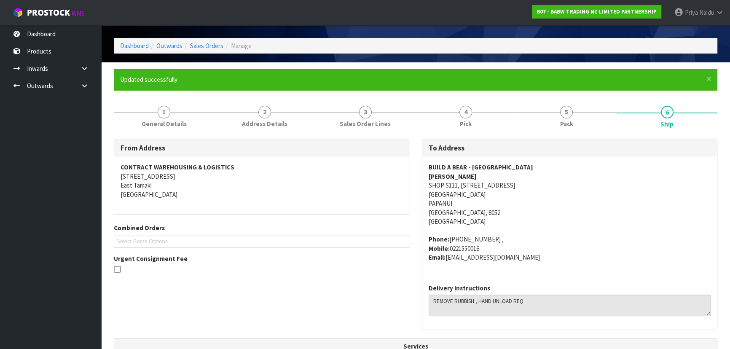
scroll to position [0, 0]
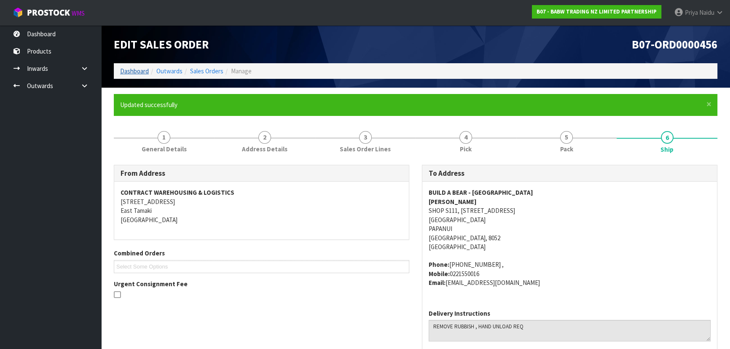
click at [139, 75] on ol "Dashboard Outwards Sales Orders Manage" at bounding box center [415, 71] width 603 height 16
click at [139, 71] on link "Dashboard" at bounding box center [134, 71] width 29 height 8
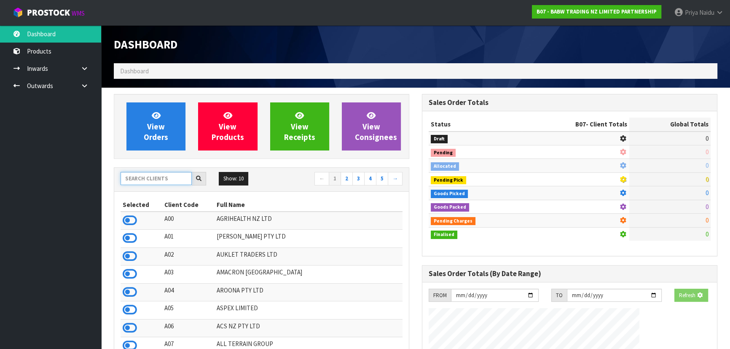
click at [156, 179] on input "text" at bounding box center [155, 178] width 71 height 13
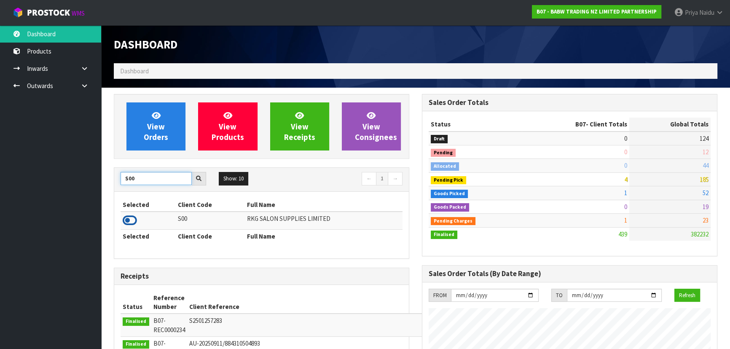
type input "S00"
click at [128, 224] on icon at bounding box center [130, 220] width 14 height 13
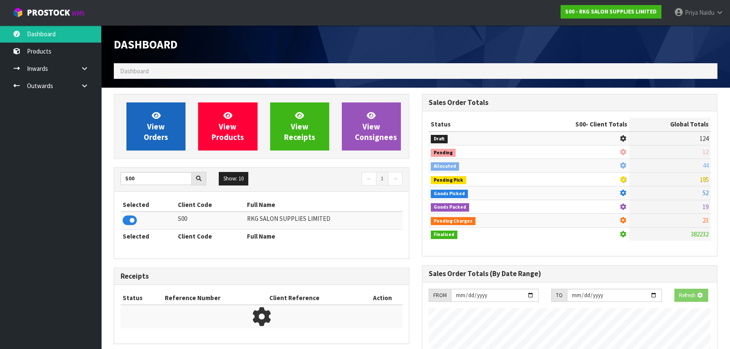
scroll to position [420797, 421014]
click at [155, 120] on span "View Orders" at bounding box center [156, 126] width 24 height 32
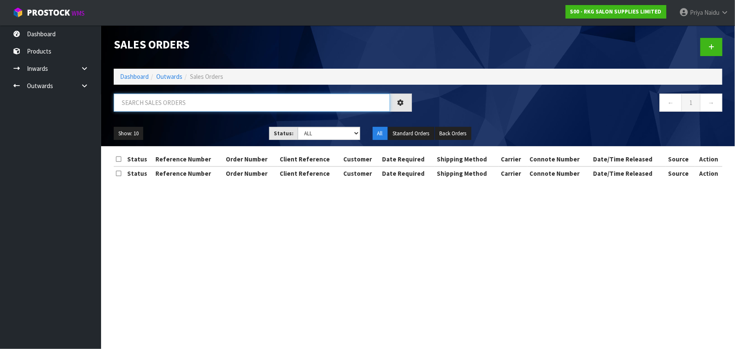
click at [164, 105] on input "text" at bounding box center [252, 103] width 276 height 18
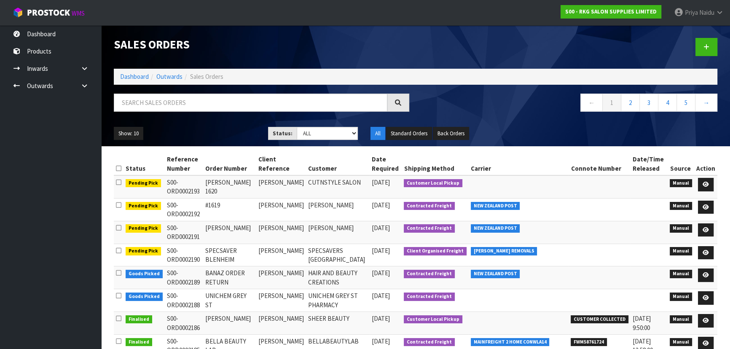
click at [204, 120] on div "Show: 10 5 10 25 50 Status: Draft Pending Allocated Pending Pick Goods Picked G…" at bounding box center [415, 133] width 616 height 26
click at [124, 76] on link "Dashboard" at bounding box center [134, 76] width 29 height 8
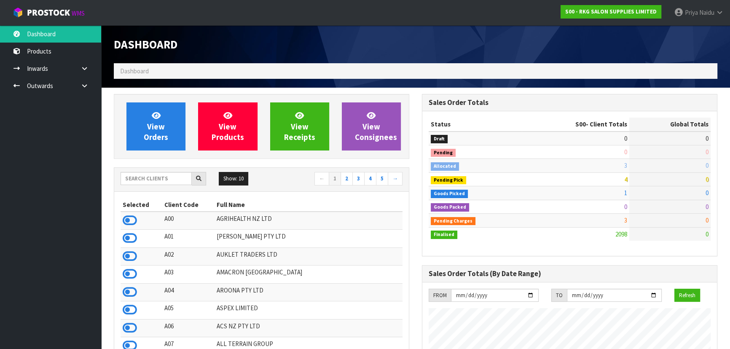
scroll to position [637, 308]
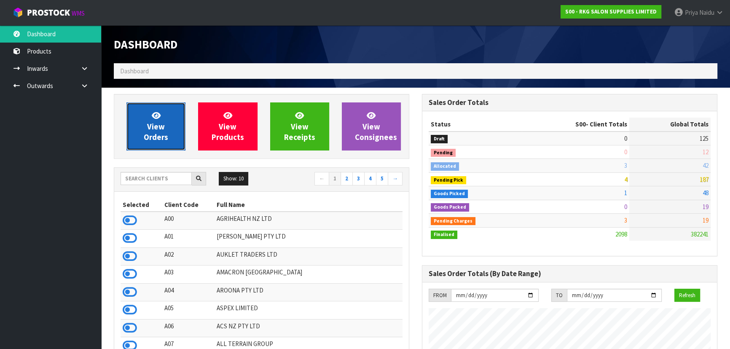
click at [155, 129] on span "View Orders" at bounding box center [156, 126] width 24 height 32
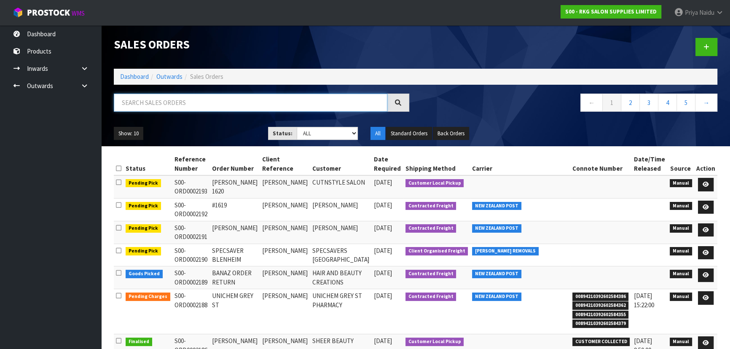
click at [178, 105] on input "text" at bounding box center [250, 103] width 273 height 18
click at [143, 78] on link "Dashboard" at bounding box center [134, 76] width 29 height 8
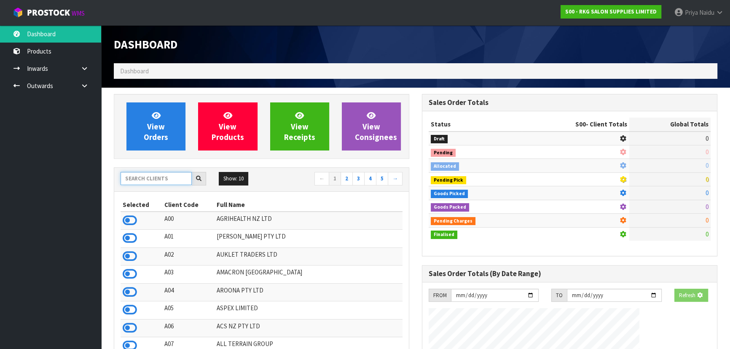
drag, startPoint x: 150, startPoint y: 179, endPoint x: 154, endPoint y: 176, distance: 5.1
click at [150, 179] on input "text" at bounding box center [155, 178] width 71 height 13
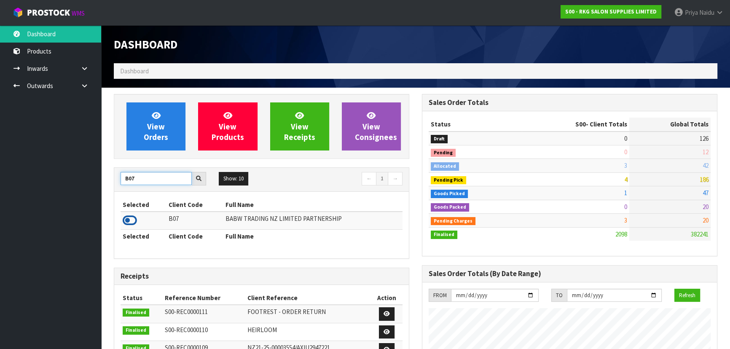
type input "B07"
click at [125, 225] on icon at bounding box center [130, 220] width 14 height 13
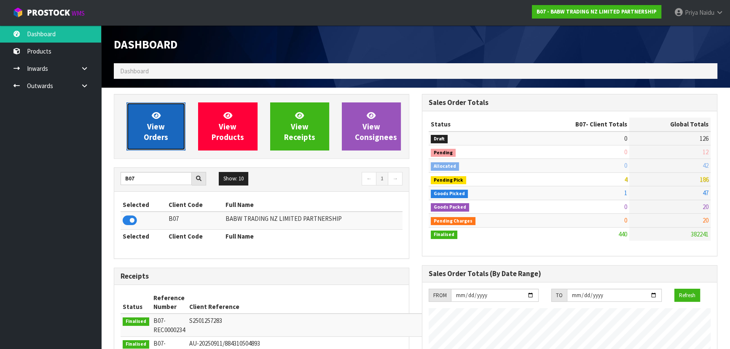
click at [167, 134] on span "View Orders" at bounding box center [156, 126] width 24 height 32
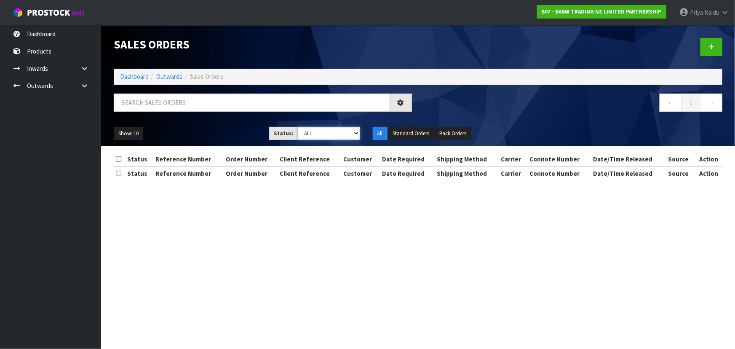
click at [300, 134] on select "Draft Pending Allocated Pending Pick Goods Picked Goods Packed Pending Charges …" at bounding box center [329, 133] width 62 height 13
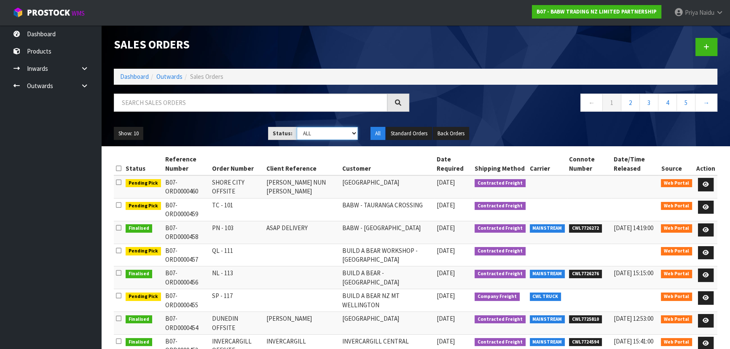
select select "string:3"
click at [297, 127] on select "Draft Pending Allocated Pending Pick Goods Picked Goods Packed Pending Charges …" at bounding box center [328, 133] width 62 height 13
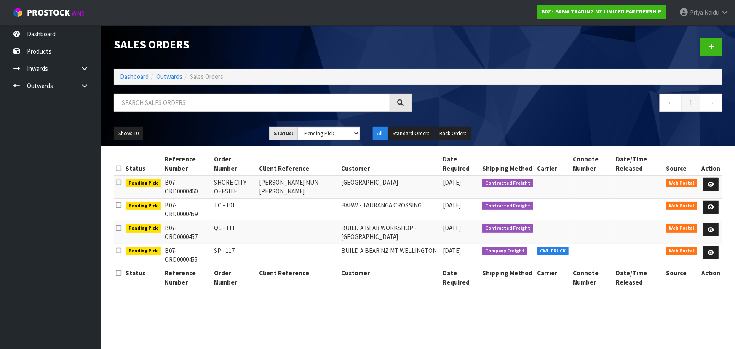
click at [217, 138] on ul "Show: 10 5 10 25 50" at bounding box center [185, 133] width 143 height 13
click at [217, 137] on ul "Show: 10 5 10 25 50" at bounding box center [185, 133] width 143 height 13
click at [216, 132] on ul "Show: 10 5 10 25 50" at bounding box center [185, 133] width 143 height 13
click at [145, 79] on link "Dashboard" at bounding box center [134, 76] width 29 height 8
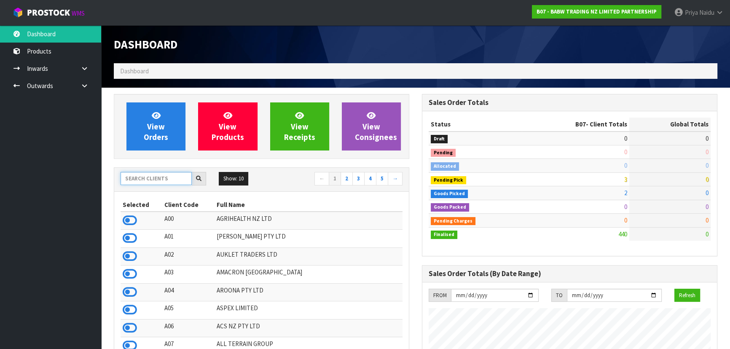
scroll to position [637, 308]
click at [163, 177] on input "text" at bounding box center [155, 178] width 71 height 13
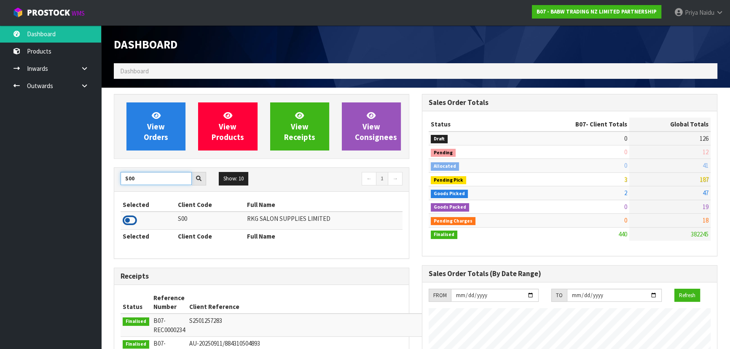
type input "S00"
click at [131, 223] on icon at bounding box center [130, 220] width 14 height 13
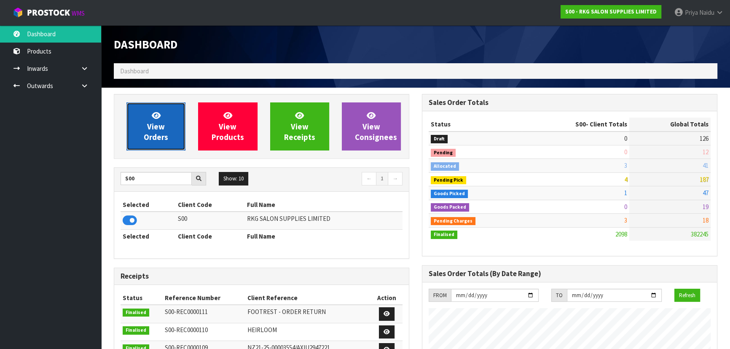
click at [165, 122] on link "View Orders" at bounding box center [155, 126] width 59 height 48
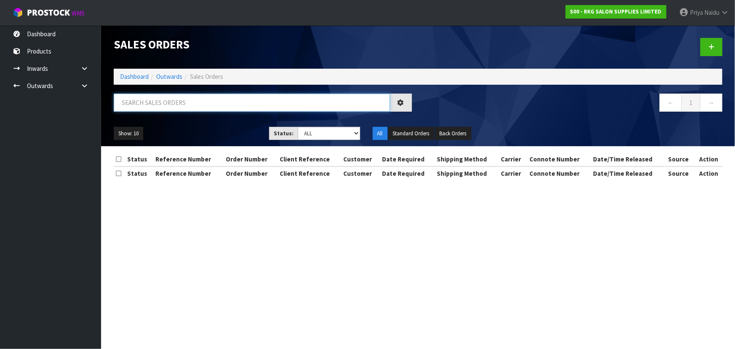
click at [169, 104] on input "text" at bounding box center [252, 103] width 276 height 18
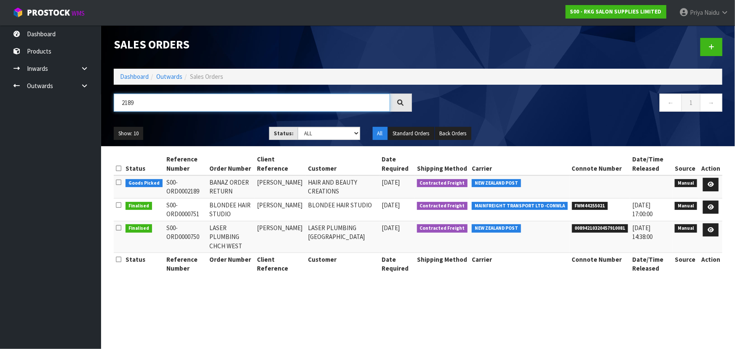
type input "2189"
click at [209, 130] on ul "Show: 10 5 10 25 50" at bounding box center [185, 133] width 143 height 13
click at [210, 128] on ul "Show: 10 5 10 25 50" at bounding box center [185, 133] width 143 height 13
click at [219, 129] on ul "Show: 10 5 10 25 50" at bounding box center [185, 133] width 143 height 13
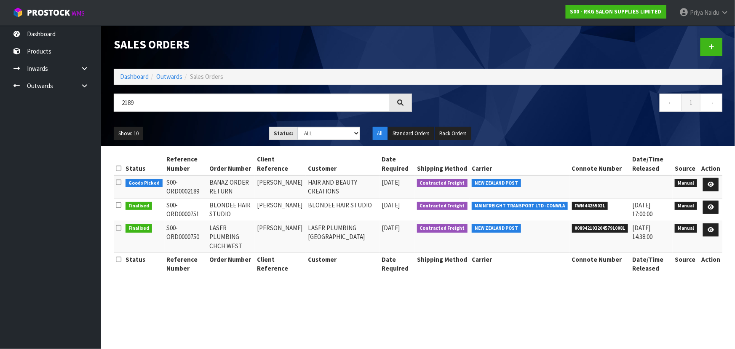
click at [226, 126] on div "Show: 10 5 10 25 50 Status: Draft Pending Allocated Pending Pick Goods Picked G…" at bounding box center [417, 133] width 621 height 26
click at [711, 180] on link at bounding box center [711, 184] width 16 height 13
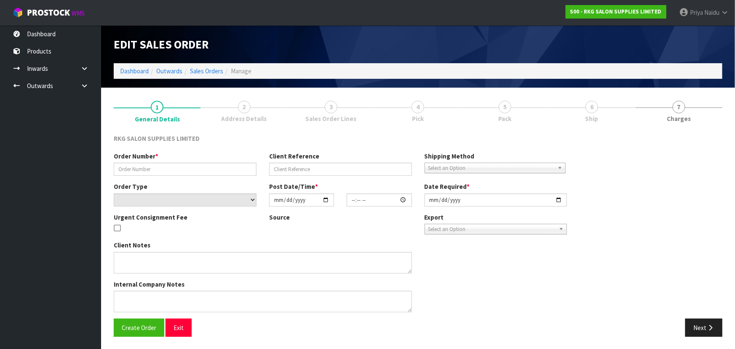
type input "BANAZ ORDER RETURN"
type input "BANAZ ALI"
select select "number:0"
type input "2025-09-19"
type input "12:46:00.000"
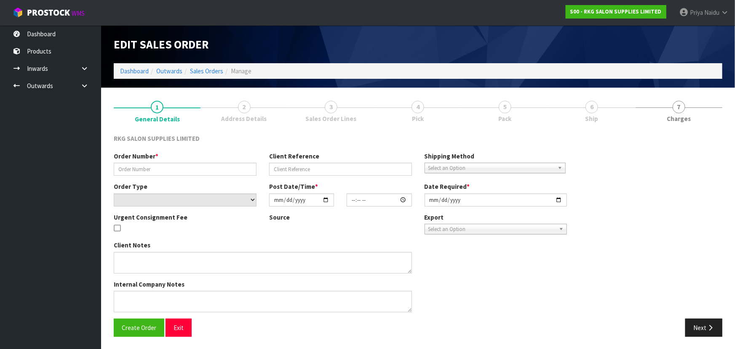
type input "2025-09-19"
type textarea "SEND WITH COMPANY NAME"
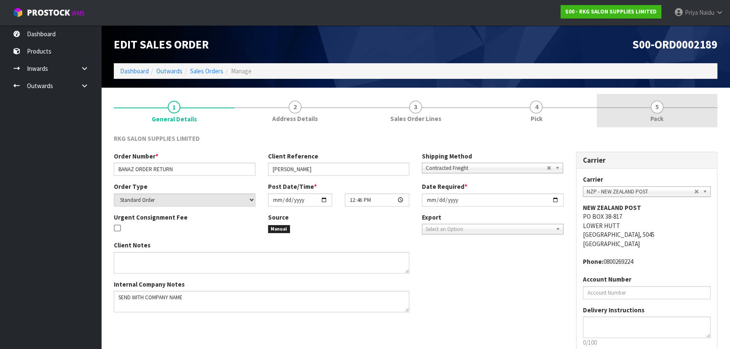
click at [673, 101] on link "5 Pack" at bounding box center [657, 110] width 120 height 33
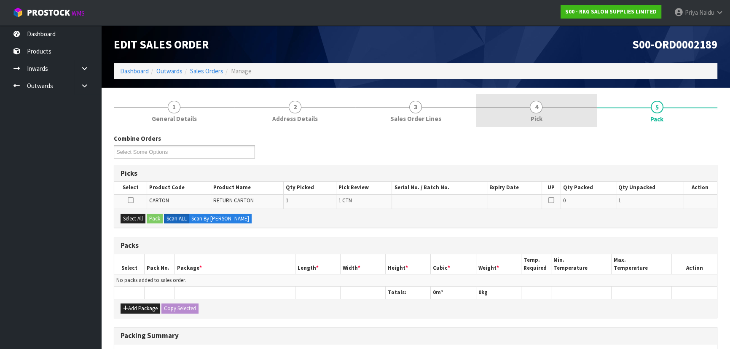
click at [529, 124] on link "4 Pick" at bounding box center [536, 110] width 120 height 33
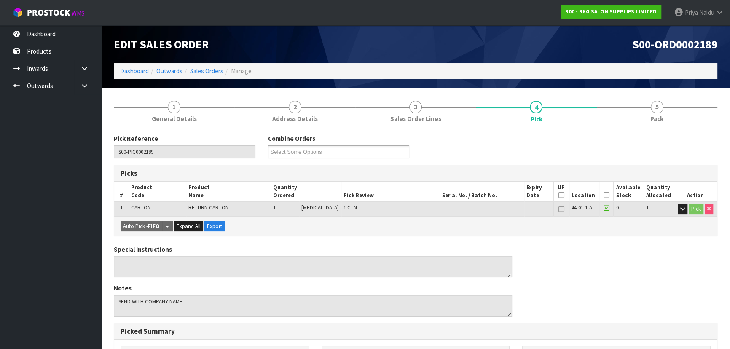
click at [603, 195] on icon at bounding box center [606, 195] width 6 height 0
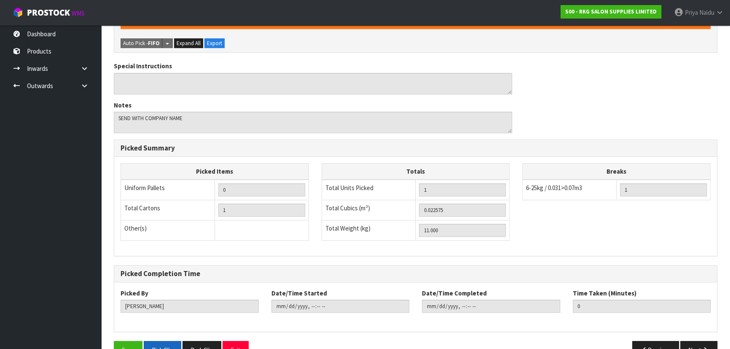
scroll to position [235, 0]
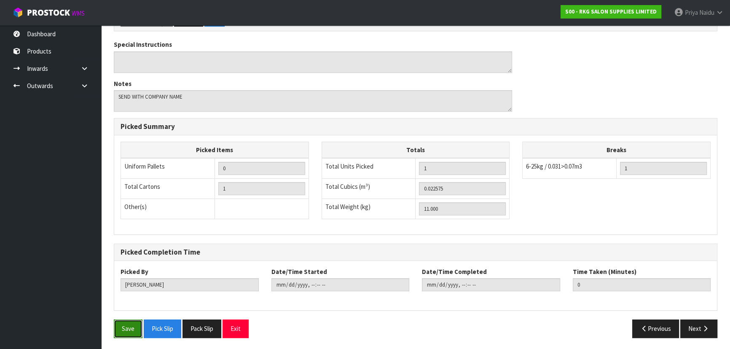
click at [128, 328] on button "Save" at bounding box center [128, 328] width 29 height 18
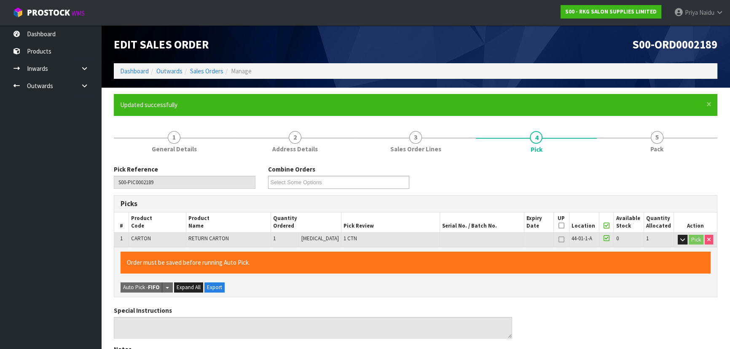
type input "Priya Naidu"
type input "2025-09-22T15:31:12"
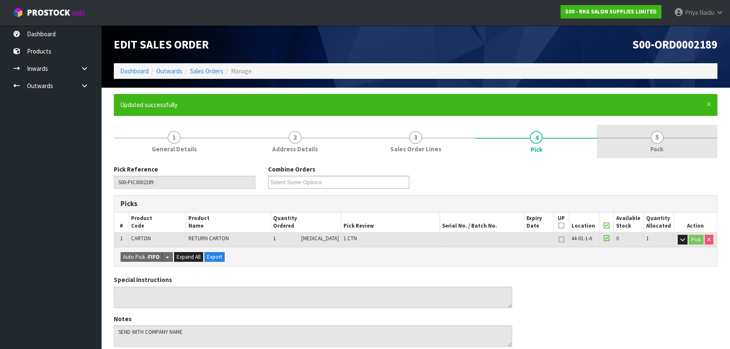
click at [651, 141] on link "5 Pack" at bounding box center [657, 141] width 120 height 33
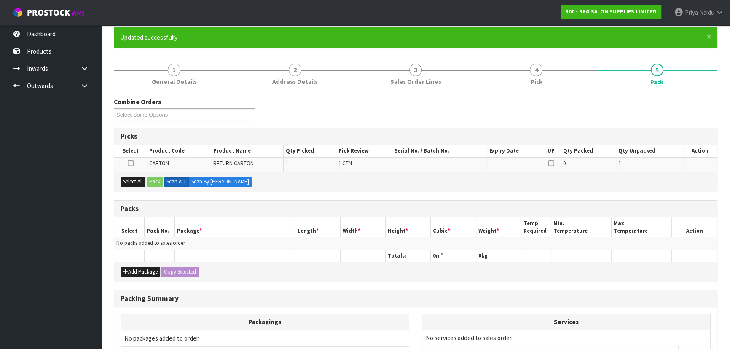
scroll to position [154, 0]
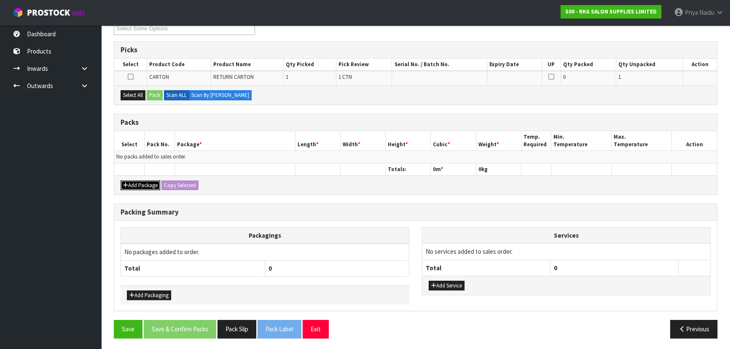
click at [143, 185] on button "Add Package" at bounding box center [140, 185] width 40 height 10
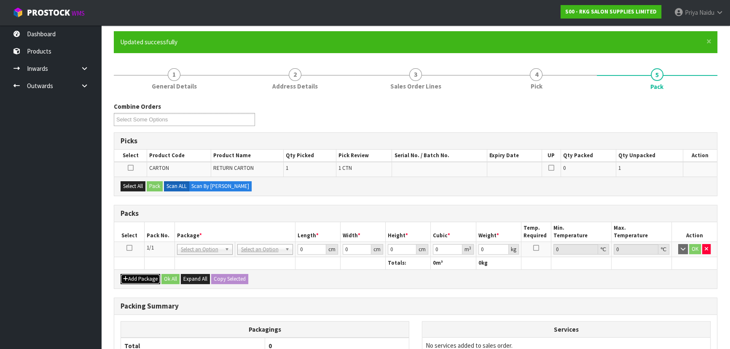
scroll to position [39, 0]
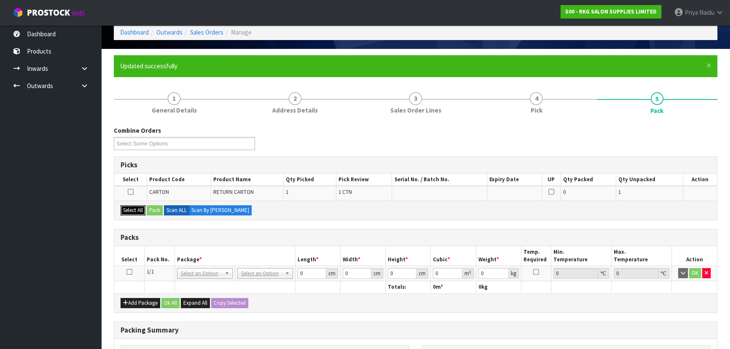
drag, startPoint x: 131, startPoint y: 206, endPoint x: 139, endPoint y: 209, distance: 9.2
click at [131, 206] on button "Select All" at bounding box center [132, 210] width 25 height 10
click at [151, 206] on button "Pack" at bounding box center [155, 210] width 16 height 10
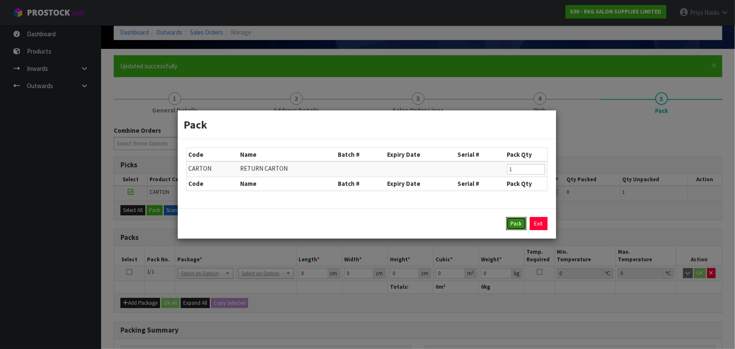
click at [513, 225] on button "Pack" at bounding box center [516, 223] width 20 height 13
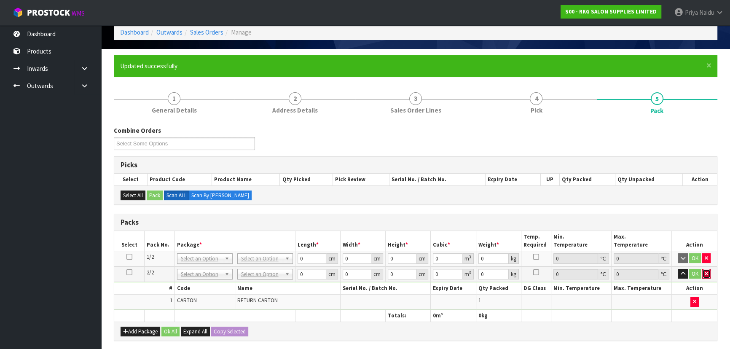
click at [705, 273] on icon "button" at bounding box center [705, 273] width 3 height 5
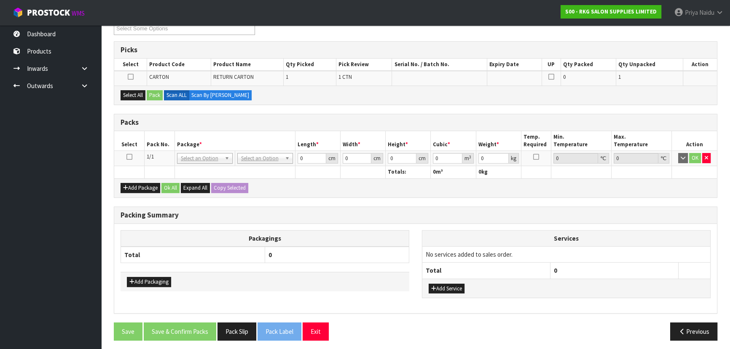
scroll to position [115, 0]
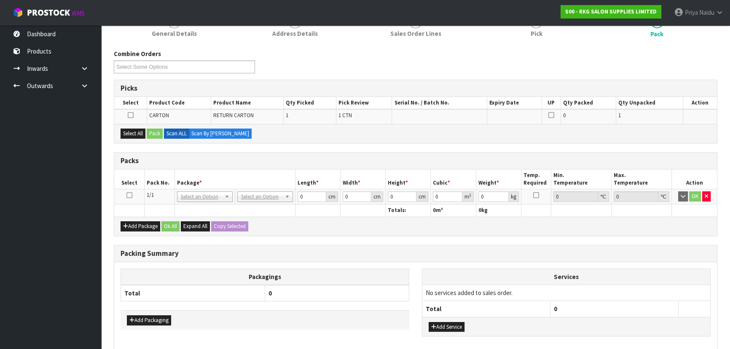
click at [130, 195] on icon at bounding box center [129, 195] width 6 height 0
drag, startPoint x: 124, startPoint y: 130, endPoint x: 144, endPoint y: 130, distance: 19.8
click at [125, 130] on button "Select All" at bounding box center [132, 134] width 25 height 10
click at [164, 131] on div "Select All Pack Scan ALL Scan By Quantity" at bounding box center [415, 133] width 602 height 19
click at [158, 133] on button "Pack" at bounding box center [155, 134] width 16 height 10
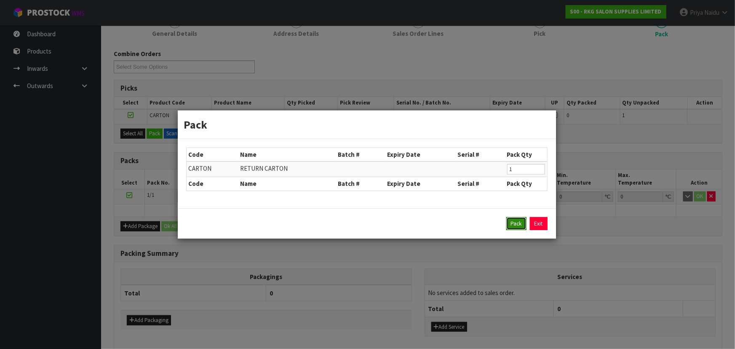
click at [519, 222] on button "Pack" at bounding box center [516, 223] width 20 height 13
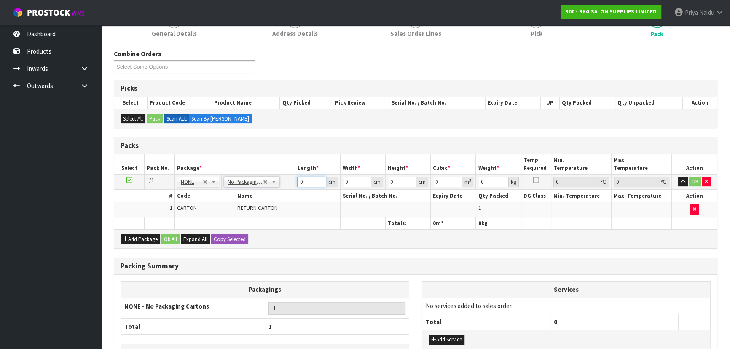
click at [306, 181] on input "0" at bounding box center [311, 182] width 29 height 11
click at [549, 42] on li "4 Pick" at bounding box center [536, 26] width 120 height 34
click at [526, 37] on link "4 Pick" at bounding box center [536, 25] width 120 height 33
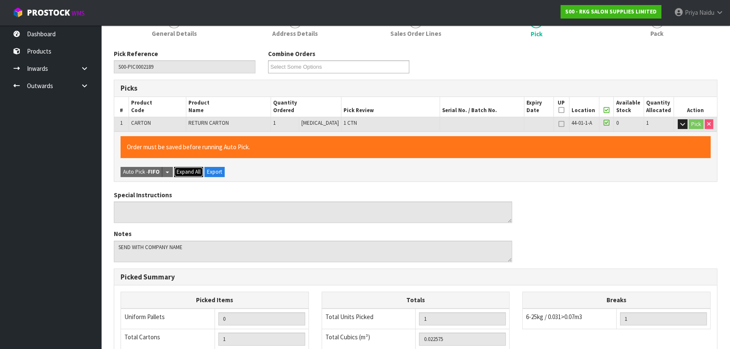
click at [186, 171] on span "Expand All" at bounding box center [189, 171] width 24 height 7
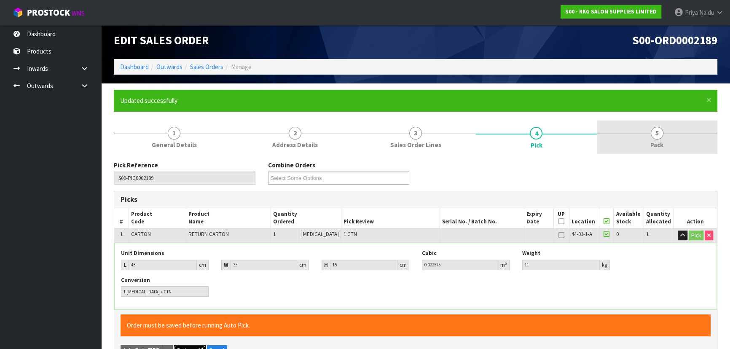
scroll to position [0, 0]
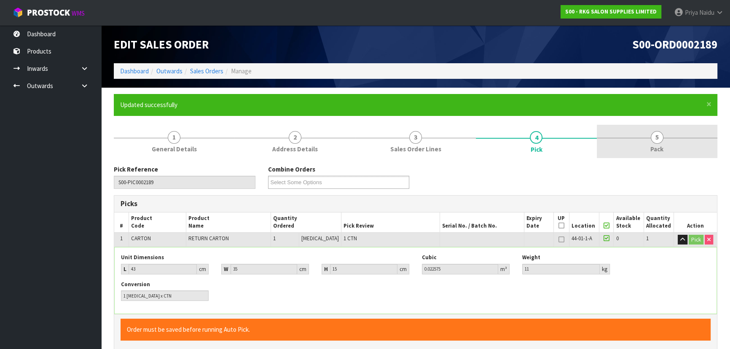
click at [667, 129] on link "5 Pack" at bounding box center [657, 141] width 120 height 33
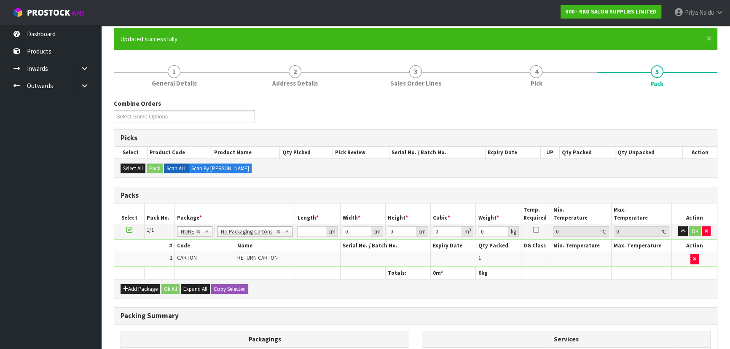
scroll to position [173, 0]
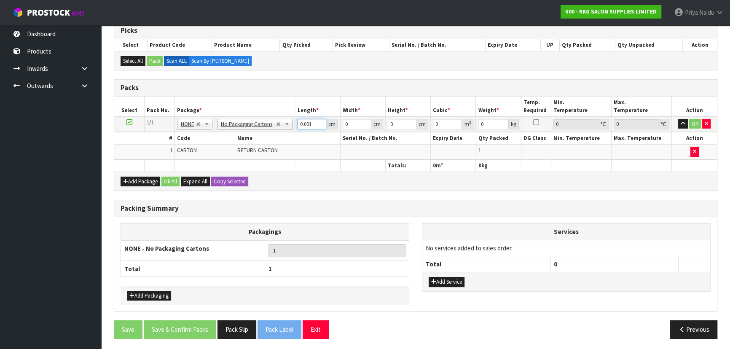
click at [317, 123] on input "0.001" at bounding box center [311, 124] width 29 height 11
click at [311, 124] on input "0.001" at bounding box center [311, 124] width 29 height 11
type input "0"
type input "43"
type input "35"
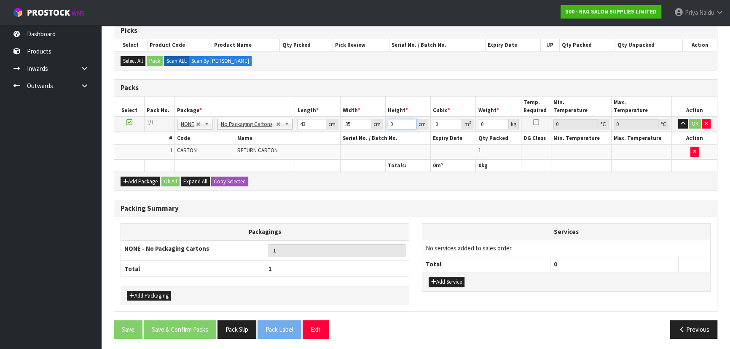
type input "1"
type input "0.001505"
type input "15"
type input "0.022575"
type input "15"
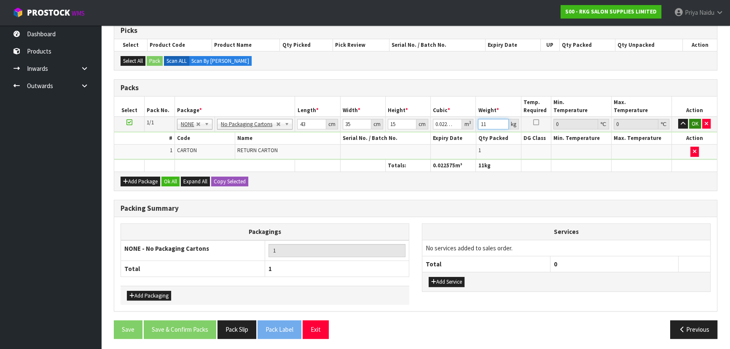
type input "11"
click at [693, 119] on button "OK" at bounding box center [695, 124] width 12 height 10
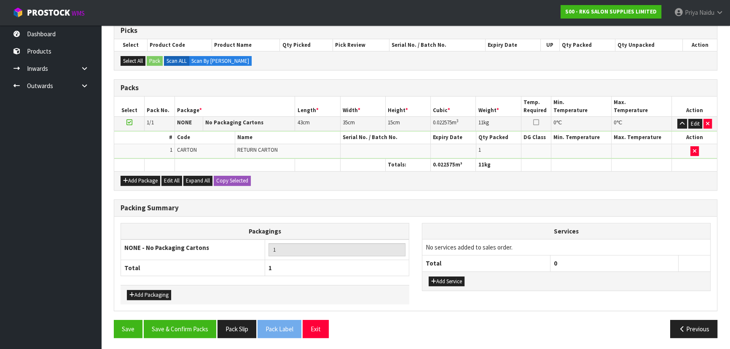
scroll to position [173, 0]
click at [189, 324] on button "Save & Confirm Packs" at bounding box center [180, 329] width 72 height 18
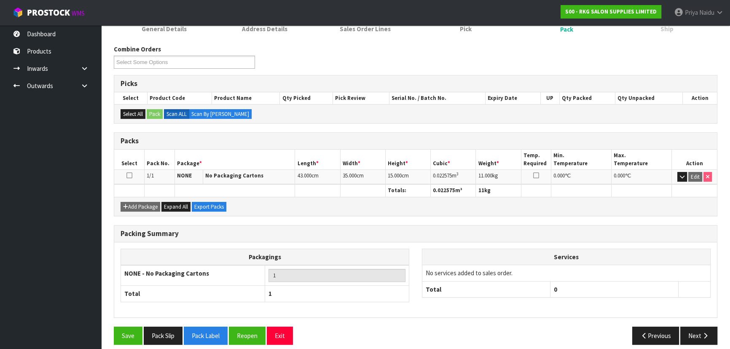
scroll to position [126, 0]
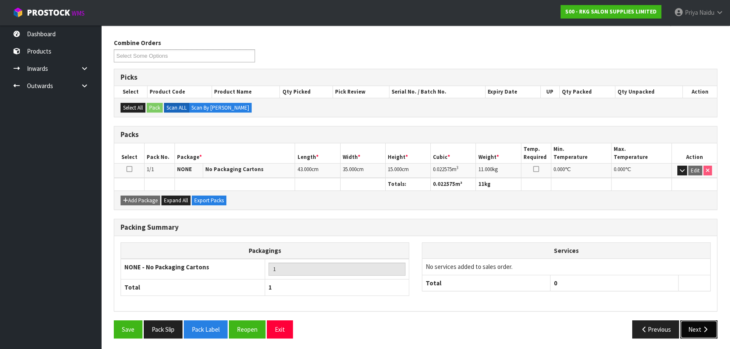
click at [698, 325] on button "Next" at bounding box center [698, 329] width 37 height 18
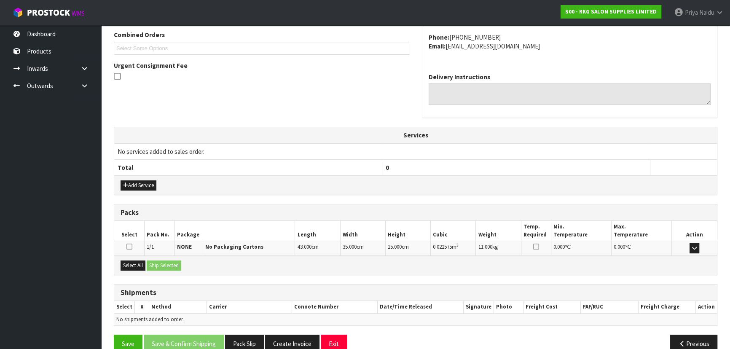
scroll to position [233, 0]
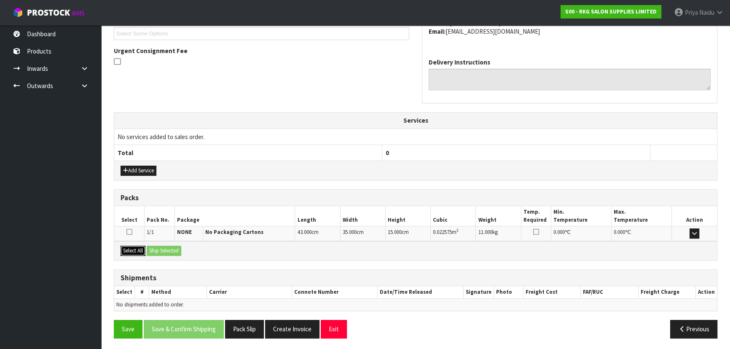
click at [138, 249] on button "Select All" at bounding box center [132, 251] width 25 height 10
drag, startPoint x: 156, startPoint y: 245, endPoint x: 171, endPoint y: 249, distance: 15.9
click at [158, 246] on button "Ship Selected" at bounding box center [164, 251] width 35 height 10
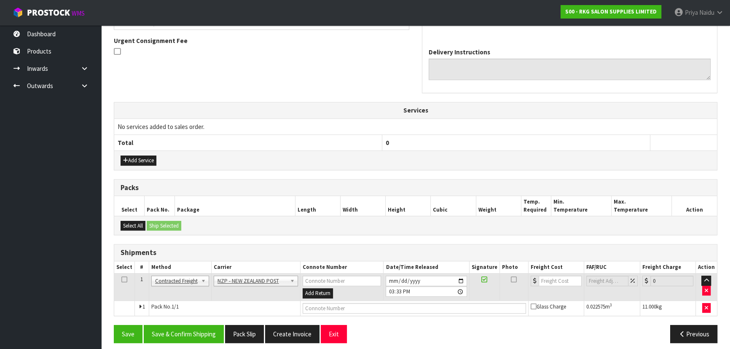
scroll to position [248, 0]
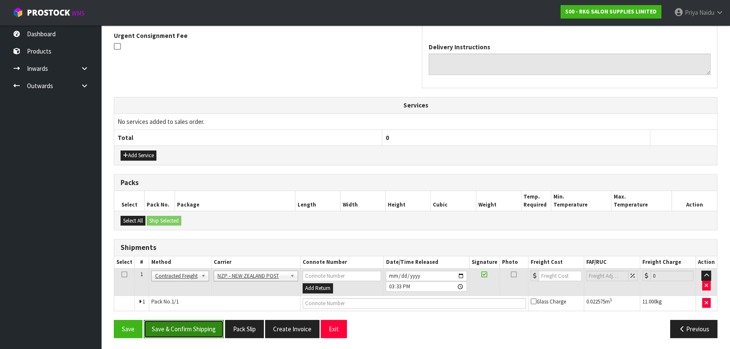
drag, startPoint x: 192, startPoint y: 333, endPoint x: 198, endPoint y: 327, distance: 8.0
click at [192, 333] on button "Save & Confirm Shipping" at bounding box center [184, 329] width 80 height 18
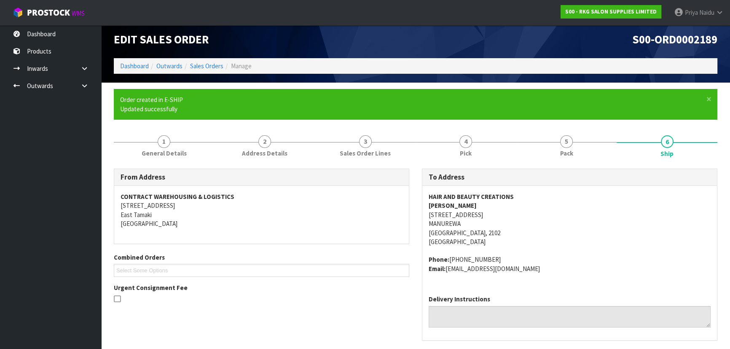
scroll to position [236, 0]
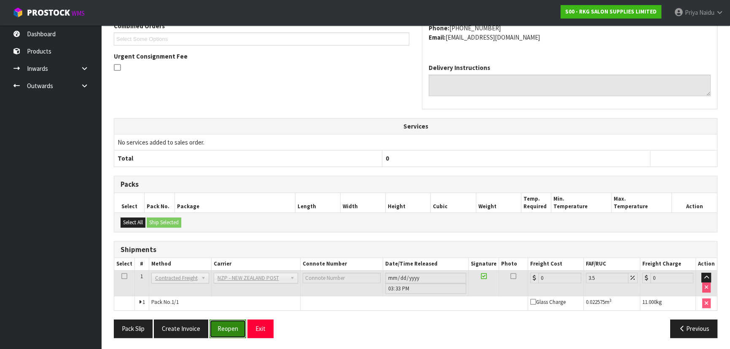
click at [233, 324] on button "Reopen" at bounding box center [227, 328] width 37 height 18
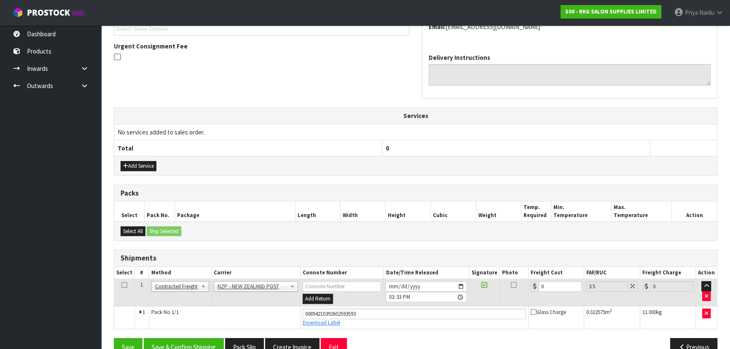
scroll to position [256, 0]
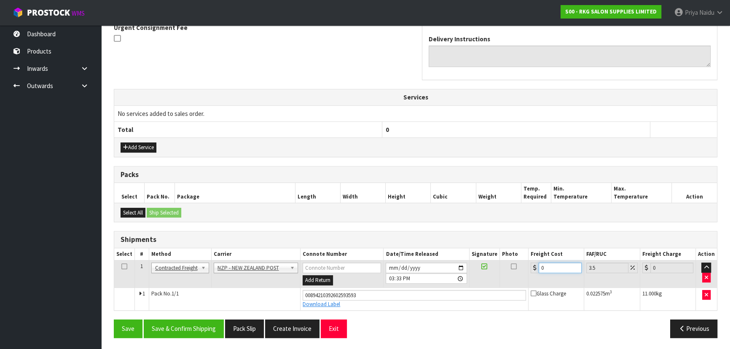
click at [552, 265] on input "0" at bounding box center [559, 267] width 43 height 11
type input "4"
type input "4.14"
type input "4.3"
type input "4.45"
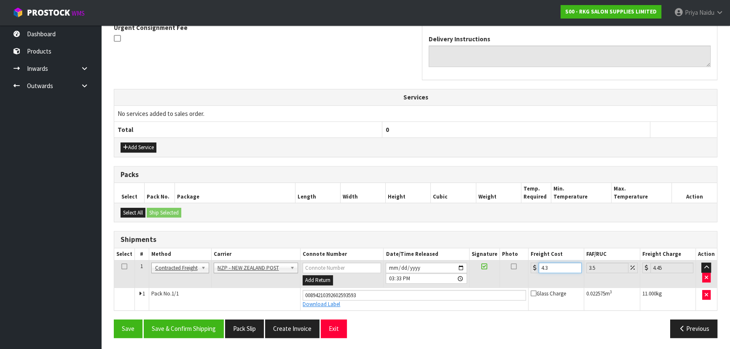
type input "4.33"
type input "4.48"
type input "4.33"
click at [195, 324] on button "Save & Confirm Shipping" at bounding box center [184, 328] width 80 height 18
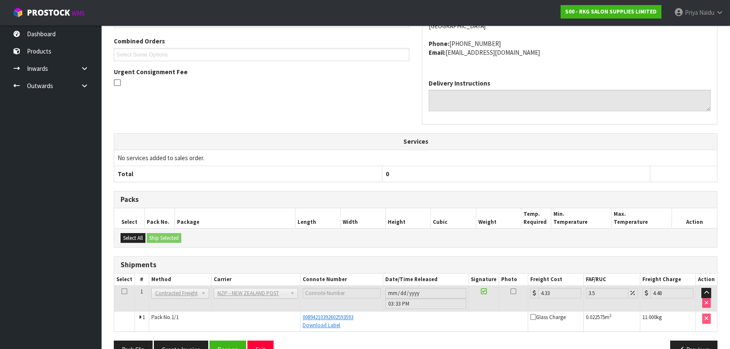
scroll to position [3, 0]
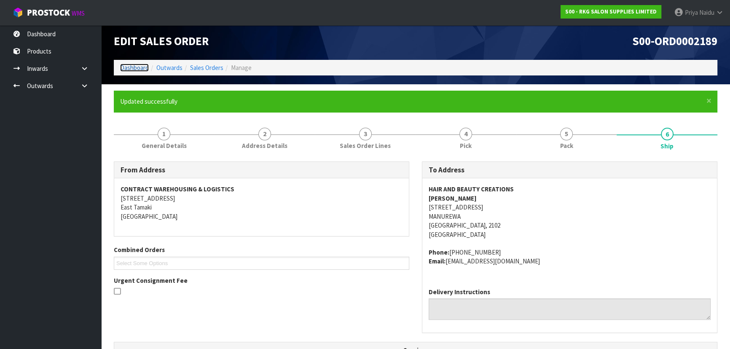
click at [129, 64] on link "Dashboard" at bounding box center [134, 68] width 29 height 8
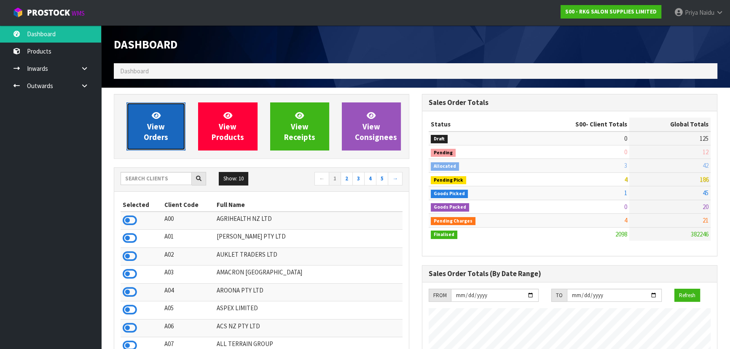
click at [163, 126] on span "View Orders" at bounding box center [156, 126] width 24 height 32
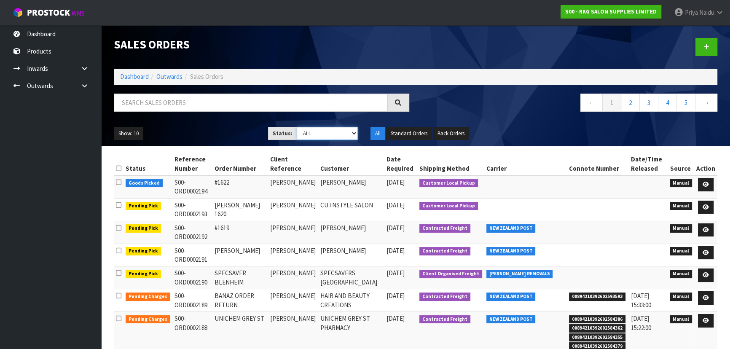
click at [320, 134] on select "Draft Pending Allocated Pending Pick Goods Picked Goods Packed Pending Charges …" at bounding box center [328, 133] width 62 height 13
click at [297, 127] on select "Draft Pending Allocated Pending Pick Goods Picked Goods Packed Pending Charges …" at bounding box center [328, 133] width 62 height 13
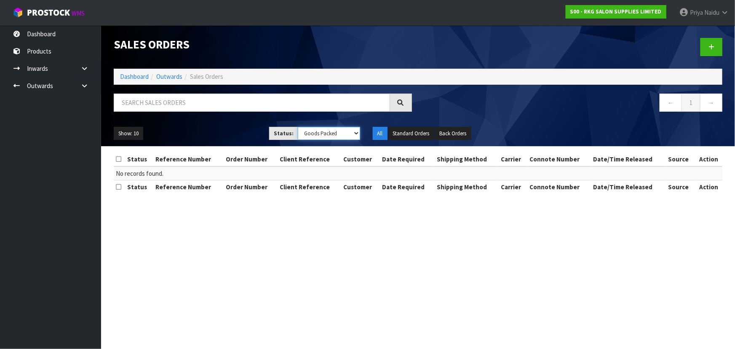
click at [323, 133] on select "Draft Pending Allocated Pending Pick Goods Picked Goods Packed Pending Charges …" at bounding box center [329, 133] width 62 height 13
click at [298, 127] on select "Draft Pending Allocated Pending Pick Goods Picked Goods Packed Pending Charges …" at bounding box center [329, 133] width 62 height 13
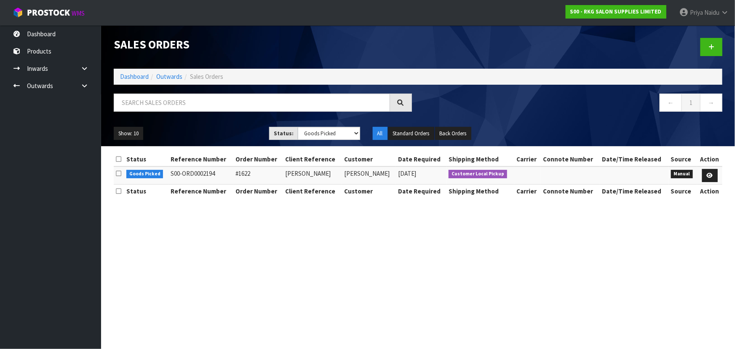
click at [302, 122] on div "Show: 10 5 10 25 50 Status: Draft Pending Allocated Pending Pick Goods Picked G…" at bounding box center [417, 133] width 621 height 26
drag, startPoint x: 307, startPoint y: 134, endPoint x: 308, endPoint y: 138, distance: 4.7
click at [307, 134] on select "Draft Pending Allocated Pending Pick Goods Picked Goods Packed Pending Charges …" at bounding box center [329, 133] width 62 height 13
click at [298, 127] on select "Draft Pending Allocated Pending Pick Goods Picked Goods Packed Pending Charges …" at bounding box center [329, 133] width 62 height 13
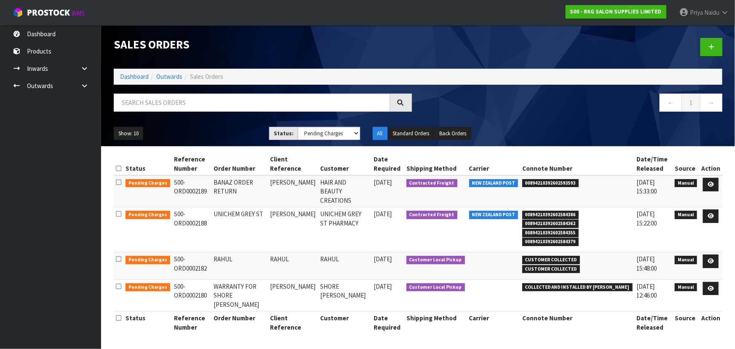
click at [329, 122] on div "Show: 10 5 10 25 50 Status: Draft Pending Allocated Pending Pick Goods Picked G…" at bounding box center [417, 133] width 621 height 26
click at [327, 133] on select "Draft Pending Allocated Pending Pick Goods Picked Goods Packed Pending Charges …" at bounding box center [329, 133] width 62 height 13
select select "string:9"
click at [298, 127] on select "Draft Pending Allocated Pending Pick Goods Picked Goods Packed Pending Charges …" at bounding box center [329, 133] width 62 height 13
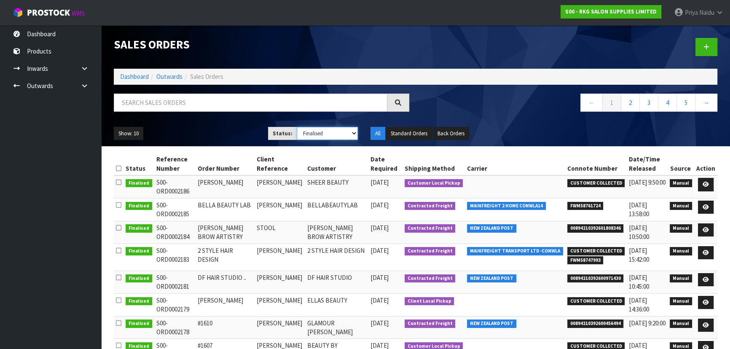
click at [321, 134] on select "Draft Pending Allocated Pending Pick Goods Picked Goods Packed Pending Charges …" at bounding box center [328, 133] width 62 height 13
click at [220, 130] on ul "Show: 10 5 10 25 50" at bounding box center [185, 133] width 142 height 13
click at [312, 137] on select "Draft Pending Allocated Pending Pick Goods Picked Goods Packed Pending Charges …" at bounding box center [328, 133] width 62 height 13
click at [215, 132] on ul "Show: 10 5 10 25 50" at bounding box center [185, 133] width 142 height 13
click at [305, 131] on select "Draft Pending Allocated Pending Pick Goods Picked Goods Packed Pending Charges …" at bounding box center [328, 133] width 62 height 13
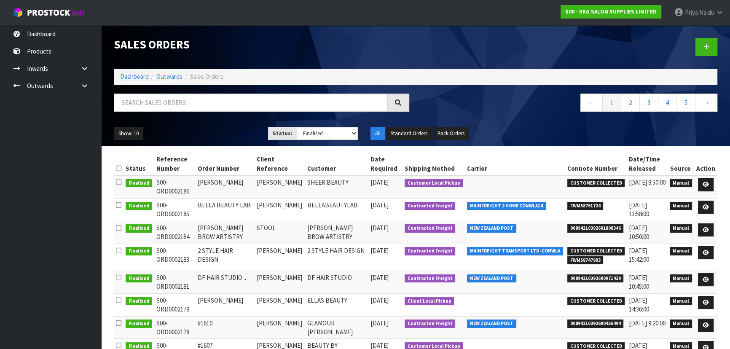
click at [217, 134] on ul "Show: 10 5 10 25 50" at bounding box center [185, 133] width 142 height 13
click at [140, 72] on link "Dashboard" at bounding box center [134, 76] width 29 height 8
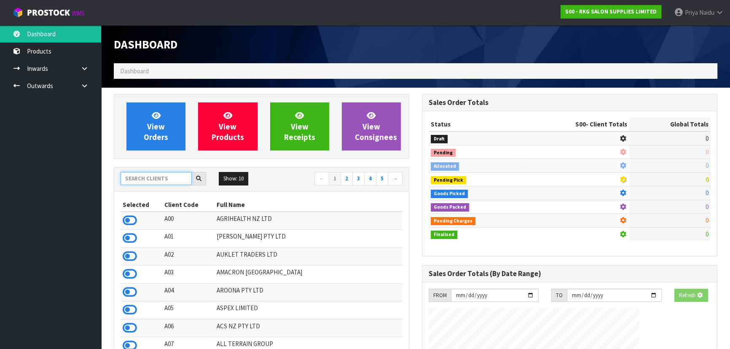
click at [147, 182] on input "text" at bounding box center [155, 178] width 71 height 13
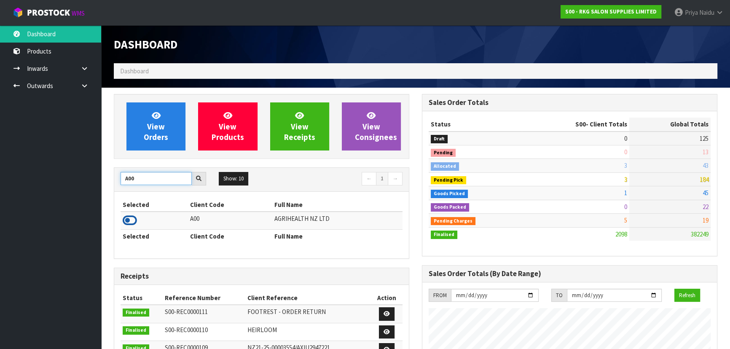
type input "A00"
click at [131, 217] on icon at bounding box center [130, 220] width 14 height 13
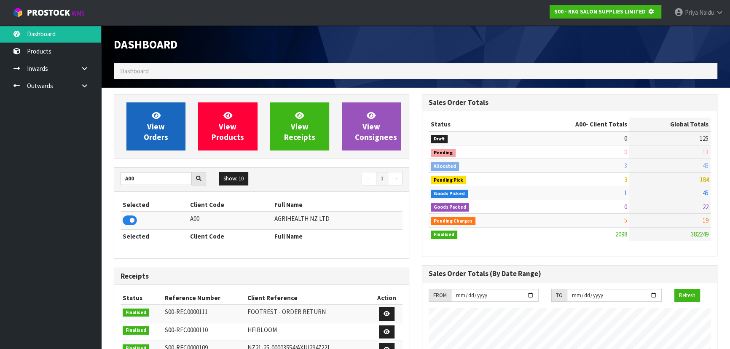
scroll to position [420797, 421014]
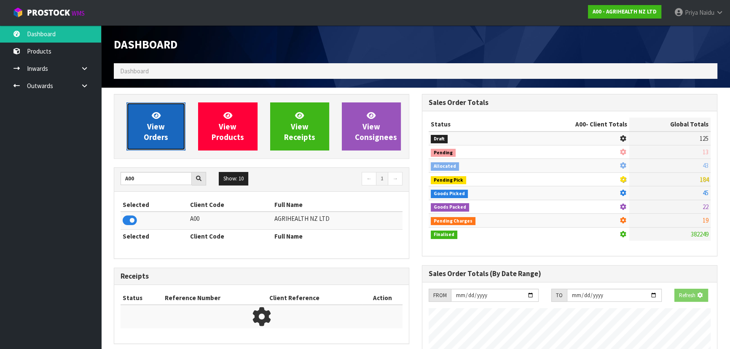
click at [164, 137] on span "View Orders" at bounding box center [156, 126] width 24 height 32
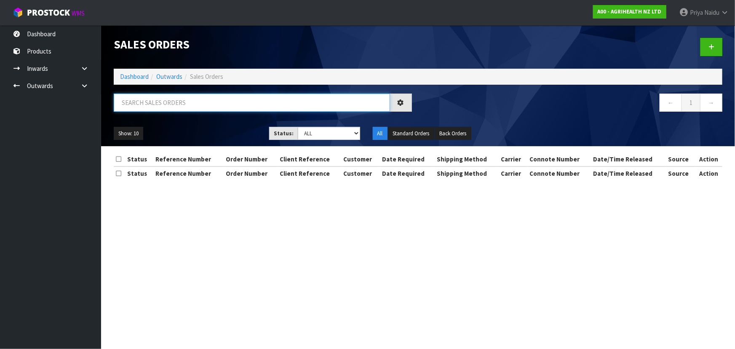
click at [169, 109] on input "text" at bounding box center [252, 103] width 276 height 18
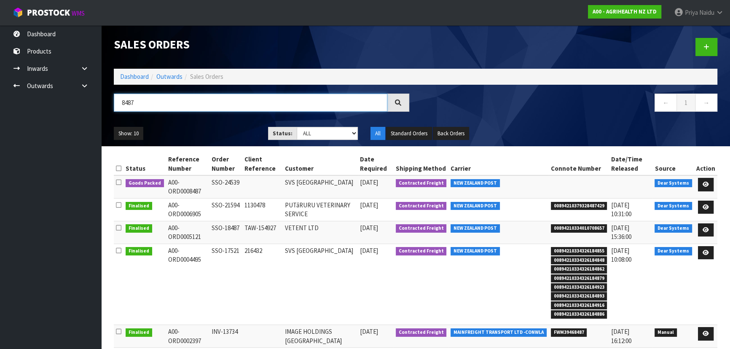
type input "8487"
click at [207, 134] on ul "Show: 10 5 10 25 50" at bounding box center [185, 133] width 142 height 13
click at [709, 180] on link at bounding box center [706, 184] width 16 height 13
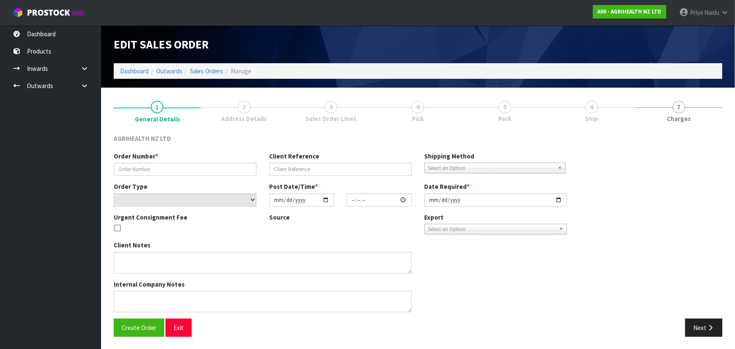
type input "SSO-24539"
select select "number:0"
type input "2025-09-19"
type input "10:54:46.000"
type input "[DATE]"
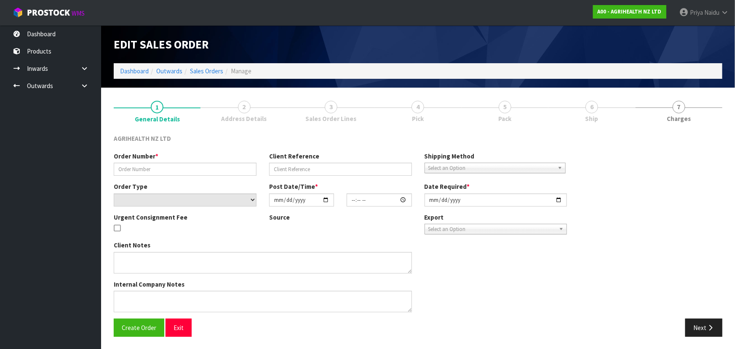
type textarea "REST OF ORDER SENT FROM CHCH SHIP BY: economy courier"
type textarea "DISPATCH MONDAY PLEASE, VIA ECON COURIER"
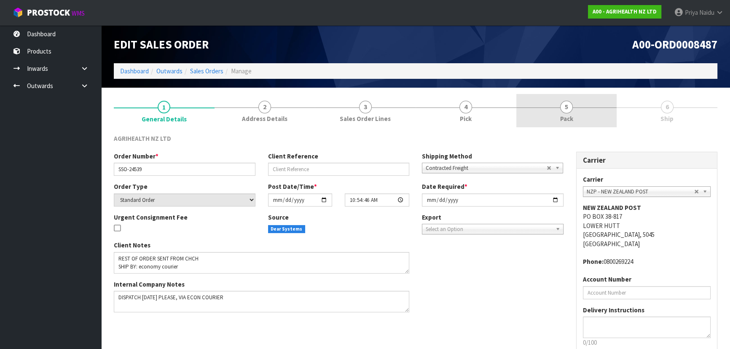
click at [591, 118] on link "5 Pack" at bounding box center [566, 110] width 101 height 33
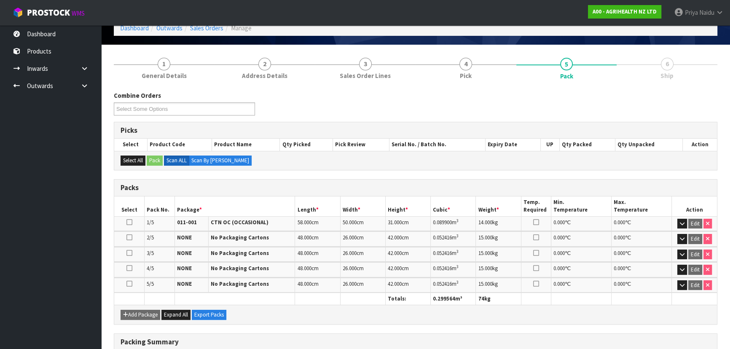
scroll to position [177, 0]
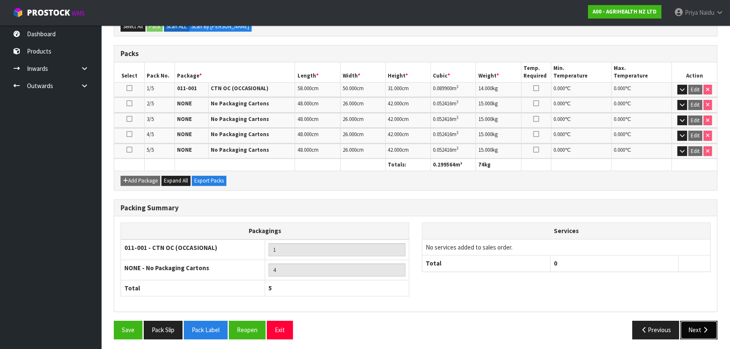
click at [698, 327] on button "Next" at bounding box center [698, 330] width 37 height 18
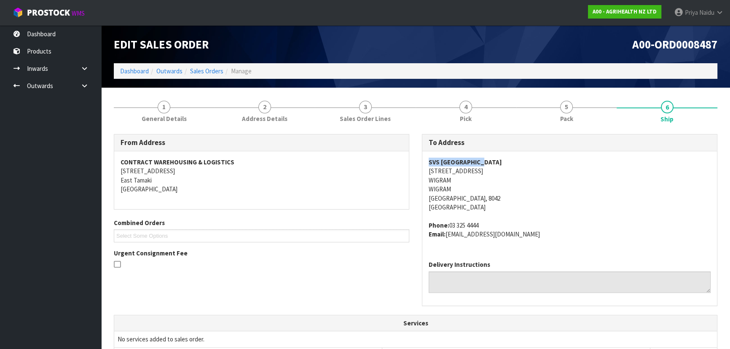
drag, startPoint x: 420, startPoint y: 166, endPoint x: 494, endPoint y: 162, distance: 73.4
click at [494, 162] on div "To Address SVS CHRISTCHURCH 57 HAMMERSMITH DRIVE WIGRAM WIGRAM CHRISTCHURCH, 80…" at bounding box center [569, 224] width 308 height 180
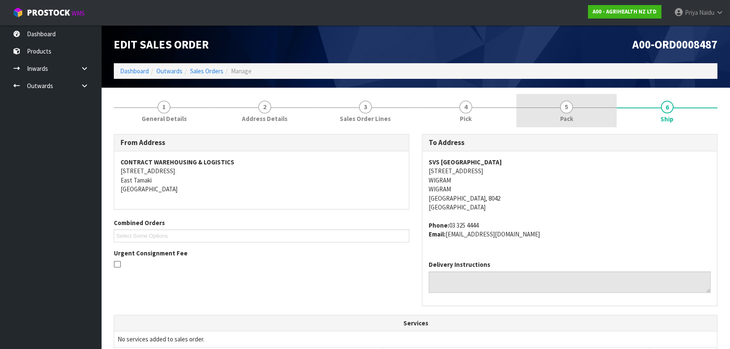
drag, startPoint x: 576, startPoint y: 113, endPoint x: 547, endPoint y: 124, distance: 31.2
click at [576, 113] on link "5 Pack" at bounding box center [566, 110] width 101 height 33
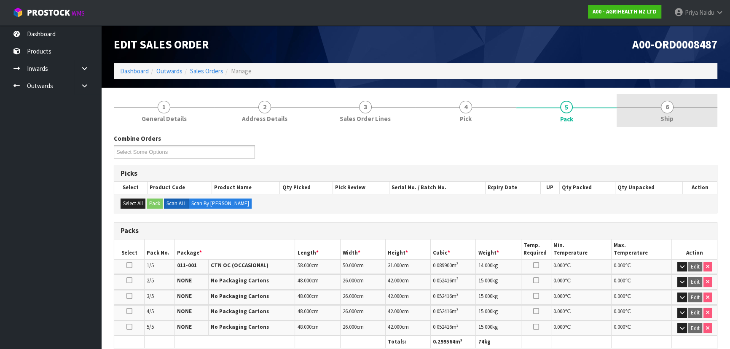
click at [696, 118] on link "6 Ship" at bounding box center [666, 110] width 101 height 33
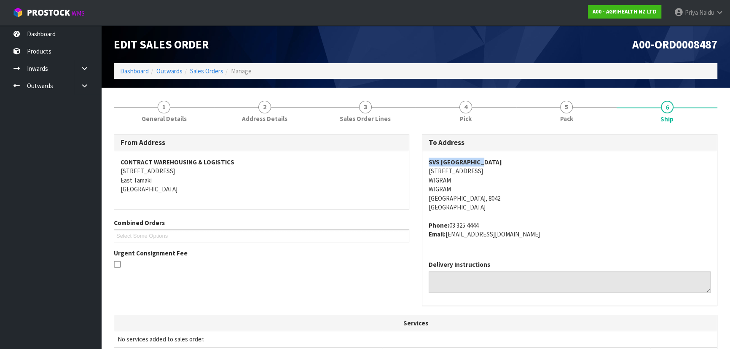
drag, startPoint x: 421, startPoint y: 158, endPoint x: 504, endPoint y: 156, distance: 83.4
click at [504, 156] on div "To Address SVS CHRISTCHURCH 57 HAMMERSMITH DRIVE WIGRAM WIGRAM CHRISTCHURCH, 80…" at bounding box center [569, 224] width 308 height 180
drag, startPoint x: 449, startPoint y: 236, endPoint x: 505, endPoint y: 230, distance: 56.3
click at [505, 230] on address "Phone: 03 325 4444 Email: accounts@svs.co.nz" at bounding box center [569, 230] width 282 height 18
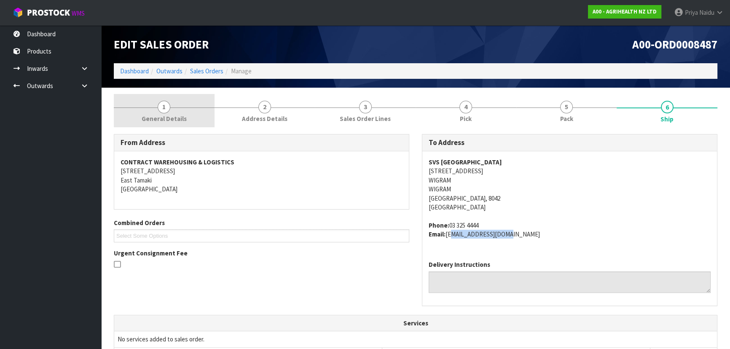
click at [185, 115] on link "1 General Details" at bounding box center [164, 110] width 101 height 33
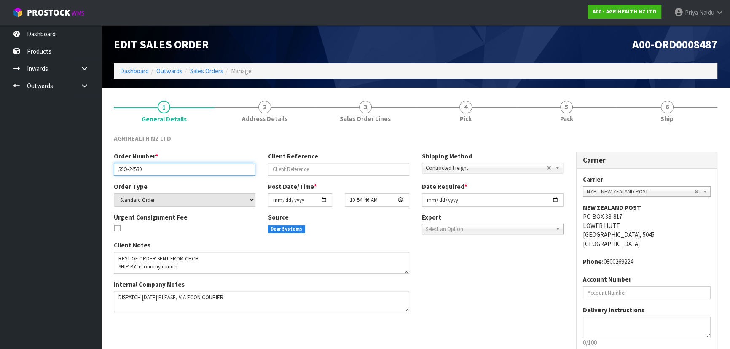
drag, startPoint x: 114, startPoint y: 170, endPoint x: 158, endPoint y: 171, distance: 43.4
click at [158, 171] on input "SSO-24539" at bounding box center [185, 169] width 142 height 13
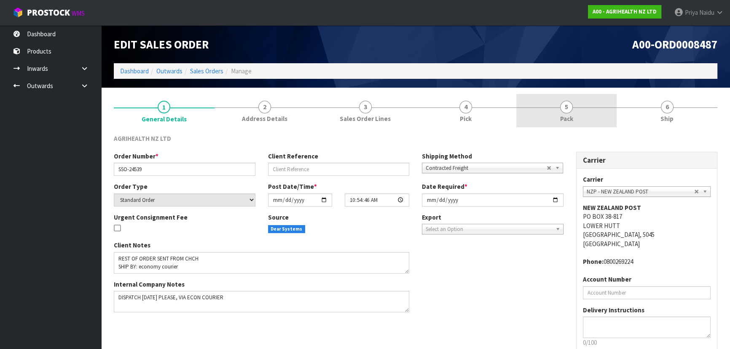
drag, startPoint x: 582, startPoint y: 102, endPoint x: 541, endPoint y: 114, distance: 43.1
click at [582, 102] on link "5 Pack" at bounding box center [566, 110] width 101 height 33
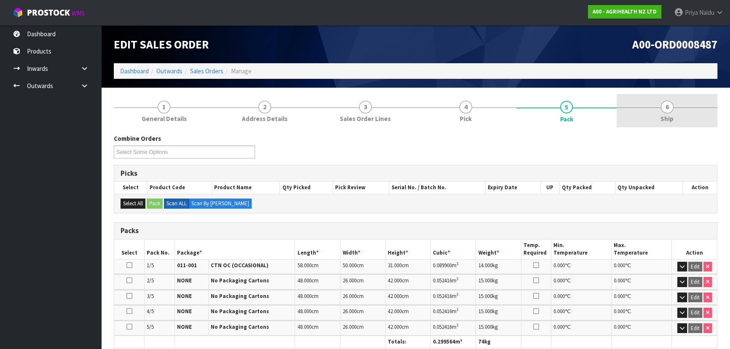
drag, startPoint x: 658, startPoint y: 111, endPoint x: 640, endPoint y: 124, distance: 21.7
click at [658, 111] on link "6 Ship" at bounding box center [666, 110] width 101 height 33
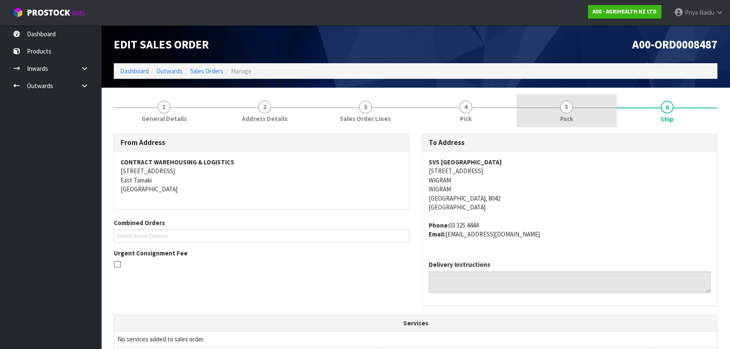
click at [573, 115] on link "5 Pack" at bounding box center [566, 110] width 101 height 33
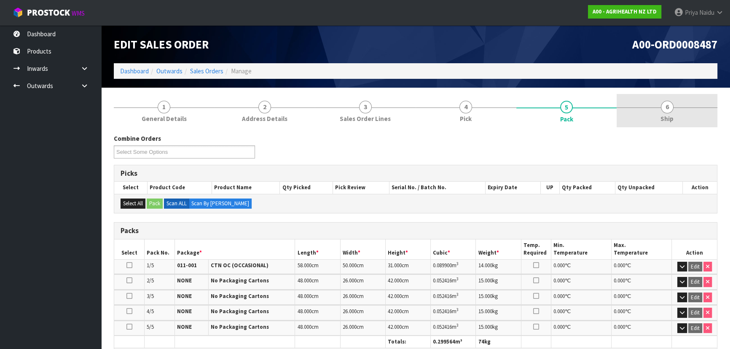
drag, startPoint x: 668, startPoint y: 102, endPoint x: 637, endPoint y: 119, distance: 34.9
click at [668, 102] on span "6" at bounding box center [667, 107] width 13 height 13
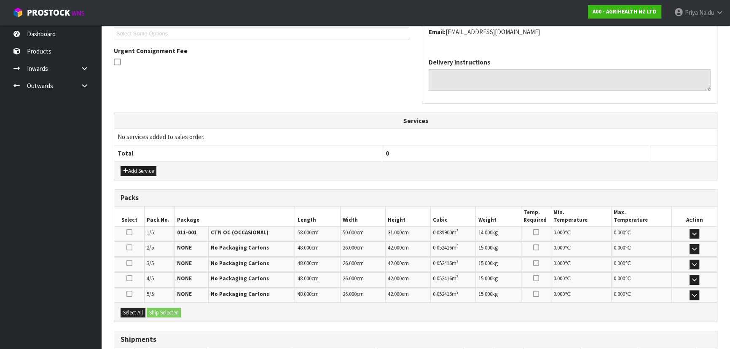
scroll to position [264, 0]
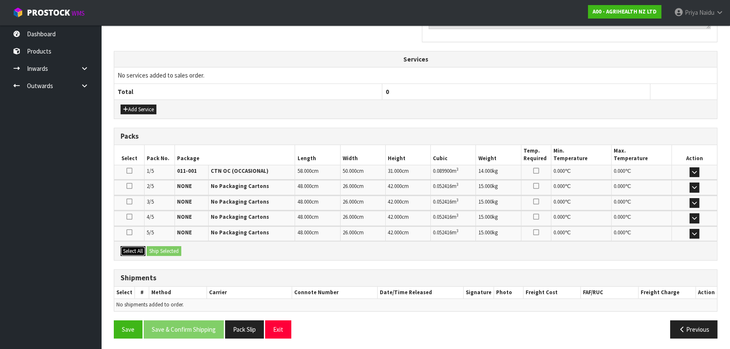
click at [135, 246] on button "Select All" at bounding box center [132, 251] width 25 height 10
click at [165, 249] on button "Ship Selected" at bounding box center [164, 251] width 35 height 10
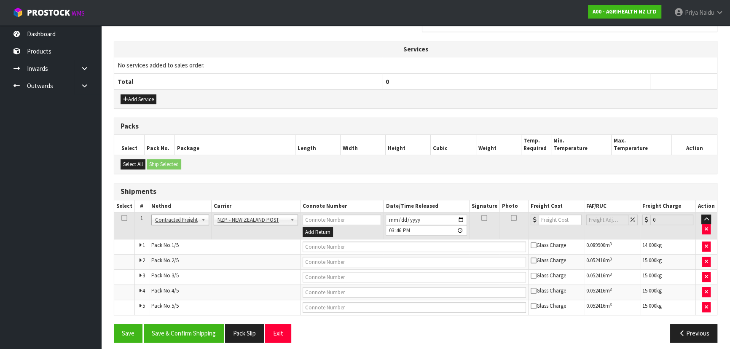
scroll to position [278, 0]
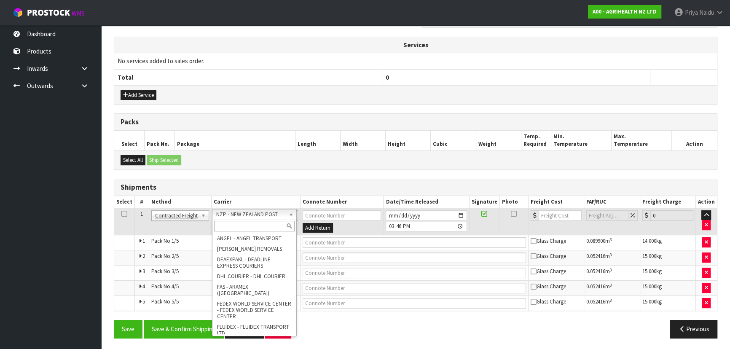
click at [241, 229] on input "text" at bounding box center [254, 226] width 80 height 11
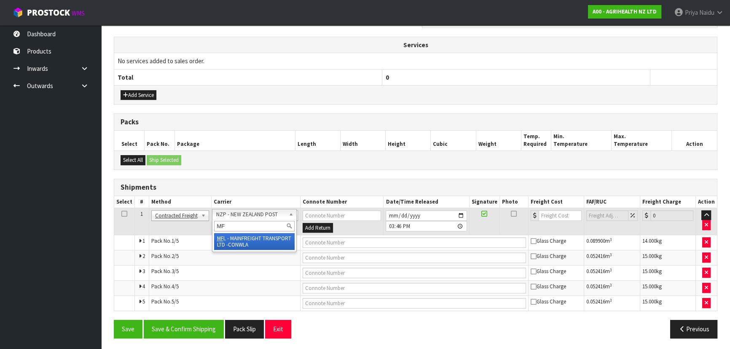
type input "MF"
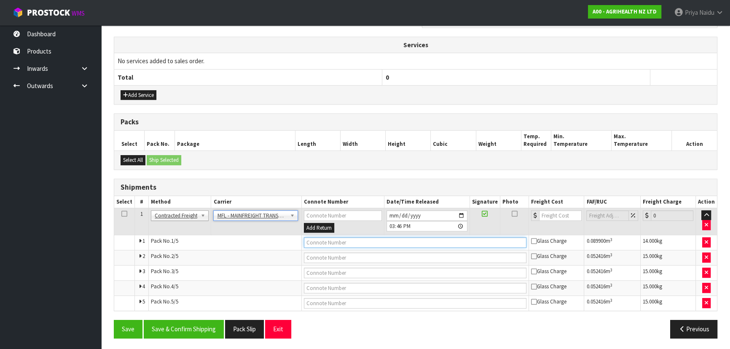
click at [320, 244] on input "text" at bounding box center [415, 242] width 223 height 11
paste input "FWM58784530"
click at [548, 218] on input "number" at bounding box center [560, 215] width 43 height 11
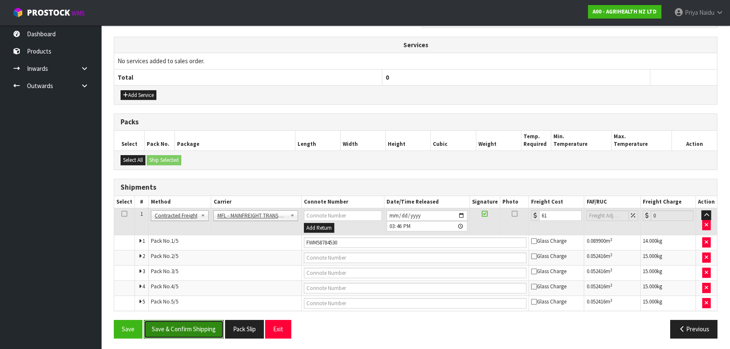
click at [175, 321] on button "Save & Confirm Shipping" at bounding box center [184, 329] width 80 height 18
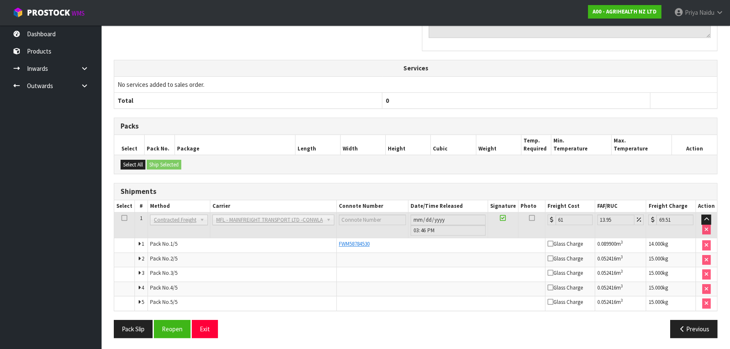
scroll to position [17, 0]
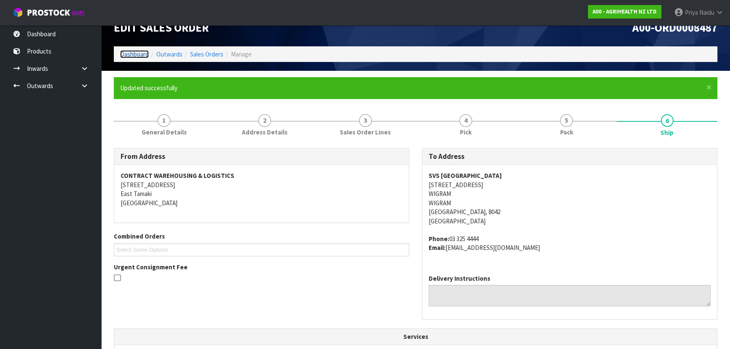
click at [136, 53] on link "Dashboard" at bounding box center [134, 54] width 29 height 8
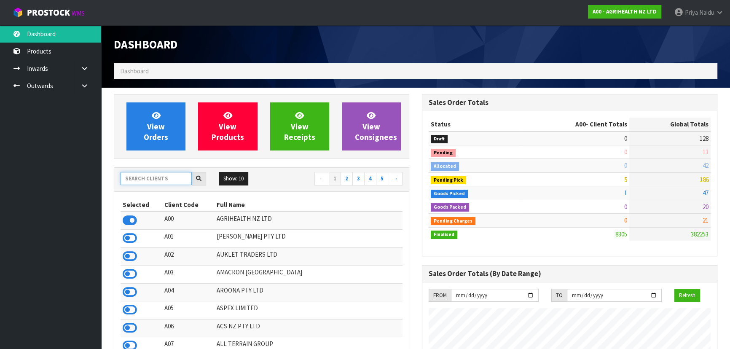
click at [154, 176] on input "text" at bounding box center [155, 178] width 71 height 13
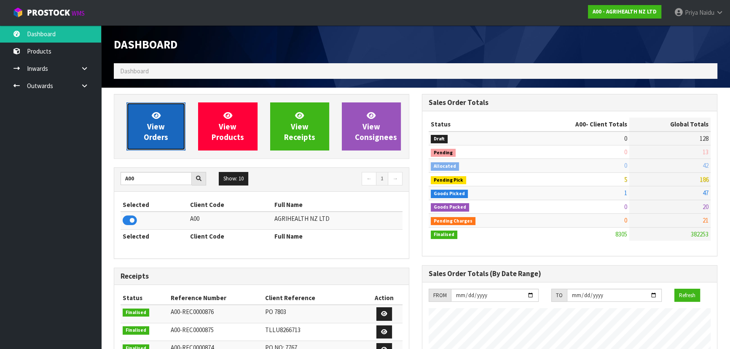
click at [148, 130] on span "View Orders" at bounding box center [156, 126] width 24 height 32
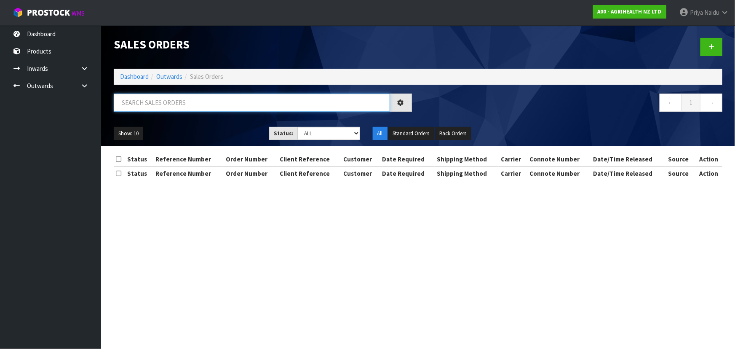
click at [180, 103] on input "text" at bounding box center [252, 103] width 276 height 18
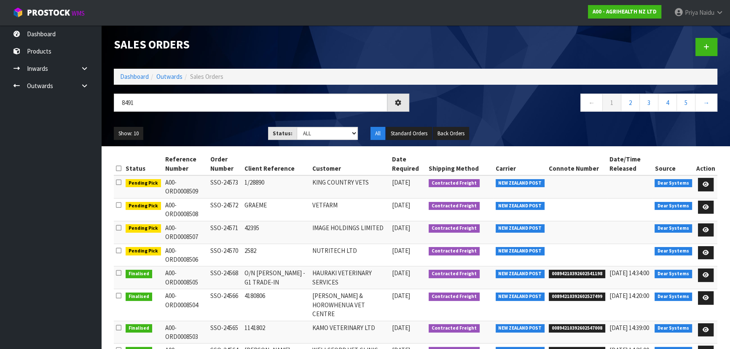
click at [203, 139] on ul "Show: 10 5 10 25 50" at bounding box center [185, 133] width 142 height 13
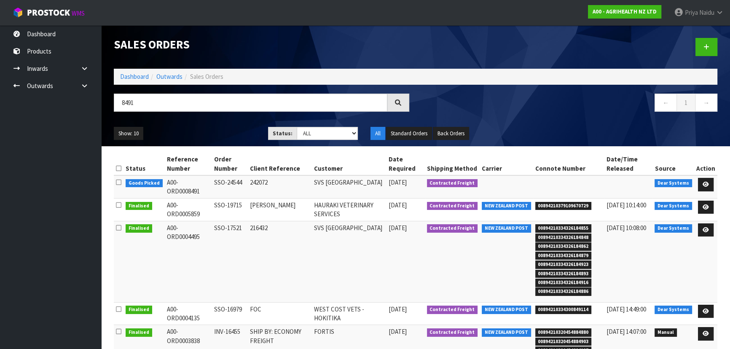
click at [218, 139] on ul "Show: 10 5 10 25 50" at bounding box center [185, 133] width 142 height 13
click at [706, 184] on icon at bounding box center [705, 184] width 6 height 5
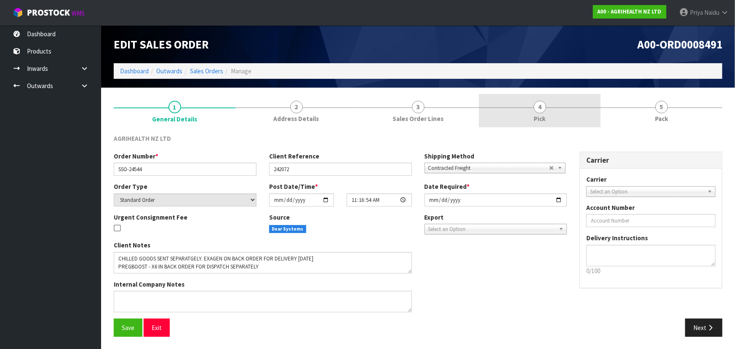
click at [582, 107] on link "4 Pick" at bounding box center [540, 110] width 122 height 33
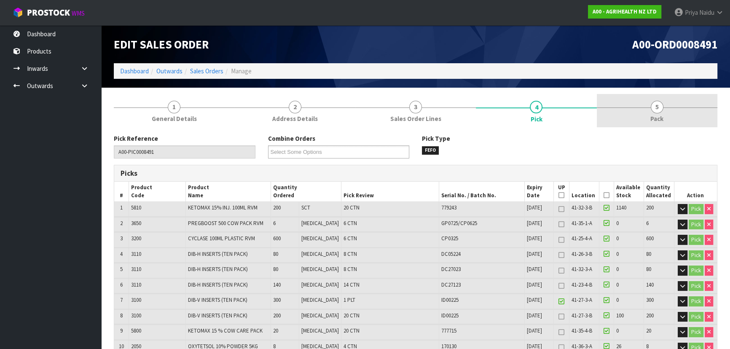
click at [657, 111] on span "5" at bounding box center [657, 107] width 13 height 13
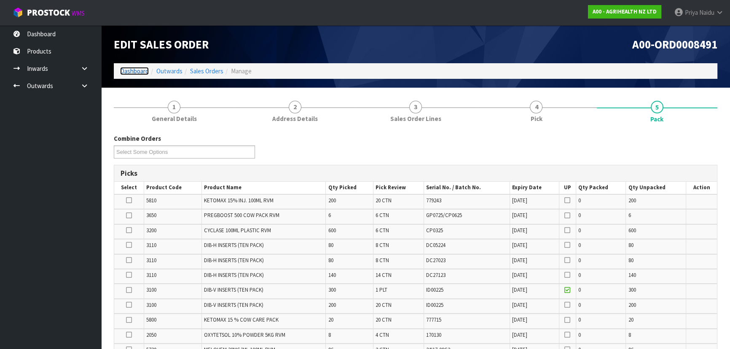
click at [134, 68] on link "Dashboard" at bounding box center [134, 71] width 29 height 8
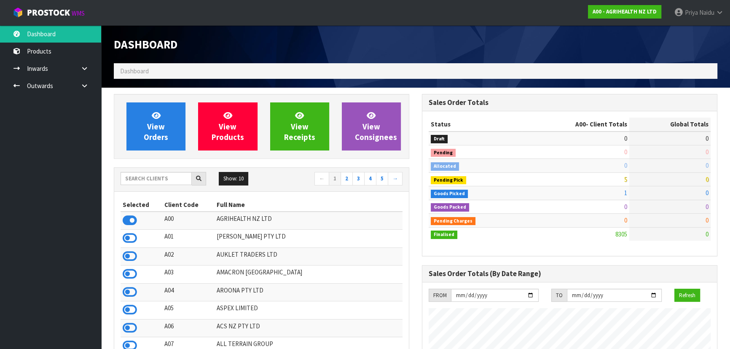
scroll to position [637, 308]
click at [159, 183] on input "text" at bounding box center [155, 178] width 71 height 13
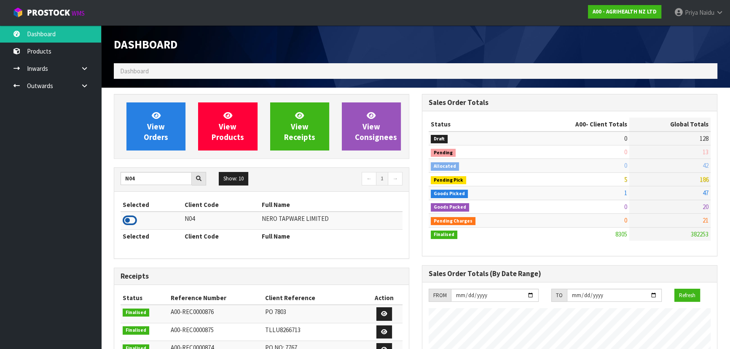
click at [132, 219] on icon at bounding box center [130, 220] width 14 height 13
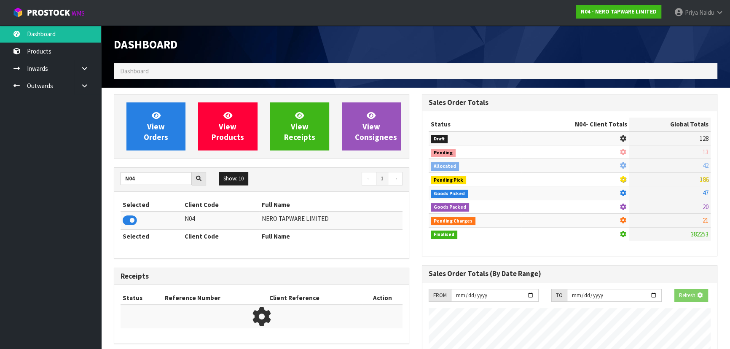
scroll to position [673, 308]
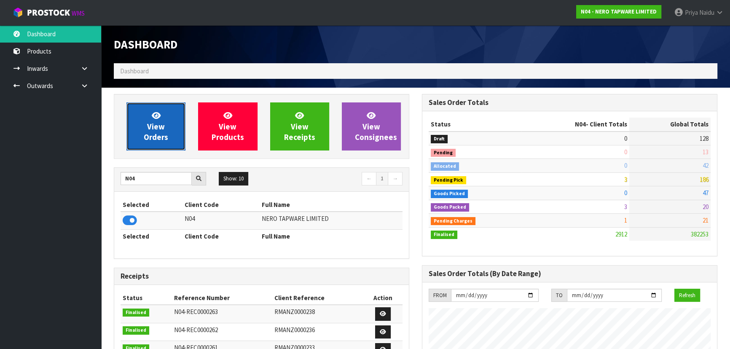
click at [157, 134] on span "View Orders" at bounding box center [156, 126] width 24 height 32
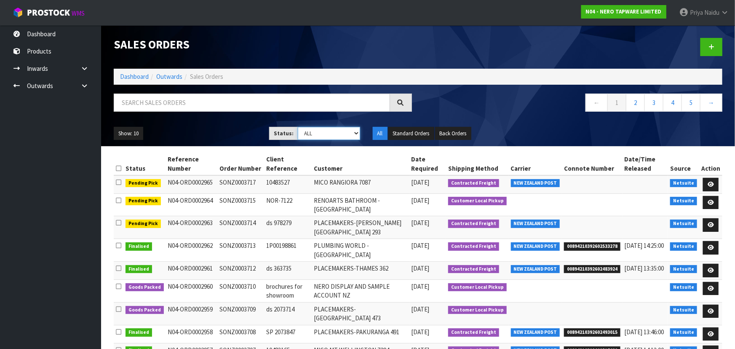
click at [312, 129] on select "Draft Pending Allocated Pending Pick Goods Picked Goods Packed Pending Charges …" at bounding box center [329, 133] width 62 height 13
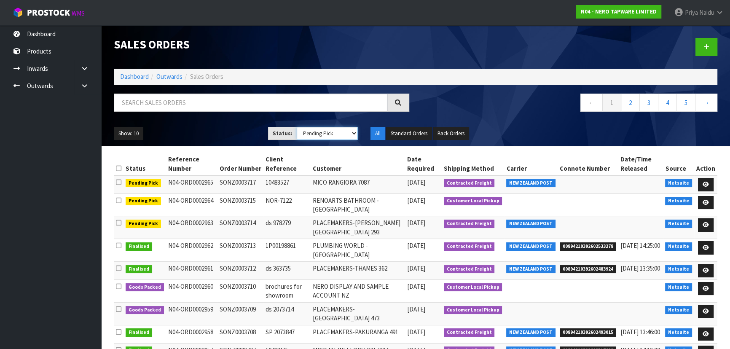
click at [297, 127] on select "Draft Pending Allocated Pending Pick Goods Picked Goods Packed Pending Charges …" at bounding box center [328, 133] width 62 height 13
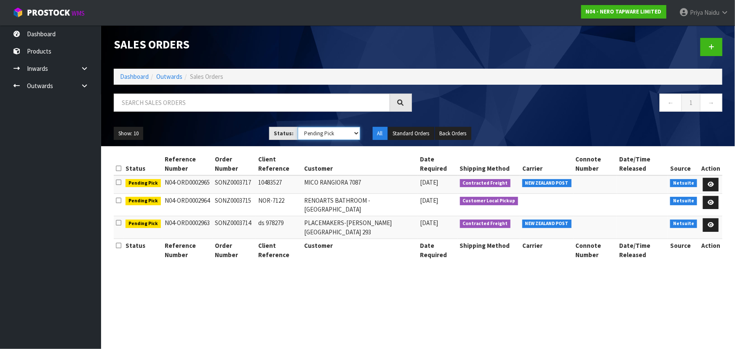
click at [313, 133] on select "Draft Pending Allocated Pending Pick Goods Picked Goods Packed Pending Charges …" at bounding box center [329, 133] width 62 height 13
click at [298, 127] on select "Draft Pending Allocated Pending Pick Goods Picked Goods Packed Pending Charges …" at bounding box center [329, 133] width 62 height 13
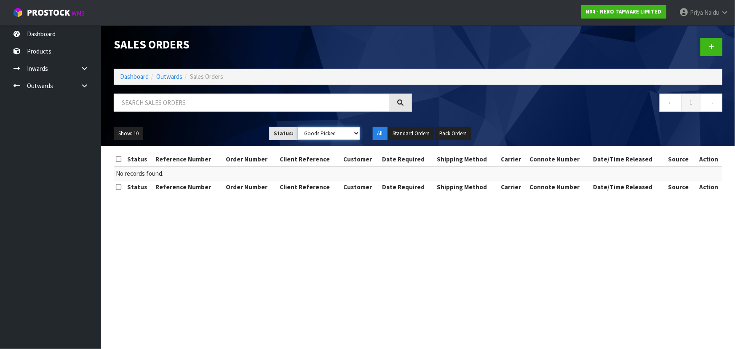
click at [319, 134] on select "Draft Pending Allocated Pending Pick Goods Picked Goods Packed Pending Charges …" at bounding box center [329, 133] width 62 height 13
click at [298, 127] on select "Draft Pending Allocated Pending Pick Goods Picked Goods Packed Pending Charges …" at bounding box center [329, 133] width 62 height 13
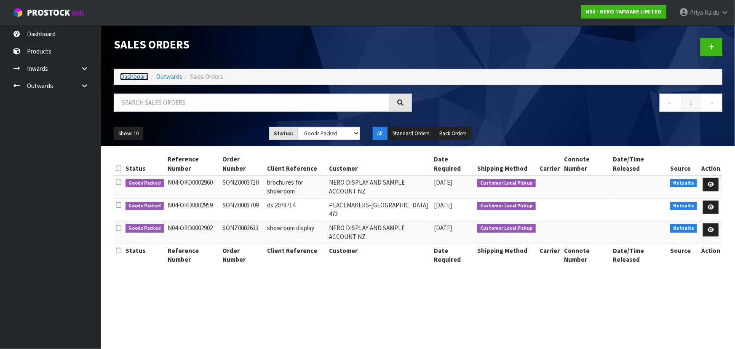
click at [129, 75] on link "Dashboard" at bounding box center [134, 76] width 29 height 8
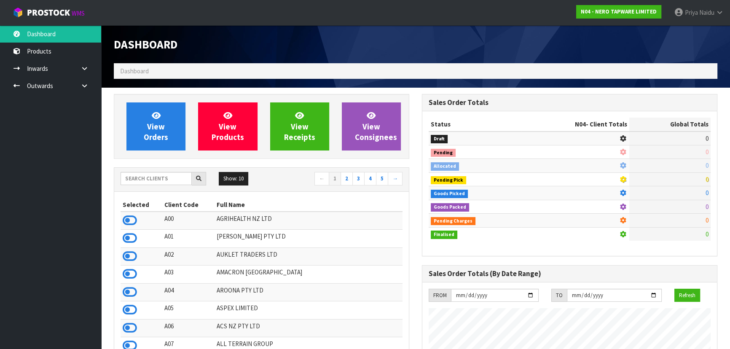
scroll to position [682, 308]
click at [163, 180] on input "text" at bounding box center [155, 178] width 71 height 13
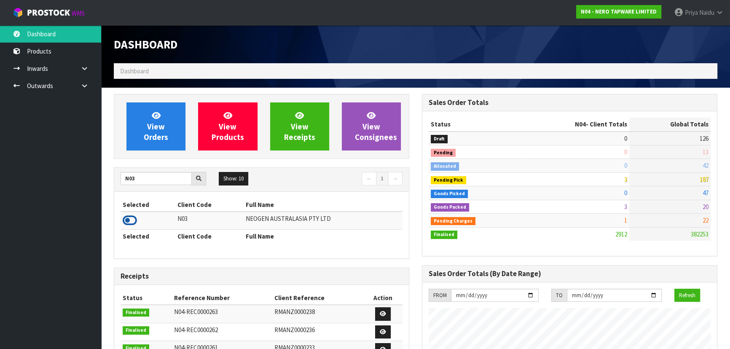
click at [131, 220] on icon at bounding box center [130, 220] width 14 height 13
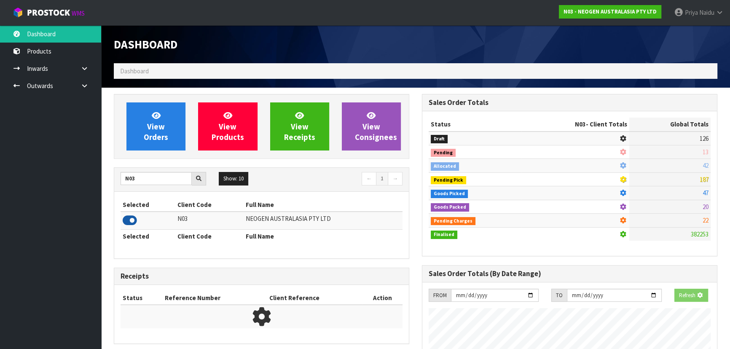
scroll to position [655, 308]
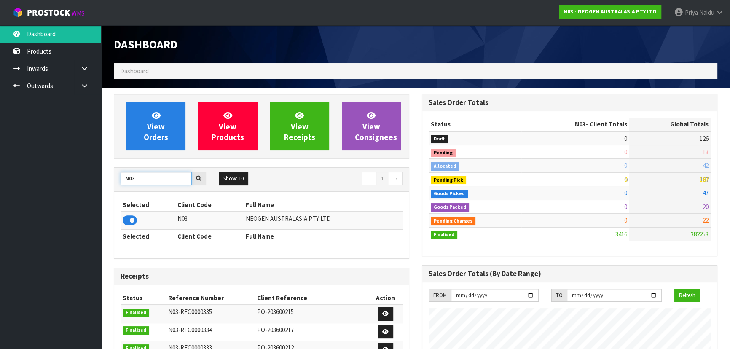
click at [148, 179] on input "N03" at bounding box center [155, 178] width 71 height 13
click at [129, 221] on icon at bounding box center [130, 220] width 14 height 13
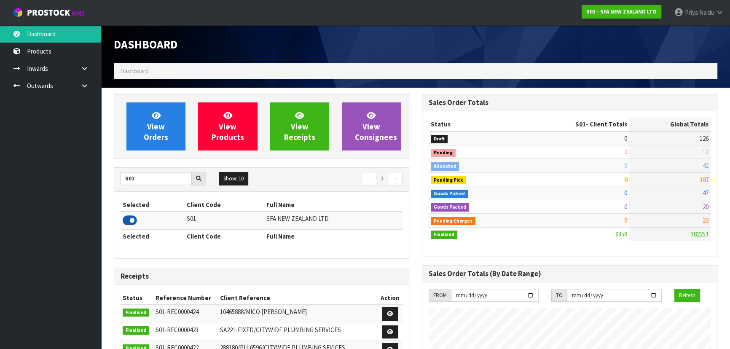
scroll to position [637, 308]
click at [155, 180] on input "S01" at bounding box center [155, 178] width 71 height 13
click at [128, 223] on icon at bounding box center [130, 220] width 14 height 13
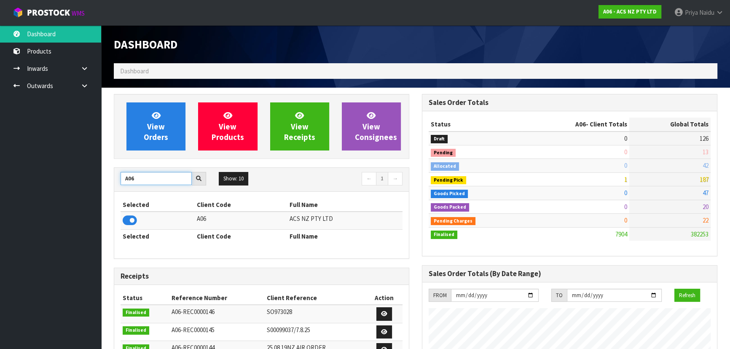
click at [144, 180] on input "A06" at bounding box center [155, 178] width 71 height 13
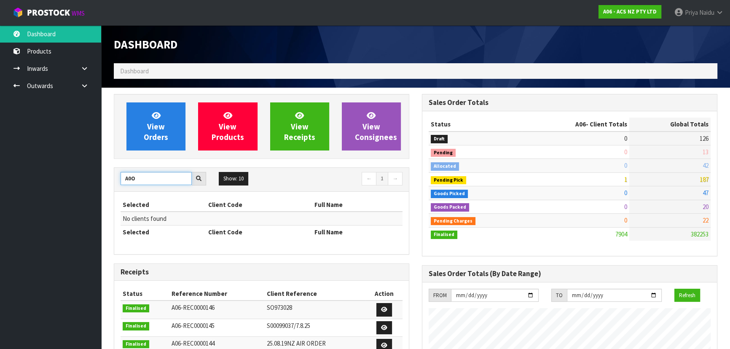
click at [139, 181] on input "A0O" at bounding box center [155, 178] width 71 height 13
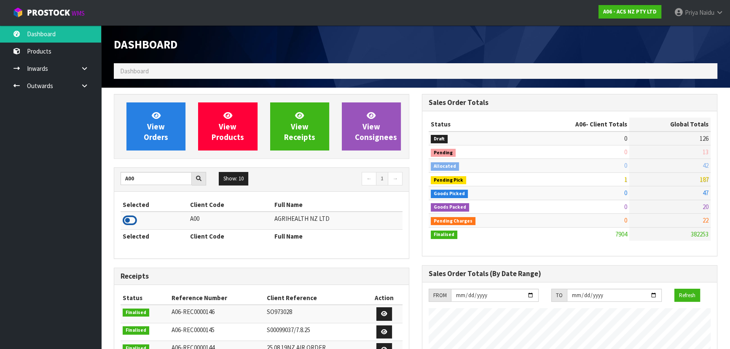
click at [131, 217] on icon at bounding box center [130, 220] width 14 height 13
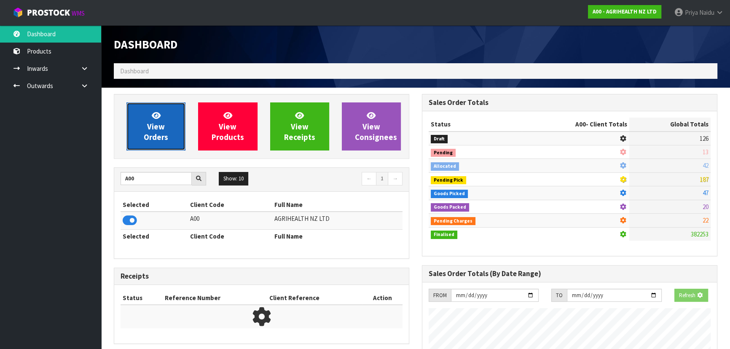
scroll to position [420797, 421014]
click at [157, 121] on span "View Orders" at bounding box center [156, 126] width 24 height 32
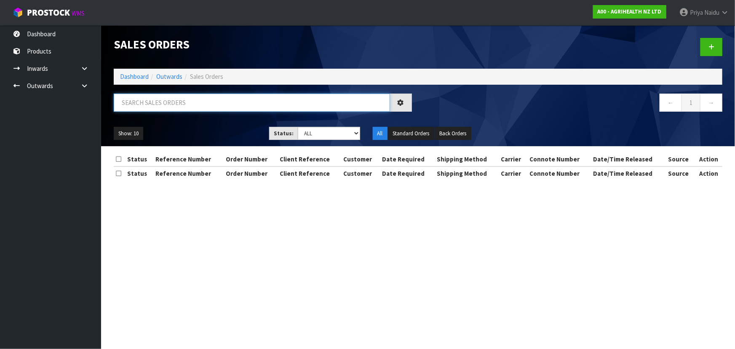
click at [163, 107] on input "text" at bounding box center [252, 103] width 276 height 18
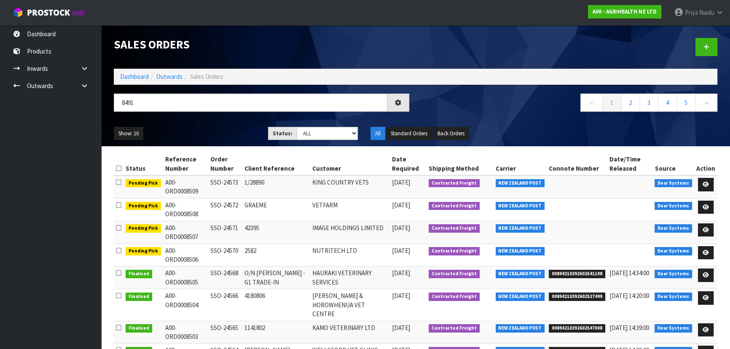
click at [218, 134] on ul "Show: 10 5 10 25 50" at bounding box center [185, 133] width 142 height 13
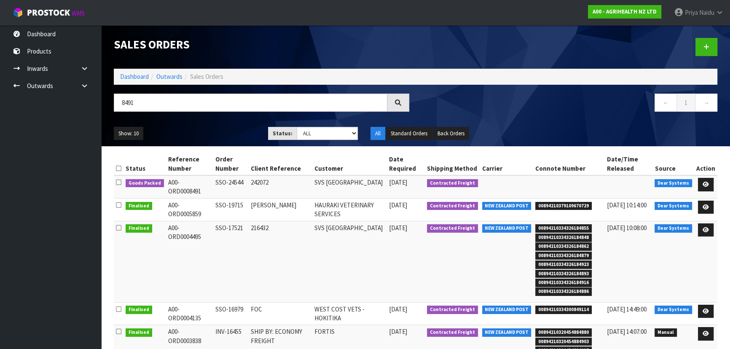
click at [218, 134] on ul "Show: 10 5 10 25 50" at bounding box center [185, 133] width 142 height 13
click at [210, 130] on ul "Show: 10 5 10 25 50" at bounding box center [185, 133] width 142 height 13
click at [704, 180] on link at bounding box center [706, 184] width 16 height 13
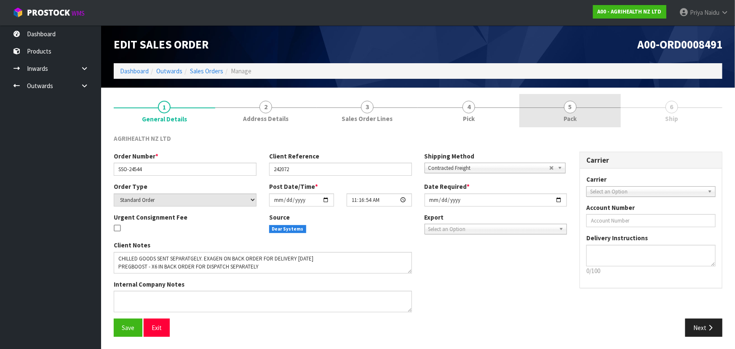
click at [573, 116] on span "Pack" at bounding box center [570, 118] width 13 height 9
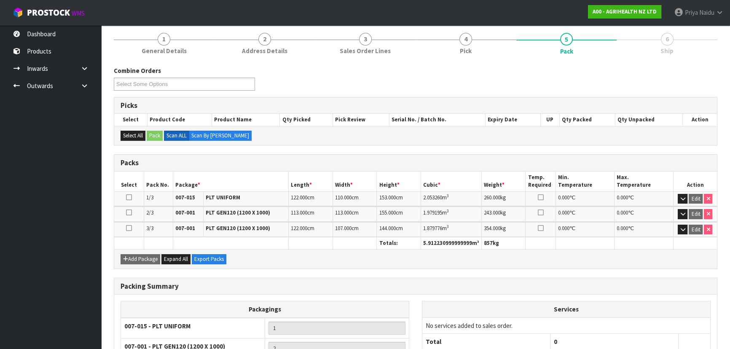
scroll to position [147, 0]
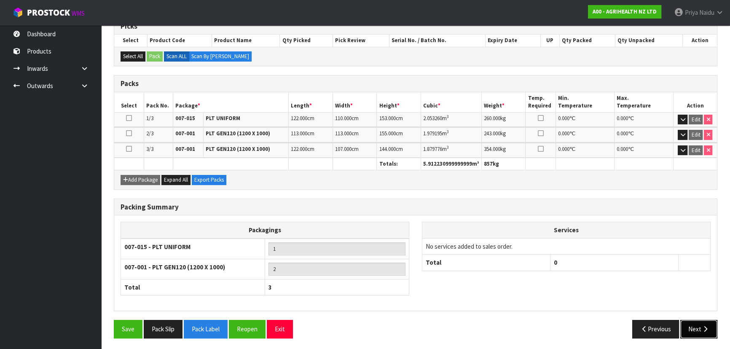
drag, startPoint x: 703, startPoint y: 331, endPoint x: 701, endPoint y: 327, distance: 4.3
click at [701, 327] on button "Next" at bounding box center [698, 329] width 37 height 18
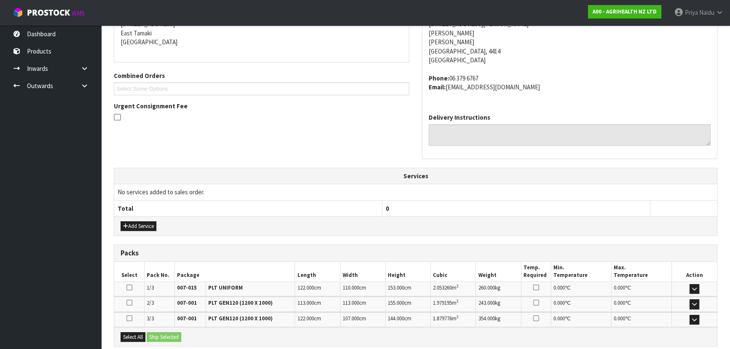
scroll to position [0, 0]
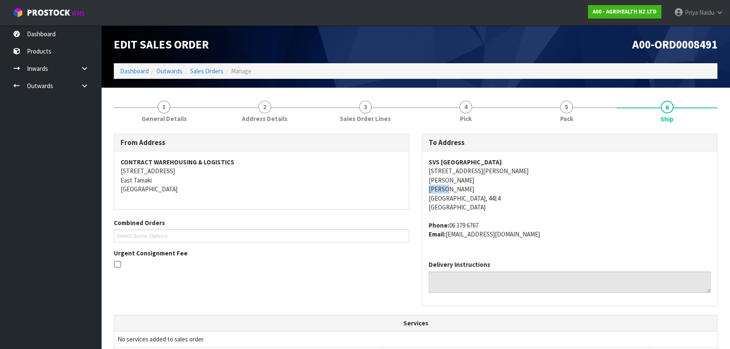
drag, startPoint x: 422, startPoint y: 189, endPoint x: 452, endPoint y: 188, distance: 30.4
click at [452, 188] on div "SVS PALMERSTON NORTH UNIT 5, 33 SHELLEY STREET ROSLYN ROSLYN PALMERSTON NORTH, …" at bounding box center [569, 202] width 295 height 102
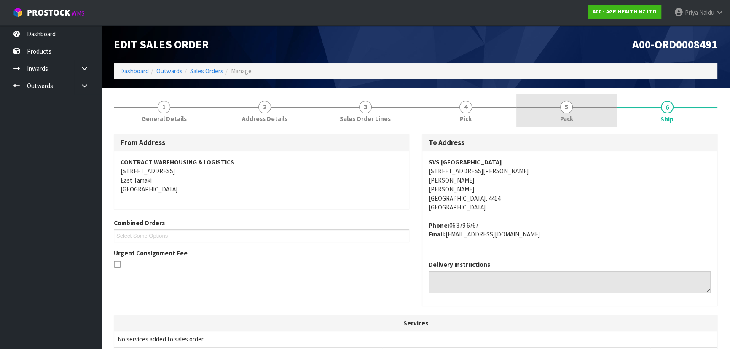
click at [557, 105] on link "5 Pack" at bounding box center [566, 110] width 101 height 33
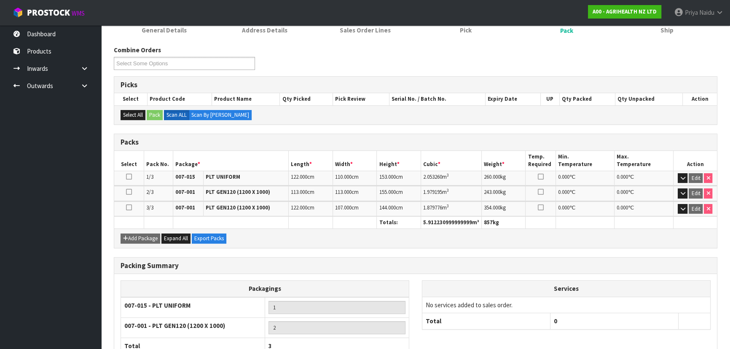
scroll to position [147, 0]
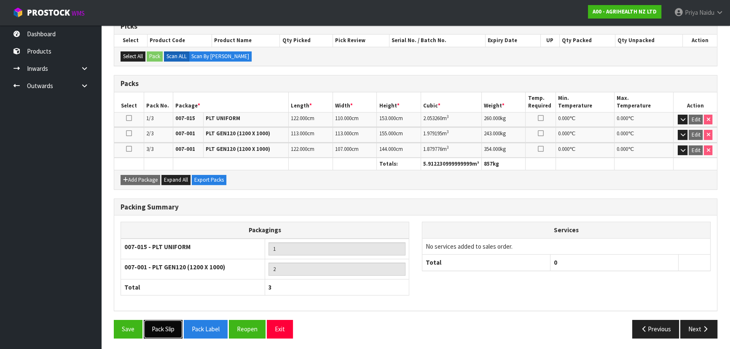
click at [171, 323] on button "Pack Slip" at bounding box center [163, 329] width 39 height 18
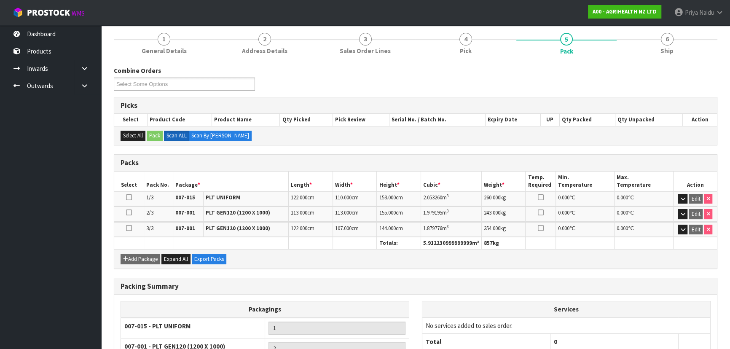
scroll to position [0, 0]
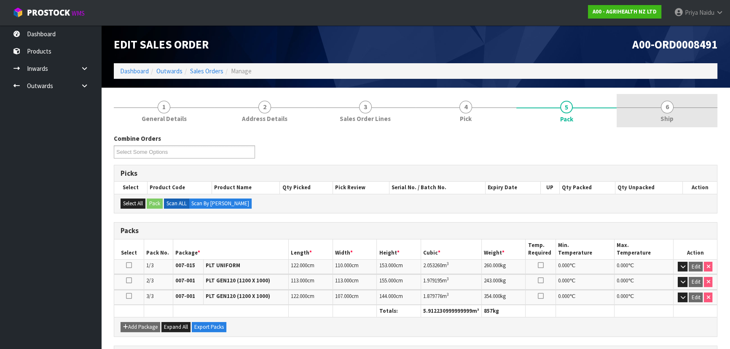
click at [669, 119] on span "Ship" at bounding box center [666, 118] width 13 height 9
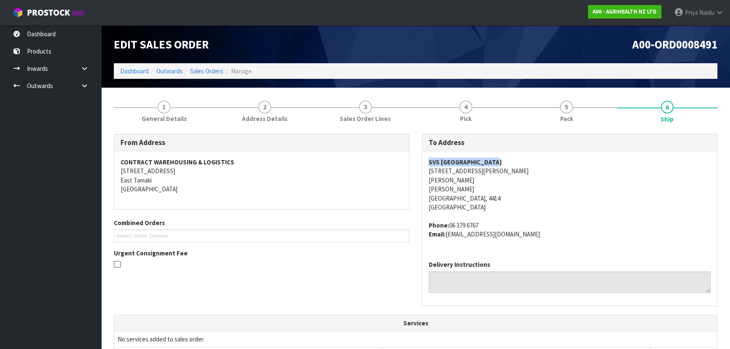
drag, startPoint x: 426, startPoint y: 160, endPoint x: 518, endPoint y: 155, distance: 91.6
click at [518, 155] on div "SVS PALMERSTON NORTH UNIT 5, 33 SHELLEY STREET ROSLYN ROSLYN PALMERSTON NORTH, …" at bounding box center [569, 202] width 295 height 102
click at [531, 84] on div "Edit Sales Order A00-ORD0008491 Dashboard Outwards Sales Orders Manage" at bounding box center [415, 56] width 616 height 62
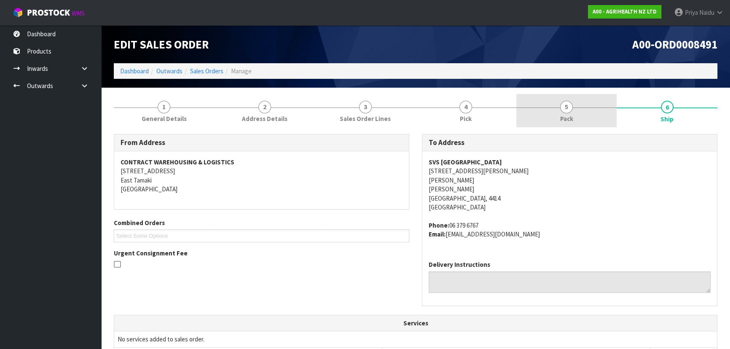
click at [550, 109] on link "5 Pack" at bounding box center [566, 110] width 101 height 33
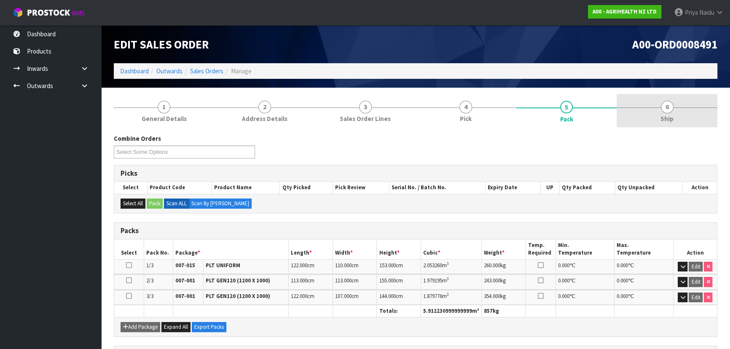
click at [672, 110] on span "6" at bounding box center [667, 107] width 13 height 13
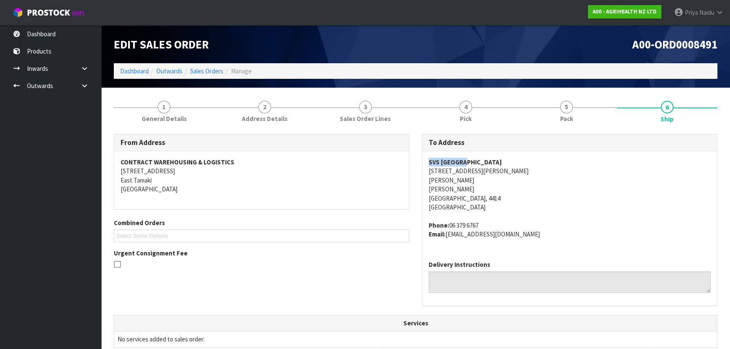
drag, startPoint x: 418, startPoint y: 158, endPoint x: 465, endPoint y: 160, distance: 46.8
click at [465, 160] on div "To Address SVS PALMERSTON NORTH UNIT 5, 33 SHELLEY STREET ROSLYN ROSLYN PALMERS…" at bounding box center [569, 224] width 308 height 180
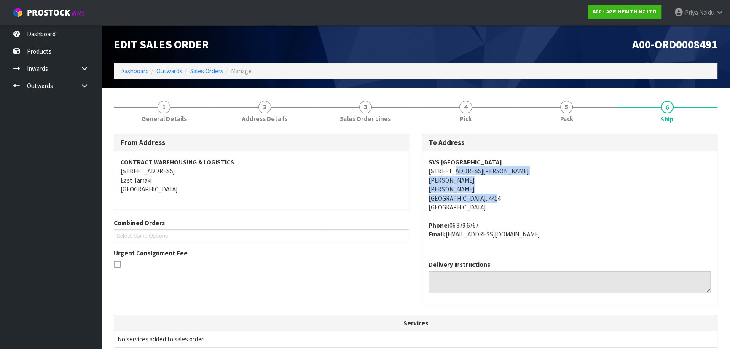
drag, startPoint x: 448, startPoint y: 170, endPoint x: 549, endPoint y: 200, distance: 104.6
click at [549, 200] on address "SVS PALMERSTON NORTH UNIT 5, 33 SHELLEY STREET ROSLYN ROSLYN PALMERSTON NORTH, …" at bounding box center [569, 185] width 282 height 54
click at [422, 169] on div "To Address SVS PALMERSTON NORTH UNIT 5, 33 SHELLEY STREET ROSLYN ROSLYN PALMERS…" at bounding box center [569, 219] width 295 height 171
drag, startPoint x: 427, startPoint y: 169, endPoint x: 447, endPoint y: 171, distance: 19.9
click at [445, 171] on div "SVS PALMERSTON NORTH UNIT 5, 33 SHELLEY STREET ROSLYN ROSLYN PALMERSTON NORTH, …" at bounding box center [569, 202] width 295 height 102
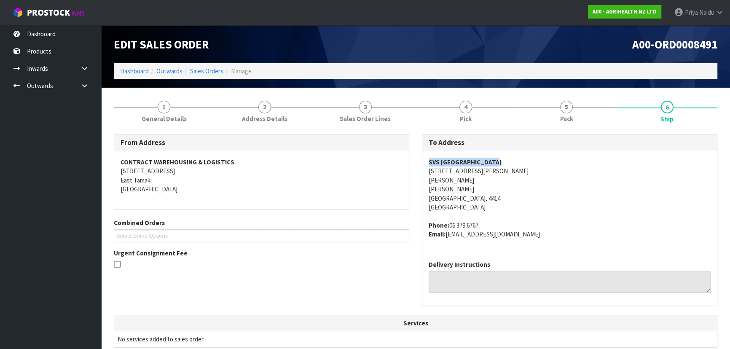
drag, startPoint x: 423, startPoint y: 160, endPoint x: 508, endPoint y: 159, distance: 84.7
click at [508, 159] on div "SVS PALMERSTON NORTH UNIT 5, 33 SHELLEY STREET ROSLYN ROSLYN PALMERSTON NORTH, …" at bounding box center [569, 202] width 295 height 102
drag, startPoint x: 424, startPoint y: 222, endPoint x: 554, endPoint y: 250, distance: 132.7
click at [554, 250] on div "SVS PALMERSTON NORTH UNIT 5, 33 SHELLEY STREET ROSLYN ROSLYN PALMERSTON NORTH, …" at bounding box center [569, 202] width 295 height 102
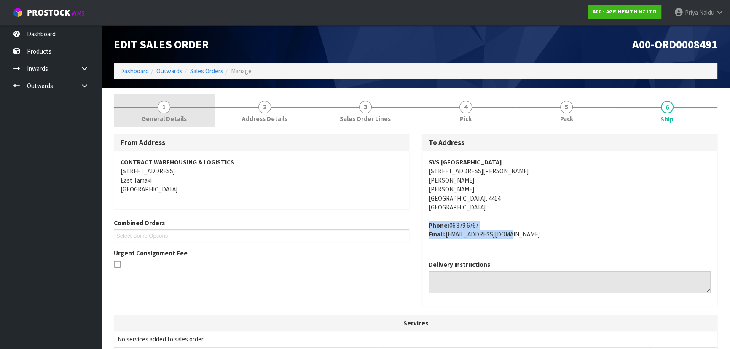
click at [176, 118] on span "General Details" at bounding box center [164, 118] width 45 height 9
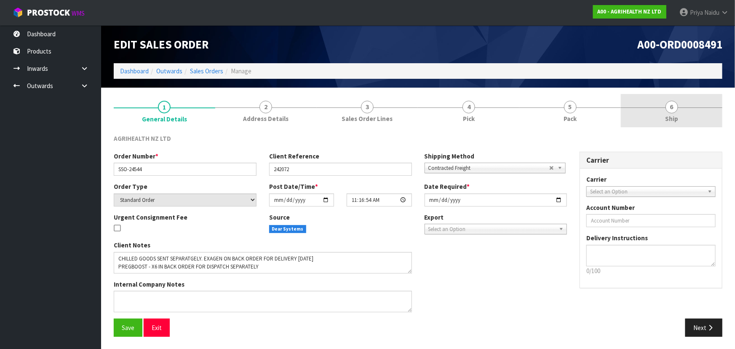
click at [668, 121] on span "Ship" at bounding box center [671, 118] width 13 height 9
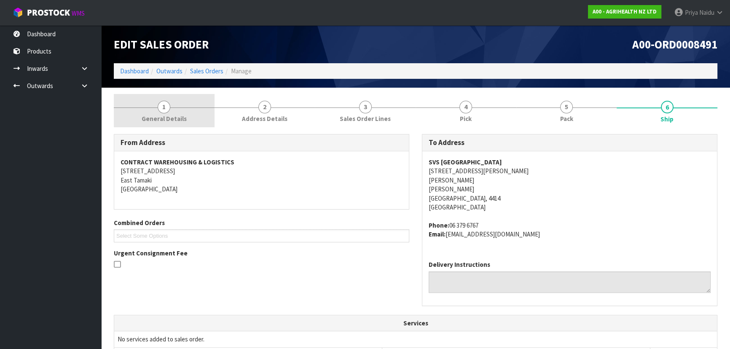
click at [152, 121] on span "General Details" at bounding box center [164, 118] width 45 height 9
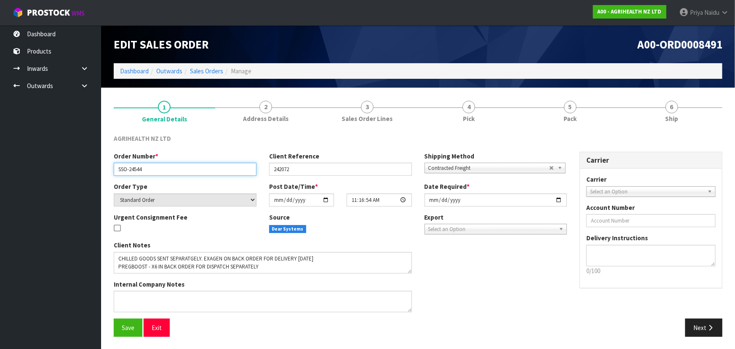
drag, startPoint x: 115, startPoint y: 167, endPoint x: 154, endPoint y: 167, distance: 39.2
click at [154, 167] on input "SSO-24544" at bounding box center [185, 169] width 143 height 13
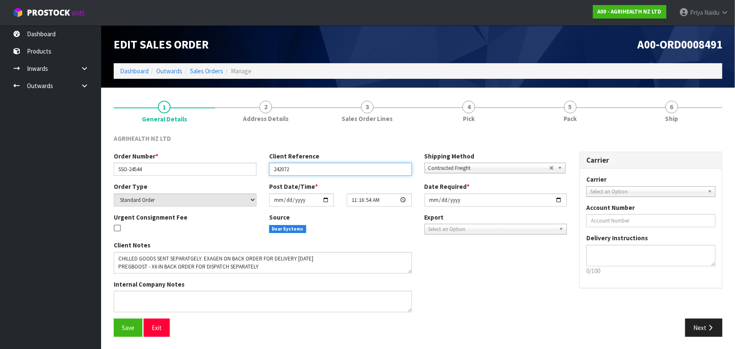
drag, startPoint x: 270, startPoint y: 169, endPoint x: 300, endPoint y: 169, distance: 29.9
click at [300, 169] on input "242072" at bounding box center [340, 169] width 143 height 13
click at [565, 107] on span "5" at bounding box center [570, 107] width 13 height 13
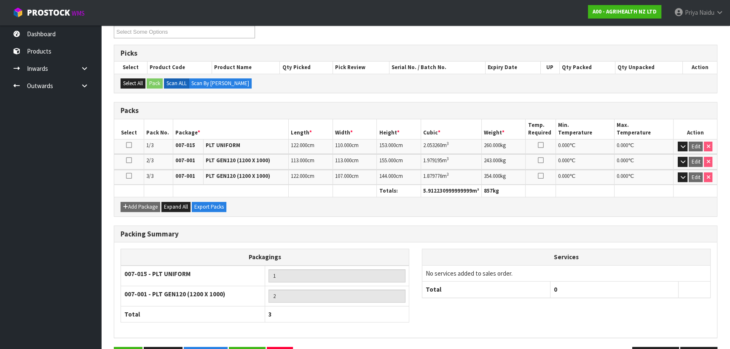
scroll to position [147, 0]
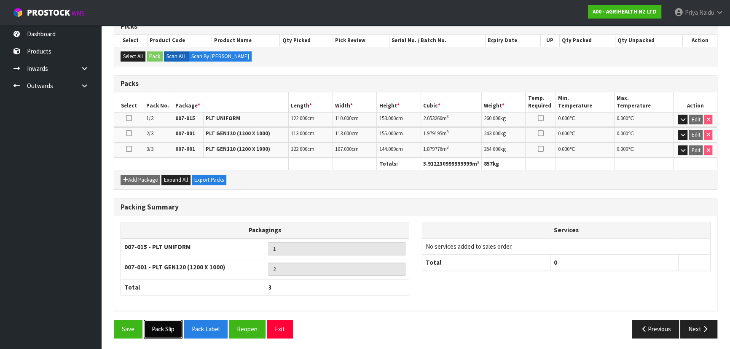
drag, startPoint x: 168, startPoint y: 329, endPoint x: 187, endPoint y: 315, distance: 23.3
click at [168, 329] on button "Pack Slip" at bounding box center [163, 329] width 39 height 18
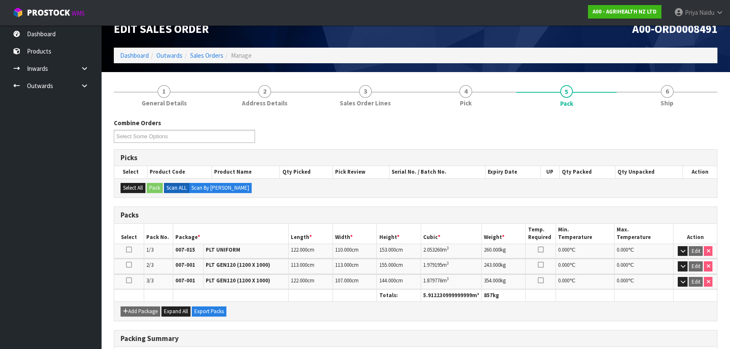
scroll to position [0, 0]
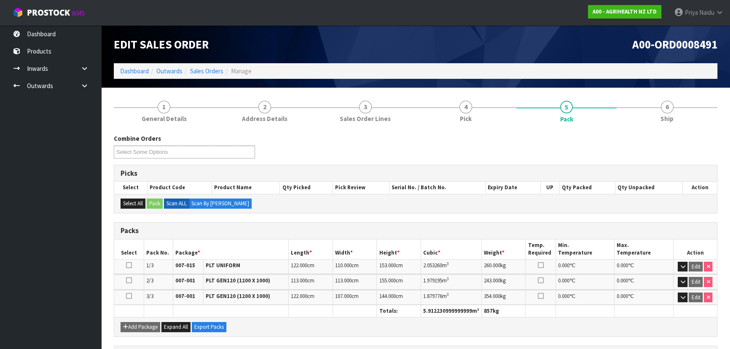
click at [649, 129] on div "Combine Orders A00-ORD0008491 A00-ORD0008501 A00-ORD0008506 A00-ORD0008507 A00-…" at bounding box center [415, 310] width 603 height 364
click at [648, 123] on link "6 Ship" at bounding box center [666, 110] width 101 height 33
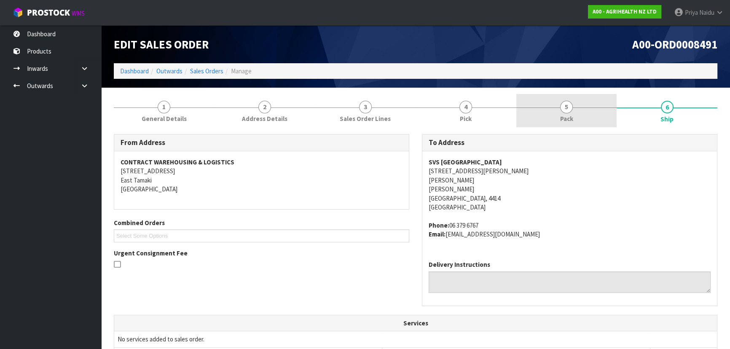
click at [560, 116] on span "Pack" at bounding box center [566, 118] width 13 height 9
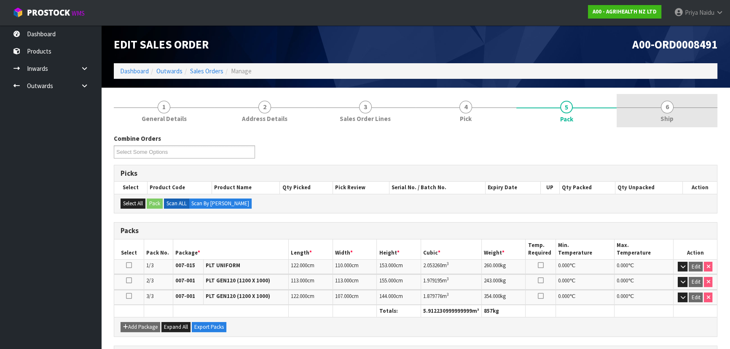
click at [691, 104] on link "6 Ship" at bounding box center [666, 110] width 101 height 33
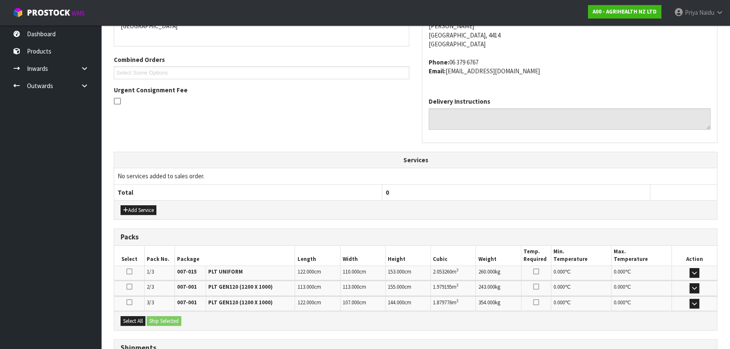
scroll to position [230, 0]
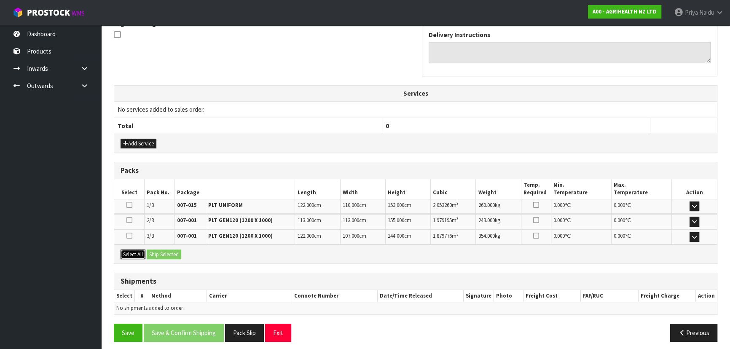
drag, startPoint x: 129, startPoint y: 250, endPoint x: 140, endPoint y: 248, distance: 12.0
click at [130, 250] on button "Select All" at bounding box center [132, 254] width 25 height 10
click at [158, 249] on button "Ship Selected" at bounding box center [164, 254] width 35 height 10
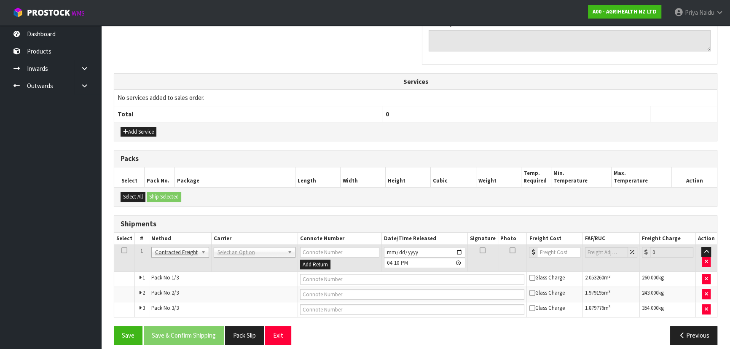
scroll to position [248, 0]
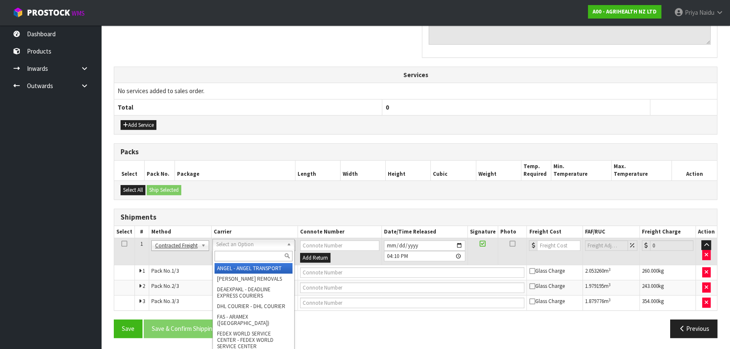
click at [236, 249] on div at bounding box center [253, 256] width 81 height 14
click at [233, 257] on input "text" at bounding box center [253, 256] width 78 height 11
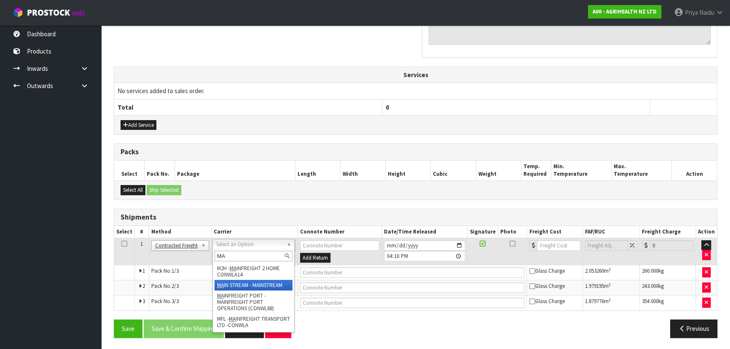
drag, startPoint x: 244, startPoint y: 289, endPoint x: 260, endPoint y: 283, distance: 17.6
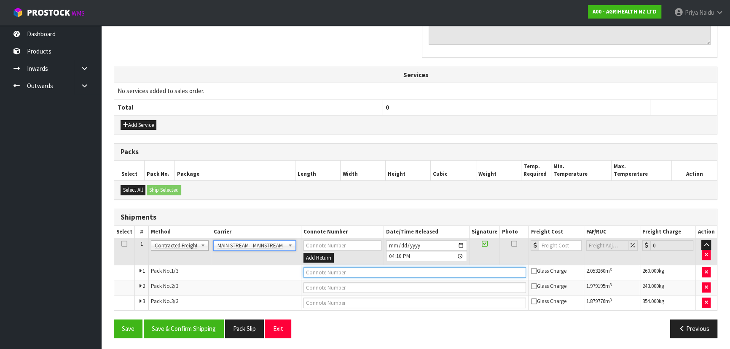
click at [321, 271] on input "text" at bounding box center [414, 272] width 223 height 11
paste input "CWL7726362"
click at [552, 244] on input "number" at bounding box center [559, 245] width 43 height 11
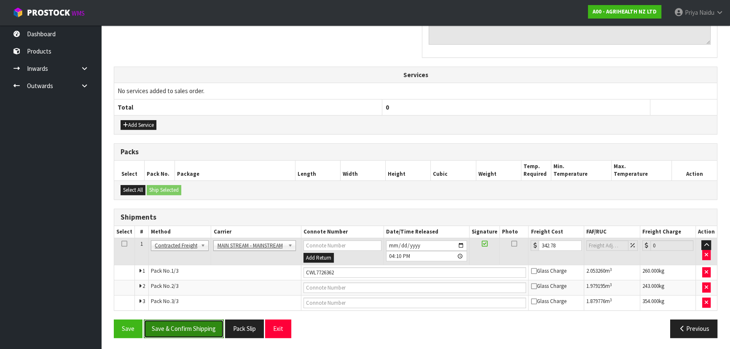
click at [185, 333] on button "Save & Confirm Shipping" at bounding box center [184, 328] width 80 height 18
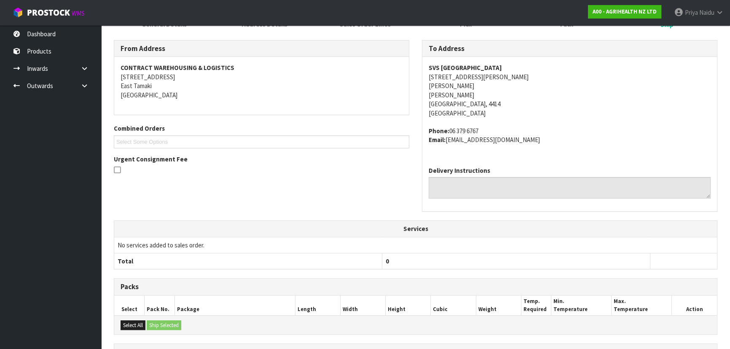
scroll to position [0, 0]
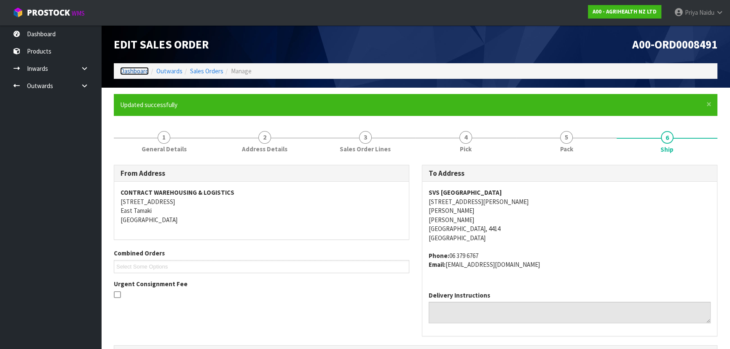
click at [129, 68] on link "Dashboard" at bounding box center [134, 71] width 29 height 8
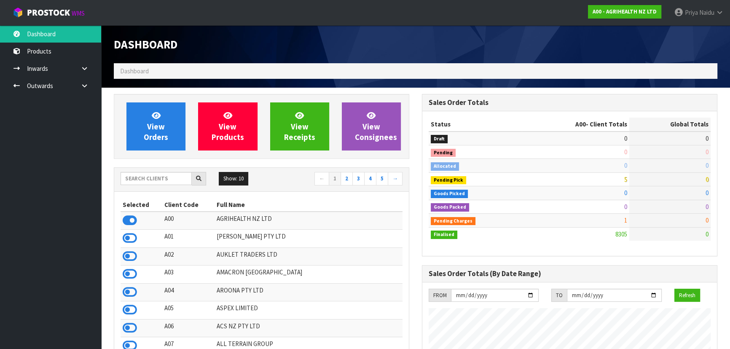
scroll to position [637, 308]
drag, startPoint x: 137, startPoint y: 193, endPoint x: 140, endPoint y: 179, distance: 15.0
click at [137, 192] on div "Selected Client Code Full Name A00 AGRIHEALTH NZ LTD A01 AGAIN FASTER PTY LTD A…" at bounding box center [261, 306] width 295 height 228
click at [140, 178] on input "text" at bounding box center [155, 178] width 71 height 13
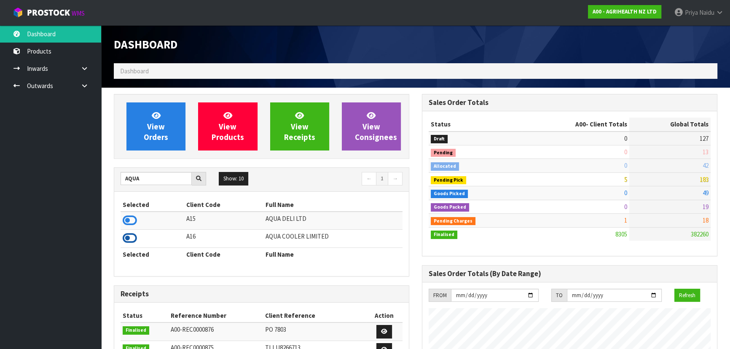
click at [131, 236] on icon at bounding box center [130, 238] width 14 height 13
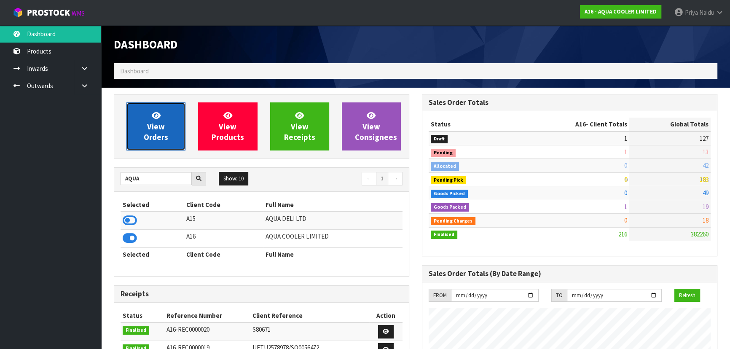
scroll to position [691, 308]
click at [145, 141] on span "View Orders" at bounding box center [156, 126] width 24 height 32
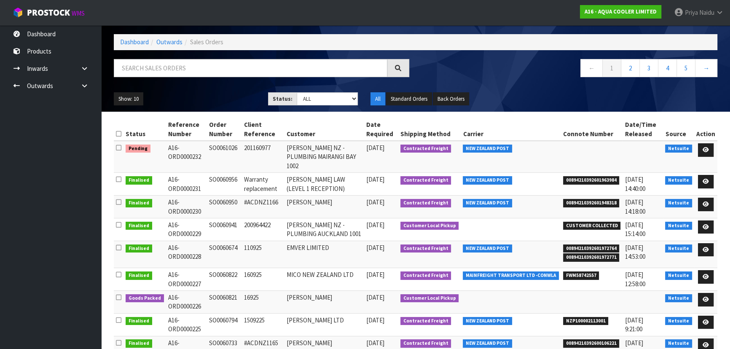
scroll to position [95, 0]
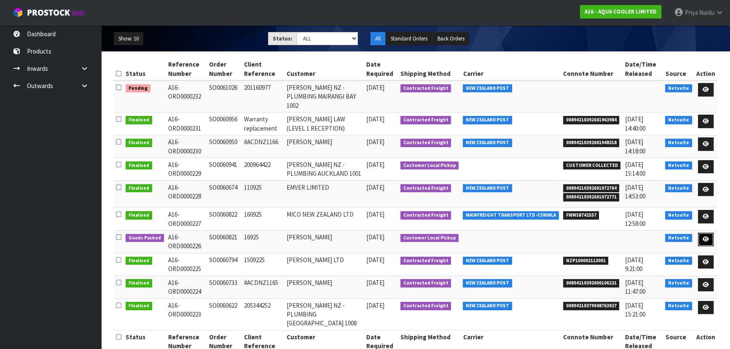
click at [710, 233] on link at bounding box center [706, 239] width 16 height 13
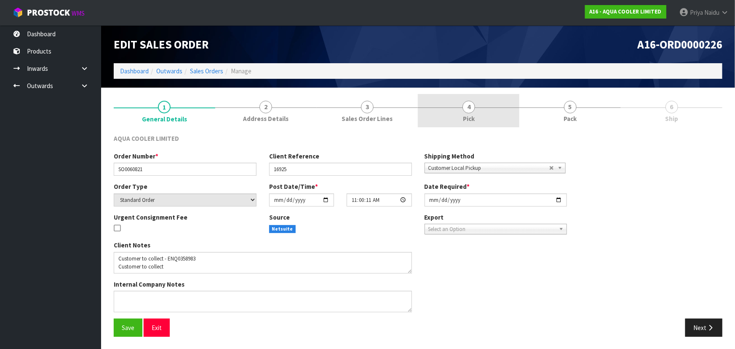
click at [514, 114] on link "4 Pick" at bounding box center [469, 110] width 102 height 33
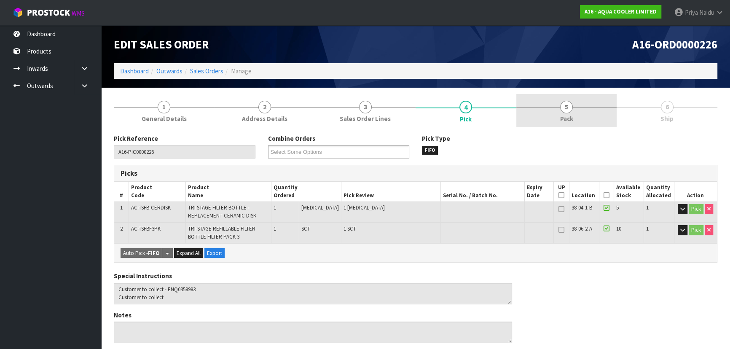
click at [554, 113] on link "5 Pack" at bounding box center [566, 110] width 101 height 33
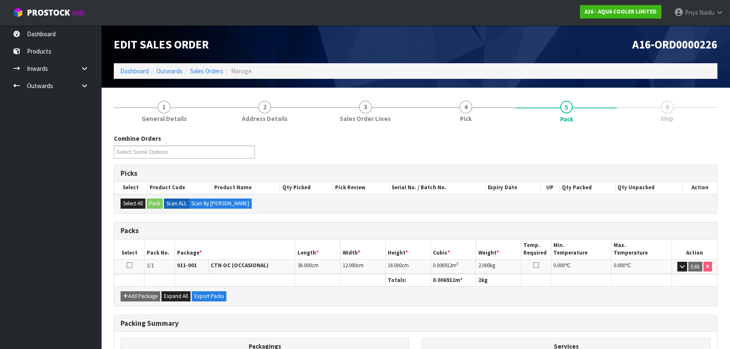
scroll to position [96, 0]
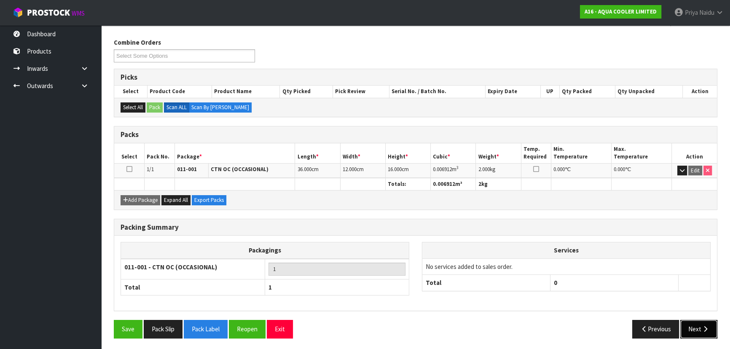
click at [698, 324] on button "Next" at bounding box center [698, 329] width 37 height 18
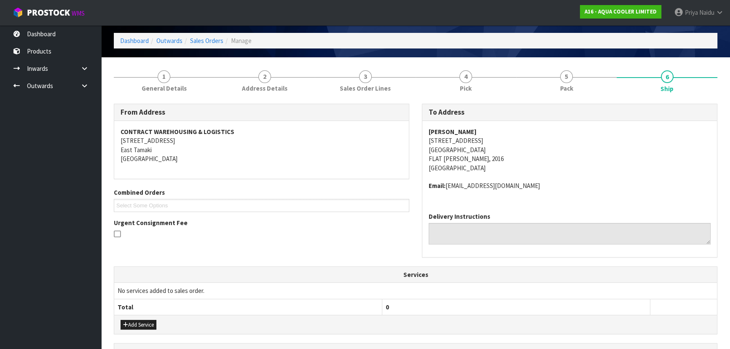
scroll to position [0, 0]
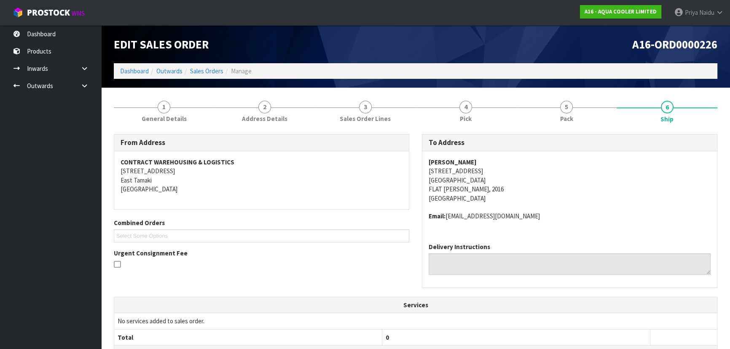
click at [161, 131] on div "From Address CONTRACT WAREHOUSING & LOGISTICS 17 Allens Road East Tamaki Auckla…" at bounding box center [415, 328] width 603 height 401
click at [161, 124] on link "1 General Details" at bounding box center [164, 110] width 101 height 33
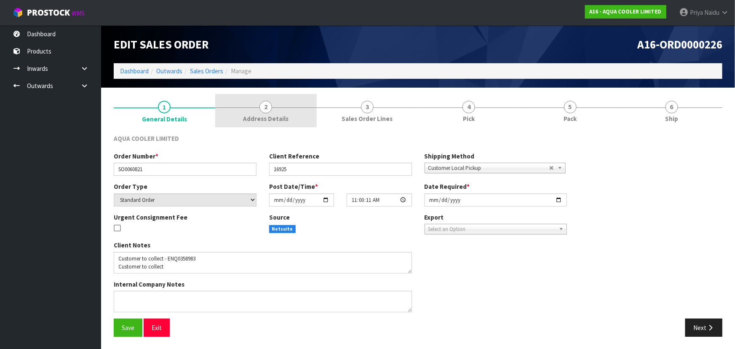
click at [250, 105] on link "2 Address Details" at bounding box center [266, 110] width 102 height 33
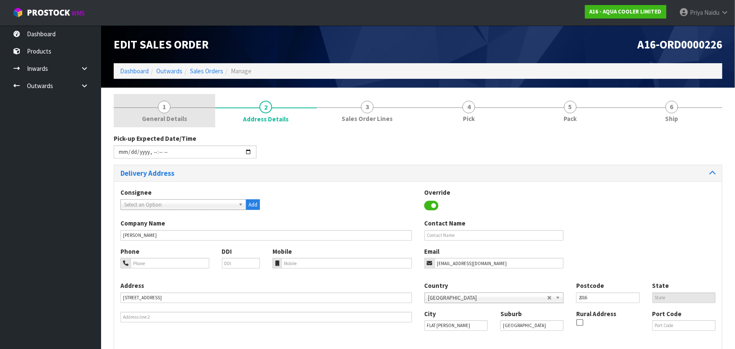
click at [156, 105] on link "1 General Details" at bounding box center [165, 110] width 102 height 33
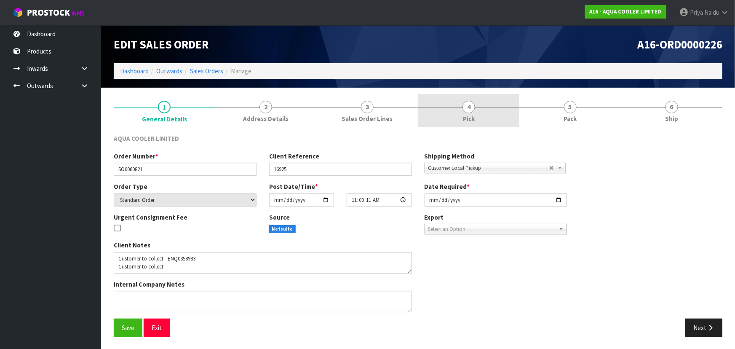
click at [464, 105] on link "4 Pick" at bounding box center [469, 110] width 102 height 33
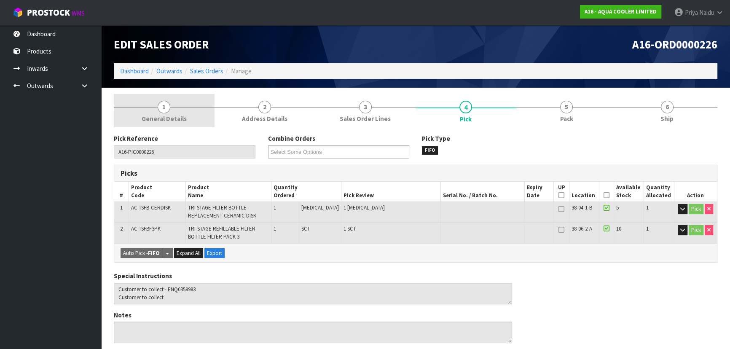
drag, startPoint x: 142, startPoint y: 102, endPoint x: 139, endPoint y: 109, distance: 7.2
click at [140, 105] on link "1 General Details" at bounding box center [164, 110] width 101 height 33
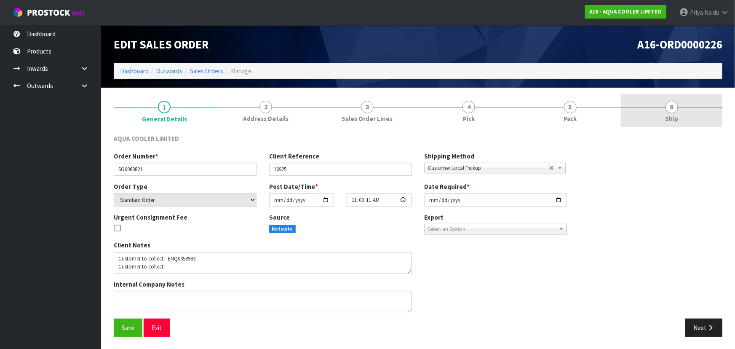
click at [627, 101] on link "6 Ship" at bounding box center [672, 110] width 102 height 33
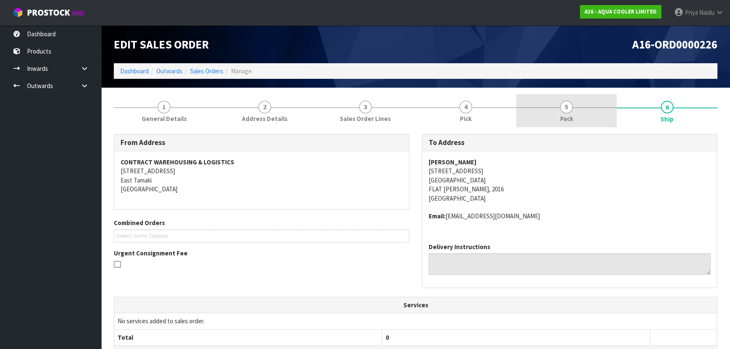
click at [561, 100] on link "5 Pack" at bounding box center [566, 110] width 101 height 33
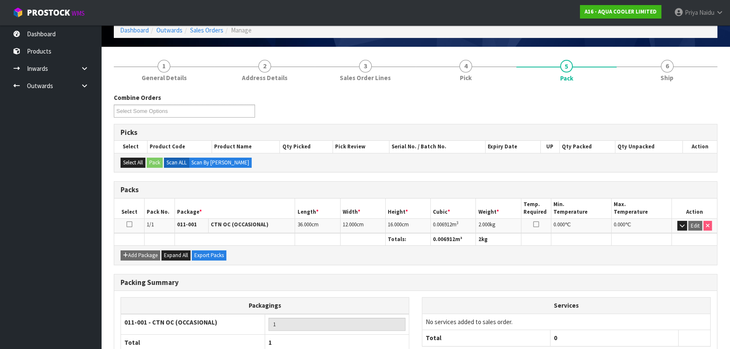
scroll to position [96, 0]
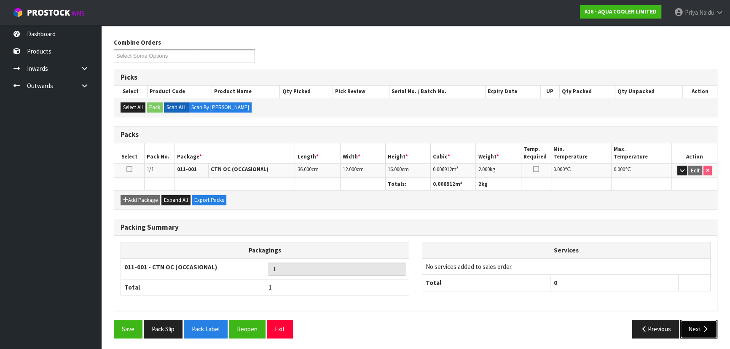
click at [687, 326] on button "Next" at bounding box center [698, 329] width 37 height 18
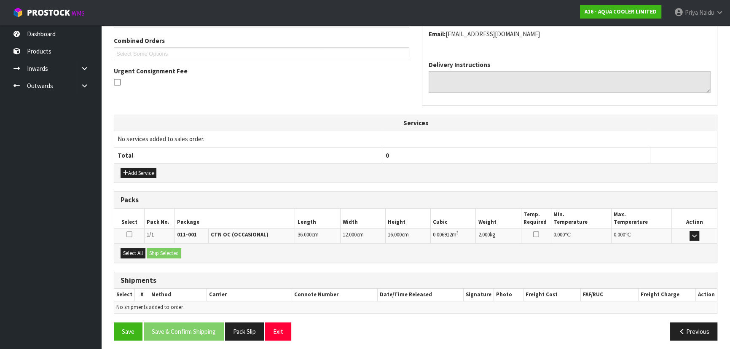
scroll to position [185, 0]
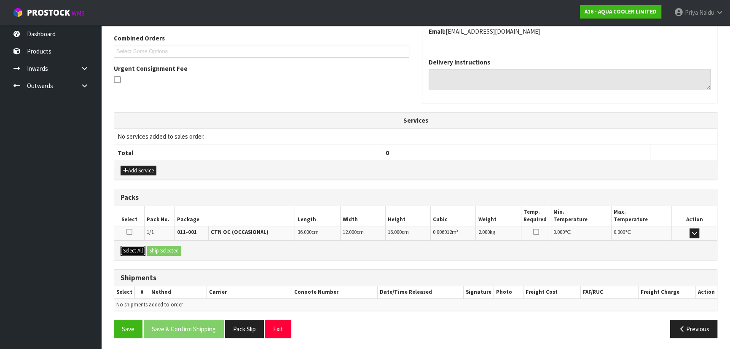
click at [140, 250] on button "Select All" at bounding box center [132, 251] width 25 height 10
click at [156, 246] on button "Ship Selected" at bounding box center [164, 251] width 35 height 10
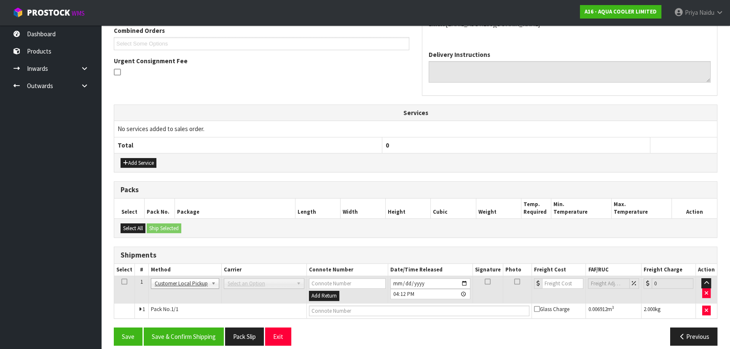
scroll to position [200, 0]
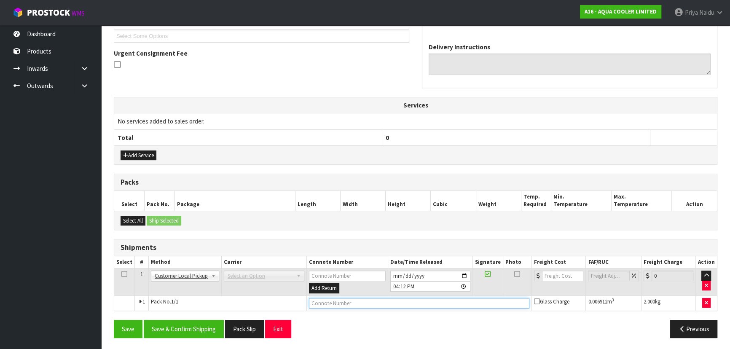
drag, startPoint x: 361, startPoint y: 303, endPoint x: 356, endPoint y: 301, distance: 5.9
click at [359, 303] on input "text" at bounding box center [419, 303] width 220 height 11
click at [163, 315] on div "From Address CONTRACT WAREHOUSING & LOGISTICS 17 Allens Road East Tamaki Auckla…" at bounding box center [415, 139] width 603 height 410
click at [164, 325] on button "Save & Confirm Shipping" at bounding box center [184, 329] width 80 height 18
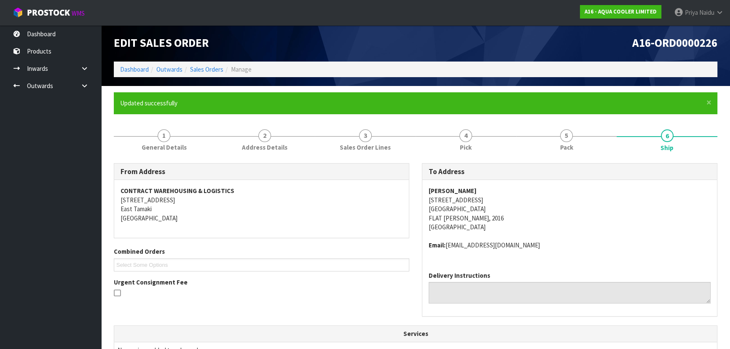
scroll to position [0, 0]
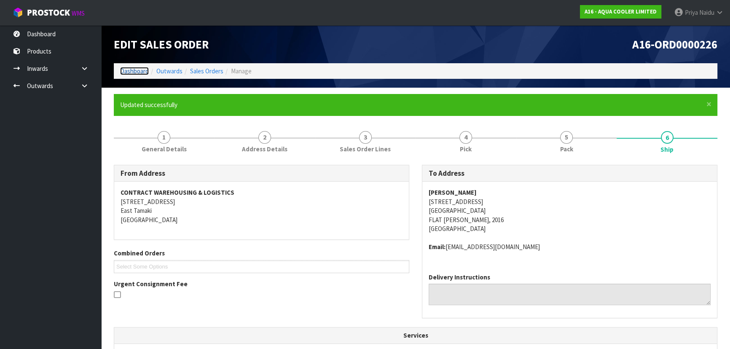
click at [126, 70] on link "Dashboard" at bounding box center [134, 71] width 29 height 8
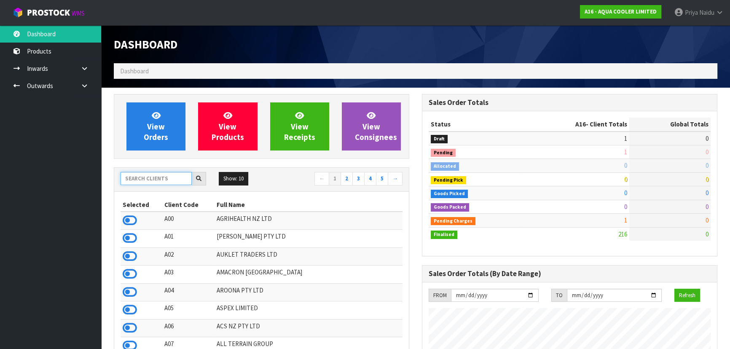
scroll to position [691, 308]
click at [153, 177] on input "text" at bounding box center [155, 178] width 71 height 13
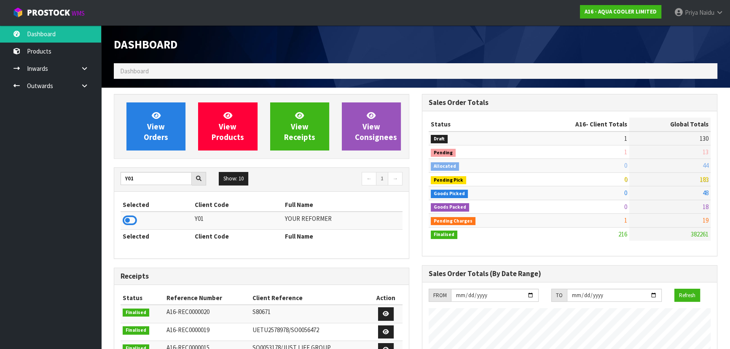
click at [121, 222] on td at bounding box center [156, 221] width 72 height 18
drag, startPoint x: 126, startPoint y: 222, endPoint x: 131, endPoint y: 203, distance: 20.0
click at [127, 221] on icon at bounding box center [130, 220] width 14 height 13
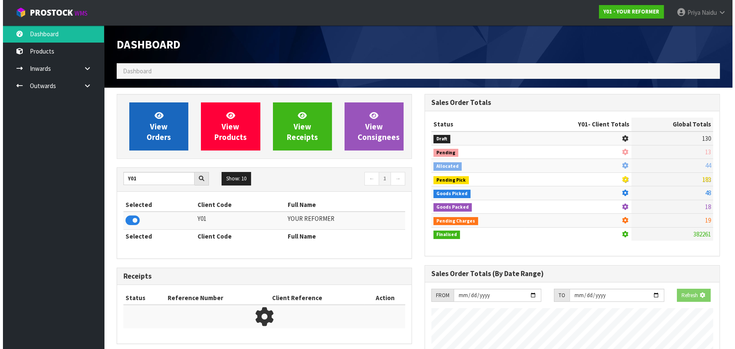
scroll to position [420797, 421014]
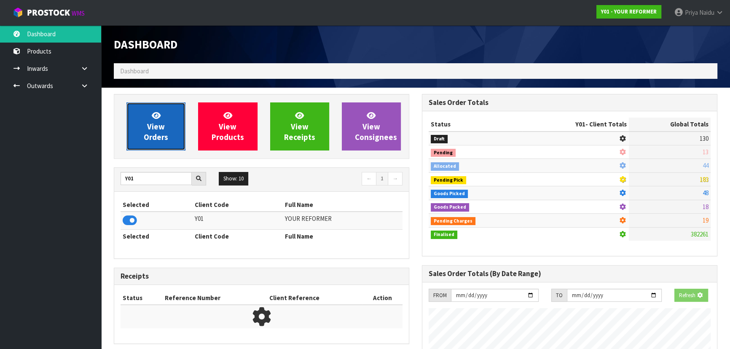
click at [152, 141] on span "View Orders" at bounding box center [156, 126] width 24 height 32
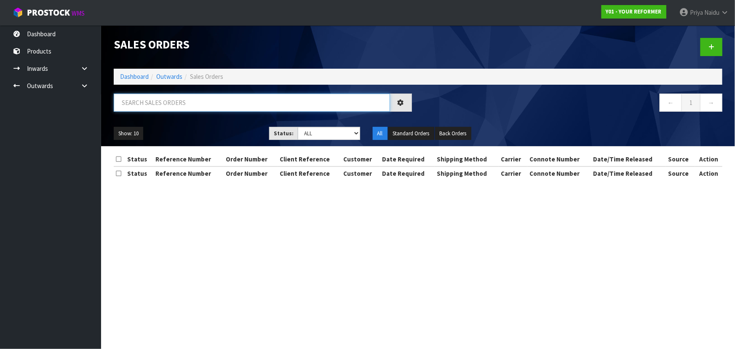
click at [169, 107] on input "text" at bounding box center [252, 103] width 276 height 18
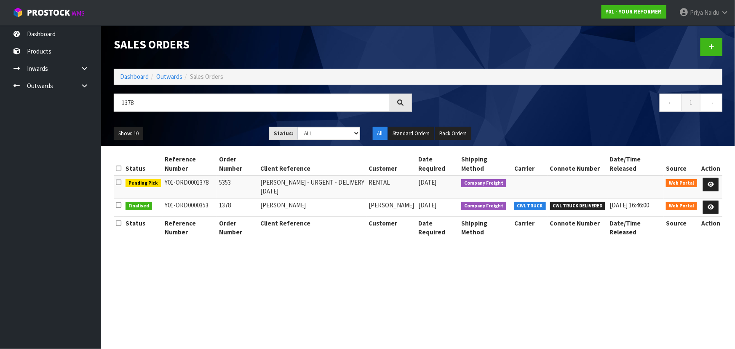
click at [203, 120] on div "1378 ← 1 →" at bounding box center [417, 107] width 621 height 27
click at [715, 185] on link at bounding box center [711, 184] width 16 height 13
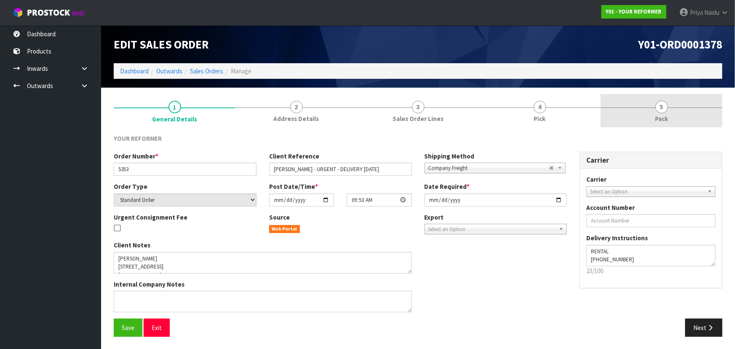
click at [672, 113] on link "5 Pack" at bounding box center [662, 110] width 122 height 33
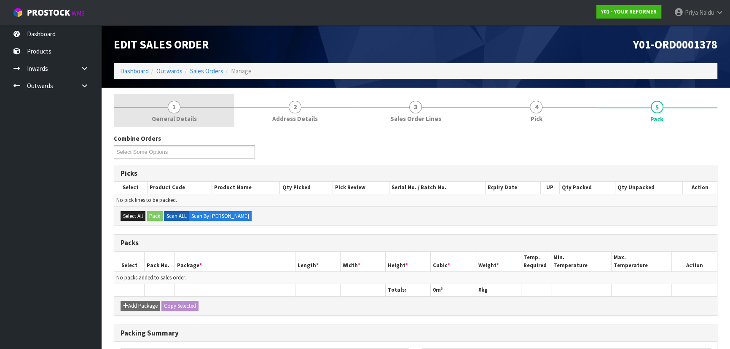
click at [181, 112] on link "1 General Details" at bounding box center [174, 110] width 120 height 33
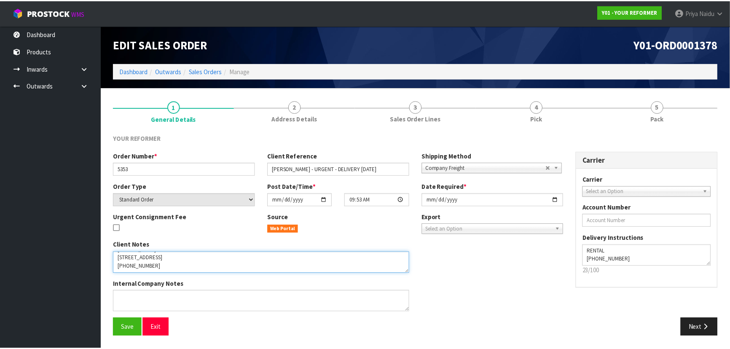
scroll to position [41, 0]
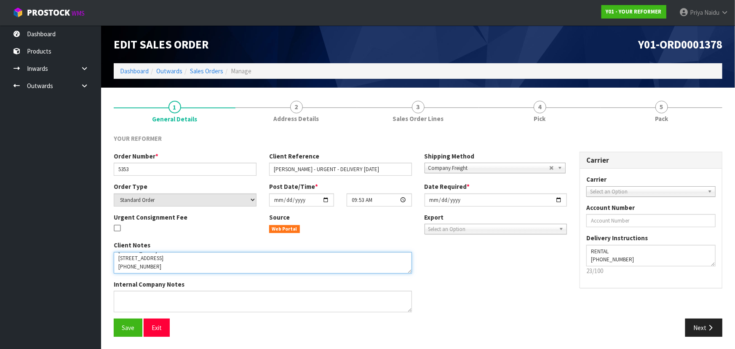
drag, startPoint x: 115, startPoint y: 266, endPoint x: 185, endPoint y: 267, distance: 69.5
click at [185, 267] on textarea at bounding box center [263, 262] width 298 height 21
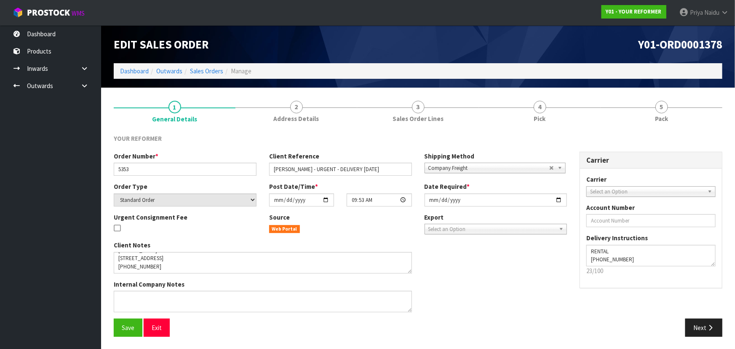
click at [211, 179] on div "Order Number * 5353 Client Reference ANGELA PAITI - URGENT - DELIVERY FRIDAY 26…" at bounding box center [340, 167] width 466 height 30
click at [134, 75] on li "Dashboard" at bounding box center [134, 71] width 29 height 9
click at [134, 70] on link "Dashboard" at bounding box center [134, 71] width 29 height 8
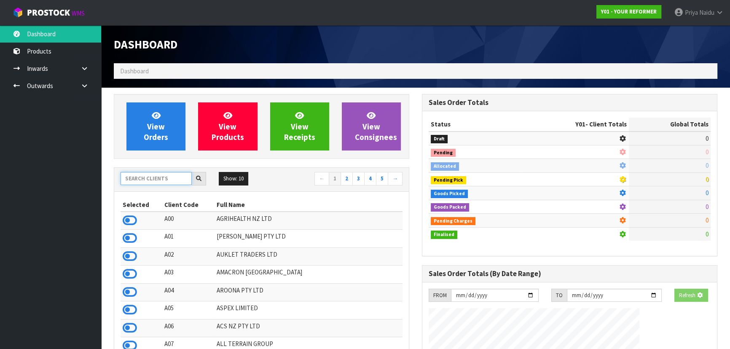
click at [149, 173] on input "text" at bounding box center [155, 178] width 71 height 13
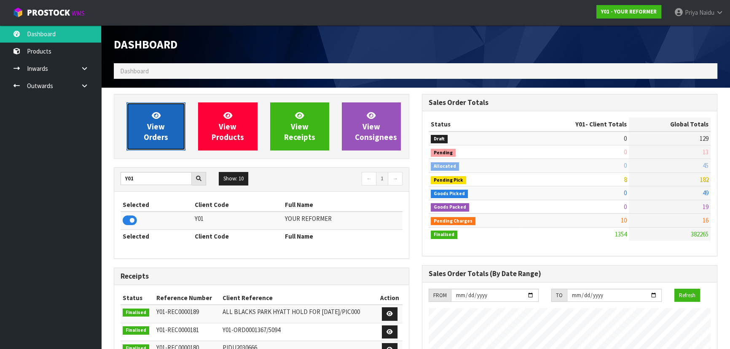
click at [168, 106] on link "View Orders" at bounding box center [155, 126] width 59 height 48
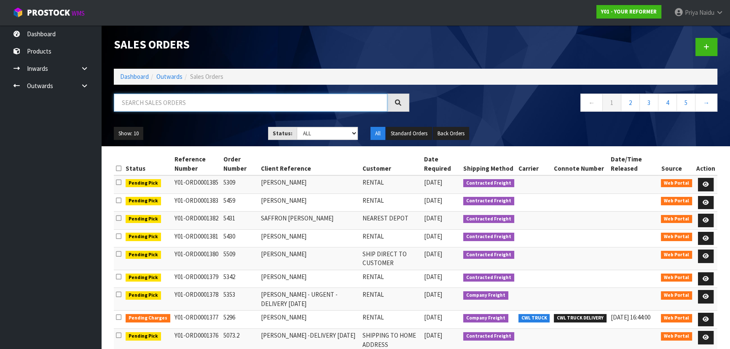
click at [164, 102] on input "text" at bounding box center [250, 103] width 273 height 18
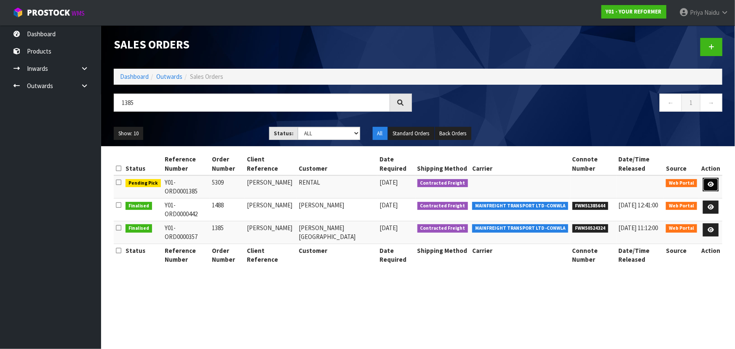
click at [709, 182] on link at bounding box center [711, 184] width 16 height 13
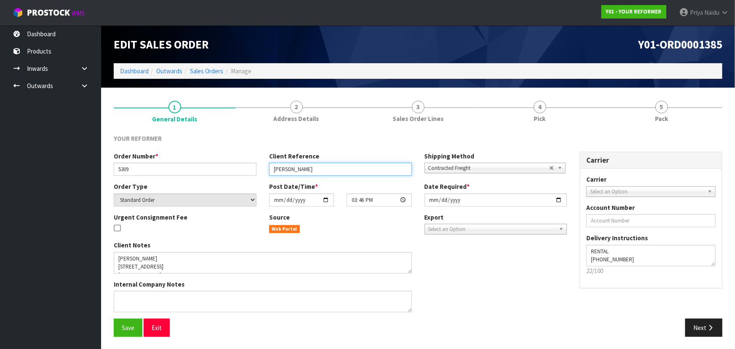
click at [320, 173] on input "RIA LINGAD" at bounding box center [340, 169] width 143 height 13
click at [132, 337] on div "Save Exit Next" at bounding box center [417, 331] width 621 height 24
click at [131, 326] on span "Save" at bounding box center [128, 328] width 13 height 8
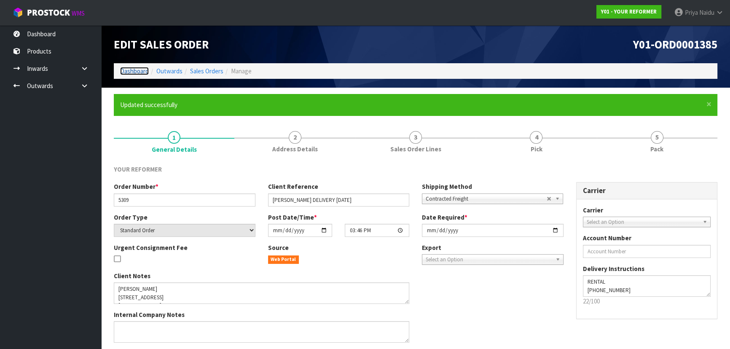
click at [147, 72] on link "Dashboard" at bounding box center [134, 71] width 29 height 8
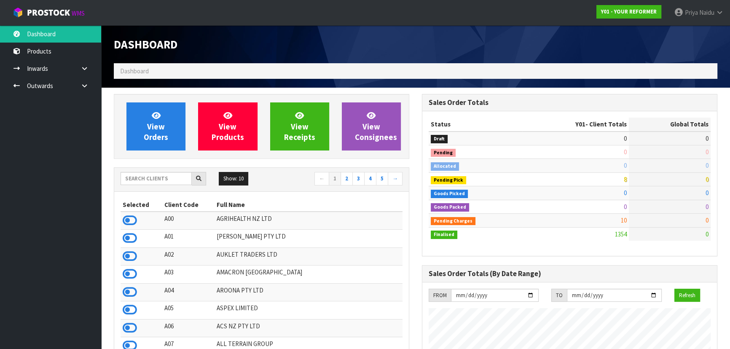
scroll to position [610, 308]
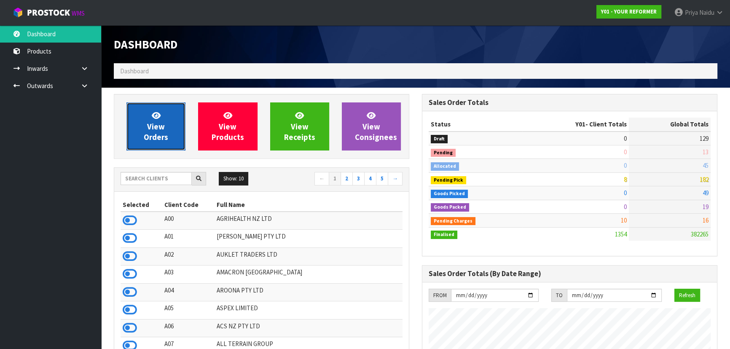
click at [152, 129] on span "View Orders" at bounding box center [156, 126] width 24 height 32
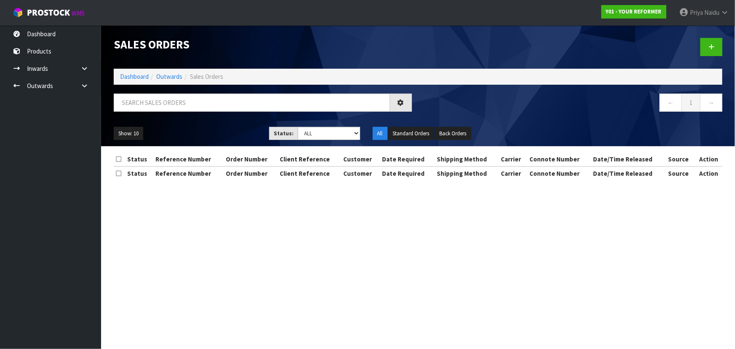
click at [158, 88] on div "Sales Orders Dashboard Outwards Sales Orders ← 1 → Show: 10 5 10 25 50 Status: …" at bounding box center [417, 85] width 621 height 121
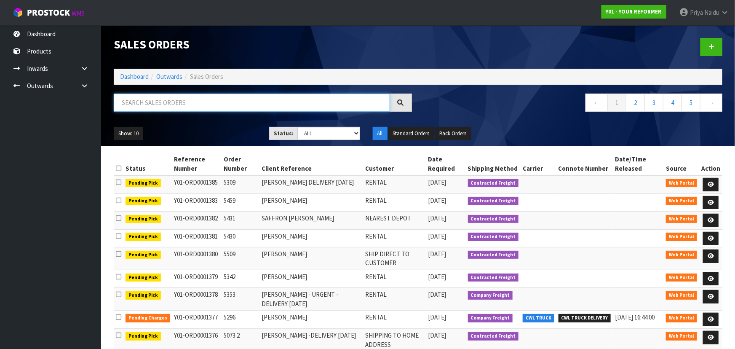
click at [156, 102] on input "text" at bounding box center [252, 103] width 276 height 18
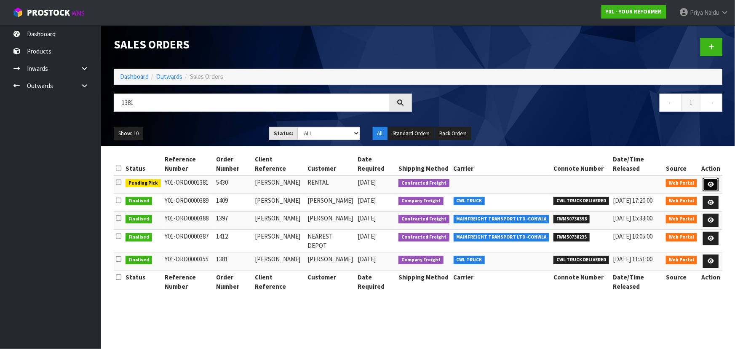
click at [719, 183] on link at bounding box center [711, 184] width 16 height 13
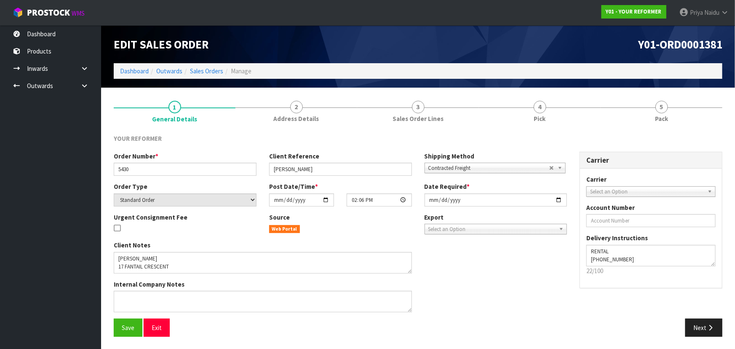
click at [687, 79] on ol "Dashboard Outwards Sales Orders Manage" at bounding box center [418, 71] width 609 height 16
drag, startPoint x: 295, startPoint y: 104, endPoint x: 305, endPoint y: 193, distance: 89.5
click at [295, 103] on span "2" at bounding box center [296, 107] width 13 height 13
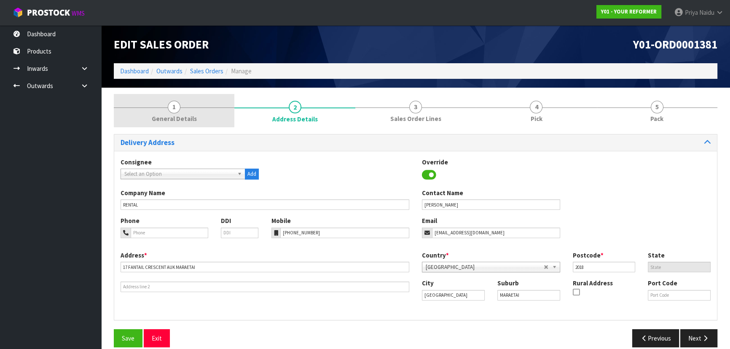
click at [191, 117] on span "General Details" at bounding box center [174, 118] width 45 height 9
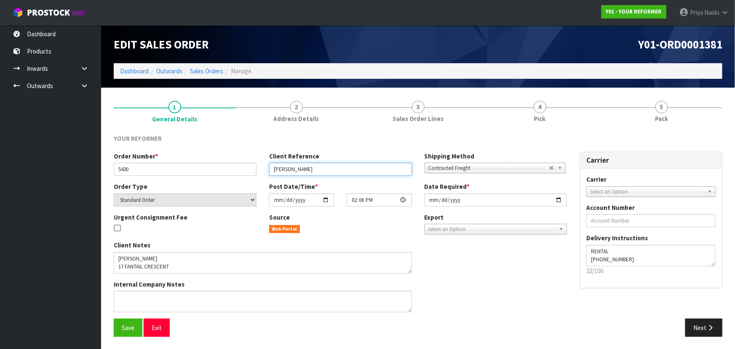
click at [328, 173] on input "MONIQUE LEEUW" at bounding box center [340, 169] width 143 height 13
click at [353, 173] on input "MONIQUE LEEUW -DELIVERY MONADAY 29/09/25" at bounding box center [340, 169] width 143 height 13
click at [132, 324] on span "Save" at bounding box center [128, 328] width 13 height 8
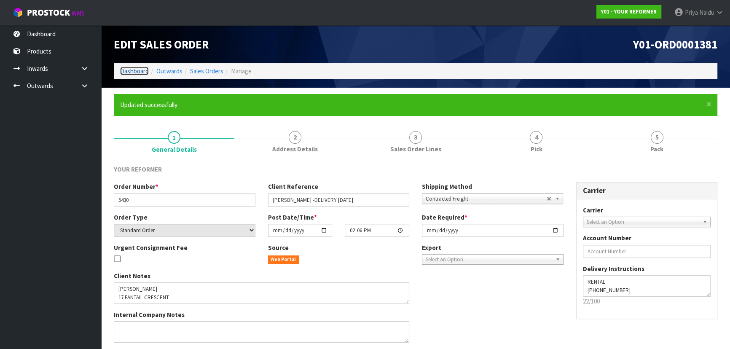
click at [135, 74] on link "Dashboard" at bounding box center [134, 71] width 29 height 8
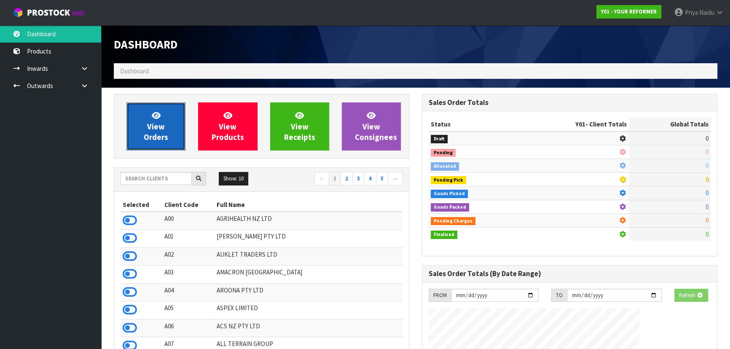
click at [165, 136] on span "View Orders" at bounding box center [156, 126] width 24 height 32
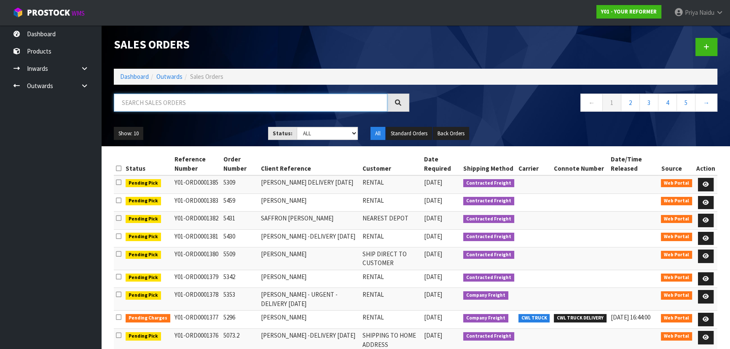
click at [181, 106] on input "text" at bounding box center [250, 103] width 273 height 18
click at [189, 123] on div "Show: 10 5 10 25 50 Status: Draft Pending Allocated Pending Pick Goods Picked G…" at bounding box center [415, 133] width 616 height 26
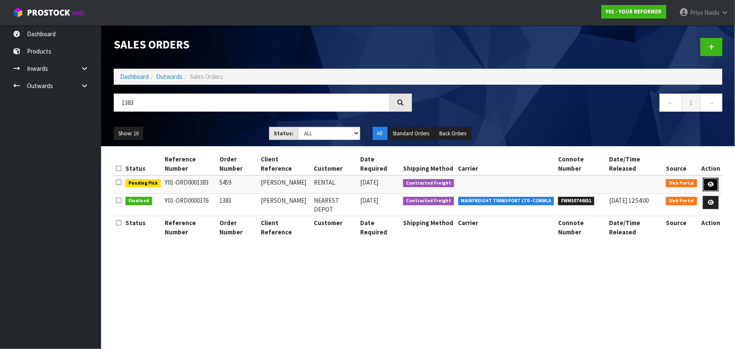
click at [712, 182] on icon at bounding box center [711, 184] width 6 height 5
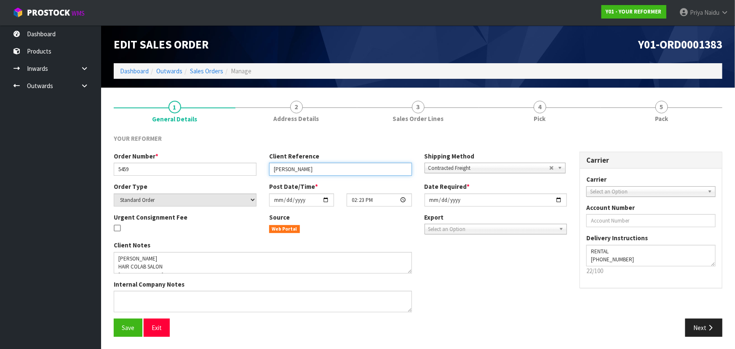
click at [329, 166] on input "STACEY HANLEY" at bounding box center [340, 169] width 143 height 13
click at [127, 324] on span "Save" at bounding box center [128, 328] width 13 height 8
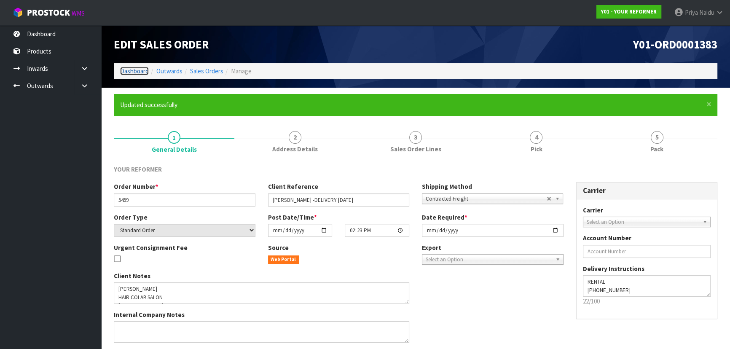
click at [137, 70] on link "Dashboard" at bounding box center [134, 71] width 29 height 8
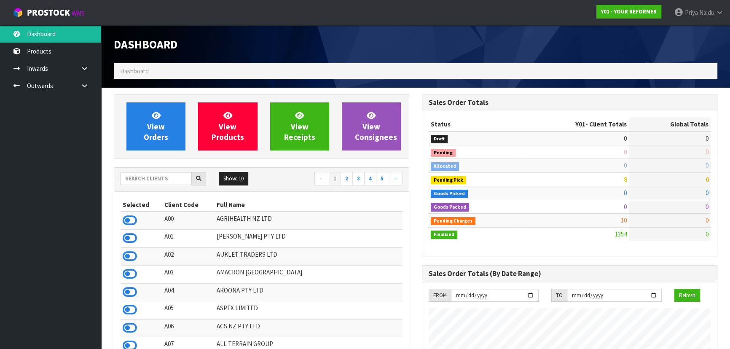
scroll to position [610, 308]
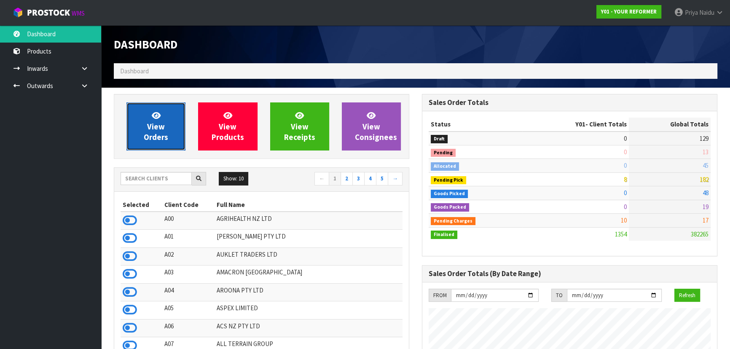
click at [165, 123] on link "View Orders" at bounding box center [155, 126] width 59 height 48
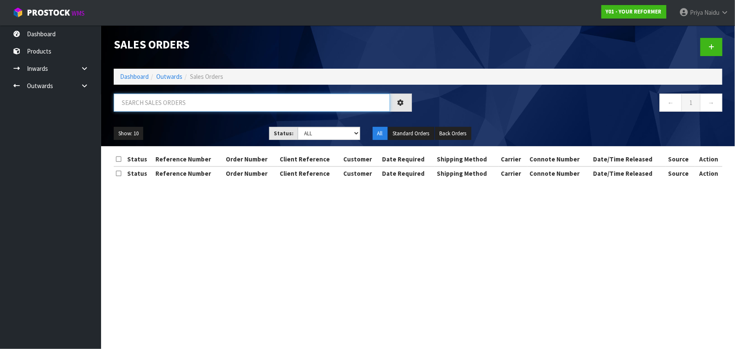
click at [169, 98] on input "text" at bounding box center [252, 103] width 276 height 18
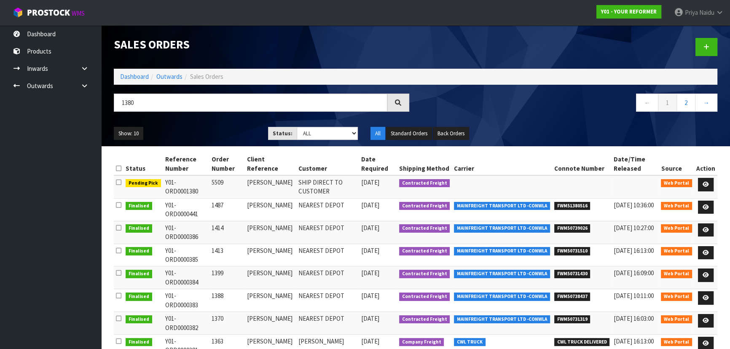
click at [691, 184] on span "Web Portal" at bounding box center [676, 183] width 31 height 8
click at [704, 182] on icon at bounding box center [705, 184] width 6 height 5
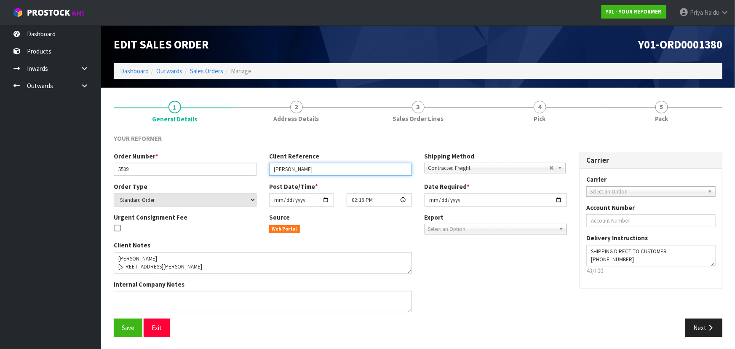
click at [330, 167] on input "JENNIFER WEBBY" at bounding box center [340, 169] width 143 height 13
click at [390, 172] on input "JENNIFER WEBBY-DELIVERY FRIDAY" at bounding box center [340, 169] width 143 height 13
click at [133, 326] on span "Save" at bounding box center [128, 328] width 13 height 8
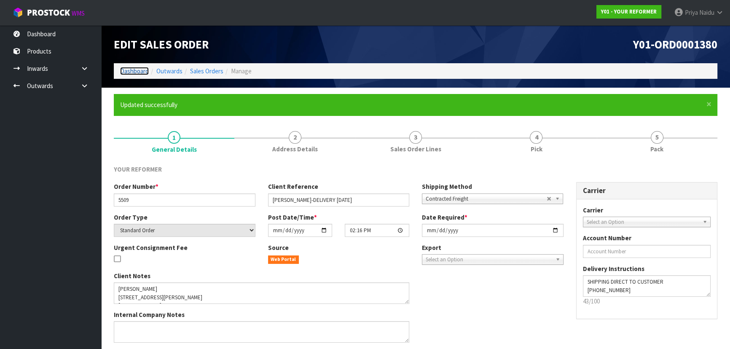
click at [127, 68] on link "Dashboard" at bounding box center [134, 71] width 29 height 8
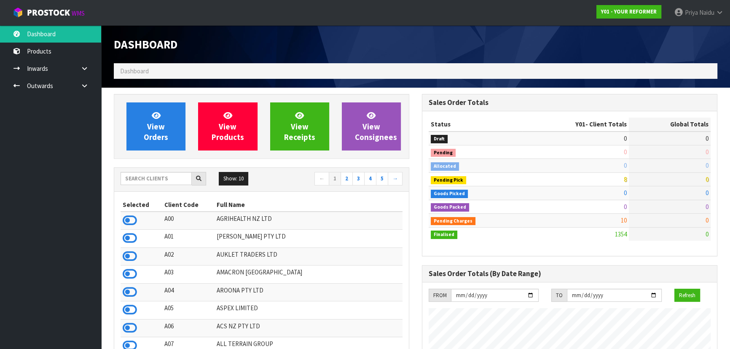
scroll to position [610, 308]
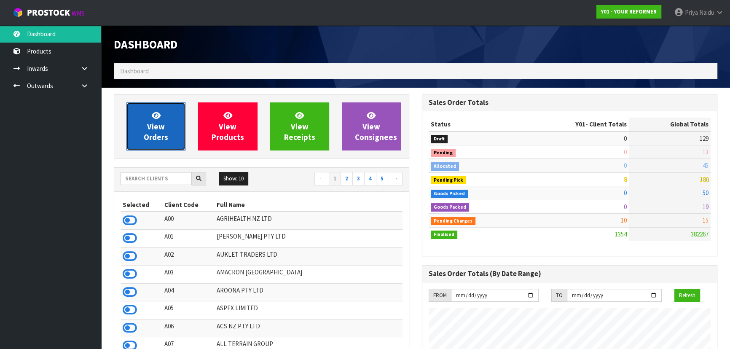
click at [159, 132] on span "View Orders" at bounding box center [156, 126] width 24 height 32
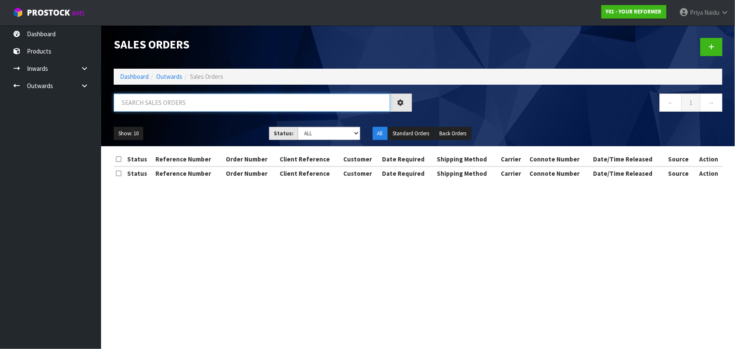
click at [166, 105] on input "text" at bounding box center [252, 103] width 276 height 18
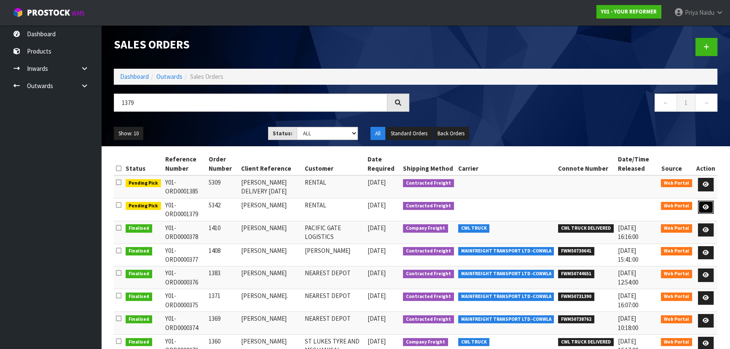
click at [701, 206] on link at bounding box center [706, 207] width 16 height 13
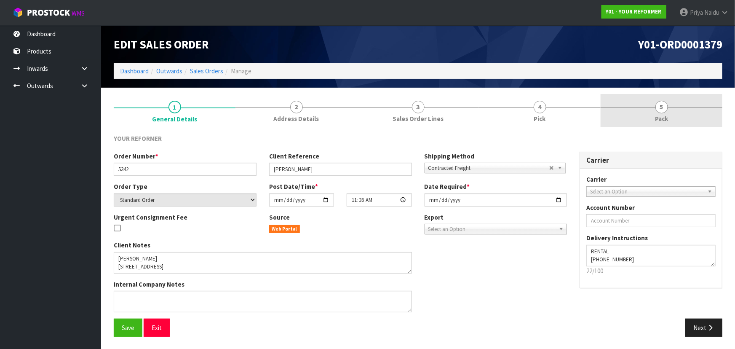
click at [646, 113] on link "5 Pack" at bounding box center [662, 110] width 122 height 33
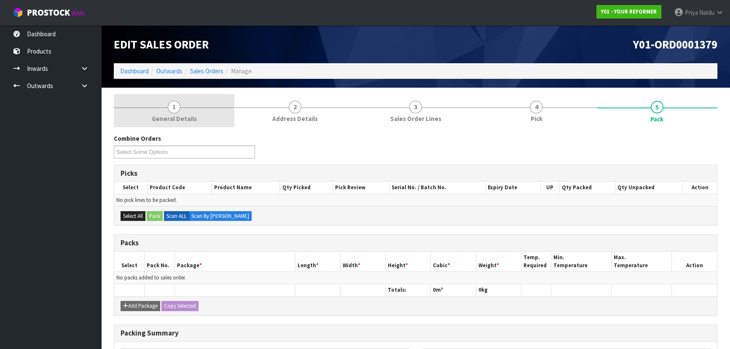
click at [185, 102] on link "1 General Details" at bounding box center [174, 110] width 120 height 33
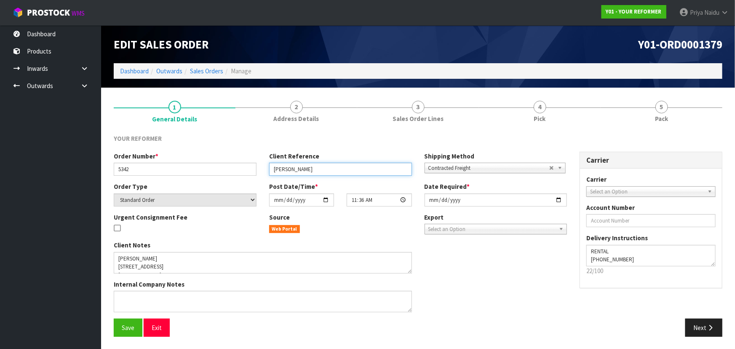
click at [337, 171] on input "CHERYL MAJOR" at bounding box center [340, 169] width 143 height 13
click at [122, 330] on span "Save" at bounding box center [128, 328] width 13 height 8
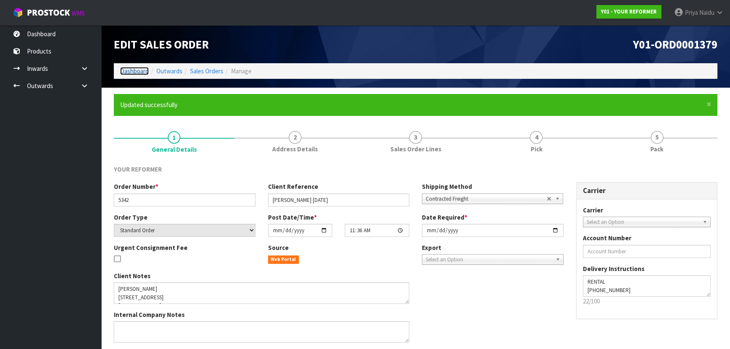
click at [138, 70] on link "Dashboard" at bounding box center [134, 71] width 29 height 8
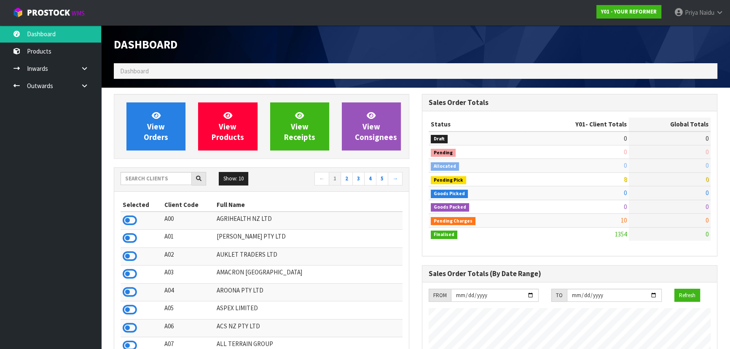
scroll to position [610, 308]
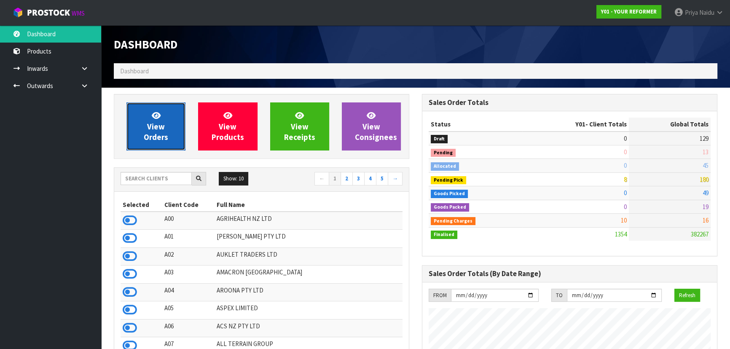
click at [133, 111] on link "View Orders" at bounding box center [155, 126] width 59 height 48
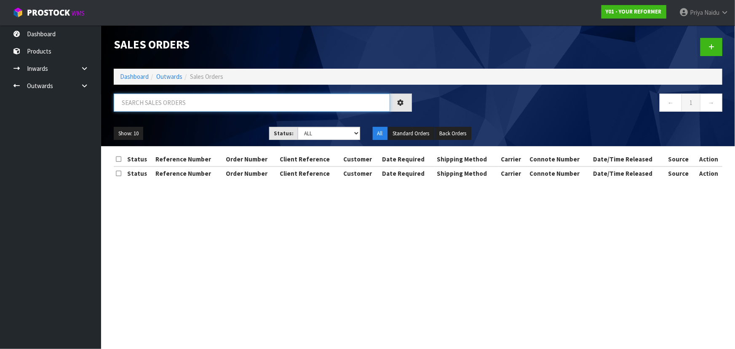
click at [136, 99] on input "text" at bounding box center [252, 103] width 276 height 18
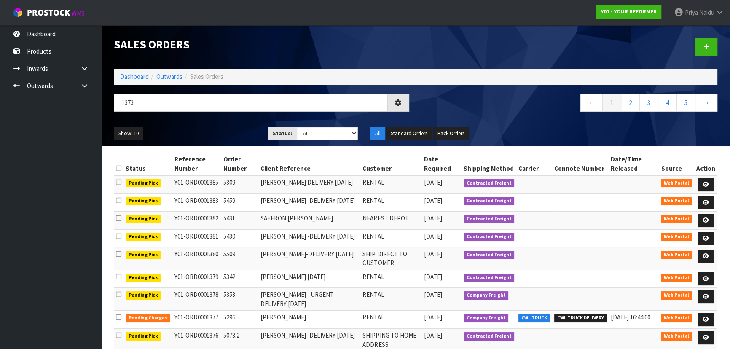
click at [191, 138] on ul "Show: 10 5 10 25 50" at bounding box center [185, 133] width 142 height 13
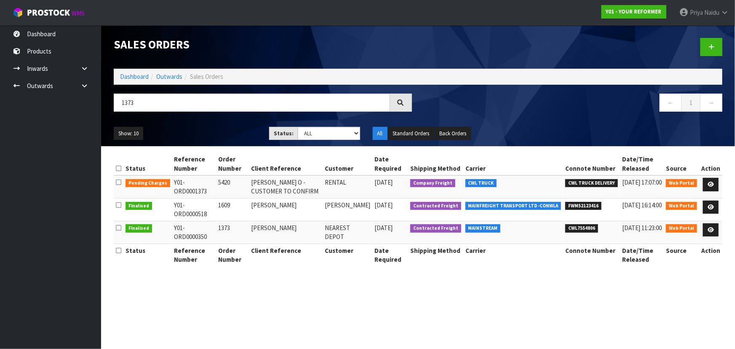
drag, startPoint x: 429, startPoint y: 256, endPoint x: 436, endPoint y: 268, distance: 13.2
click at [434, 265] on th "Shipping Method" at bounding box center [435, 255] width 55 height 22
click at [132, 75] on link "Dashboard" at bounding box center [134, 76] width 29 height 8
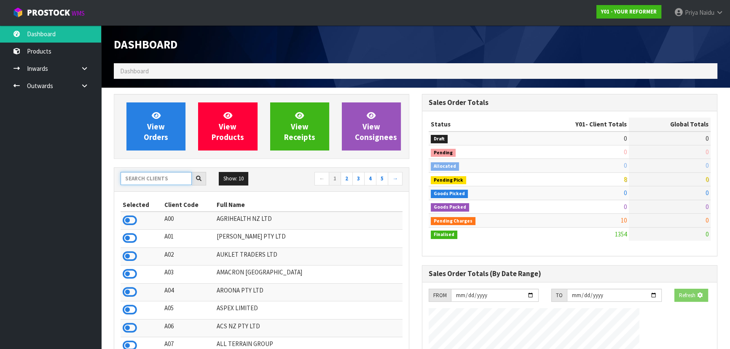
click at [145, 180] on input "text" at bounding box center [155, 178] width 71 height 13
click at [158, 177] on input "text" at bounding box center [155, 178] width 71 height 13
click at [145, 178] on input "text" at bounding box center [155, 178] width 71 height 13
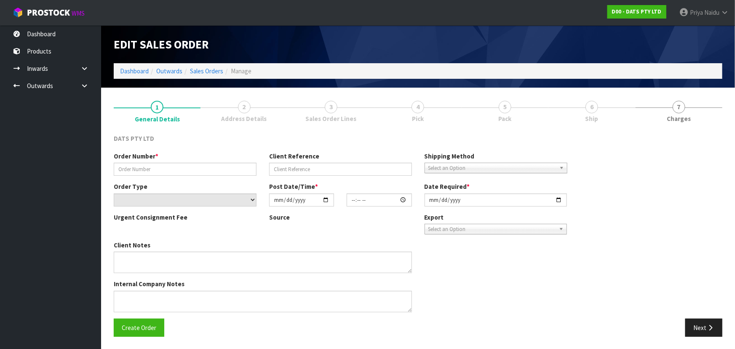
type input "9499Y100270506"
select select "number:0"
type input "[DATE]"
type input "09:34:00.000"
type input "[DATE]"
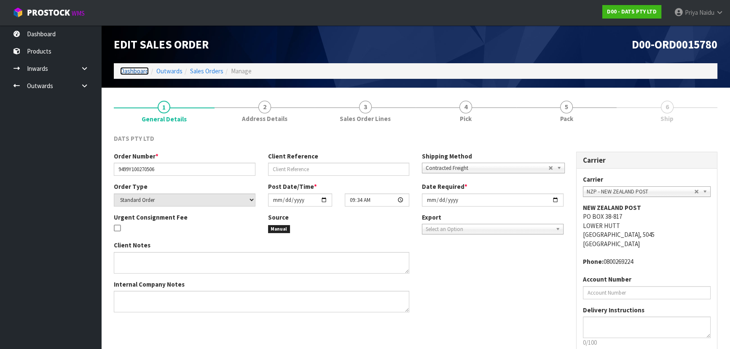
click at [133, 72] on link "Dashboard" at bounding box center [134, 71] width 29 height 8
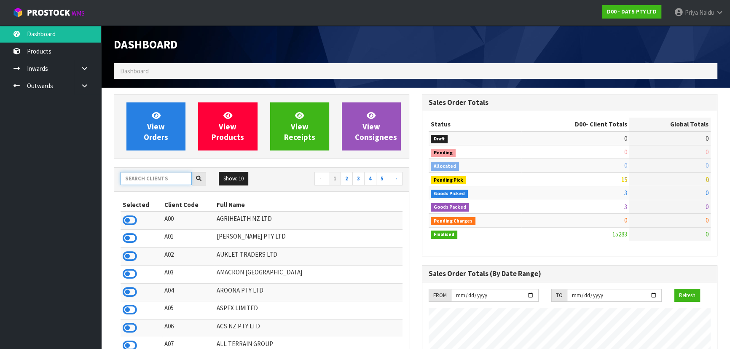
click at [158, 177] on input "text" at bounding box center [155, 178] width 71 height 13
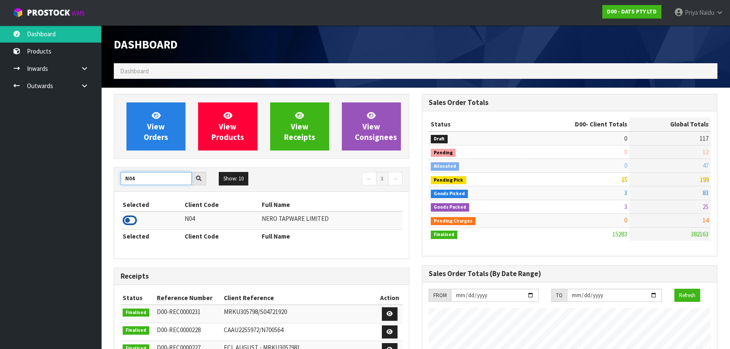
type input "N04"
drag, startPoint x: 129, startPoint y: 218, endPoint x: 140, endPoint y: 170, distance: 49.9
click at [129, 218] on icon at bounding box center [130, 220] width 14 height 13
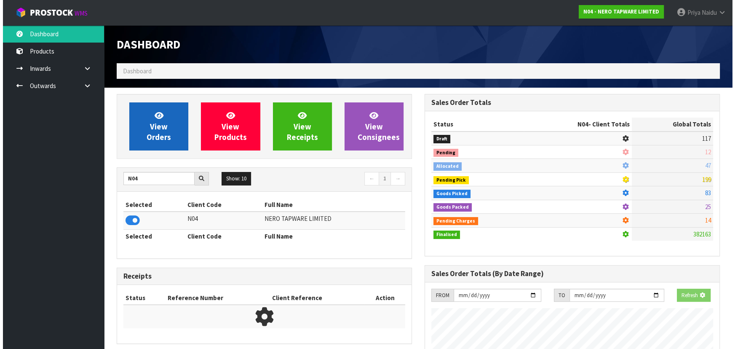
scroll to position [420797, 421014]
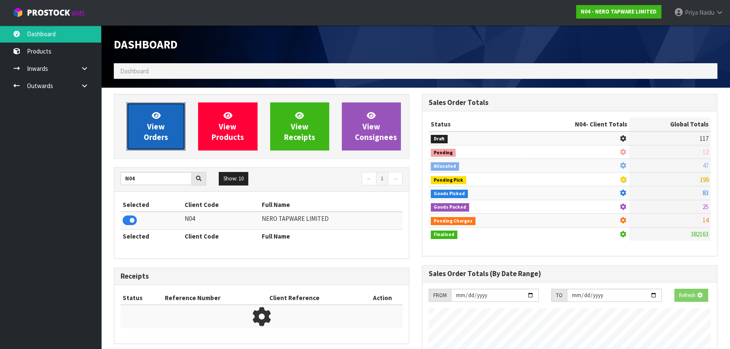
click at [152, 119] on icon at bounding box center [156, 115] width 9 height 8
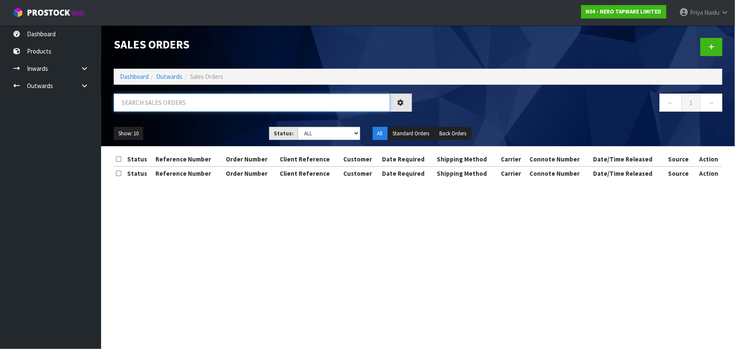
click at [164, 102] on input "text" at bounding box center [252, 103] width 276 height 18
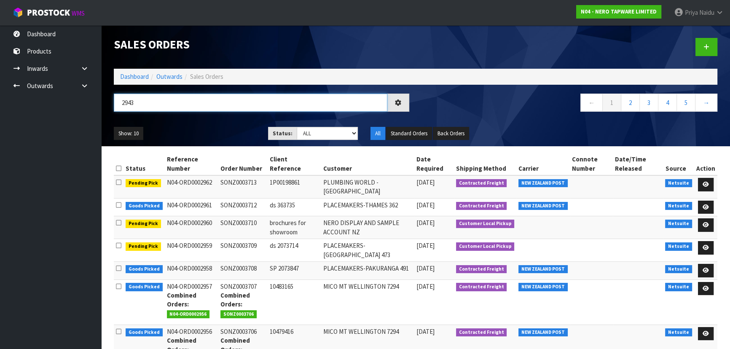
type input "2943"
click at [188, 143] on div "Show: 10 5 10 25 50 Status: Draft Pending Allocated Pending Pick Goods Picked G…" at bounding box center [415, 133] width 616 height 26
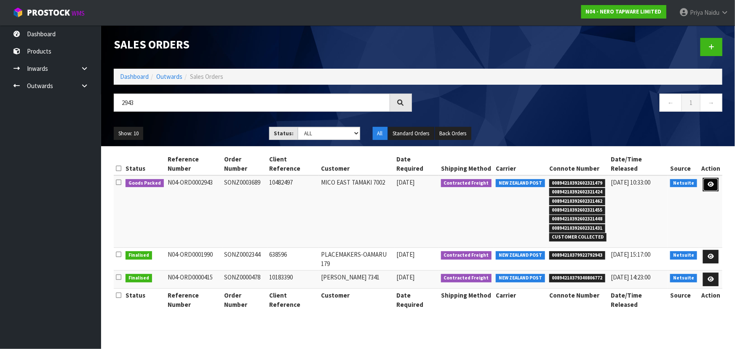
click at [715, 178] on link at bounding box center [711, 184] width 16 height 13
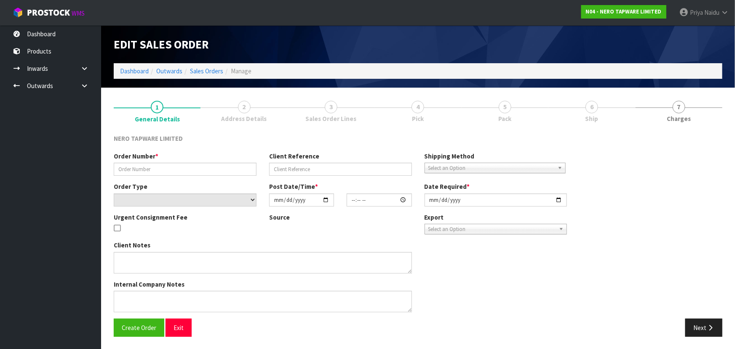
type input "SONZ0003689"
type input "10482497"
select select "number:0"
type input "[DATE]"
type input "08:00:06.000"
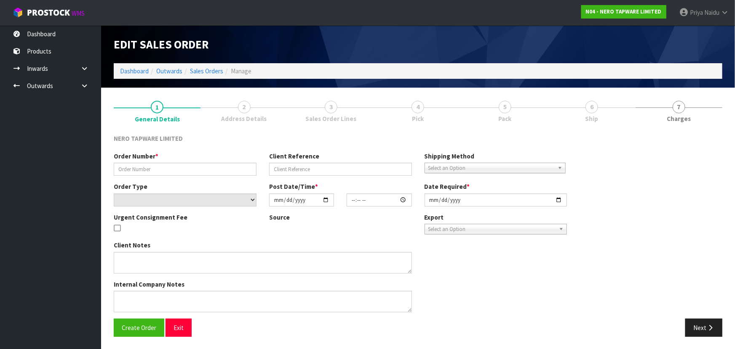
type input "[DATE]"
type textarea "CUSTOMER PICK UP 22/09 PLEASE PACK THIS SEPARATELY ANRFW009BG, CUSTOMER WILL CO…"
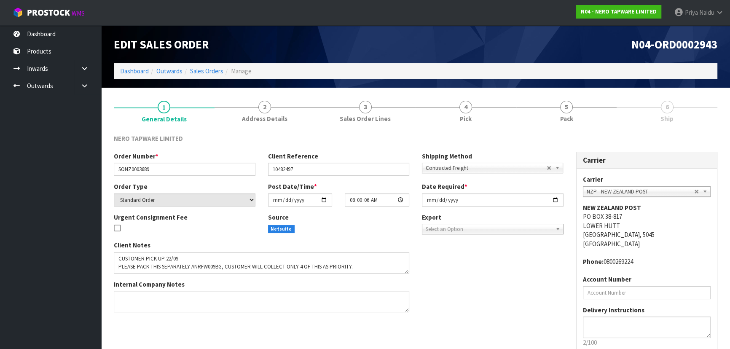
click at [682, 108] on link "6 Ship" at bounding box center [666, 110] width 101 height 33
click at [584, 116] on link "5 Pack" at bounding box center [566, 110] width 101 height 33
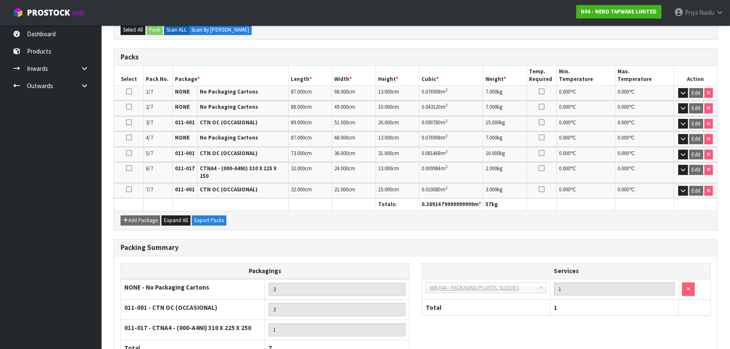
scroll to position [228, 0]
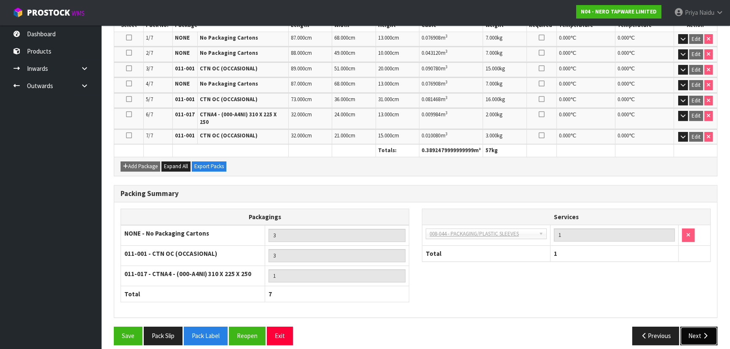
click at [691, 327] on button "Next" at bounding box center [698, 336] width 37 height 18
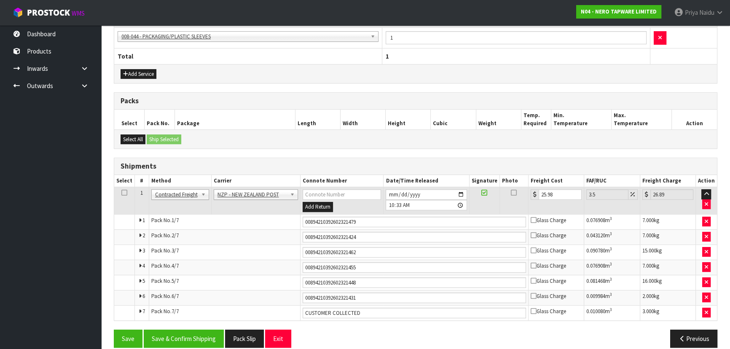
scroll to position [295, 0]
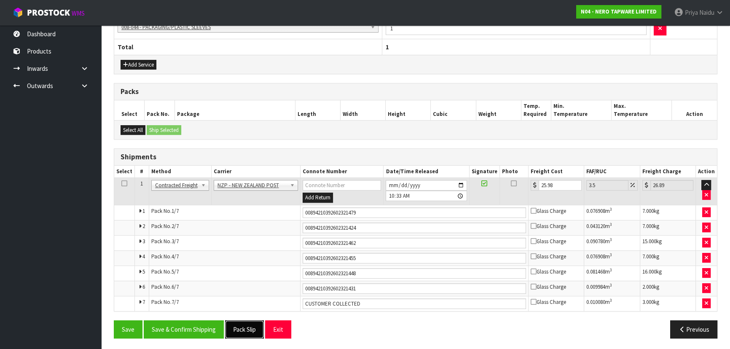
click at [247, 327] on button "Pack Slip" at bounding box center [244, 329] width 39 height 18
click at [380, 303] on input "CUSTOMER COLLECTED" at bounding box center [414, 303] width 223 height 11
click at [184, 324] on button "Save & Confirm Shipping" at bounding box center [184, 329] width 80 height 18
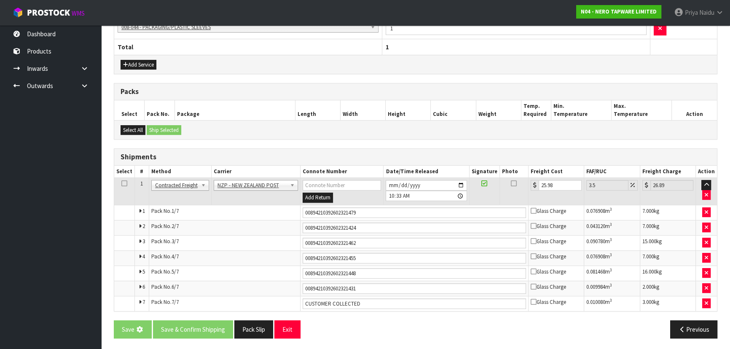
scroll to position [0, 0]
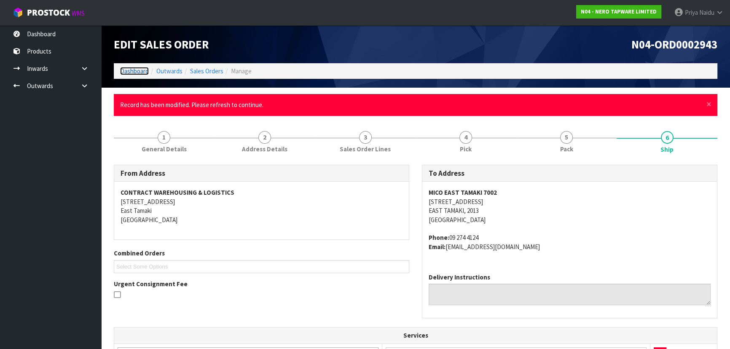
click at [139, 69] on link "Dashboard" at bounding box center [134, 71] width 29 height 8
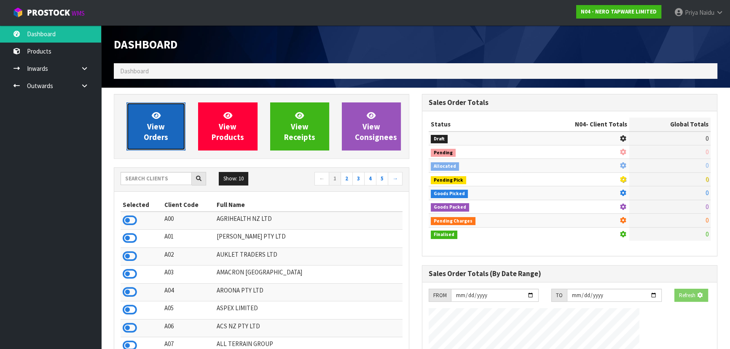
click at [163, 118] on link "View Orders" at bounding box center [155, 126] width 59 height 48
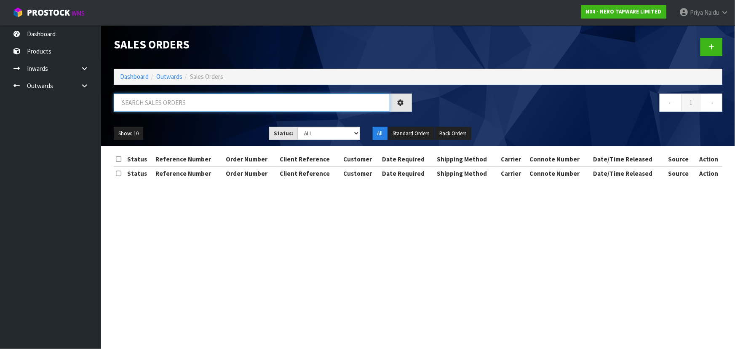
drag, startPoint x: 166, startPoint y: 118, endPoint x: 172, endPoint y: 107, distance: 12.3
click at [172, 107] on input "text" at bounding box center [252, 103] width 276 height 18
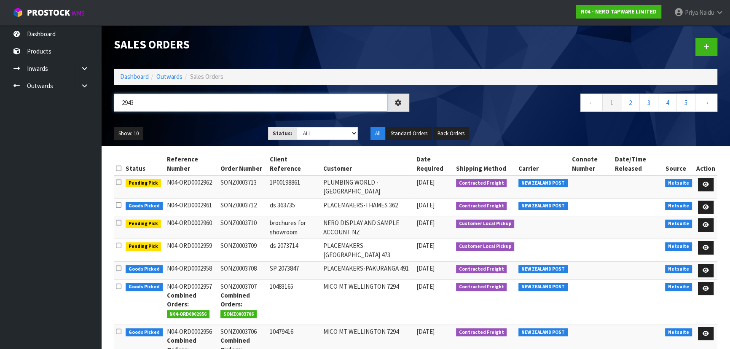
type input "2943"
click at [214, 127] on ul "Show: 10 5 10 25 50" at bounding box center [185, 133] width 142 height 13
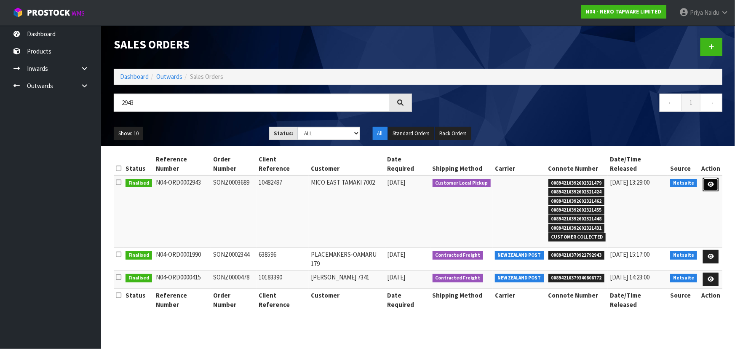
click at [714, 182] on icon at bounding box center [711, 184] width 6 height 5
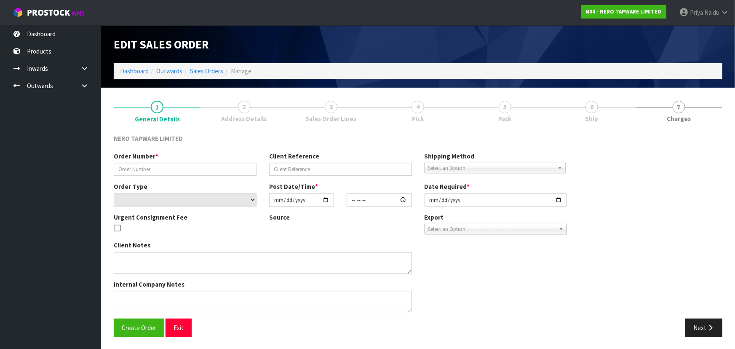
type input "SONZ0003689"
type input "10482497"
select select "number:0"
type input "[DATE]"
type input "08:00:06.000"
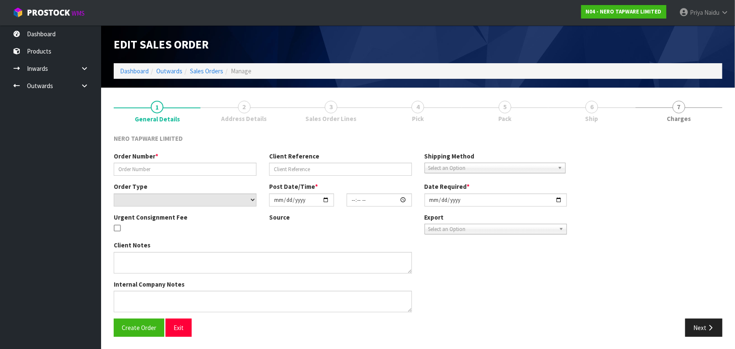
type input "[DATE]"
type textarea "CUSTOMER PICK UP 22/09 PLEASE PACK THIS SEPARATELY ANRFW009BG, CUSTOMER WILL CO…"
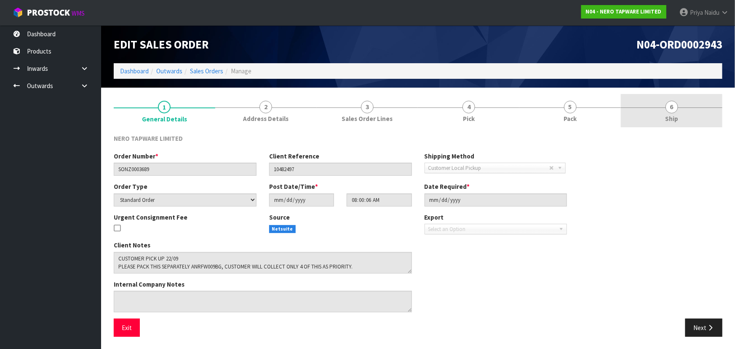
click at [670, 114] on span "Ship" at bounding box center [671, 118] width 13 height 9
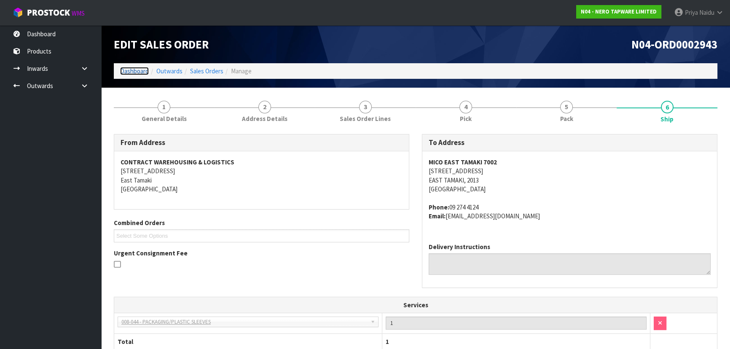
click at [134, 67] on link "Dashboard" at bounding box center [134, 71] width 29 height 8
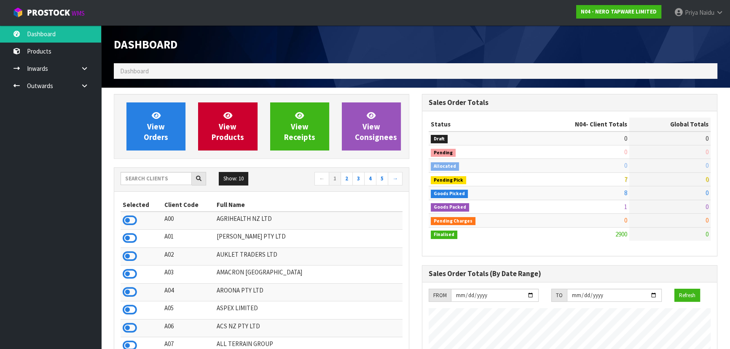
scroll to position [682, 308]
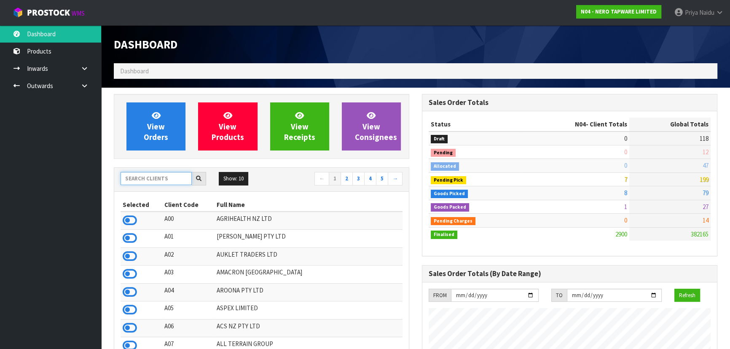
click at [143, 176] on input "text" at bounding box center [155, 178] width 71 height 13
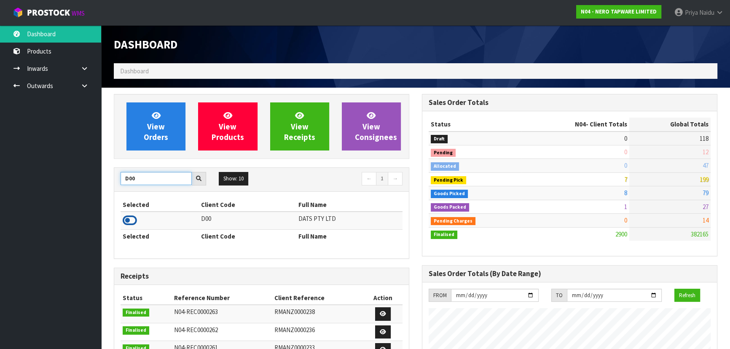
type input "D00"
click at [127, 218] on icon at bounding box center [130, 220] width 14 height 13
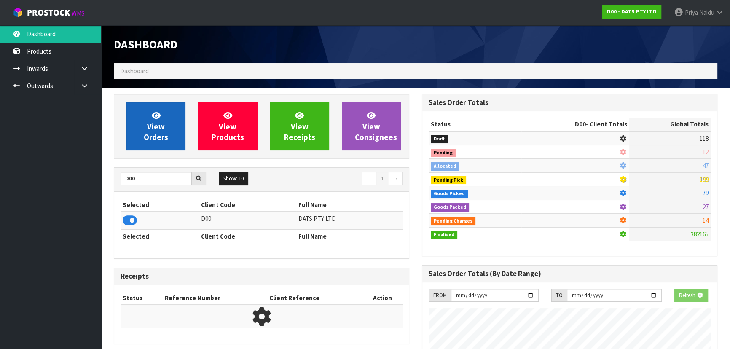
scroll to position [420797, 421014]
click at [166, 133] on span "View Orders" at bounding box center [156, 126] width 24 height 32
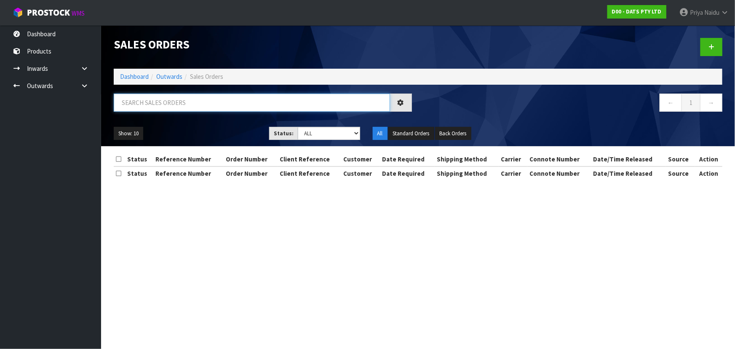
click at [174, 110] on input "text" at bounding box center [252, 103] width 276 height 18
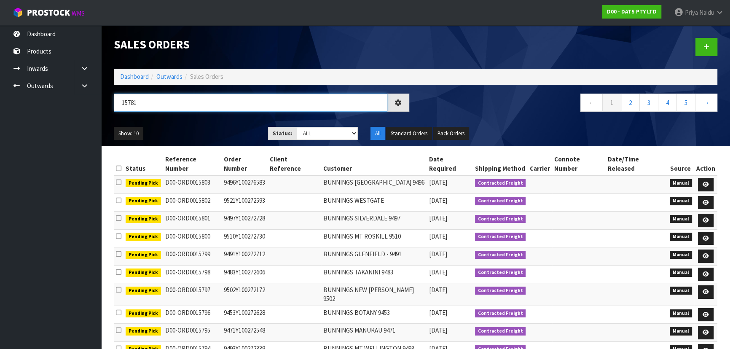
type input "15781"
click at [321, 135] on select "Draft Pending Allocated Pending Pick Goods Picked Goods Packed Pending Charges …" at bounding box center [328, 133] width 62 height 13
select select "string:5"
click at [297, 127] on select "Draft Pending Allocated Pending Pick Goods Picked Goods Packed Pending Charges …" at bounding box center [328, 133] width 62 height 13
click at [211, 136] on ul "Show: 10 5 10 25 50" at bounding box center [185, 133] width 142 height 13
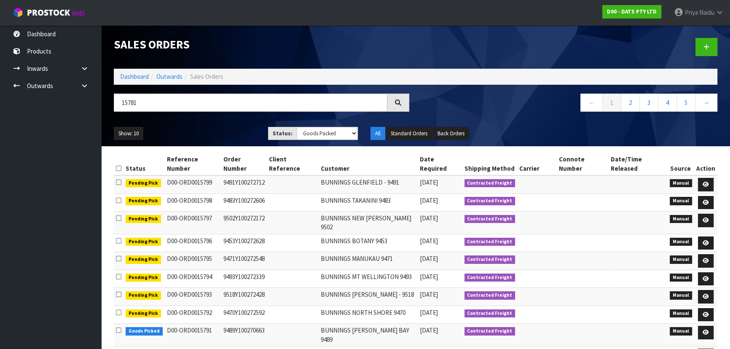
click at [206, 122] on div "Show: 10 5 10 25 50 Status: Draft Pending Allocated Pending Pick Goods Picked G…" at bounding box center [415, 133] width 616 height 26
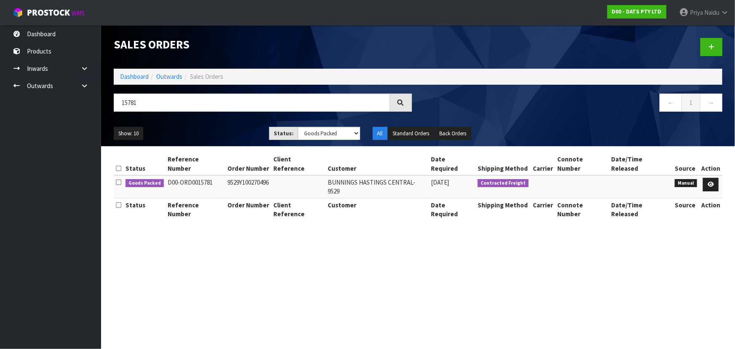
click at [206, 129] on ul "Show: 10 5 10 25 50" at bounding box center [185, 133] width 143 height 13
click at [214, 128] on ul "Show: 10 5 10 25 50" at bounding box center [185, 133] width 143 height 13
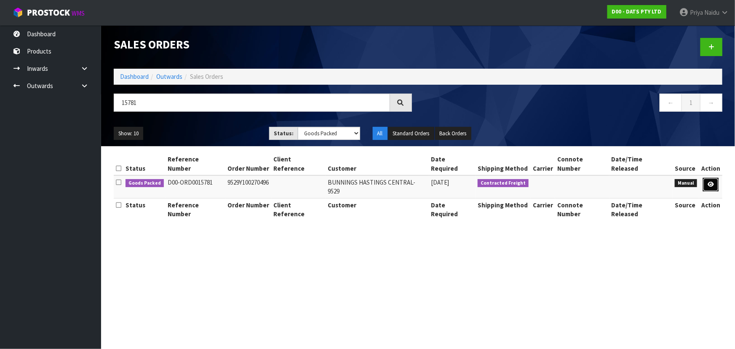
click at [704, 178] on link at bounding box center [711, 184] width 16 height 13
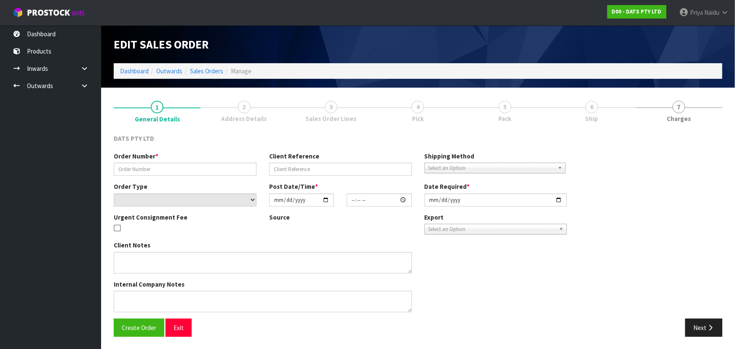
type input "9529Y100270496"
select select "number:0"
type input "[DATE]"
type input "09:36:00.000"
type input "[DATE]"
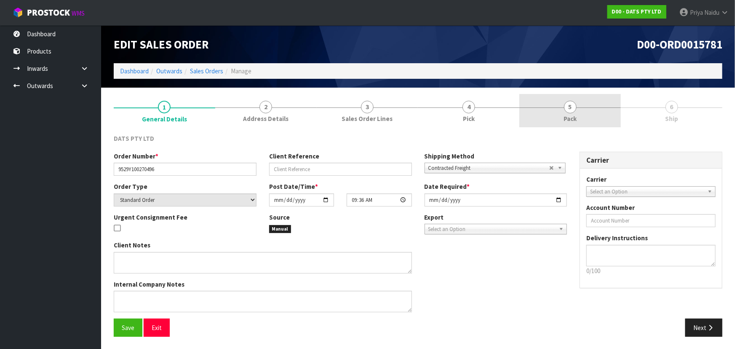
click at [555, 112] on link "5 Pack" at bounding box center [570, 110] width 102 height 33
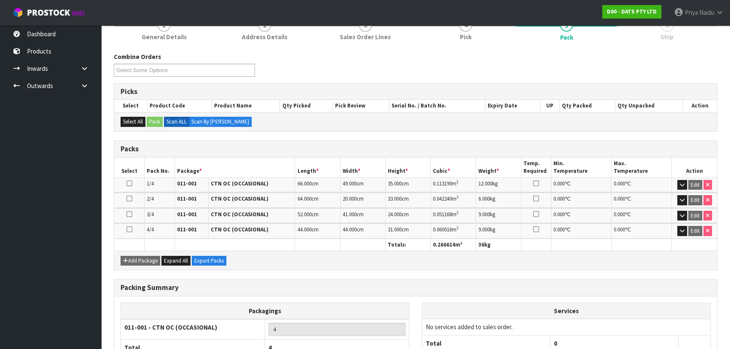
scroll to position [142, 0]
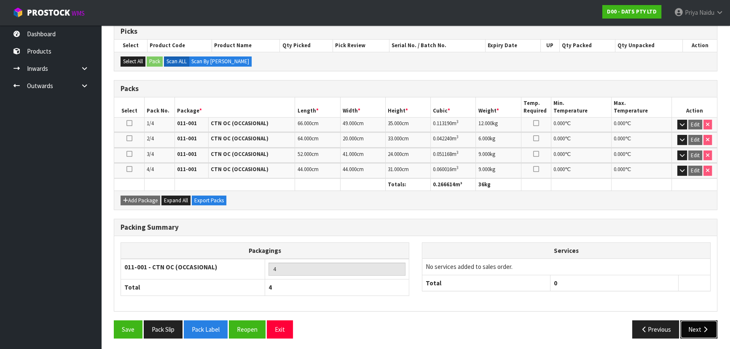
click at [702, 328] on icon "button" at bounding box center [705, 329] width 8 height 6
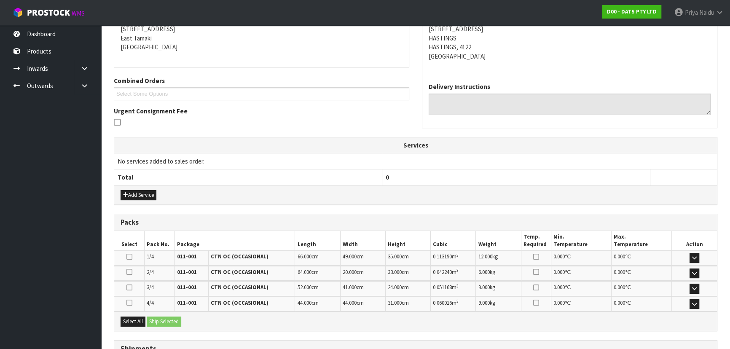
scroll to position [0, 0]
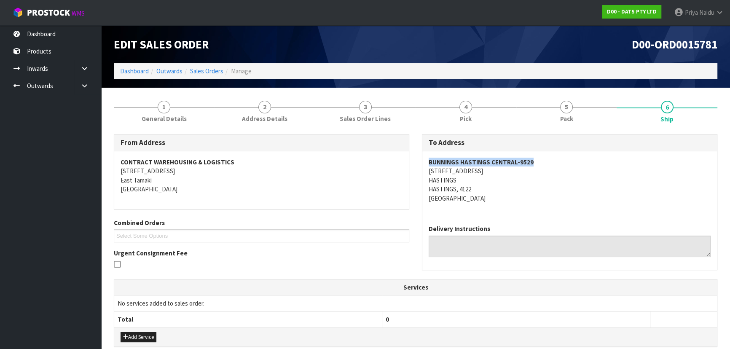
copy strong "BUNNINGS HASTINGS CENTRAL-9529"
drag, startPoint x: 428, startPoint y: 160, endPoint x: 557, endPoint y: 157, distance: 128.1
click at [557, 157] on div "BUNNINGS [GEOGRAPHIC_DATA]-9529 [STREET_ADDRESS]" at bounding box center [569, 184] width 295 height 67
copy address "[STREET_ADDRESS]"
drag, startPoint x: 420, startPoint y: 171, endPoint x: 506, endPoint y: 198, distance: 90.9
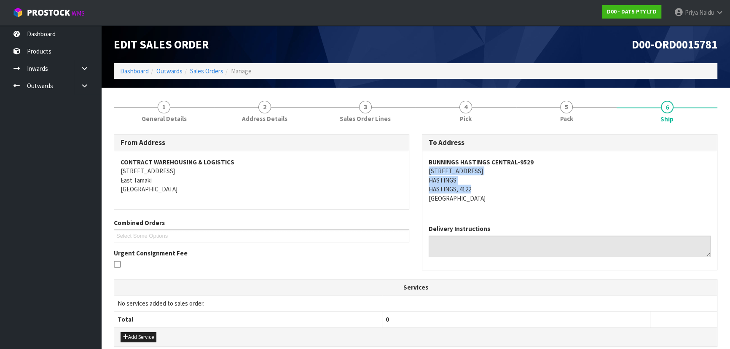
click at [516, 195] on div "To Address [GEOGRAPHIC_DATA]-9529 [STREET_ADDRESS] Delivery Instructions" at bounding box center [569, 206] width 308 height 145
click at [576, 210] on div "BUNNINGS [GEOGRAPHIC_DATA]-9529 [STREET_ADDRESS]" at bounding box center [569, 184] width 295 height 67
copy address "[STREET_ADDRESS]"
drag, startPoint x: 427, startPoint y: 173, endPoint x: 281, endPoint y: 213, distance: 151.6
click at [514, 168] on div "BUNNINGS [GEOGRAPHIC_DATA]-9529 [STREET_ADDRESS]" at bounding box center [569, 184] width 295 height 67
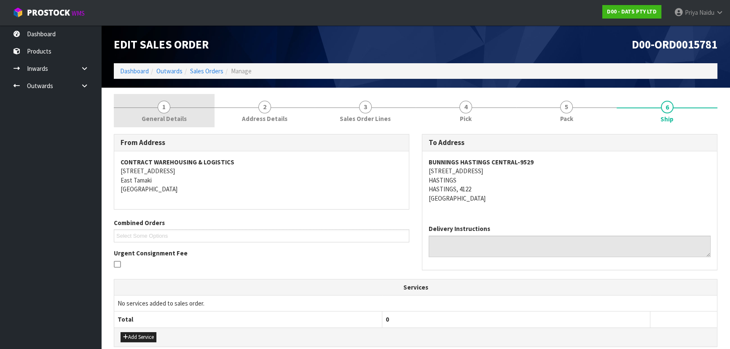
click at [160, 113] on link "1 General Details" at bounding box center [164, 110] width 101 height 33
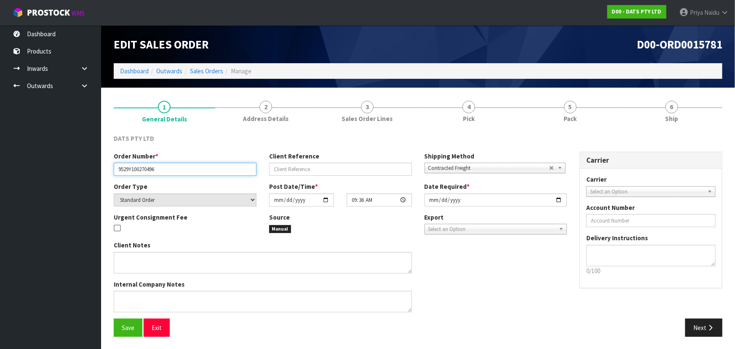
drag, startPoint x: 117, startPoint y: 169, endPoint x: 157, endPoint y: 171, distance: 40.5
click at [169, 168] on input "9529Y100270496" at bounding box center [185, 169] width 143 height 13
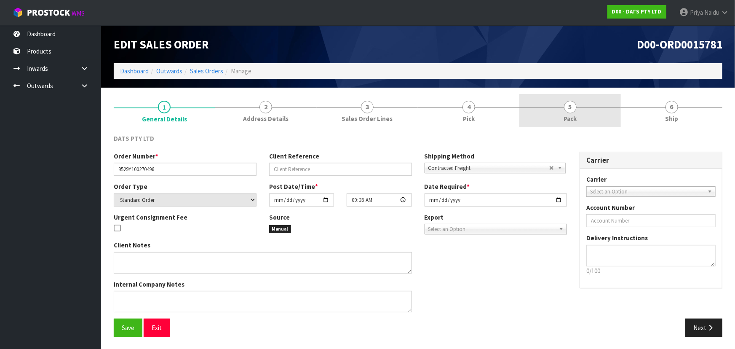
drag, startPoint x: 605, startPoint y: 112, endPoint x: 596, endPoint y: 119, distance: 11.5
click at [605, 112] on link "5 Pack" at bounding box center [570, 110] width 102 height 33
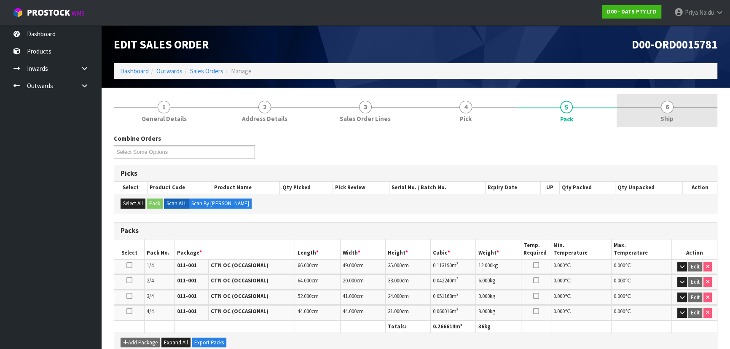
drag, startPoint x: 695, startPoint y: 106, endPoint x: 689, endPoint y: 109, distance: 7.0
click at [695, 106] on link "6 Ship" at bounding box center [666, 110] width 101 height 33
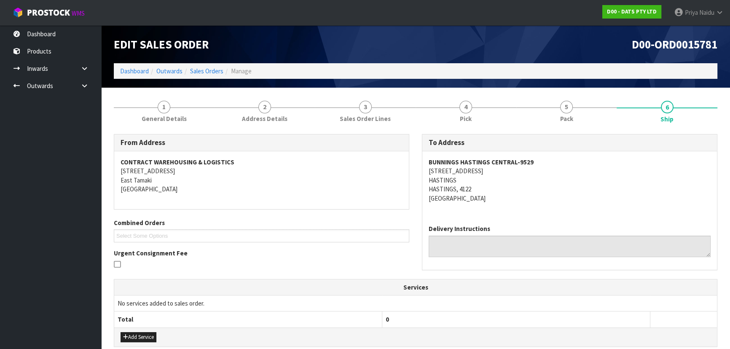
click at [611, 199] on address "BUNNINGS [GEOGRAPHIC_DATA]-9529 [STREET_ADDRESS]" at bounding box center [569, 180] width 282 height 45
click at [586, 112] on link "5 Pack" at bounding box center [566, 110] width 101 height 33
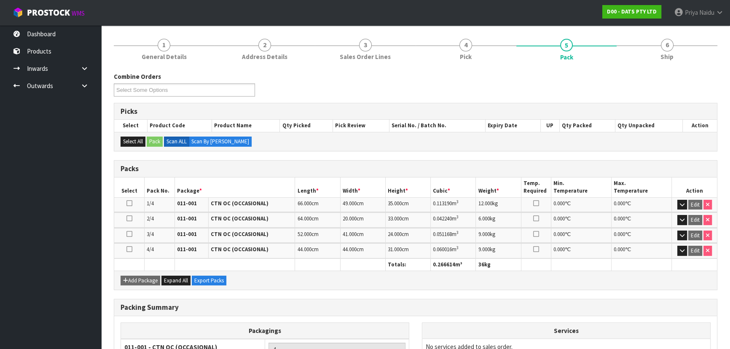
scroll to position [76, 0]
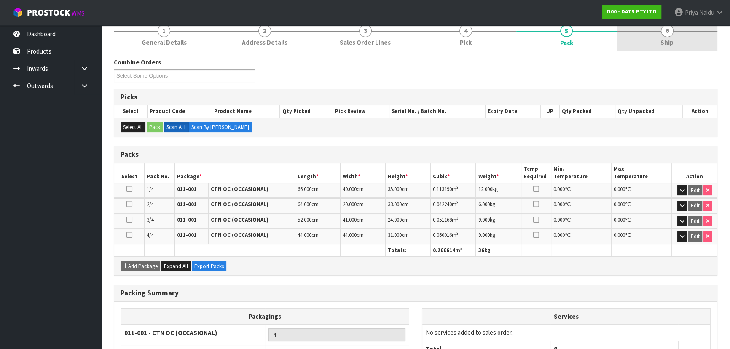
click at [665, 45] on span "Ship" at bounding box center [666, 42] width 13 height 9
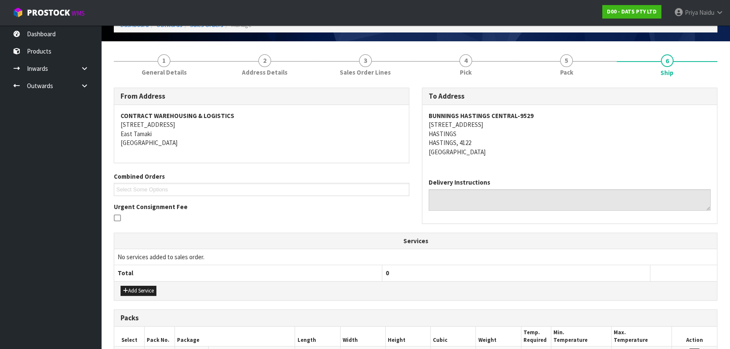
scroll to position [212, 0]
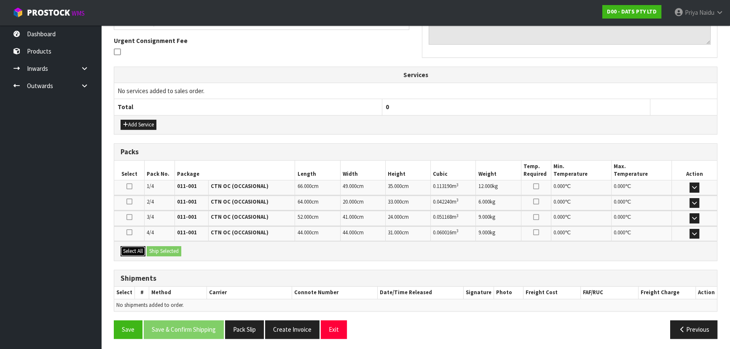
click at [138, 249] on button "Select All" at bounding box center [132, 251] width 25 height 10
click at [160, 249] on button "Ship Selected" at bounding box center [164, 251] width 35 height 10
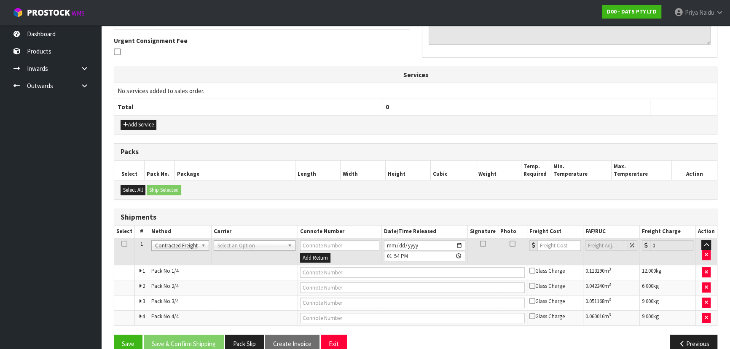
scroll to position [227, 0]
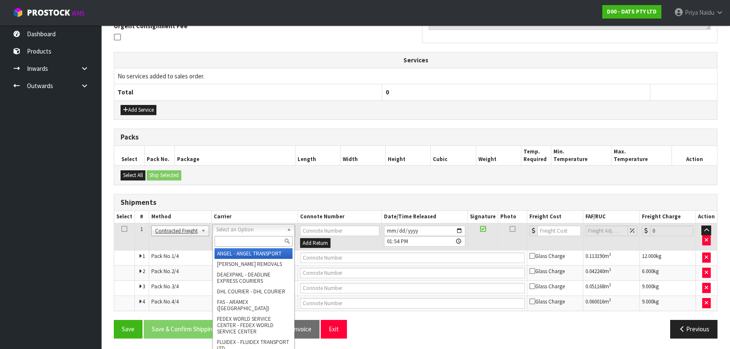
click at [228, 240] on input "text" at bounding box center [253, 241] width 78 height 11
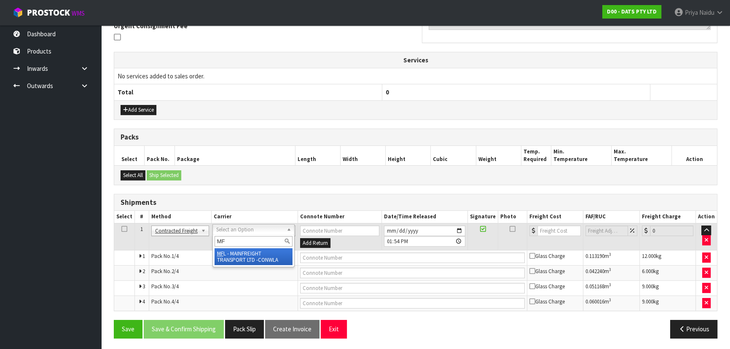
type input "MF"
drag, startPoint x: 244, startPoint y: 253, endPoint x: 278, endPoint y: 253, distance: 34.1
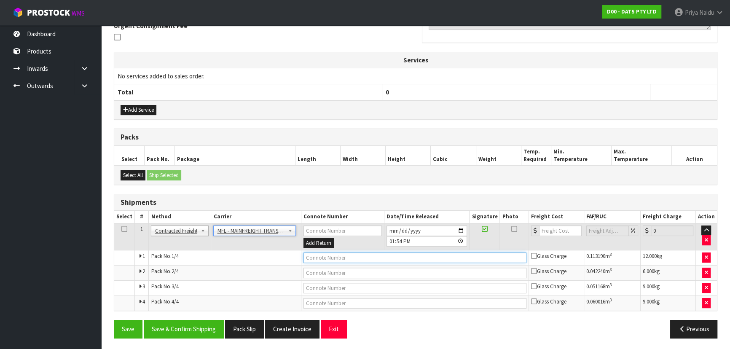
click at [317, 253] on input "text" at bounding box center [414, 257] width 223 height 11
paste input "FWM58780870"
type input "FWM58780870"
click at [545, 227] on input "number" at bounding box center [560, 230] width 43 height 11
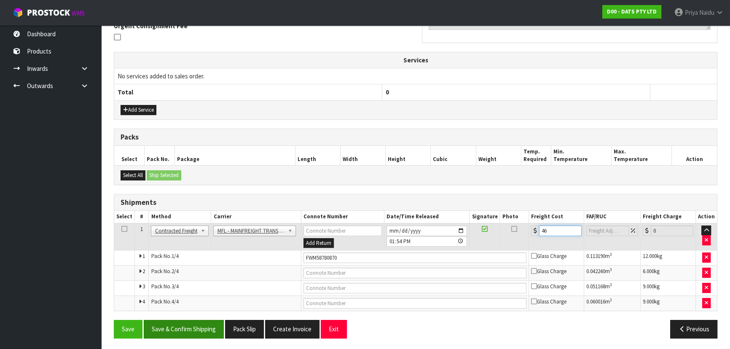
type input "46"
click at [180, 323] on button "Save & Confirm Shipping" at bounding box center [184, 329] width 80 height 18
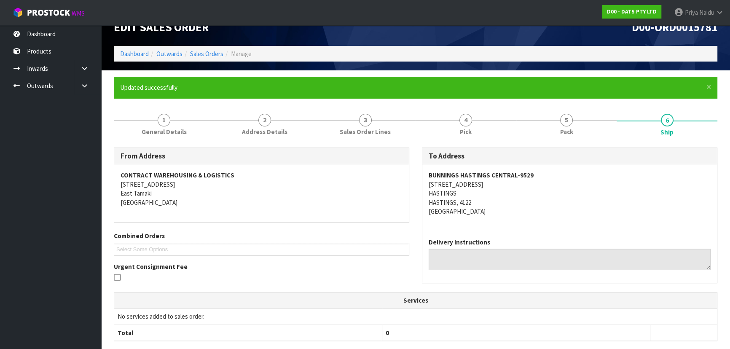
scroll to position [0, 0]
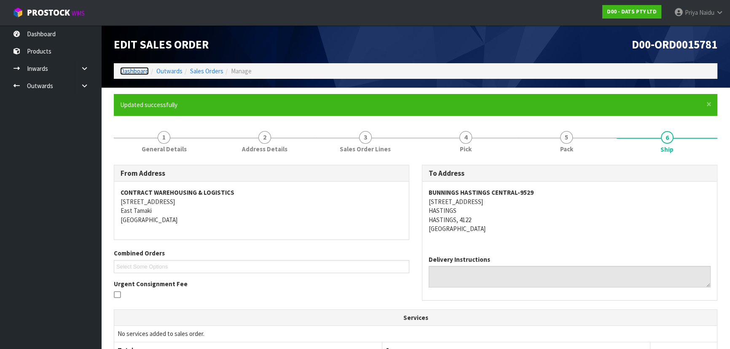
click at [134, 69] on link "Dashboard" at bounding box center [134, 71] width 29 height 8
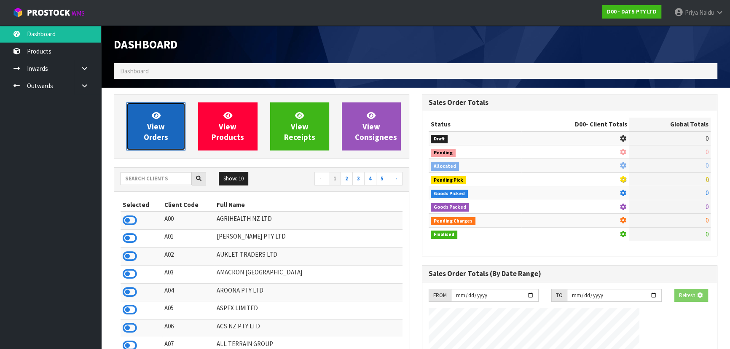
click at [151, 140] on span "View Orders" at bounding box center [156, 126] width 24 height 32
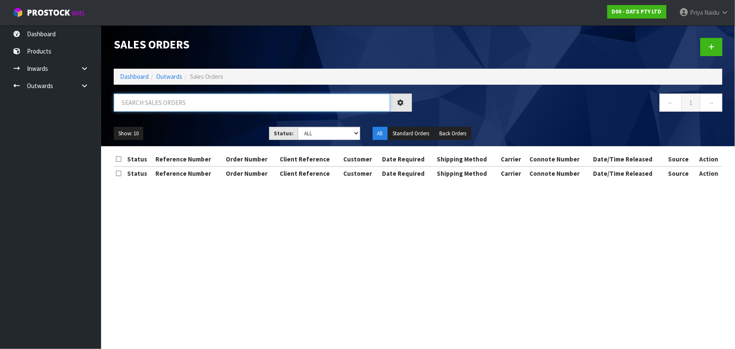
click at [170, 104] on input "text" at bounding box center [252, 103] width 276 height 18
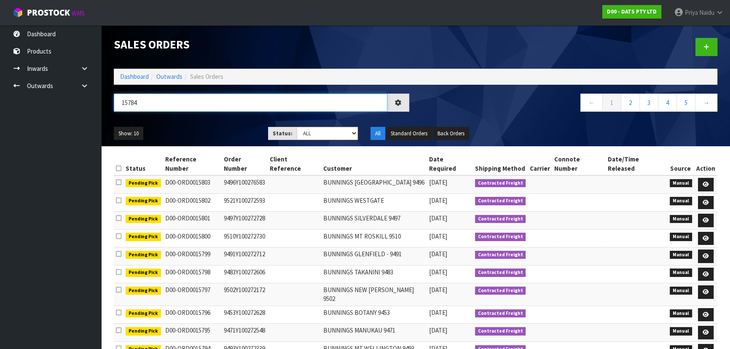
type input "15784"
click at [324, 132] on select "Draft Pending Allocated Pending Pick Goods Picked Goods Packed Pending Charges …" at bounding box center [328, 133] width 62 height 13
select select "string:5"
click at [297, 127] on select "Draft Pending Allocated Pending Pick Goods Picked Goods Packed Pending Charges …" at bounding box center [328, 133] width 62 height 13
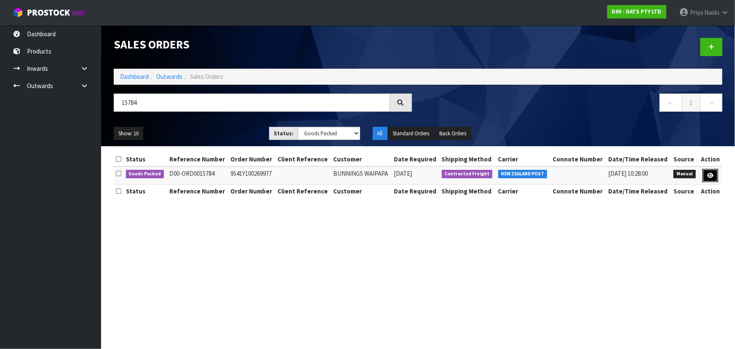
click at [711, 173] on icon at bounding box center [710, 175] width 6 height 5
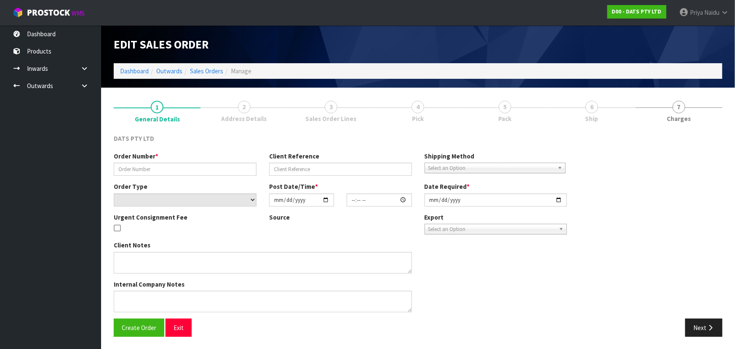
type input "9541Y100269977"
select select "number:0"
type input "[DATE]"
type input "09:48:00.000"
type input "[DATE]"
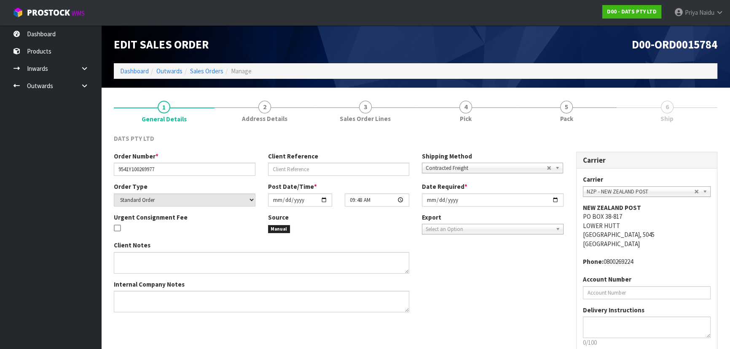
click at [574, 115] on link "5 Pack" at bounding box center [566, 110] width 101 height 33
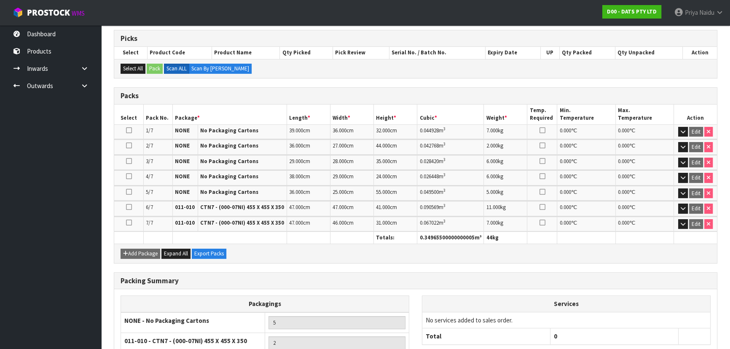
scroll to position [208, 0]
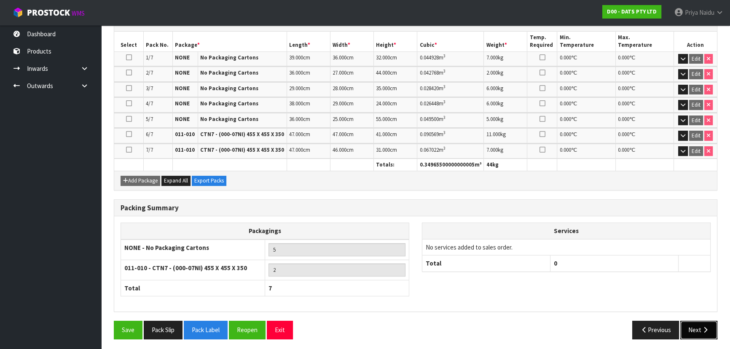
click at [704, 327] on icon "button" at bounding box center [705, 330] width 8 height 6
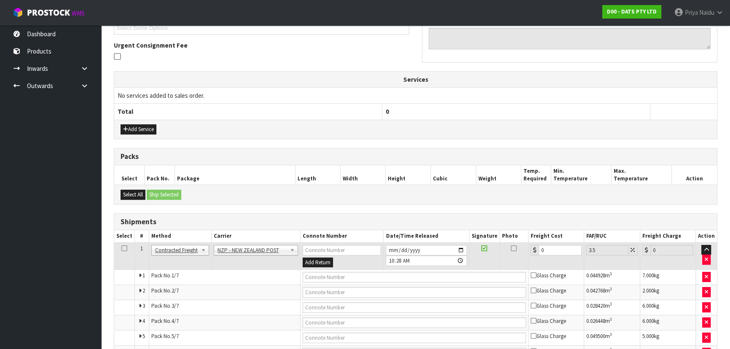
scroll to position [0, 0]
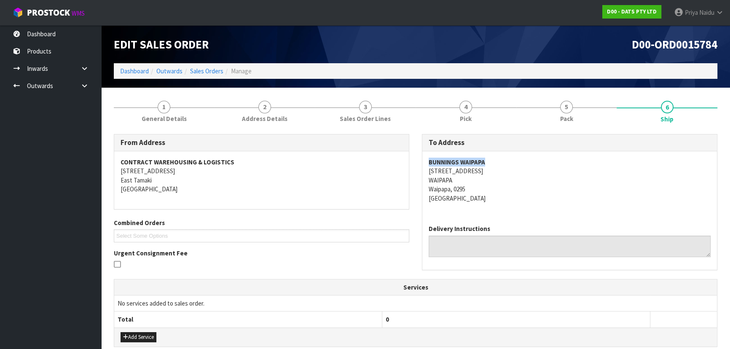
copy strong "BUNNINGS WAIPAPA"
drag, startPoint x: 427, startPoint y: 164, endPoint x: 510, endPoint y: 164, distance: 82.6
click at [510, 164] on div "BUNNINGS WAIPAPA [STREET_ADDRESS]" at bounding box center [569, 184] width 295 height 67
copy address "[STREET_ADDRESS]"
drag, startPoint x: 422, startPoint y: 170, endPoint x: 284, endPoint y: 208, distance: 143.7
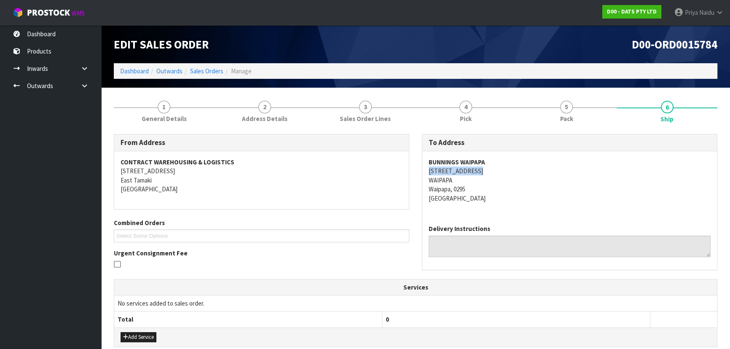
click at [490, 172] on div "BUNNINGS WAIPAPA [STREET_ADDRESS]" at bounding box center [569, 184] width 295 height 67
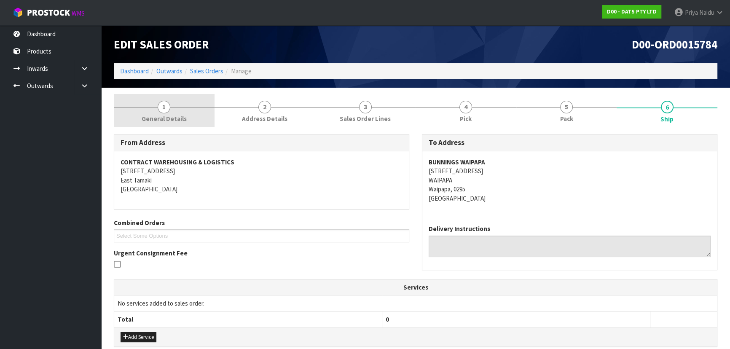
drag, startPoint x: 166, startPoint y: 106, endPoint x: 167, endPoint y: 126, distance: 19.8
click at [166, 106] on span "1" at bounding box center [164, 107] width 13 height 13
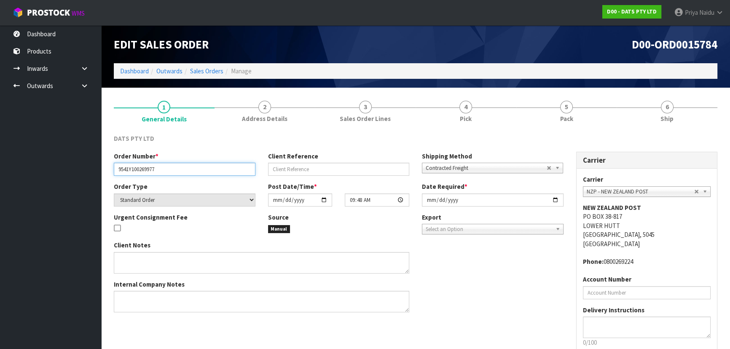
drag, startPoint x: 114, startPoint y: 172, endPoint x: 209, endPoint y: 171, distance: 94.8
click at [209, 171] on input "9541Y100269977" at bounding box center [185, 169] width 142 height 13
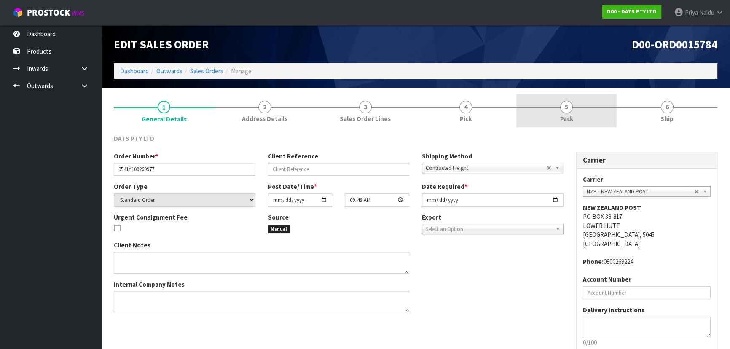
click at [559, 113] on link "5 Pack" at bounding box center [566, 110] width 101 height 33
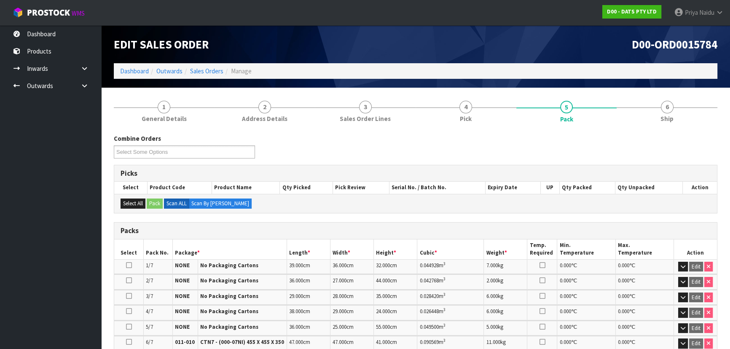
click at [682, 128] on div "Combine Orders D00-ORD0015774 D00-ORD0015777 D00-ORD0015778 D00-ORD0015779 D00-…" at bounding box center [415, 340] width 603 height 425
click at [674, 123] on link "6 Ship" at bounding box center [666, 110] width 101 height 33
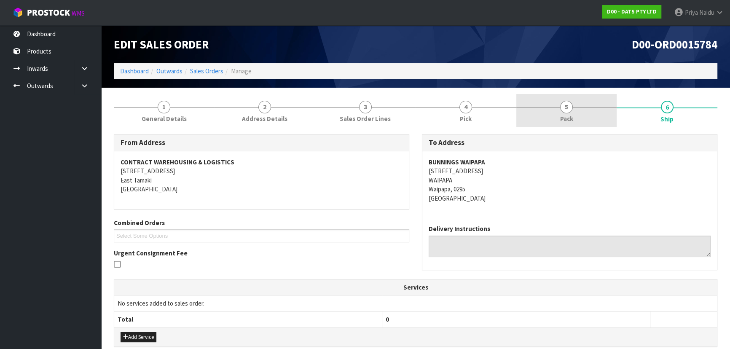
click at [571, 112] on link "5 Pack" at bounding box center [566, 110] width 101 height 33
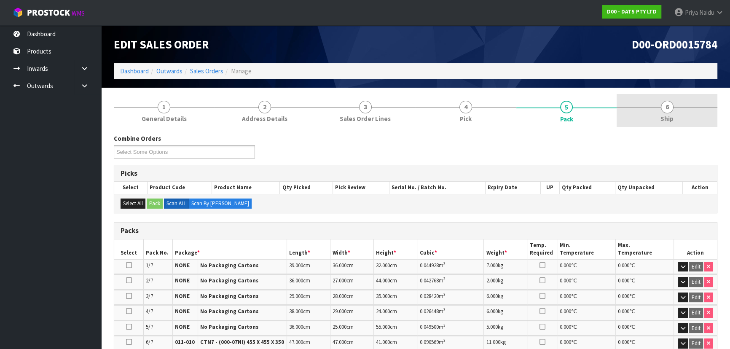
drag, startPoint x: 668, startPoint y: 97, endPoint x: 602, endPoint y: 122, distance: 70.4
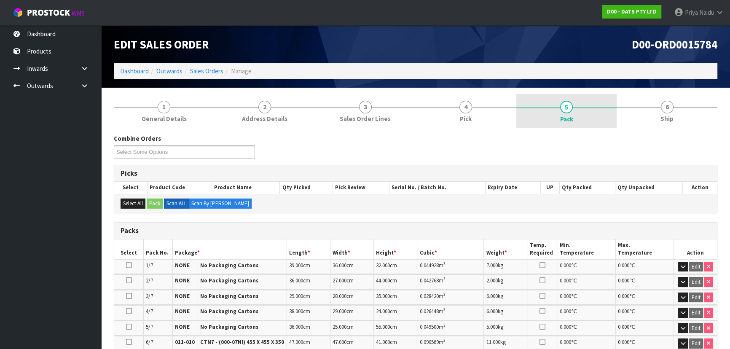
click at [668, 97] on link "6 Ship" at bounding box center [666, 110] width 101 height 33
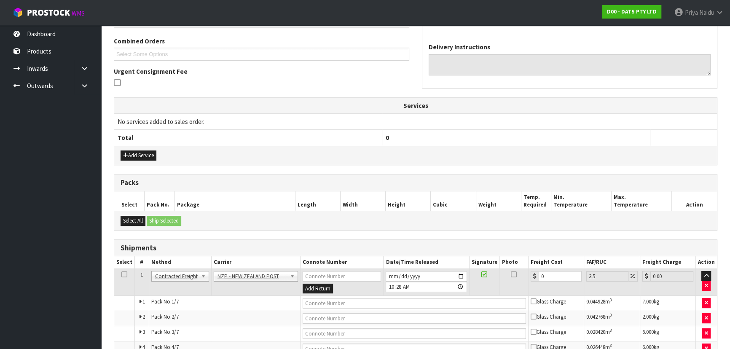
scroll to position [230, 0]
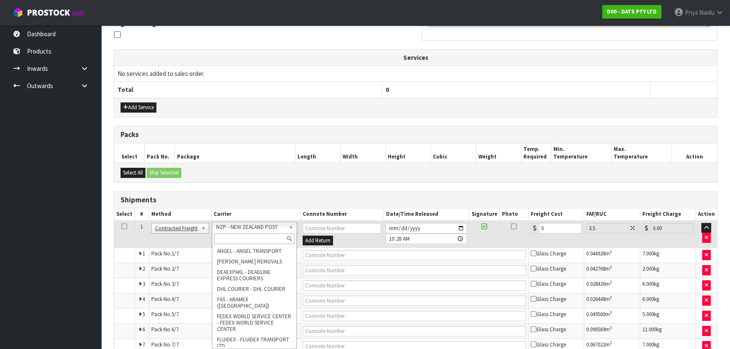
click at [236, 233] on input "text" at bounding box center [254, 238] width 80 height 11
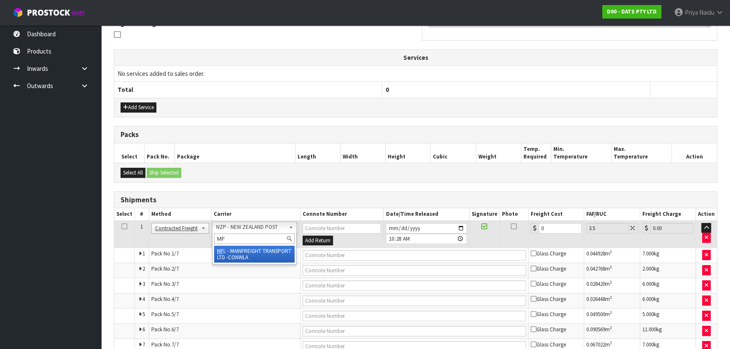
type input "MF"
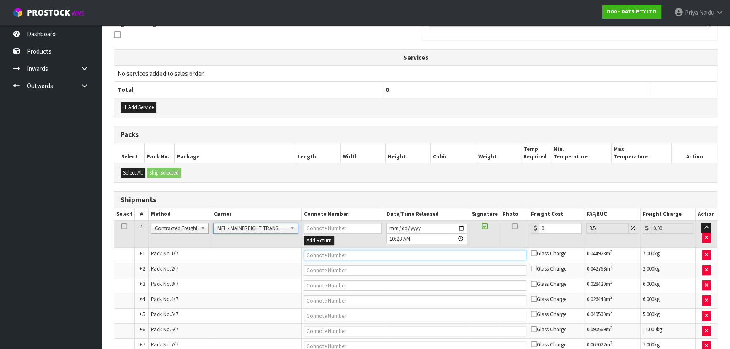
click at [324, 252] on input "text" at bounding box center [415, 255] width 223 height 11
paste input "FWM58781424"
type input "FWM58781424"
click at [556, 225] on input "0" at bounding box center [560, 228] width 43 height 11
type input "0"
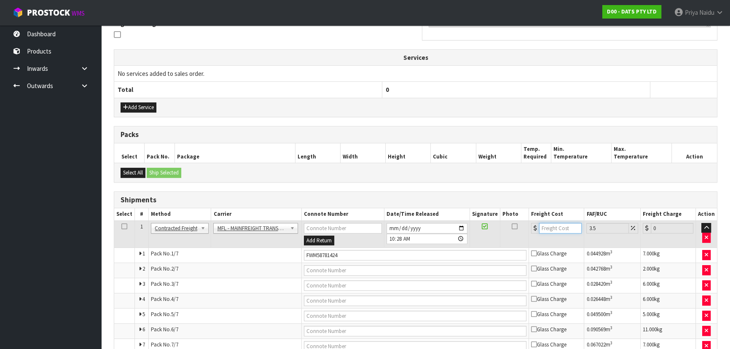
type input "4"
type input "4.14"
type input "46"
type input "47.61"
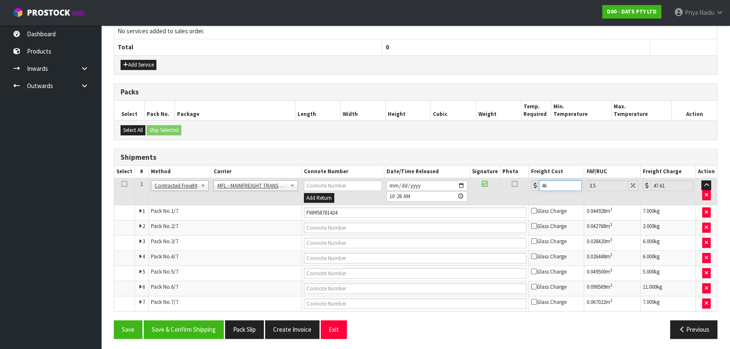
scroll to position [273, 0]
type input "46"
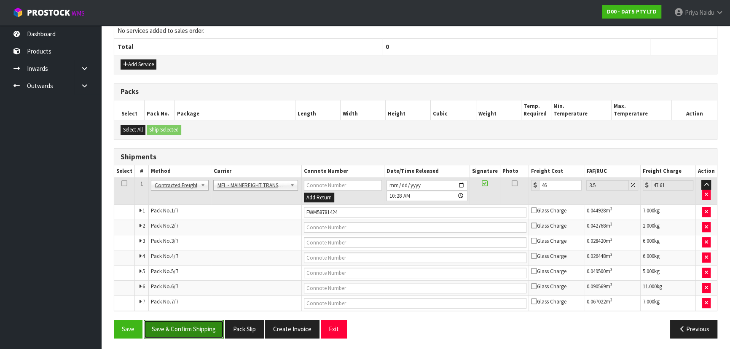
click at [203, 323] on button "Save & Confirm Shipping" at bounding box center [184, 329] width 80 height 18
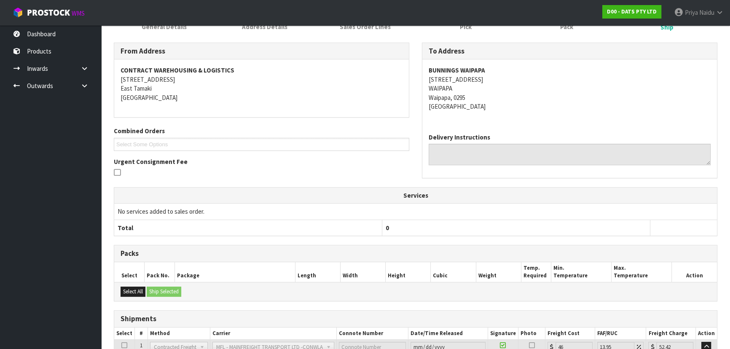
scroll to position [0, 0]
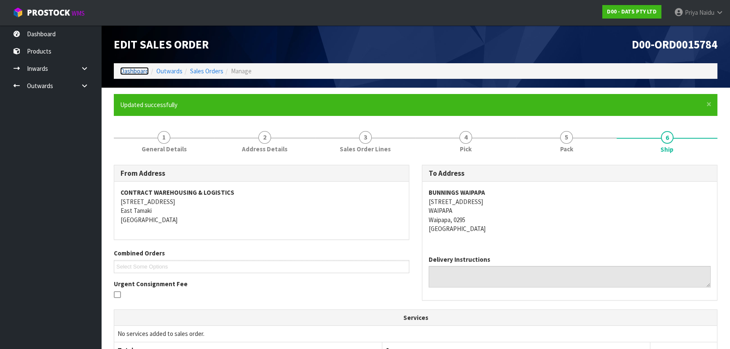
drag, startPoint x: 133, startPoint y: 69, endPoint x: 138, endPoint y: 66, distance: 6.0
click at [133, 69] on link "Dashboard" at bounding box center [134, 71] width 29 height 8
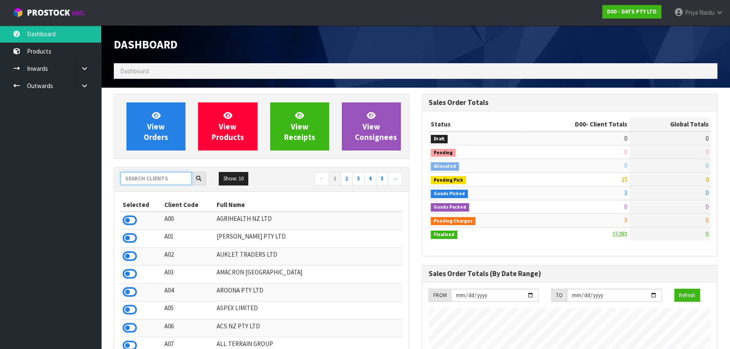
click at [152, 175] on input "text" at bounding box center [155, 178] width 71 height 13
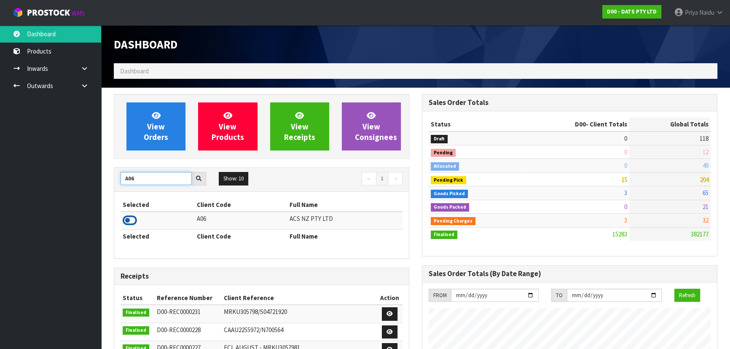
type input "A06"
click at [133, 220] on icon at bounding box center [130, 220] width 14 height 13
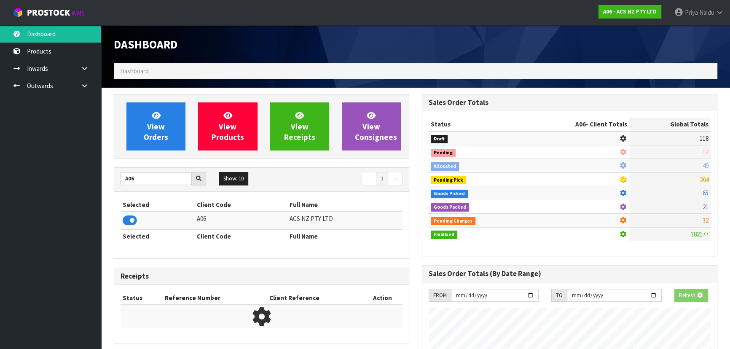
scroll to position [637, 308]
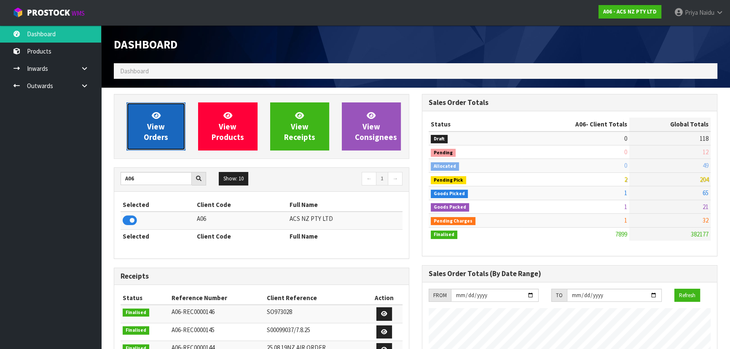
click at [152, 133] on span "View Orders" at bounding box center [156, 126] width 24 height 32
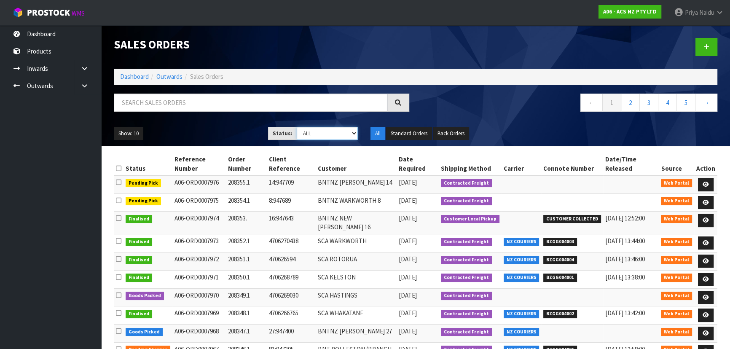
click at [305, 135] on select "Draft Pending Allocated Pending Pick Goods Picked Goods Packed Pending Charges …" at bounding box center [328, 133] width 62 height 13
click at [297, 127] on select "Draft Pending Allocated Pending Pick Goods Picked Goods Packed Pending Charges …" at bounding box center [328, 133] width 62 height 13
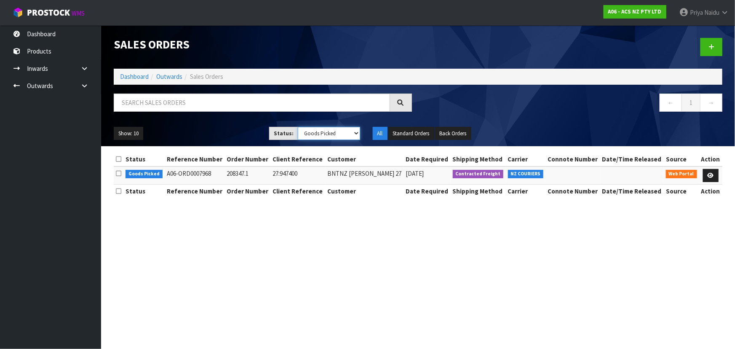
drag, startPoint x: 316, startPoint y: 134, endPoint x: 310, endPoint y: 139, distance: 7.8
click at [316, 134] on select "Draft Pending Allocated Pending Pick Goods Picked Goods Packed Pending Charges …" at bounding box center [329, 133] width 62 height 13
click at [298, 127] on select "Draft Pending Allocated Pending Pick Goods Picked Goods Packed Pending Charges …" at bounding box center [329, 133] width 62 height 13
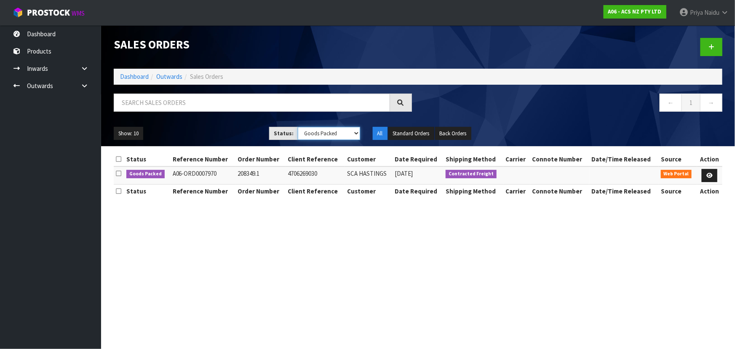
click at [316, 132] on select "Draft Pending Allocated Pending Pick Goods Picked Goods Packed Pending Charges …" at bounding box center [329, 133] width 62 height 13
select select "string:3"
click at [298, 127] on select "Draft Pending Allocated Pending Pick Goods Picked Goods Packed Pending Charges …" at bounding box center [329, 133] width 62 height 13
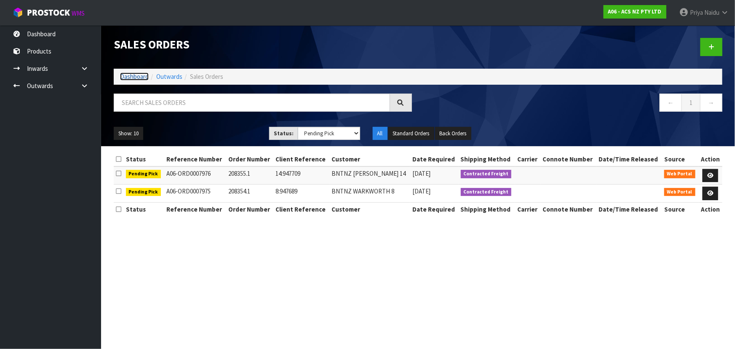
click at [142, 77] on link "Dashboard" at bounding box center [134, 76] width 29 height 8
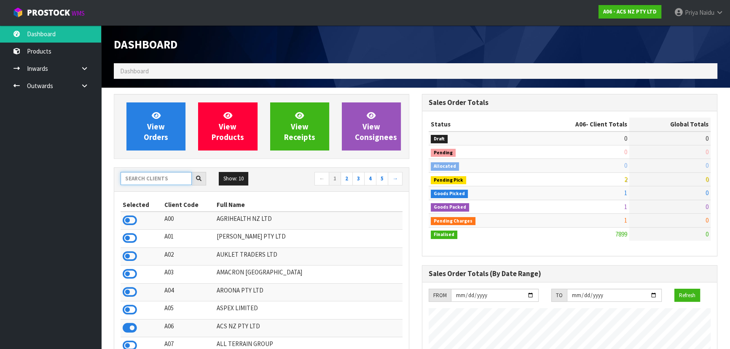
scroll to position [637, 308]
click at [155, 180] on input "text" at bounding box center [155, 178] width 71 height 13
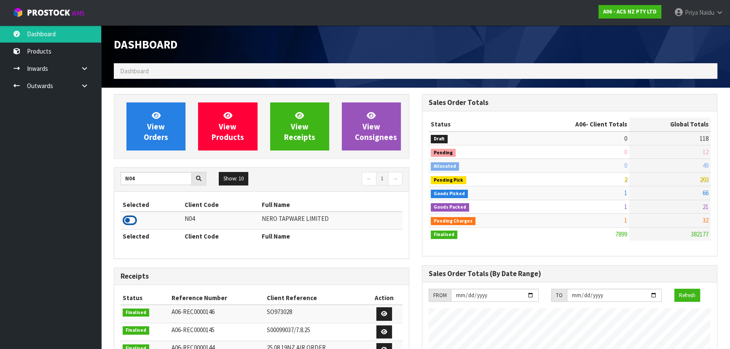
click at [125, 218] on icon at bounding box center [130, 220] width 14 height 13
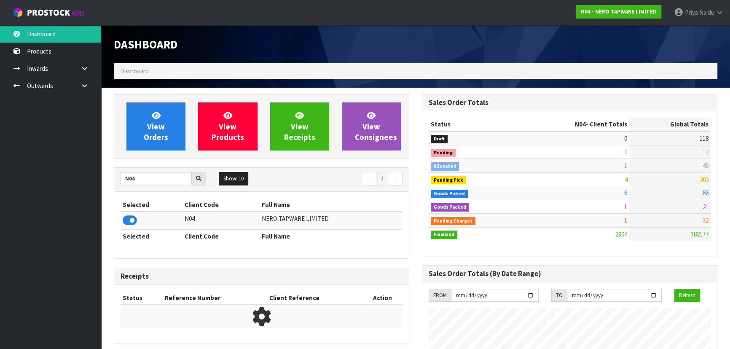
scroll to position [664, 308]
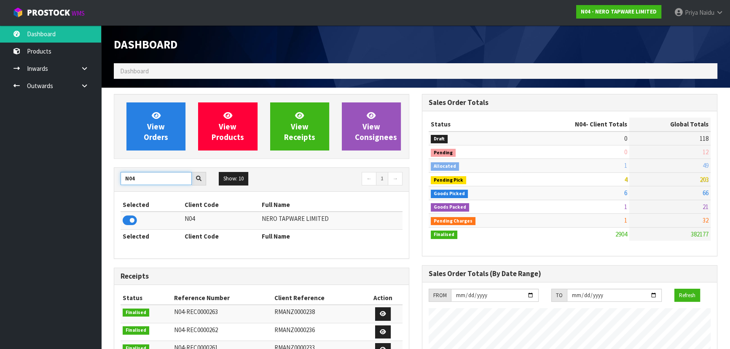
click at [141, 185] on input "N04" at bounding box center [155, 178] width 71 height 13
click at [130, 220] on icon at bounding box center [130, 220] width 14 height 13
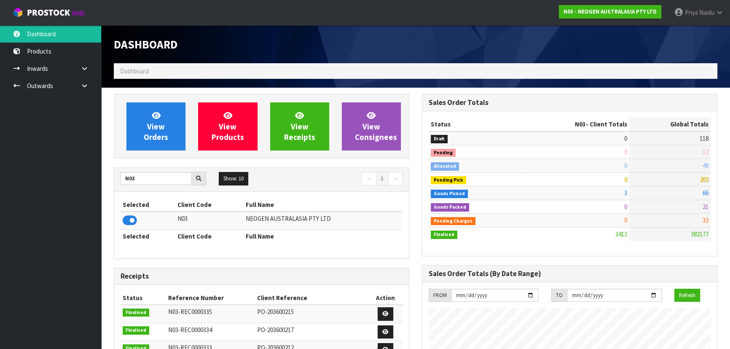
scroll to position [655, 308]
click at [161, 177] on input "N03" at bounding box center [155, 178] width 71 height 13
type input "N"
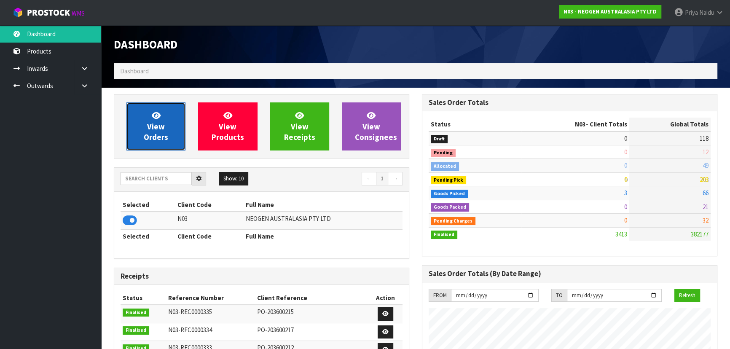
click at [147, 132] on span "View Orders" at bounding box center [156, 126] width 24 height 32
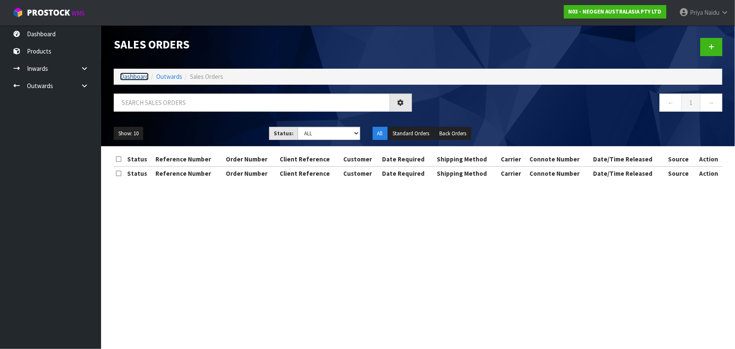
click at [124, 76] on link "Dashboard" at bounding box center [134, 76] width 29 height 8
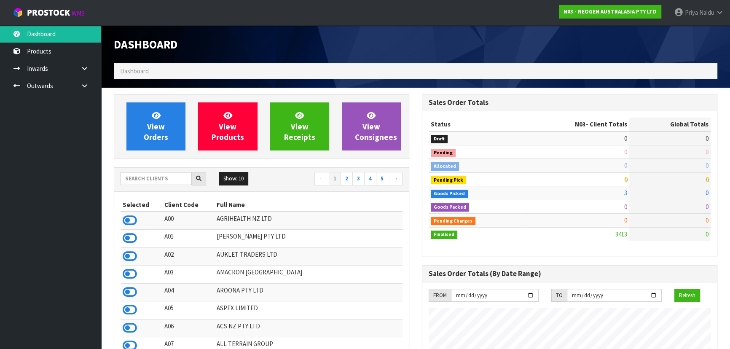
scroll to position [655, 308]
click at [147, 177] on input "text" at bounding box center [155, 178] width 71 height 13
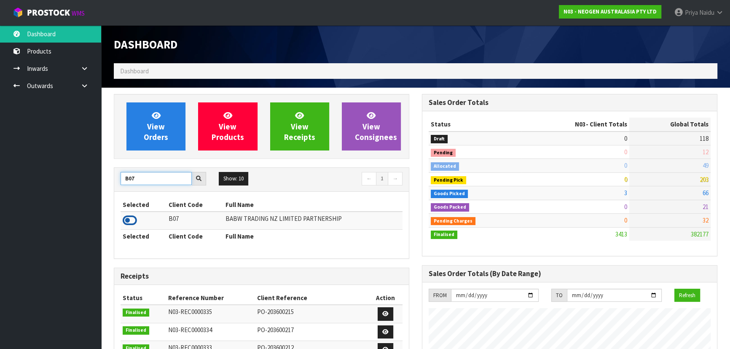
type input "B07"
click at [131, 219] on icon at bounding box center [130, 220] width 14 height 13
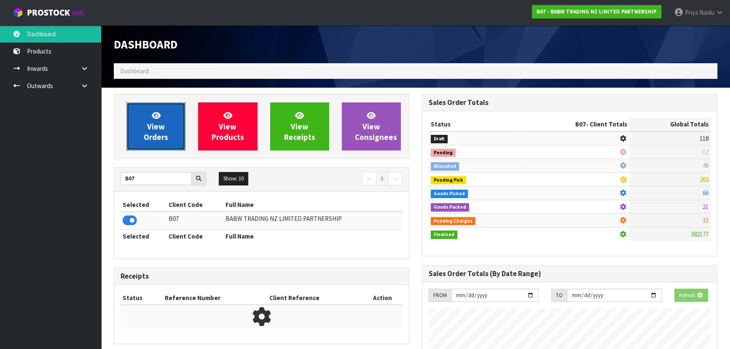
click at [151, 147] on link "View Orders" at bounding box center [155, 126] width 59 height 48
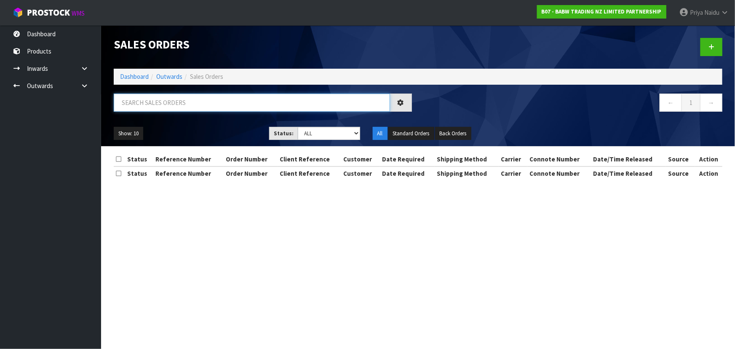
click at [180, 106] on input "text" at bounding box center [252, 103] width 276 height 18
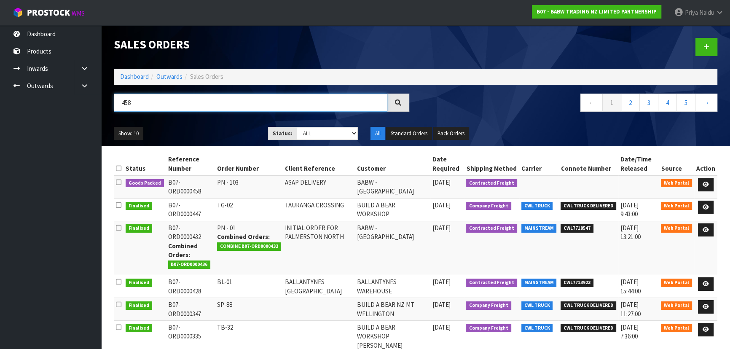
type input "458"
click at [207, 130] on ul "Show: 10 5 10 25 50" at bounding box center [185, 133] width 142 height 13
click at [705, 185] on icon at bounding box center [705, 184] width 6 height 5
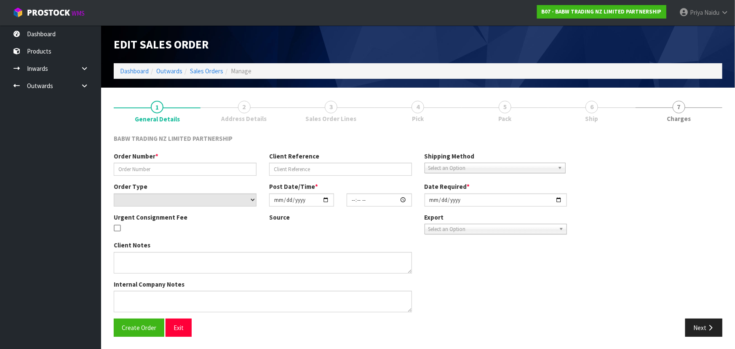
type input "PN - 103"
type input "ASAP DELIVERY"
select select "number:0"
type input "[DATE]"
type input "13:28:00.000"
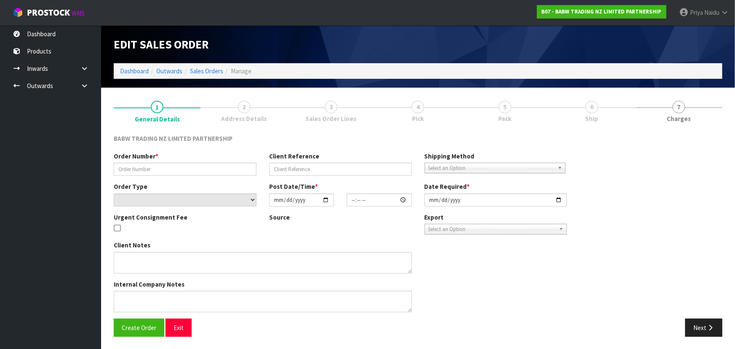
type input "[DATE]"
type textarea "CONTACT AS FOLLOWS: TE ARAWA AKURANGI [PHONE_NUMBER] URGENT"
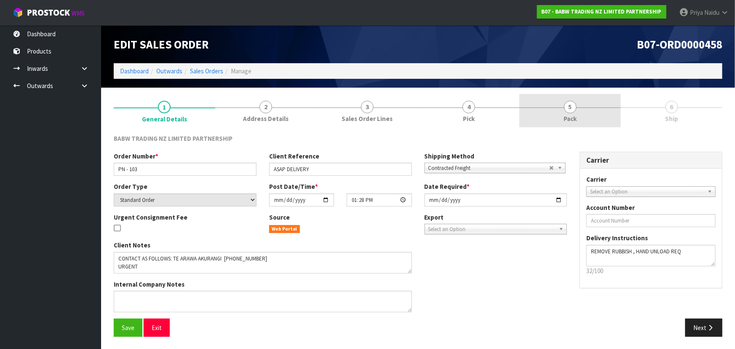
click at [590, 120] on link "5 Pack" at bounding box center [570, 110] width 102 height 33
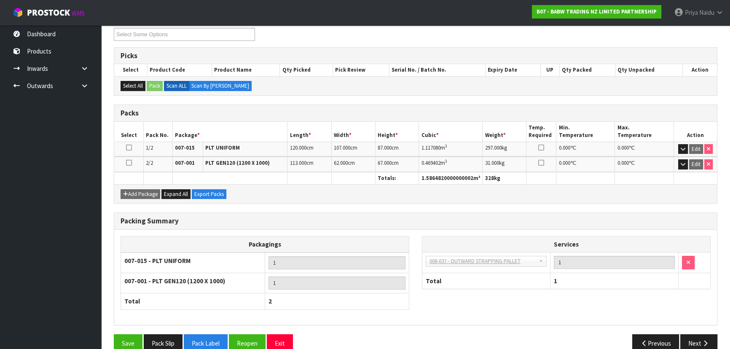
scroll to position [131, 0]
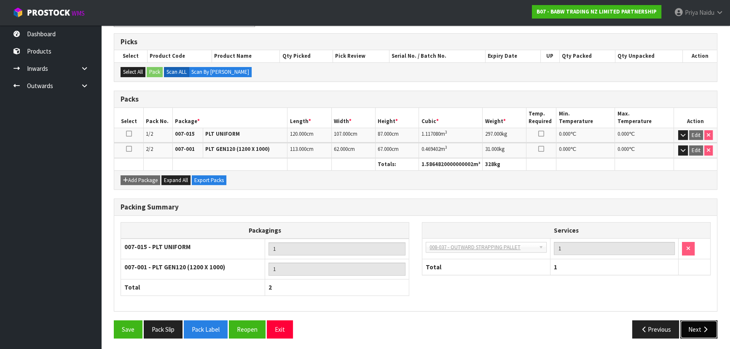
click at [692, 330] on button "Next" at bounding box center [698, 329] width 37 height 18
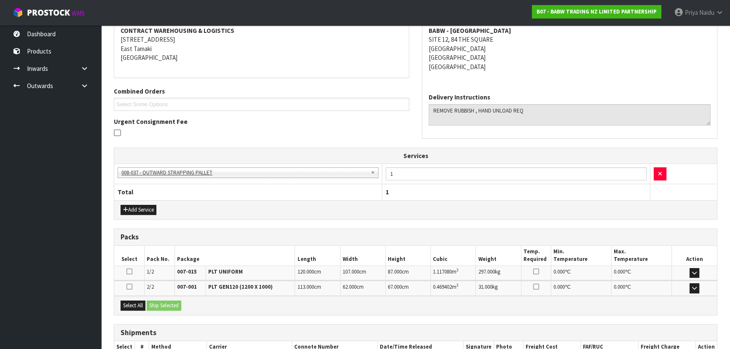
scroll to position [0, 0]
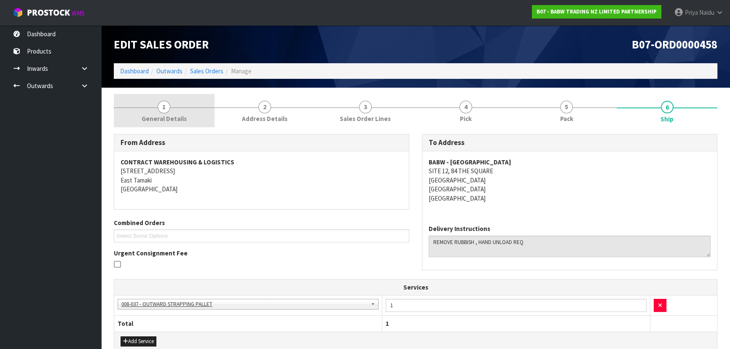
drag, startPoint x: 155, startPoint y: 102, endPoint x: 181, endPoint y: 127, distance: 36.1
click at [155, 102] on link "1 General Details" at bounding box center [164, 110] width 101 height 33
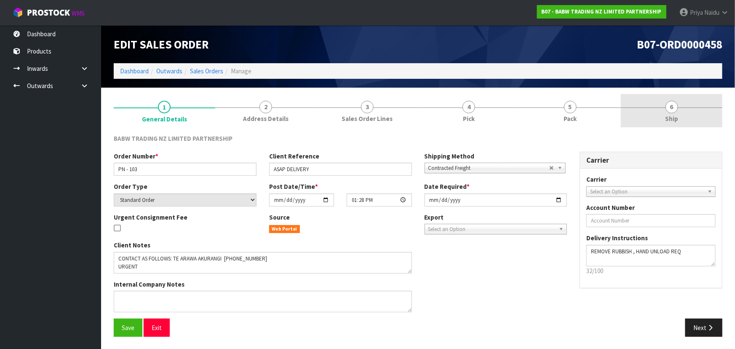
click at [691, 115] on link "6 Ship" at bounding box center [672, 110] width 102 height 33
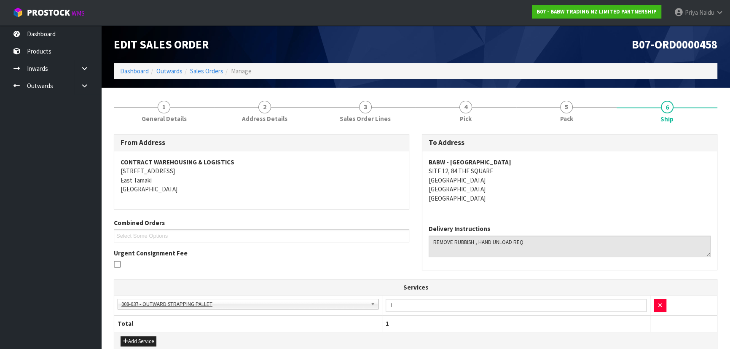
copy address "SITE [STREET_ADDRESS]"
drag, startPoint x: 424, startPoint y: 169, endPoint x: 535, endPoint y: 185, distance: 111.9
click at [535, 185] on div "BABW - [GEOGRAPHIC_DATA] [STREET_ADDRESS]" at bounding box center [569, 184] width 295 height 67
click at [428, 171] on div "BABW - [GEOGRAPHIC_DATA] [STREET_ADDRESS]" at bounding box center [569, 184] width 295 height 67
copy address "SITE 12, 84 THE SQUARE"
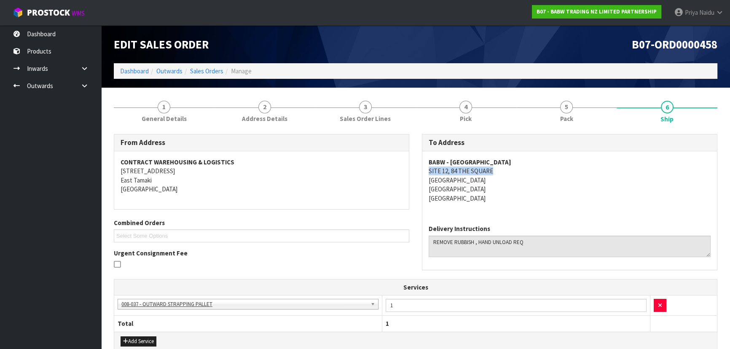
drag, startPoint x: 426, startPoint y: 168, endPoint x: 493, endPoint y: 172, distance: 67.1
click at [493, 172] on div "BABW - [GEOGRAPHIC_DATA] [STREET_ADDRESS]" at bounding box center [569, 184] width 295 height 67
copy strong "BABW - [GEOGRAPHIC_DATA]"
drag, startPoint x: 425, startPoint y: 163, endPoint x: 546, endPoint y: 163, distance: 120.5
click at [546, 163] on div "BABW - [GEOGRAPHIC_DATA] [STREET_ADDRESS]" at bounding box center [569, 184] width 295 height 67
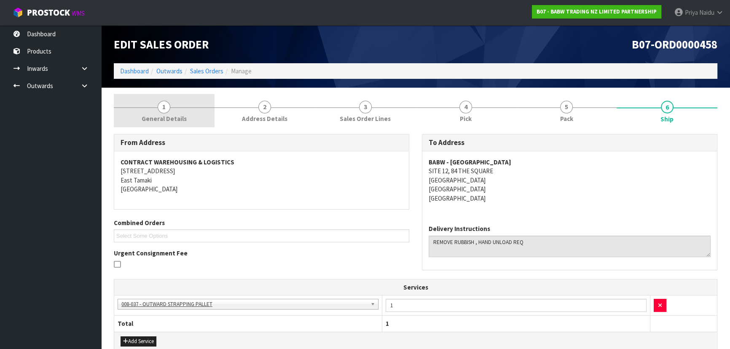
click at [150, 106] on link "1 General Details" at bounding box center [164, 110] width 101 height 33
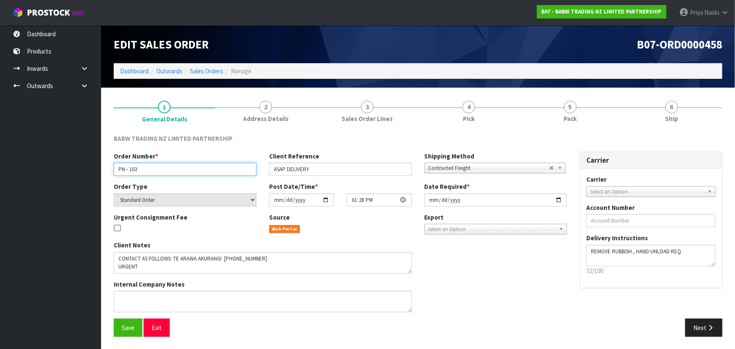
drag, startPoint x: 117, startPoint y: 172, endPoint x: 149, endPoint y: 171, distance: 32.0
click at [149, 171] on input "PN - 103" at bounding box center [185, 169] width 143 height 13
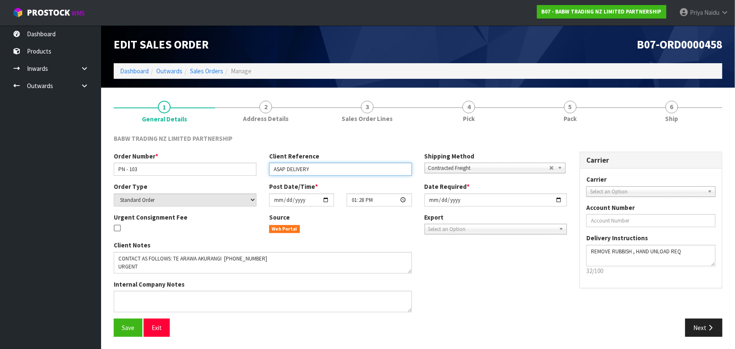
drag, startPoint x: 269, startPoint y: 169, endPoint x: 329, endPoint y: 169, distance: 60.7
click at [329, 169] on input "ASAP DELIVERY" at bounding box center [340, 169] width 143 height 13
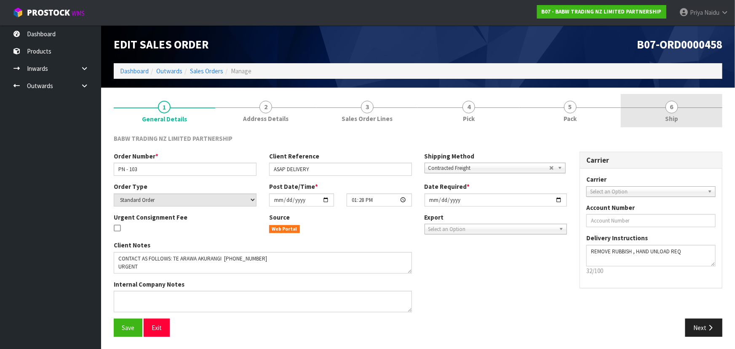
drag, startPoint x: 696, startPoint y: 120, endPoint x: 664, endPoint y: 126, distance: 33.0
click at [696, 120] on link "6 Ship" at bounding box center [672, 110] width 102 height 33
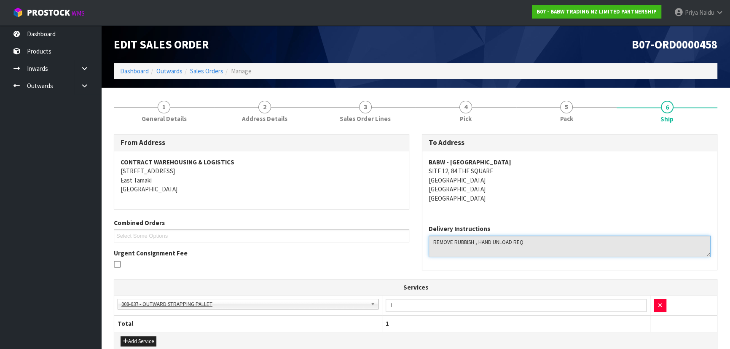
drag, startPoint x: 455, startPoint y: 244, endPoint x: 532, endPoint y: 246, distance: 76.3
click at [539, 246] on textarea at bounding box center [569, 246] width 282 height 21
drag, startPoint x: 434, startPoint y: 241, endPoint x: 535, endPoint y: 241, distance: 101.5
click at [540, 244] on textarea at bounding box center [569, 246] width 282 height 21
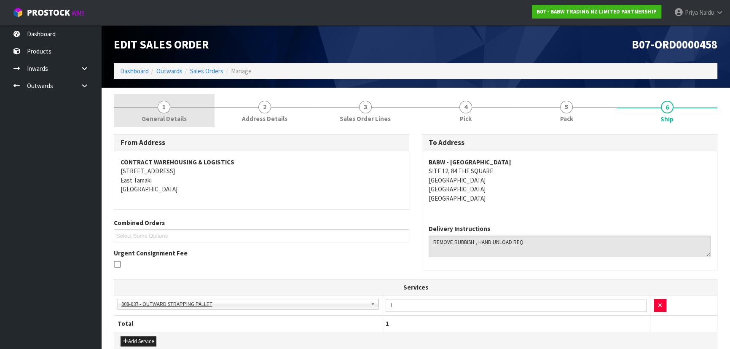
drag, startPoint x: 162, startPoint y: 121, endPoint x: 153, endPoint y: 126, distance: 9.8
click at [162, 121] on span "General Details" at bounding box center [164, 118] width 45 height 9
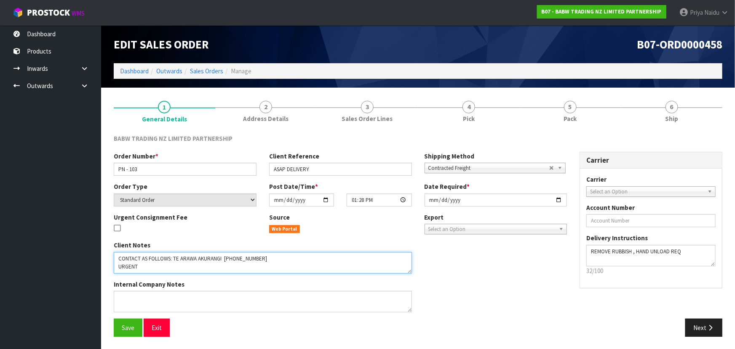
drag, startPoint x: 117, startPoint y: 257, endPoint x: 270, endPoint y: 258, distance: 152.9
click at [270, 258] on textarea at bounding box center [263, 262] width 298 height 21
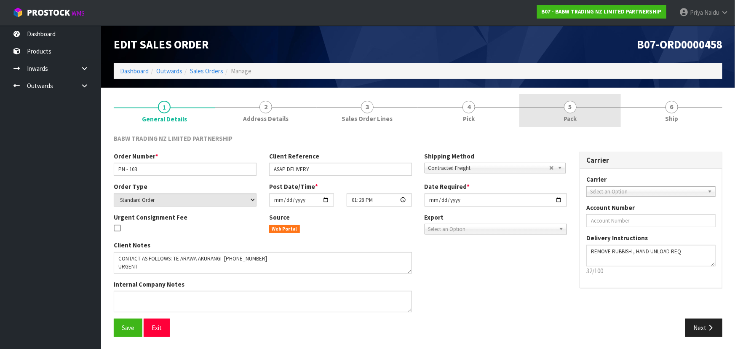
click at [586, 103] on link "5 Pack" at bounding box center [570, 110] width 102 height 33
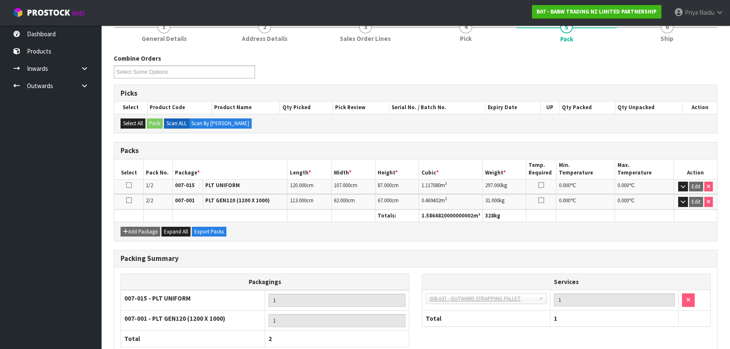
scroll to position [131, 0]
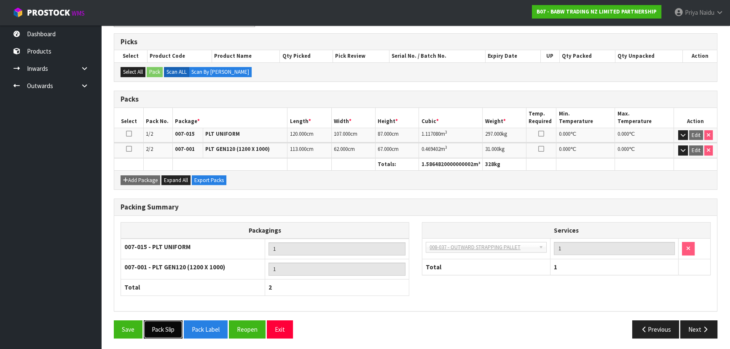
click at [176, 331] on button "Pack Slip" at bounding box center [163, 329] width 39 height 18
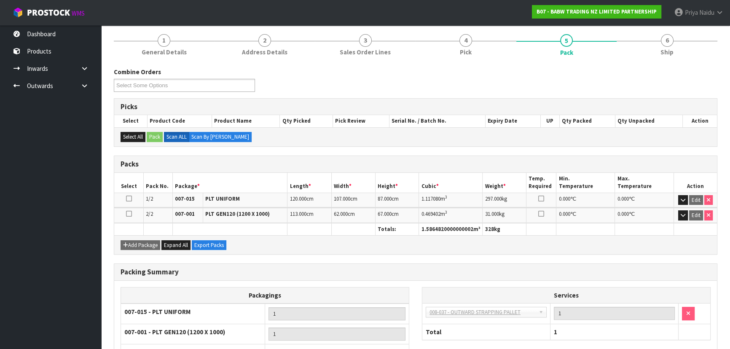
scroll to position [0, 0]
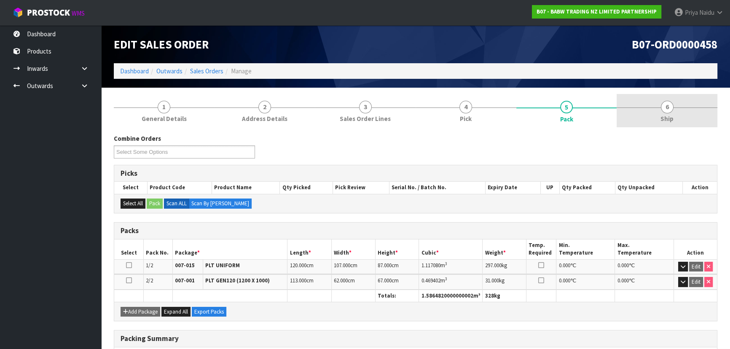
click at [660, 95] on link "6 Ship" at bounding box center [666, 110] width 101 height 33
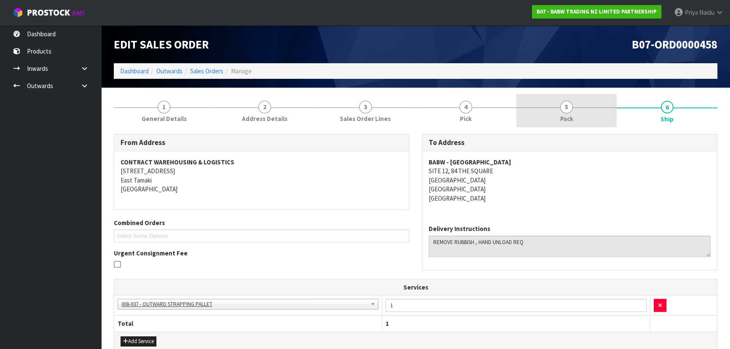
click at [553, 115] on link "5 Pack" at bounding box center [566, 110] width 101 height 33
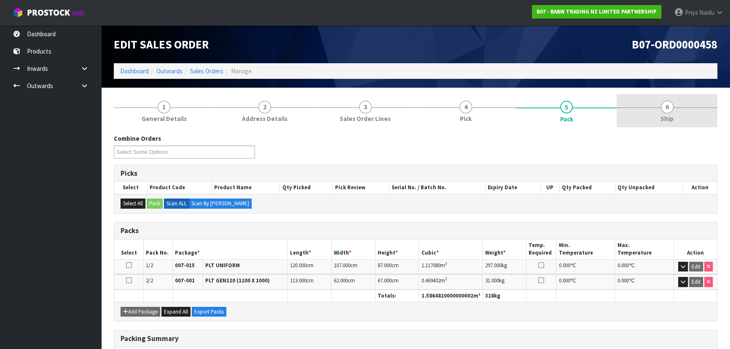
click at [710, 114] on link "6 Ship" at bounding box center [666, 110] width 101 height 33
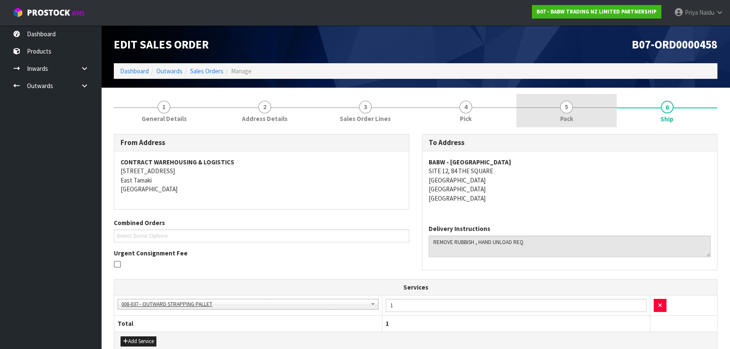
click at [558, 115] on link "5 Pack" at bounding box center [566, 110] width 101 height 33
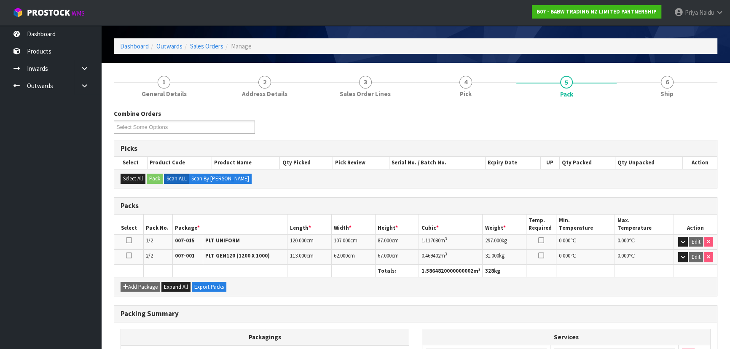
scroll to position [38, 0]
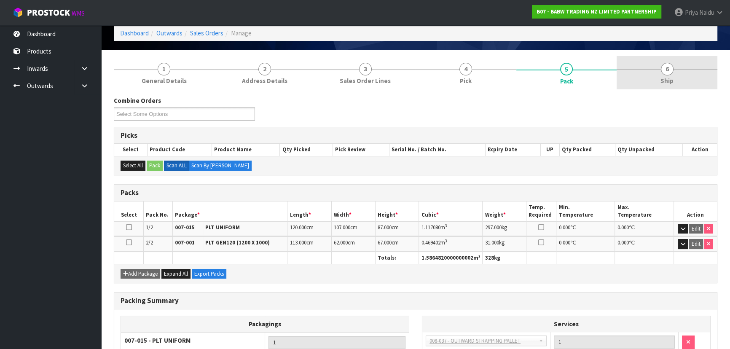
click at [661, 88] on link "6 Ship" at bounding box center [666, 72] width 101 height 33
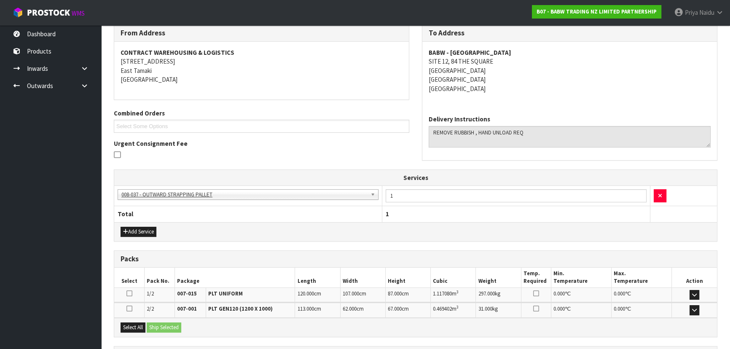
scroll to position [186, 0]
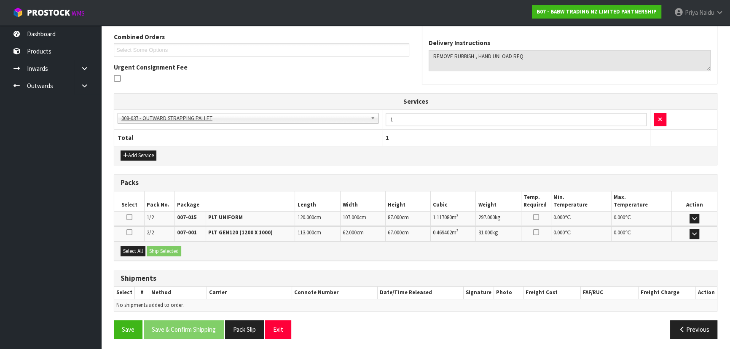
drag, startPoint x: 137, startPoint y: 254, endPoint x: 160, endPoint y: 253, distance: 22.8
click at [137, 254] on div "Select All Ship Selected" at bounding box center [415, 250] width 602 height 19
drag, startPoint x: 138, startPoint y: 252, endPoint x: 143, endPoint y: 249, distance: 5.1
click at [138, 251] on button "Select All" at bounding box center [132, 251] width 25 height 10
drag, startPoint x: 170, startPoint y: 251, endPoint x: 173, endPoint y: 254, distance: 4.5
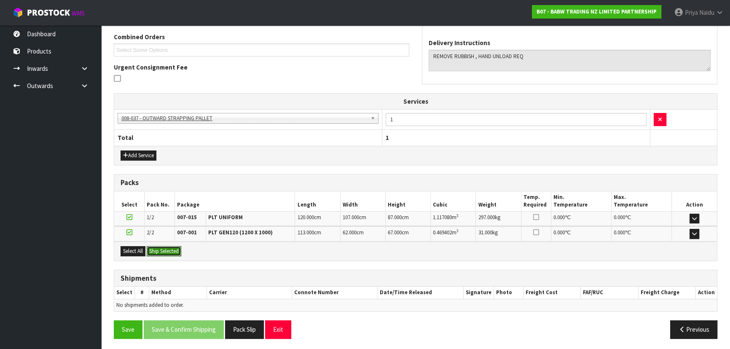
click at [170, 251] on button "Ship Selected" at bounding box center [164, 251] width 35 height 10
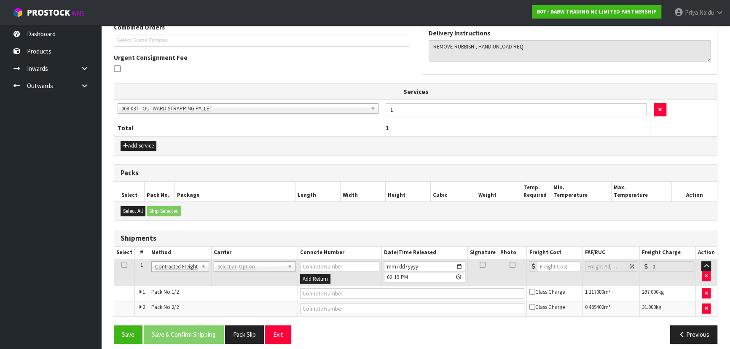
scroll to position [201, 0]
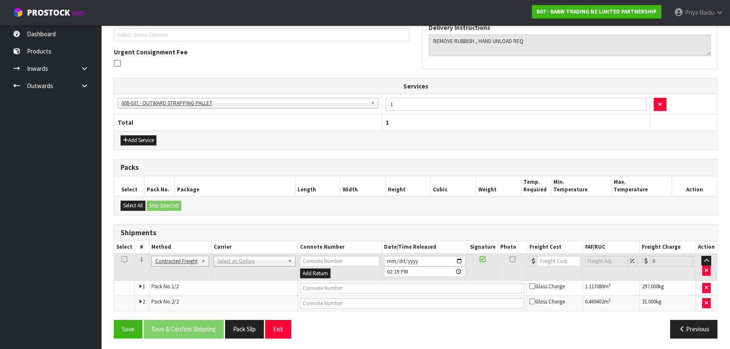
drag, startPoint x: 241, startPoint y: 260, endPoint x: 239, endPoint y: 266, distance: 6.5
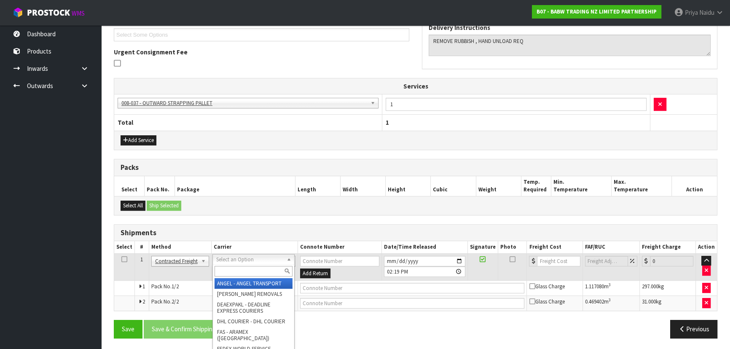
click at [238, 270] on input "text" at bounding box center [253, 271] width 78 height 11
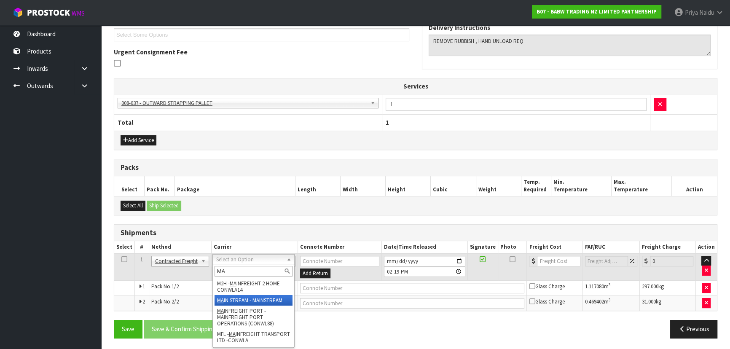
type input "MA"
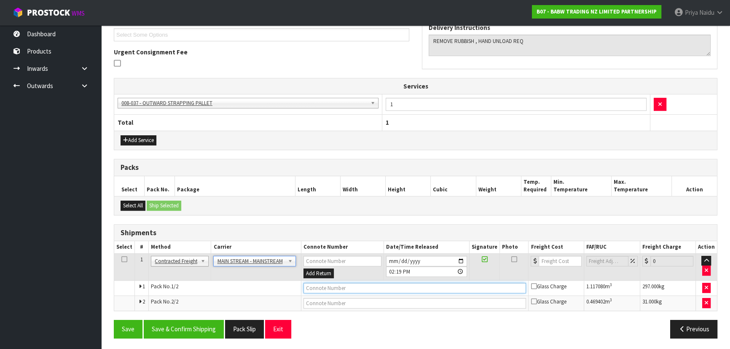
click at [334, 287] on input "text" at bounding box center [414, 288] width 223 height 11
paste input "CWL7726272"
type input "CWL7726272"
click at [550, 259] on input "number" at bounding box center [559, 261] width 43 height 11
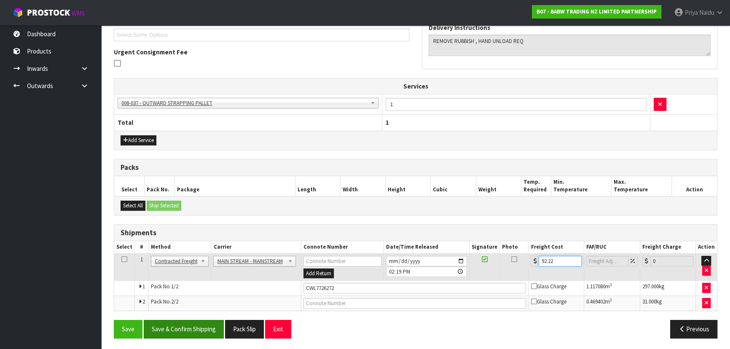
type input "92.22"
click at [200, 324] on button "Save & Confirm Shipping" at bounding box center [184, 329] width 80 height 18
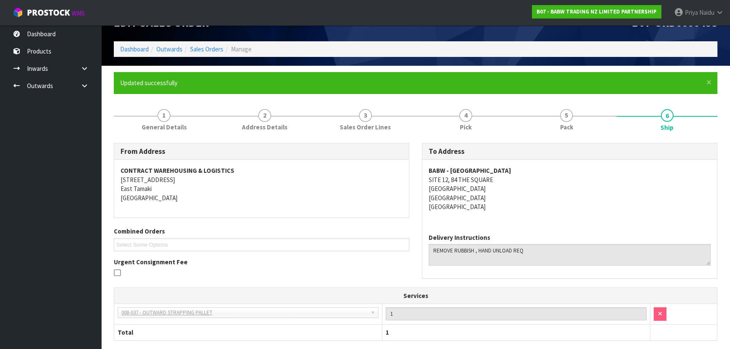
scroll to position [0, 0]
